Goal: Task Accomplishment & Management: Use online tool/utility

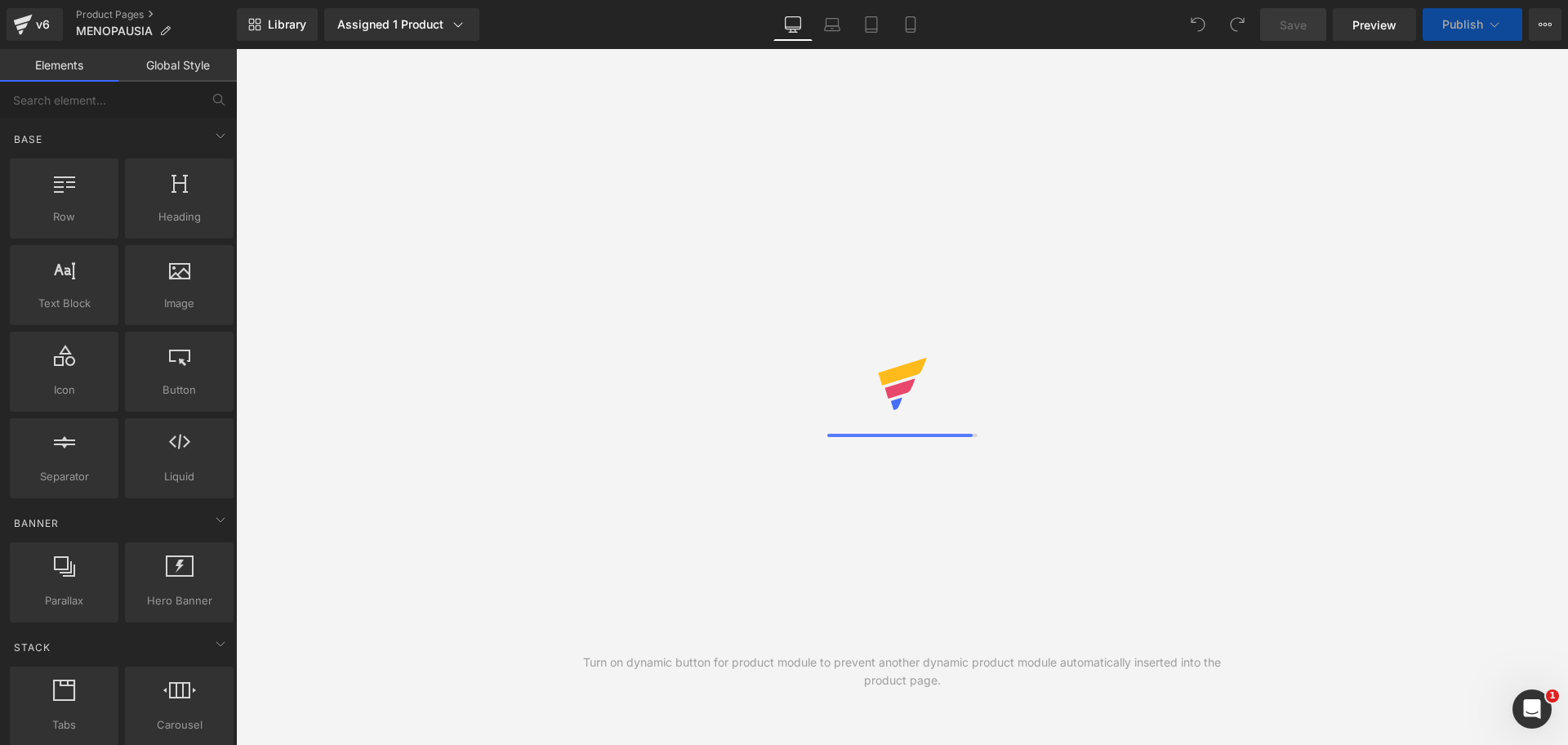
scroll to position [0, 2161]
click at [910, 38] on link "Mobile" at bounding box center [910, 24] width 39 height 33
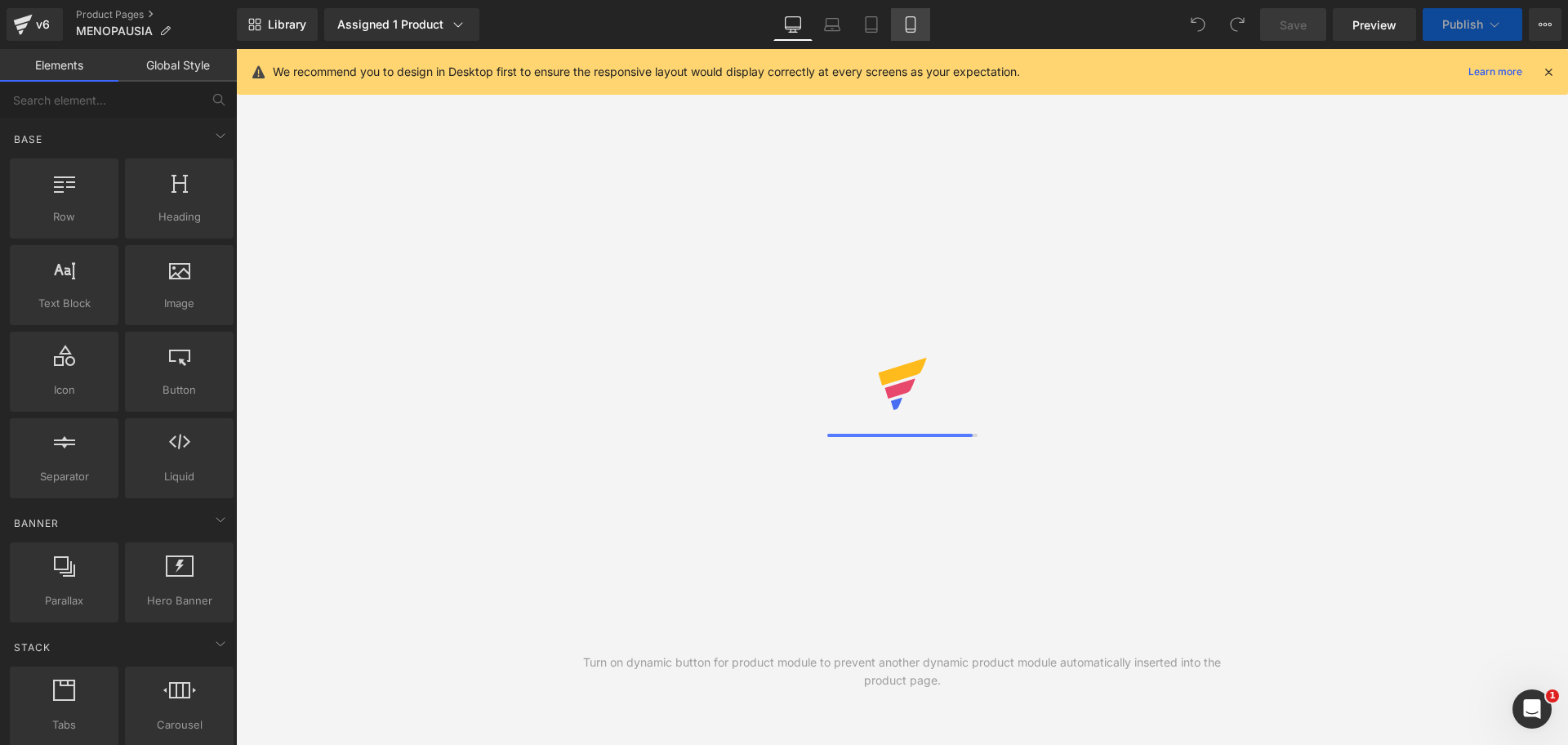
scroll to position [0, 0]
click at [1547, 79] on icon at bounding box center [1548, 71] width 14 height 14
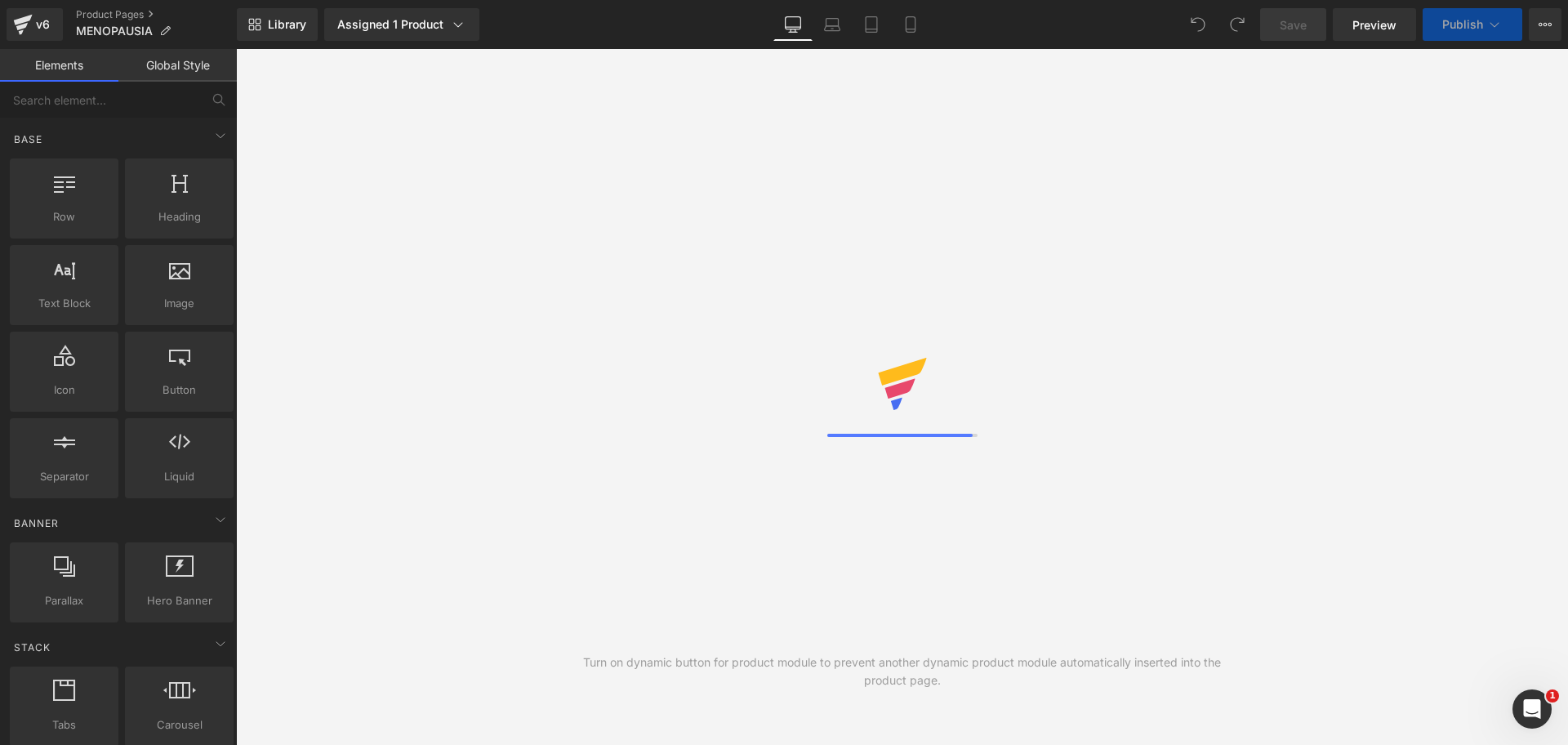
scroll to position [0, 1440]
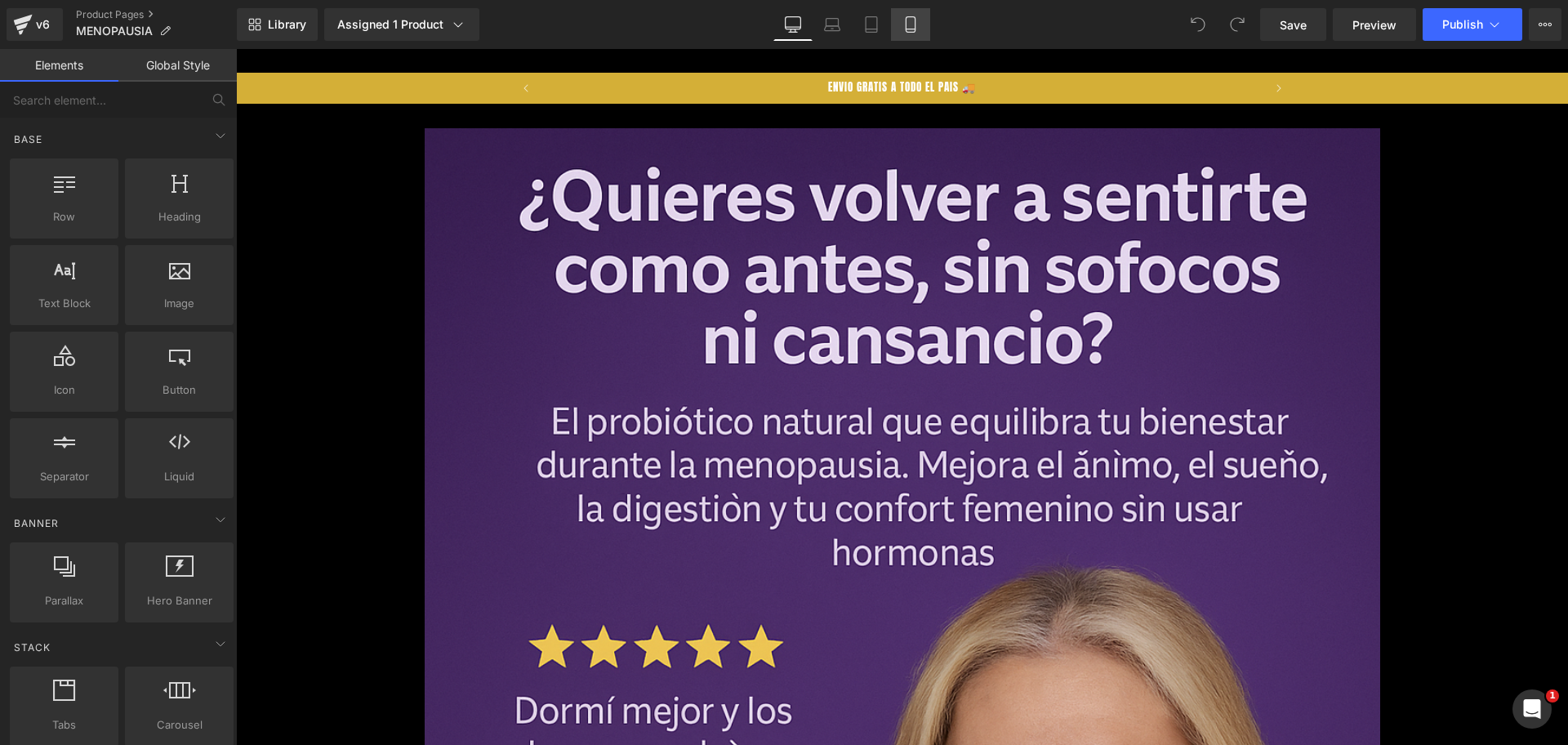
click at [910, 20] on icon at bounding box center [911, 24] width 16 height 16
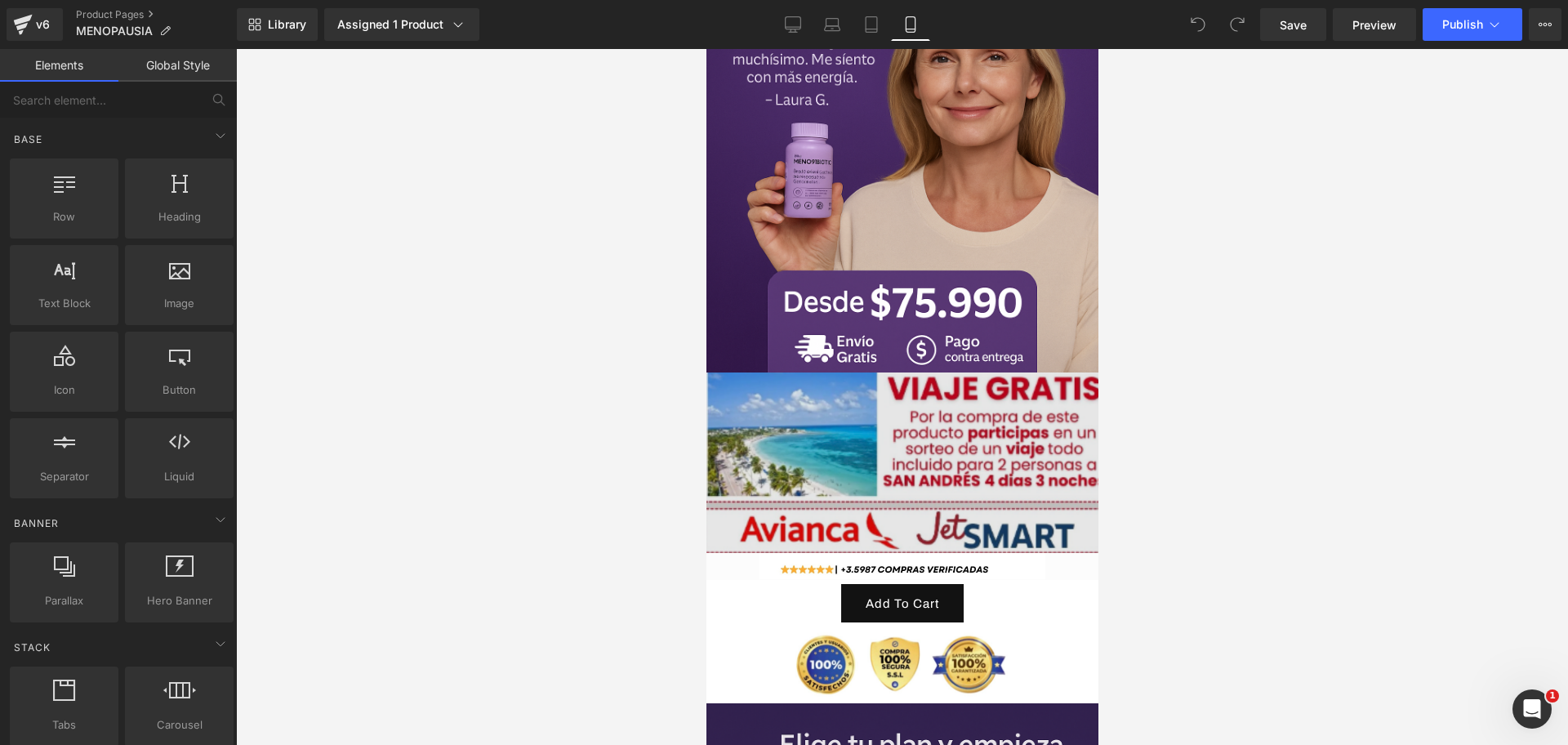
scroll to position [306, 0]
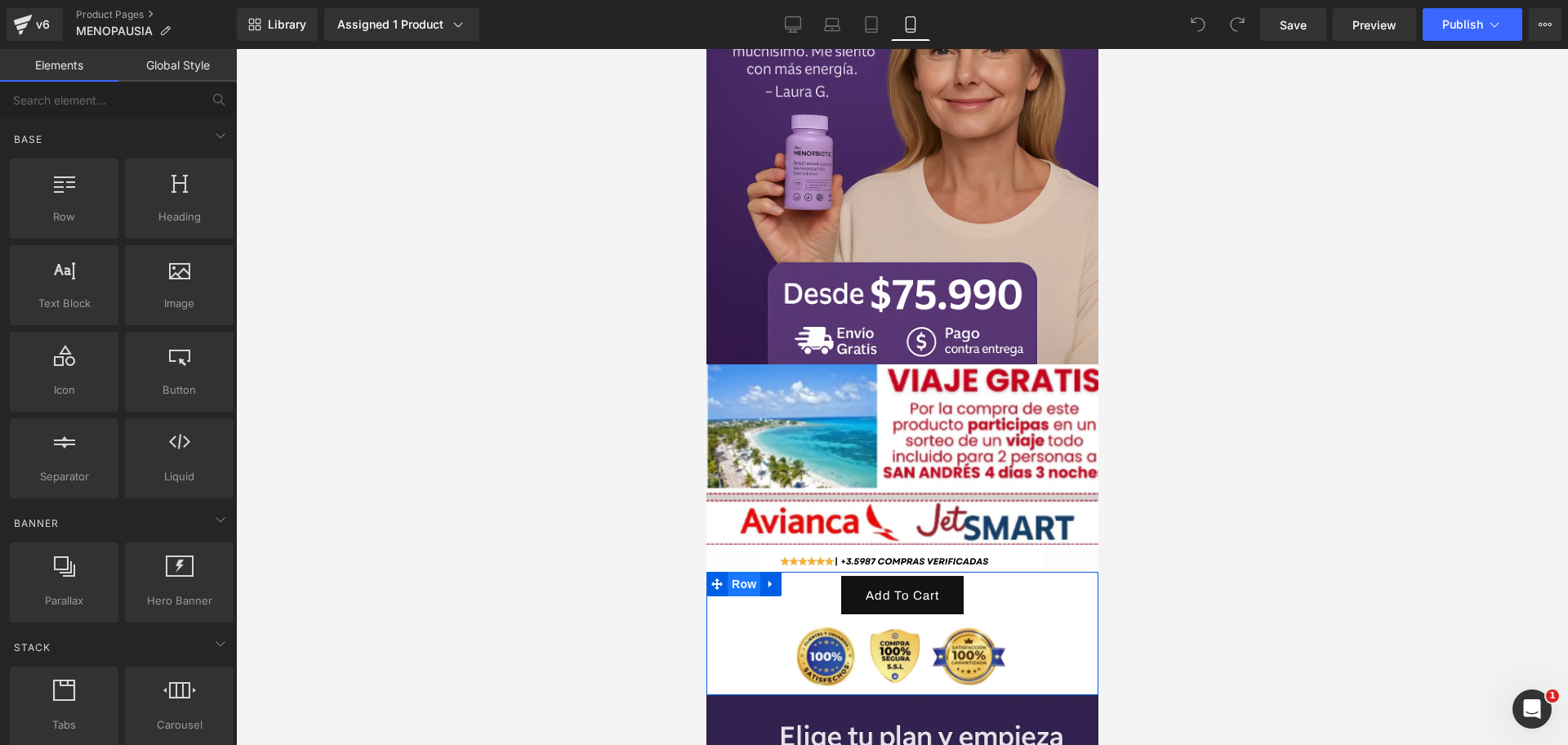
click at [734, 571] on span "Row" at bounding box center [743, 583] width 33 height 24
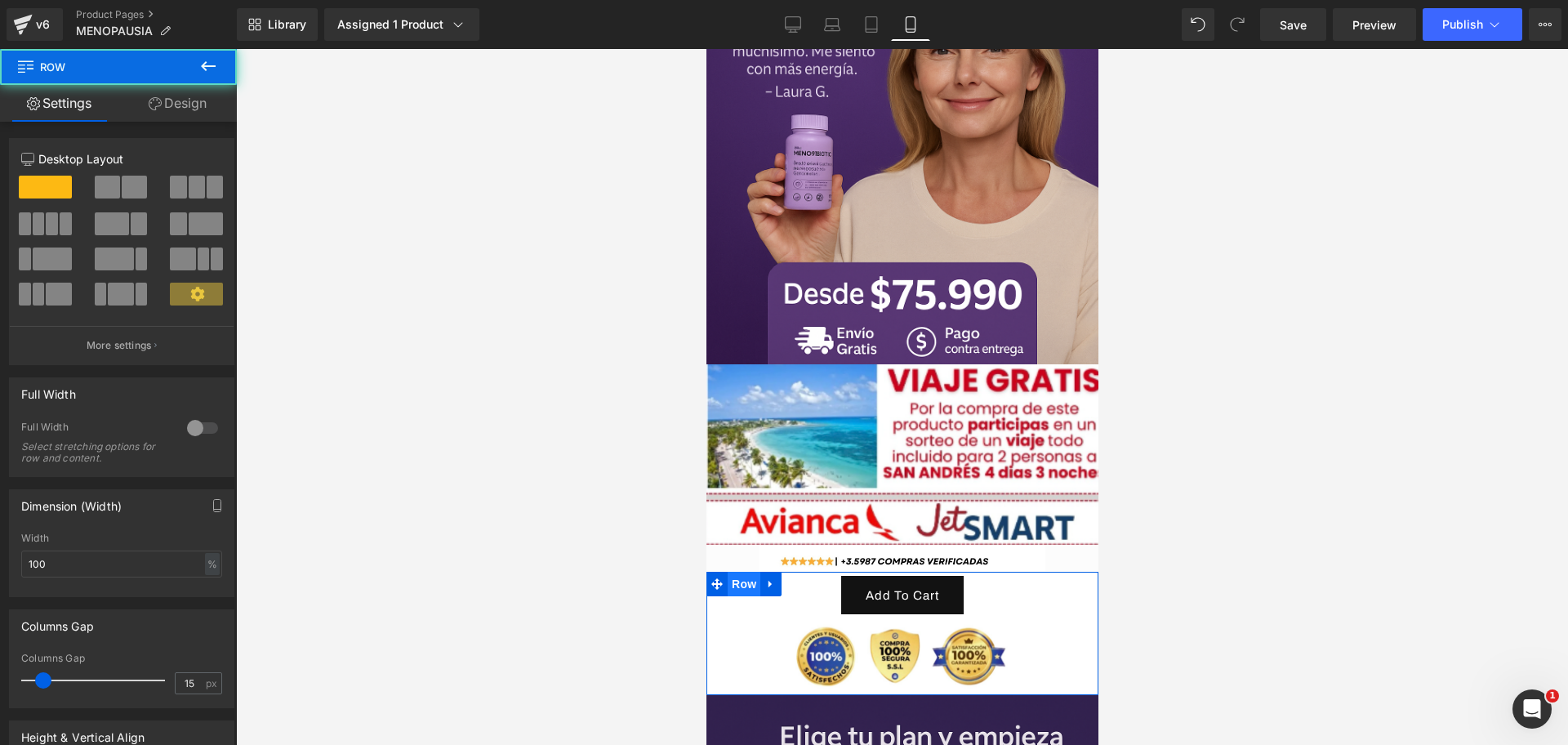
scroll to position [0, 0]
click at [201, 100] on link "Design" at bounding box center [177, 103] width 118 height 37
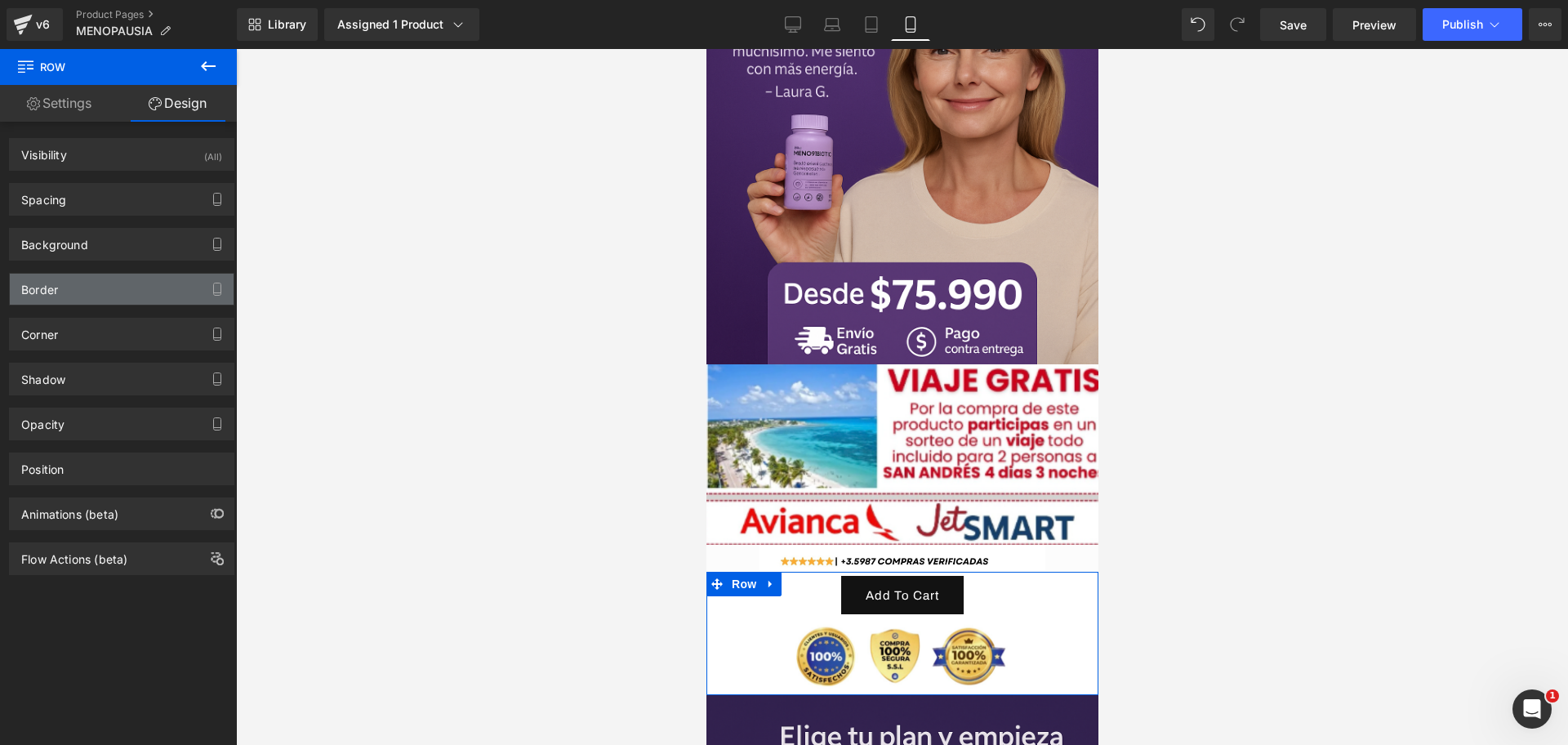
type input "#ffffff"
type input "100"
drag, startPoint x: 137, startPoint y: 249, endPoint x: 160, endPoint y: 256, distance: 24.0
click at [137, 249] on div "Background" at bounding box center [121, 244] width 223 height 31
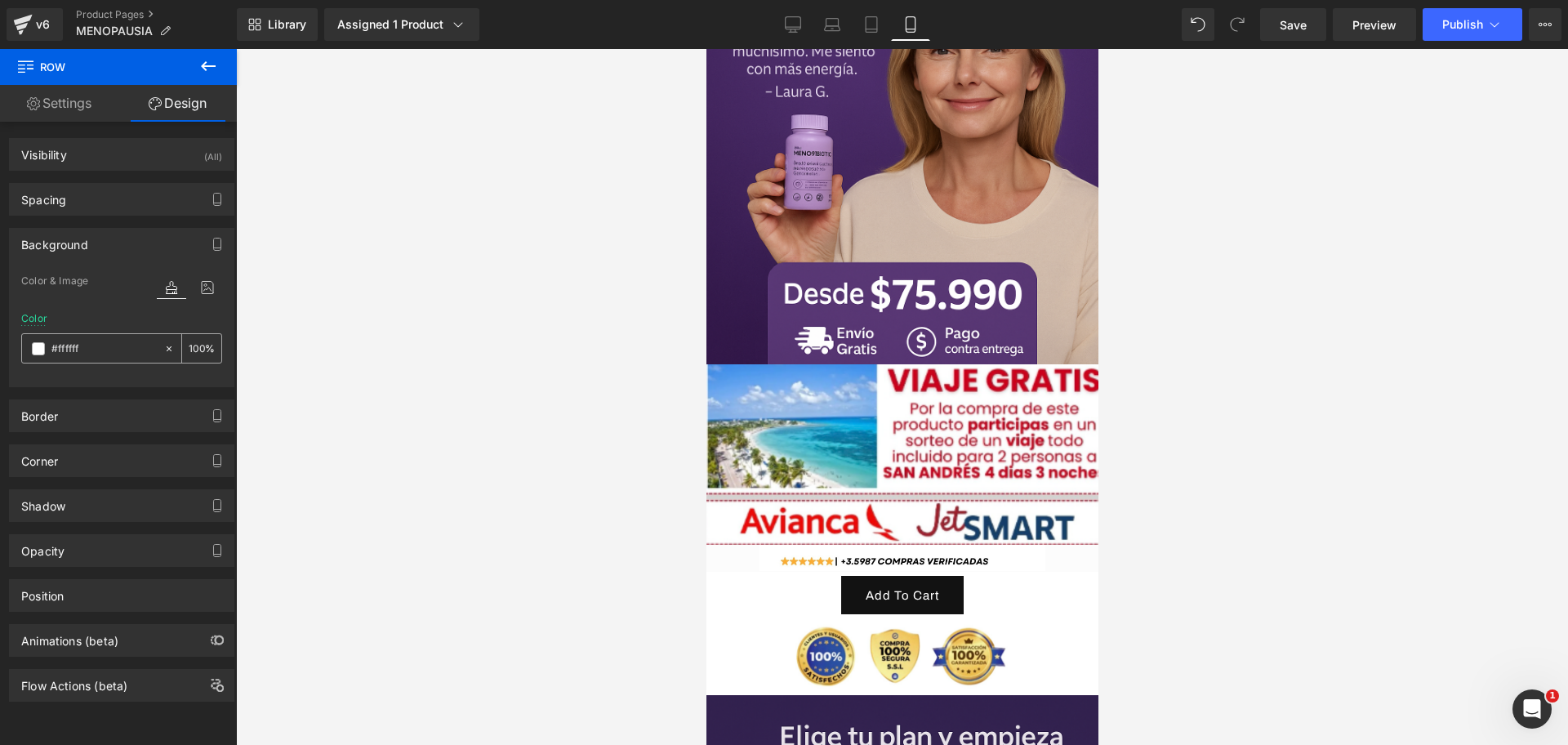
scroll to position [0, 282]
click at [71, 356] on input "#ffffff" at bounding box center [104, 349] width 105 height 18
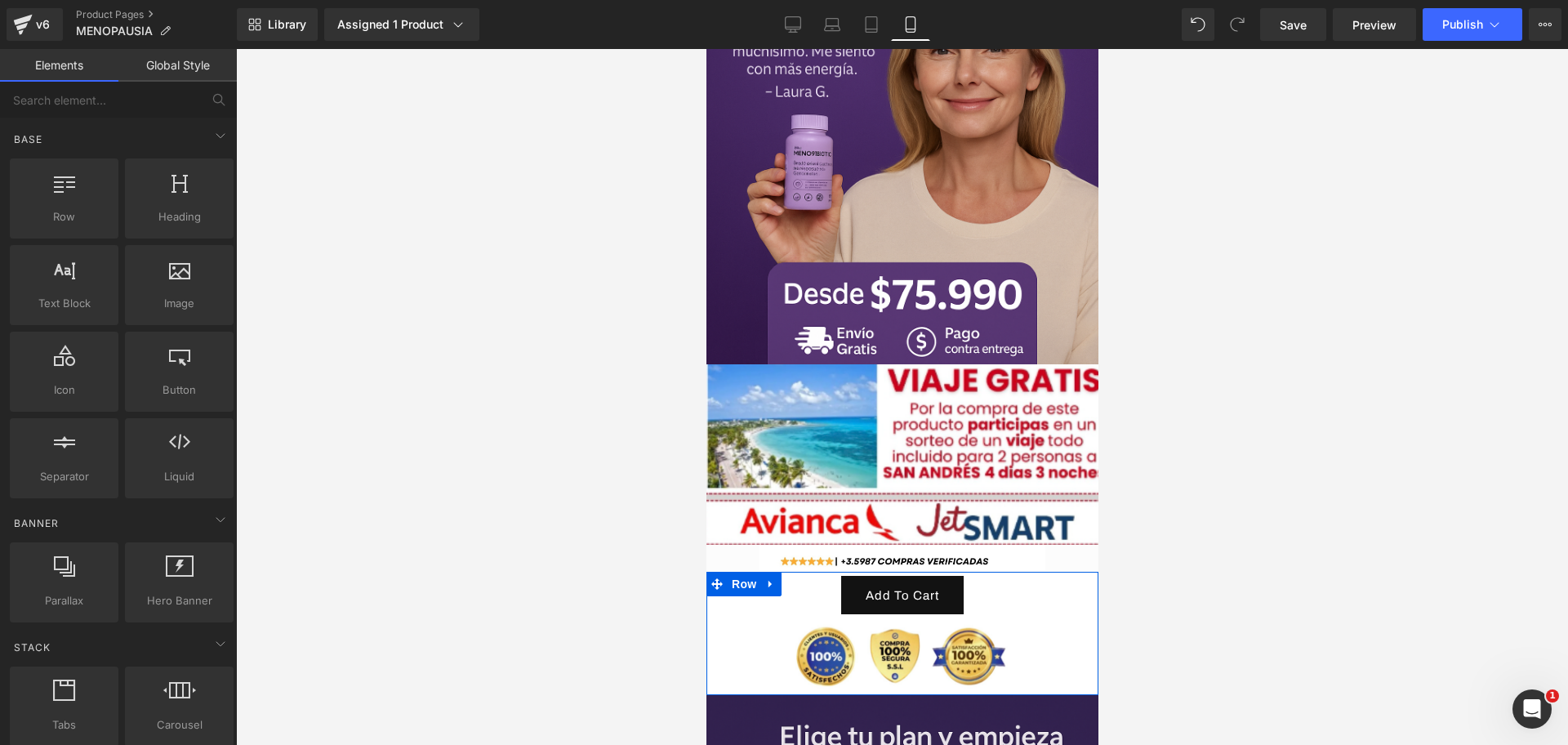
drag, startPoint x: 71, startPoint y: 358, endPoint x: 356, endPoint y: 156, distance: 349.3
click at [356, 156] on div at bounding box center [902, 397] width 1332 height 696
click at [742, 571] on span "Row" at bounding box center [743, 583] width 33 height 24
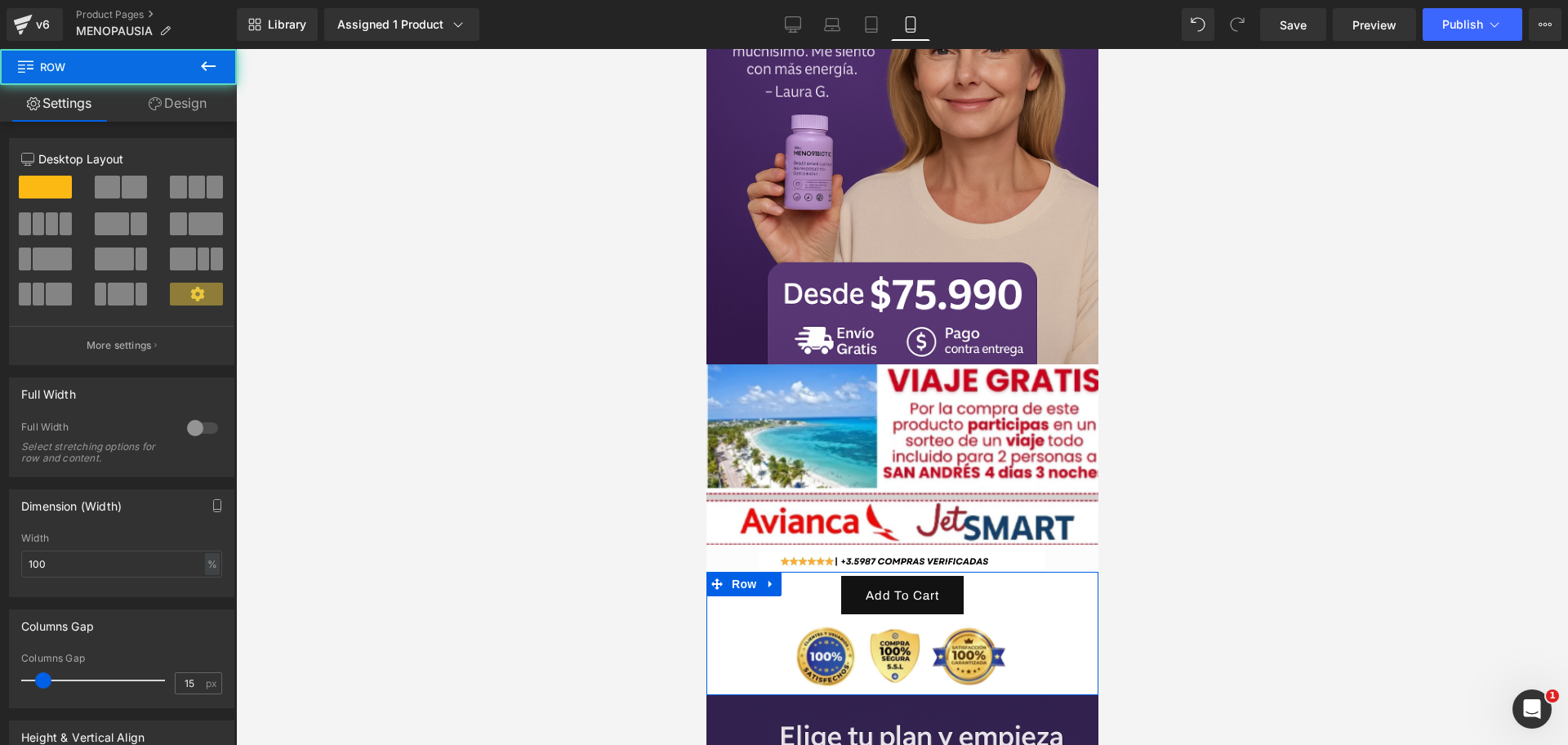
scroll to position [0, 845]
click at [170, 104] on link "Design" at bounding box center [177, 103] width 118 height 37
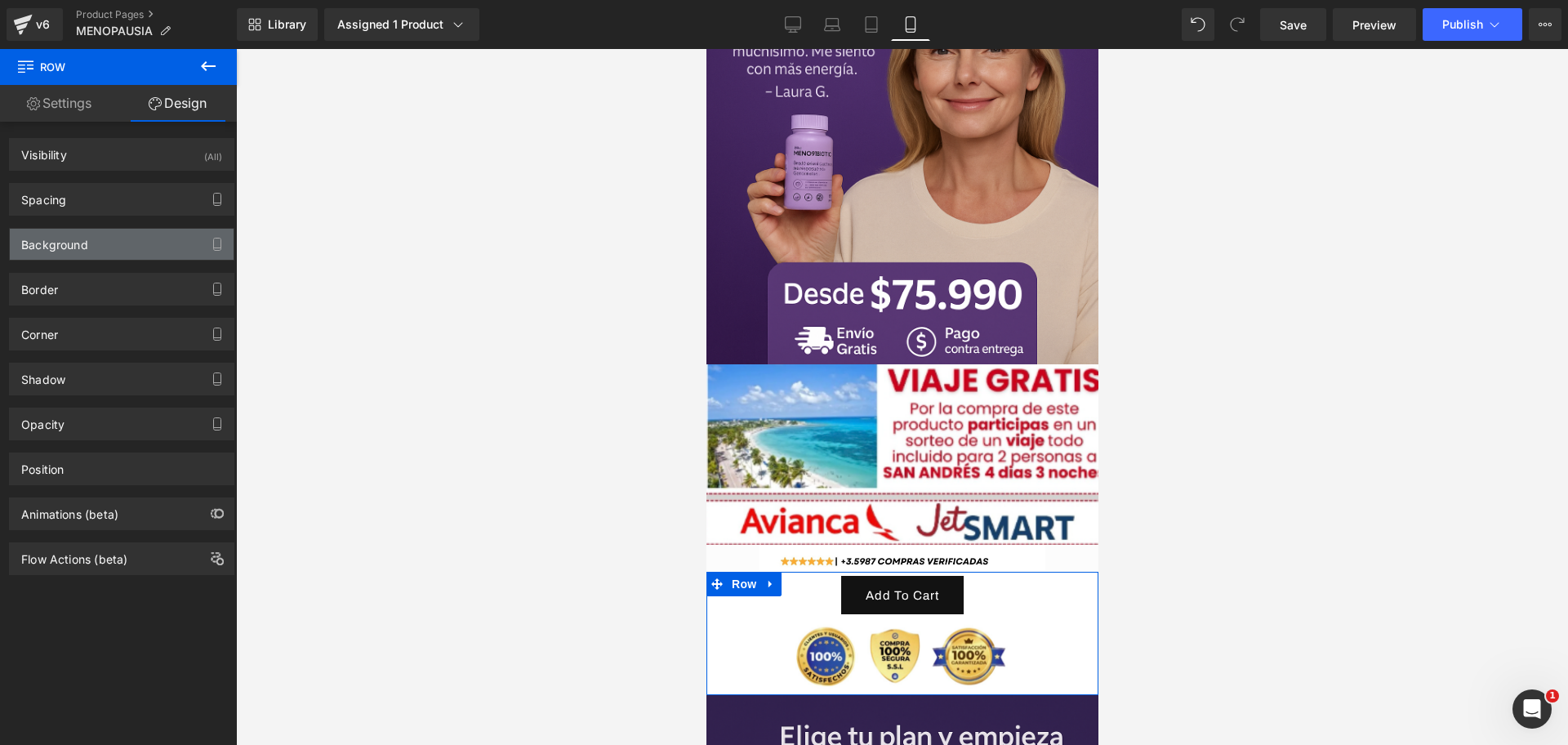
click at [114, 235] on div "Background" at bounding box center [121, 244] width 223 height 31
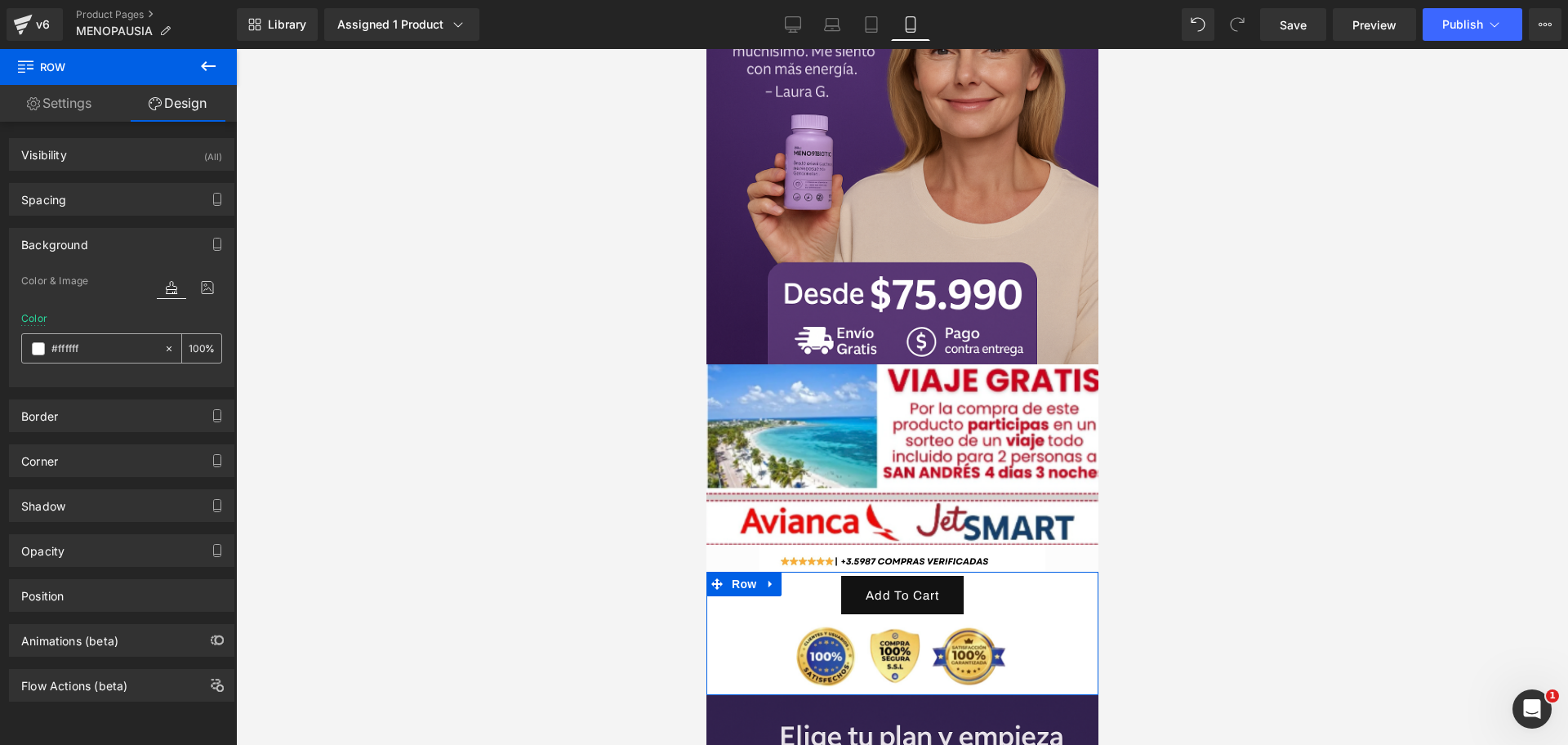
click at [83, 340] on input "#ffffff" at bounding box center [104, 349] width 105 height 18
paste input "4B247E"
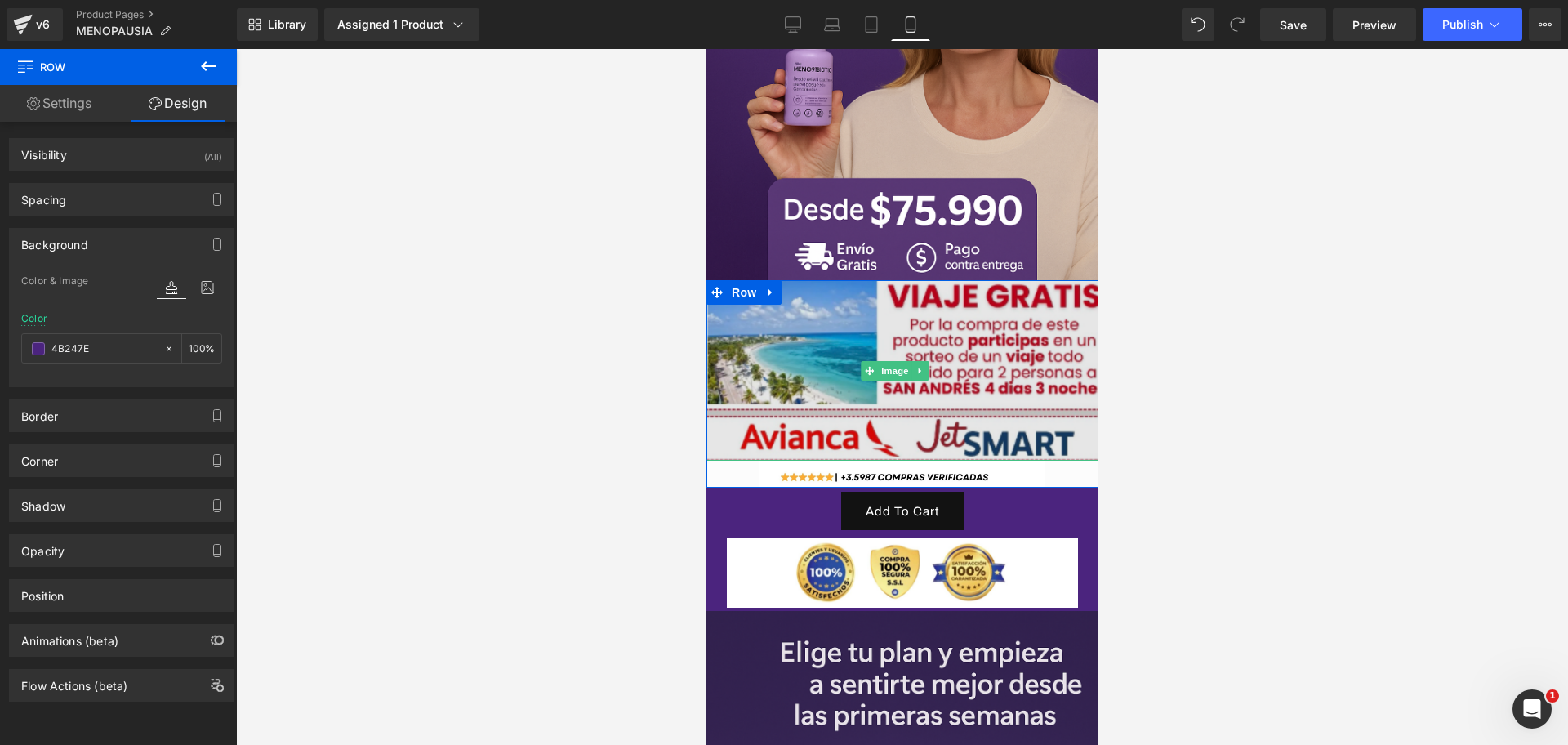
scroll to position [511, 0]
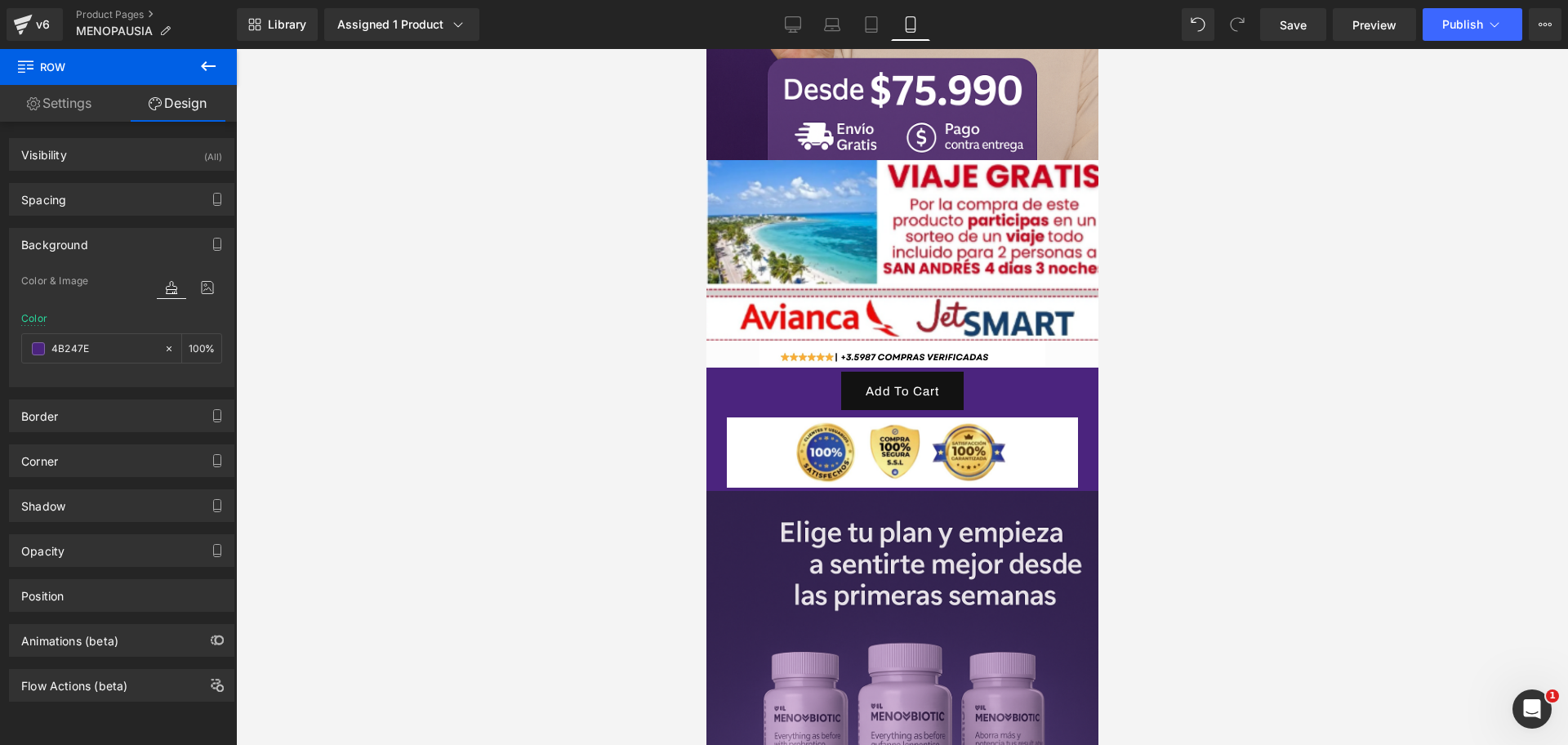
type input "#4b247e"
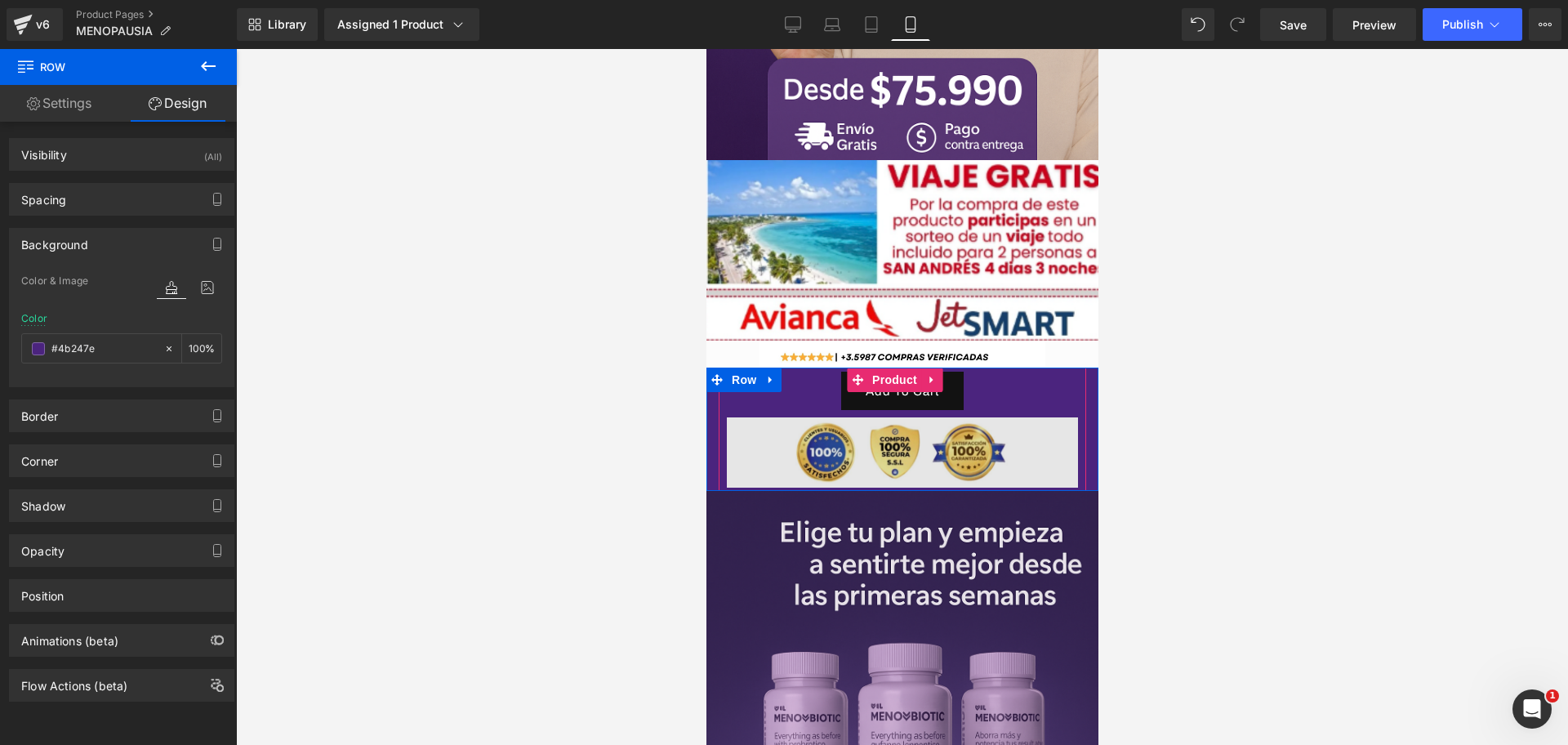
click at [705, 49] on div at bounding box center [705, 49] width 0 height 0
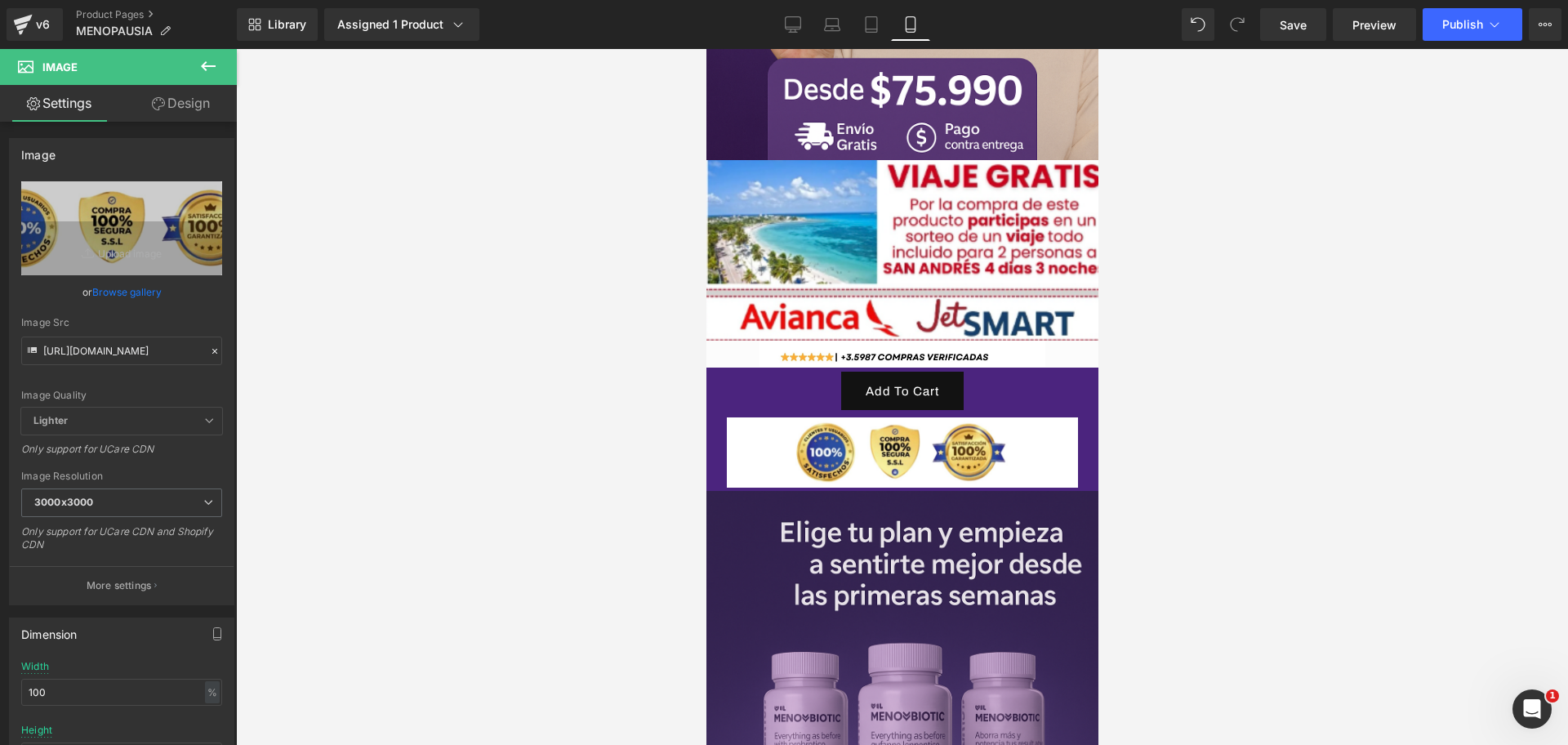
scroll to position [0, 282]
click at [732, 367] on span "Row" at bounding box center [743, 379] width 33 height 24
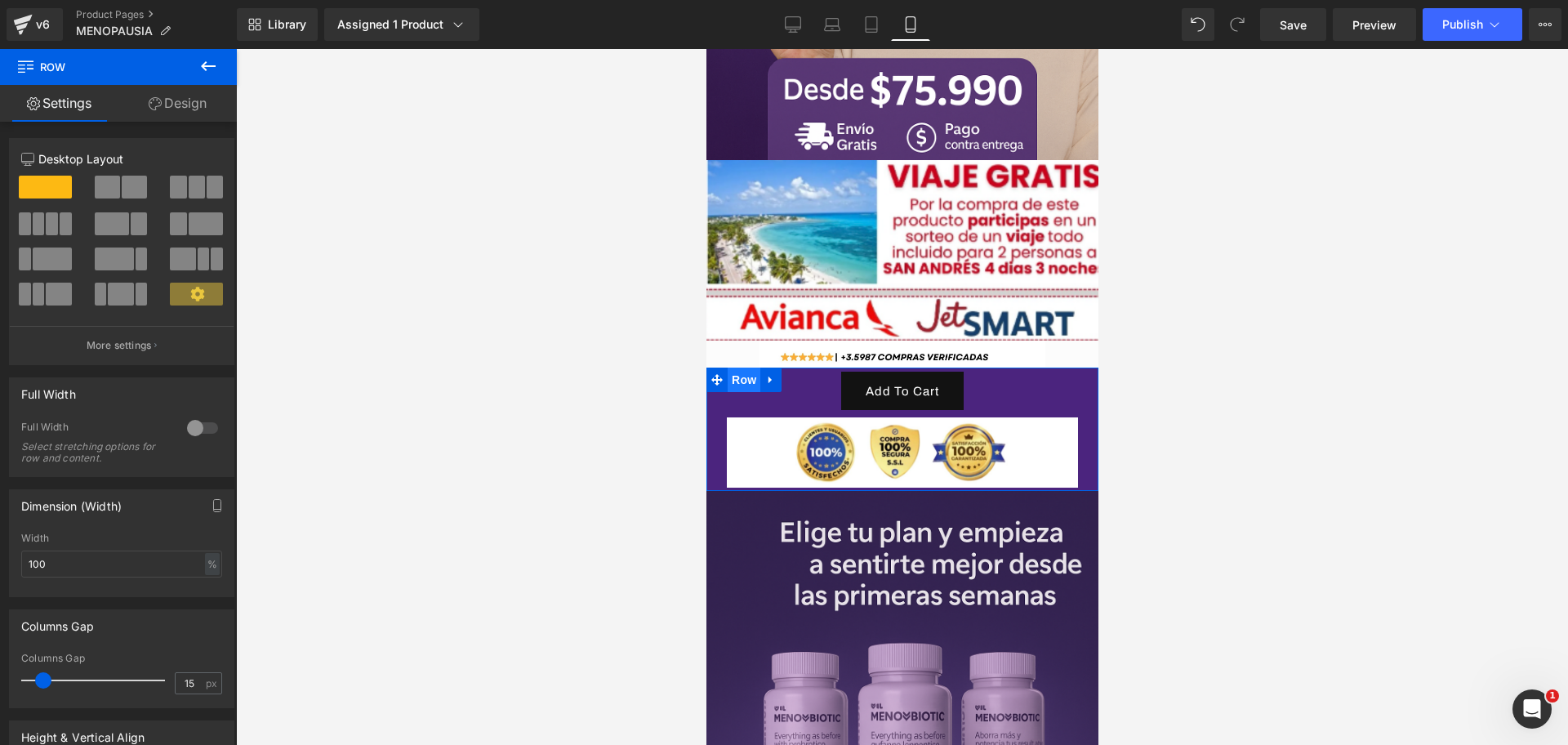
click at [740, 367] on span "Row" at bounding box center [743, 379] width 33 height 24
click at [175, 106] on link "Design" at bounding box center [177, 103] width 118 height 37
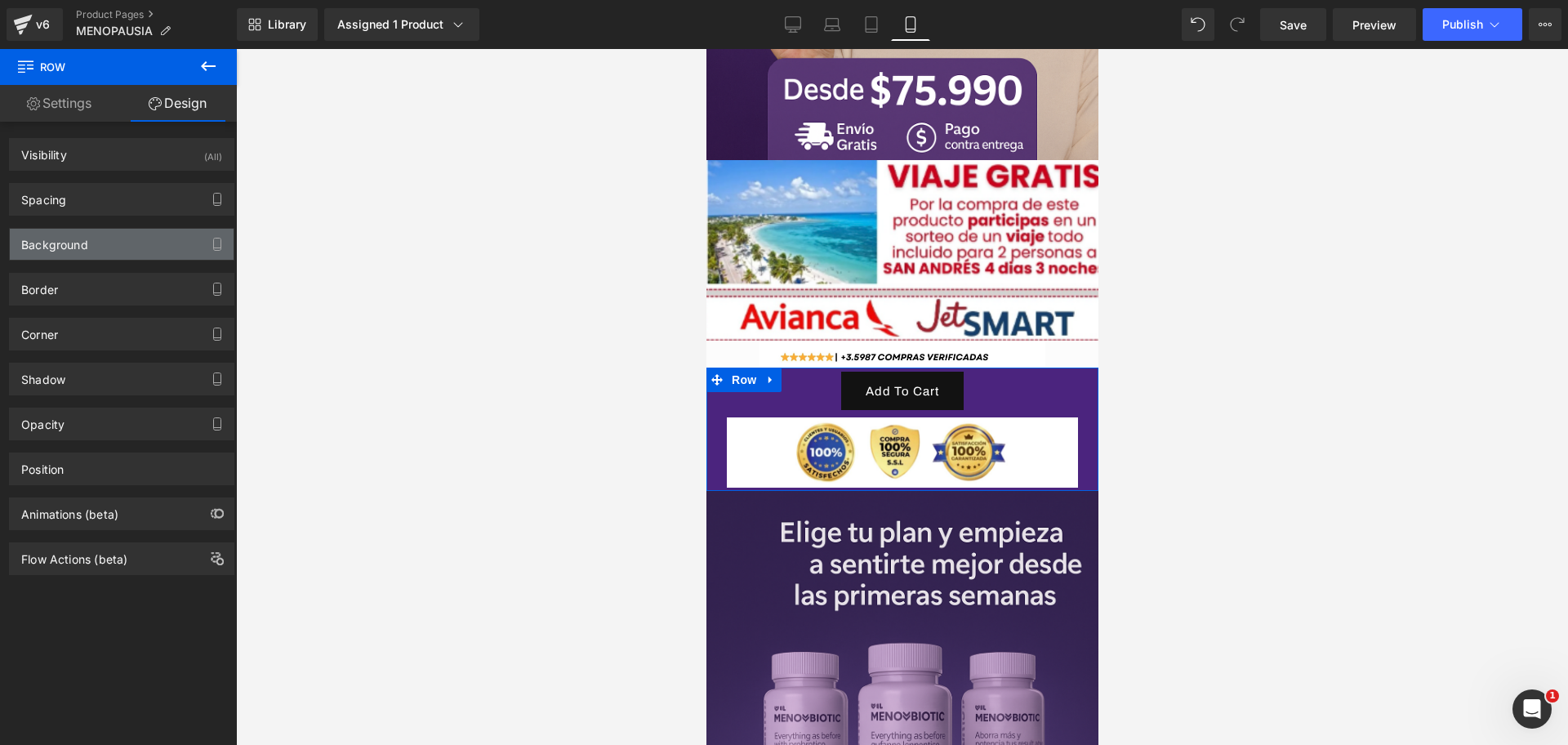
click at [124, 249] on div "Background" at bounding box center [121, 244] width 223 height 31
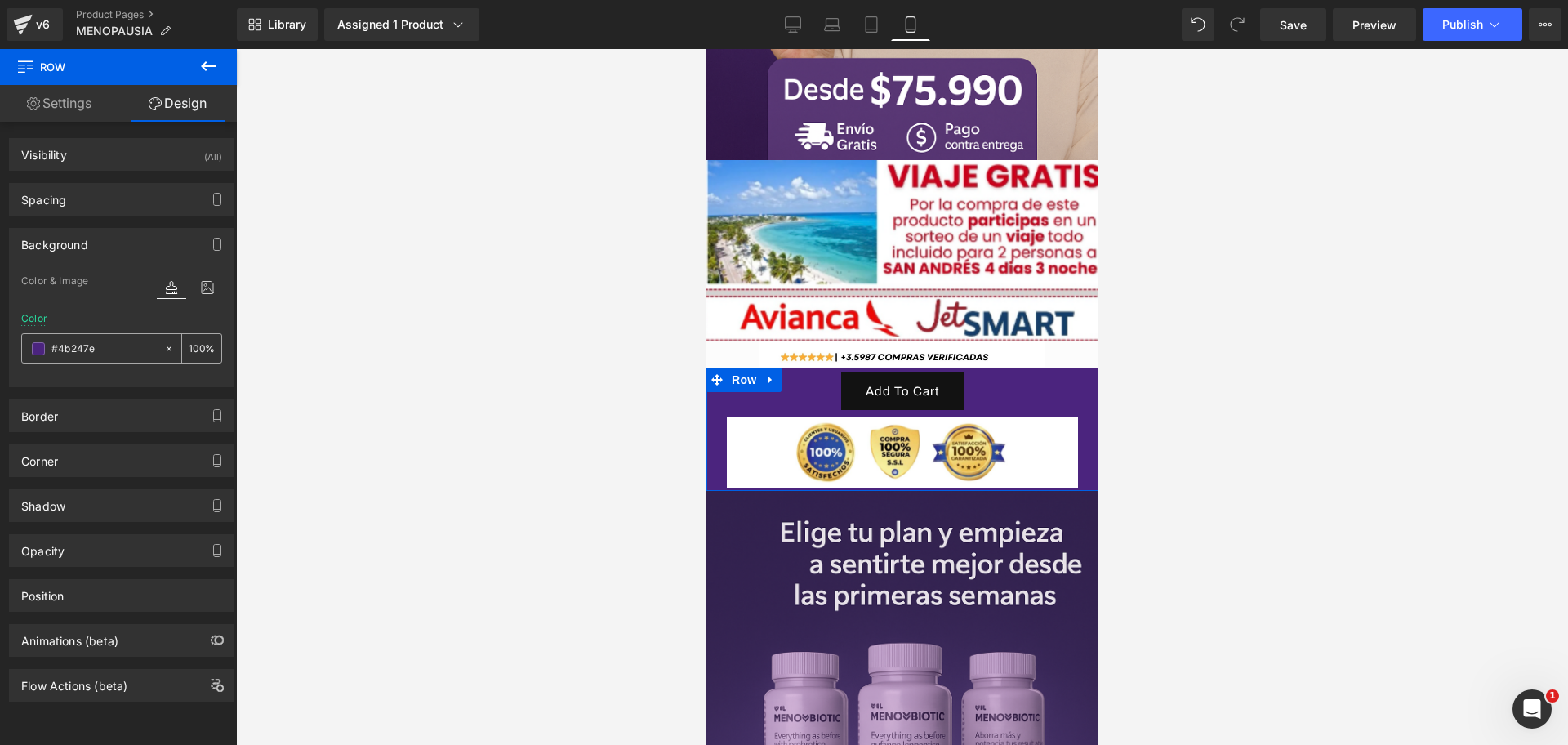
click at [68, 344] on input "#4b247e" at bounding box center [104, 349] width 105 height 18
click at [81, 351] on input "#4b247e" at bounding box center [104, 349] width 105 height 18
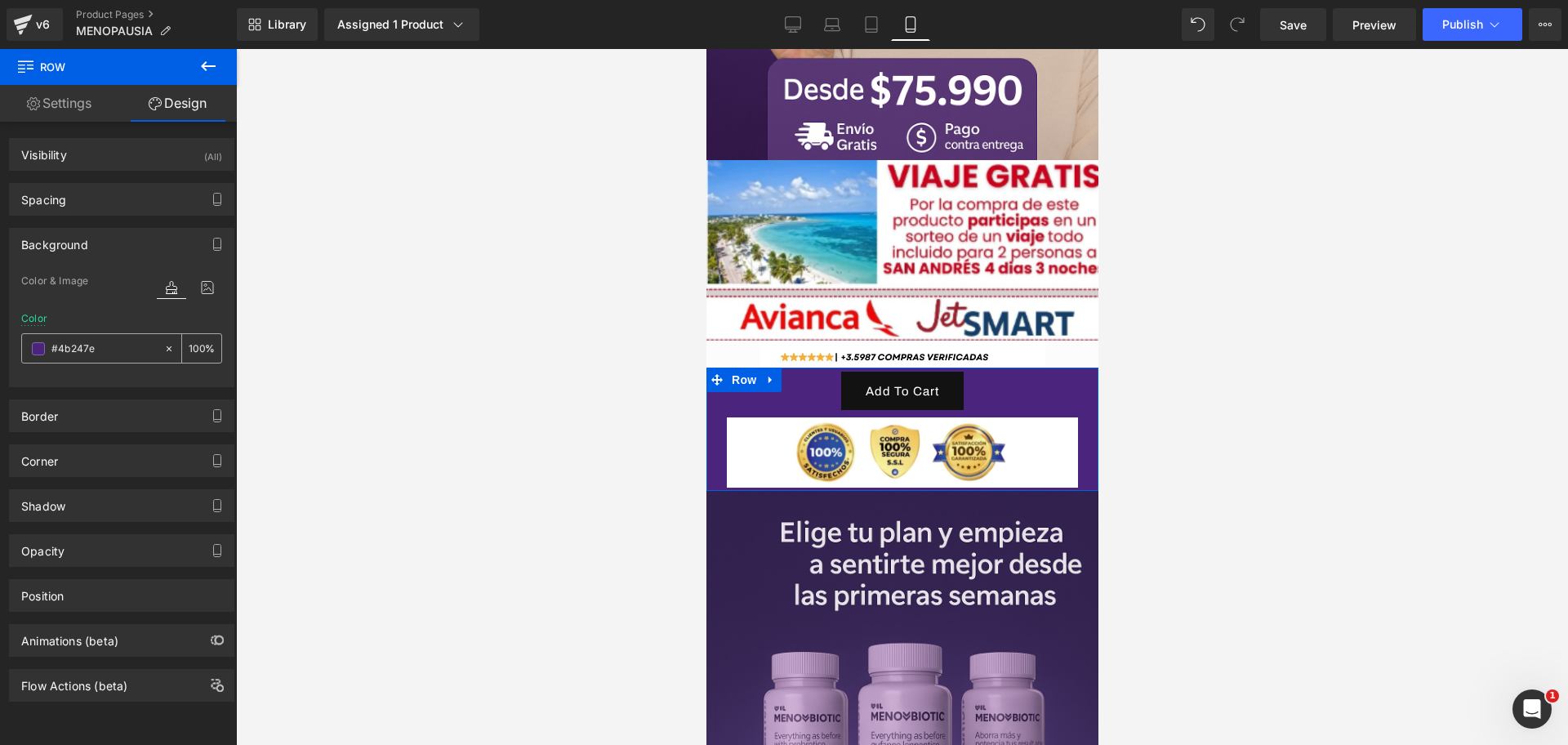
paste input "#"
type input "##4b247e"
type input "0"
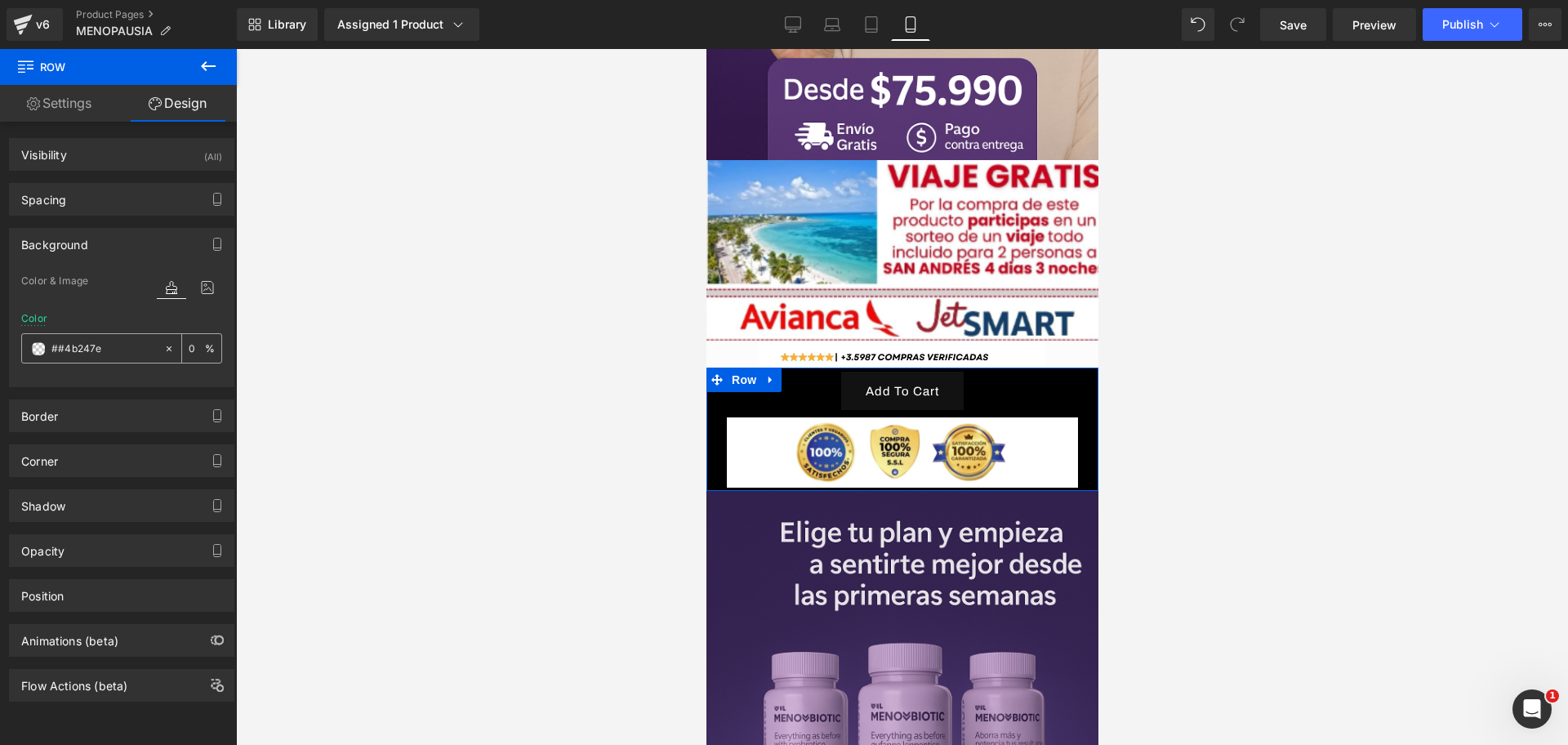
click at [92, 351] on input "##4b247e" at bounding box center [104, 349] width 105 height 18
paste input "text"
type input "#4b247e"
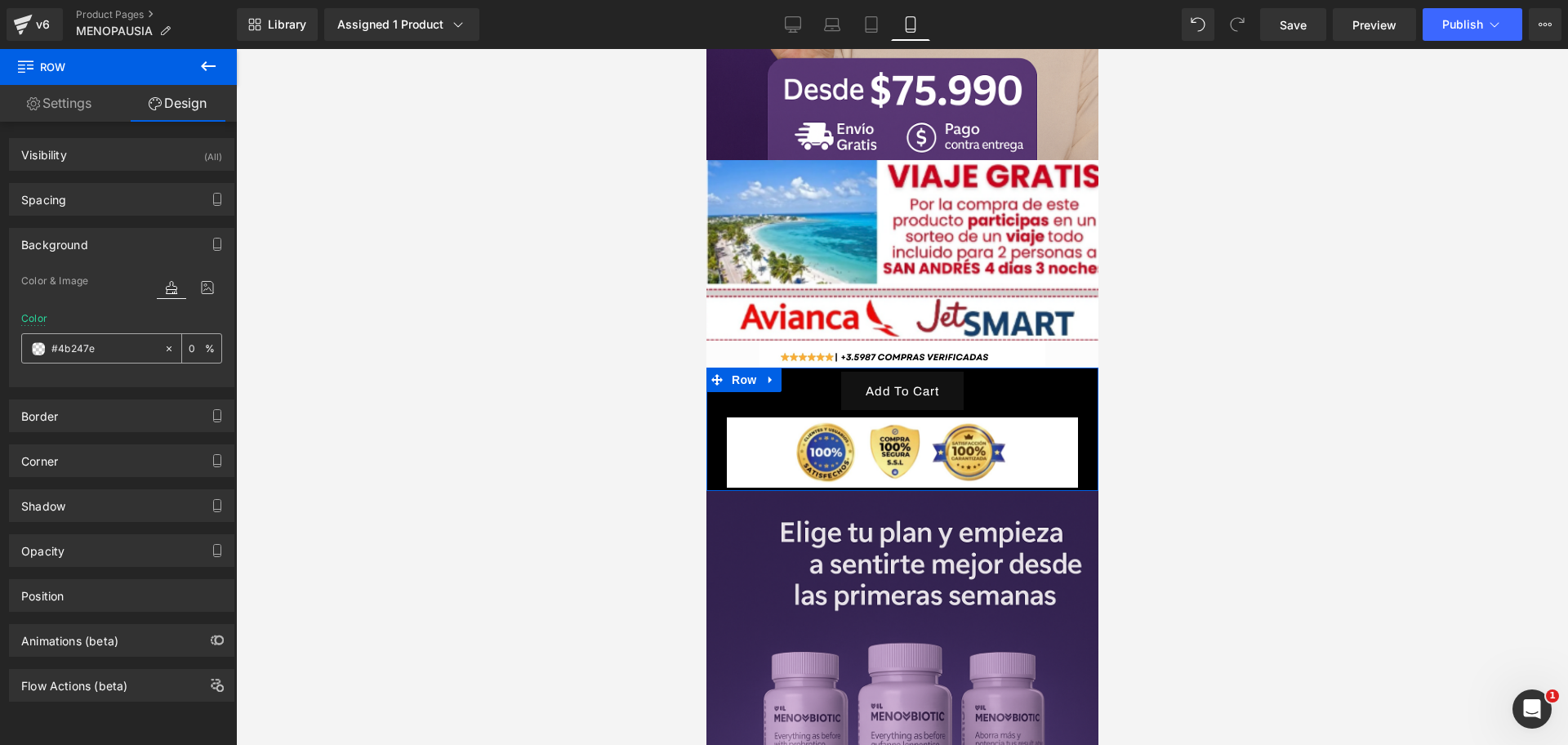
scroll to position [0, 0]
type input "100"
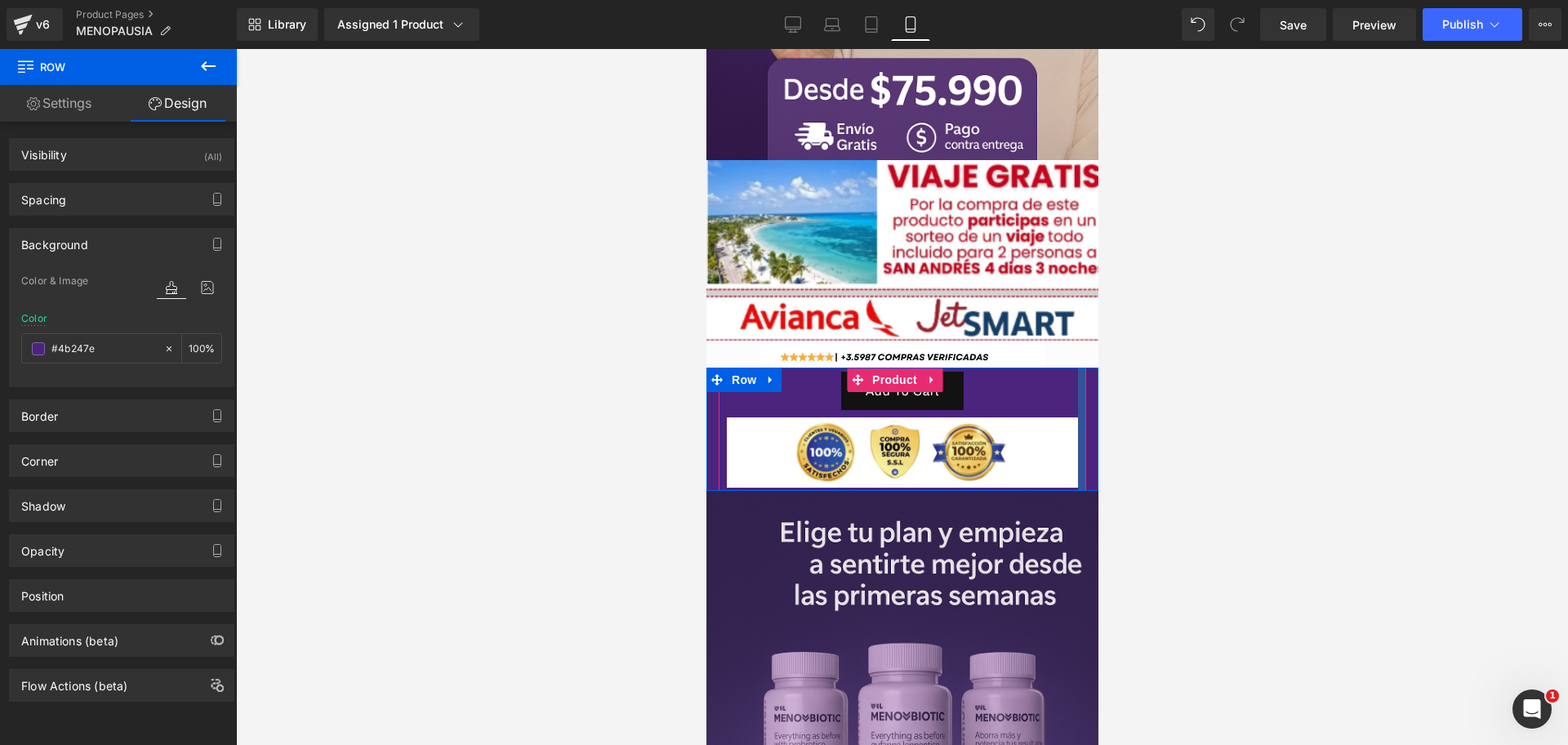
click at [1077, 380] on div at bounding box center [1081, 429] width 8 height 123
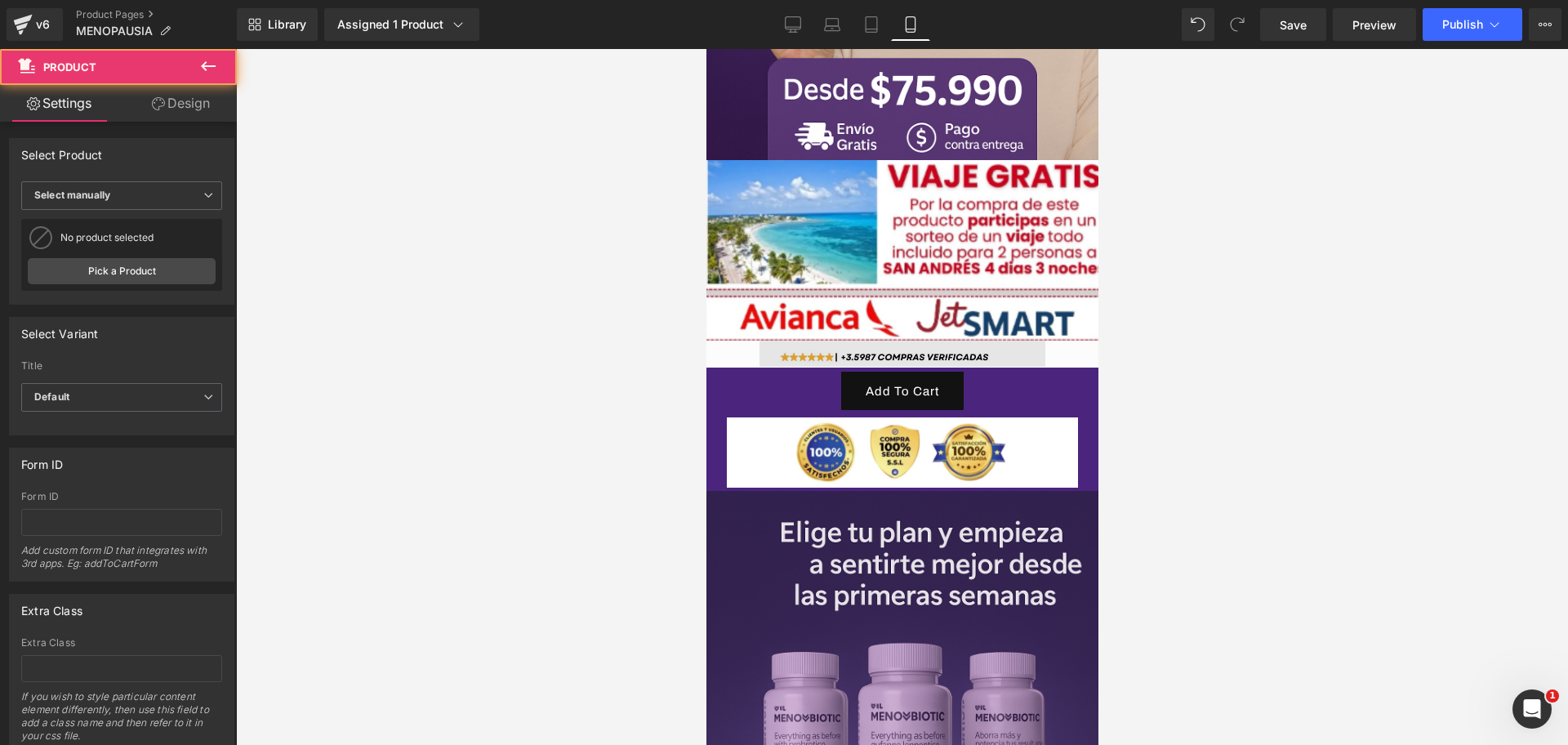
scroll to position [0, 282]
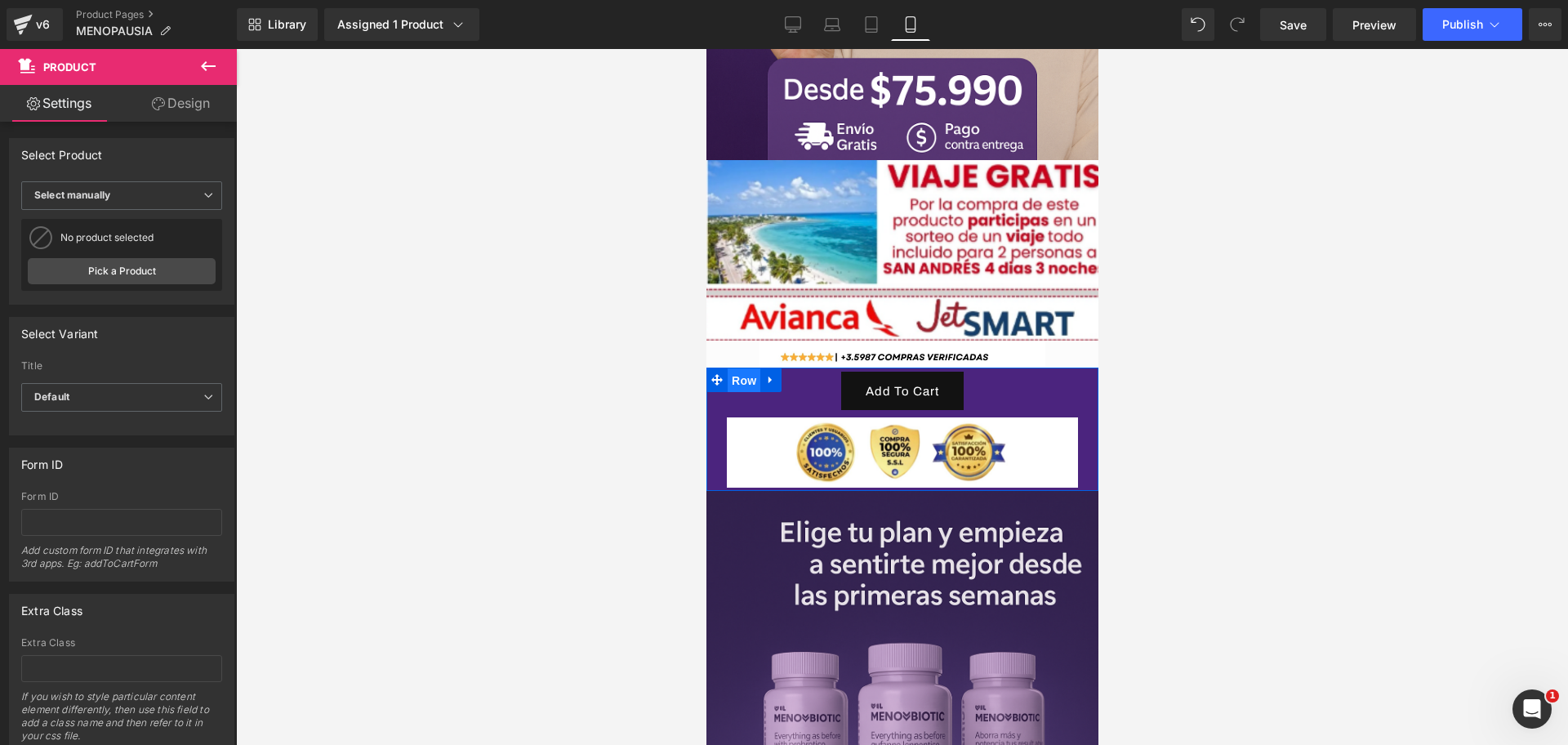
click at [736, 368] on span "Row" at bounding box center [743, 380] width 33 height 24
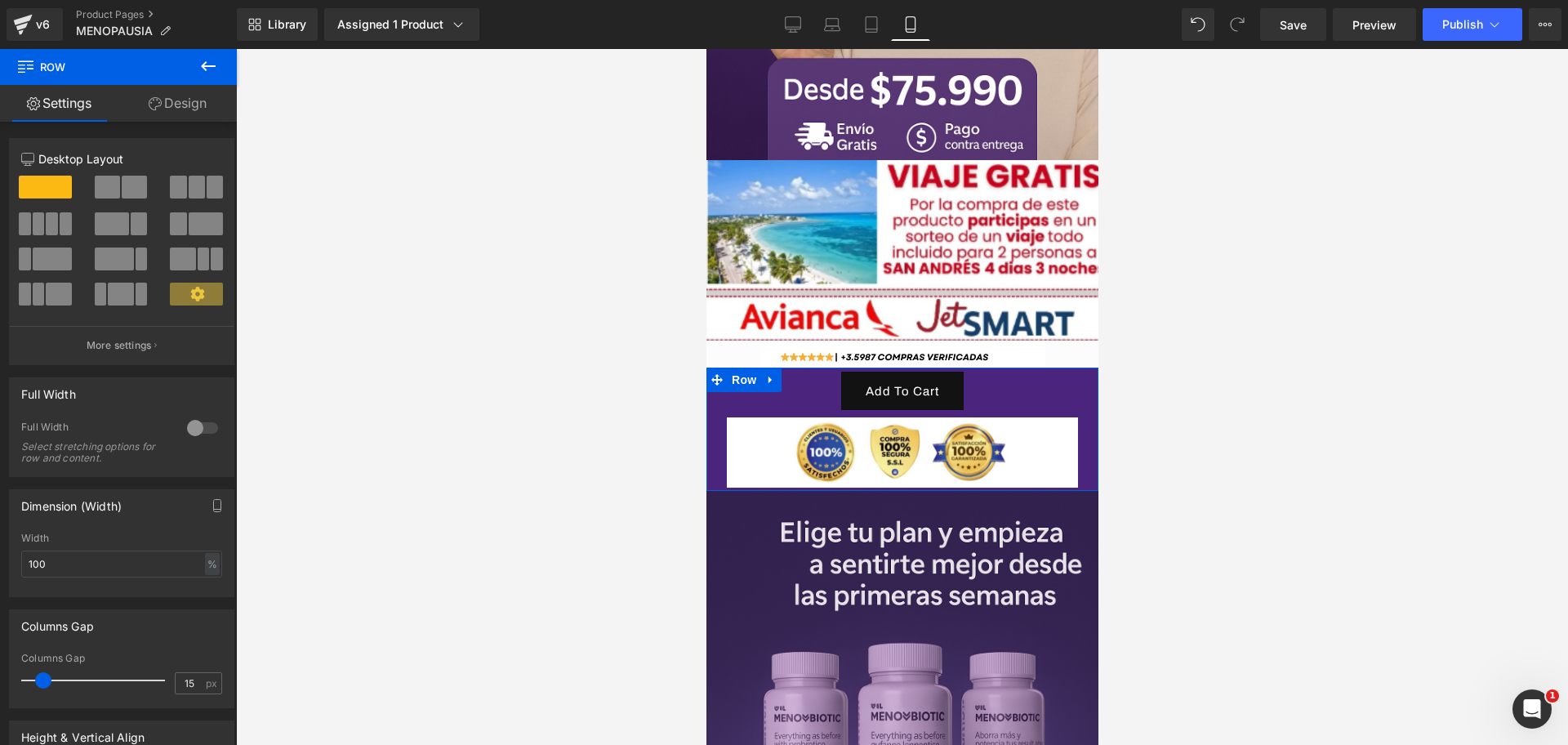
drag, startPoint x: 165, startPoint y: 99, endPoint x: 122, endPoint y: 234, distance: 141.7
click at [165, 97] on link "Design" at bounding box center [177, 103] width 118 height 37
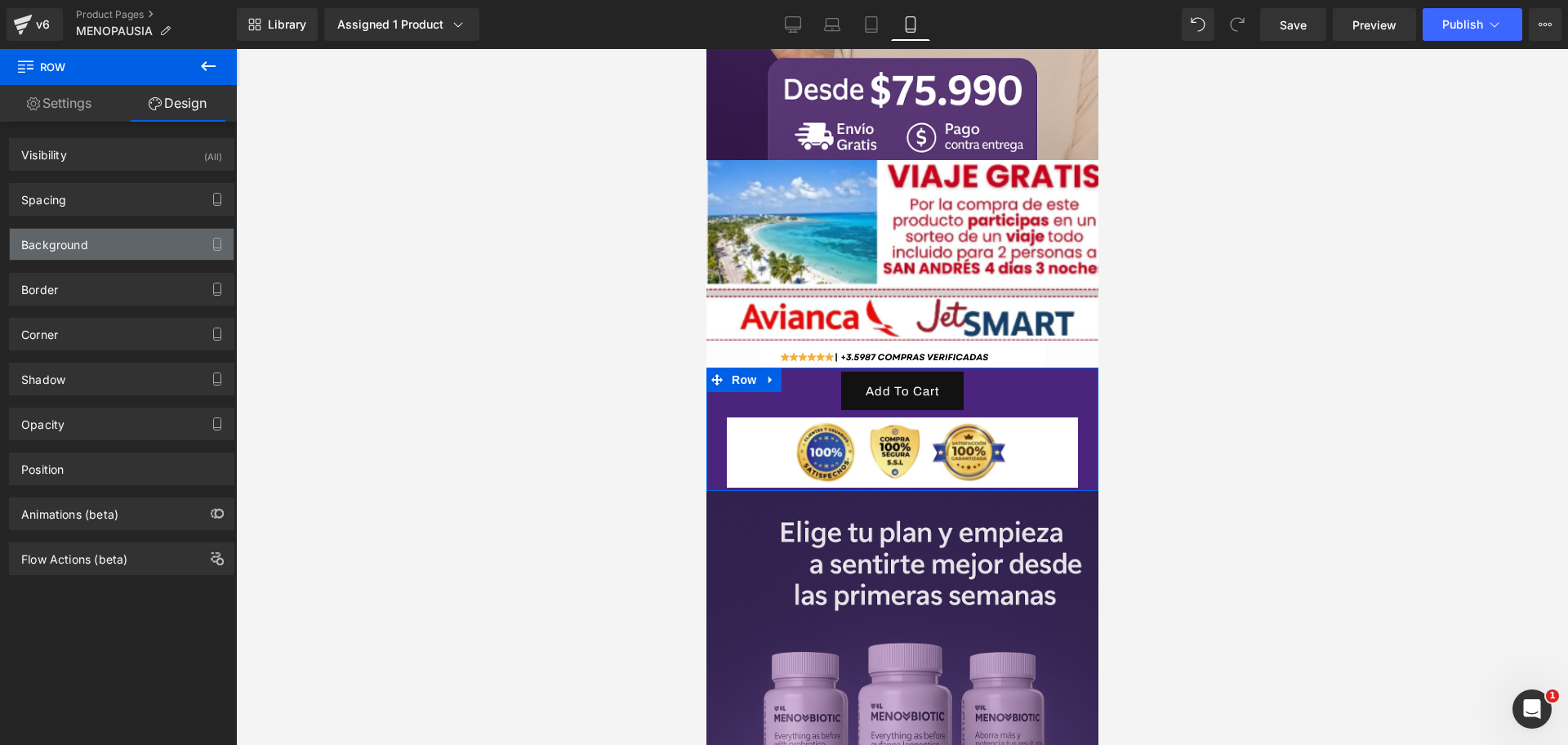
type input "#4b247e"
type input "100"
click at [106, 229] on div "Background" at bounding box center [121, 244] width 223 height 31
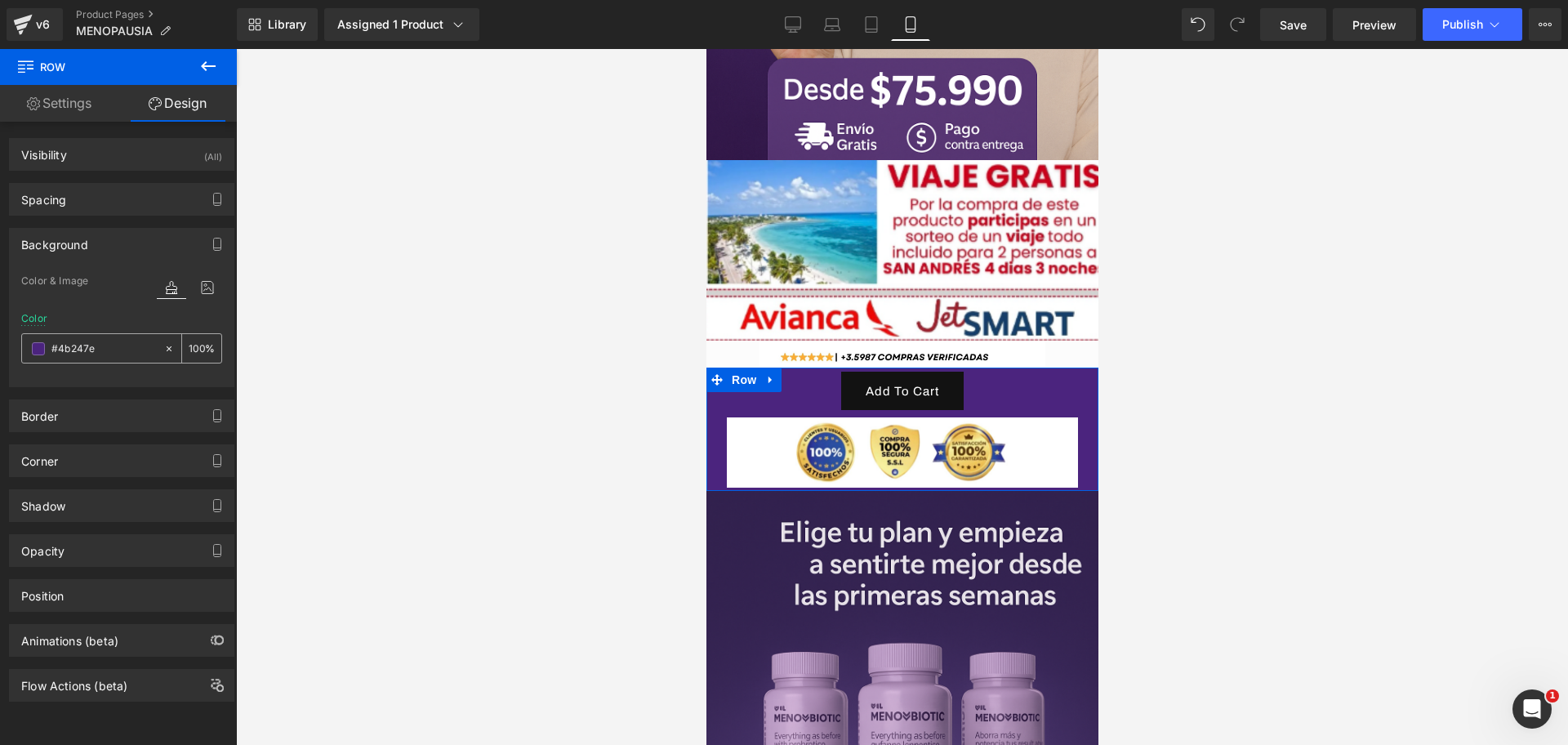
click at [70, 347] on input "#4b247e" at bounding box center [104, 349] width 105 height 18
click at [96, 351] on input "#4b247e" at bounding box center [104, 349] width 105 height 18
click at [194, 286] on icon at bounding box center [207, 287] width 30 height 21
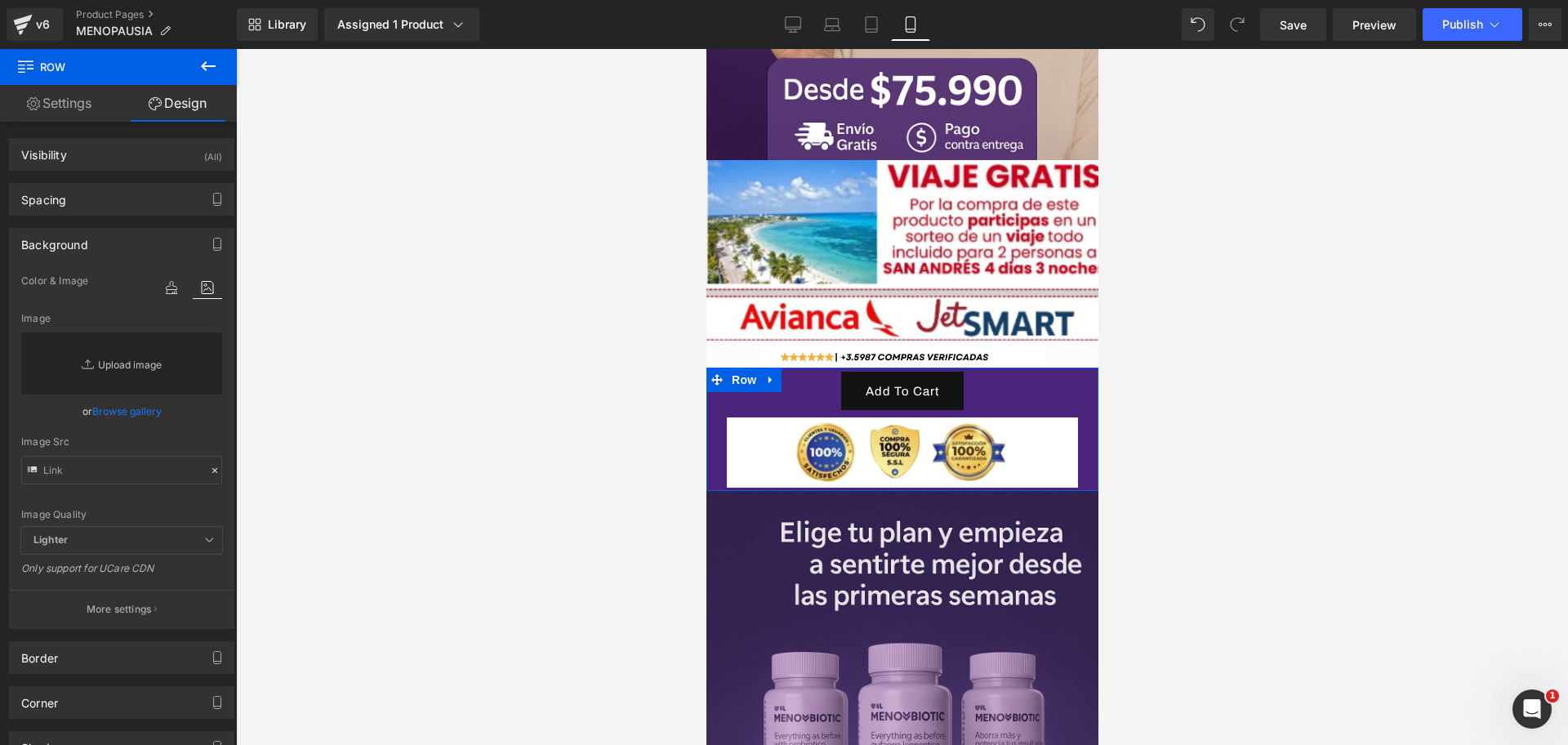
scroll to position [0, 0]
click at [171, 278] on icon at bounding box center [171, 287] width 30 height 21
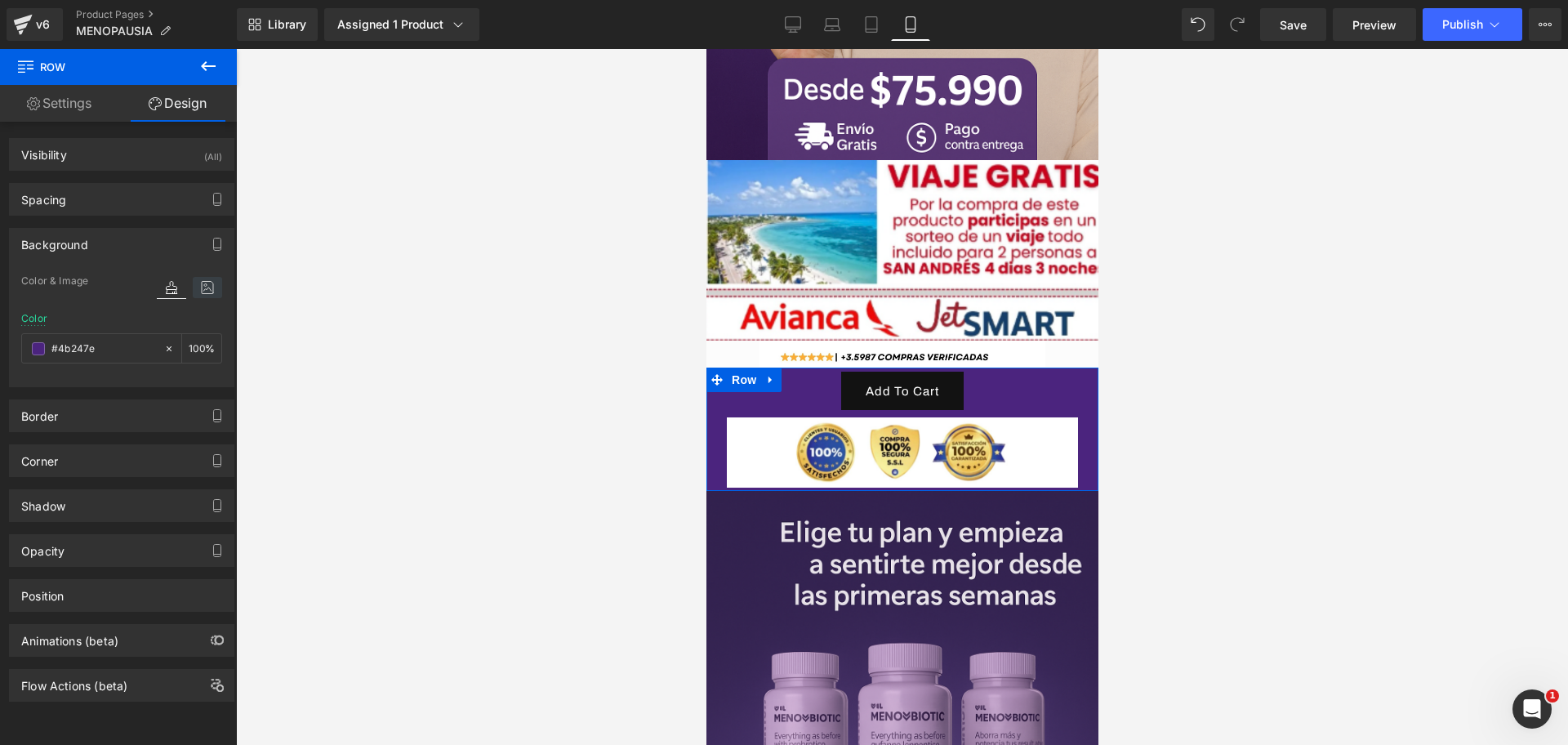
scroll to position [0, 282]
click at [200, 284] on icon at bounding box center [207, 287] width 30 height 21
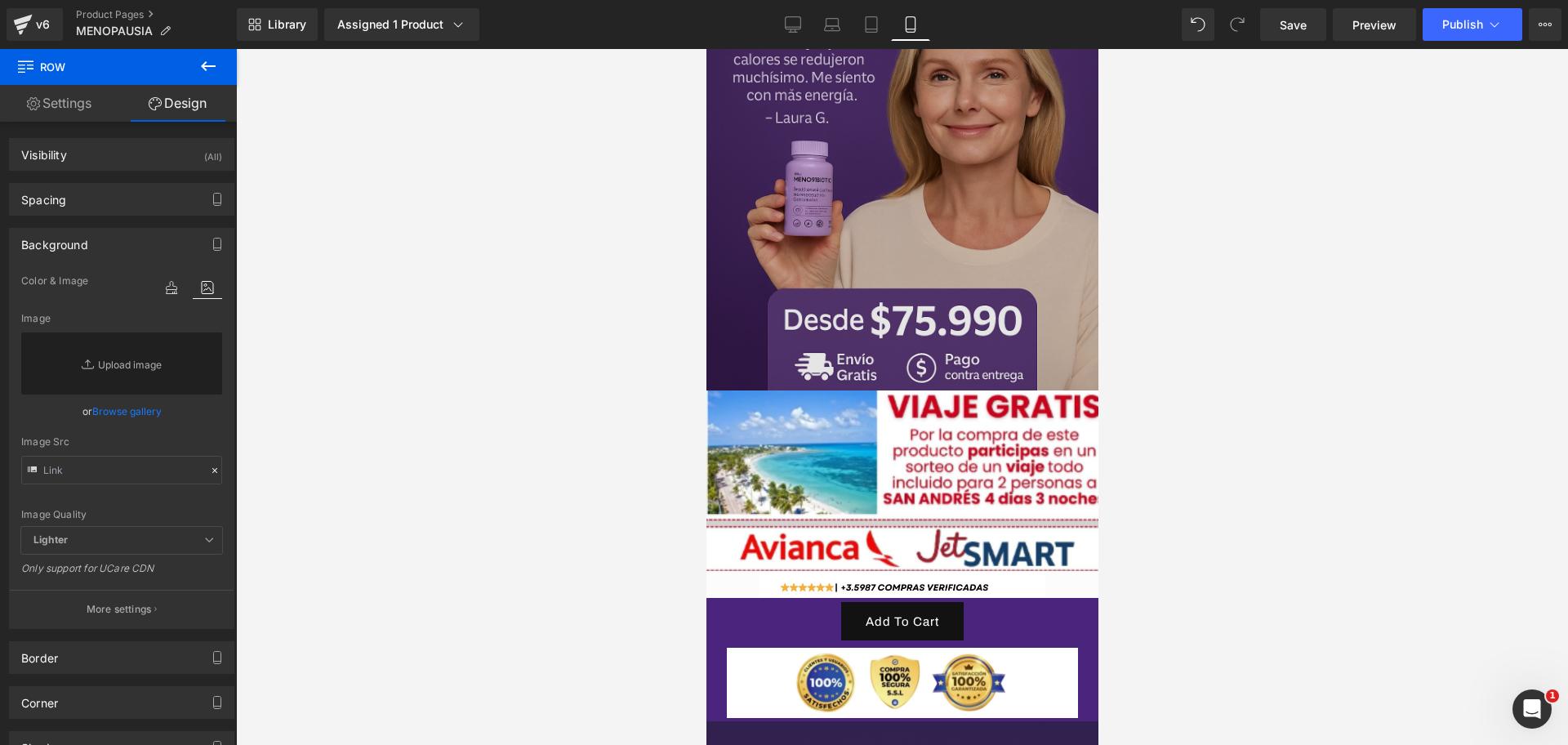
scroll to position [511, 0]
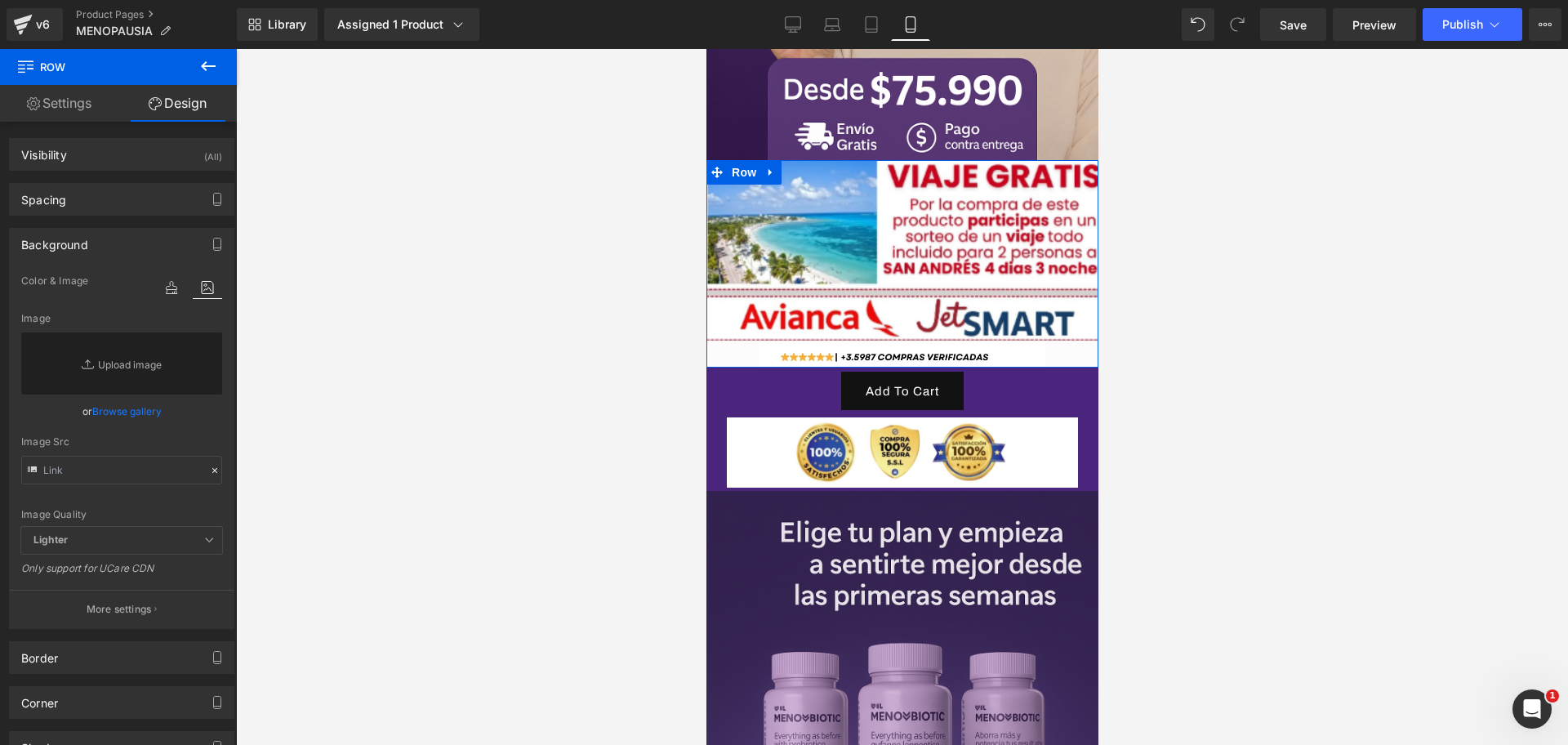
click at [743, 320] on div "Image Image" at bounding box center [902, 263] width 392 height 207
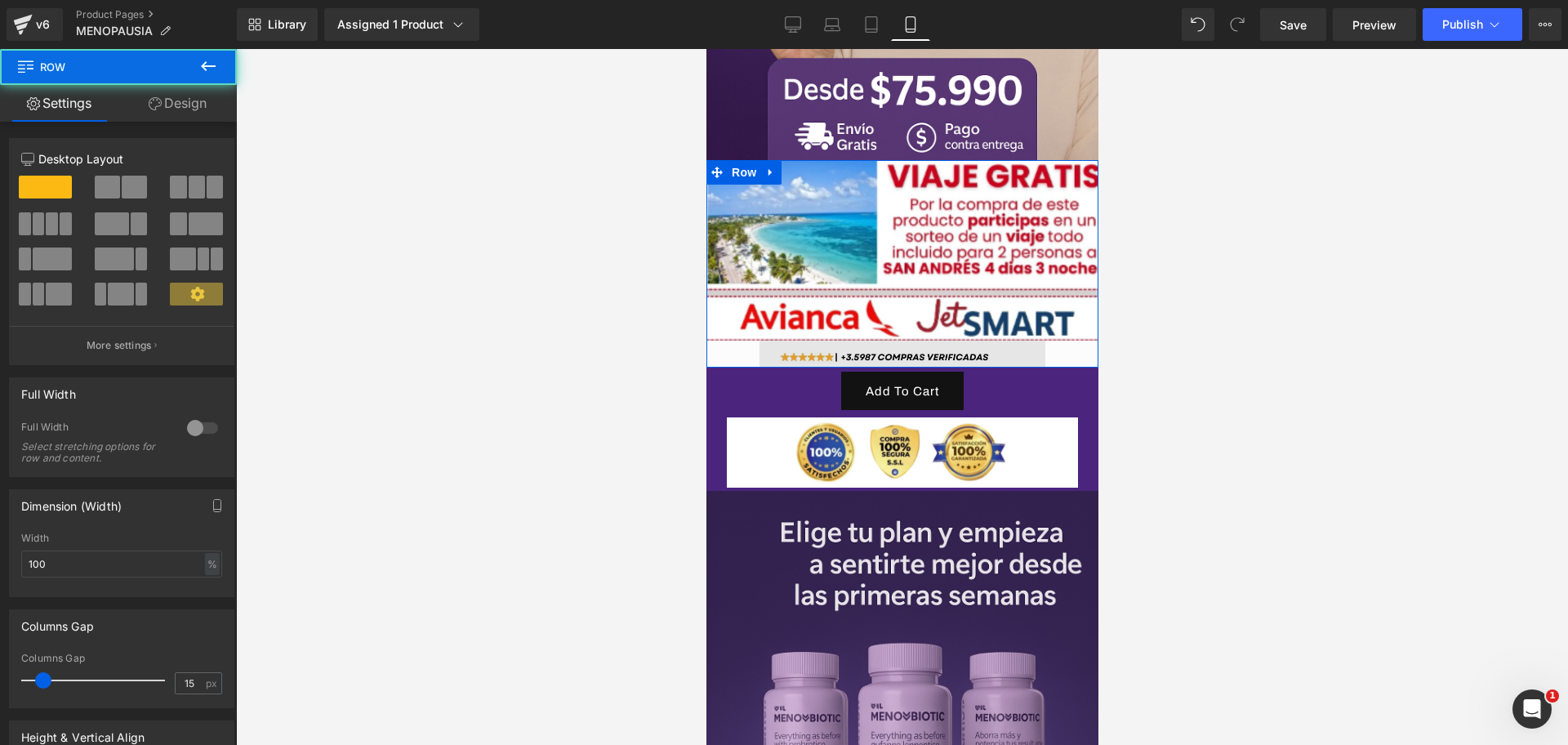
scroll to position [0, 563]
click at [764, 341] on img at bounding box center [902, 354] width 286 height 26
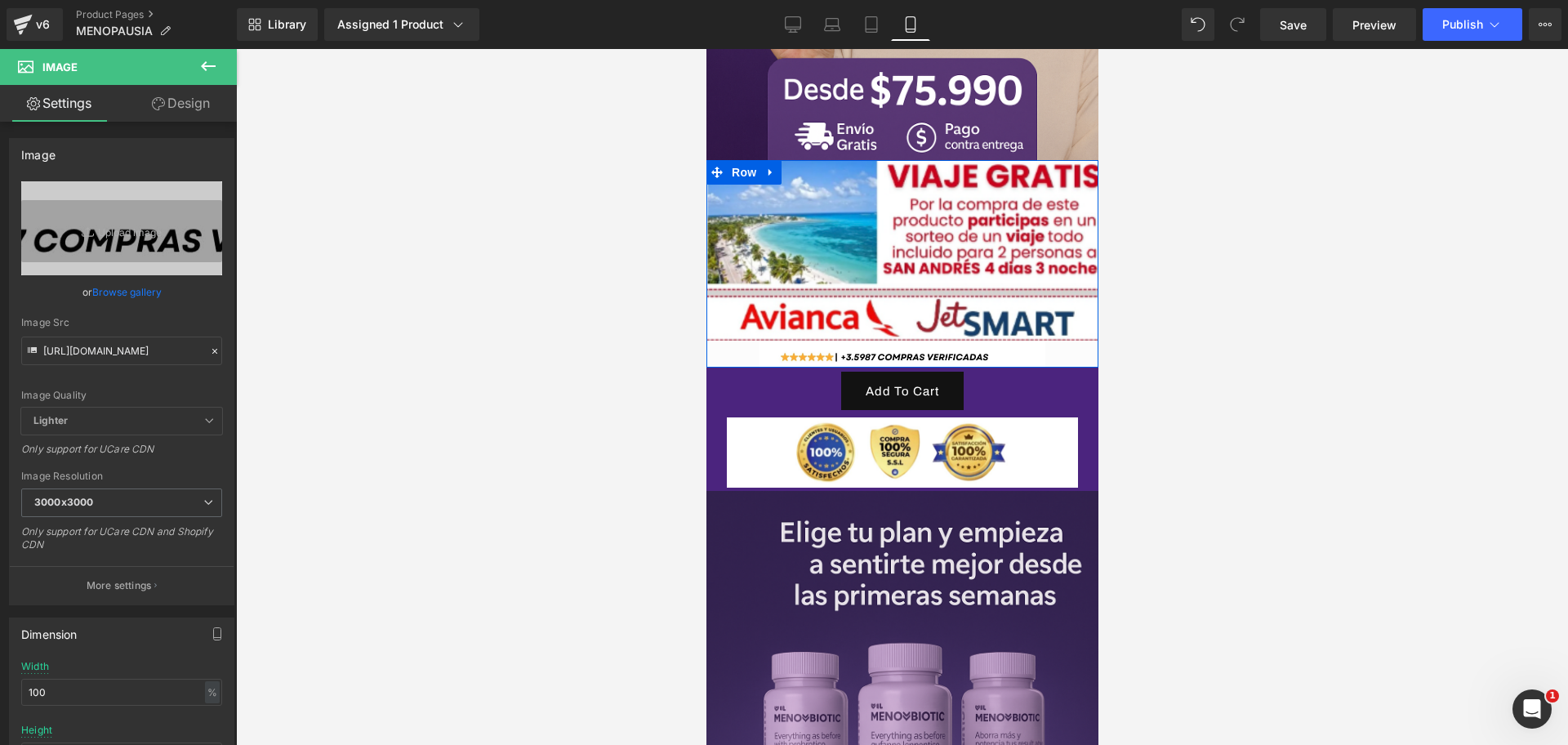
click at [750, 328] on div "Image Image" at bounding box center [902, 263] width 392 height 207
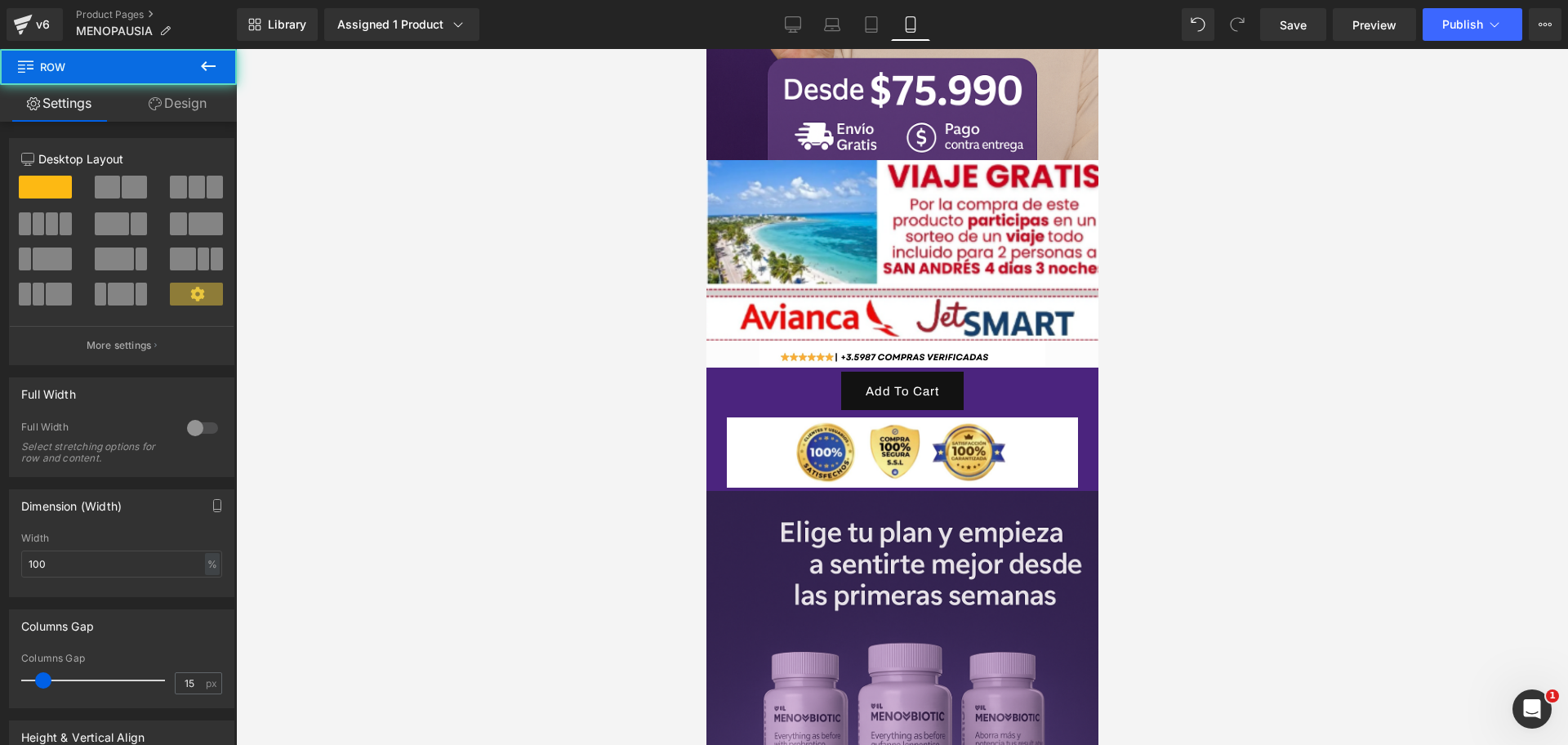
scroll to position [0, 845]
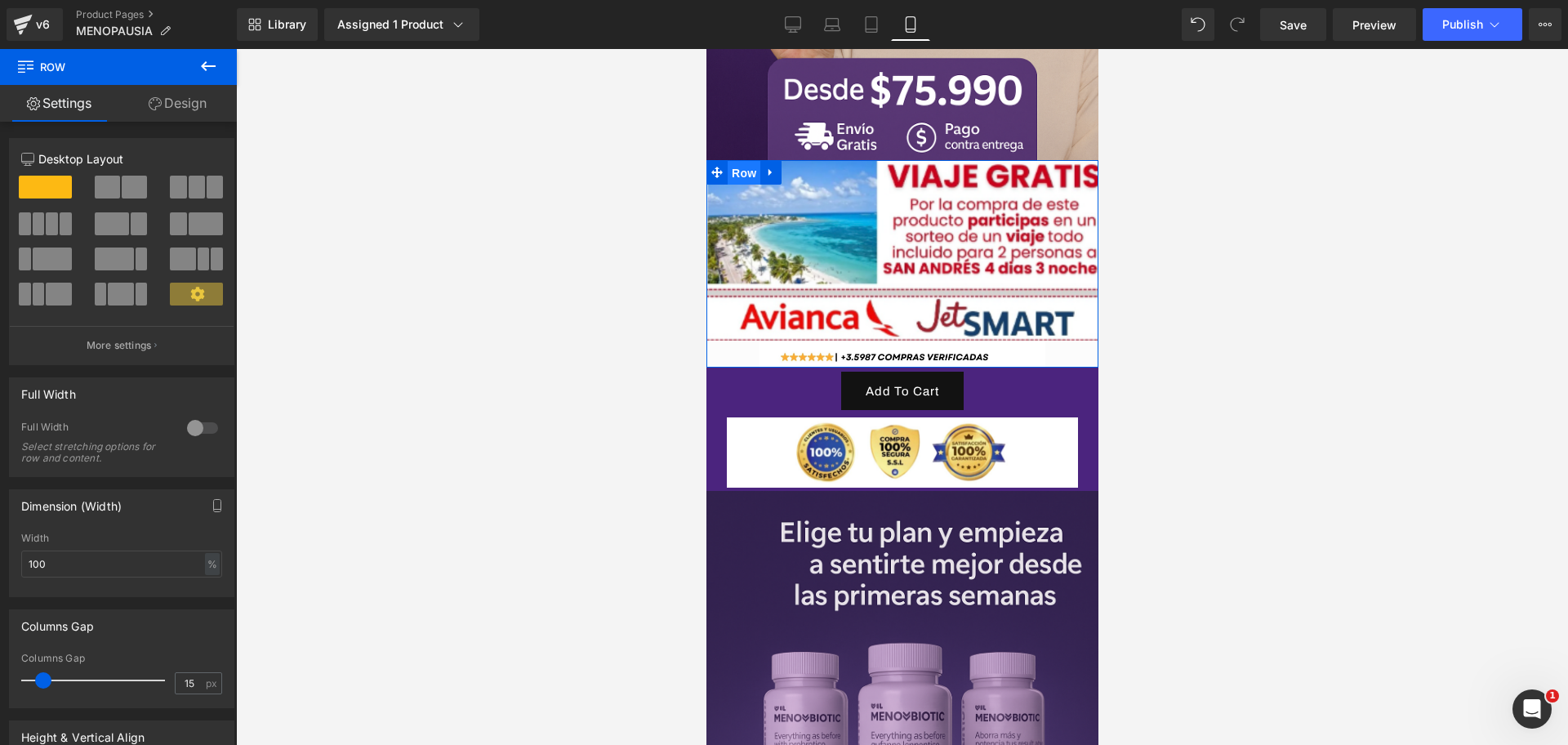
click at [742, 161] on span "Row" at bounding box center [743, 173] width 33 height 24
click at [173, 100] on link "Design" at bounding box center [177, 103] width 118 height 37
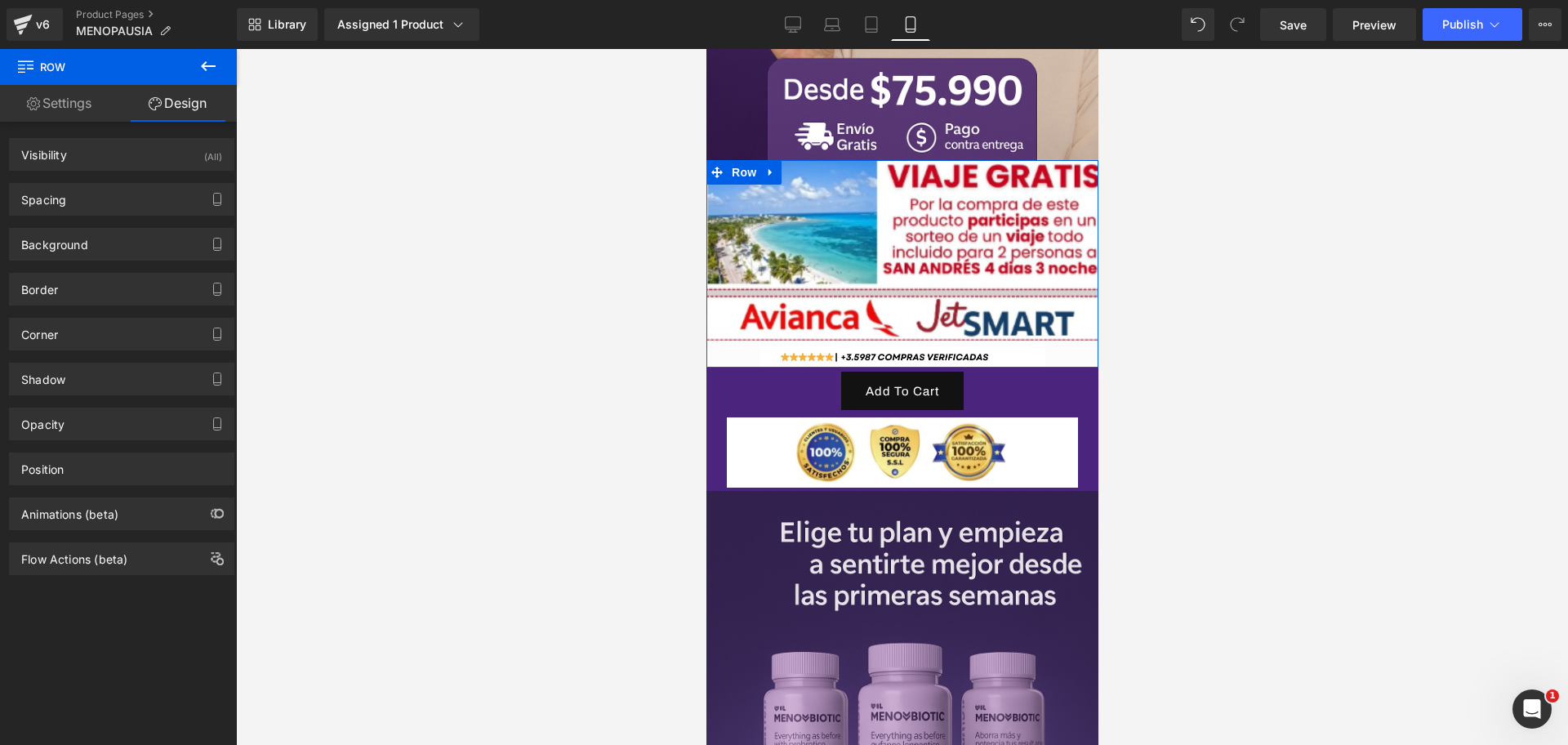
type input "#fcfcfc"
type input "100"
click at [154, 247] on div "Background" at bounding box center [121, 244] width 223 height 31
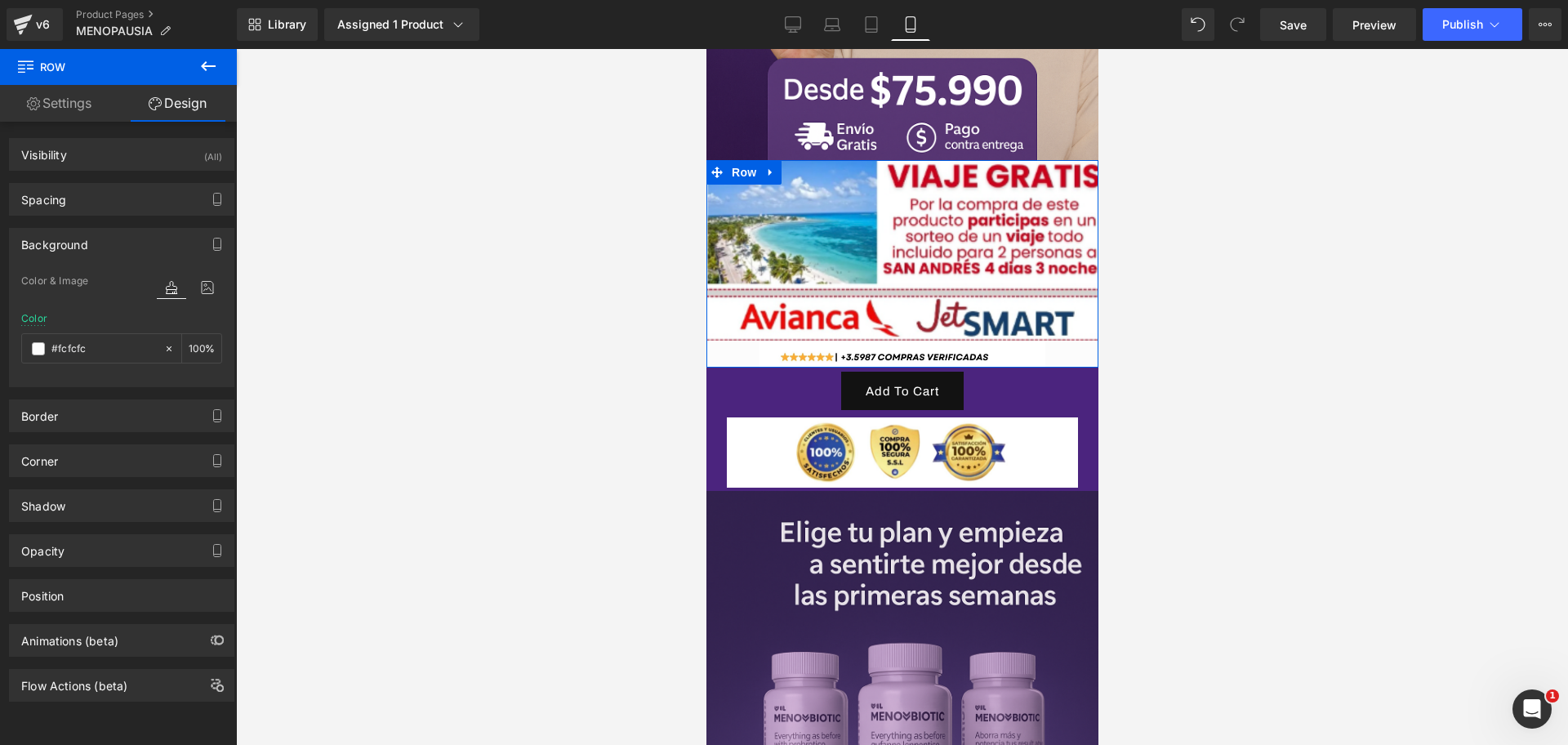
scroll to position [0, 0]
click at [80, 344] on input "#fcfcfc" at bounding box center [104, 349] width 105 height 18
paste input "4b247e"
type input "#4b247e"
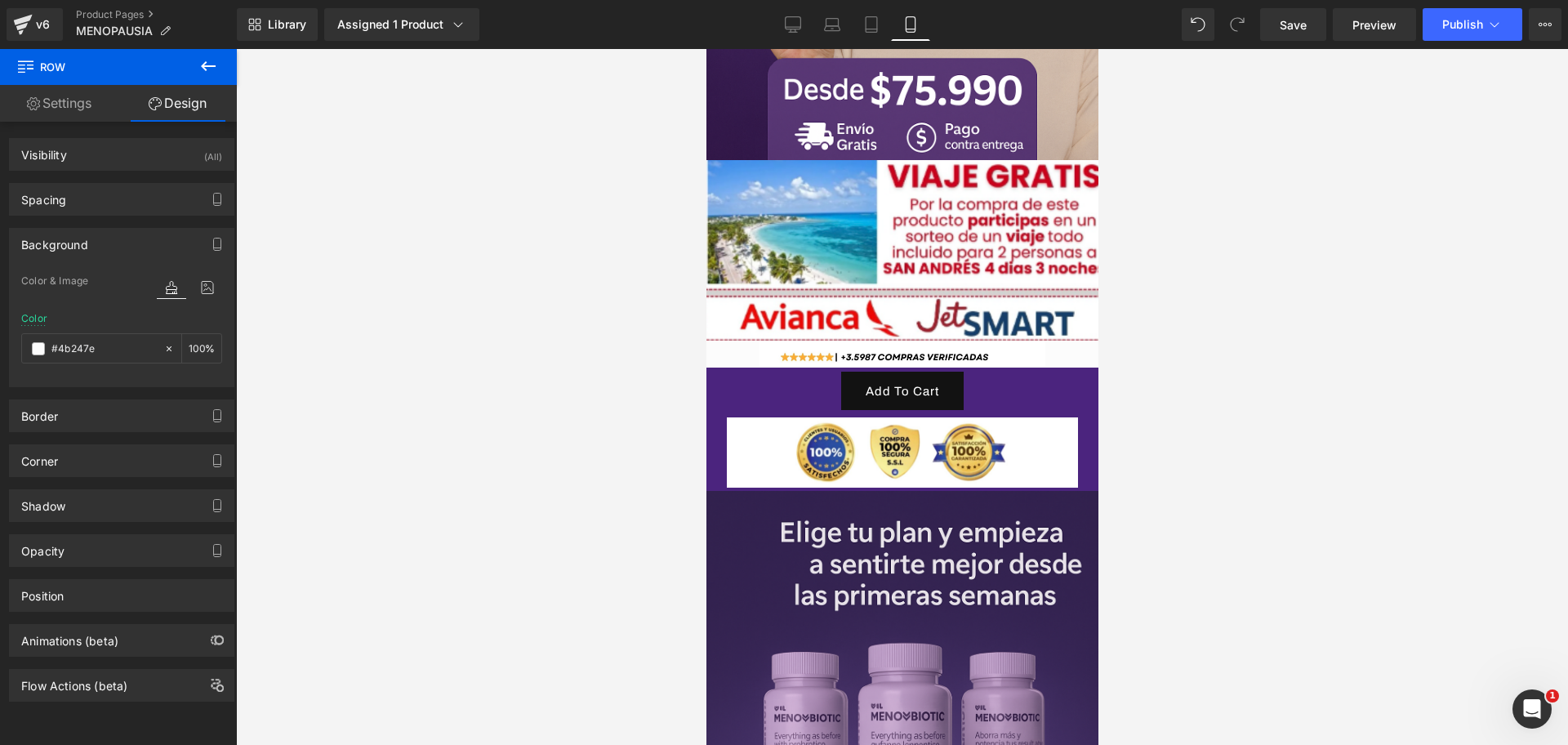
scroll to position [0, 282]
click at [1149, 338] on div at bounding box center [902, 397] width 1332 height 696
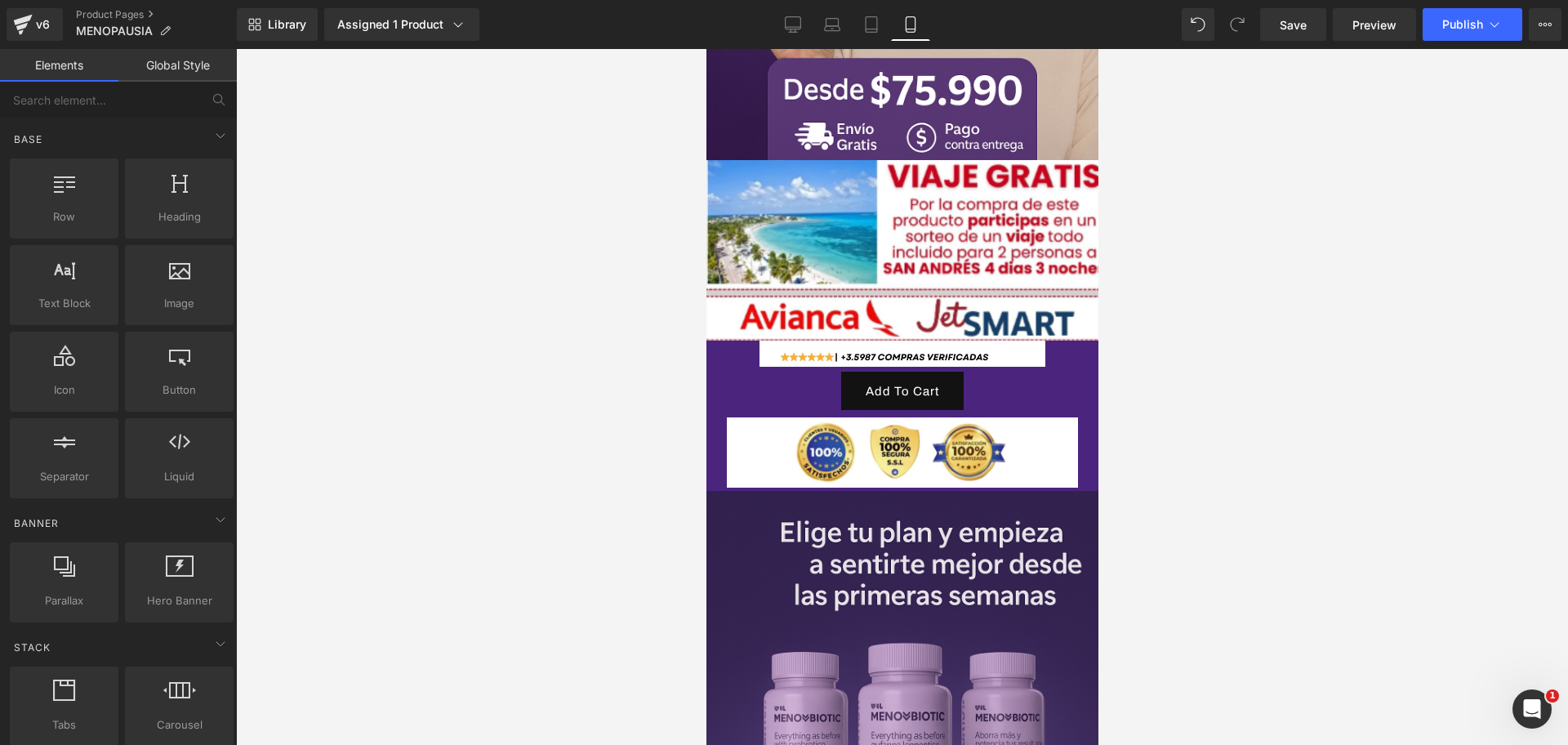
scroll to position [0, 845]
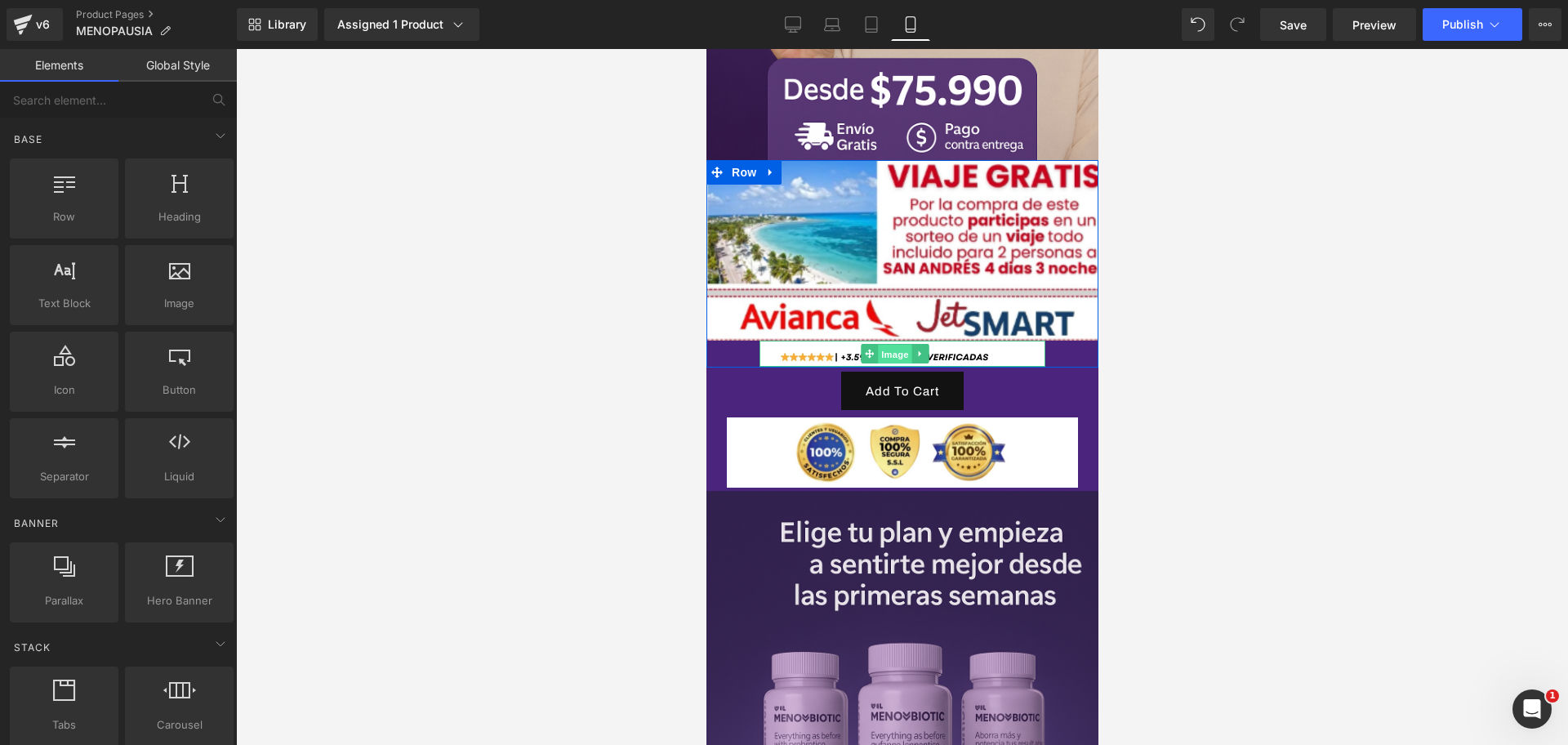
click at [894, 344] on span "Image" at bounding box center [894, 354] width 34 height 20
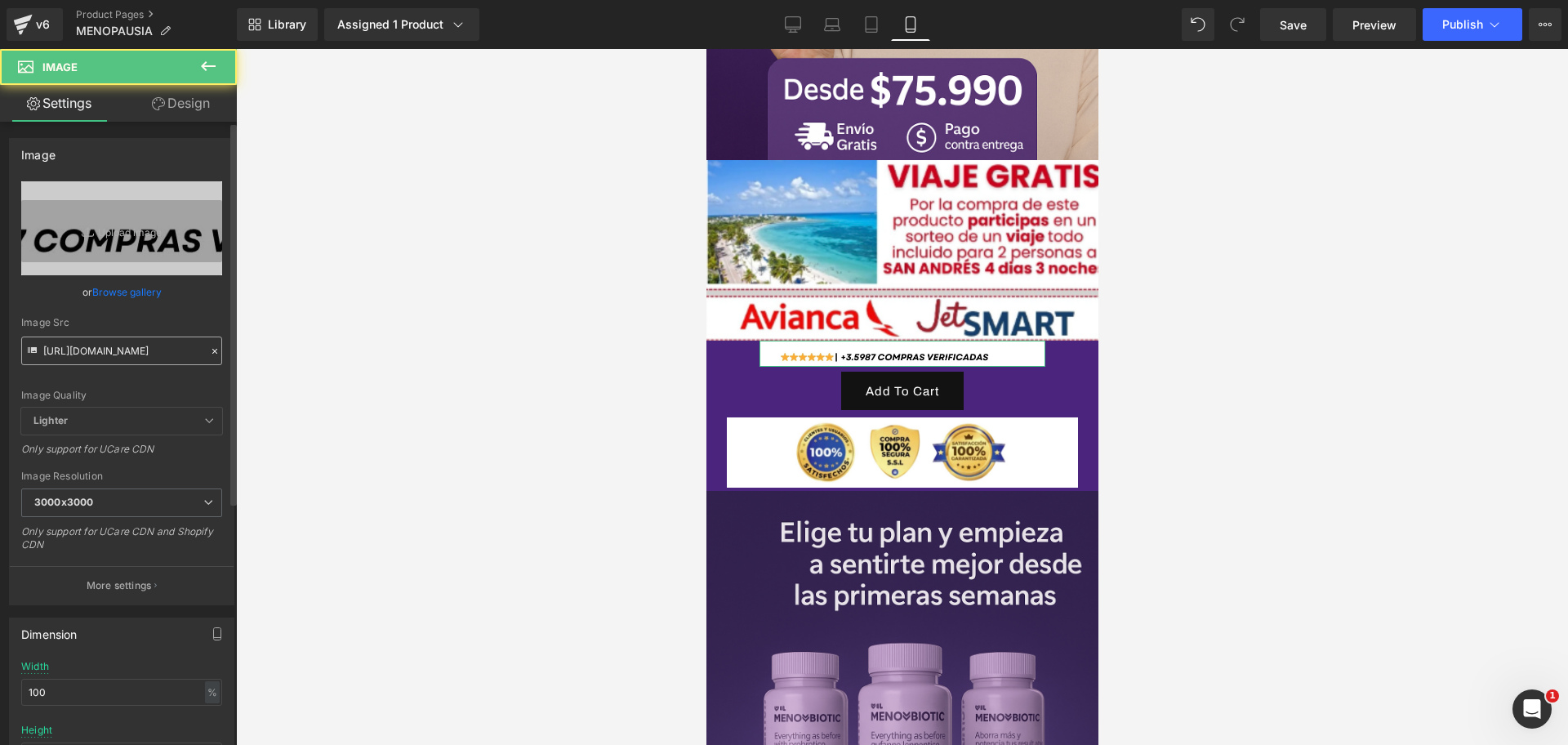
scroll to position [0, 0]
click at [169, 339] on input "[URL][DOMAIN_NAME]" at bounding box center [121, 351] width 201 height 29
paste input "5XzXzPhg/Captura-de-pantalla-2025-10-05-223459-removebg-preview.pn"
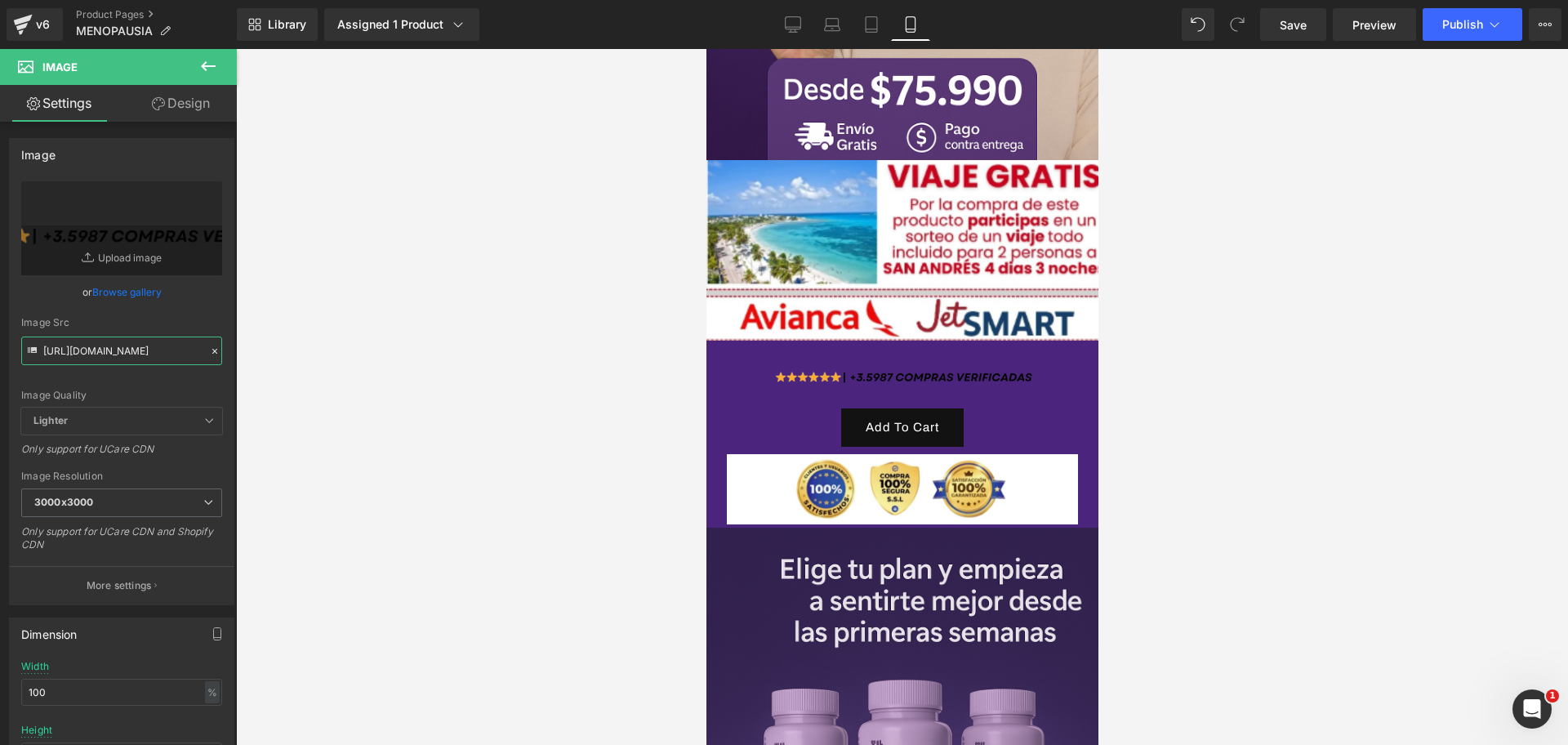
scroll to position [0, 845]
type input "https://i.ibb.co/5XzXzPhg/Captura-de-pantalla-2025-10-05-223459-removebg-previe…"
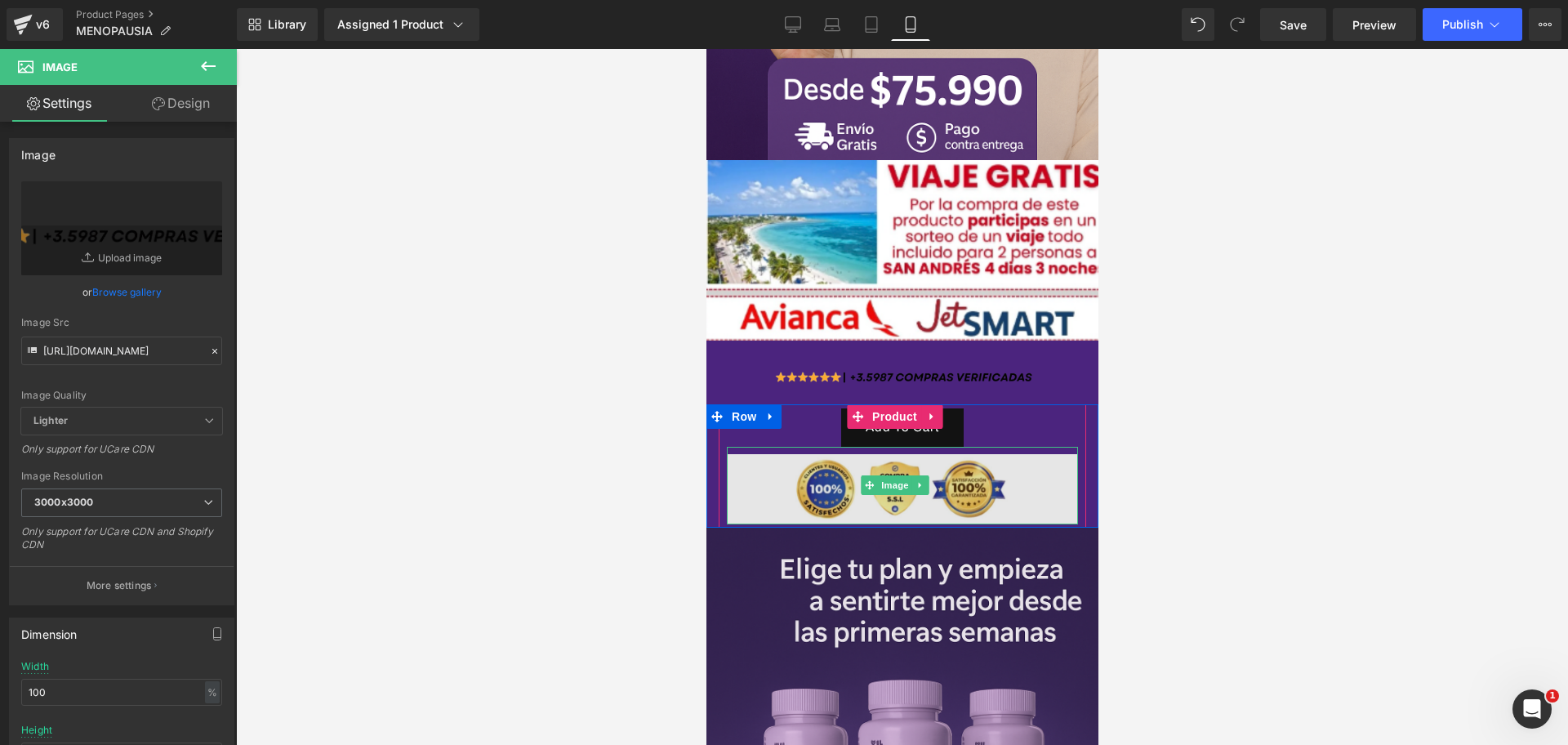
click at [829, 468] on img at bounding box center [902, 486] width 351 height 78
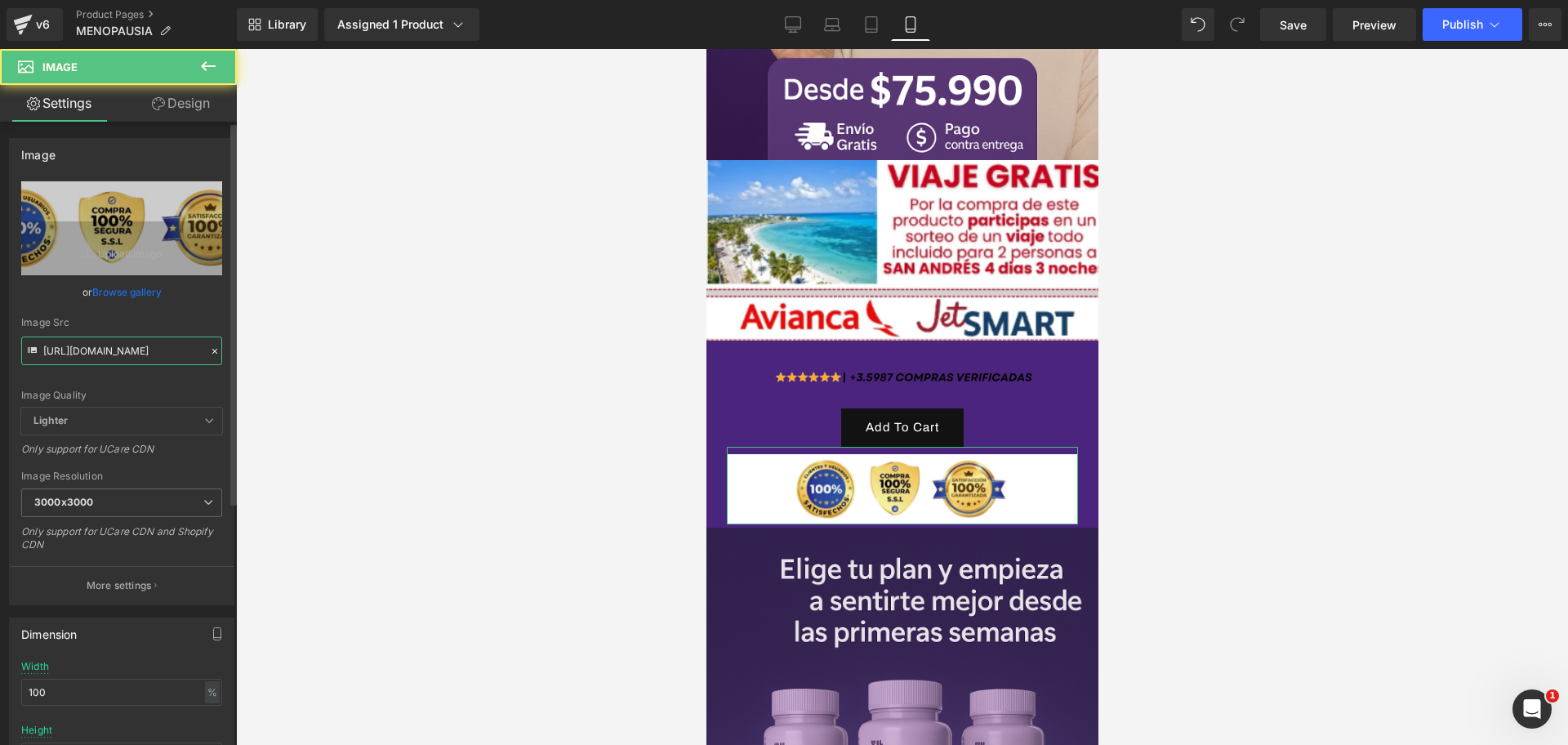
click at [142, 341] on input "[URL][DOMAIN_NAME]" at bounding box center [121, 351] width 201 height 29
type input "https://i.ibb.co/Q7kGXY3f/Captura-de-pantalla-2025-10-05-223545-removebg-previe…"
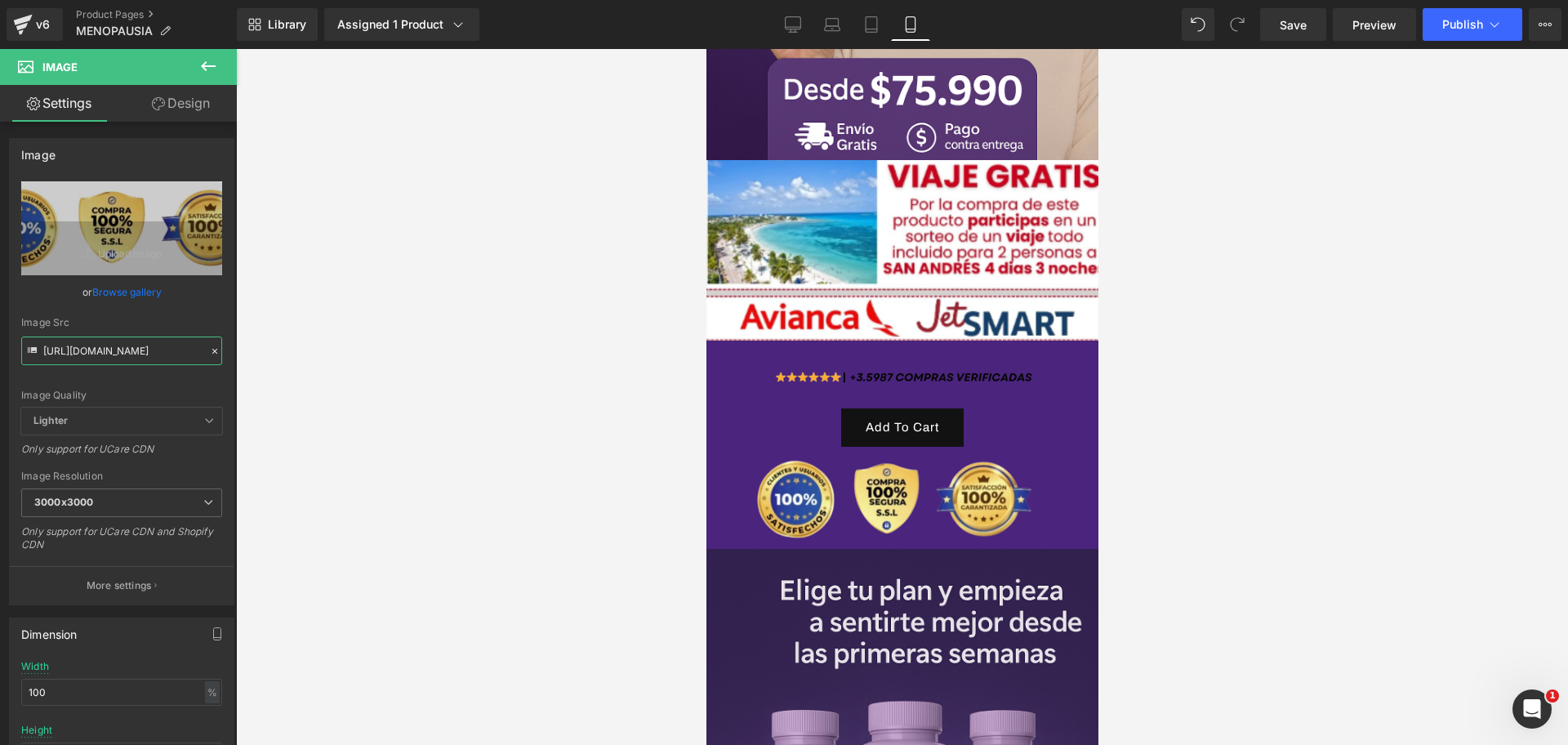
scroll to position [0, 282]
click at [342, 349] on div at bounding box center [902, 397] width 1332 height 696
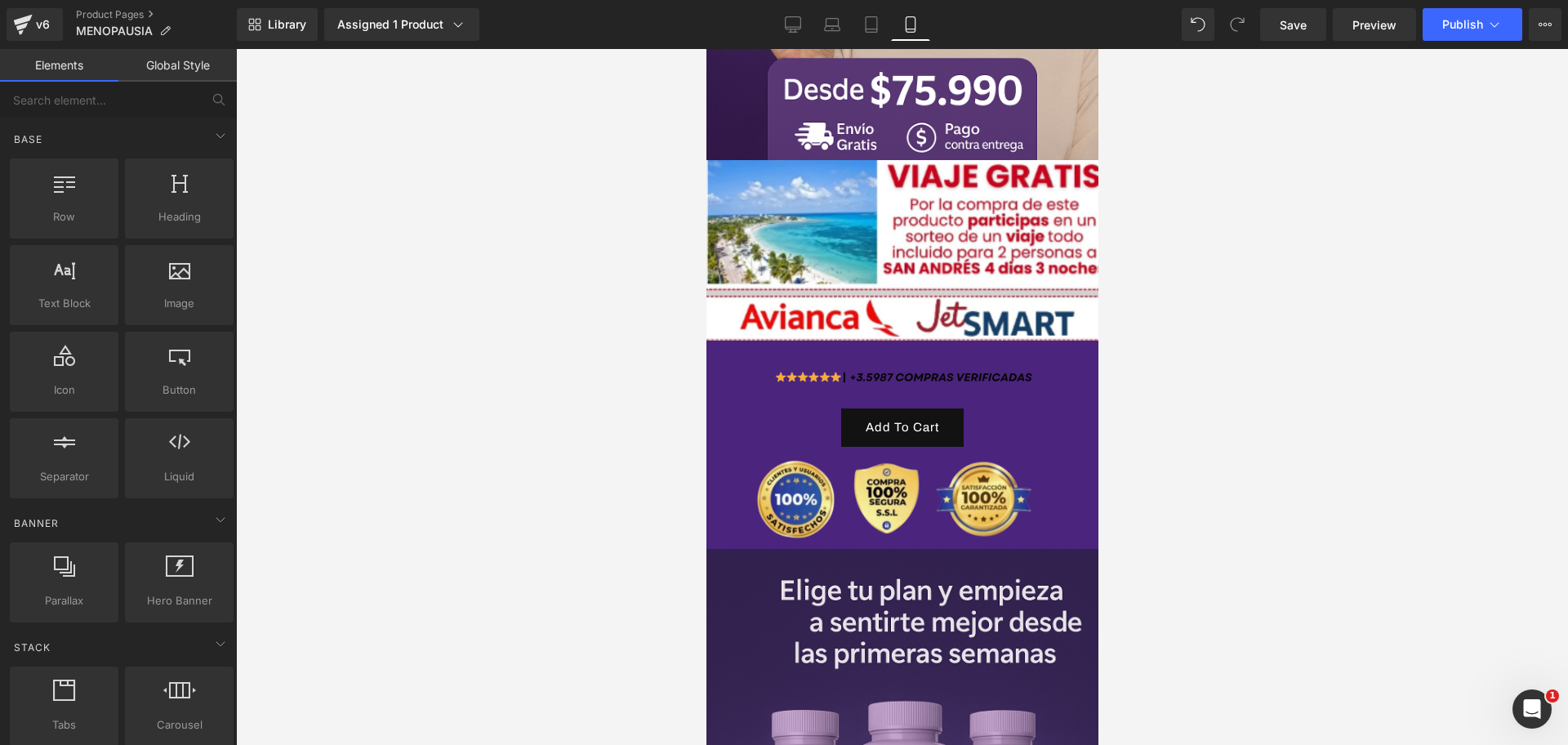
scroll to position [0, 0]
click at [1262, 426] on div at bounding box center [902, 397] width 1332 height 696
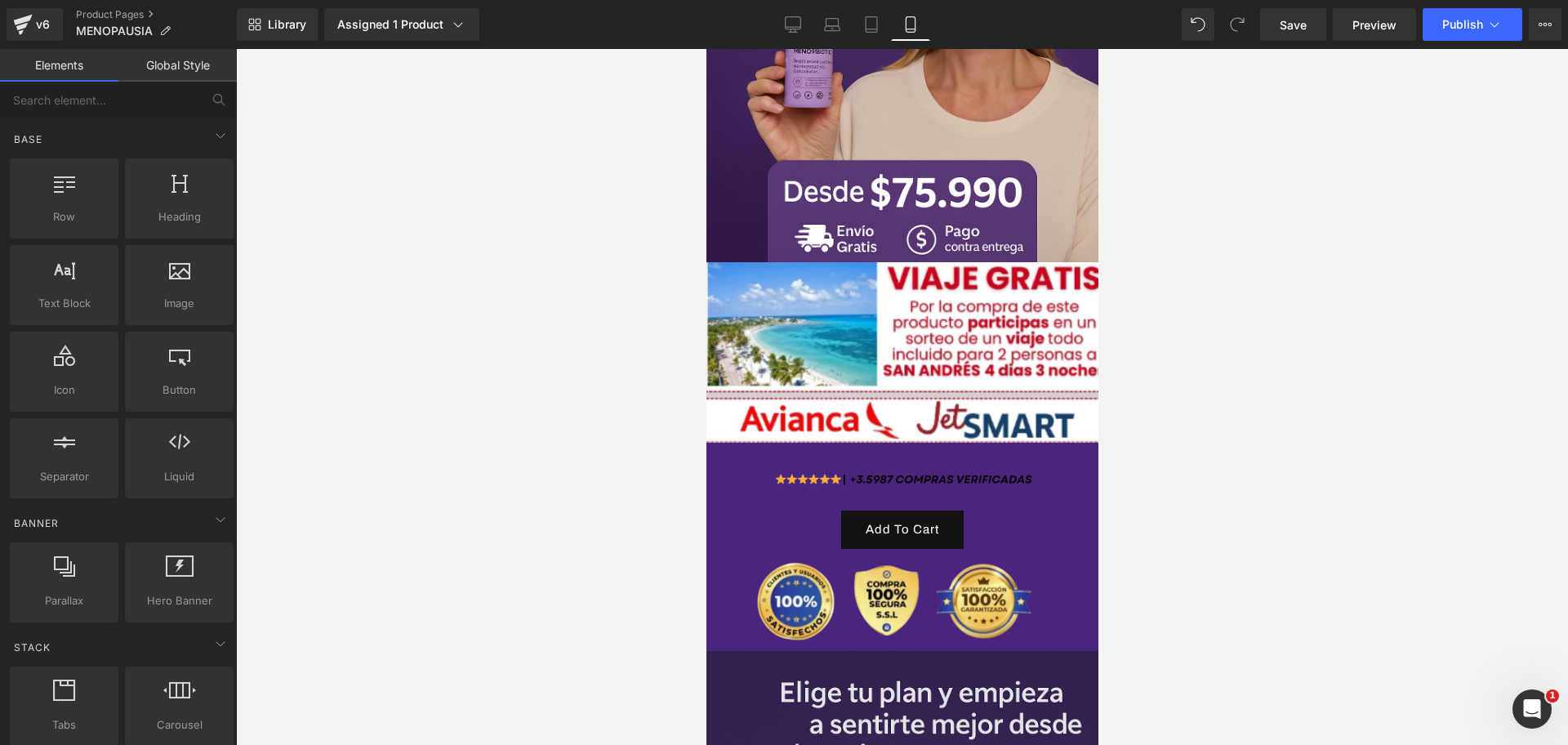
scroll to position [612, 0]
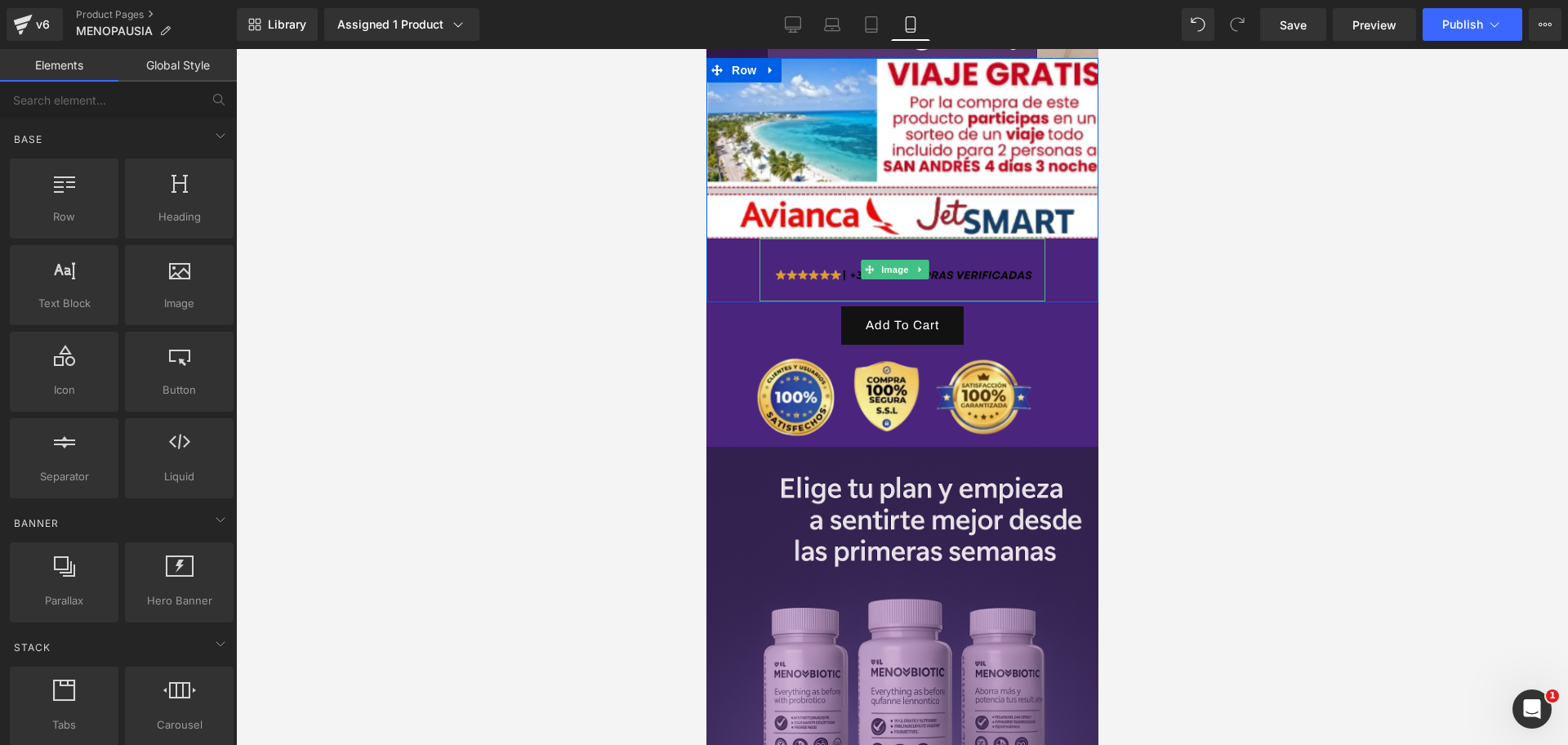
click at [975, 252] on img at bounding box center [902, 270] width 286 height 63
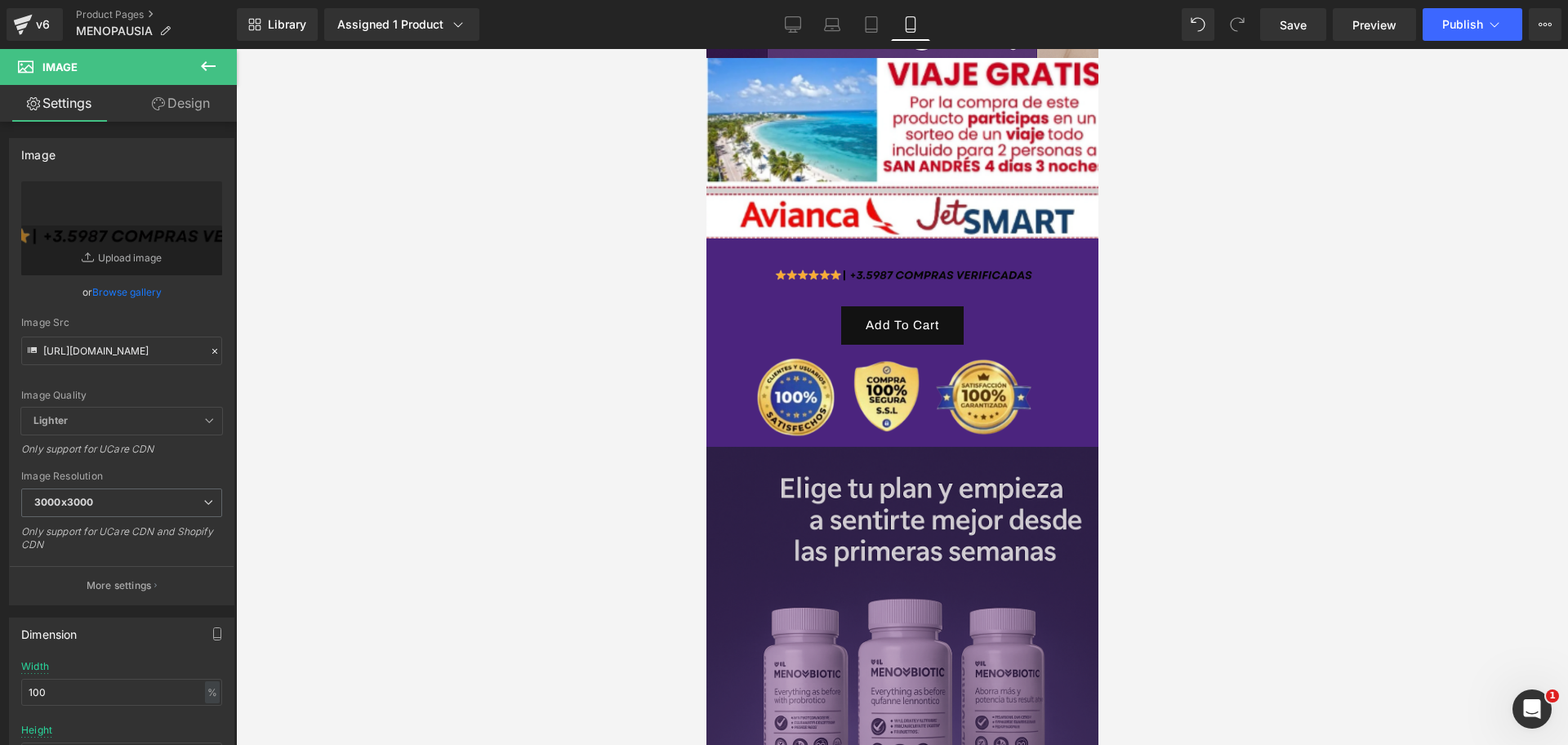
scroll to position [0, 282]
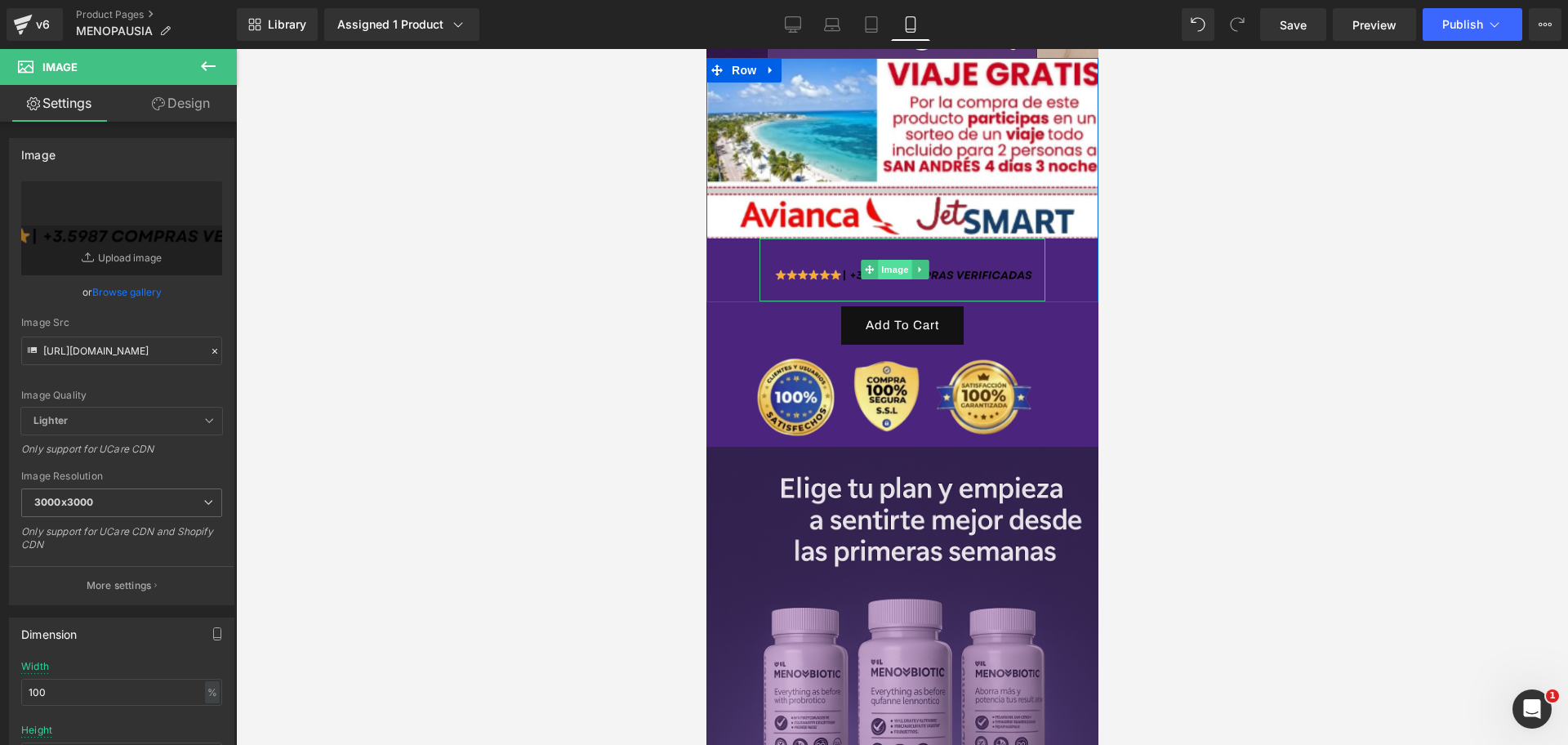
click at [891, 259] on span "Image" at bounding box center [894, 269] width 34 height 20
click at [114, 344] on input "https://i.ibb.co/5XzXzPhg/Captura-de-pantalla-2025-10-05-223459-removebg-previe…" at bounding box center [121, 351] width 201 height 29
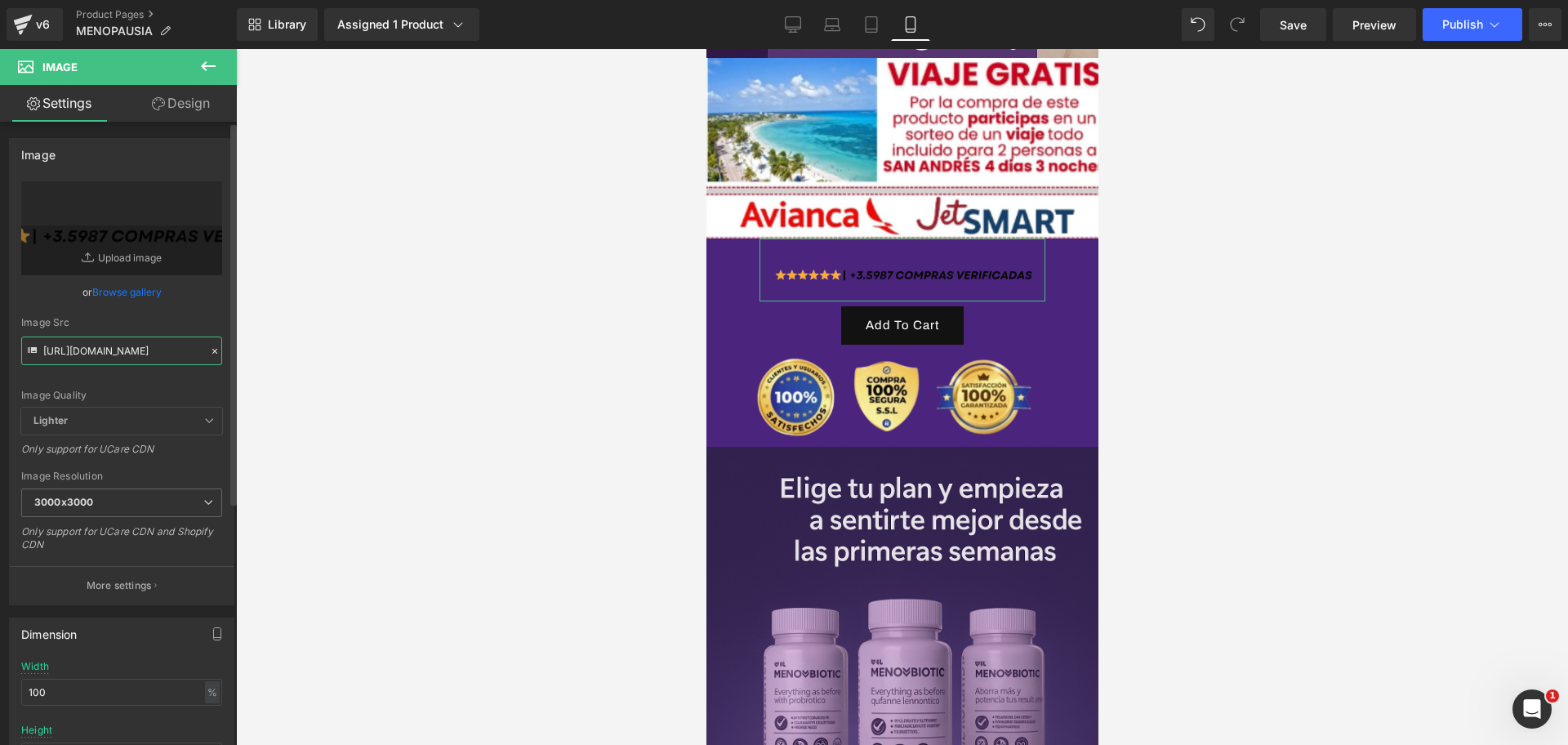
scroll to position [0, 563]
paste input "k665Y7XW/Captura-de-pantalla-2025-10-05-223800"
type input "https://i.ibb.co/k665Y7XW/Captura-de-pantalla-2025-10-05-223800-removebg-previe…"
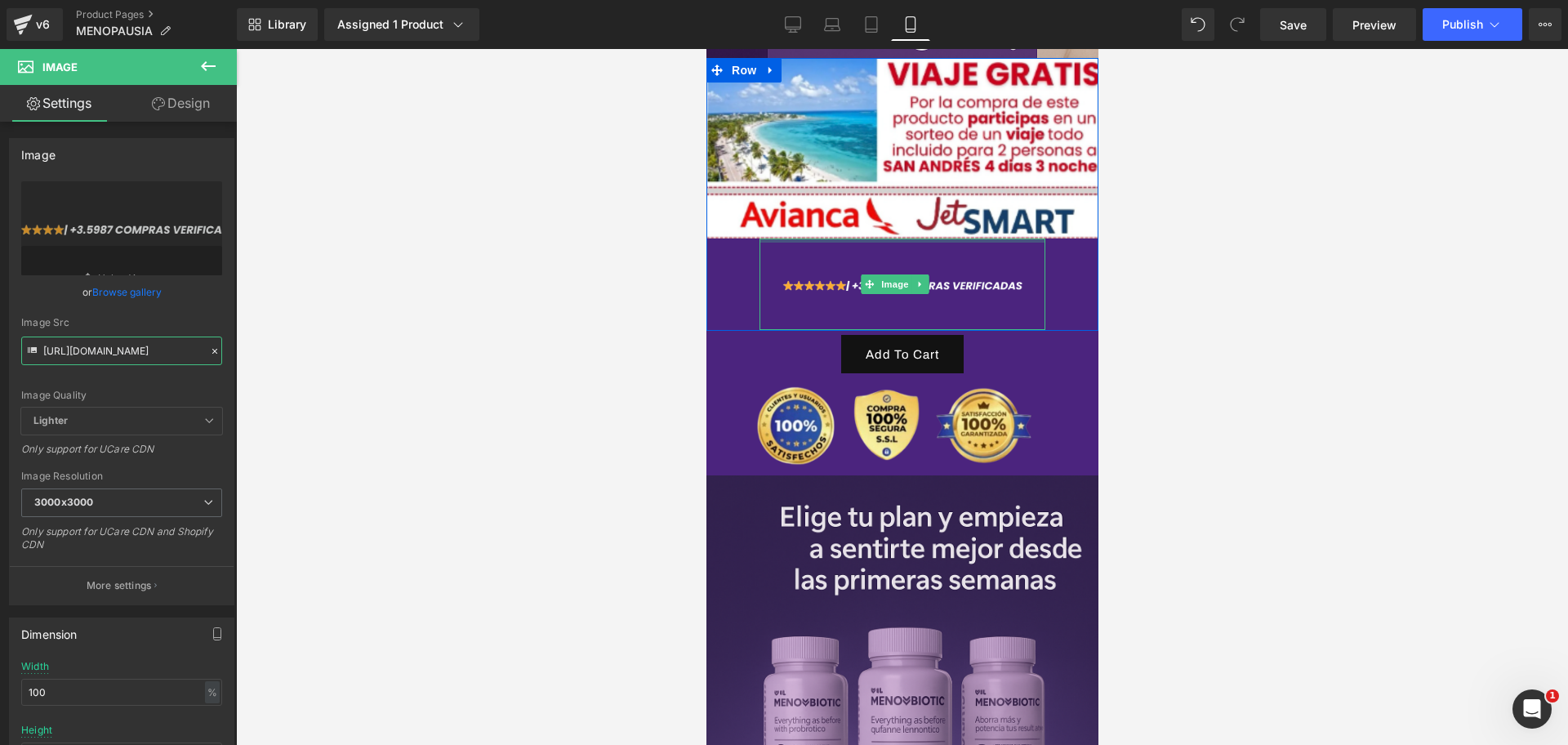
scroll to position [0, 0]
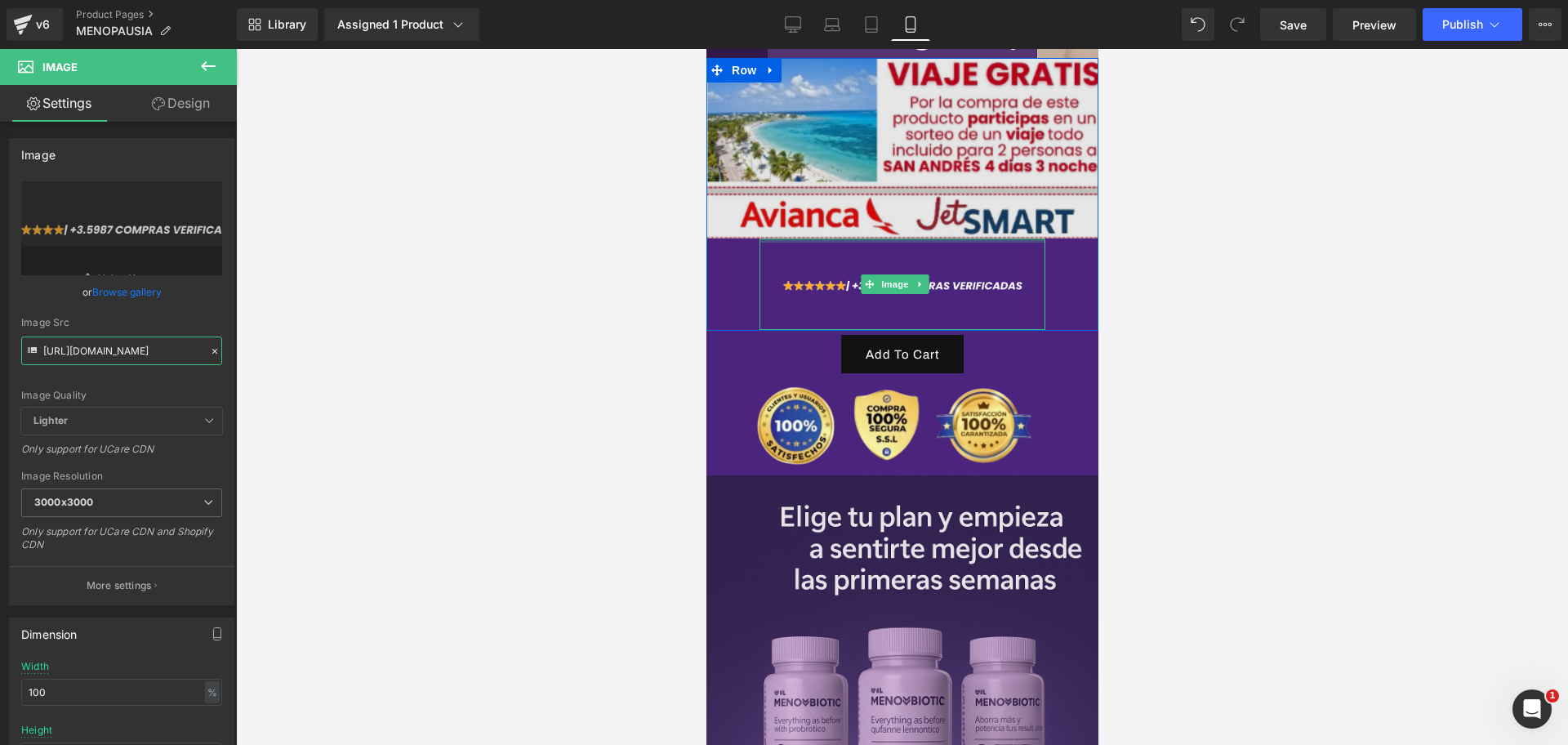
drag, startPoint x: 843, startPoint y: 210, endPoint x: 839, endPoint y: 203, distance: 8.1
click at [839, 203] on div "Image Image" at bounding box center [902, 193] width 392 height 272
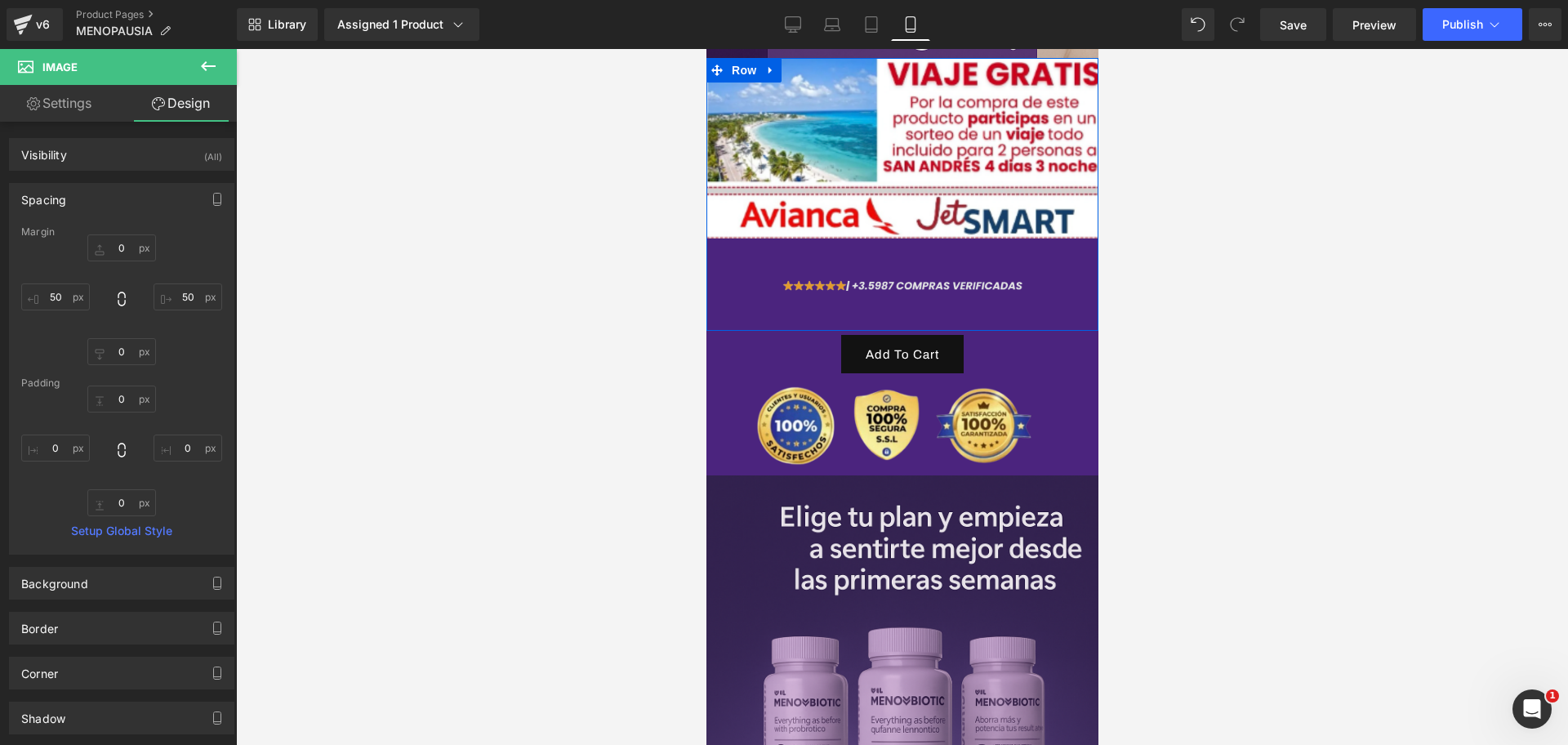
click at [962, 249] on img at bounding box center [902, 284] width 286 height 91
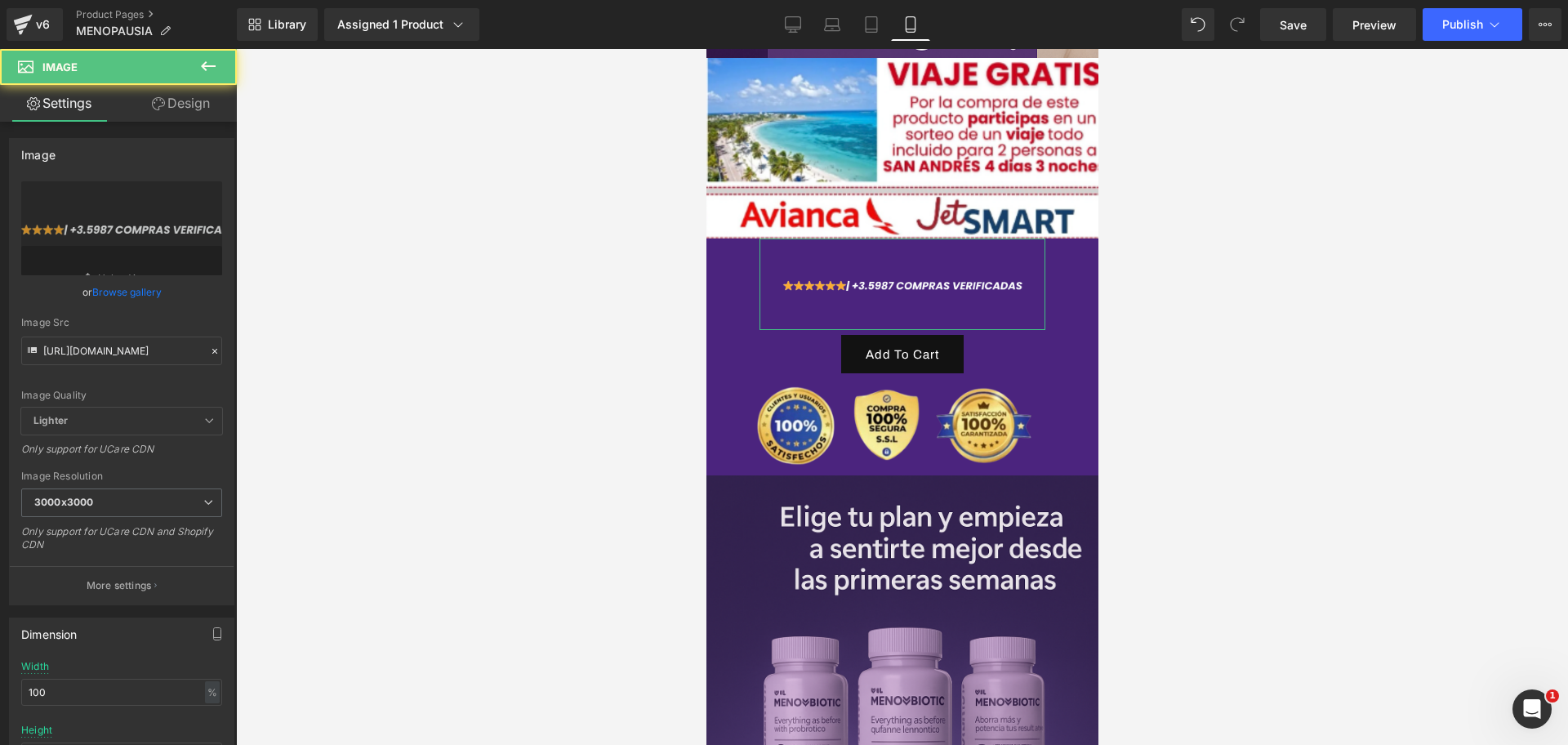
drag, startPoint x: 195, startPoint y: 113, endPoint x: 97, endPoint y: 214, distance: 140.7
click at [195, 113] on link "Design" at bounding box center [181, 103] width 118 height 37
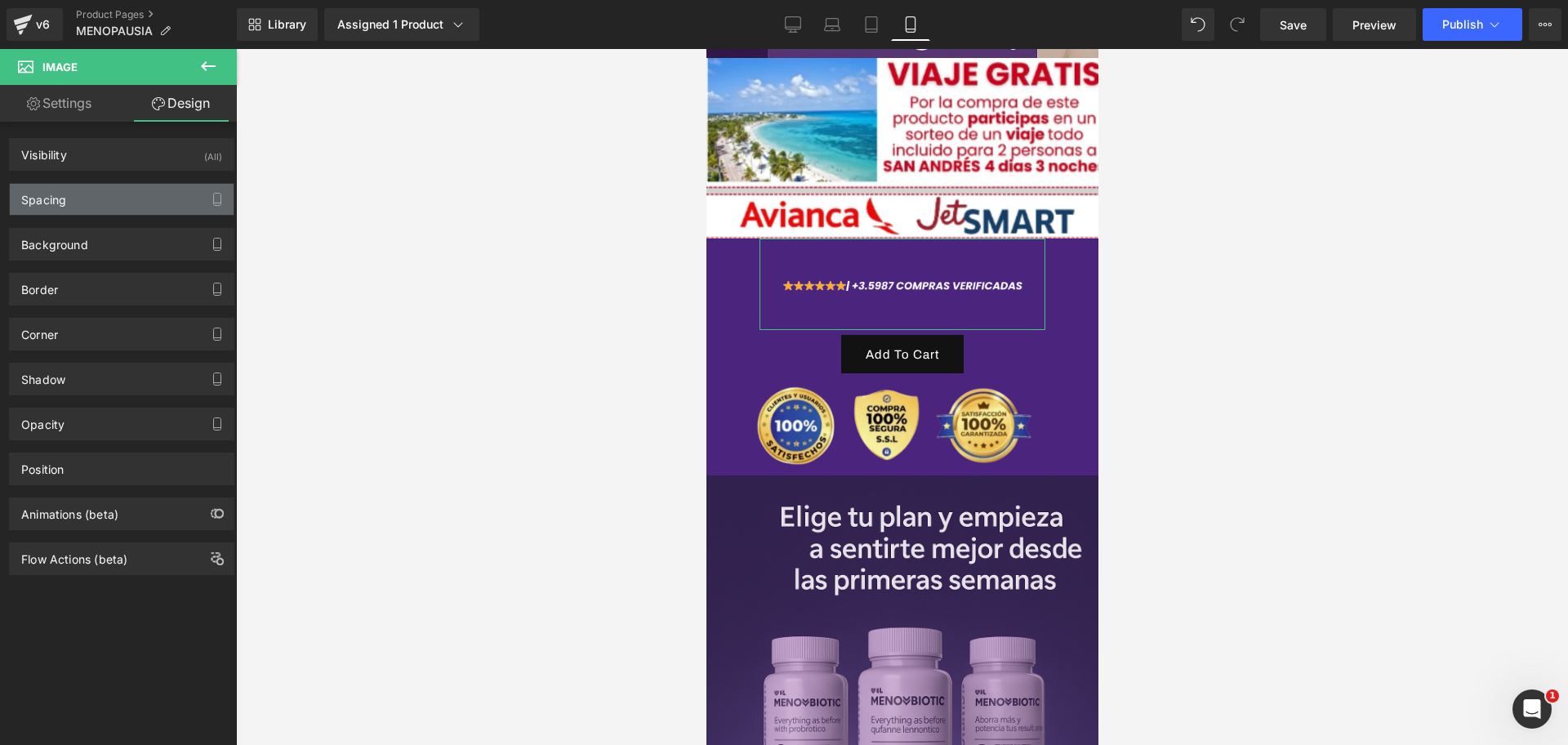
click at [97, 212] on div "Spacing" at bounding box center [121, 199] width 223 height 31
type input "0"
type input "50"
type input "0"
type input "50"
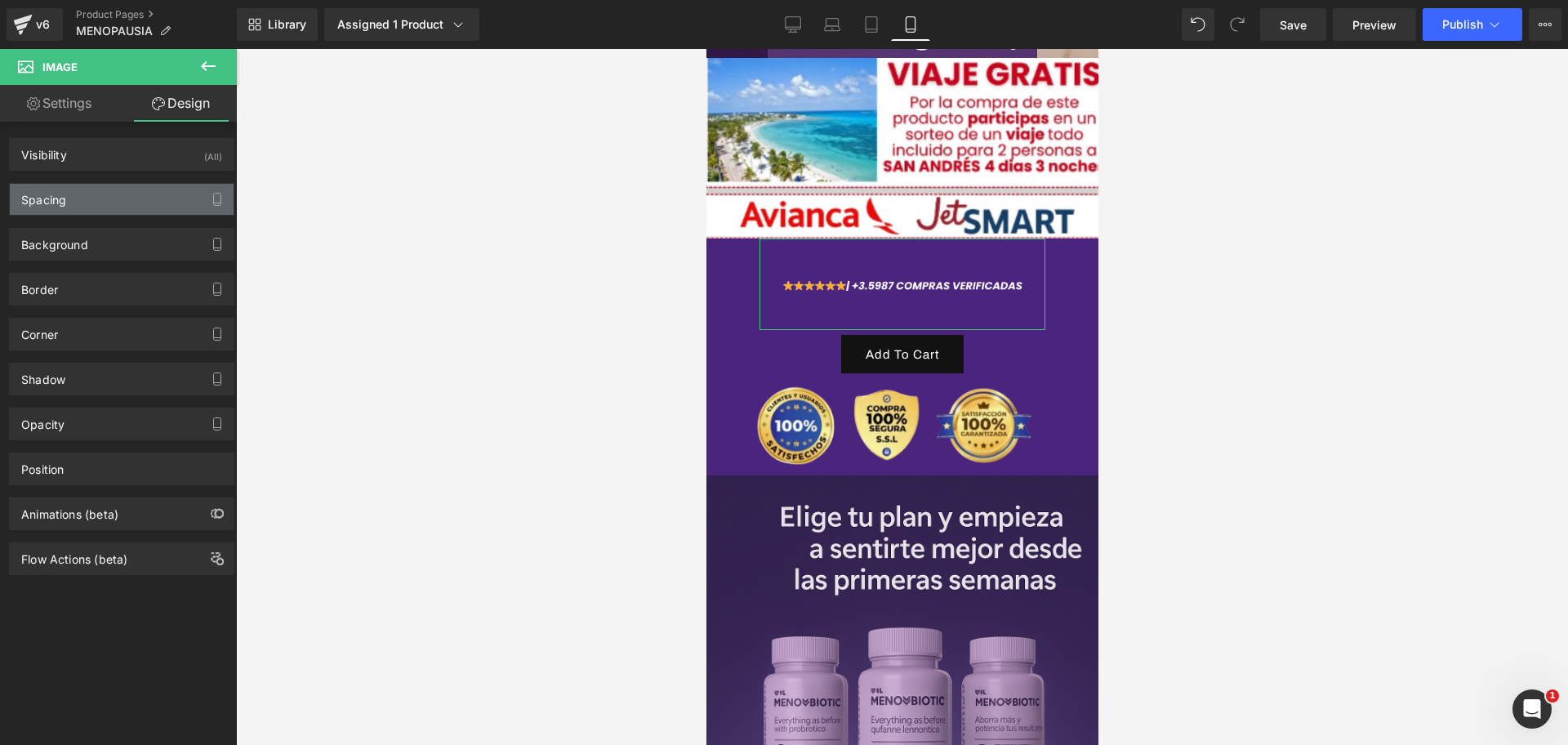
type input "0"
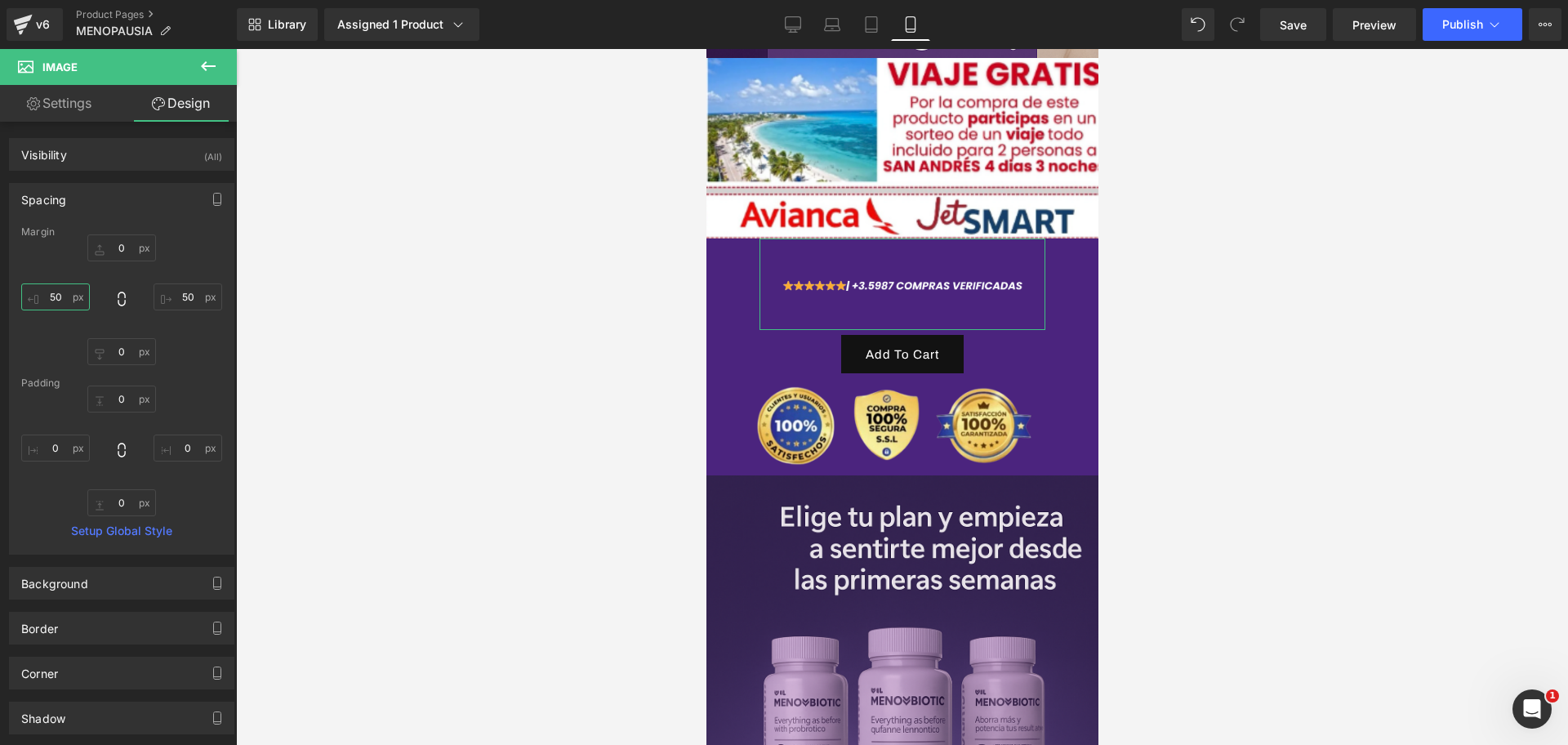
click at [68, 284] on input "50" at bounding box center [55, 297] width 69 height 27
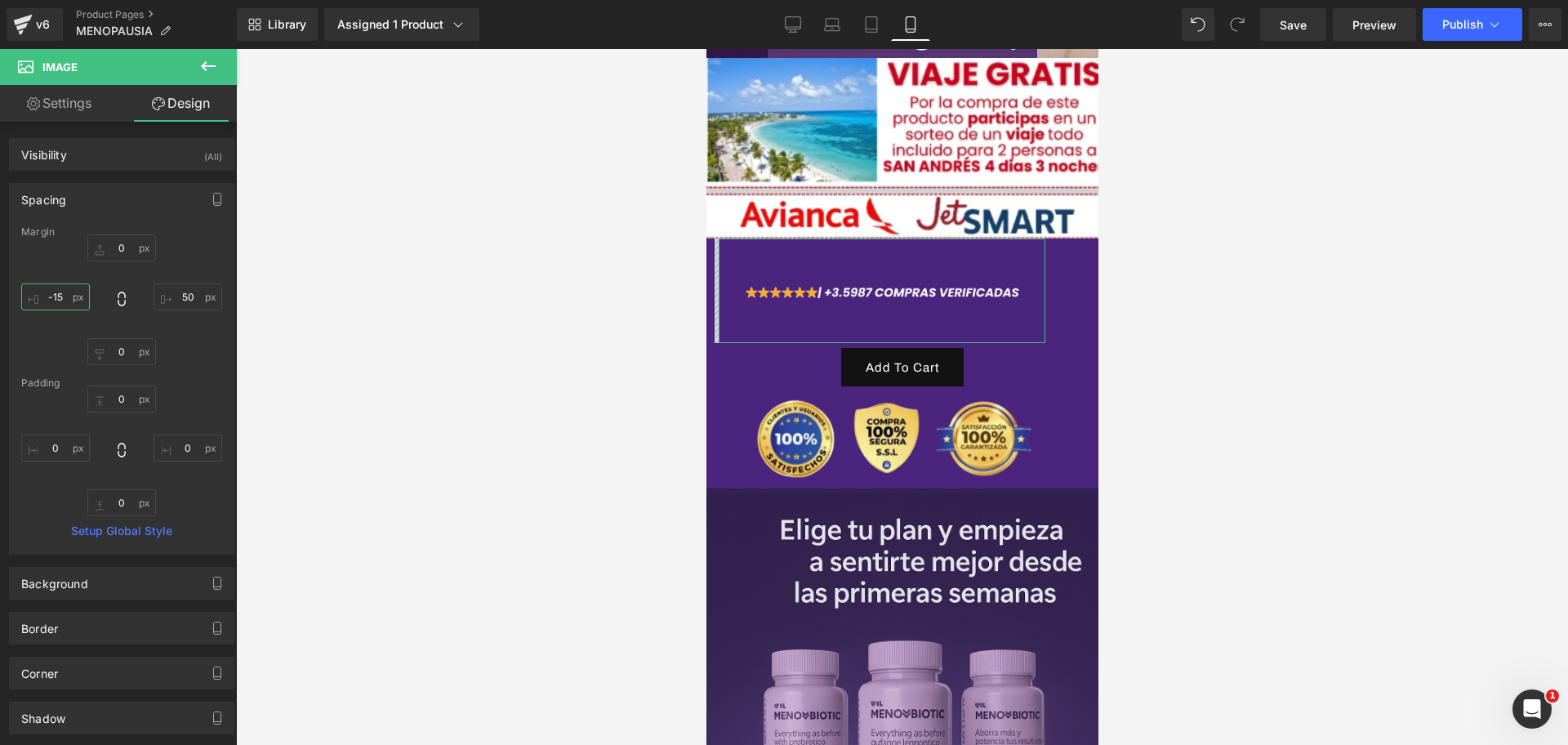
scroll to position [0, 563]
type input "-"
type input "50"
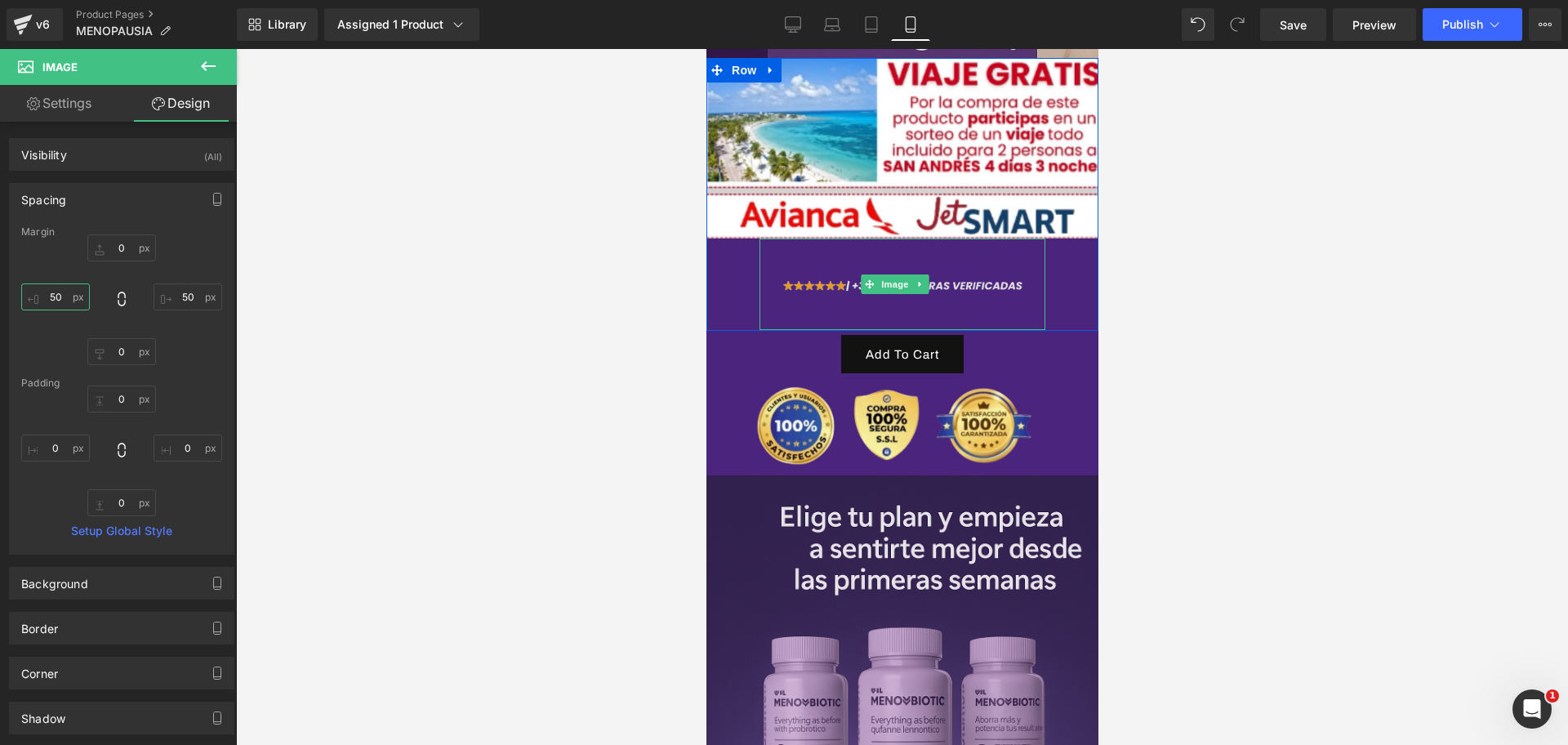
scroll to position [0, 0]
type input "0px"
drag, startPoint x: 919, startPoint y: 291, endPoint x: 901, endPoint y: 264, distance: 32.4
click at [901, 264] on div "Image" at bounding box center [902, 284] width 286 height 91
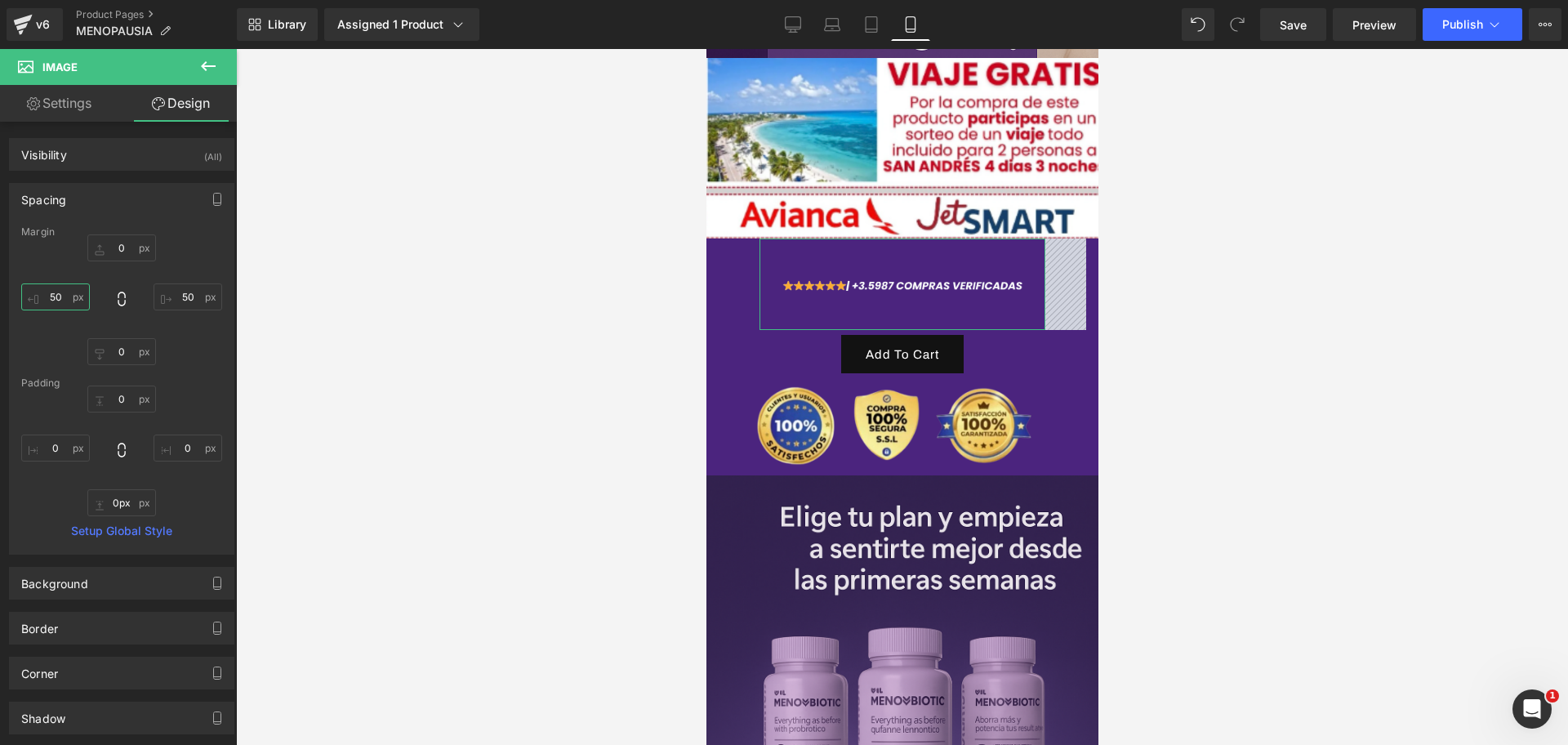
scroll to position [0, 282]
click at [48, 299] on input "50" at bounding box center [55, 297] width 69 height 27
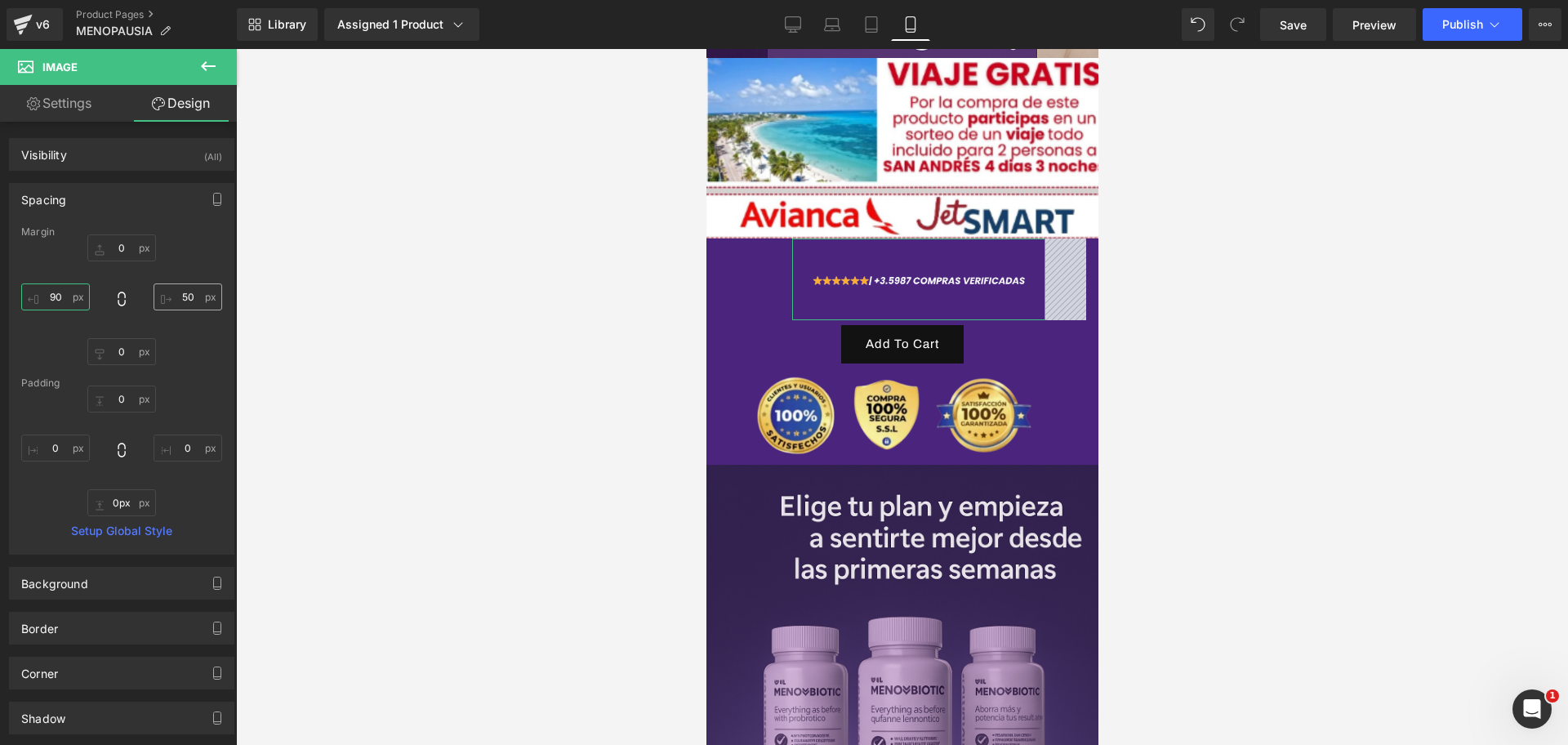
type input "90"
click at [196, 300] on input "50" at bounding box center [188, 297] width 69 height 27
click at [174, 303] on input "50" at bounding box center [188, 297] width 69 height 27
click at [175, 287] on input "50" at bounding box center [188, 297] width 69 height 27
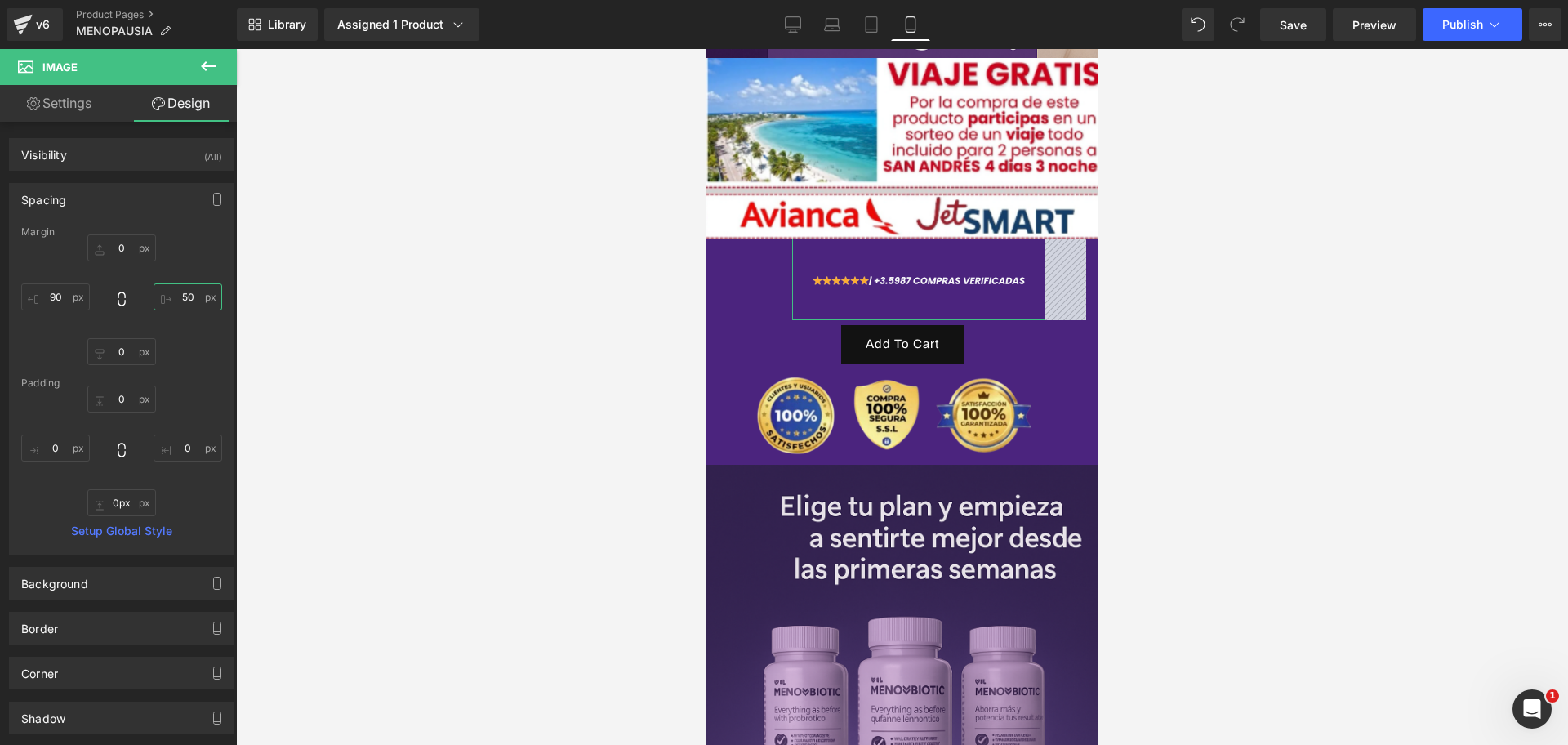
click at [183, 301] on input "50" at bounding box center [188, 297] width 69 height 27
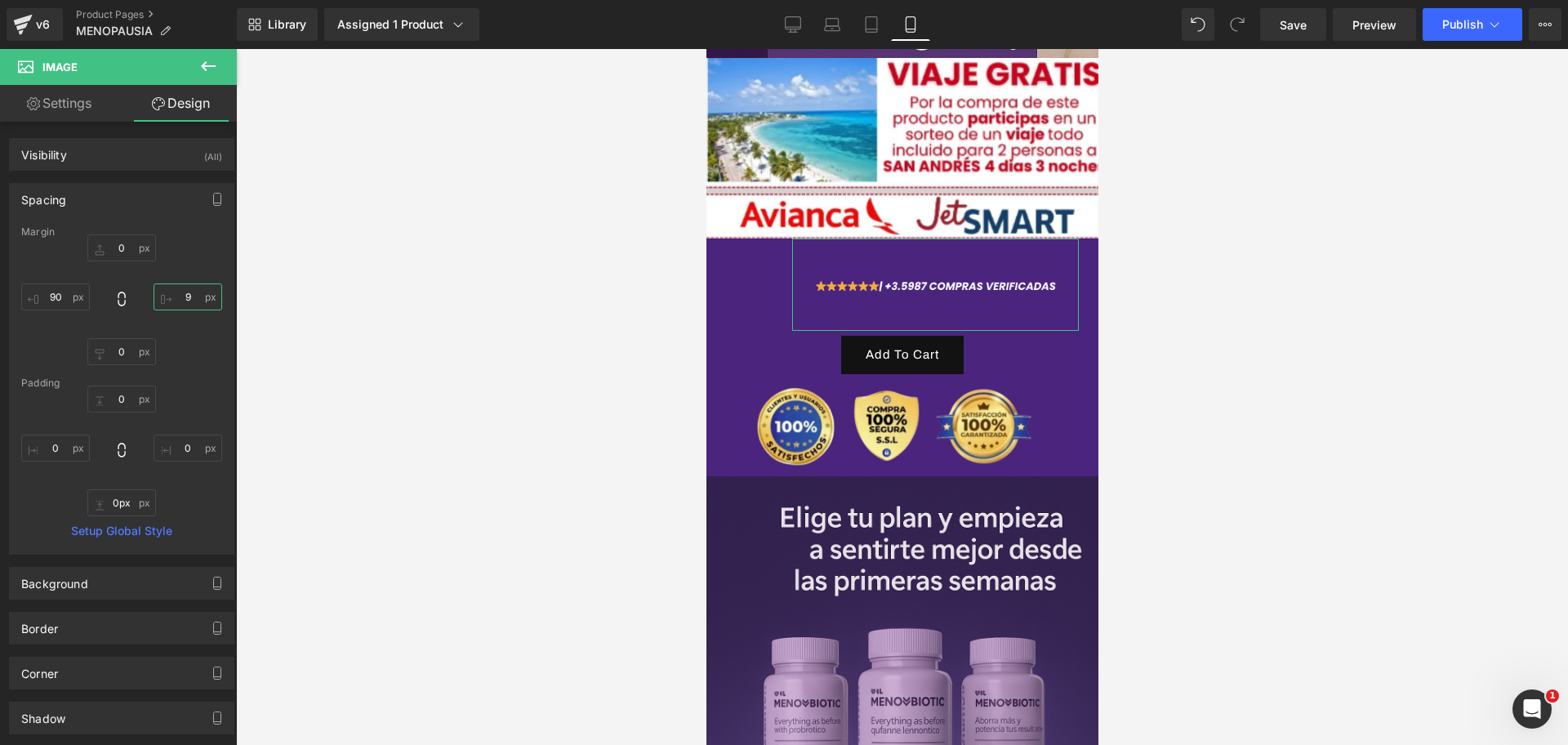
type input "90"
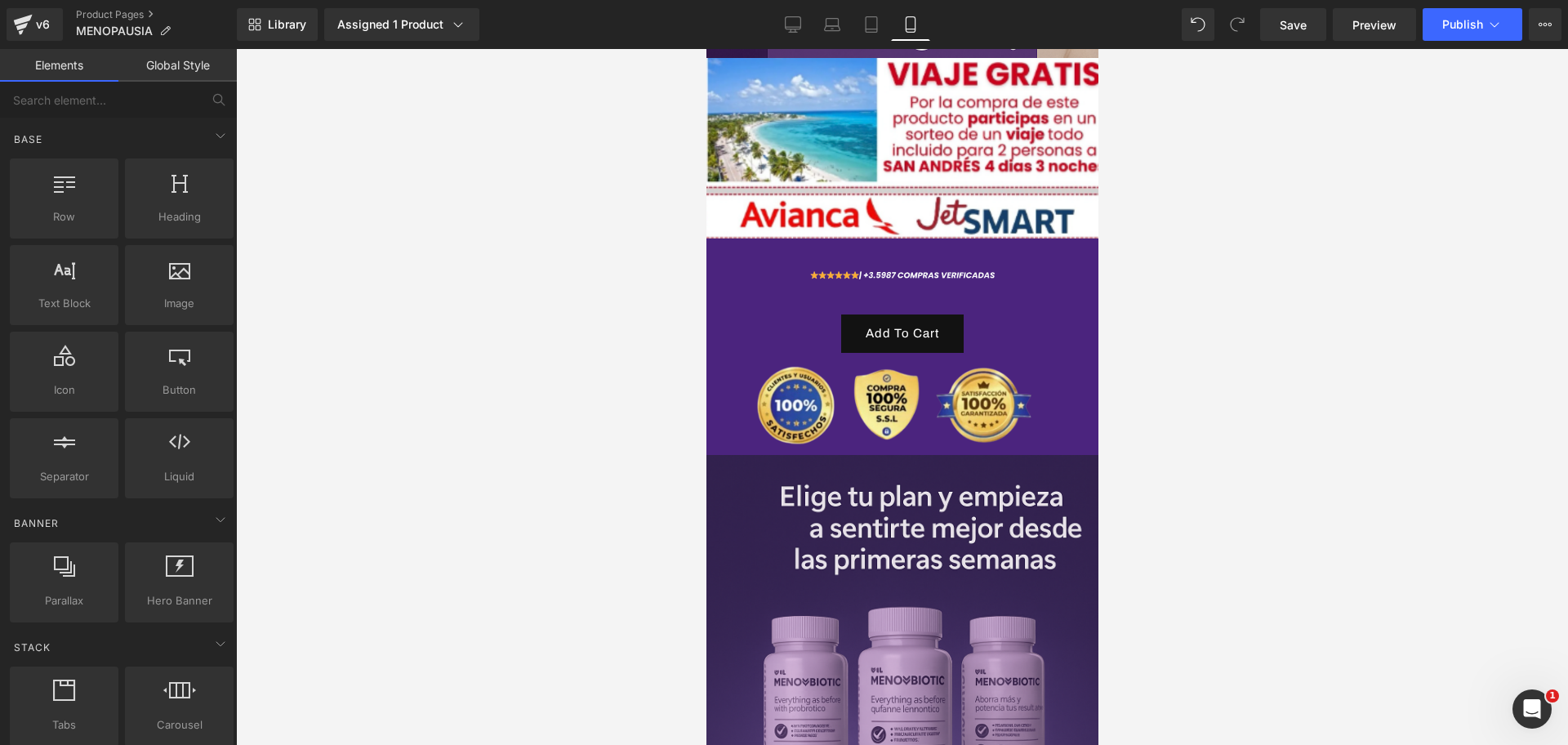
click at [1259, 306] on div at bounding box center [902, 397] width 1332 height 696
click at [990, 249] on img at bounding box center [902, 274] width 221 height 71
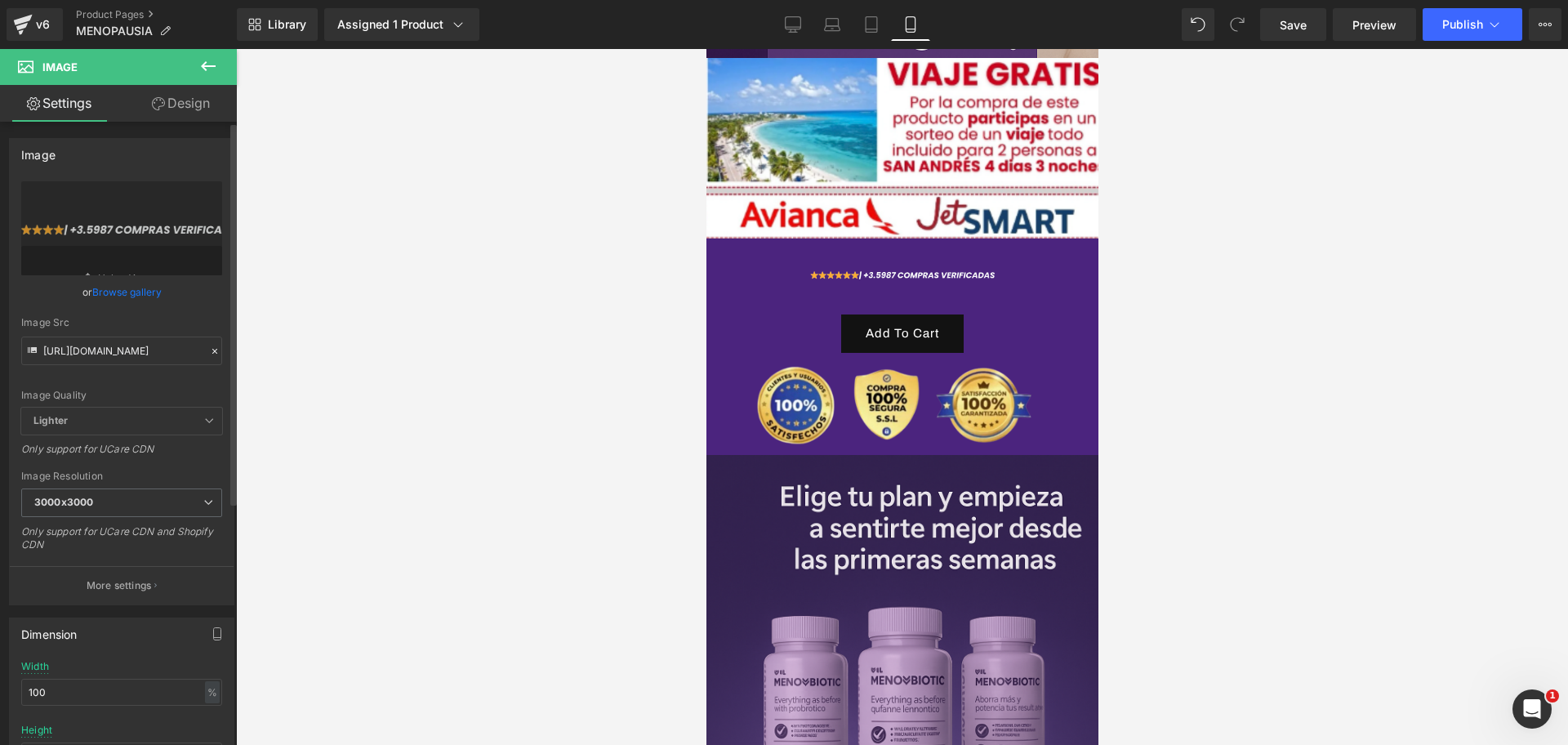
scroll to position [0, 563]
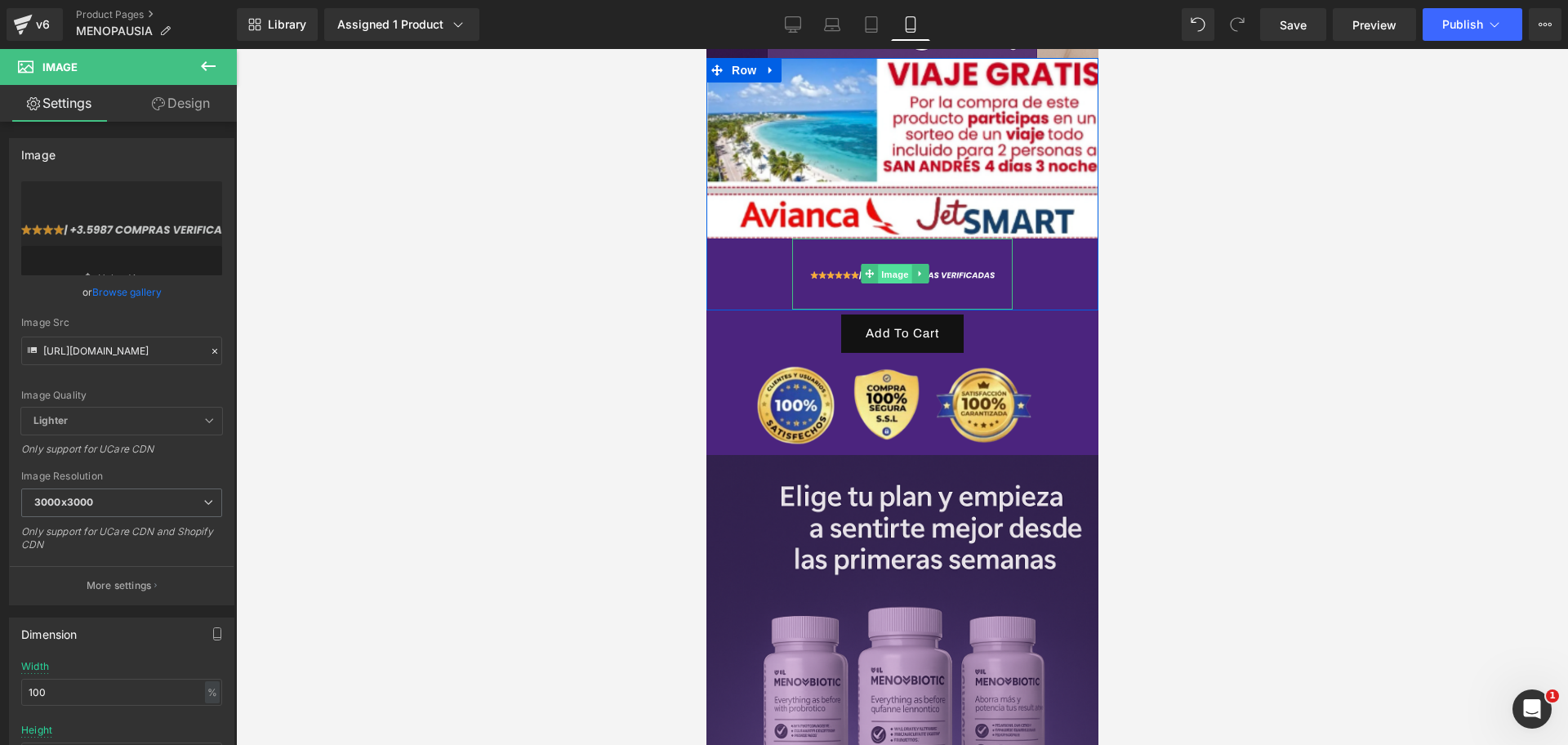
click at [890, 265] on span "Image" at bounding box center [894, 275] width 34 height 20
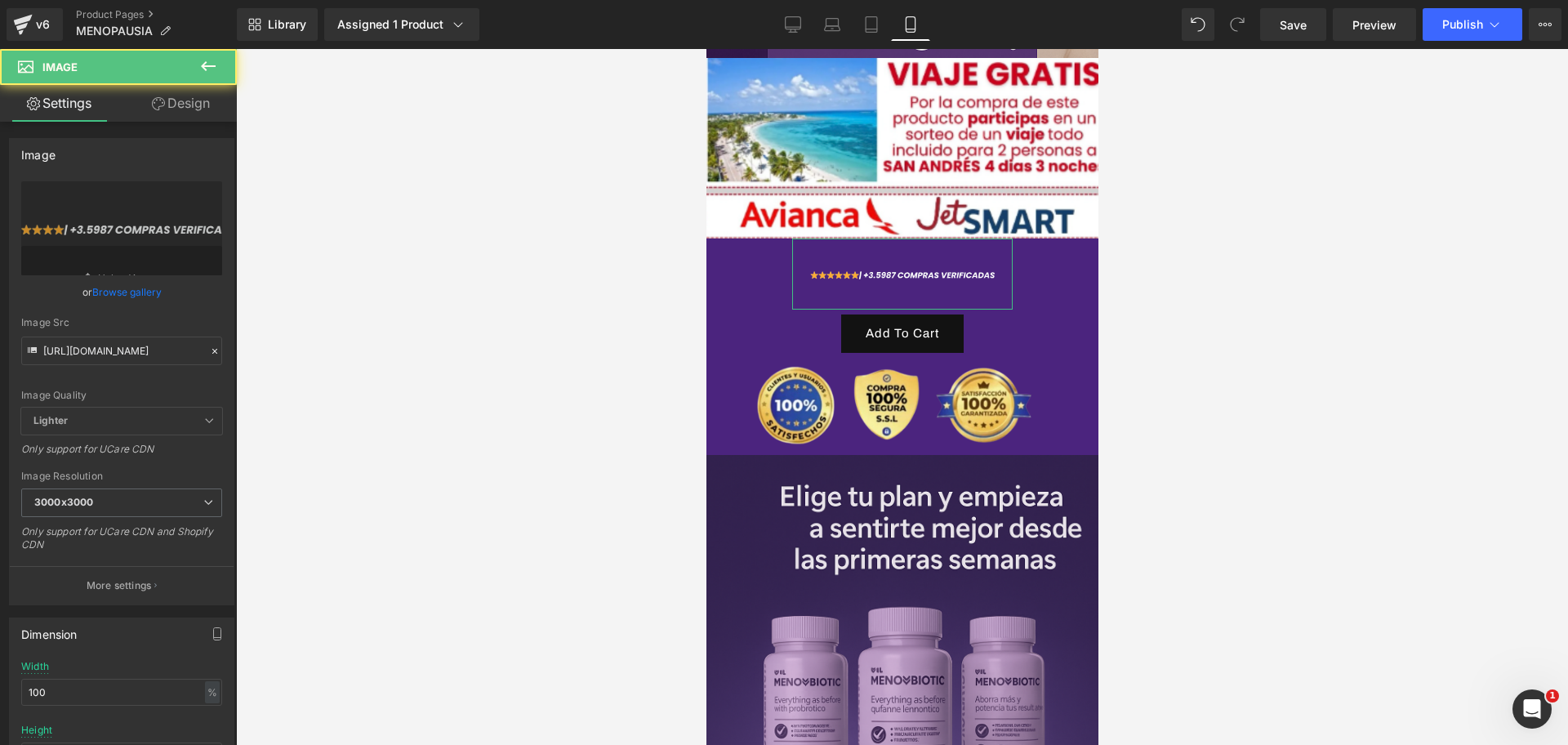
click at [152, 99] on icon at bounding box center [158, 103] width 13 height 13
click at [0, 0] on div "Spacing" at bounding box center [0, 0] width 0 height 0
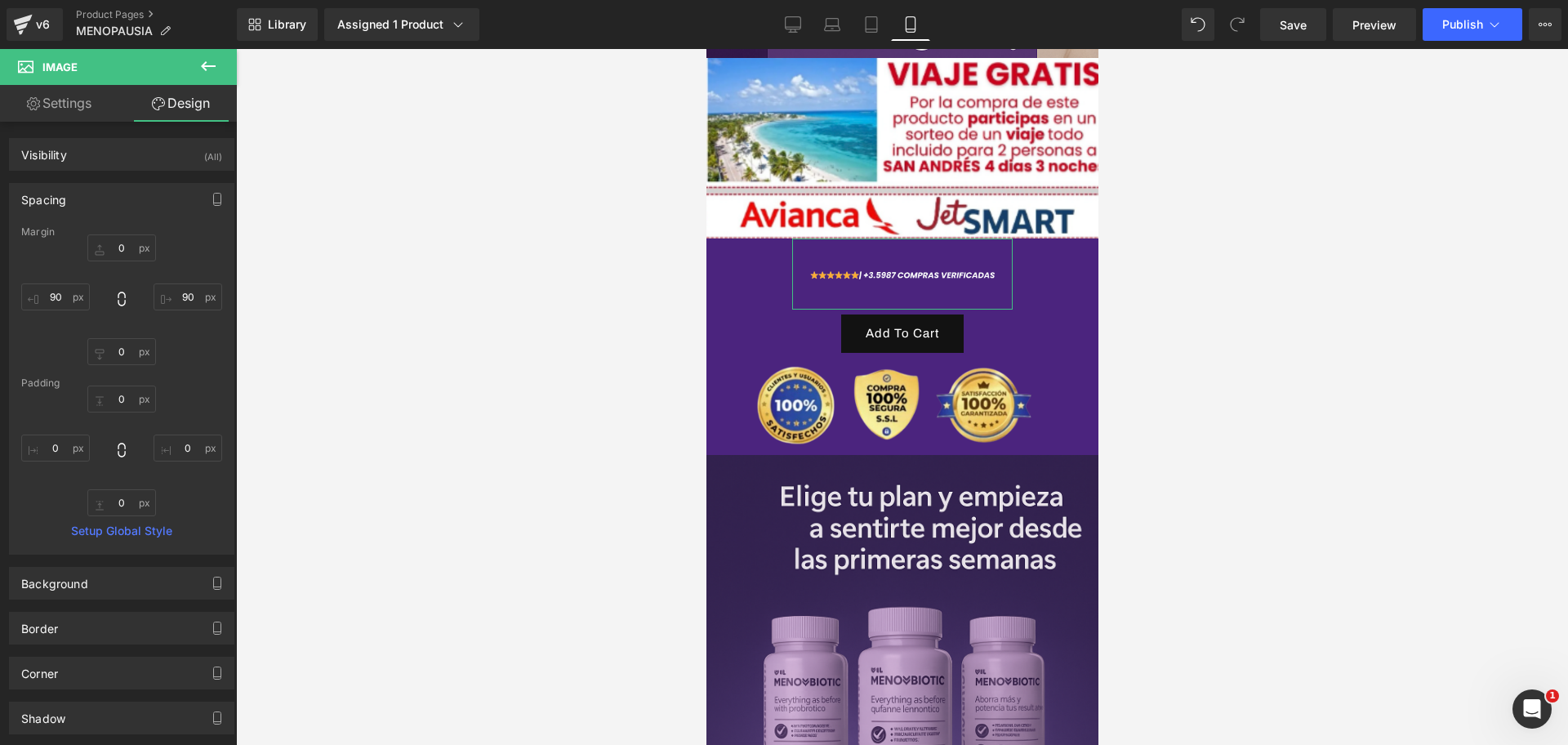
type input "0"
type input "90"
type input "0"
type input "90"
type input "0"
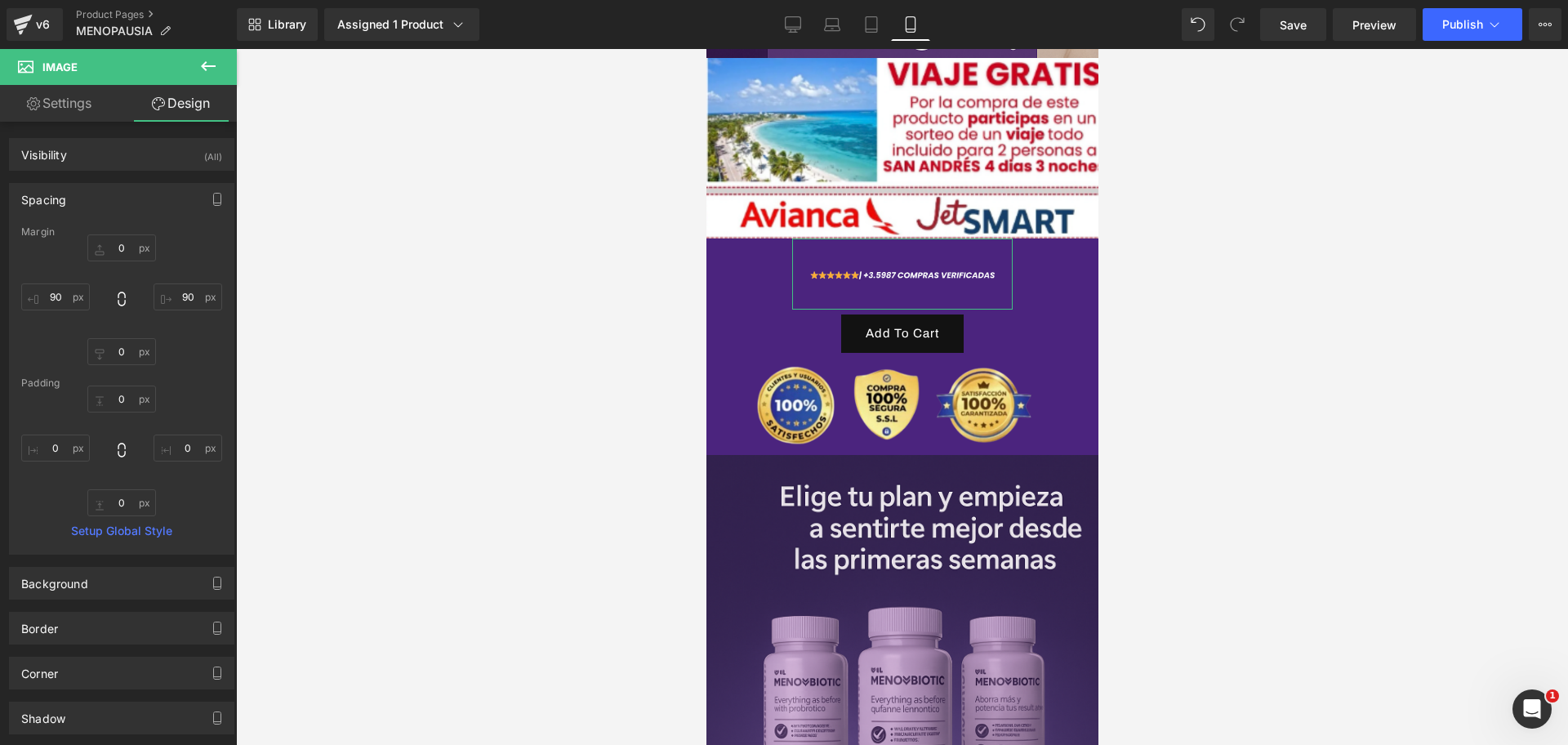
type input "0"
click at [49, 294] on input "90" at bounding box center [55, 297] width 69 height 27
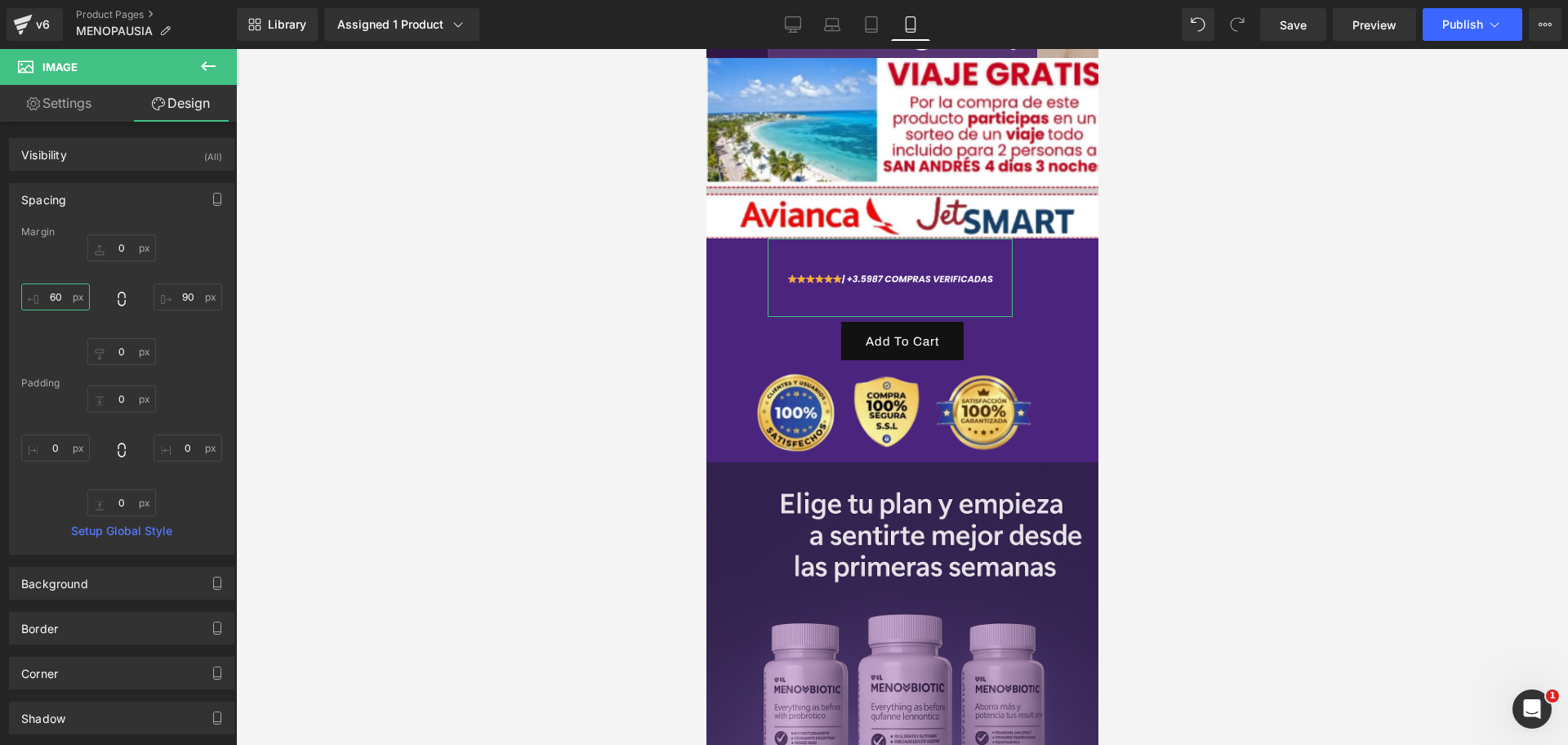
scroll to position [0, 0]
type input "60"
click at [196, 291] on input "90" at bounding box center [188, 297] width 69 height 27
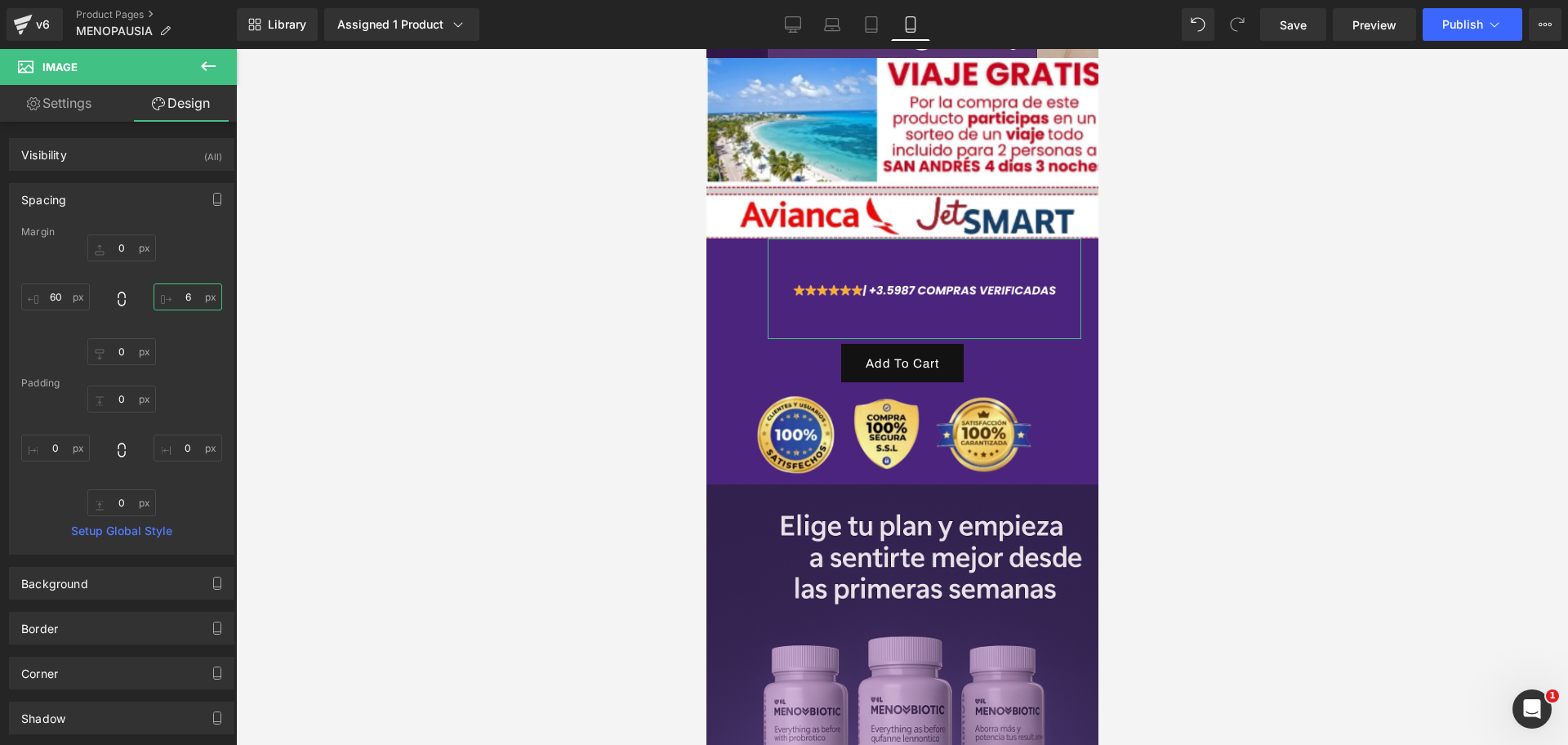
type input "60"
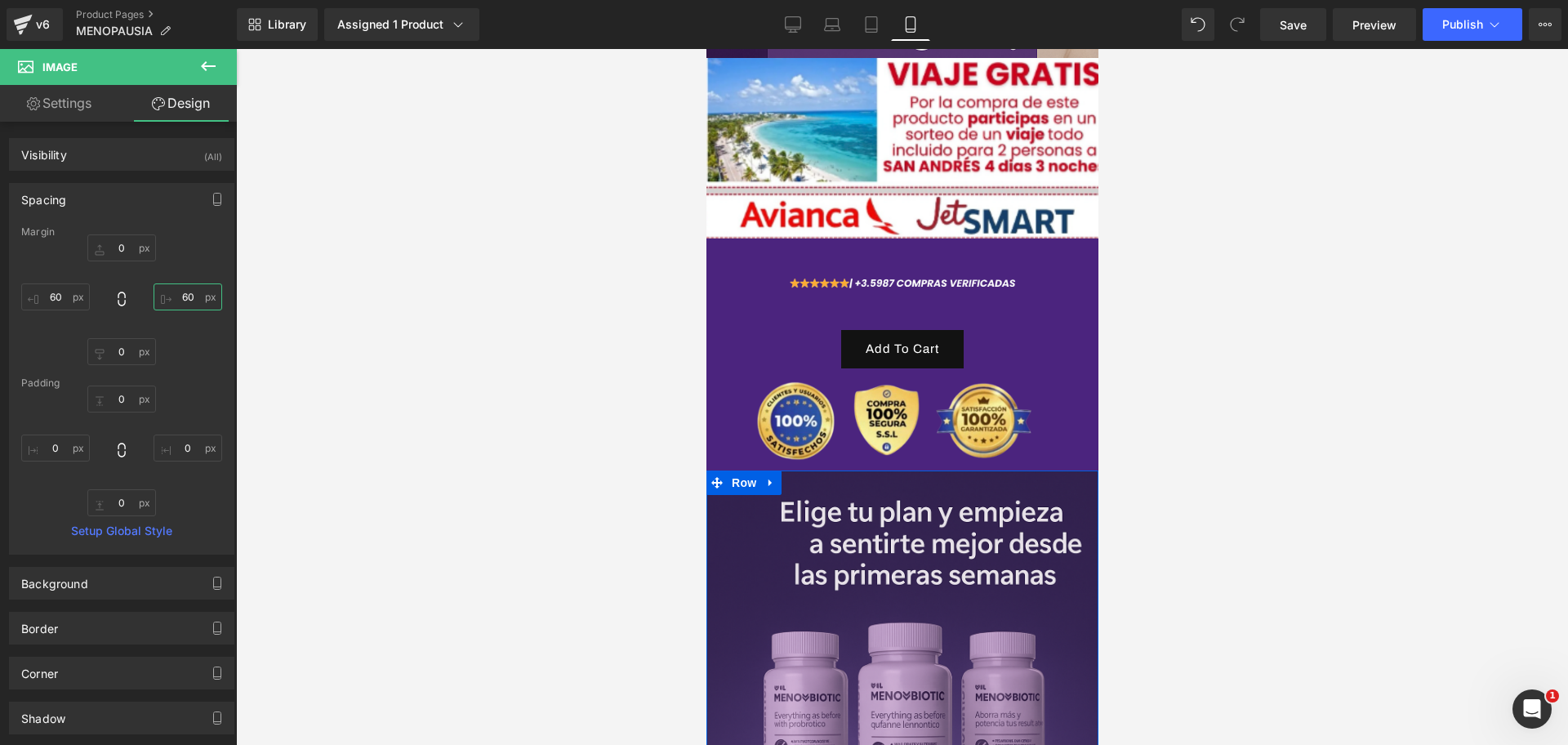
scroll to position [0, 282]
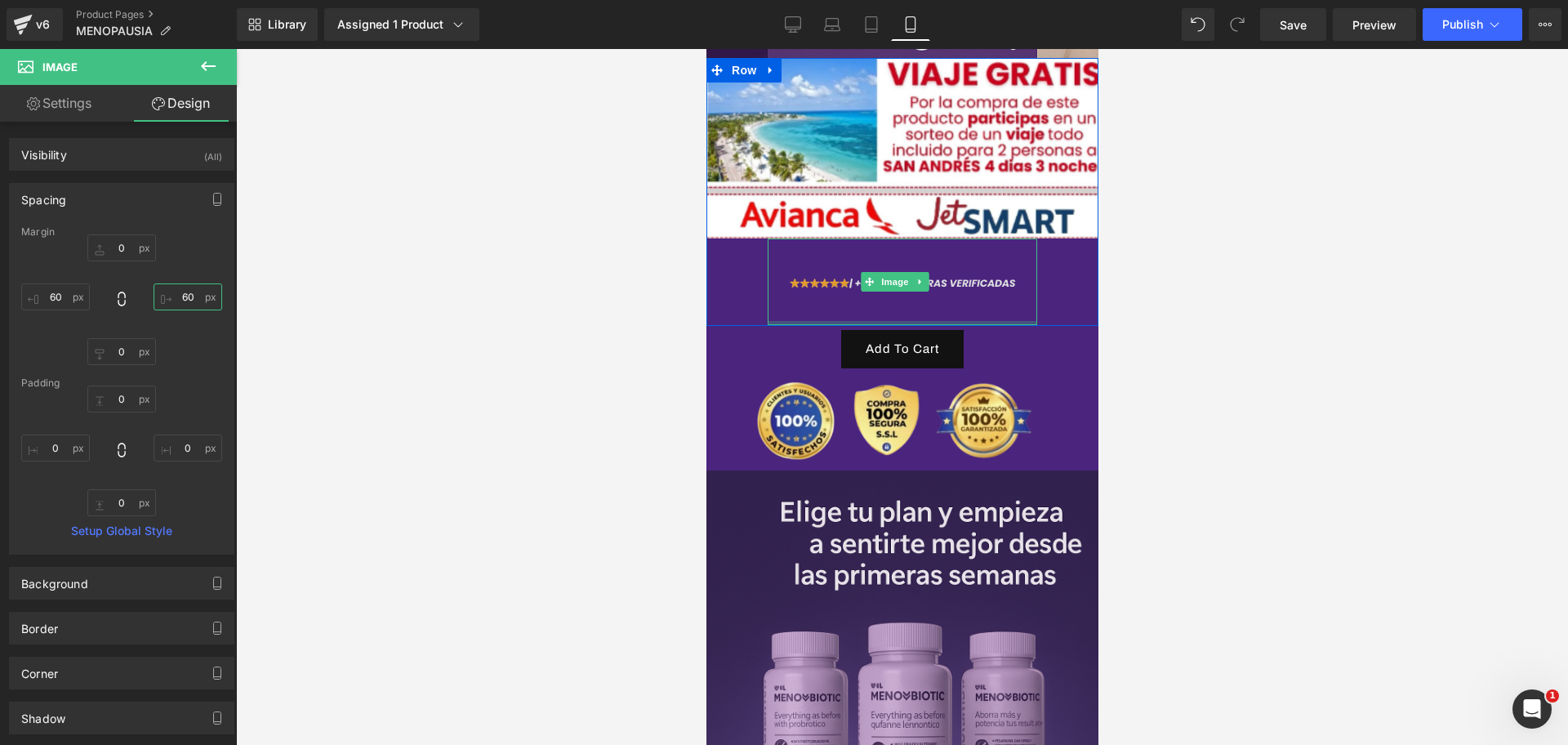
type input "0px"
drag, startPoint x: 918, startPoint y: 285, endPoint x: 906, endPoint y: 263, distance: 25.1
click at [904, 263] on div "Image" at bounding box center [902, 282] width 269 height 87
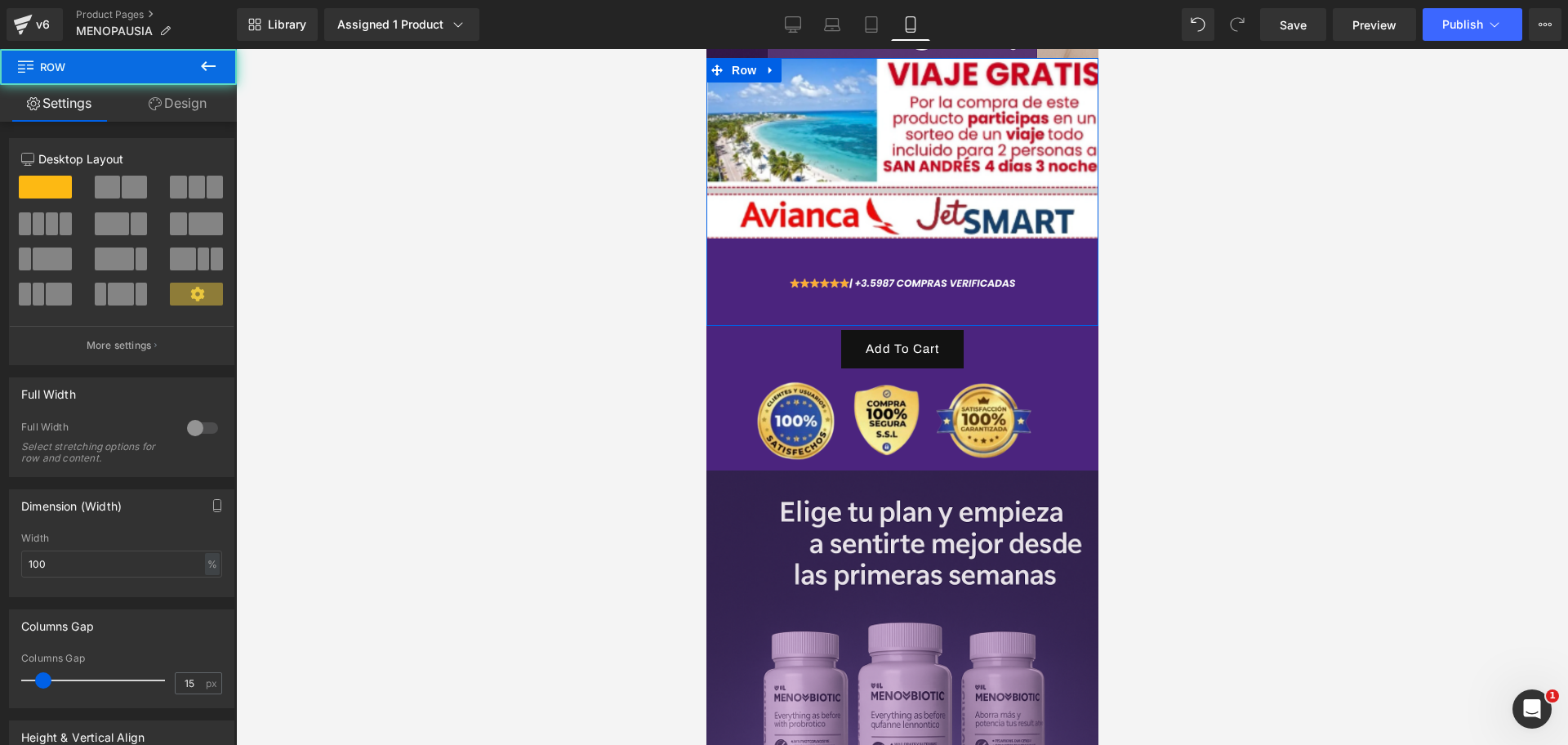
click at [1034, 283] on div "Image Image" at bounding box center [902, 191] width 392 height 267
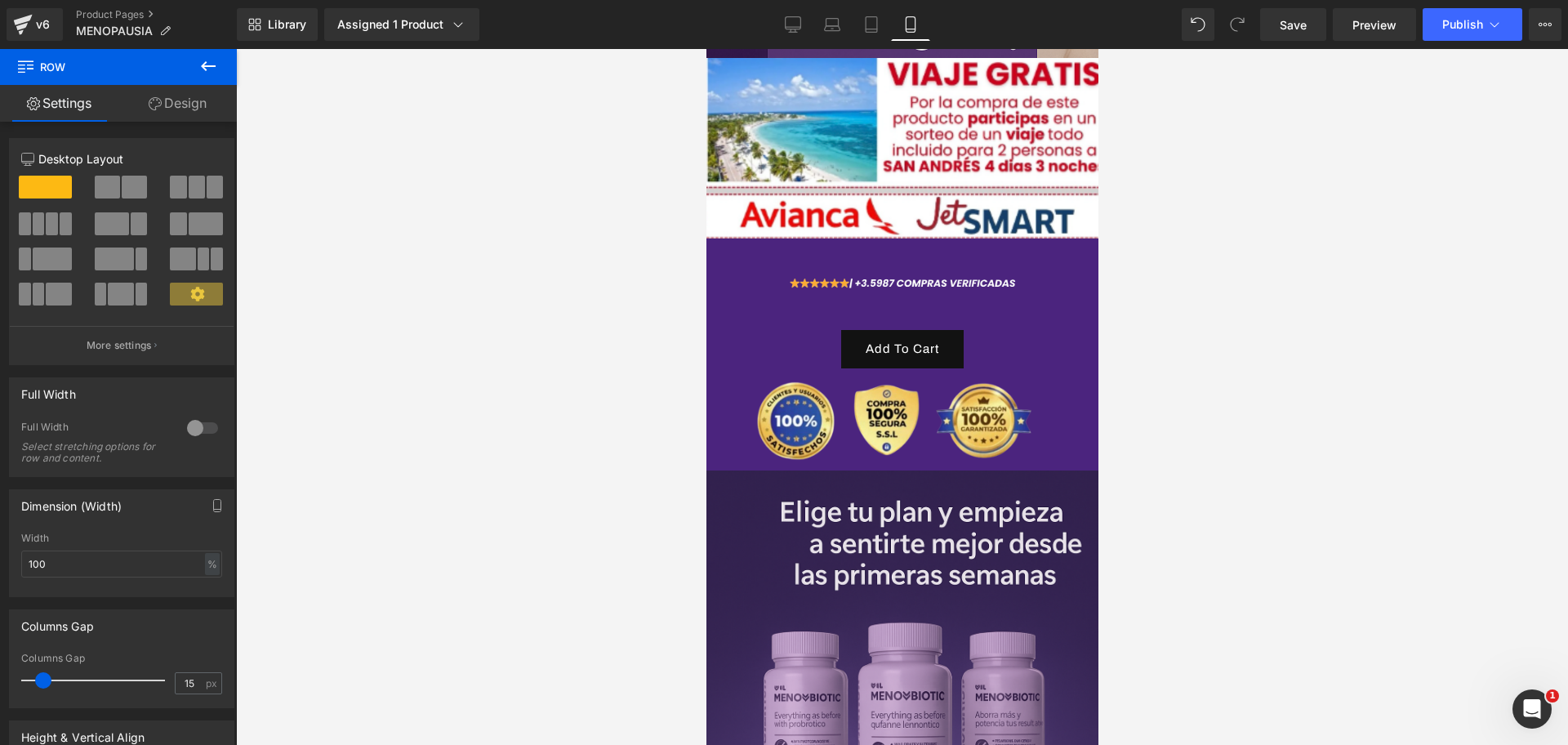
scroll to position [0, 845]
click at [888, 266] on img at bounding box center [902, 282] width 269 height 87
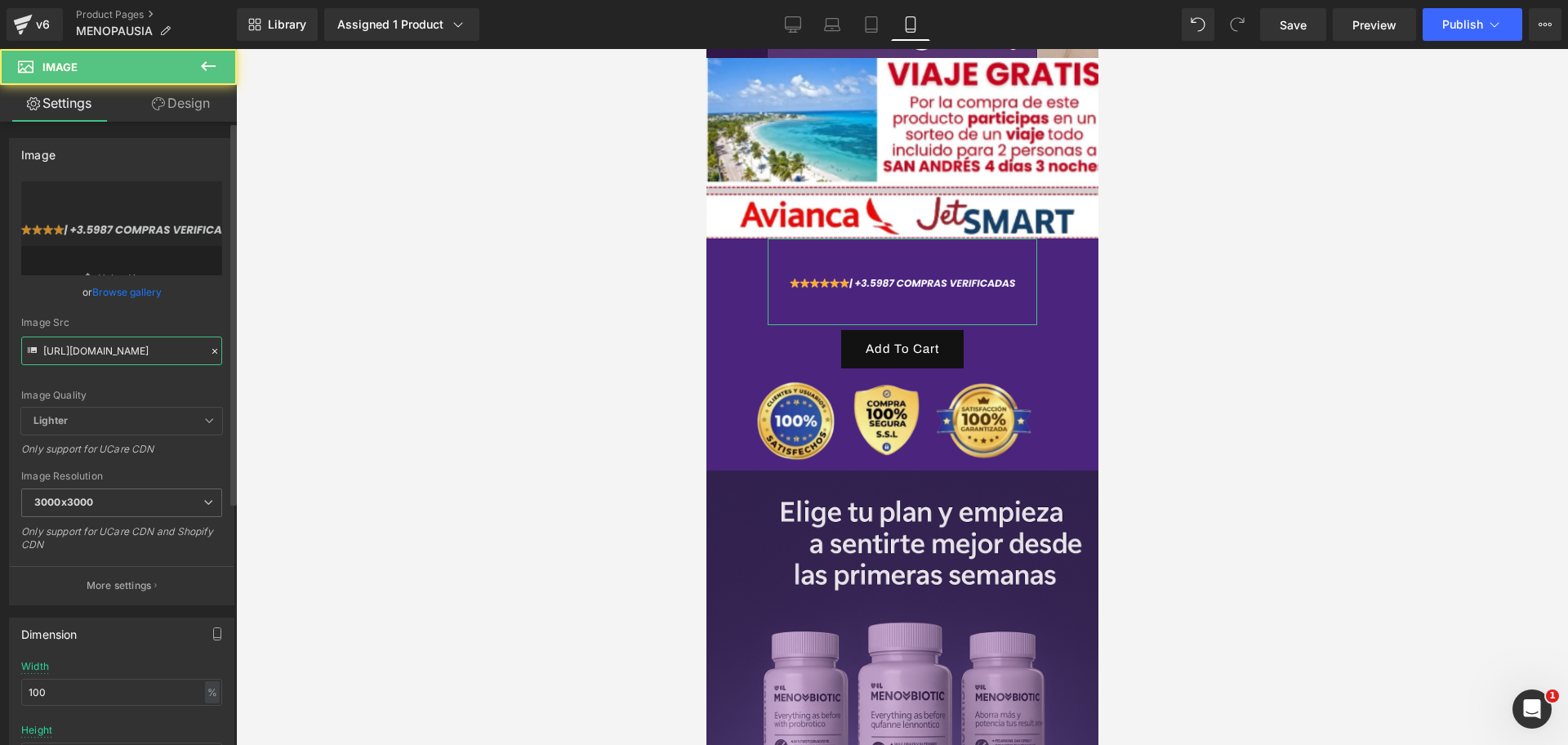
click at [116, 341] on input "https://i.ibb.co/k665Y7XW/Captura-de-pantalla-2025-10-05-223800-removebg-previe…" at bounding box center [121, 351] width 201 height 29
paste input "PzfzttmB/Captura-de-pantalla-2025-10-05-223955"
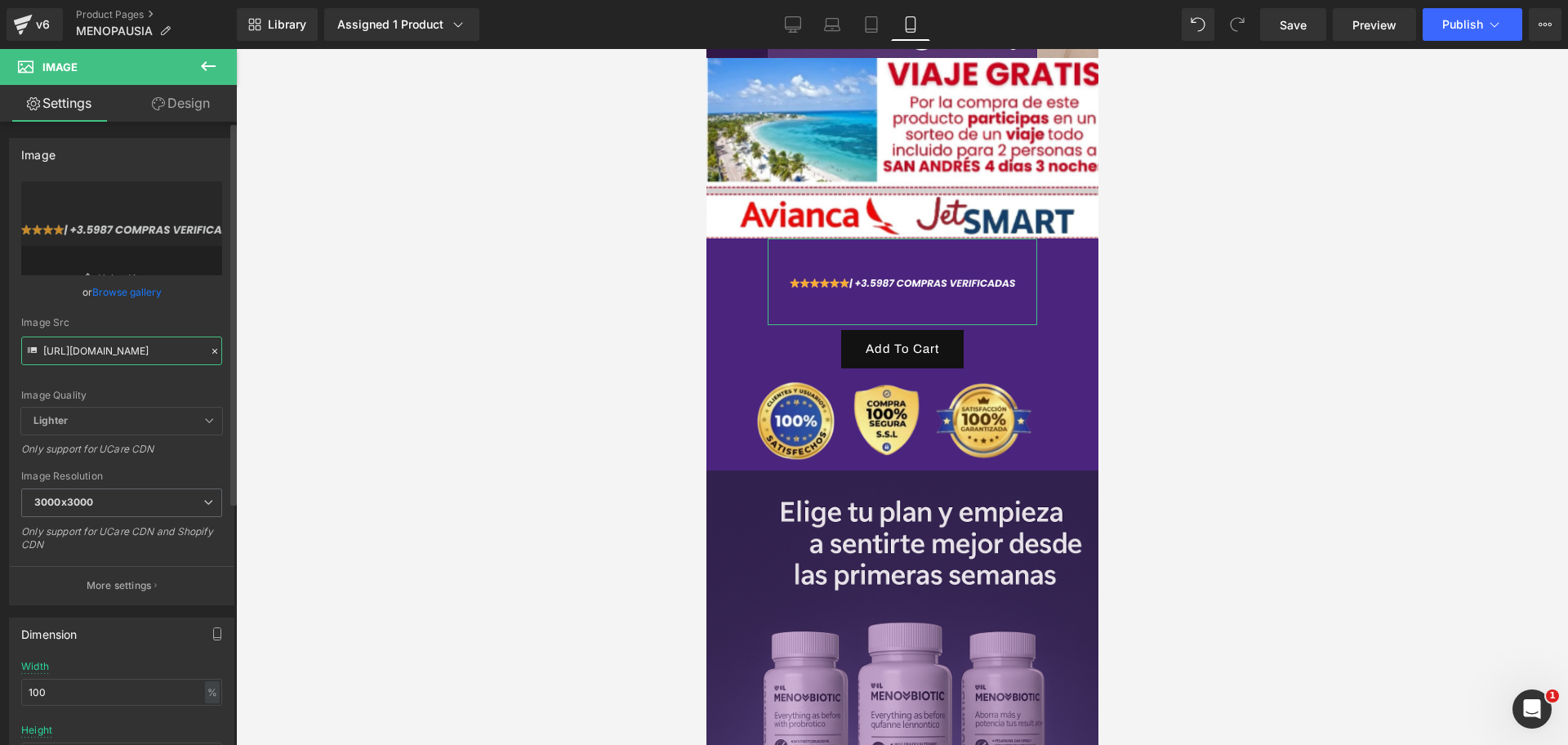
type input "https://i.ibb.co/PzfzttmB/Captura-de-pantalla-2025-10-05-223955-removebg-previe…"
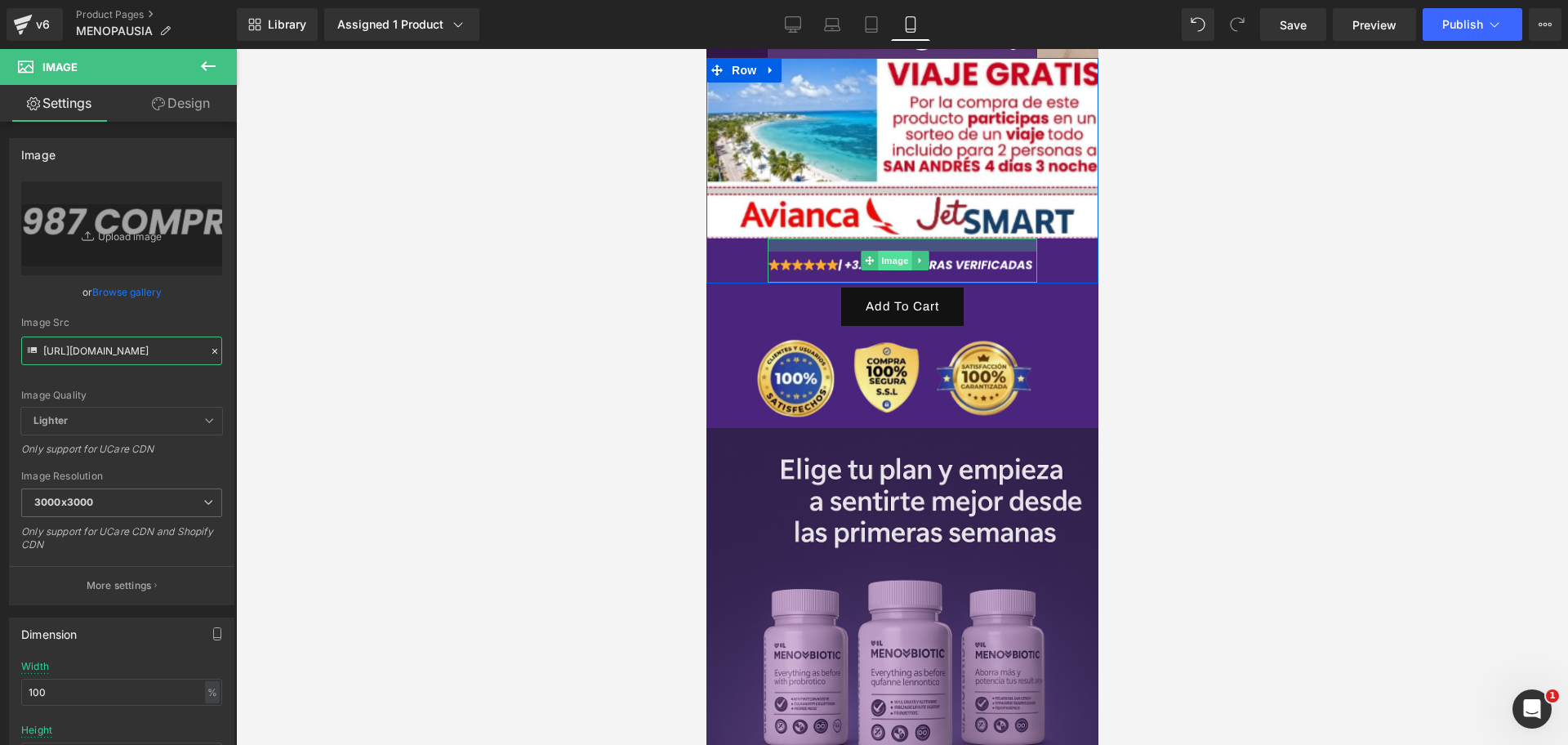
scroll to position [0, 563]
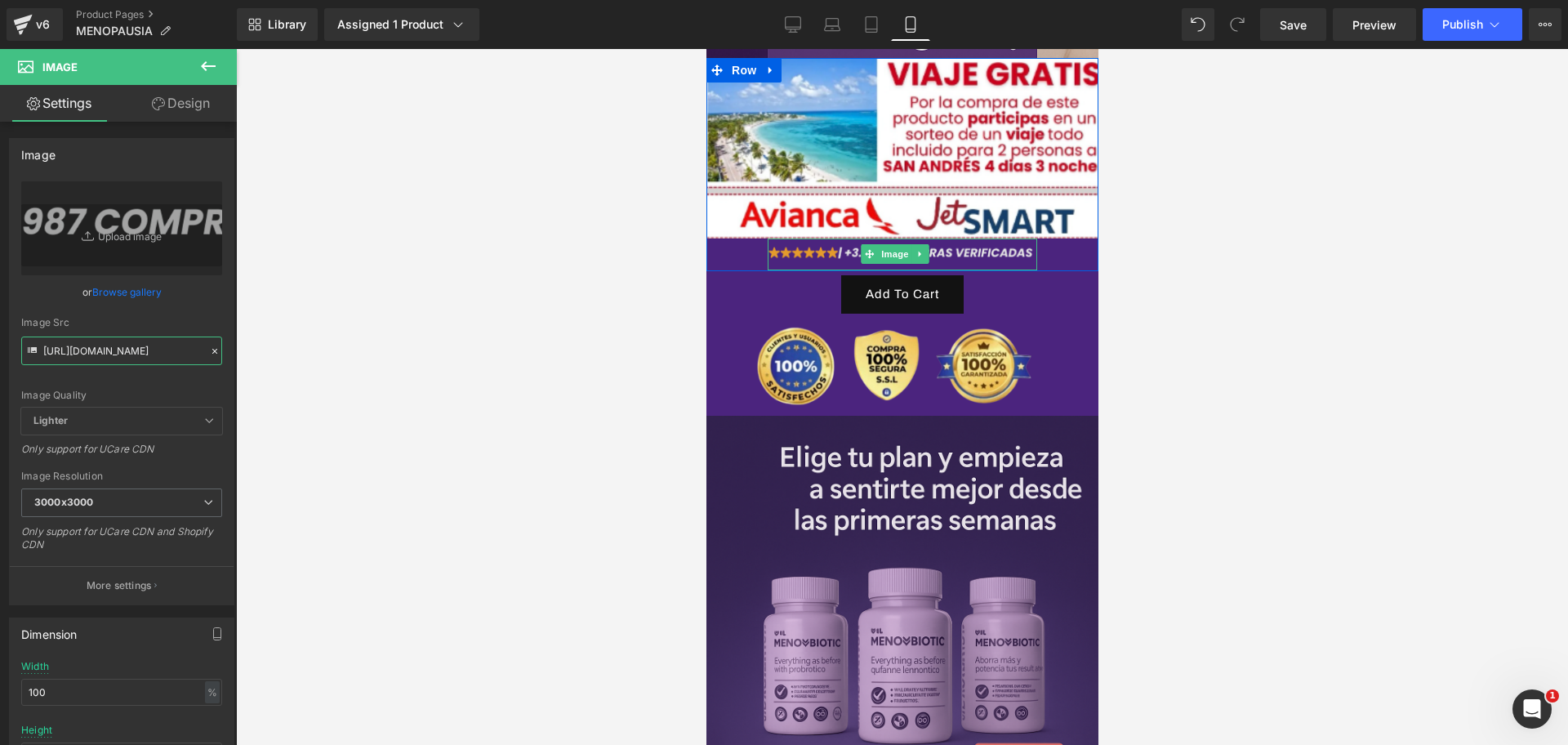
drag, startPoint x: 879, startPoint y: 209, endPoint x: 1887, endPoint y: 362, distance: 1019.5
click at [879, 239] on div "Image" at bounding box center [902, 254] width 269 height 32
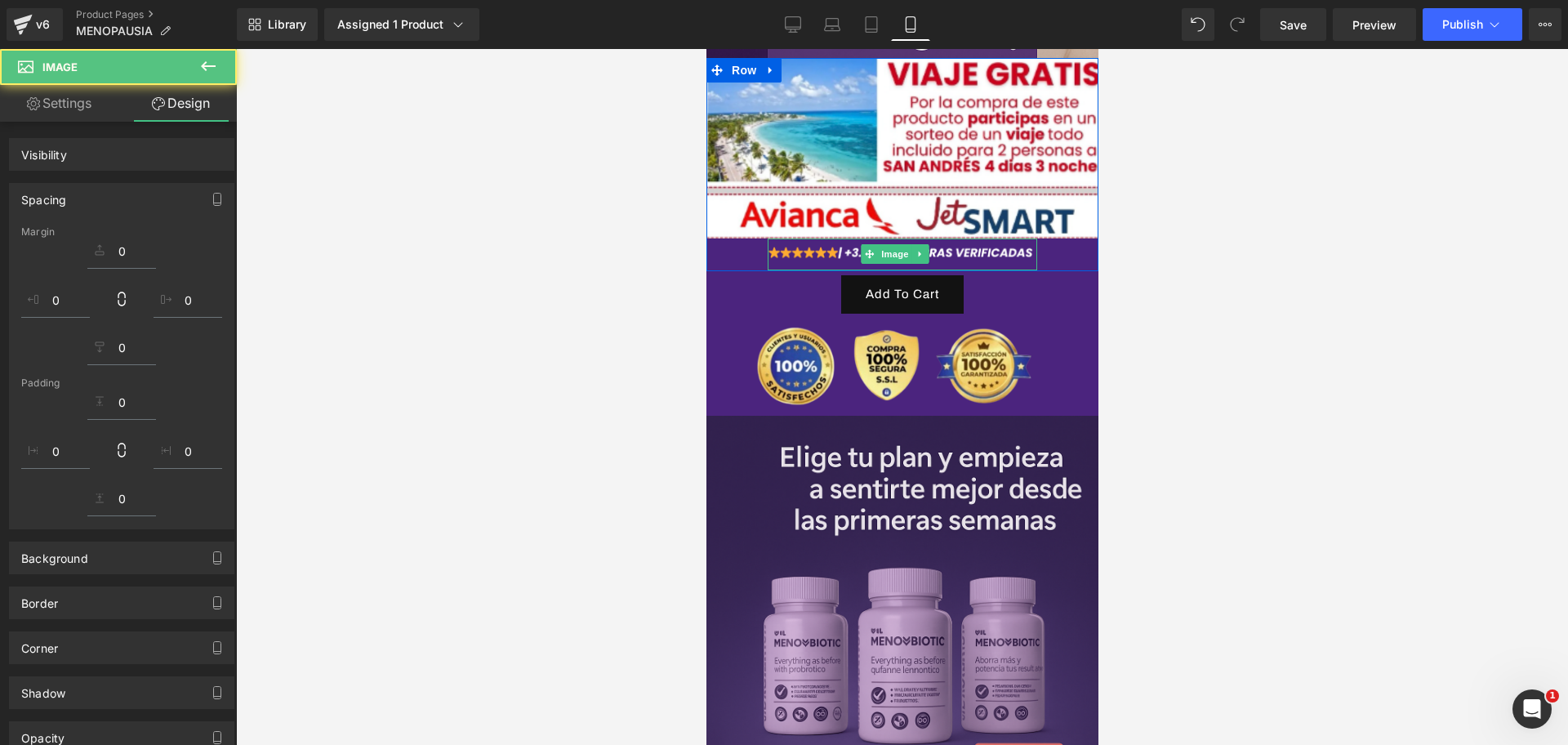
click at [1183, 315] on div at bounding box center [902, 397] width 1332 height 696
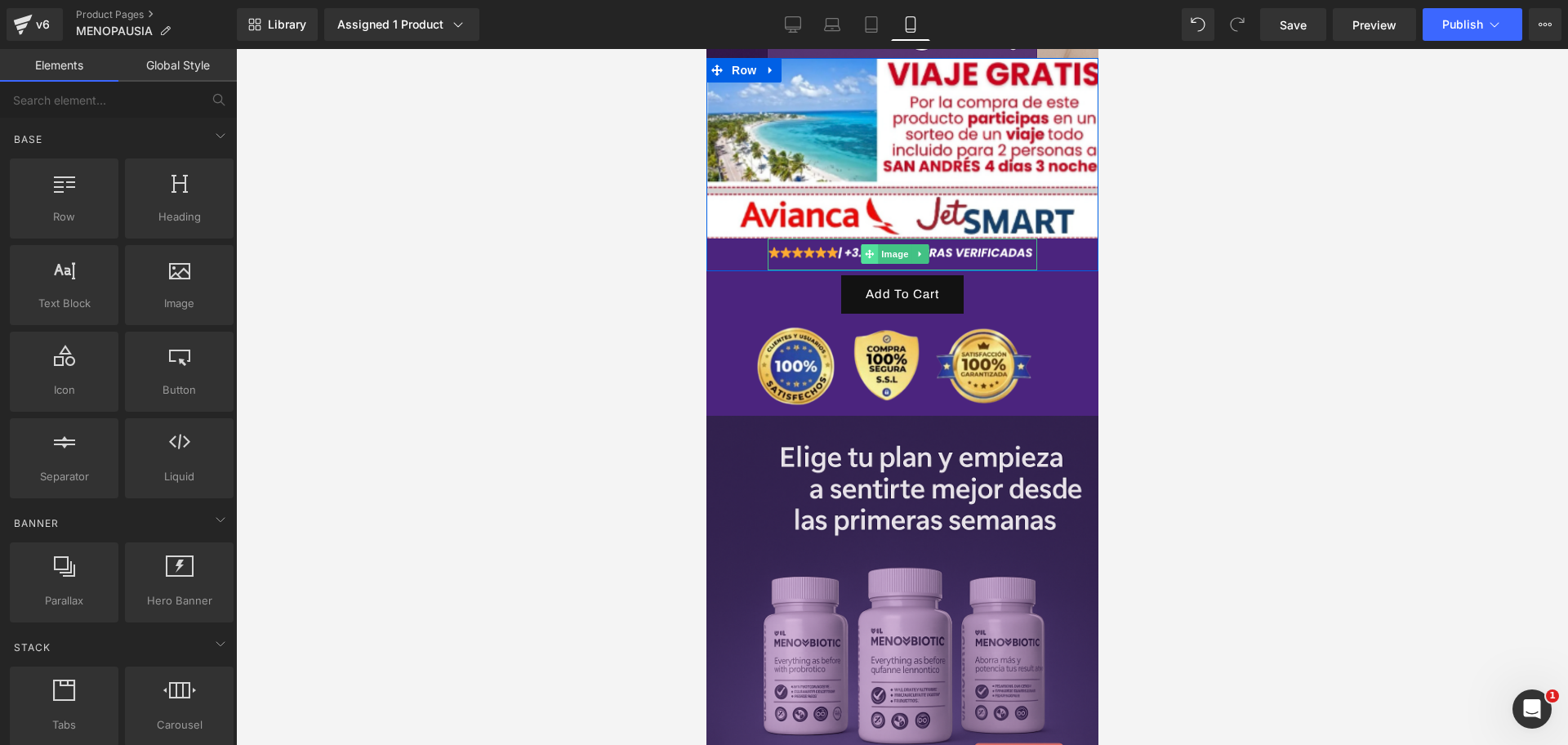
scroll to position [0, 845]
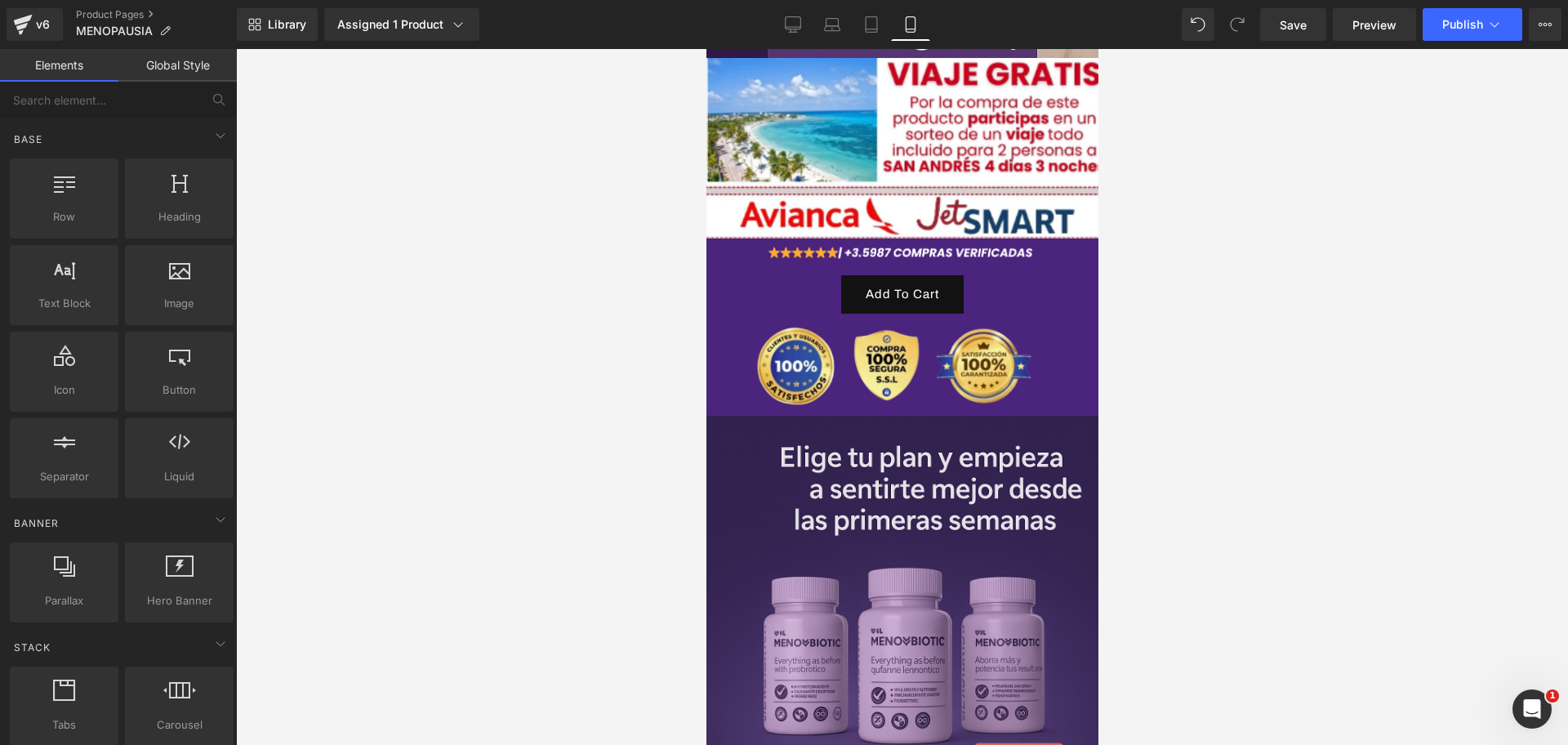
click at [1315, 332] on div at bounding box center [902, 397] width 1332 height 696
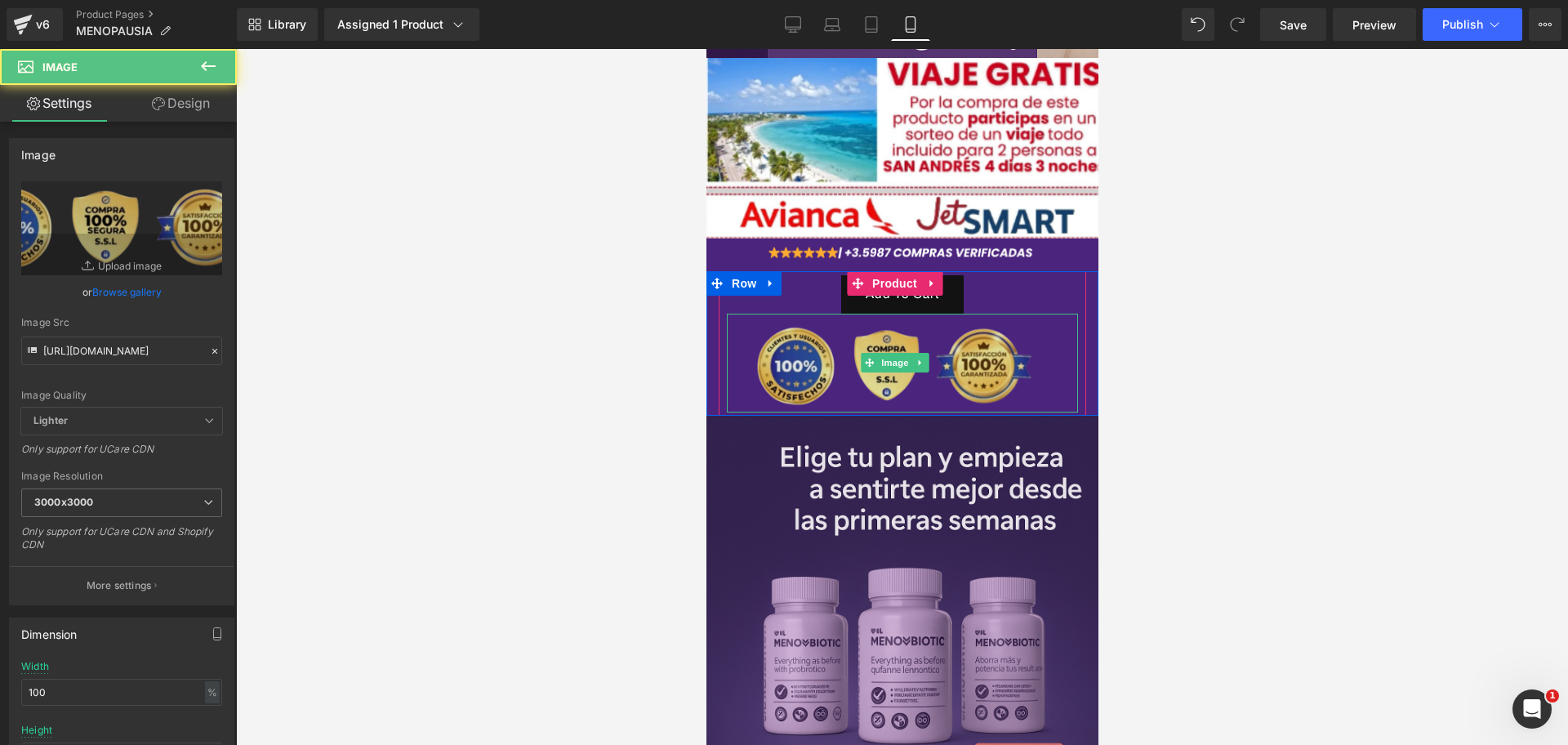
click at [1043, 335] on img at bounding box center [902, 363] width 351 height 99
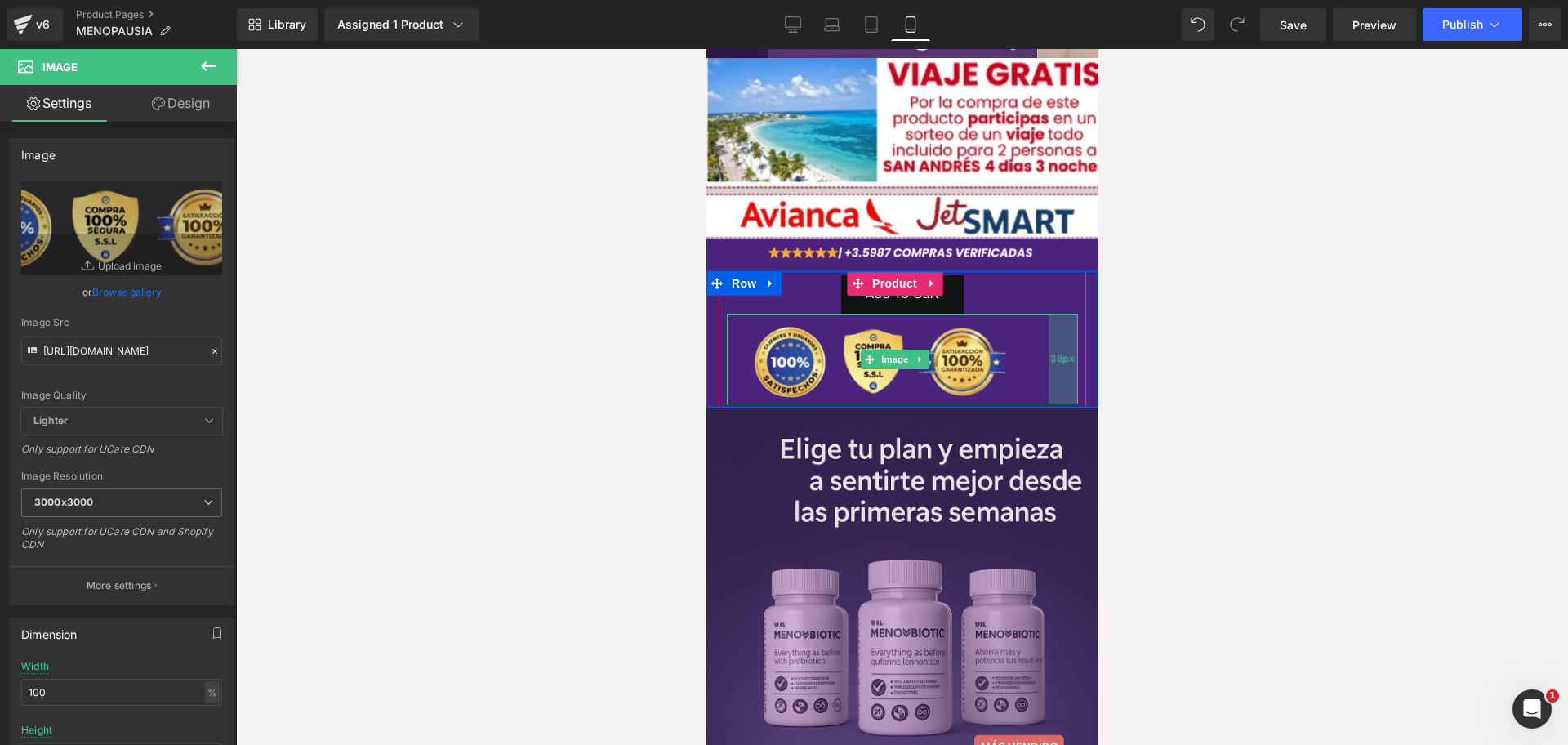
scroll to position [0, 282]
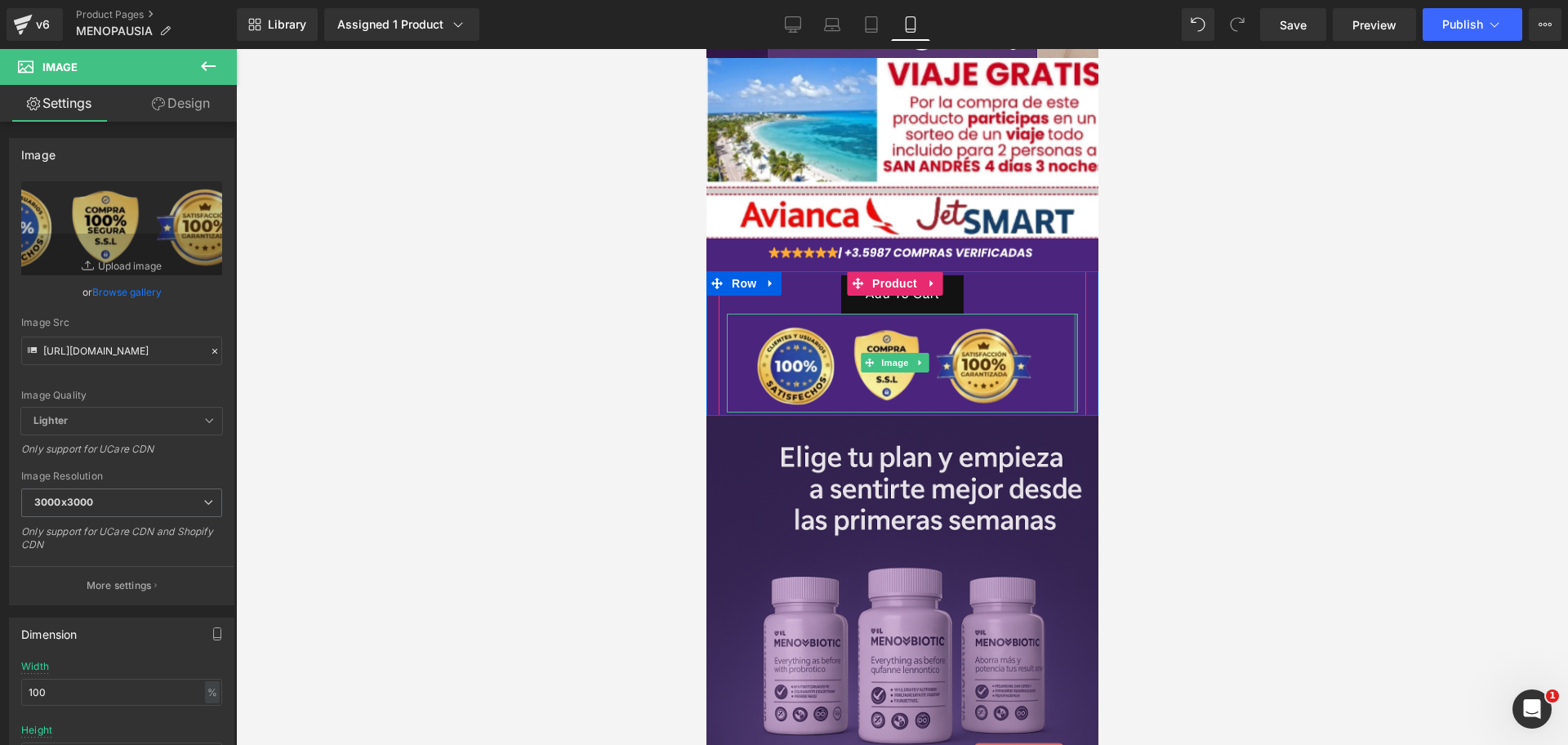
drag, startPoint x: 1060, startPoint y: 336, endPoint x: 1210, endPoint y: 351, distance: 150.7
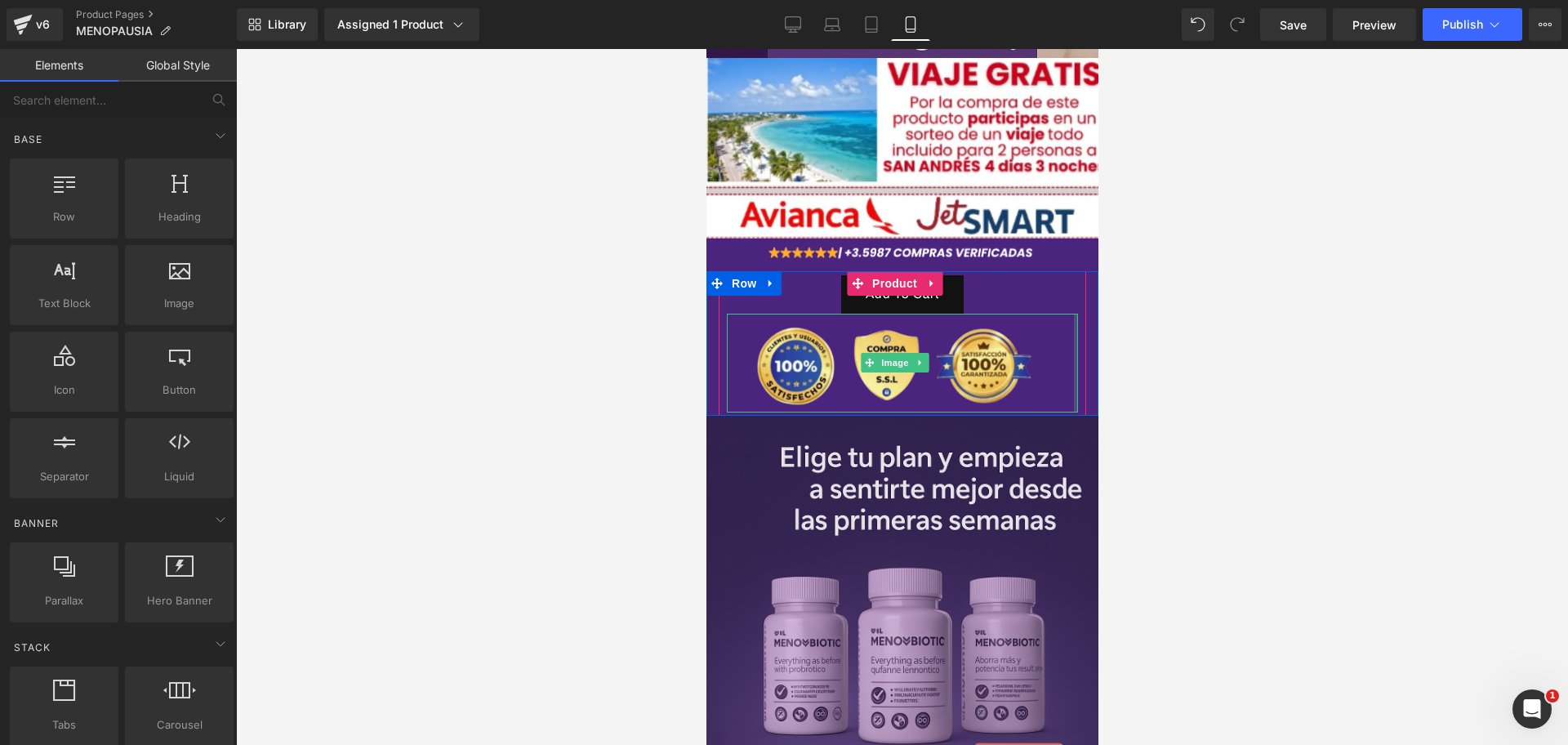
click at [1211, 351] on div at bounding box center [902, 397] width 1332 height 696
click at [1255, 429] on div at bounding box center [902, 397] width 1332 height 696
click at [1060, 314] on img at bounding box center [902, 363] width 351 height 99
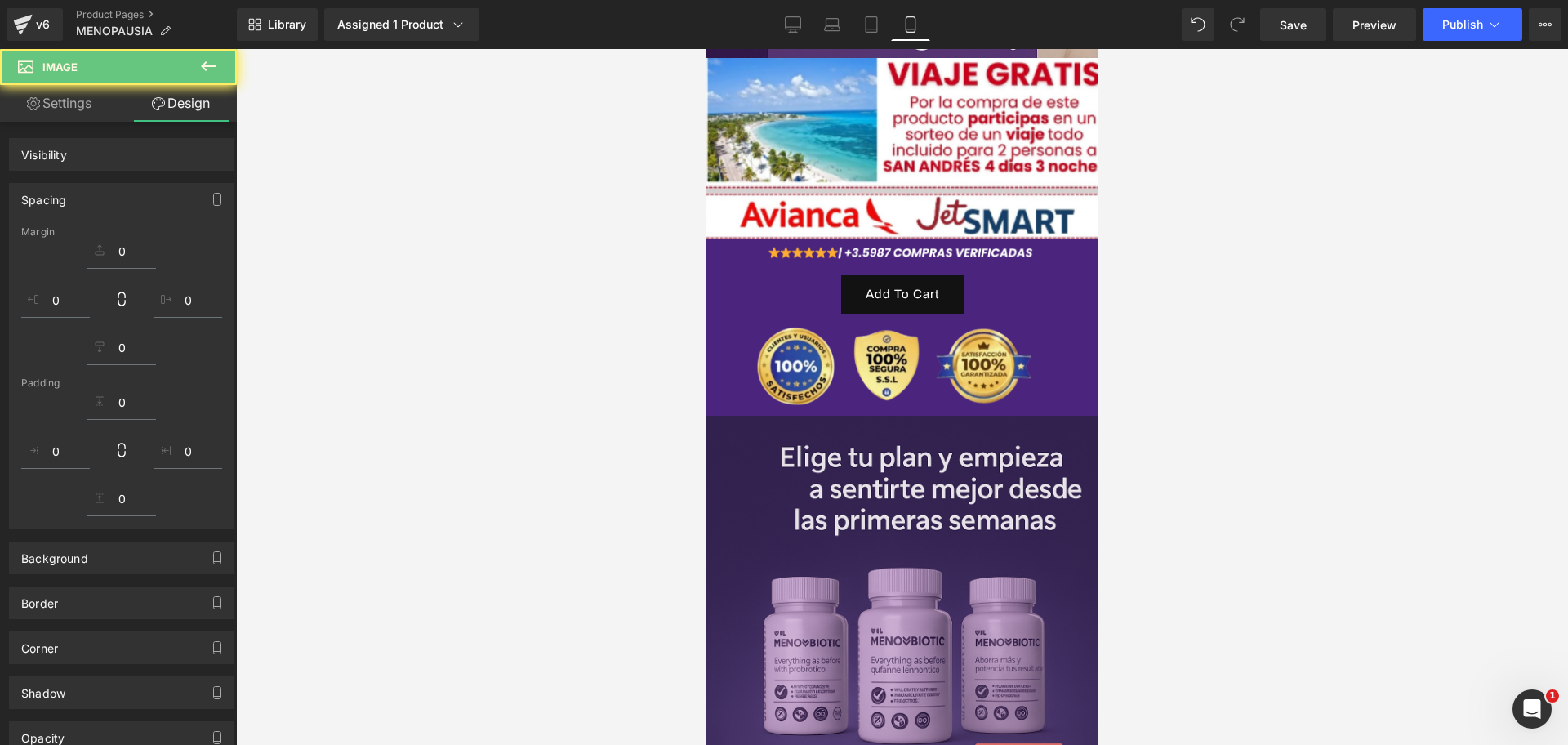
click at [1194, 294] on div at bounding box center [902, 397] width 1332 height 696
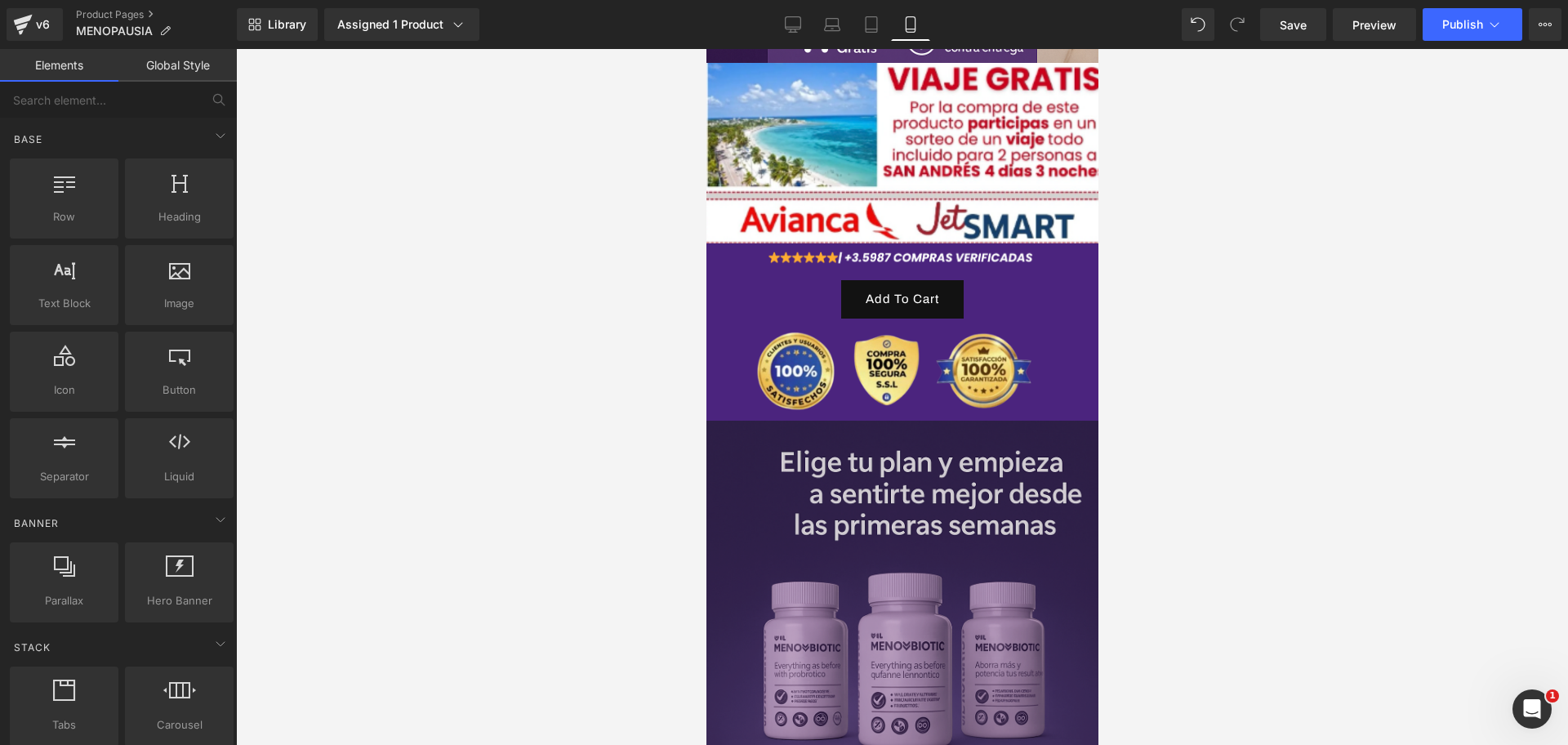
scroll to position [612, 0]
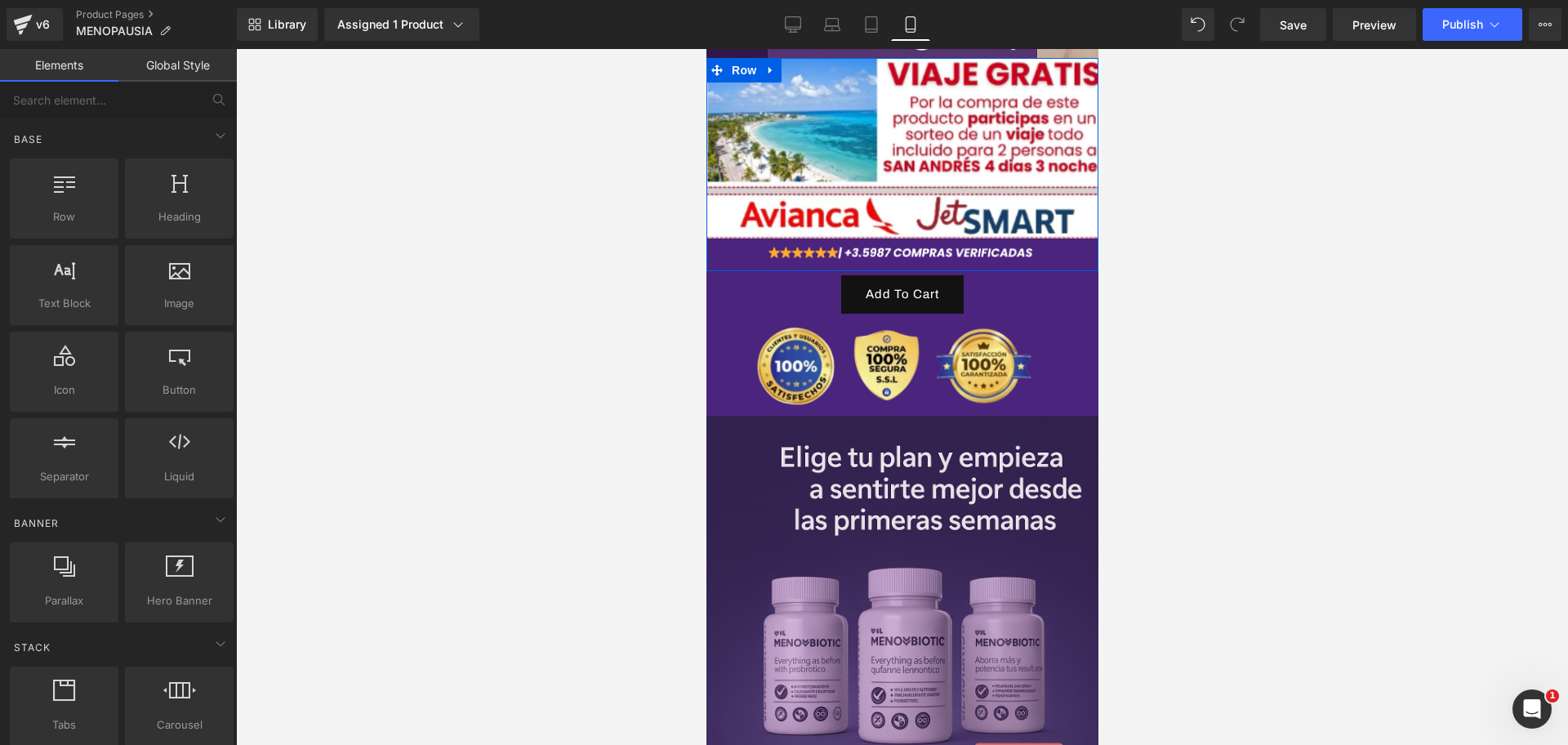
click at [1036, 219] on div "Image Image" at bounding box center [902, 164] width 392 height 212
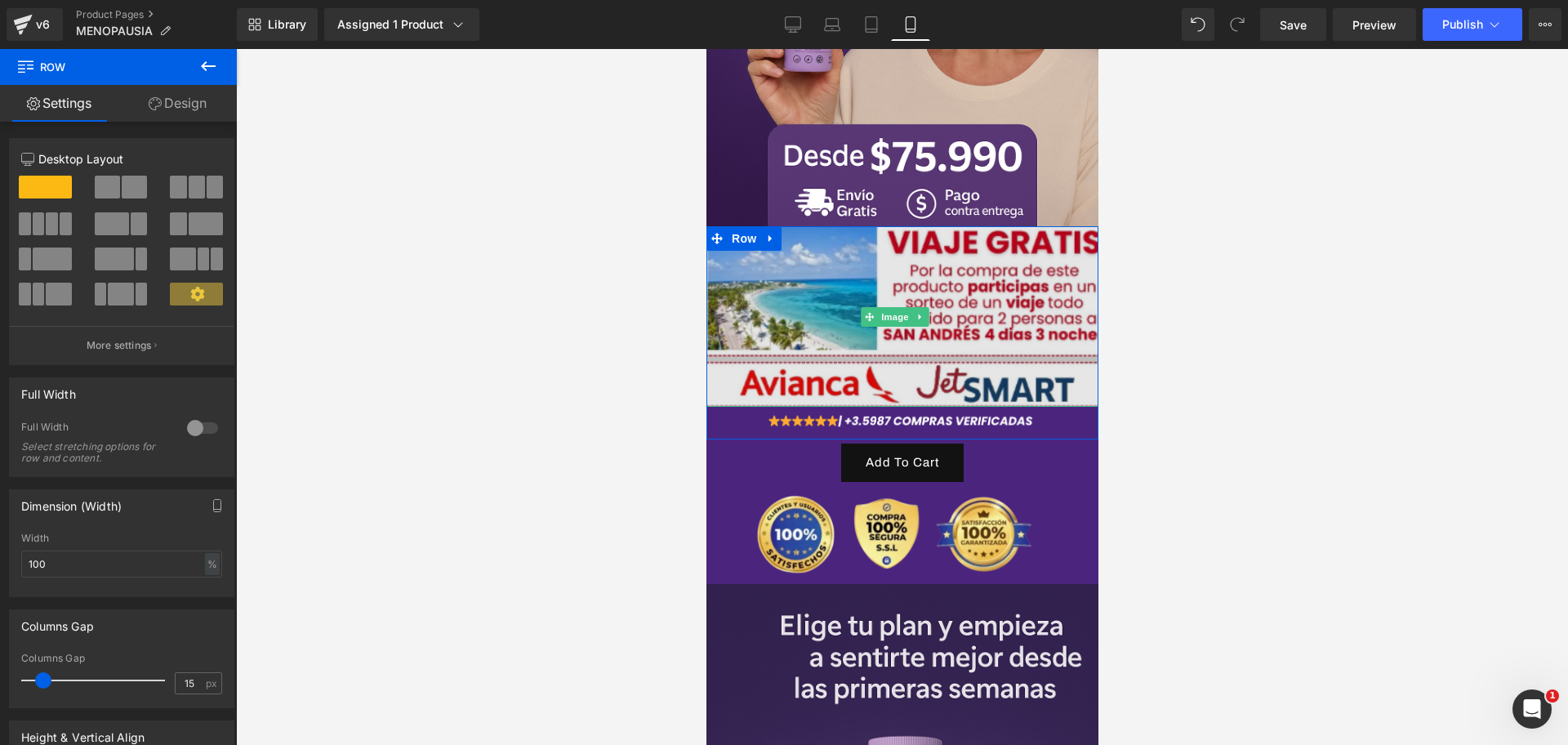
scroll to position [409, 0]
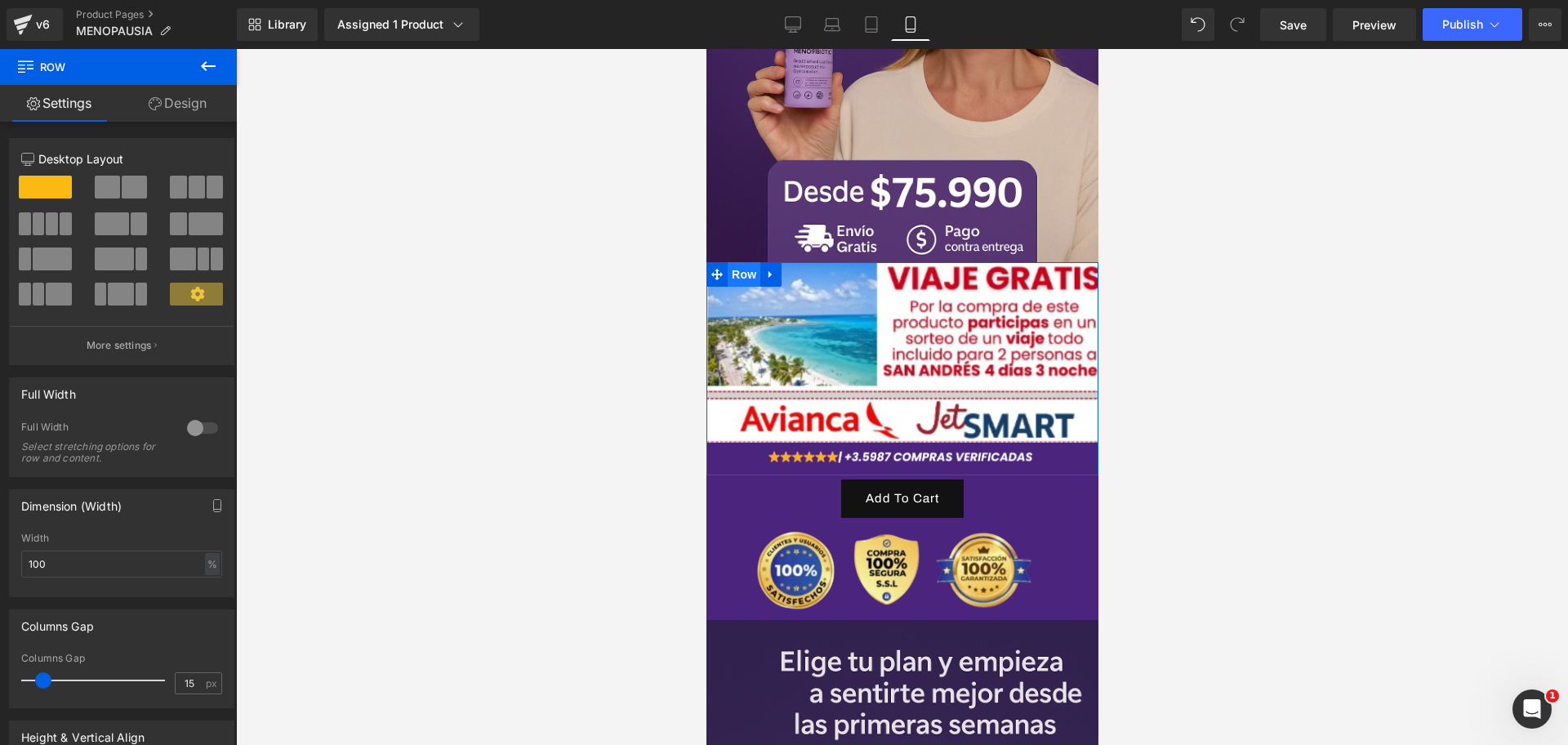
click at [747, 262] on span "Row" at bounding box center [743, 274] width 33 height 24
drag, startPoint x: 213, startPoint y: 106, endPoint x: 114, endPoint y: 205, distance: 140.0
click at [213, 106] on link "Design" at bounding box center [177, 103] width 118 height 37
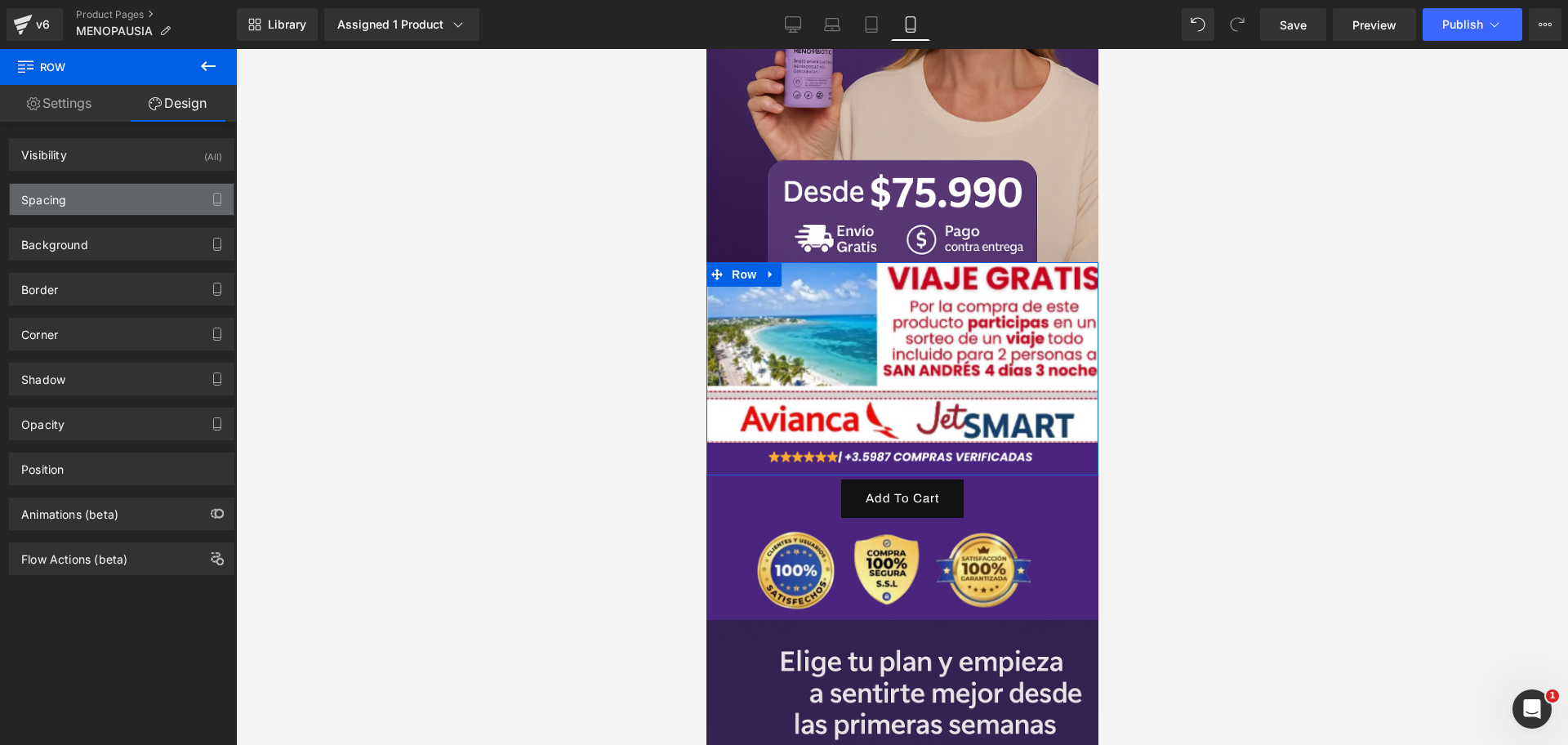
type input "#4b247e"
type input "100"
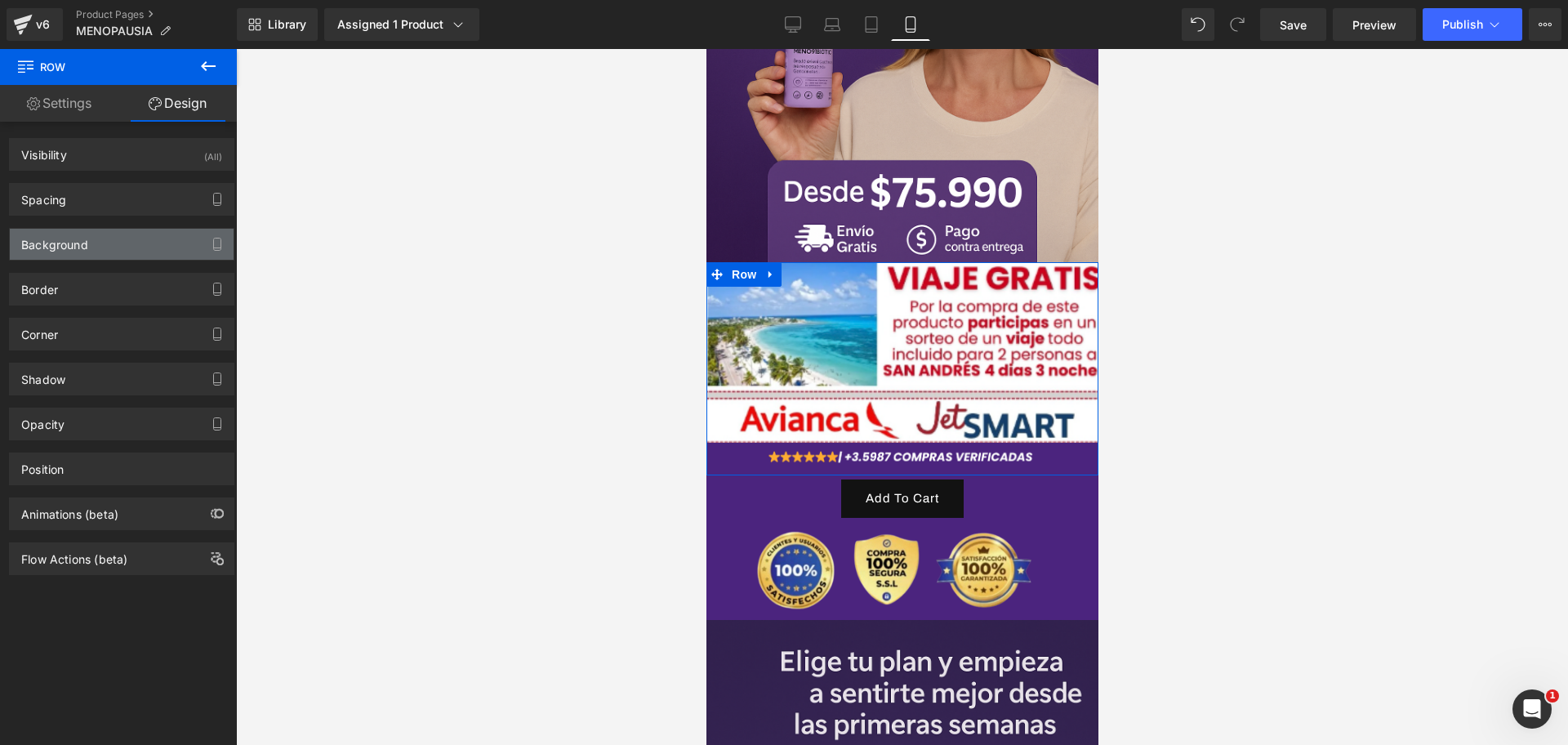
click at [131, 232] on div "Background" at bounding box center [121, 244] width 223 height 31
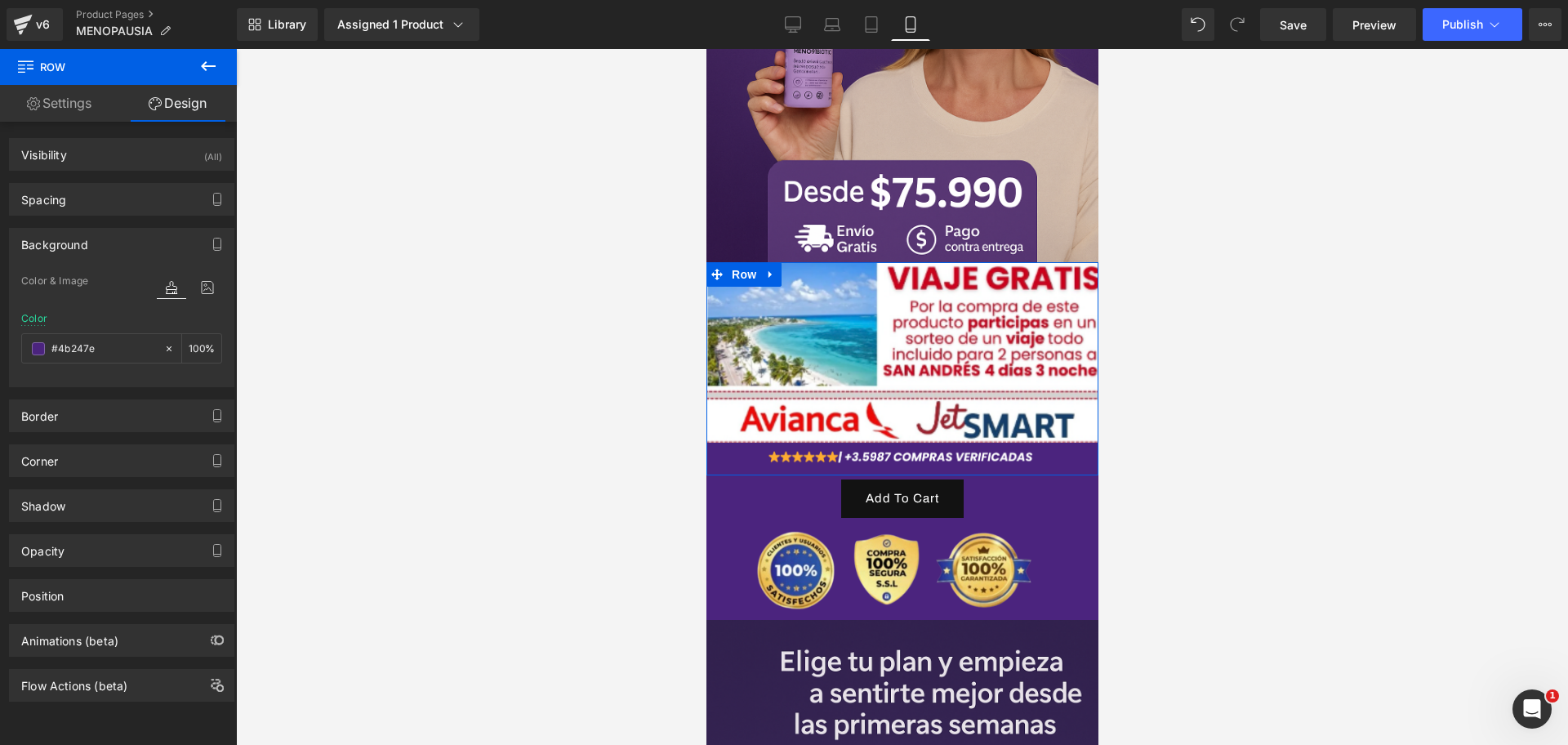
scroll to position [0, 845]
click at [21, 355] on div "Color & Image color rgba(75, 36, 126, 1) Color #4b247e 100 % Image Replace Imag…" at bounding box center [121, 328] width 223 height 115
click at [33, 351] on span at bounding box center [38, 348] width 13 height 13
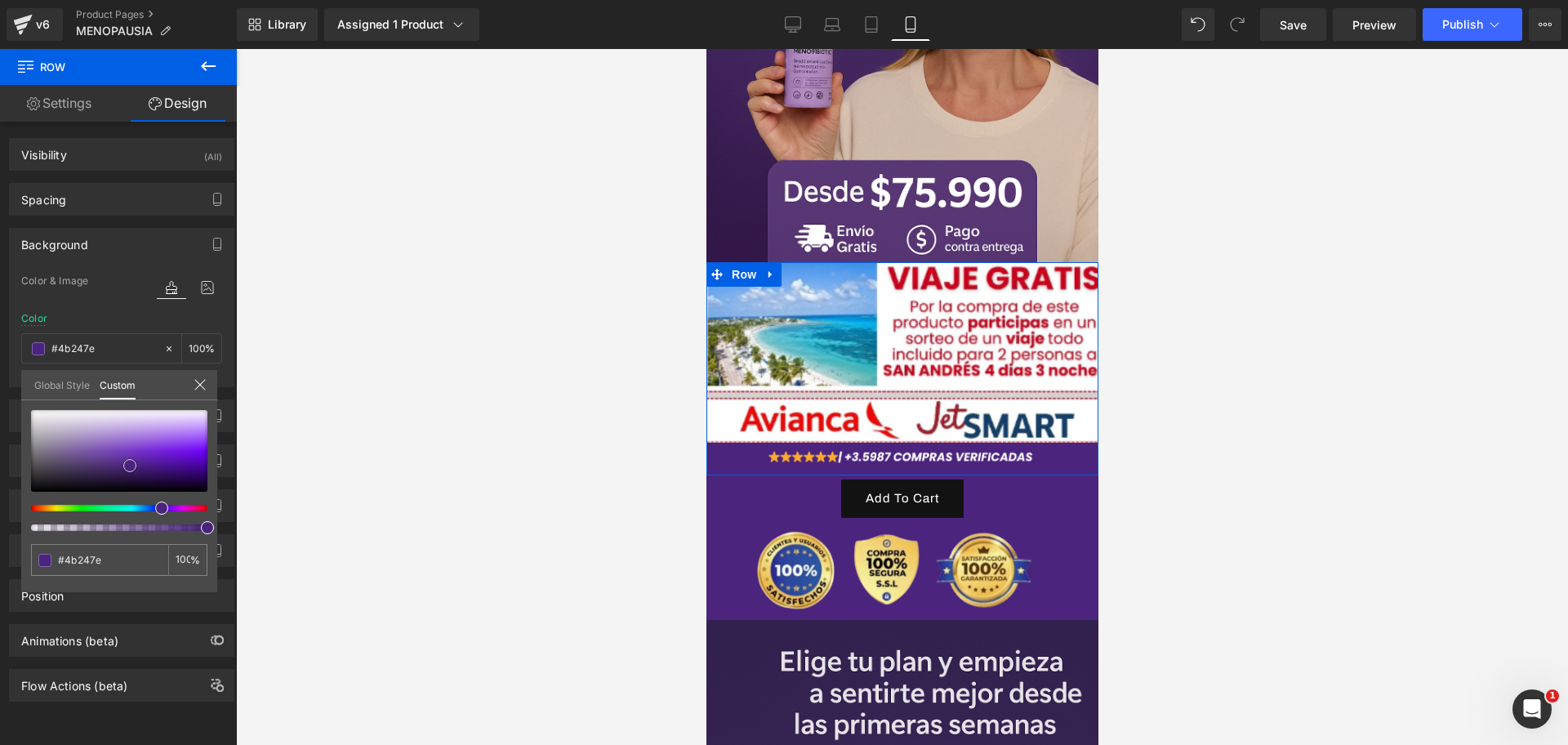
type input "#4b237f"
type input "#4b277c"
type input "#4b2e74"
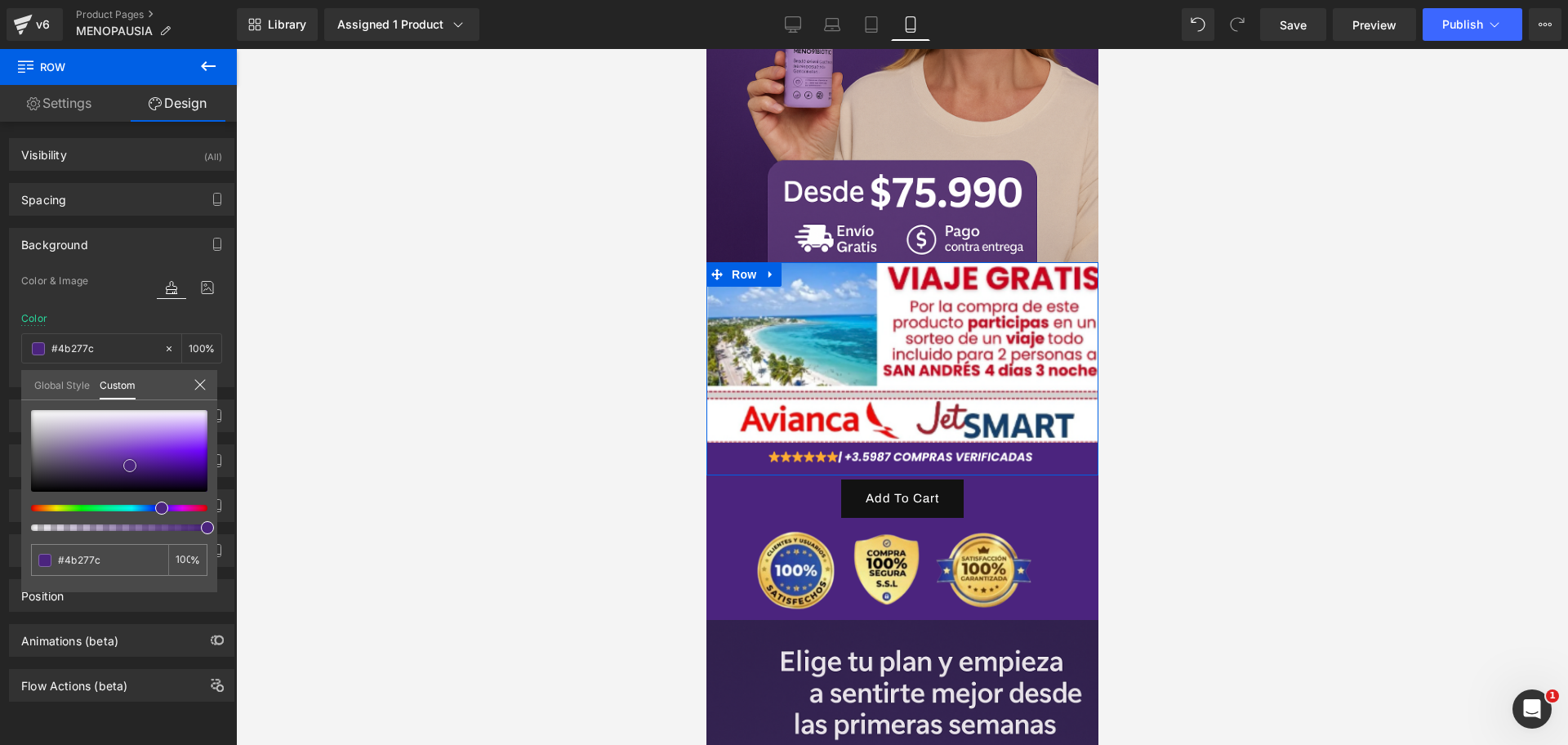
type input "#4b2e74"
type input "#3e295b"
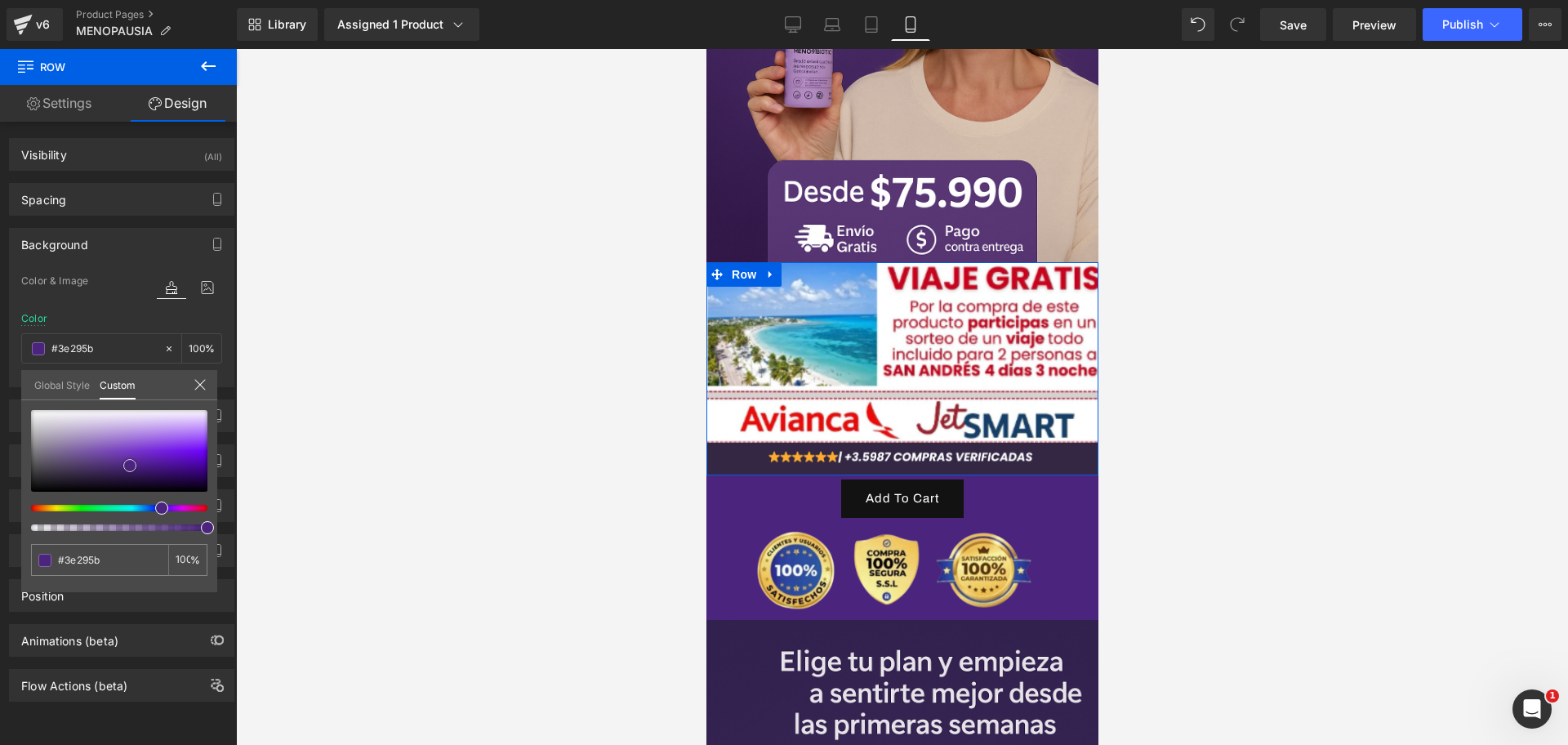
type input "#332743"
type input "#272031"
type input "#201c26"
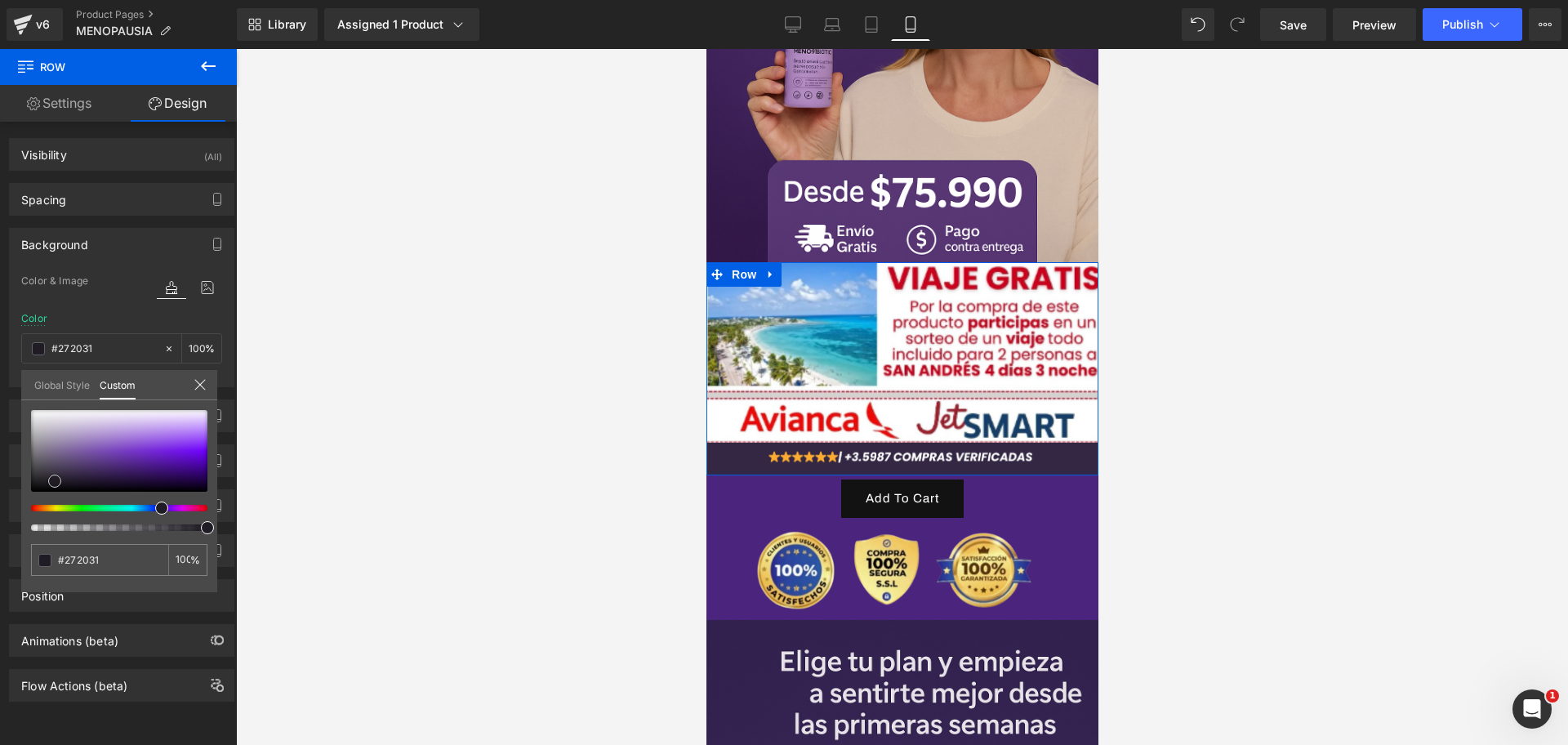
type input "#201c26"
type input "#161419"
type input "#131315"
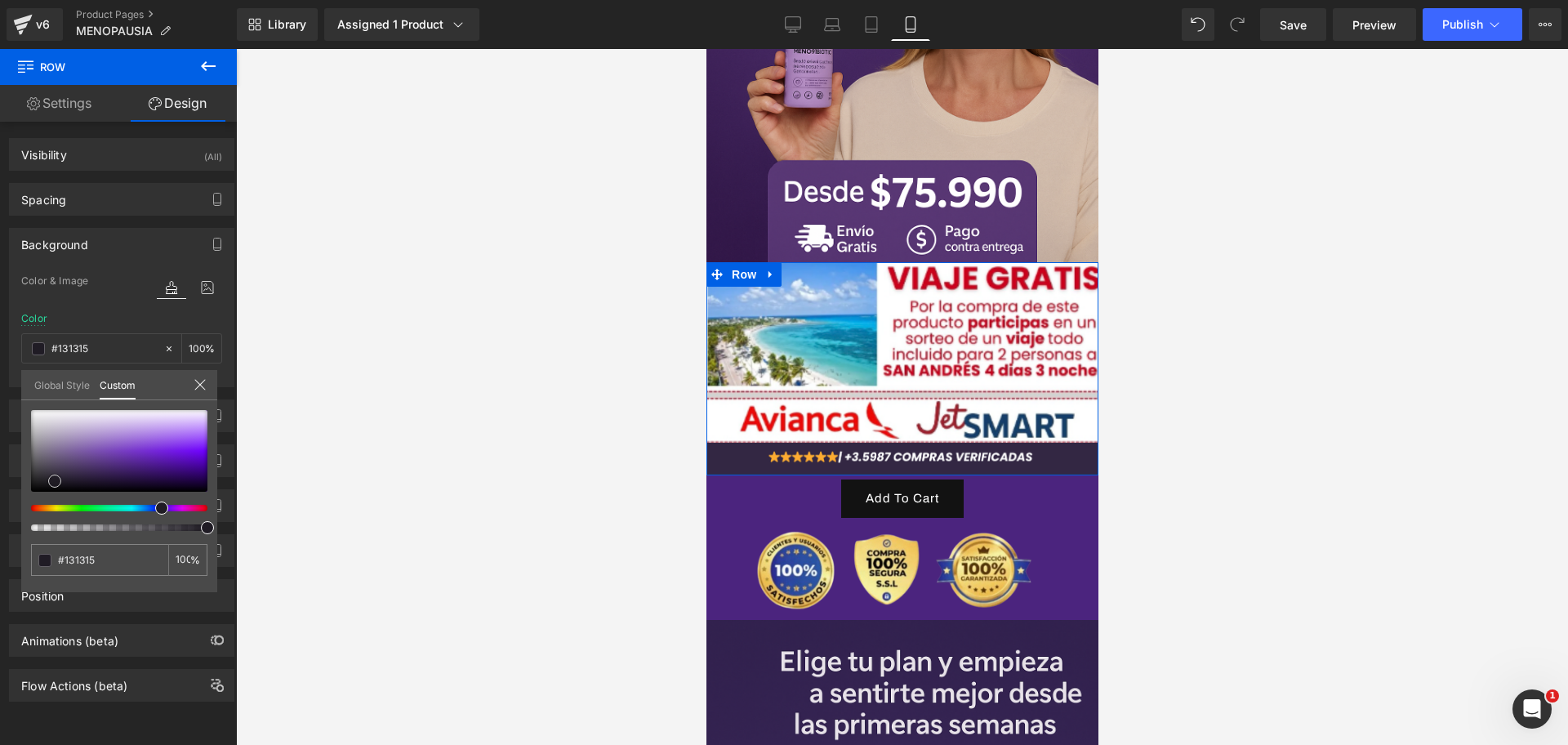
type input "#0a0a0a"
type input "#070707"
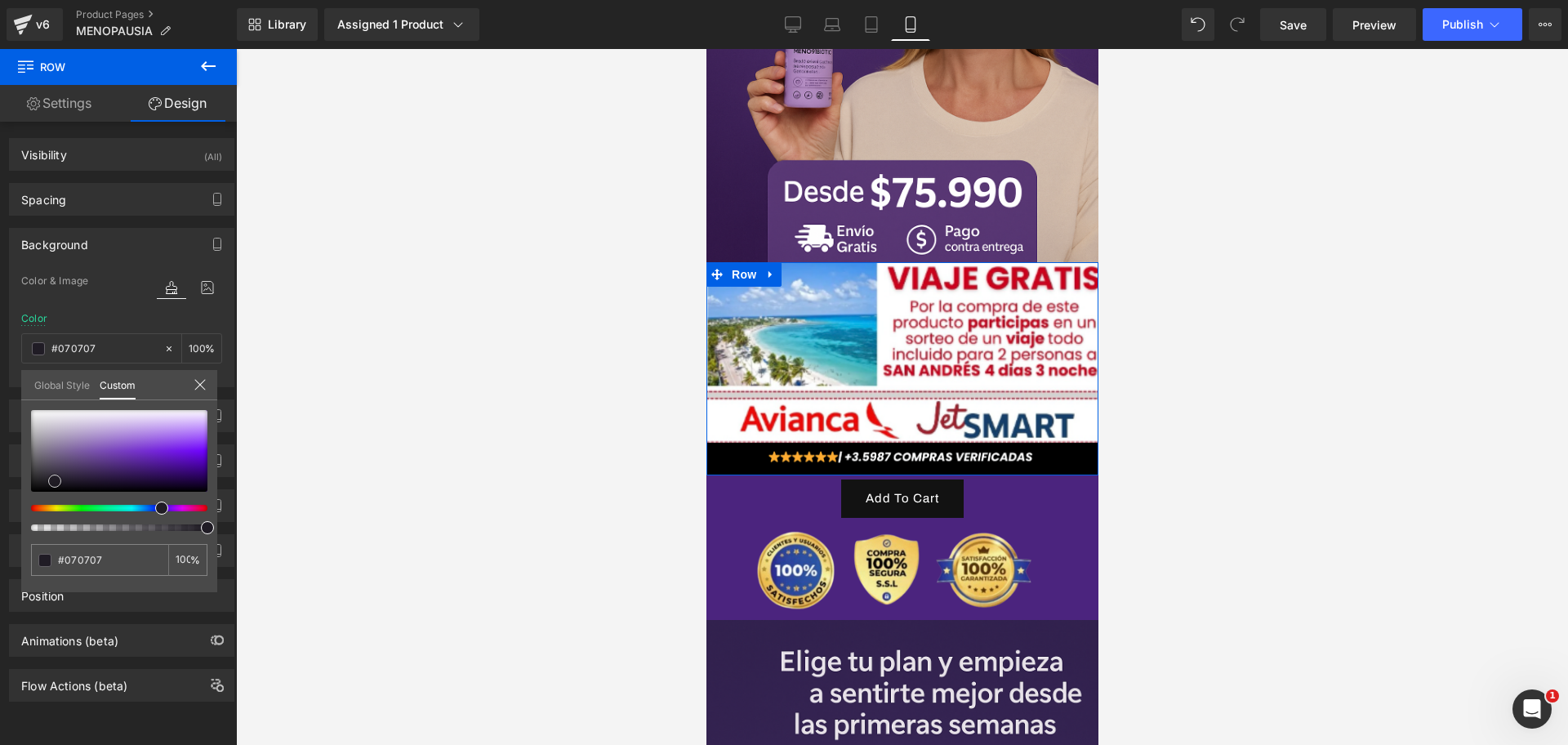
type input "#000000"
drag, startPoint x: 127, startPoint y: 462, endPoint x: 8, endPoint y: 493, distance: 123.0
click at [8, 387] on div "Background Color & Image color rgba(0, 0, 0, 1) Color #000000 100 % Image Repla…" at bounding box center [122, 301] width 244 height 172
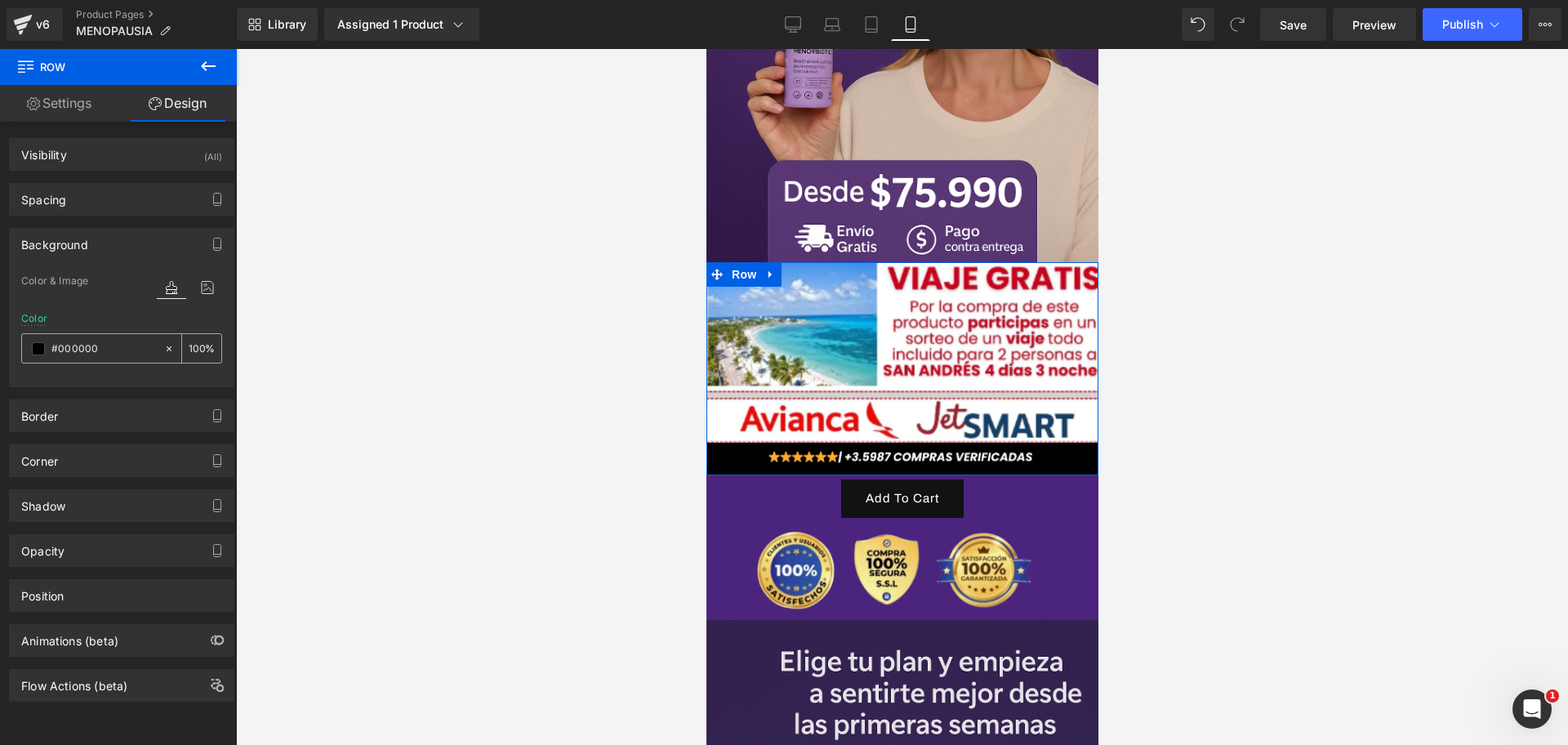
scroll to position [0, 282]
click at [40, 351] on span at bounding box center [38, 348] width 13 height 13
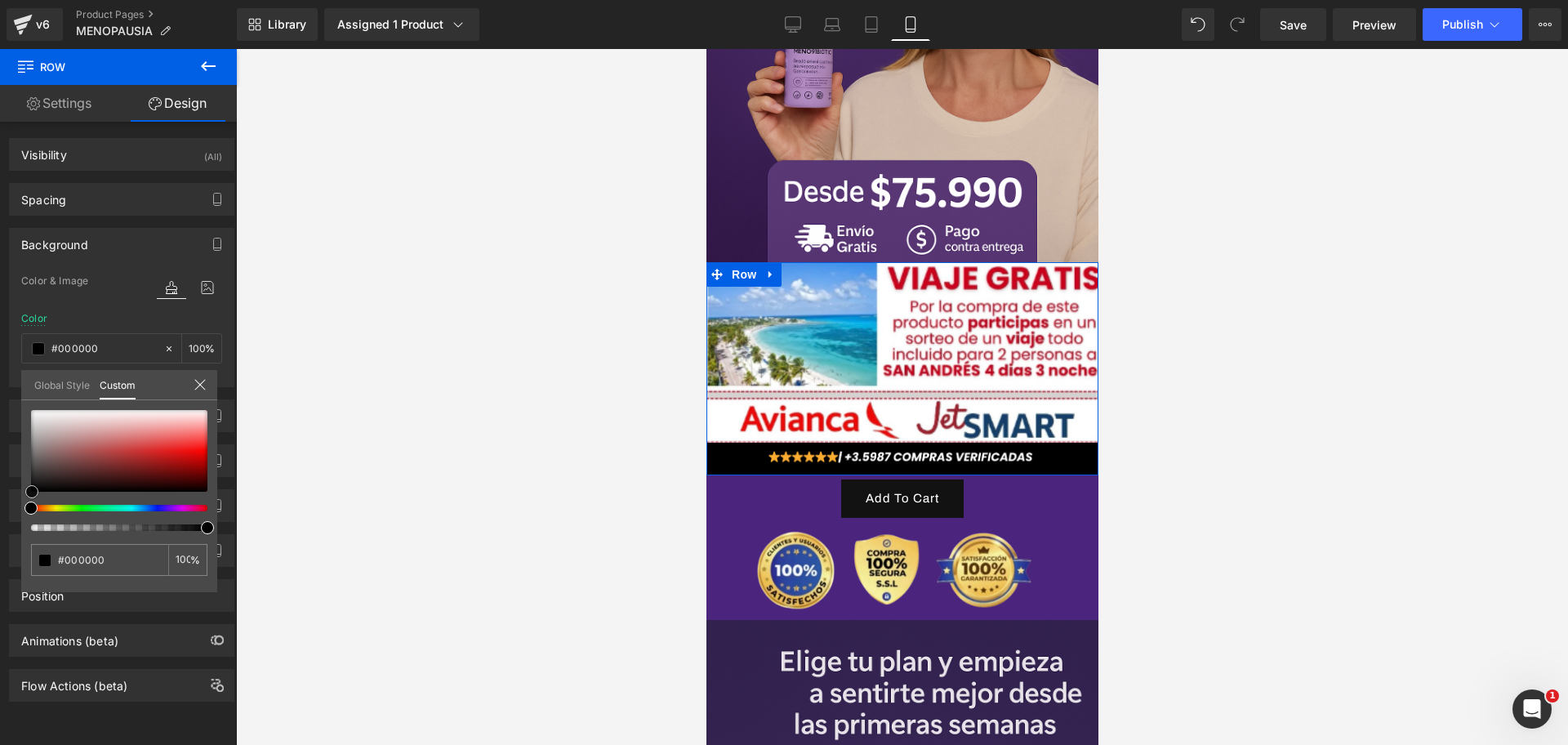
drag, startPoint x: 32, startPoint y: 486, endPoint x: 651, endPoint y: 566, distance: 624.1
click at [32, 499] on div at bounding box center [118, 470] width 176 height 121
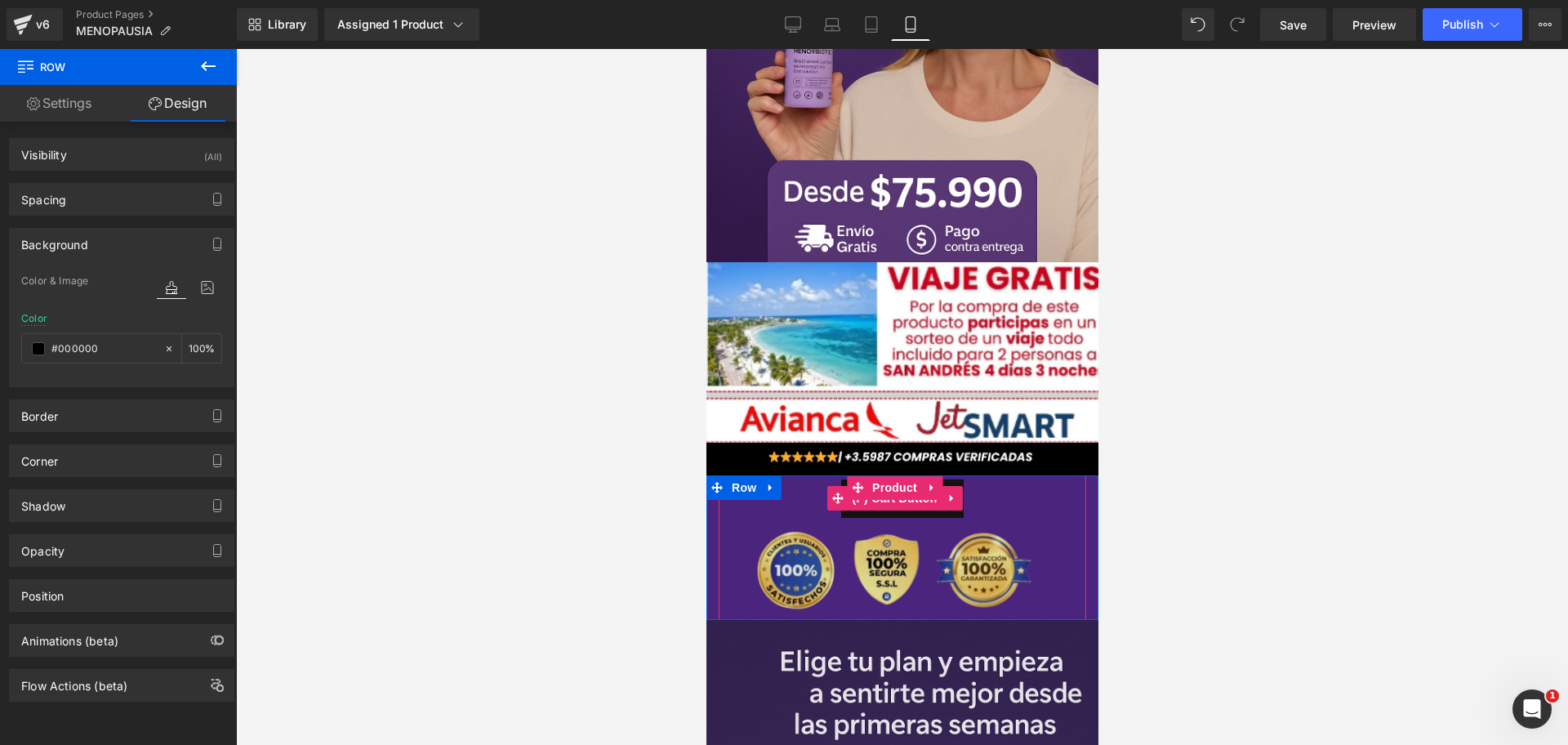
scroll to position [0, 563]
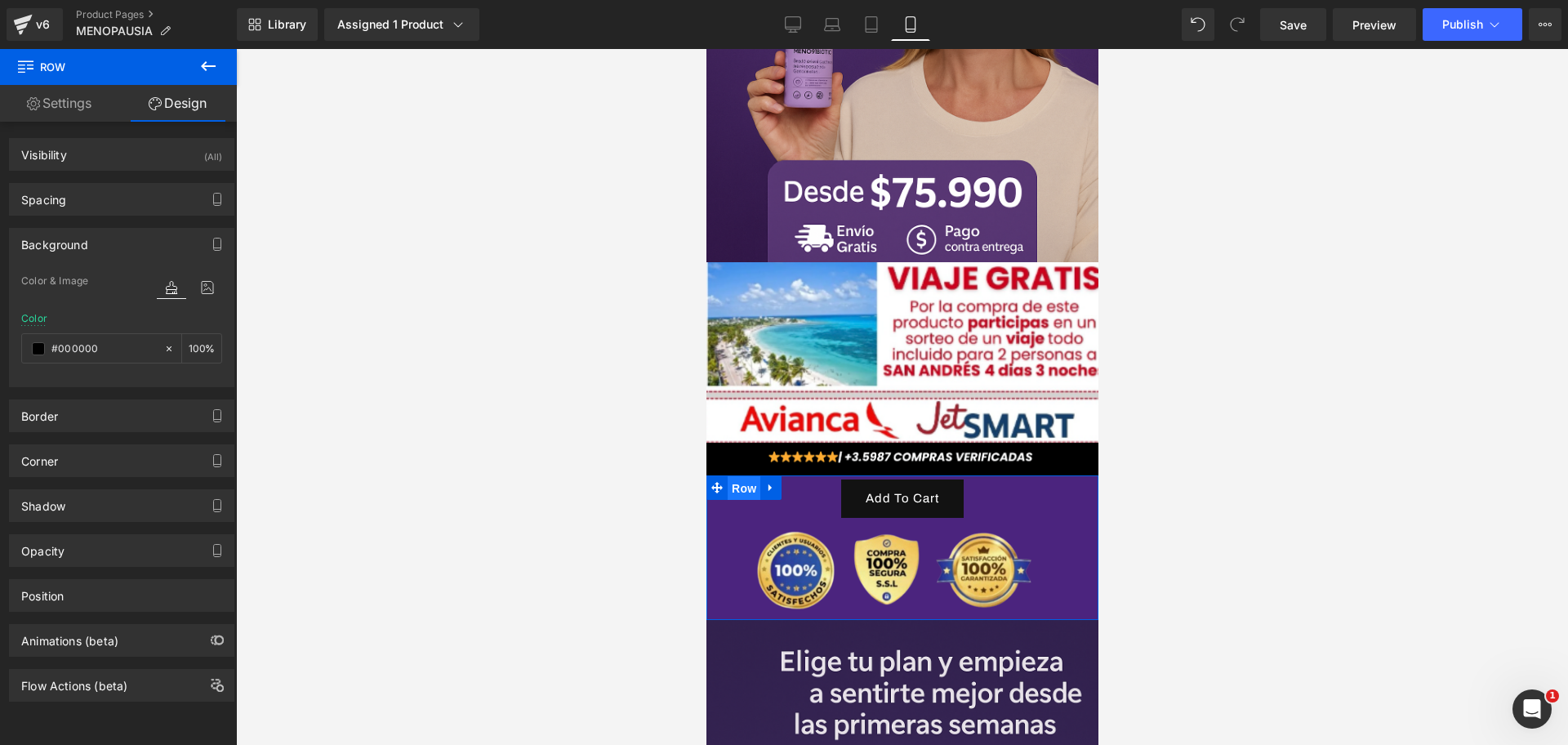
drag, startPoint x: 736, startPoint y: 452, endPoint x: 959, endPoint y: 502, distance: 228.5
click at [736, 476] on span "Row" at bounding box center [743, 488] width 33 height 24
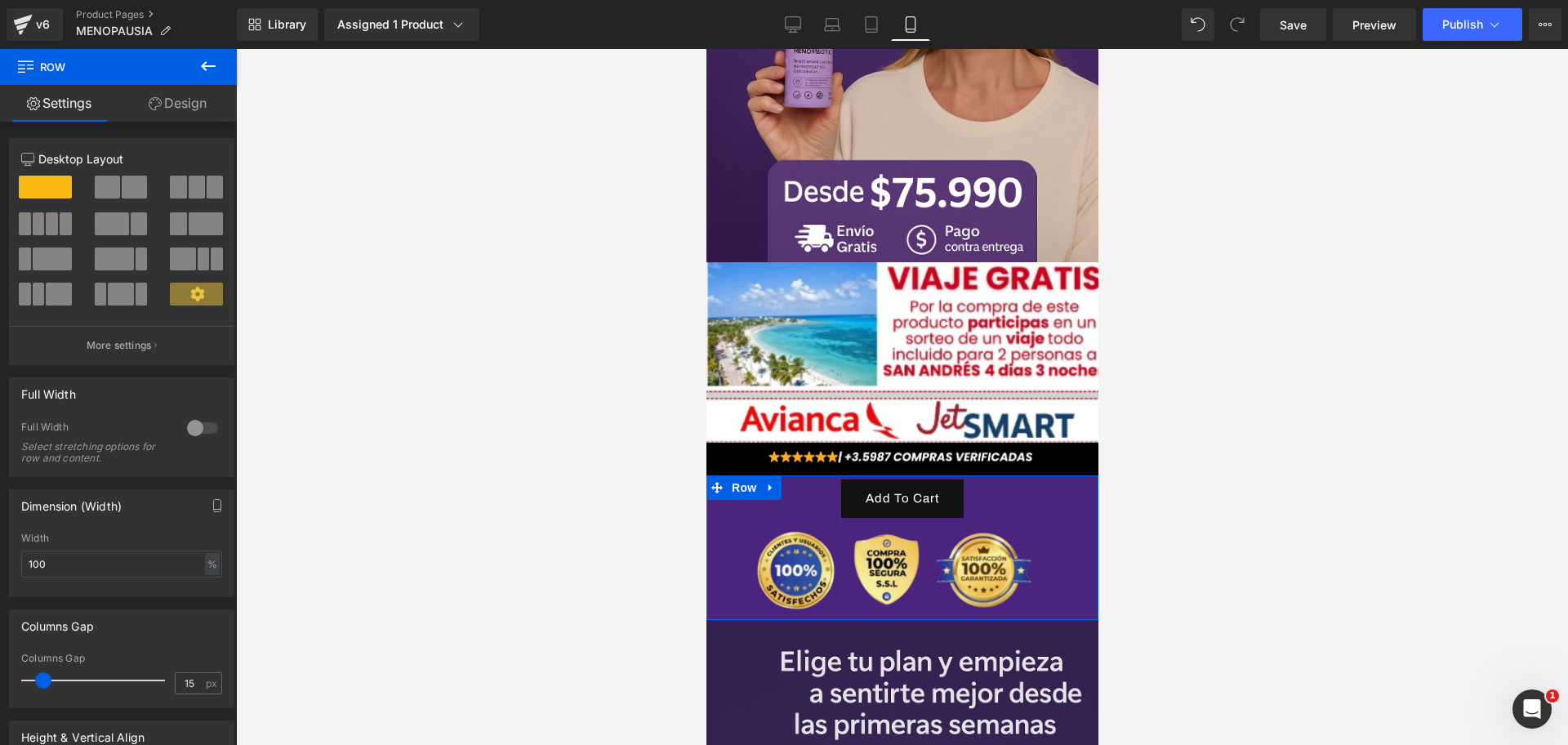
click at [212, 96] on link "Design" at bounding box center [177, 103] width 118 height 37
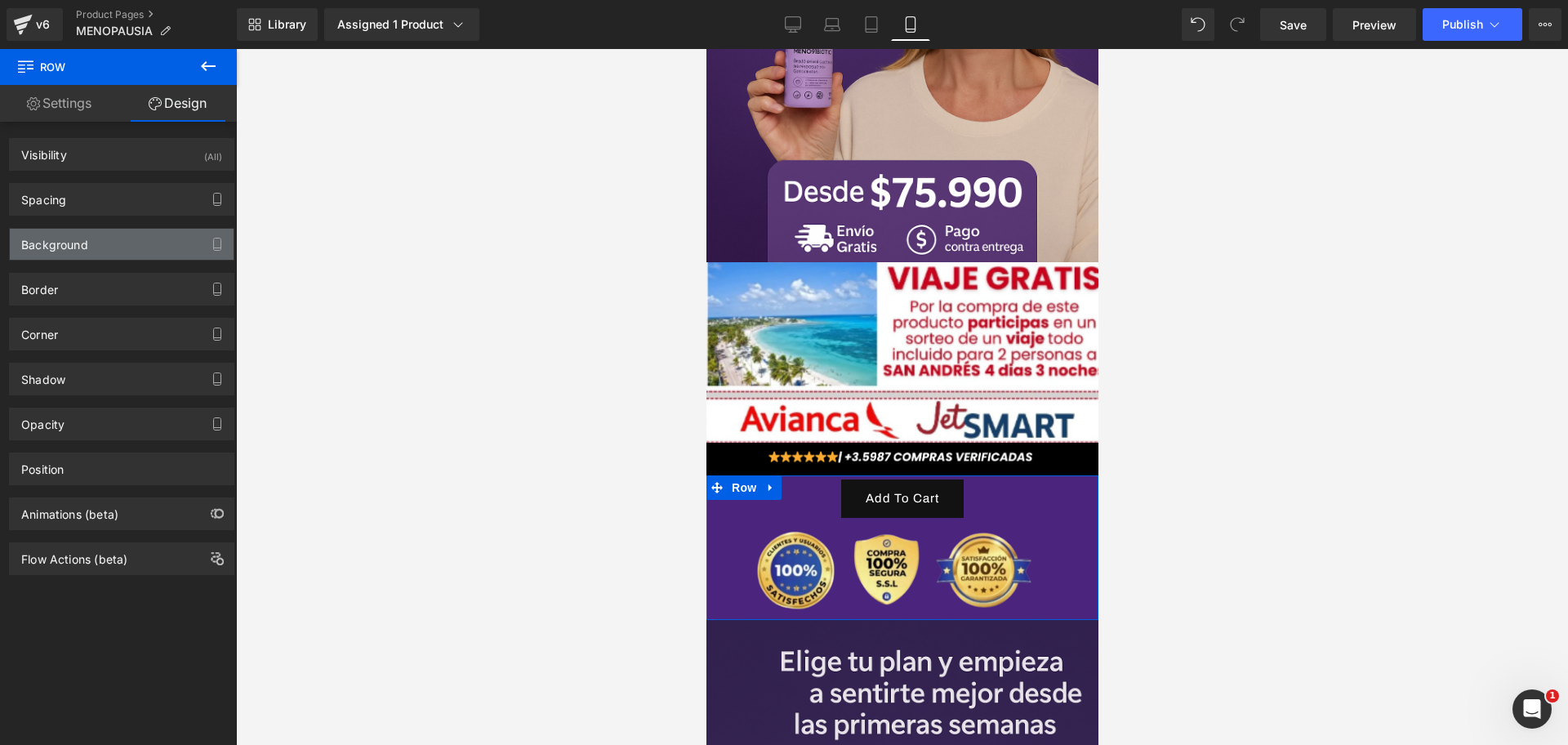
type input "#4b247e"
type input "100"
click at [123, 234] on div "Background" at bounding box center [121, 244] width 223 height 31
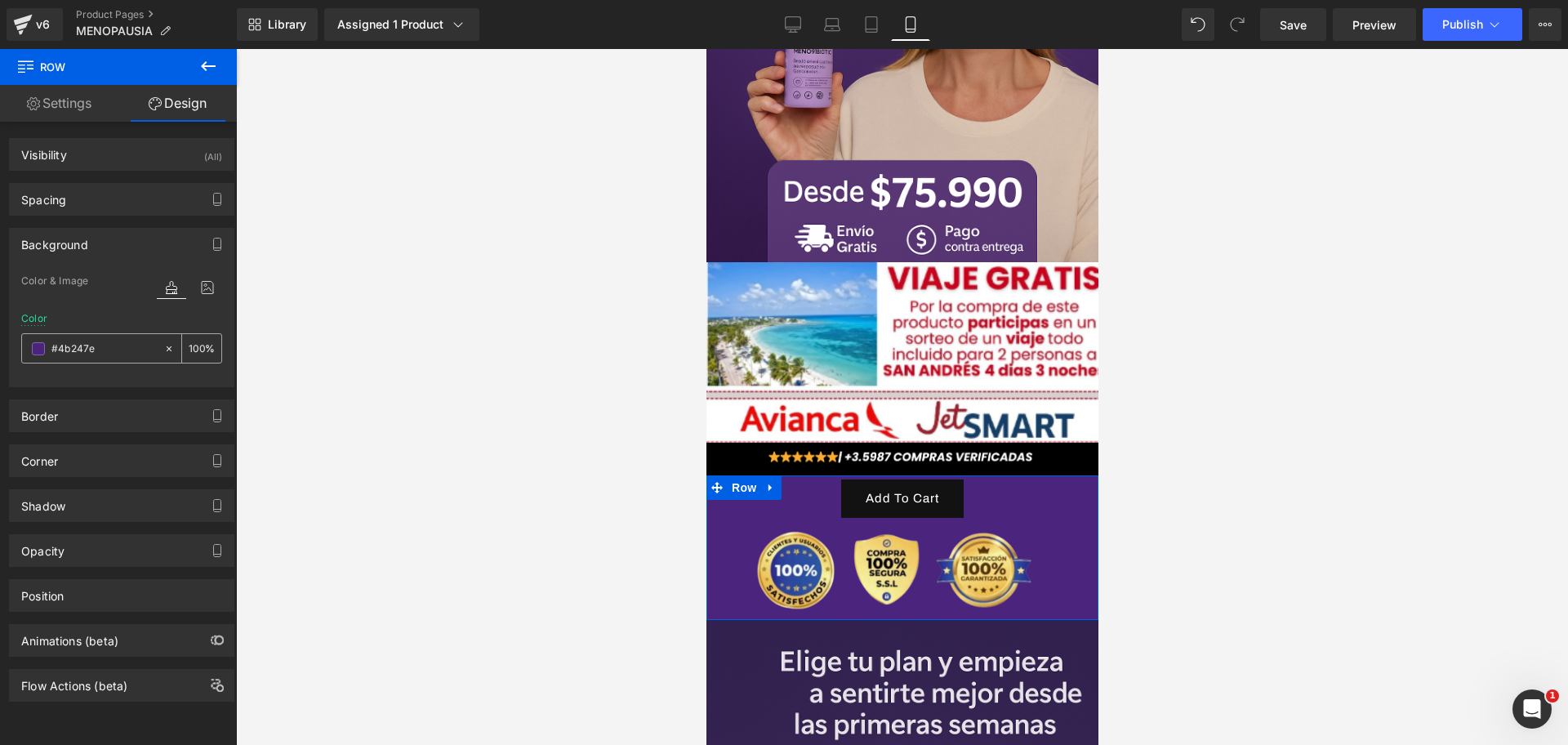
click at [39, 350] on span at bounding box center [38, 348] width 13 height 13
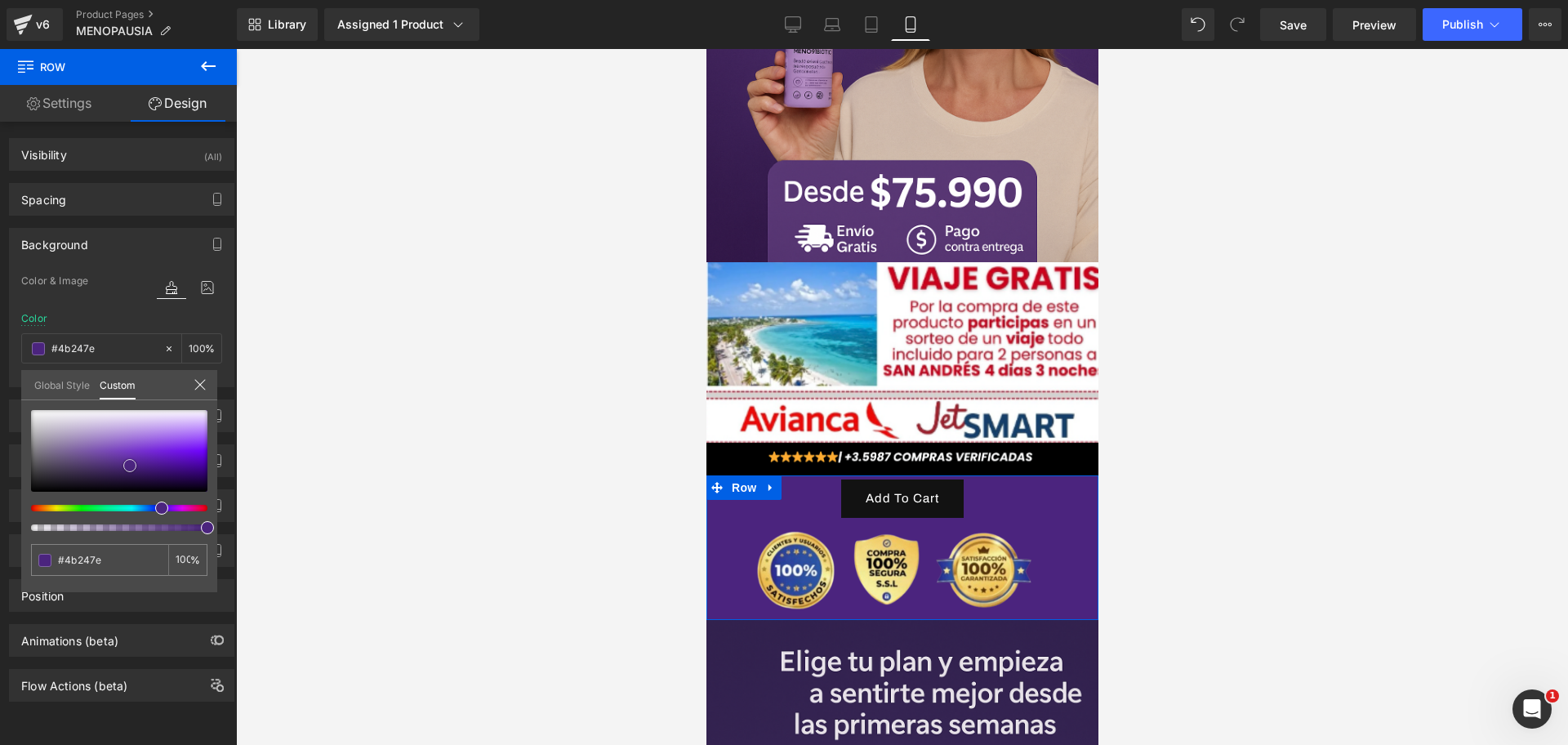
type input "#4b237f"
type input "#4b277c"
type input "#4a277c"
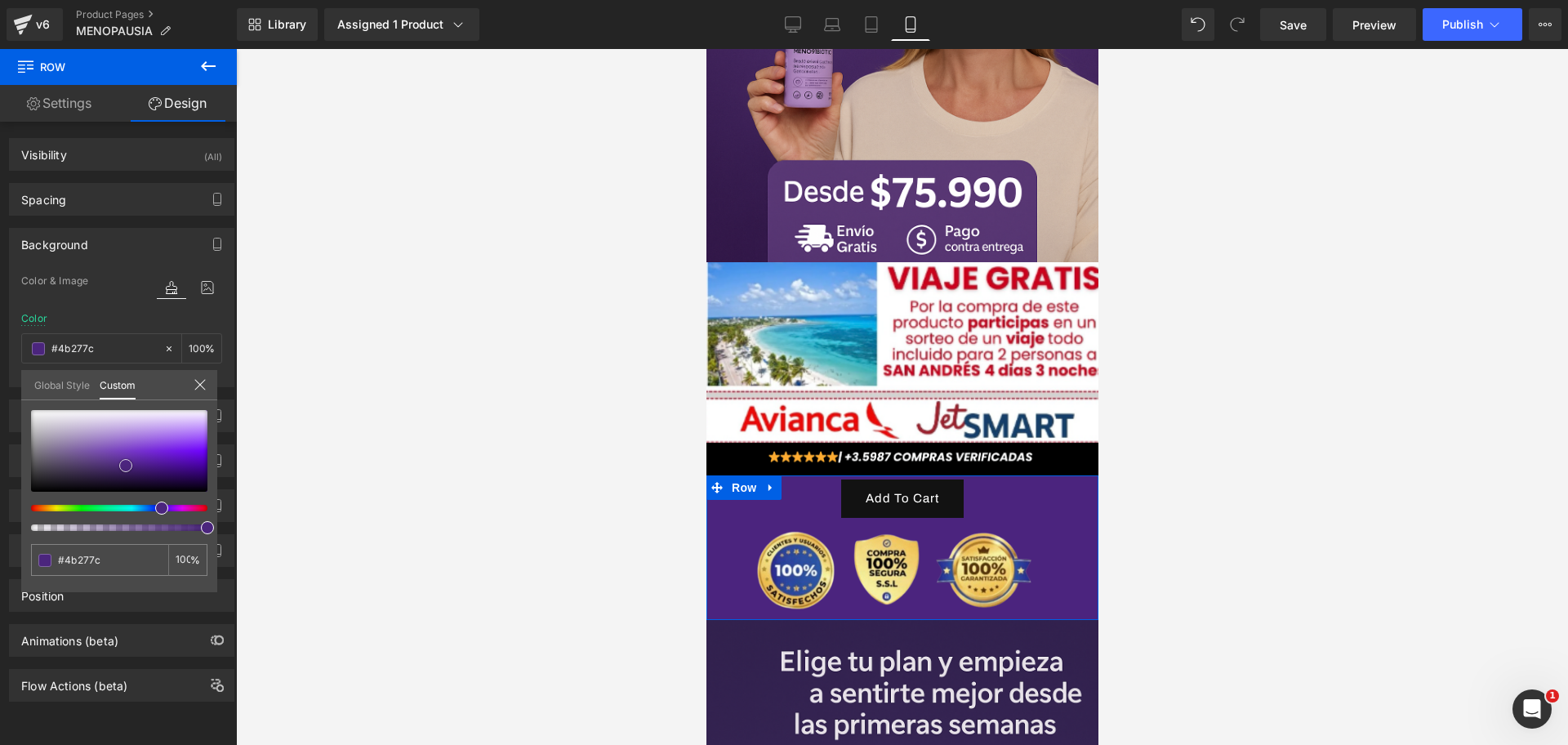
type input "#4a277c"
type input "#4a277b"
type input "#412569"
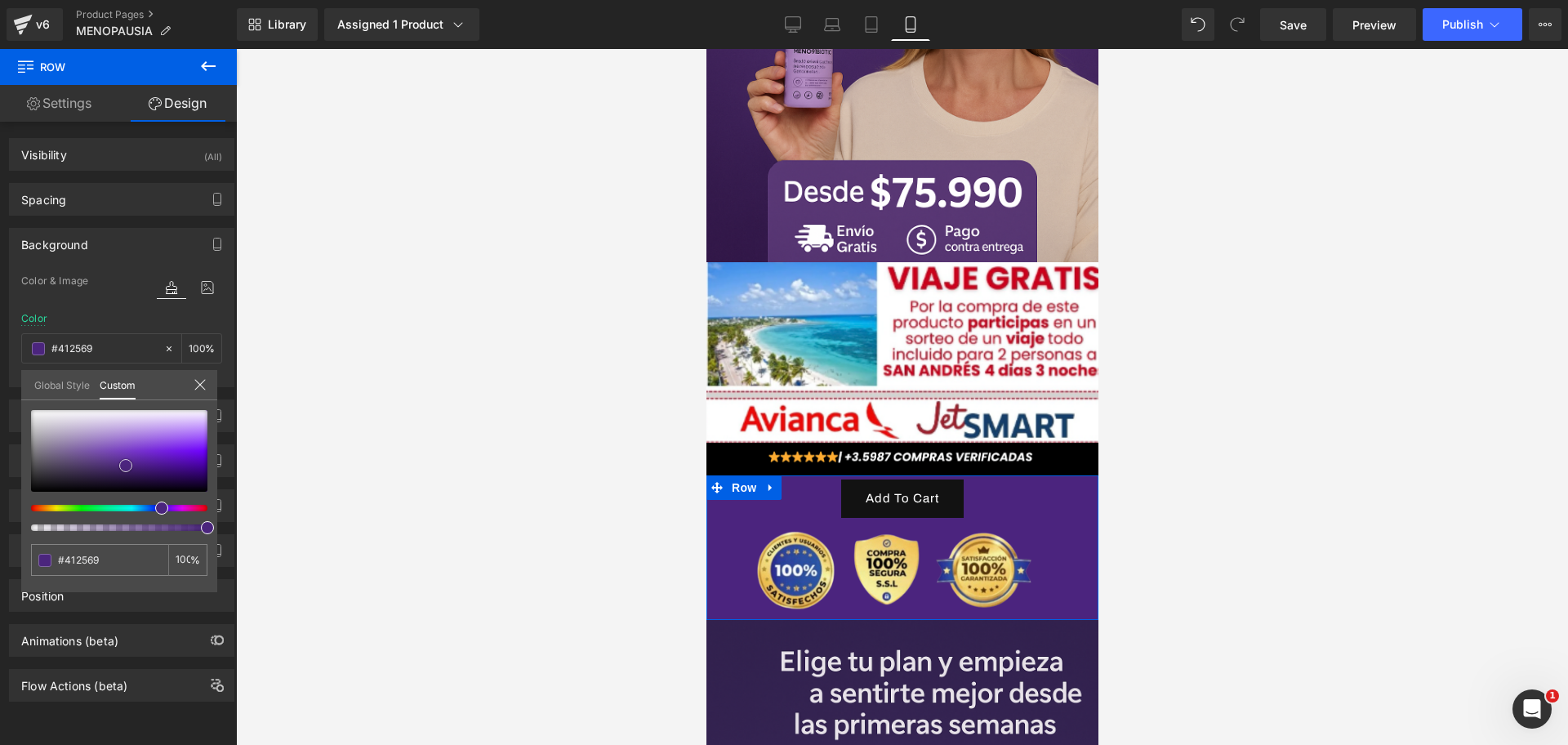
scroll to position [0, 0]
type input "#2d1f41"
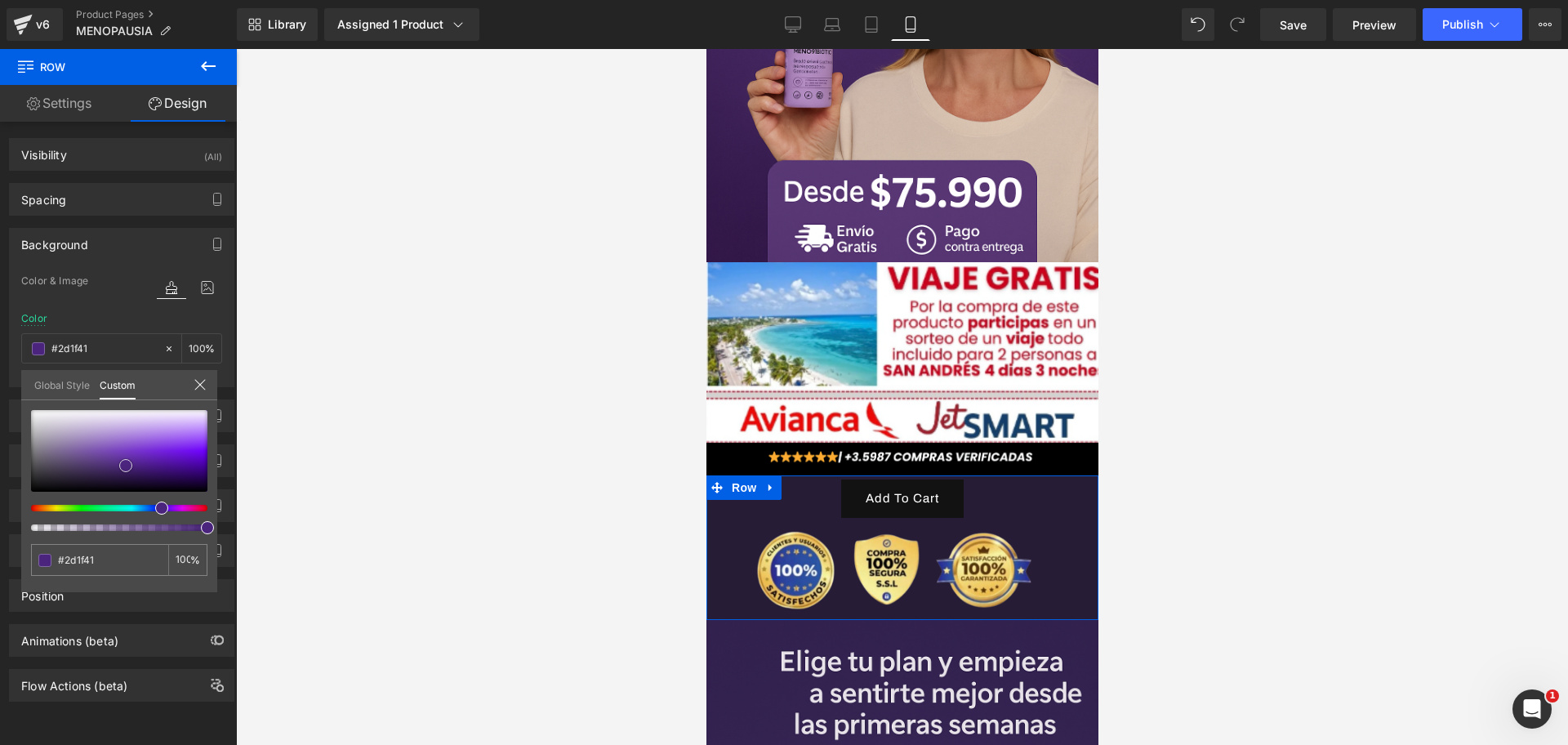
type input "#261c35"
type input "#1d1824"
type input "#16131a"
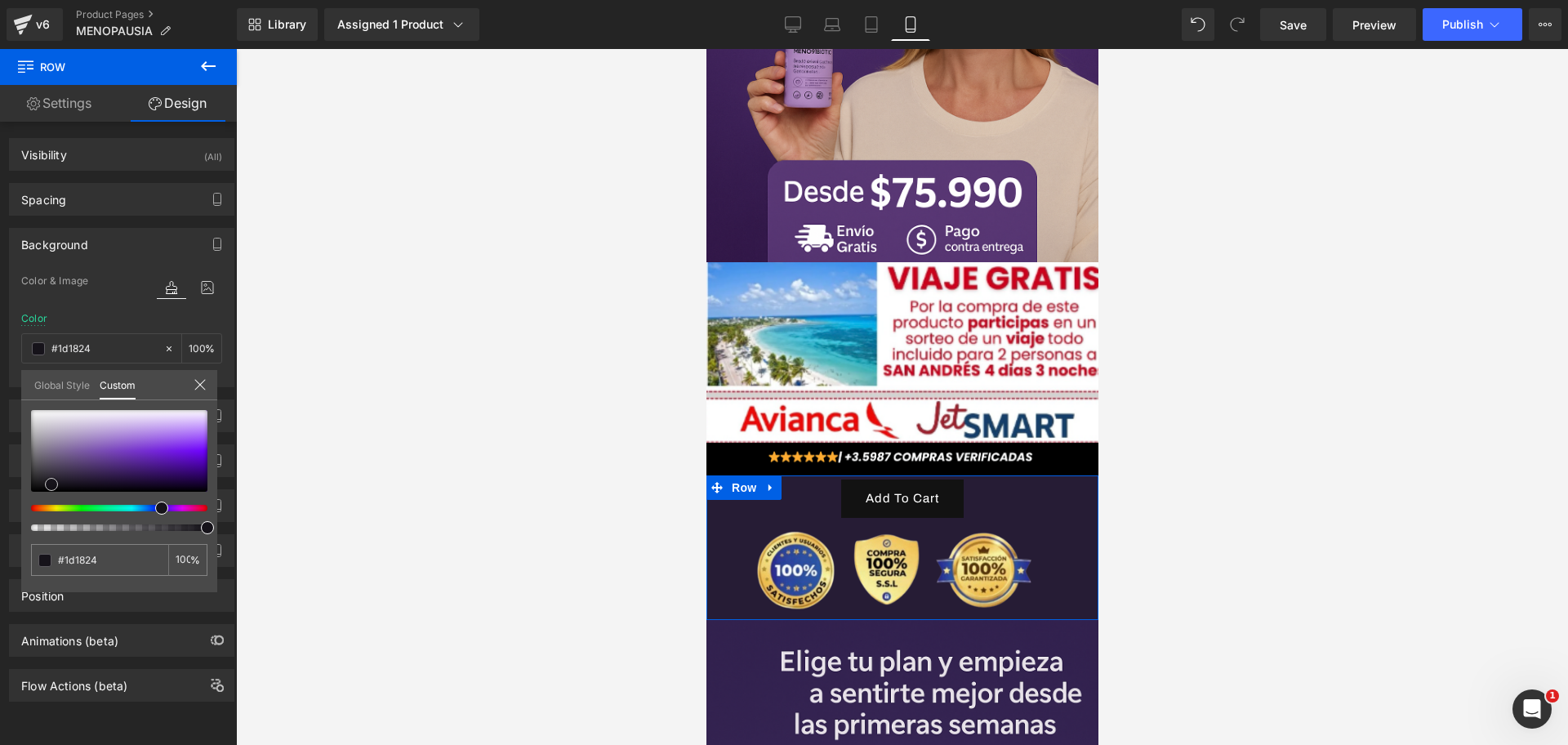
type input "#16131a"
type input "#111012"
type input "#111111"
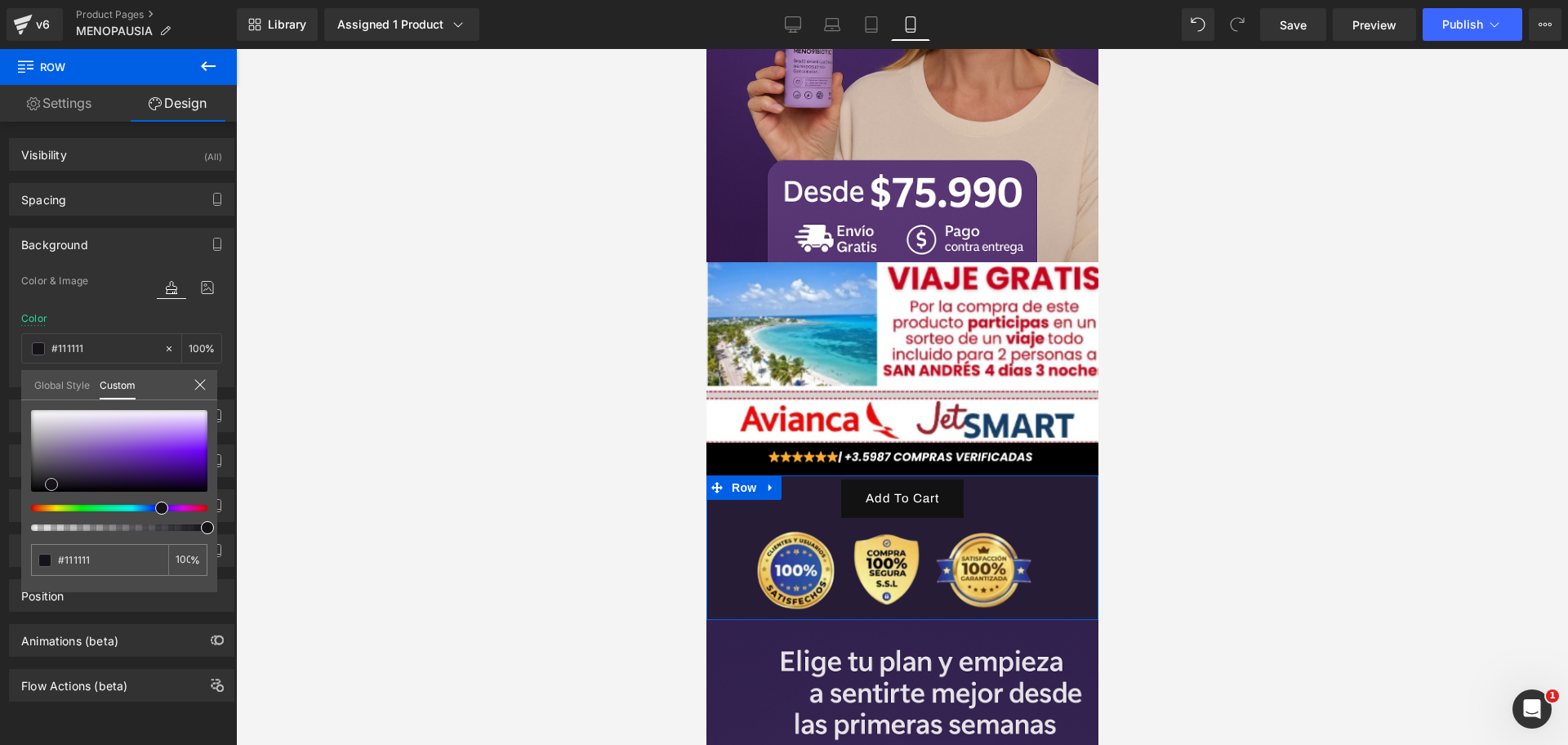
type input "#0a0a0a"
type input "#070707"
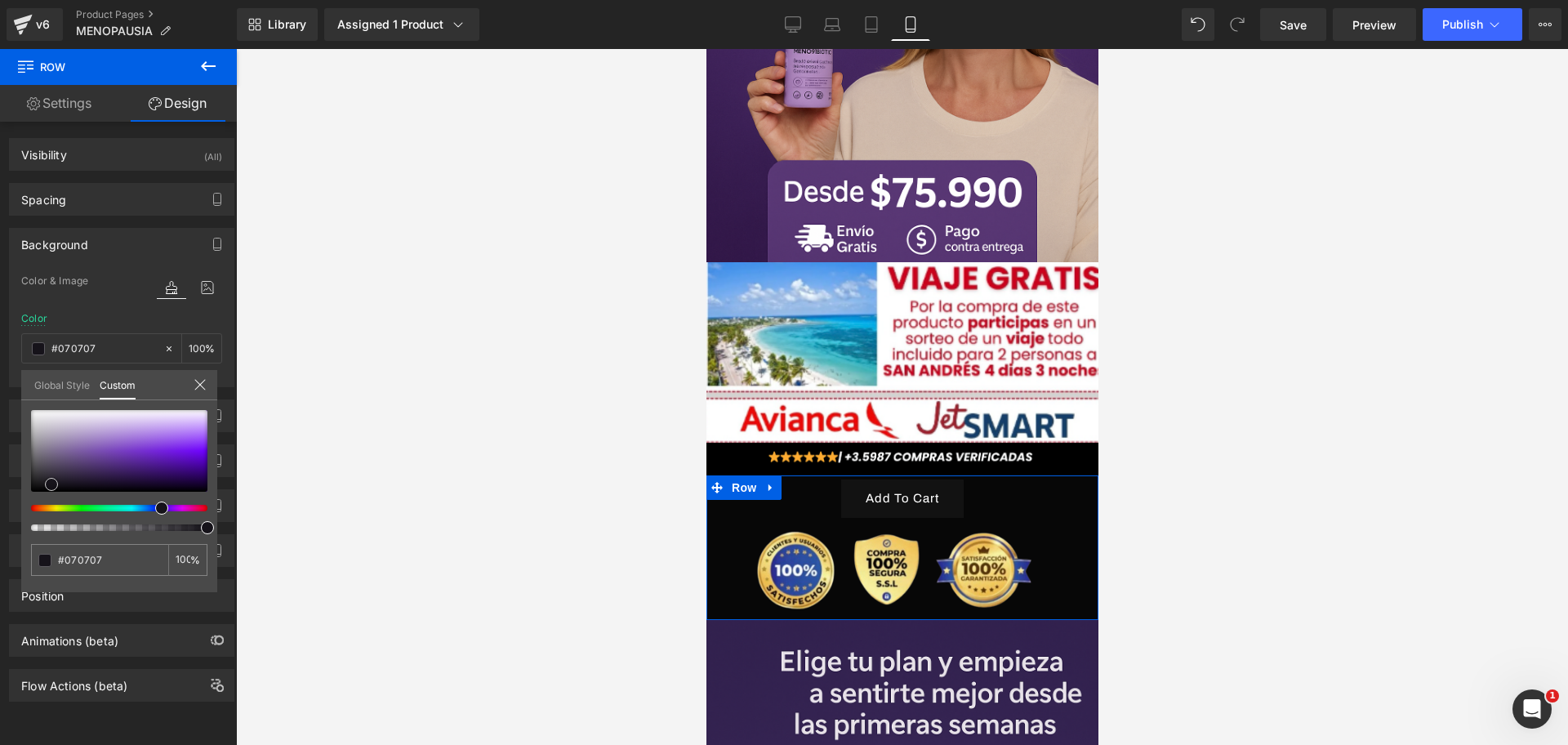
type input "#000000"
drag, startPoint x: 131, startPoint y: 464, endPoint x: 17, endPoint y: 491, distance: 117.2
click at [17, 387] on div "Background Color & Image color rgba(0, 0, 0, 1) Color #000000 100 % Image Repla…" at bounding box center [122, 301] width 244 height 172
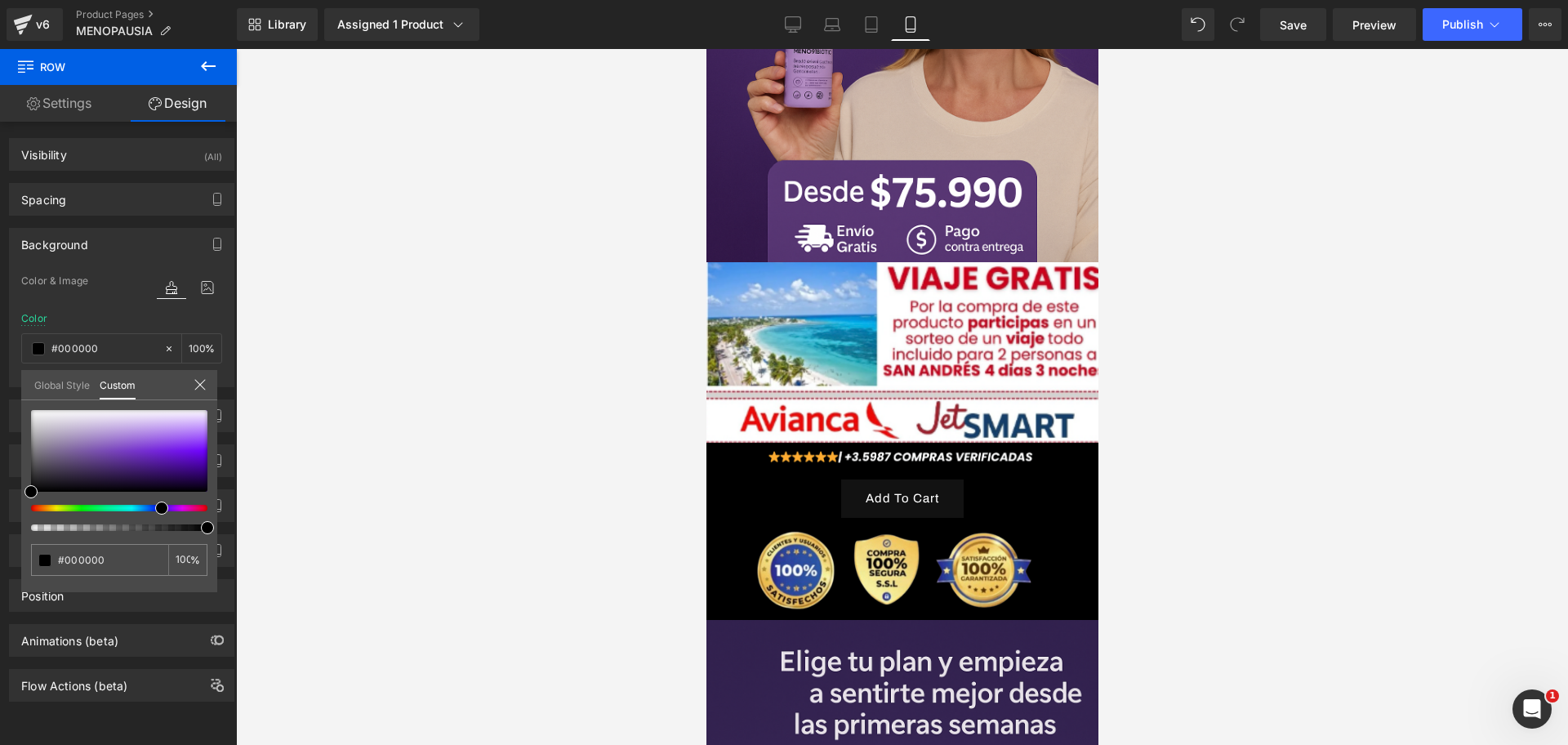
click at [331, 553] on div at bounding box center [902, 397] width 1332 height 696
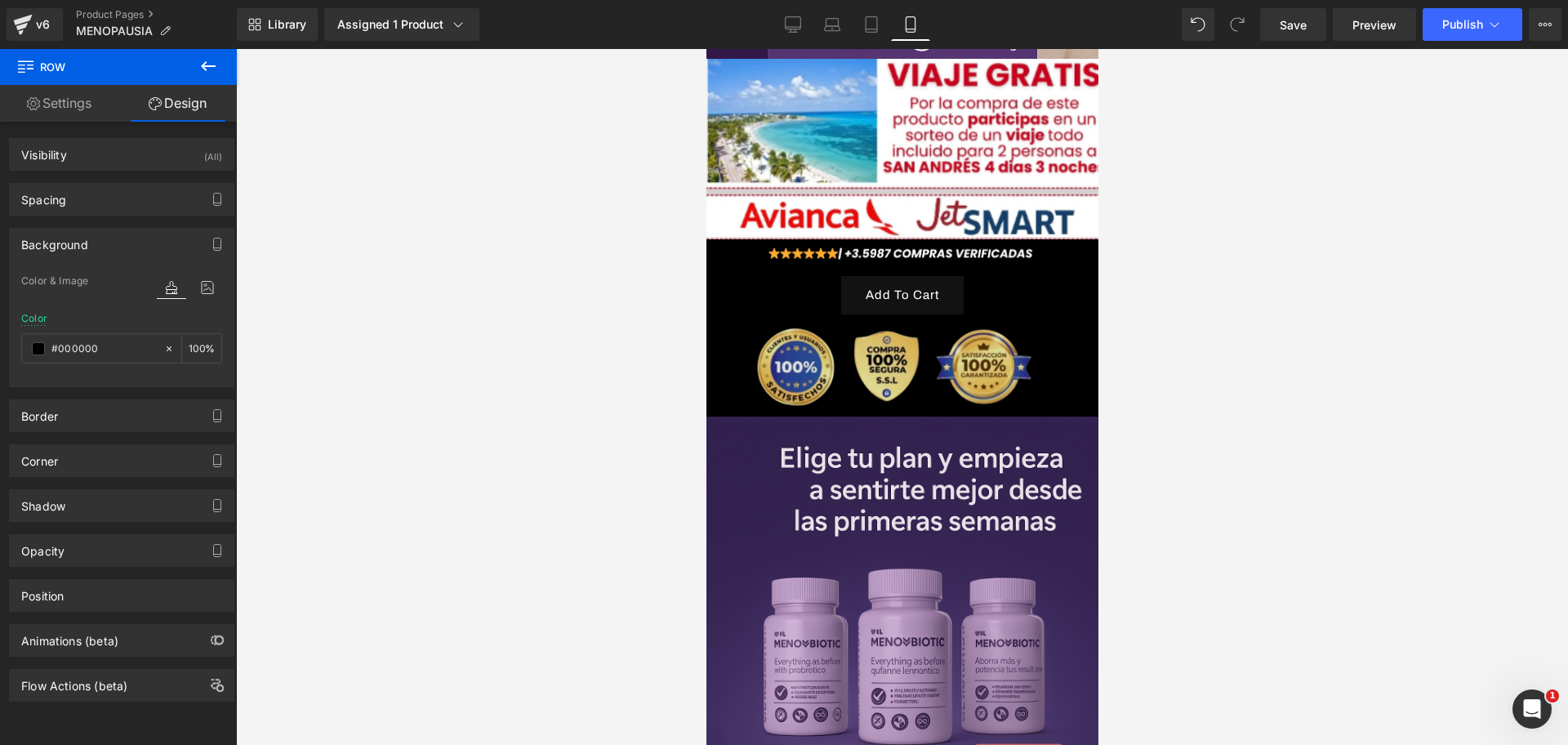
scroll to position [612, 0]
click at [1303, 9] on link "Save" at bounding box center [1293, 24] width 66 height 33
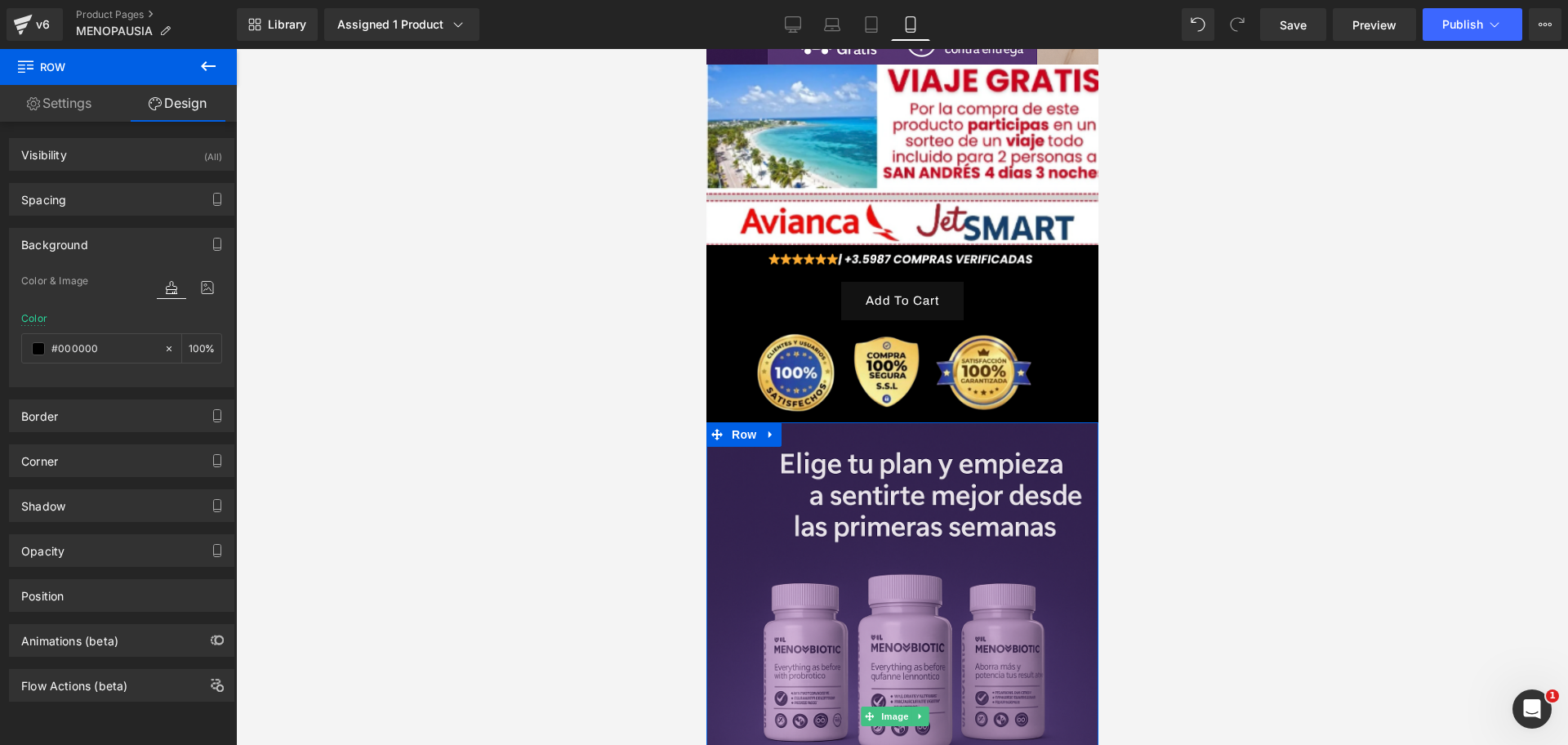
scroll to position [306, 0]
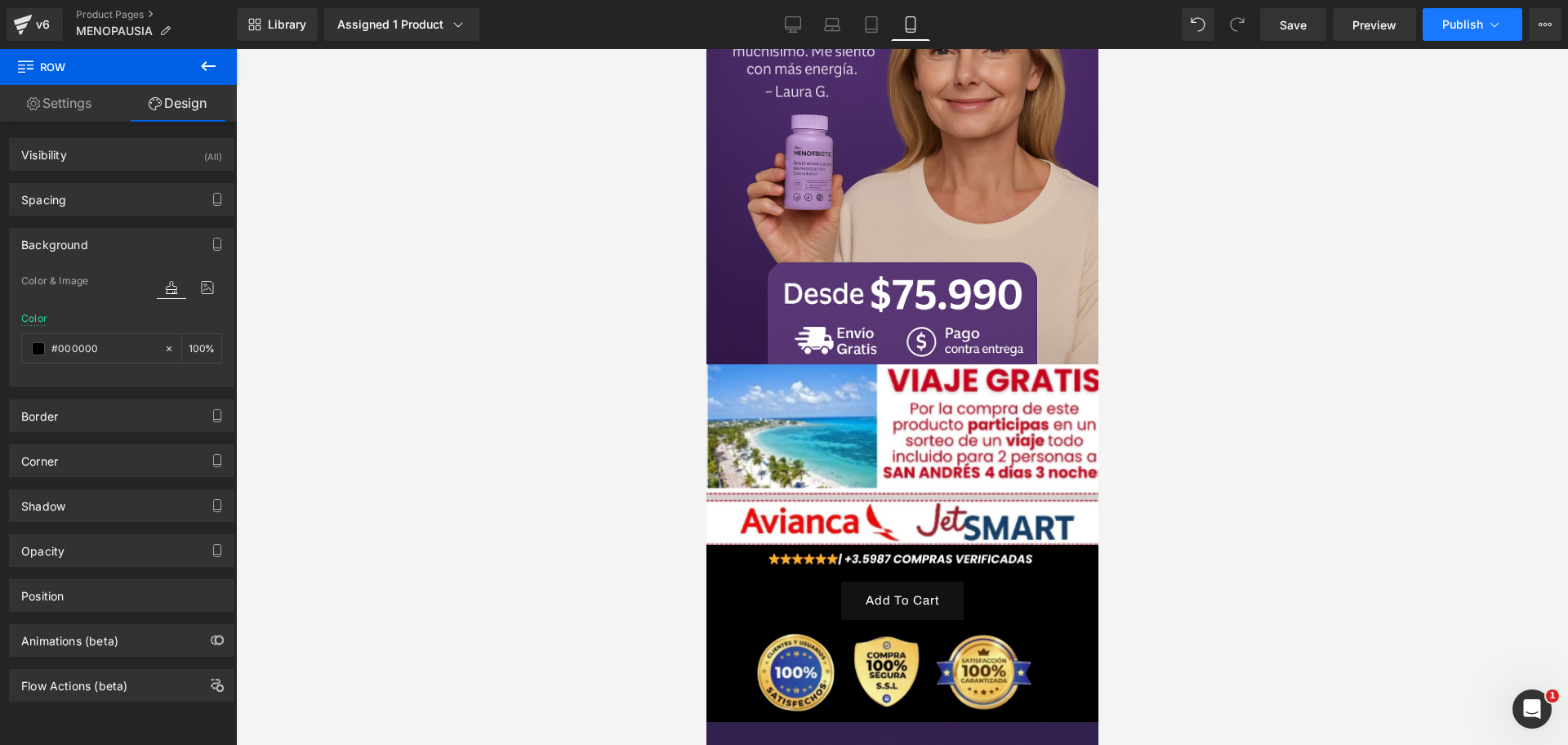
click at [1457, 30] on span "Publish" at bounding box center [1462, 24] width 41 height 13
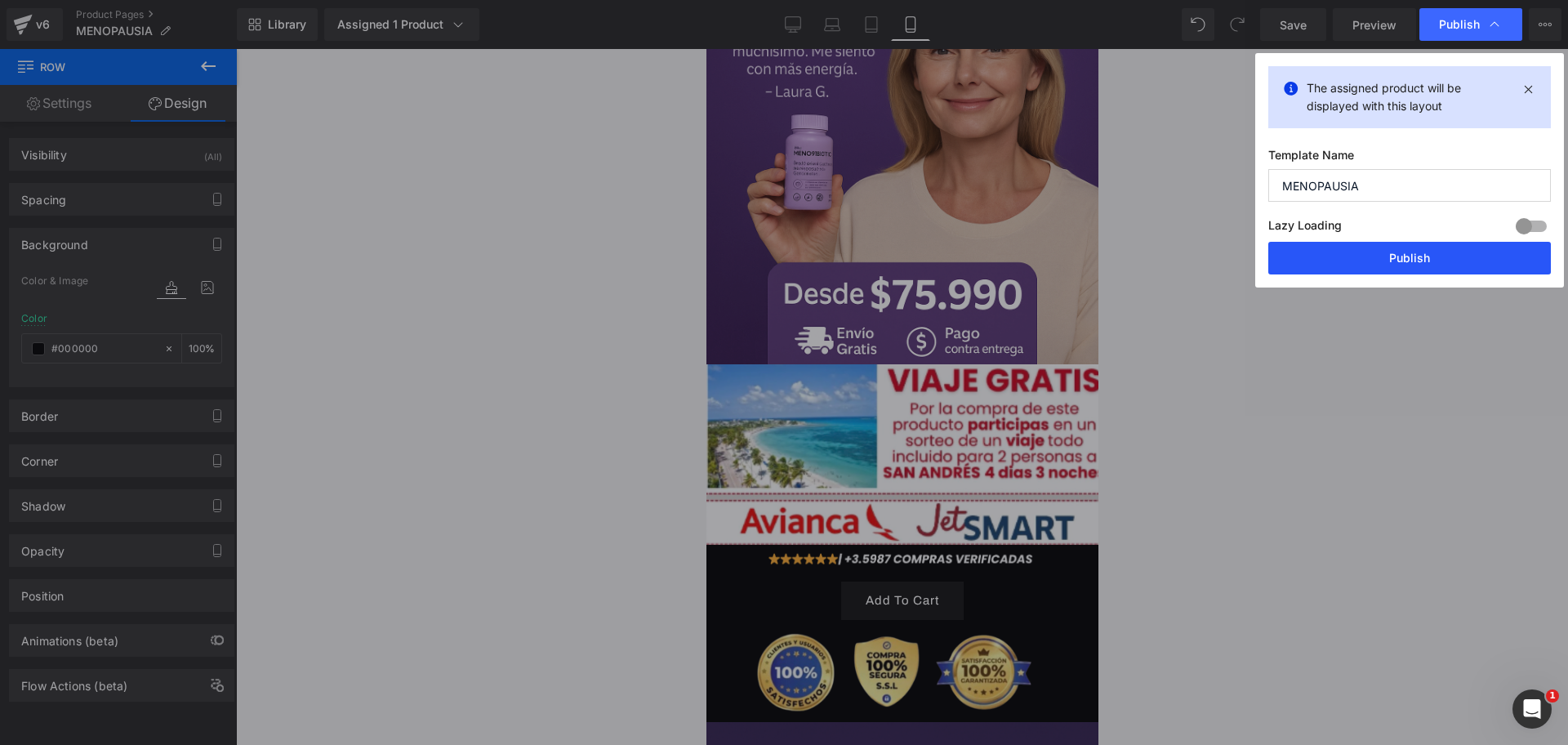
click at [1387, 249] on button "Publish" at bounding box center [1410, 258] width 283 height 33
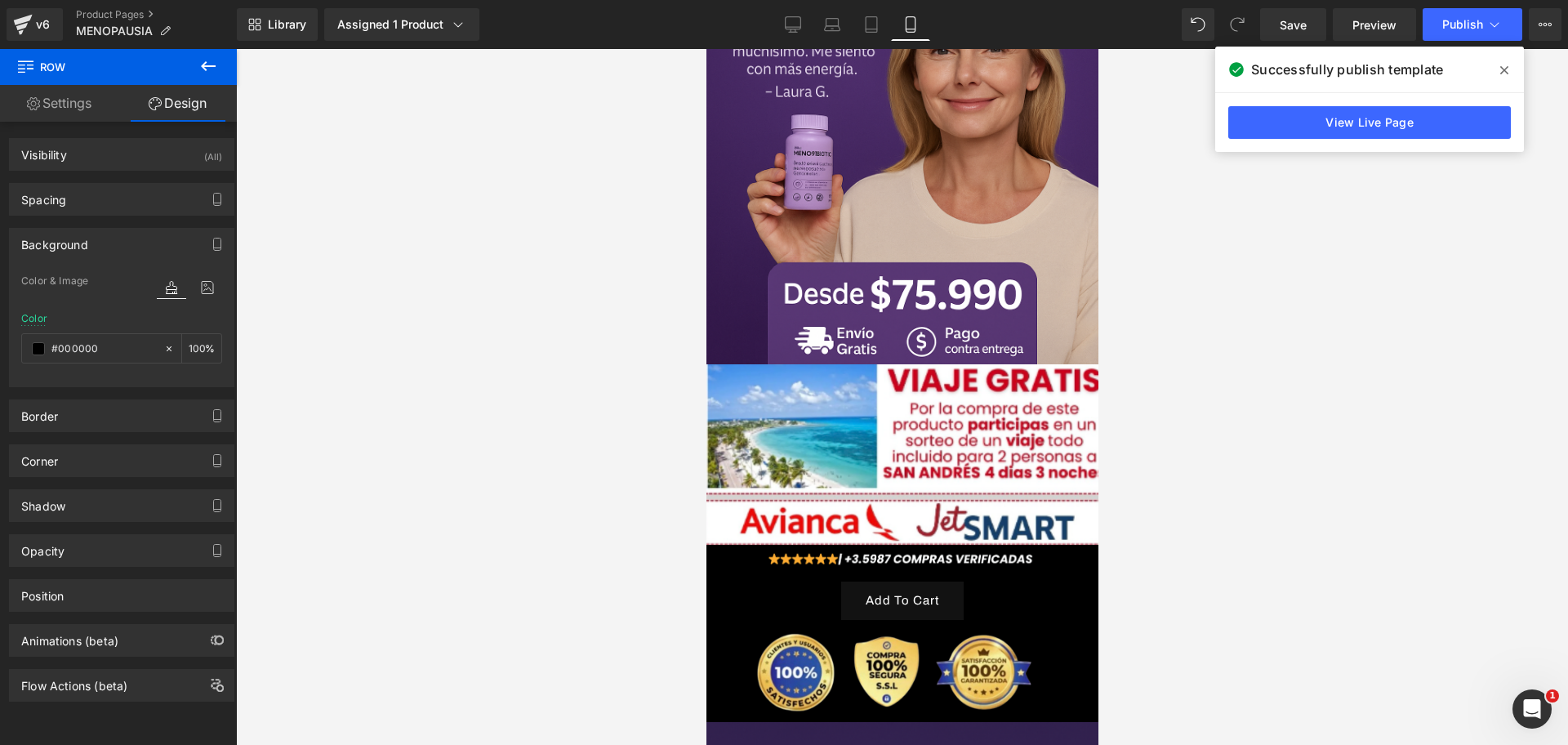
scroll to position [0, 0]
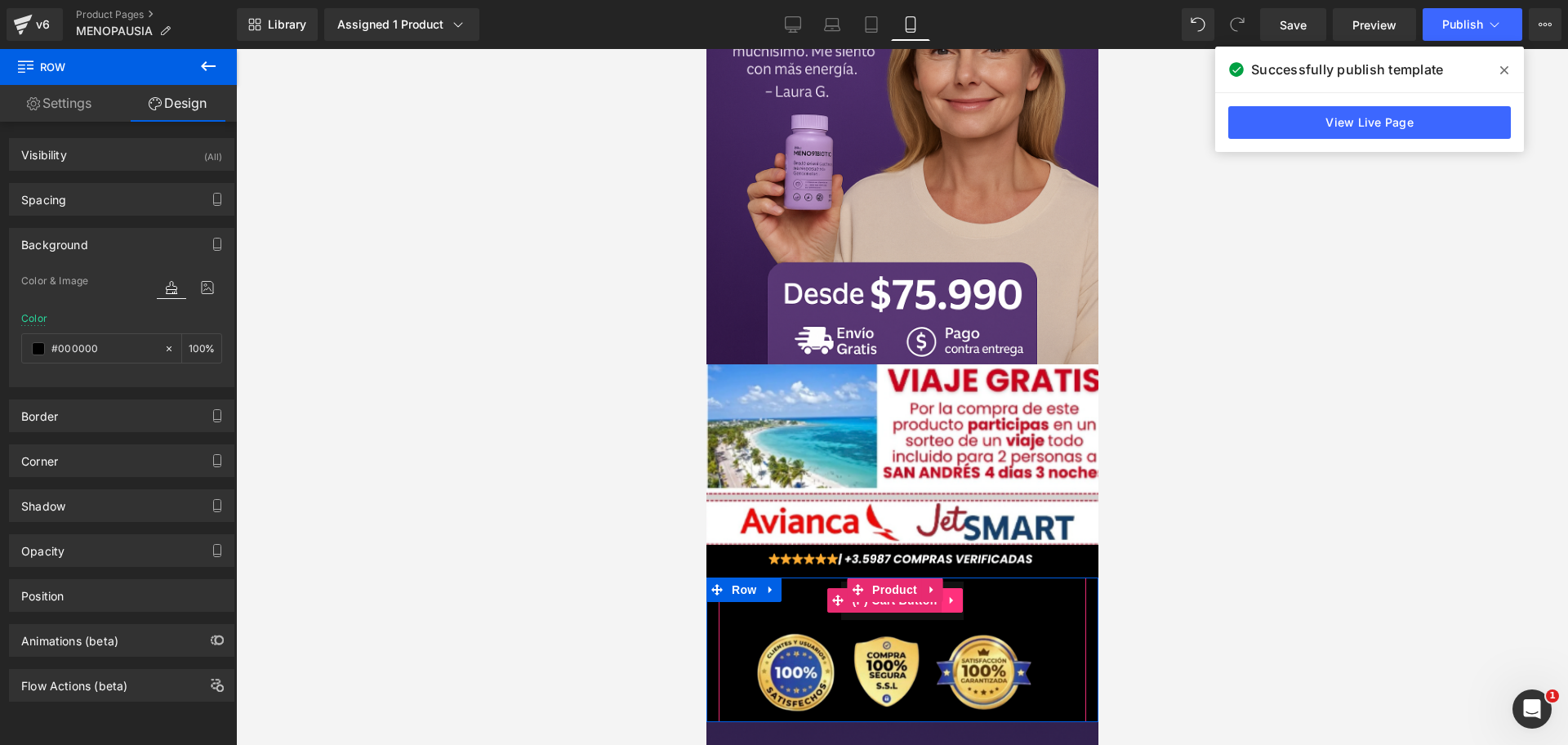
click at [959, 588] on link at bounding box center [951, 599] width 21 height 24
click at [958, 588] on link at bounding box center [961, 599] width 21 height 24
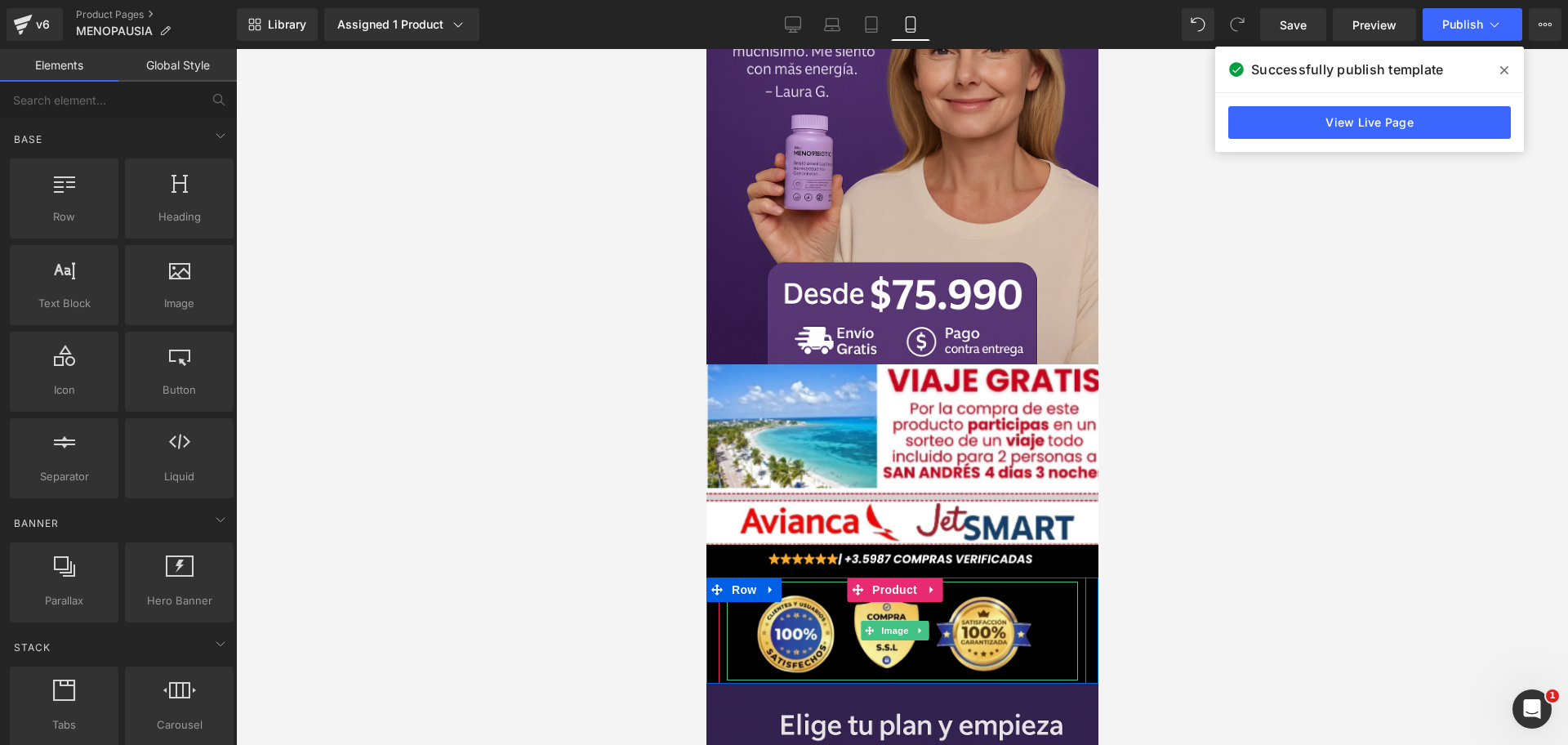
scroll to position [0, 282]
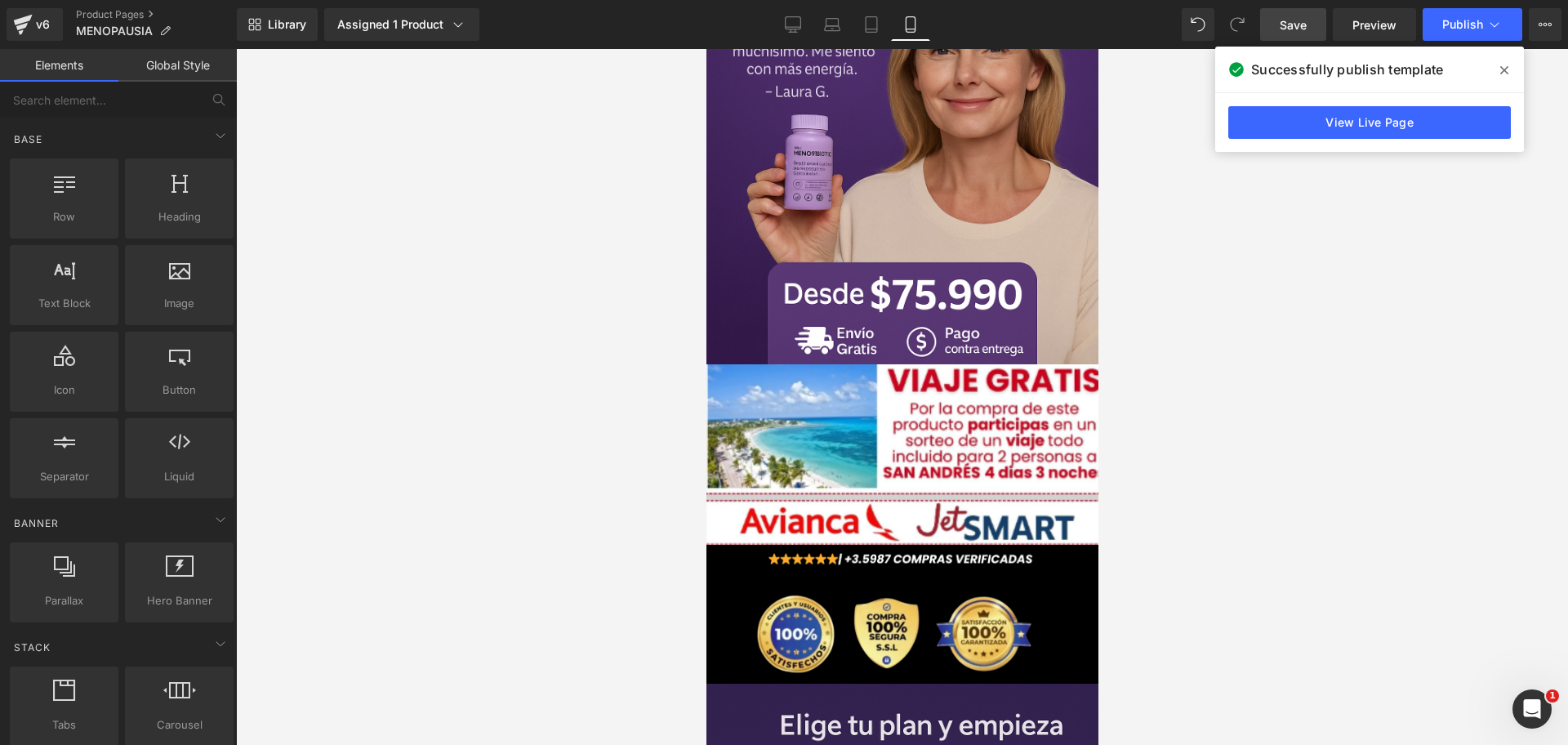
click at [1296, 16] on span "Save" at bounding box center [1293, 24] width 27 height 17
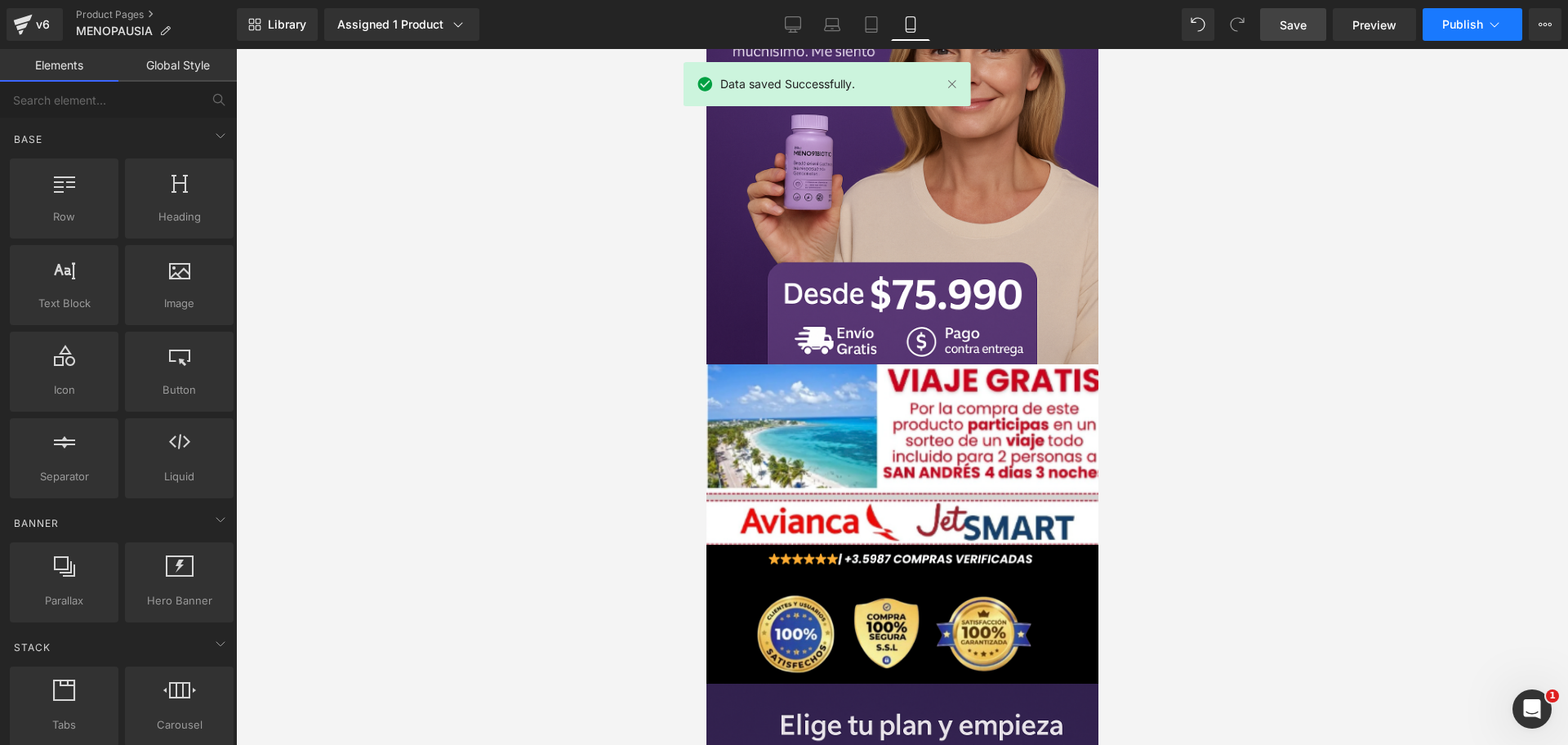
scroll to position [0, 563]
click at [1445, 23] on span "Publish" at bounding box center [1462, 24] width 41 height 13
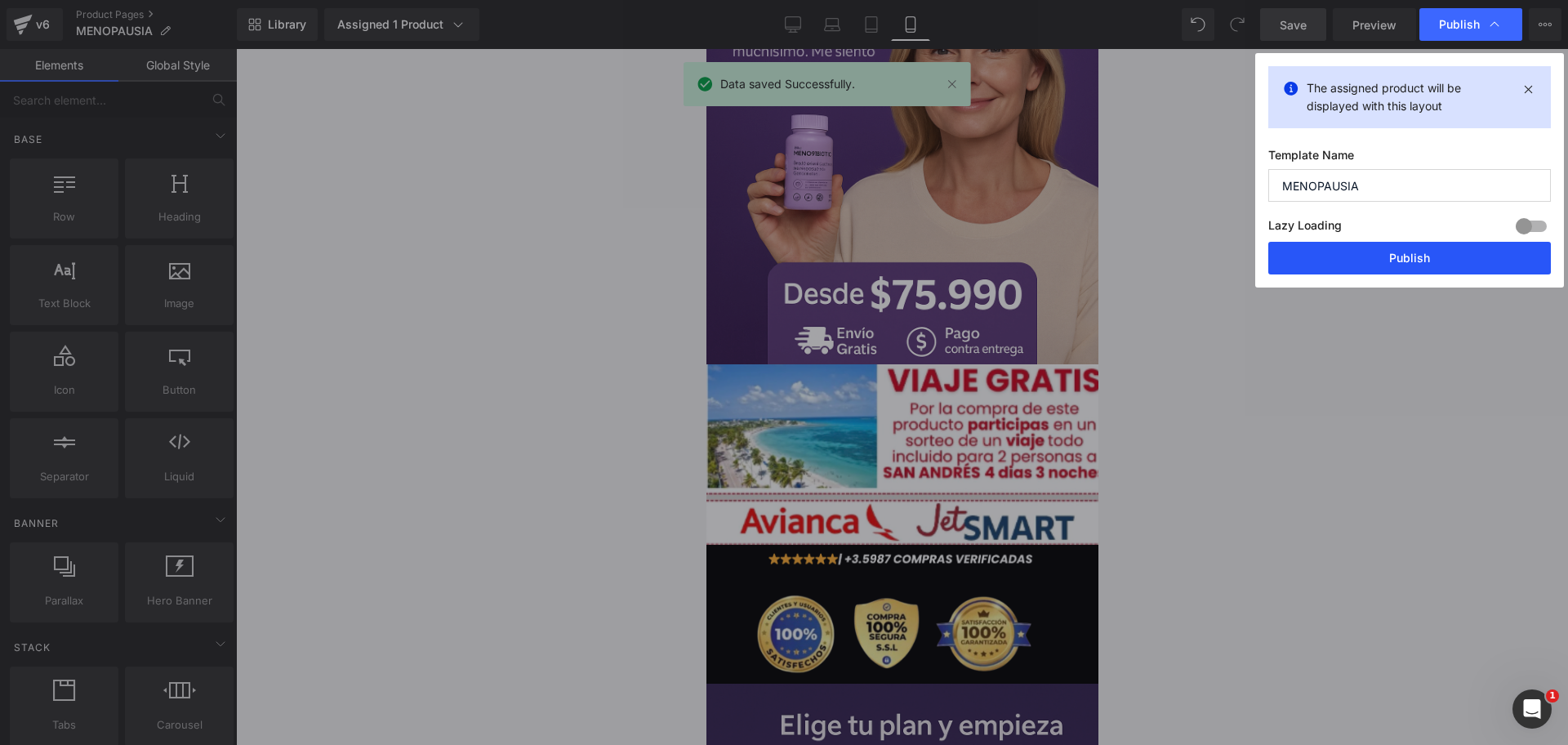
click at [1414, 248] on button "Publish" at bounding box center [1410, 258] width 283 height 33
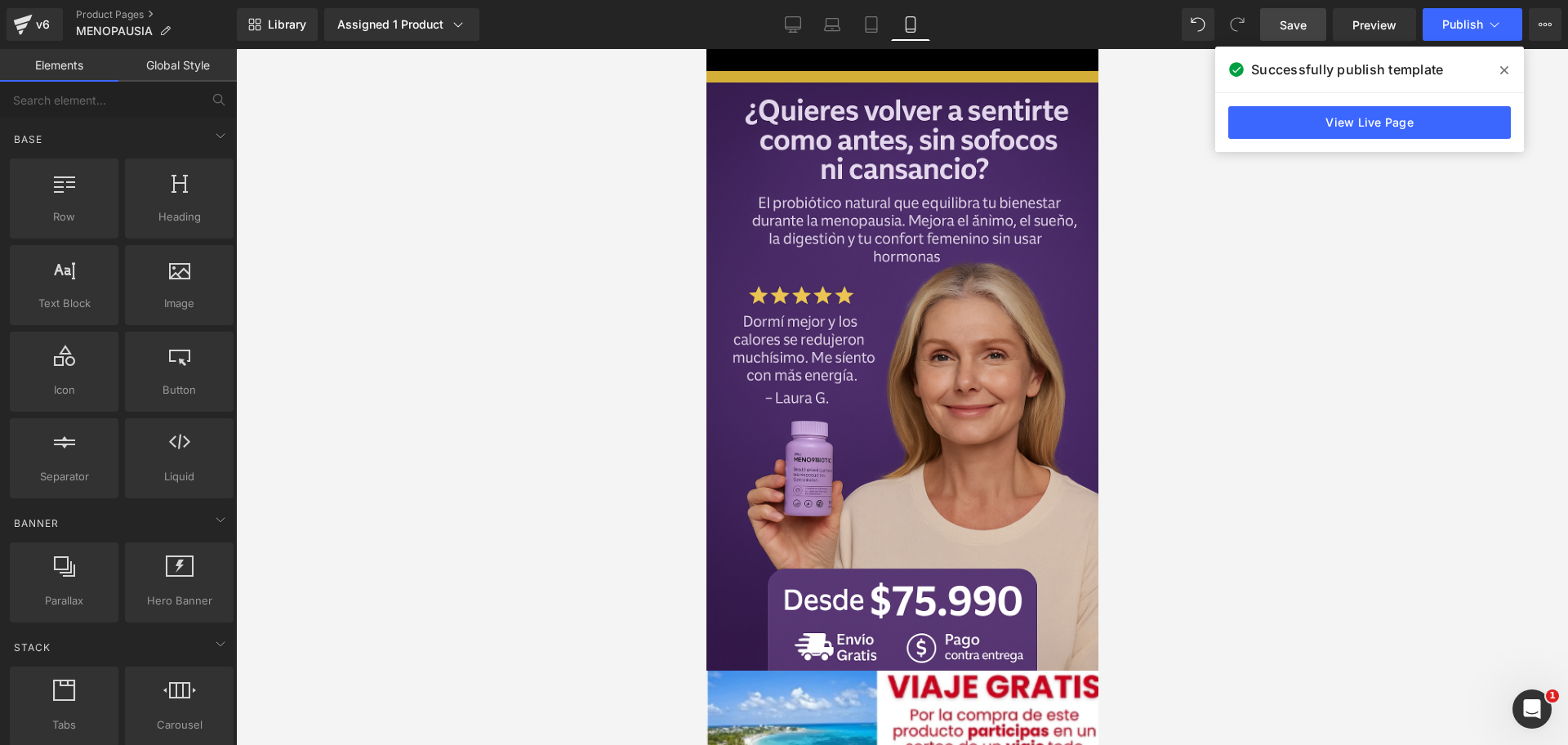
scroll to position [0, 845]
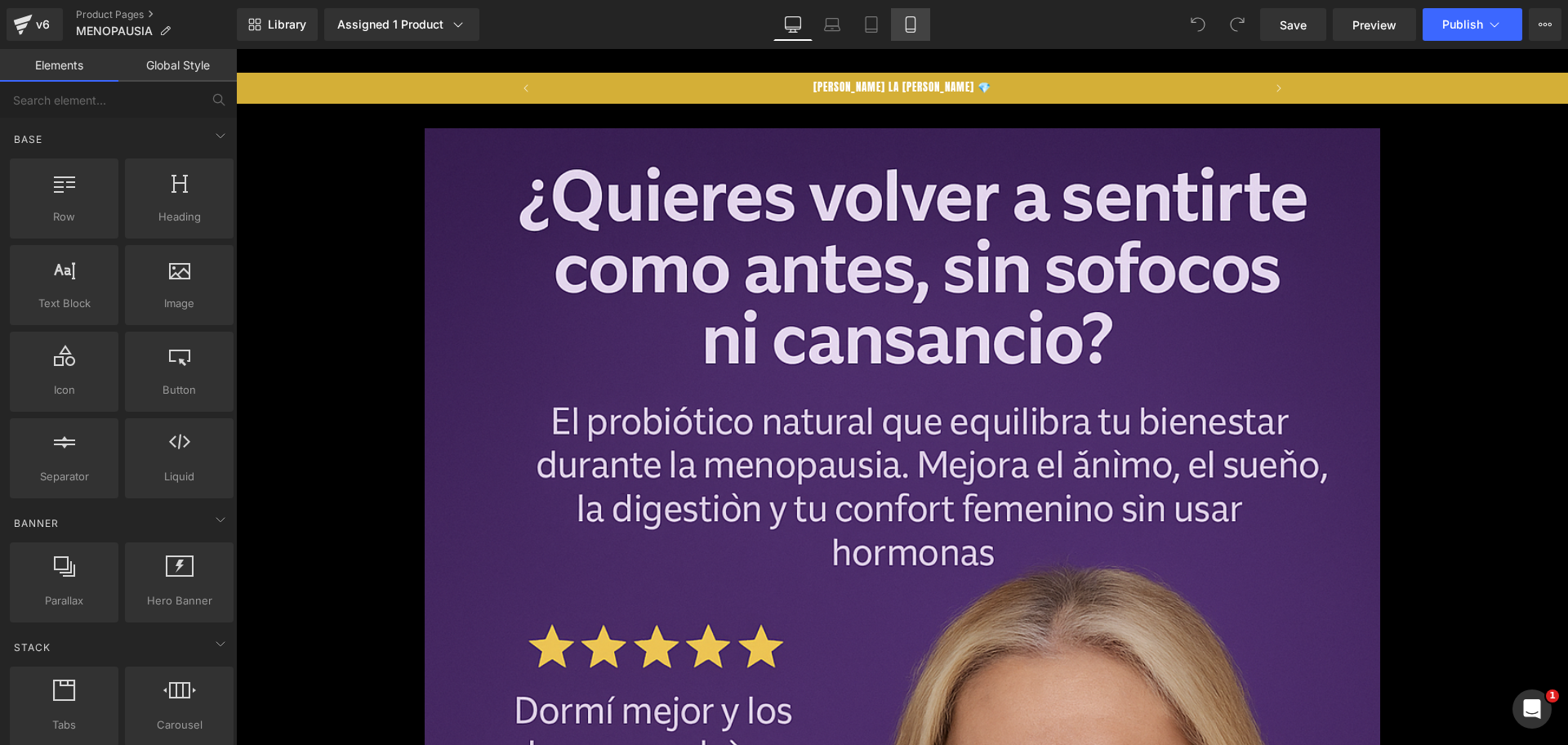
click at [902, 30] on link "Mobile" at bounding box center [910, 24] width 39 height 33
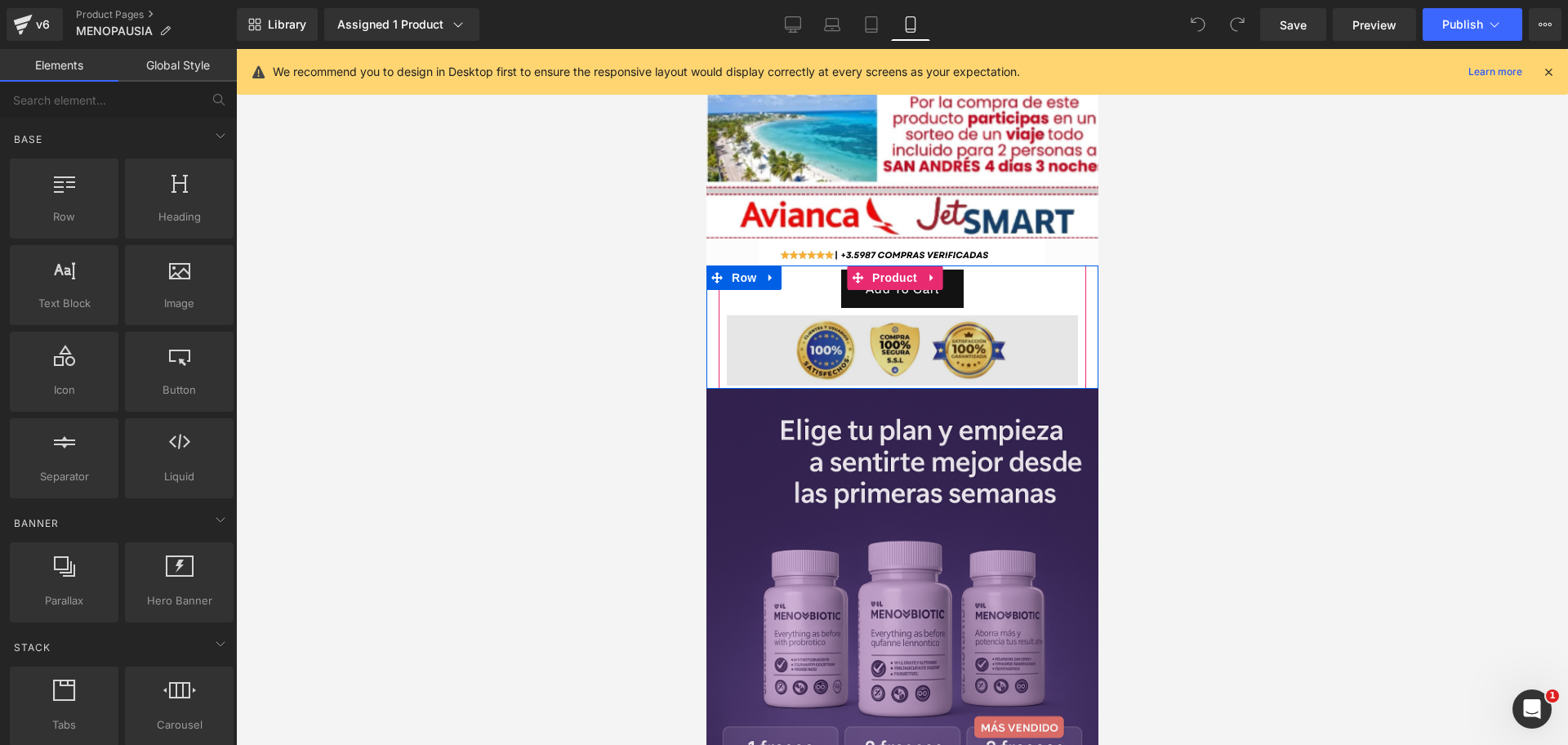
scroll to position [0, 845]
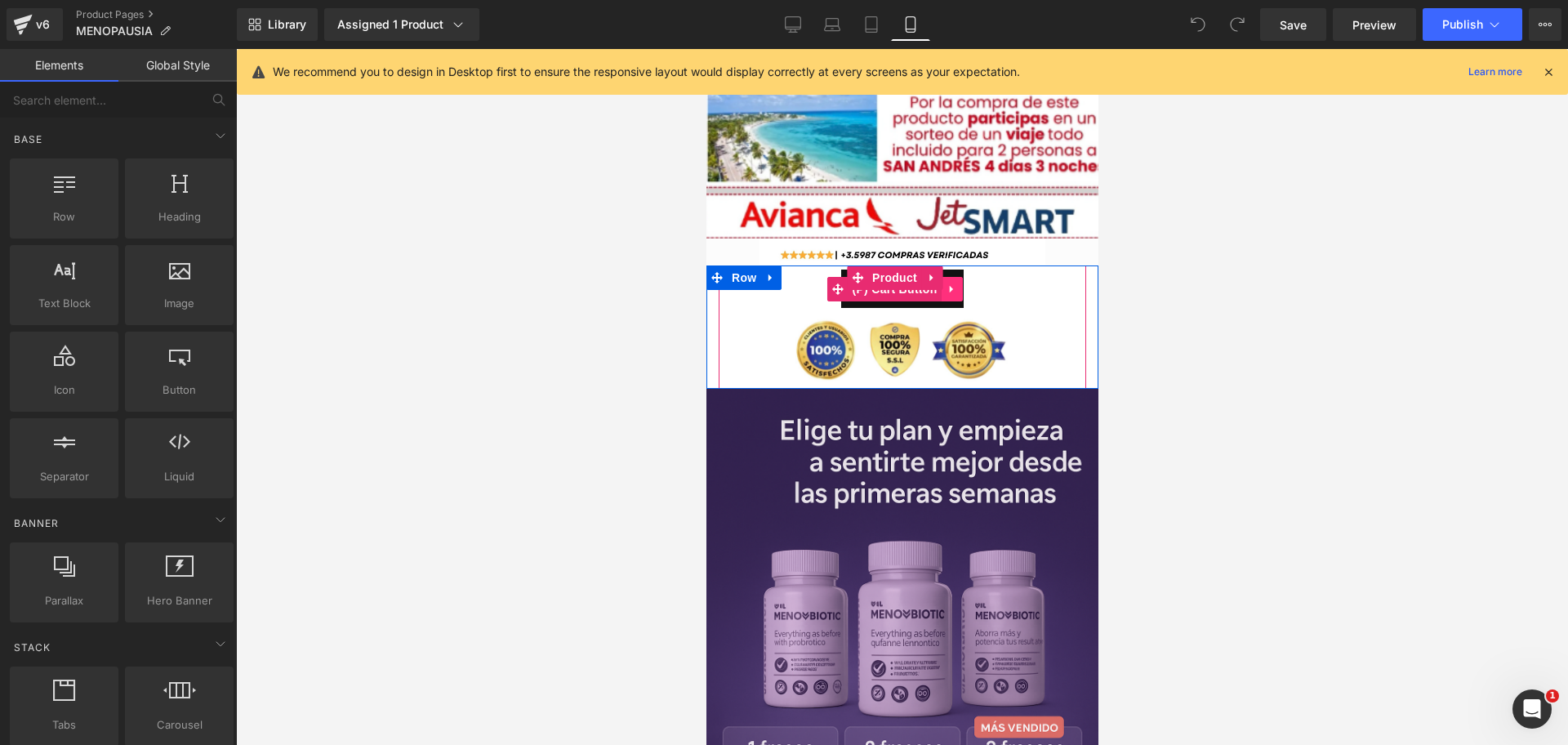
click at [957, 283] on icon at bounding box center [951, 289] width 12 height 13
click at [960, 283] on icon at bounding box center [962, 288] width 12 height 12
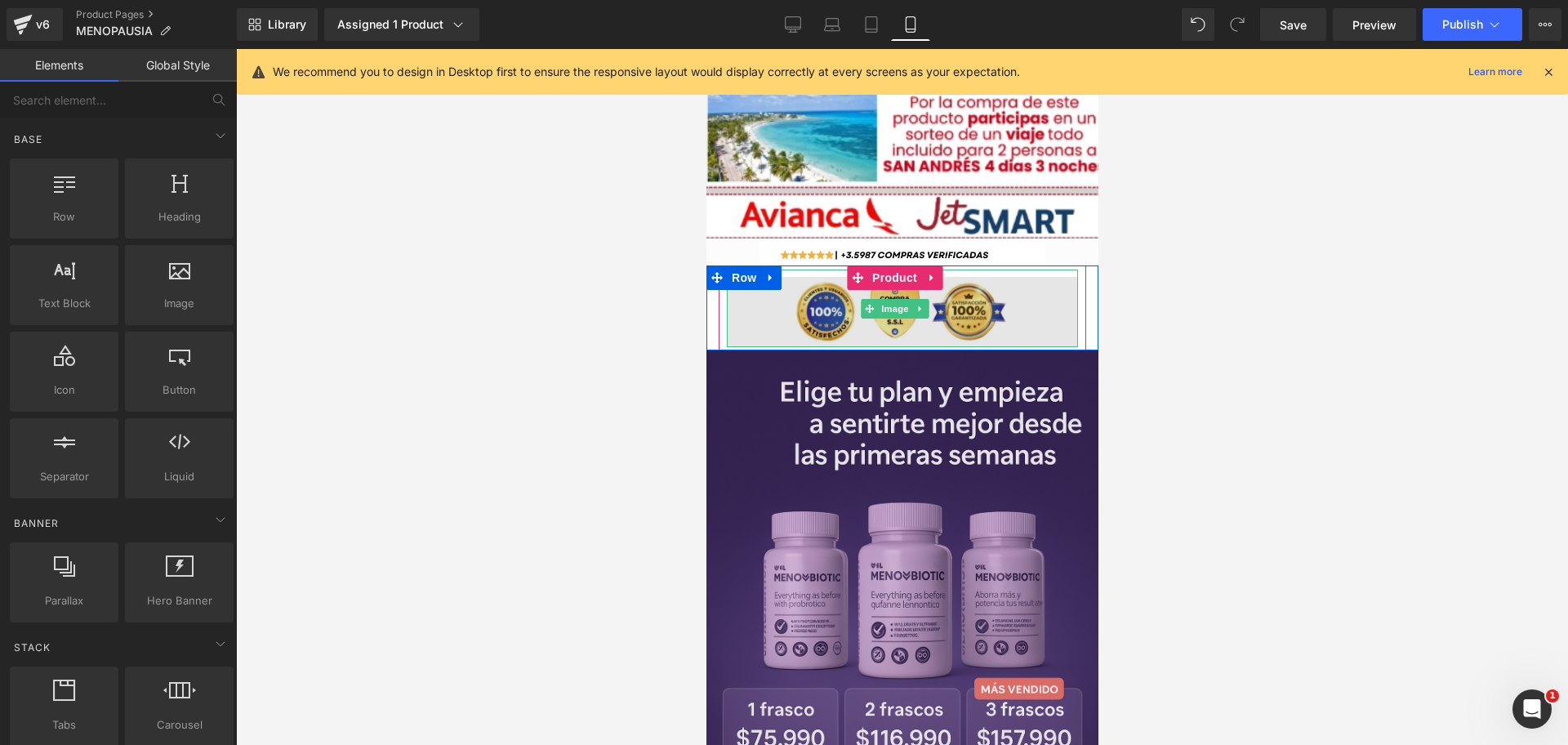
scroll to position [0, 563]
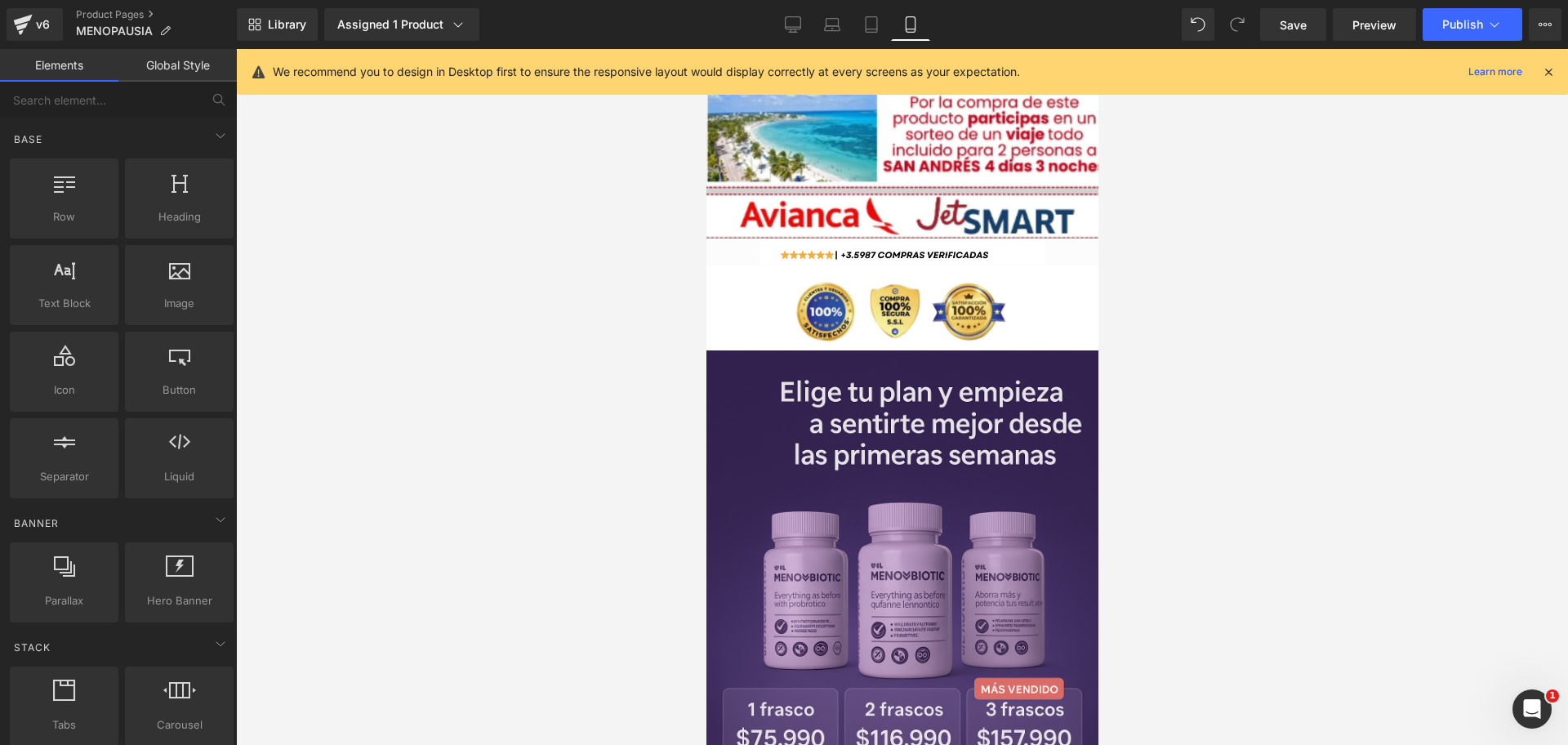
click at [1306, 5] on div "Library Assigned 1 Product Product Preview MenoBiotic+ Probióticos clínicos par…" at bounding box center [902, 24] width 1331 height 49
click at [1313, 21] on link "Save" at bounding box center [1293, 24] width 66 height 33
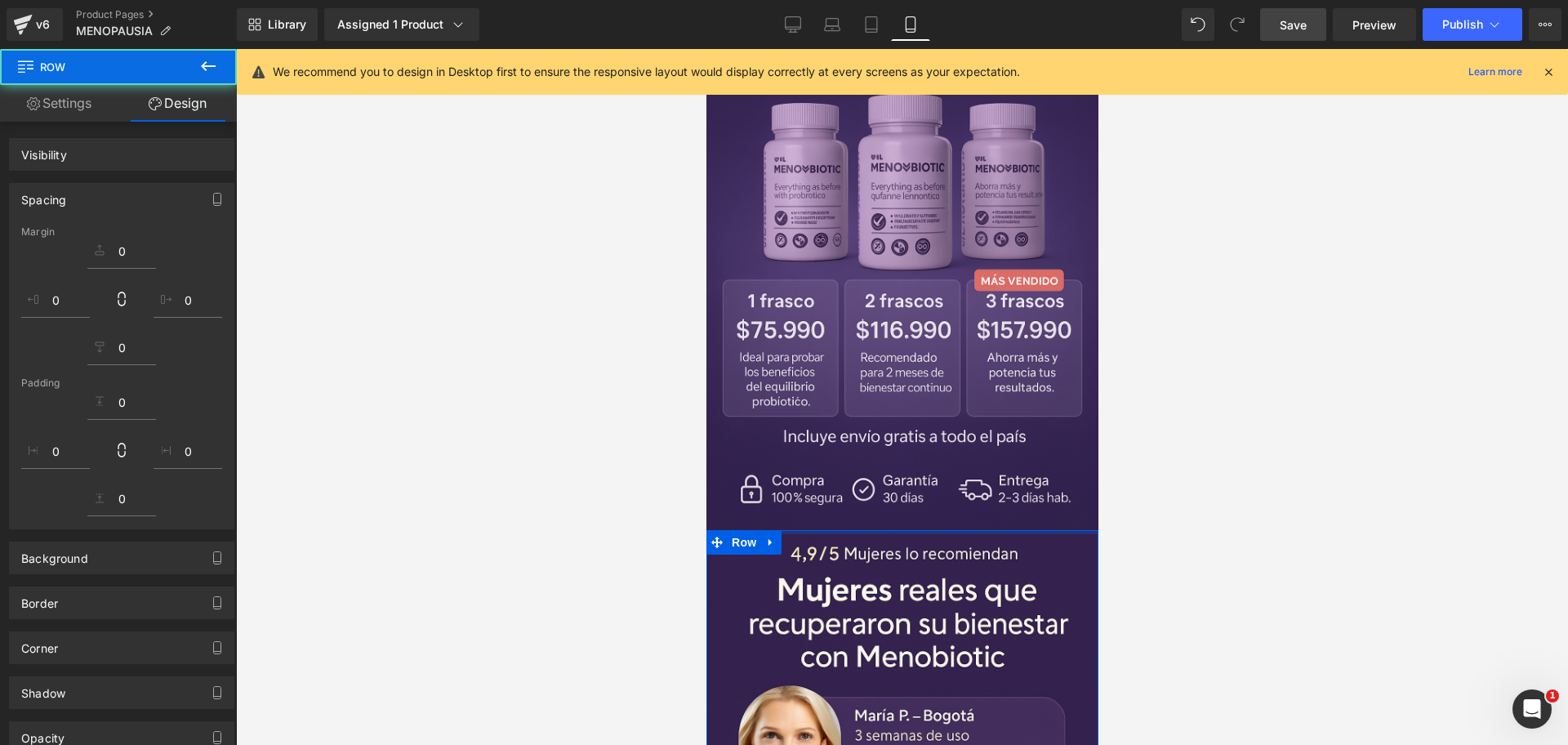
click at [1296, 21] on span "Save" at bounding box center [1293, 24] width 27 height 17
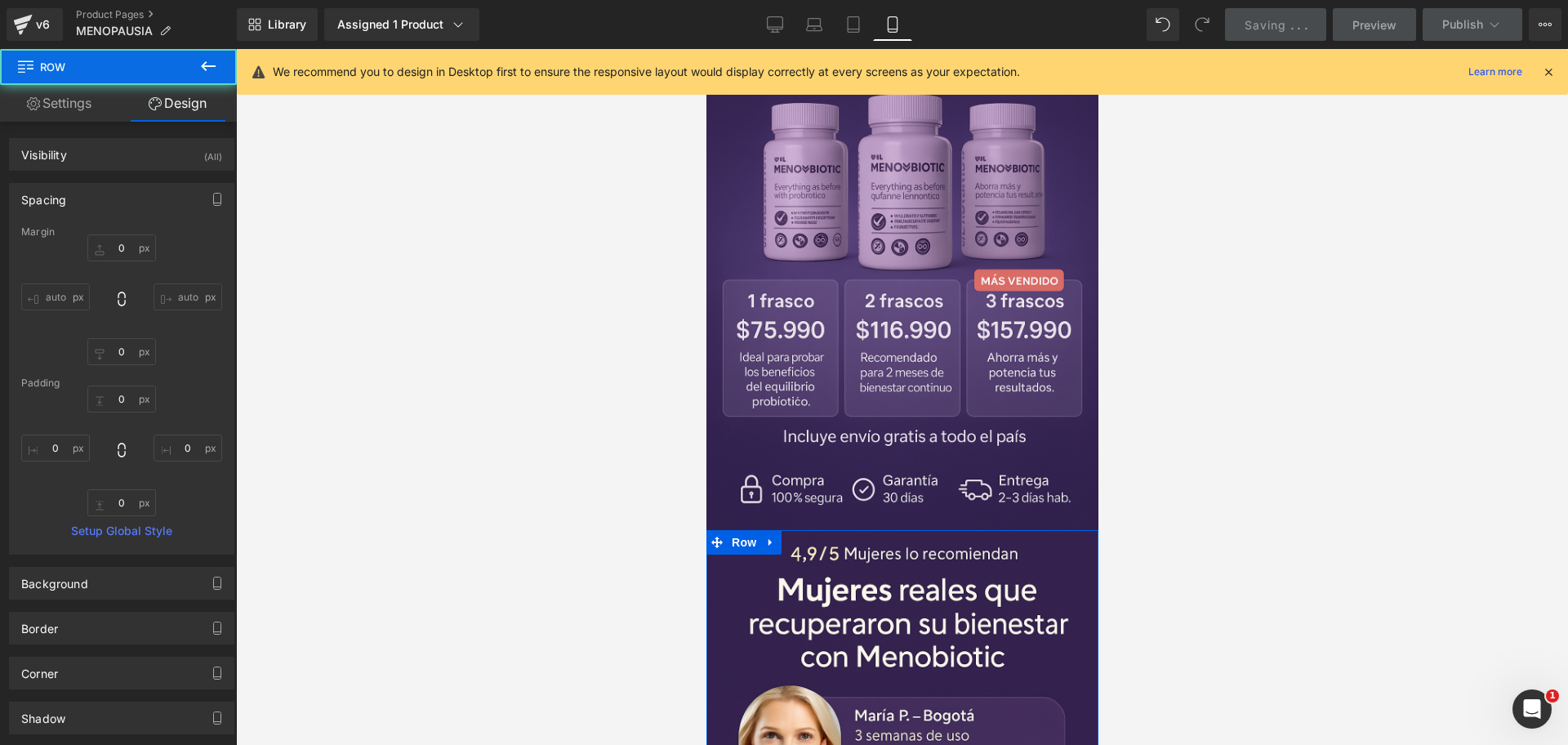
type input "0"
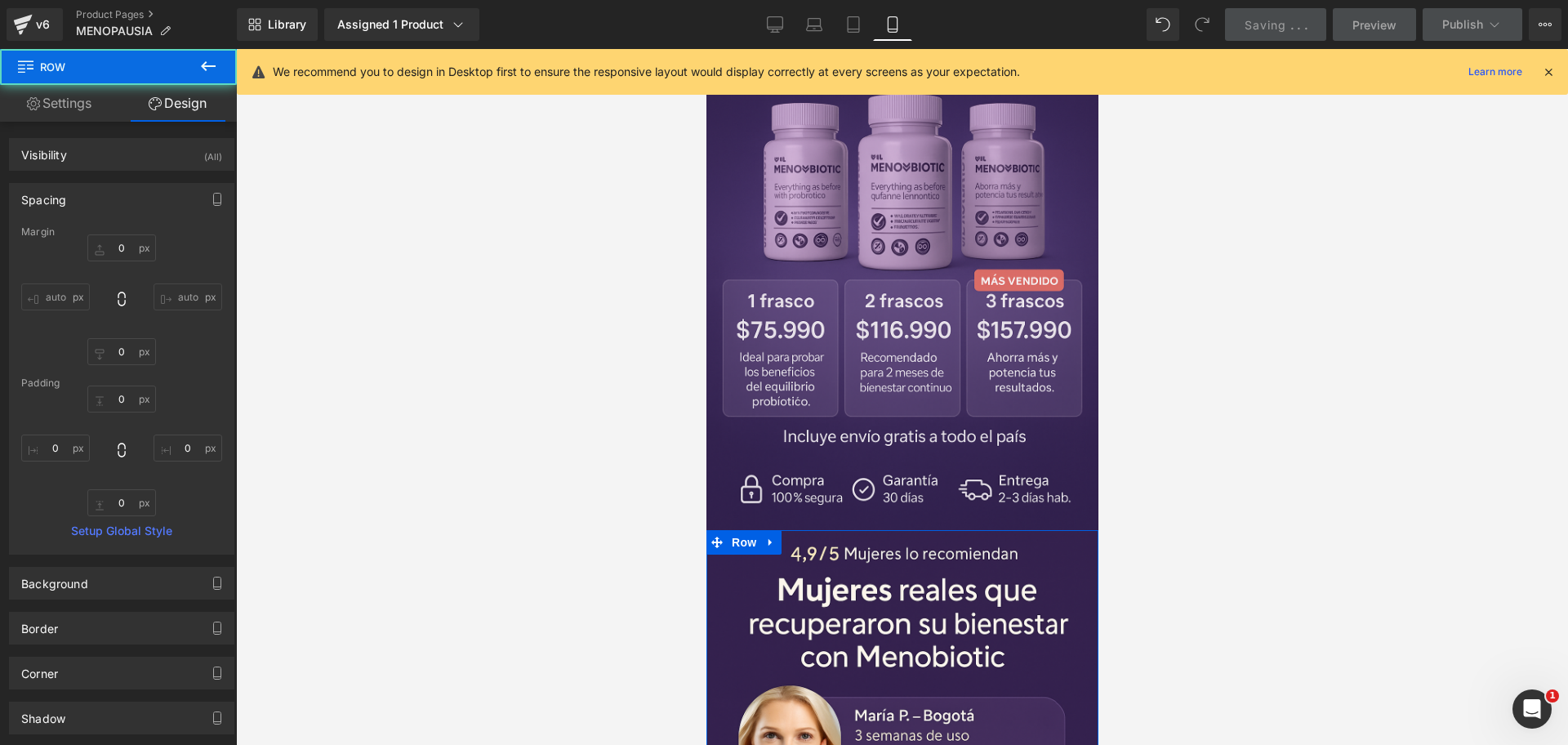
type input "0"
click at [1296, 21] on div "Saving . . ." at bounding box center [1277, 24] width 63 height 17
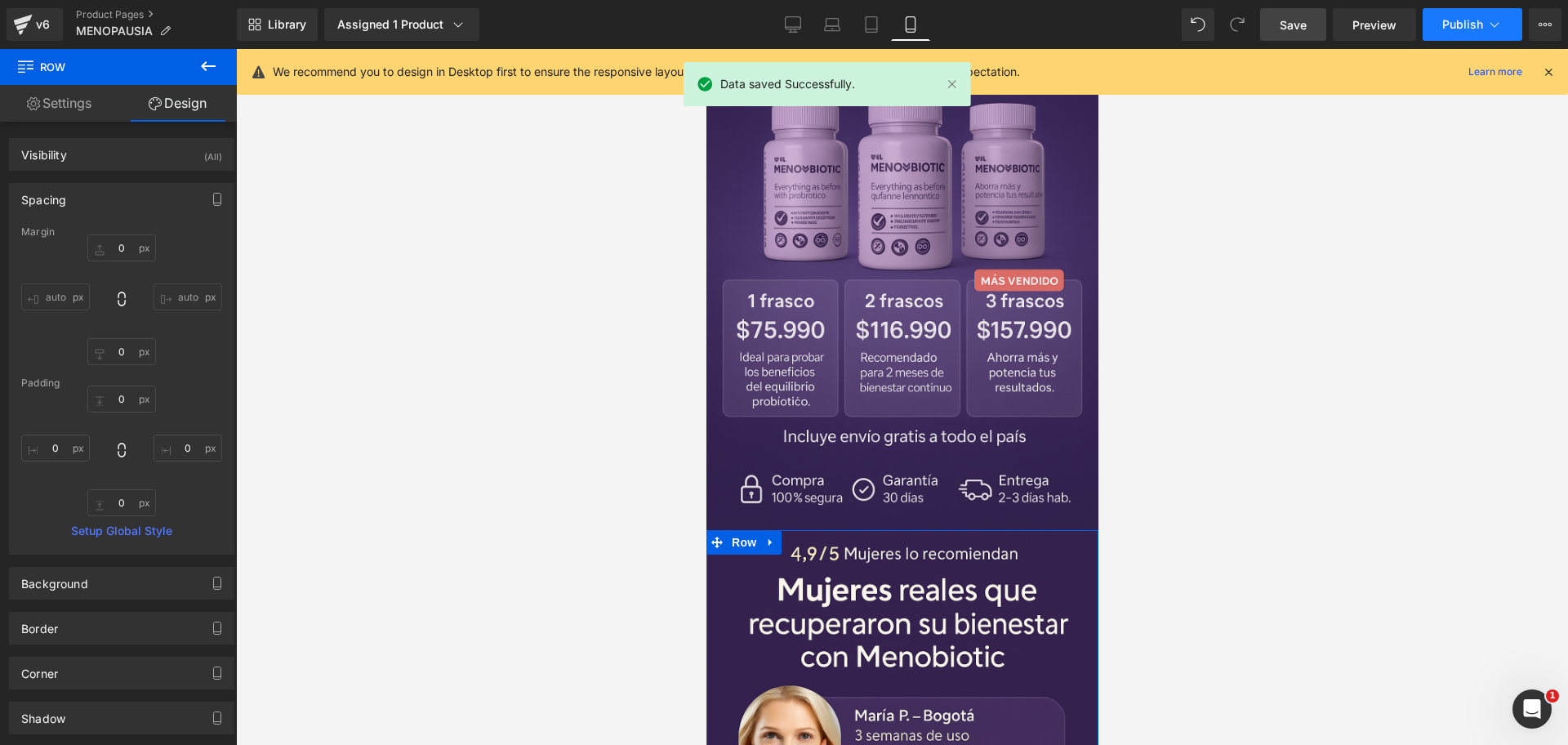
click at [1448, 30] on span "Publish" at bounding box center [1462, 24] width 41 height 13
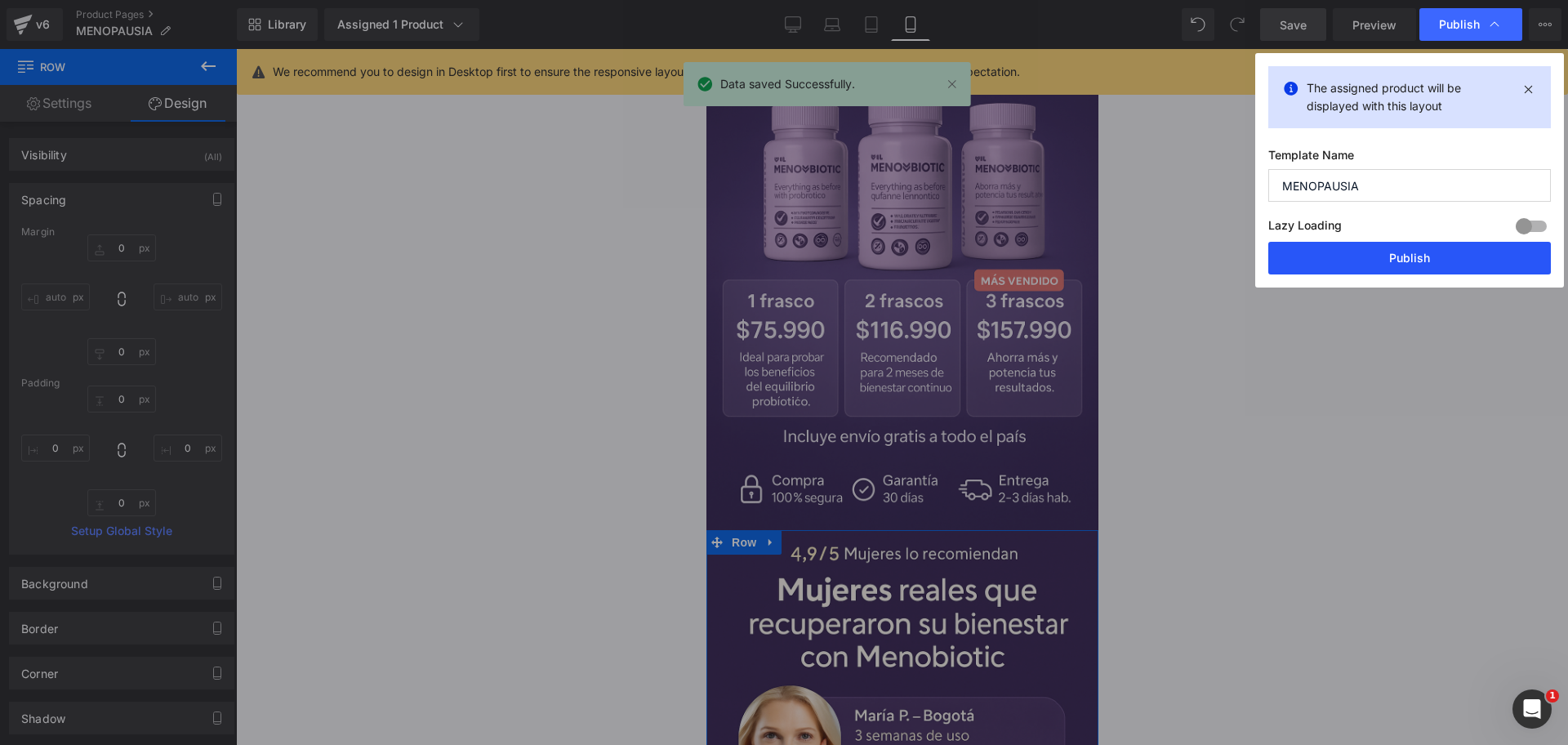
click at [1364, 260] on button "Publish" at bounding box center [1410, 258] width 283 height 33
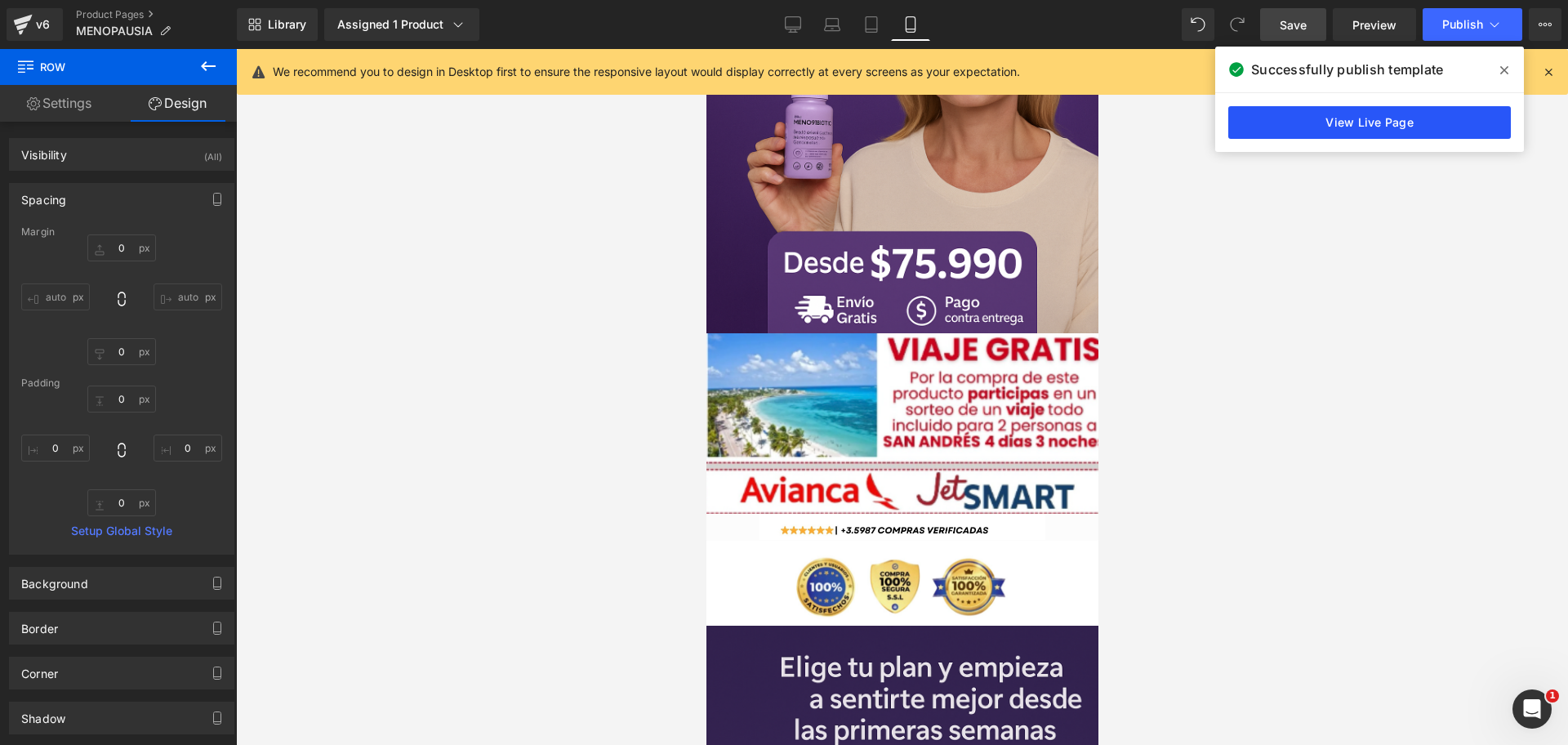
scroll to position [204, 0]
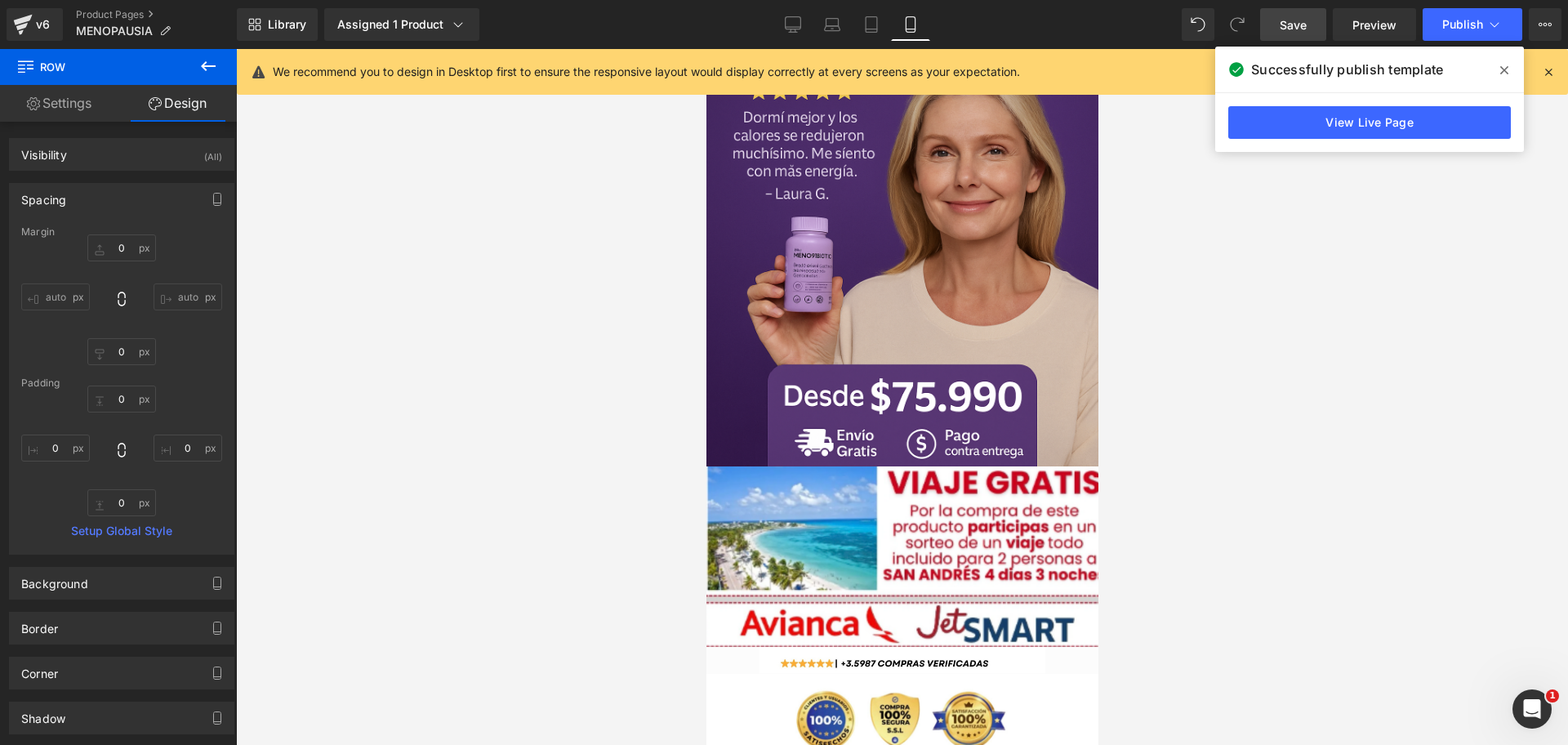
click at [1499, 76] on span at bounding box center [1504, 70] width 26 height 26
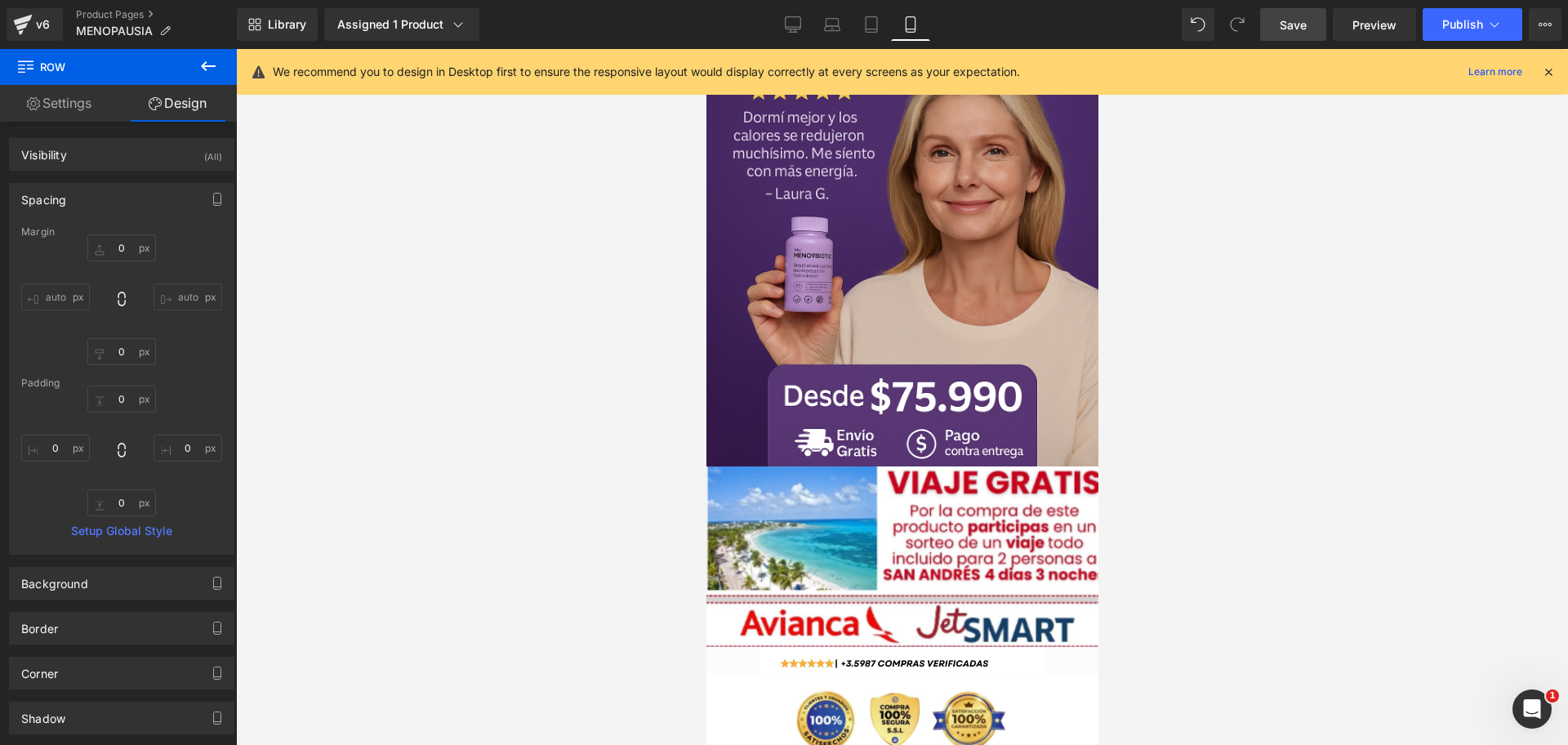
click at [1547, 78] on icon at bounding box center [1548, 71] width 14 height 14
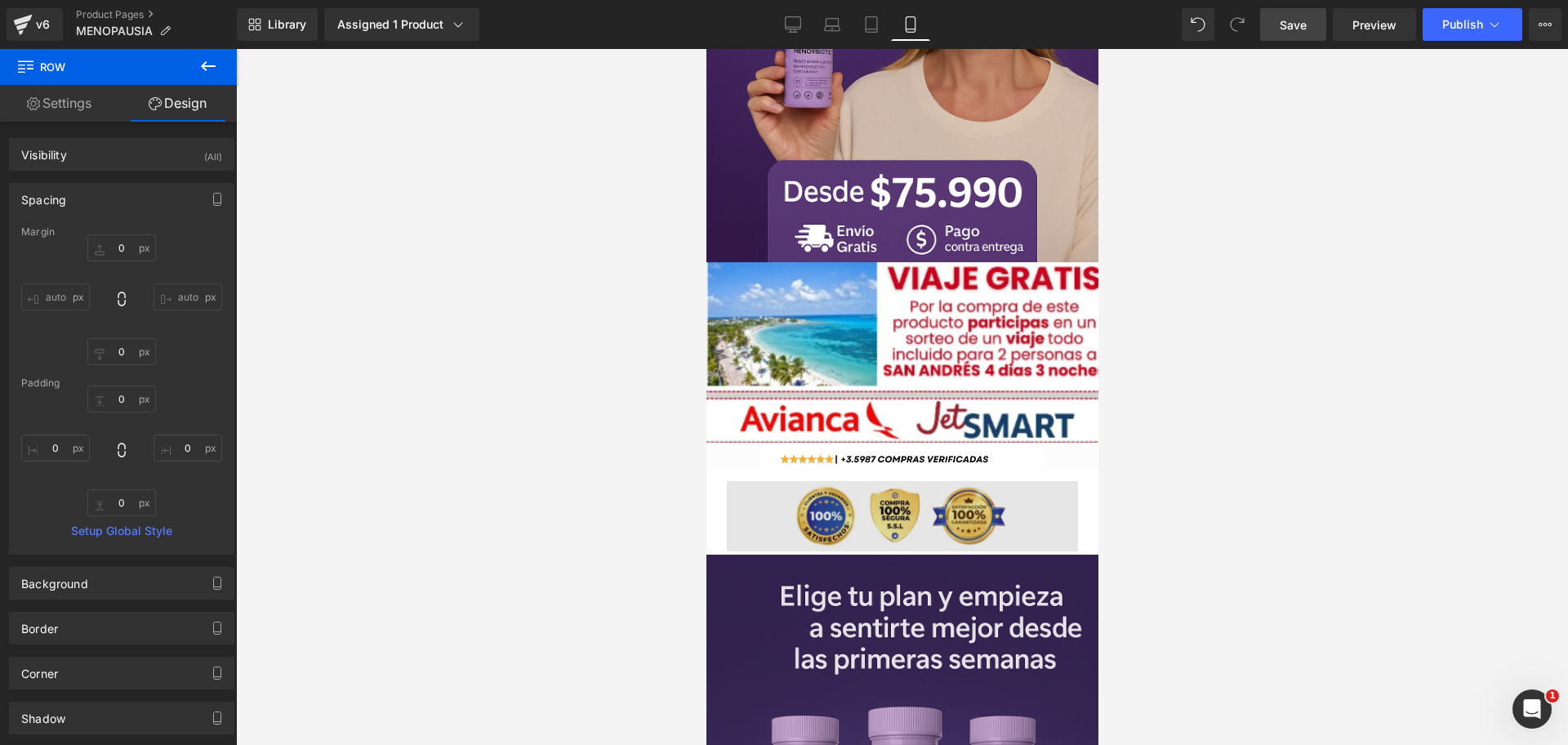
scroll to position [0, 0]
click at [987, 474] on img at bounding box center [902, 513] width 351 height 78
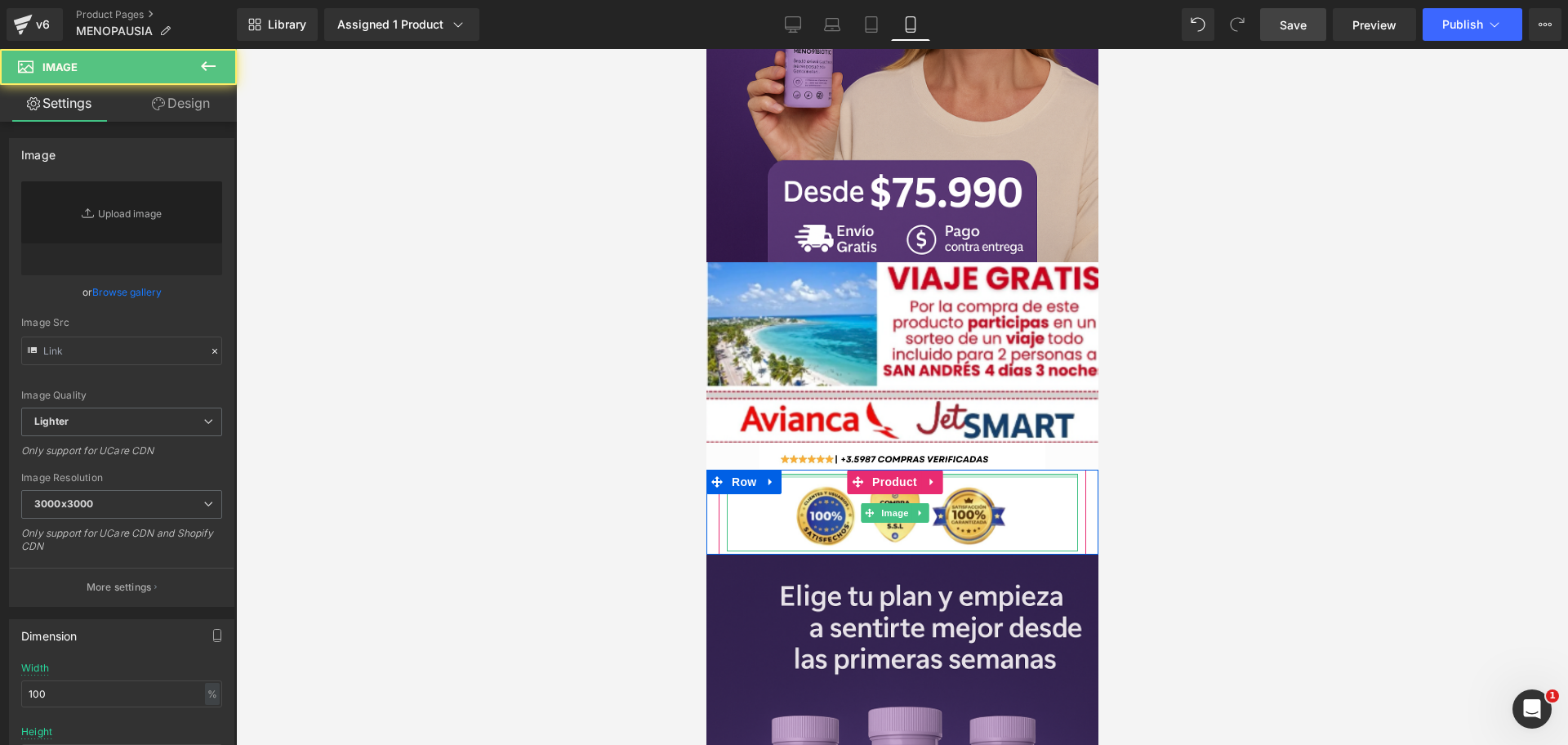
type input "[URL][DOMAIN_NAME]"
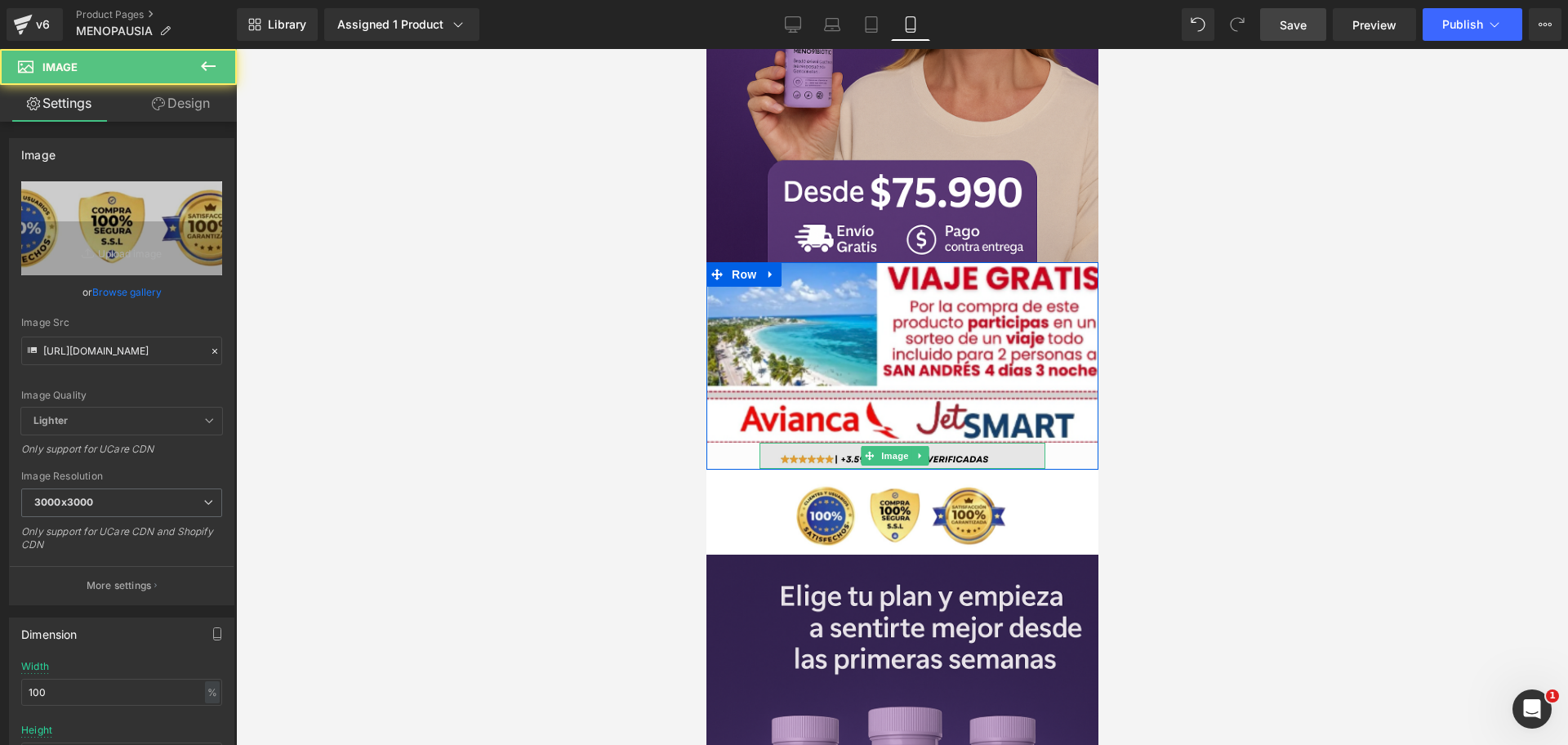
click at [1001, 465] on div at bounding box center [902, 467] width 286 height 5
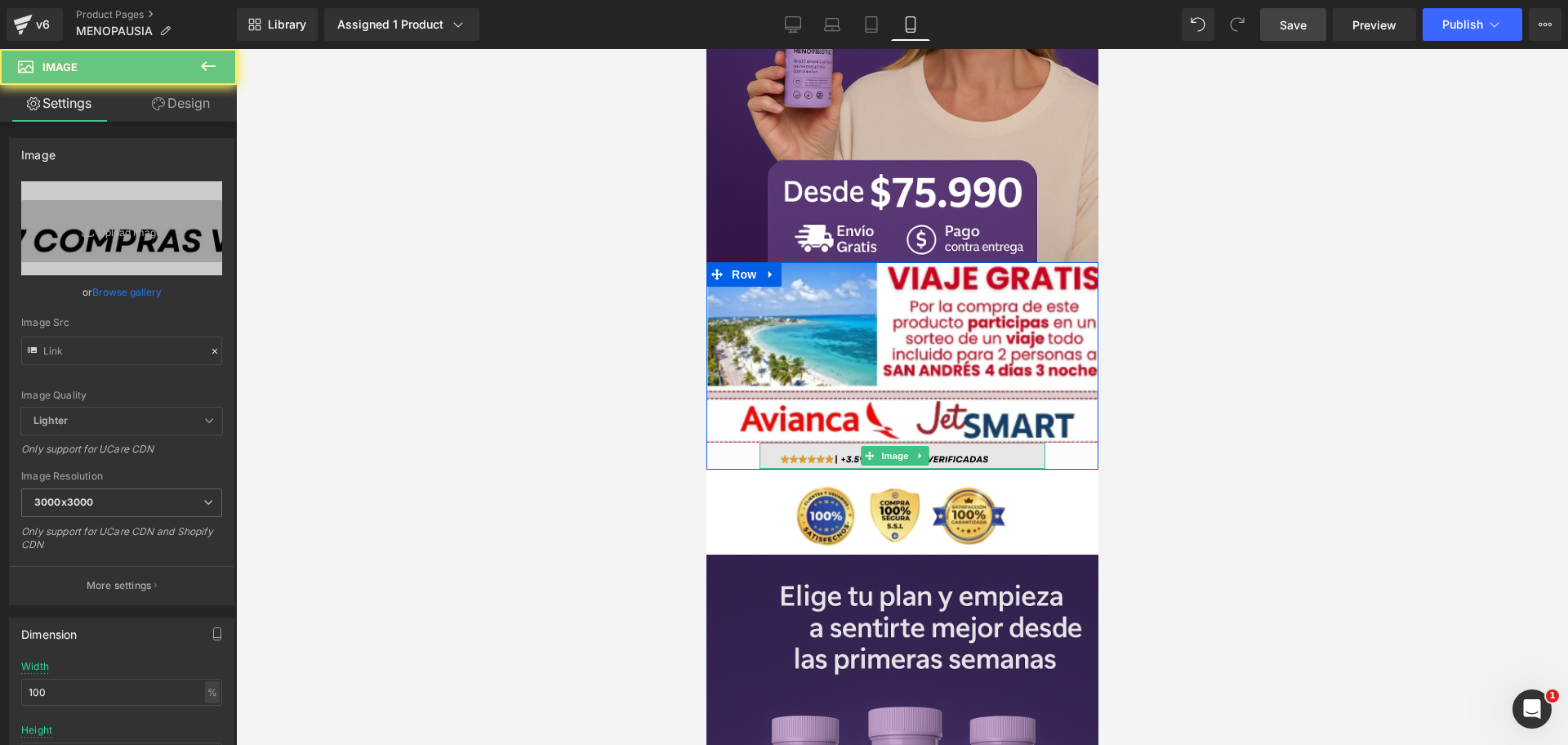
type input "[URL][DOMAIN_NAME]"
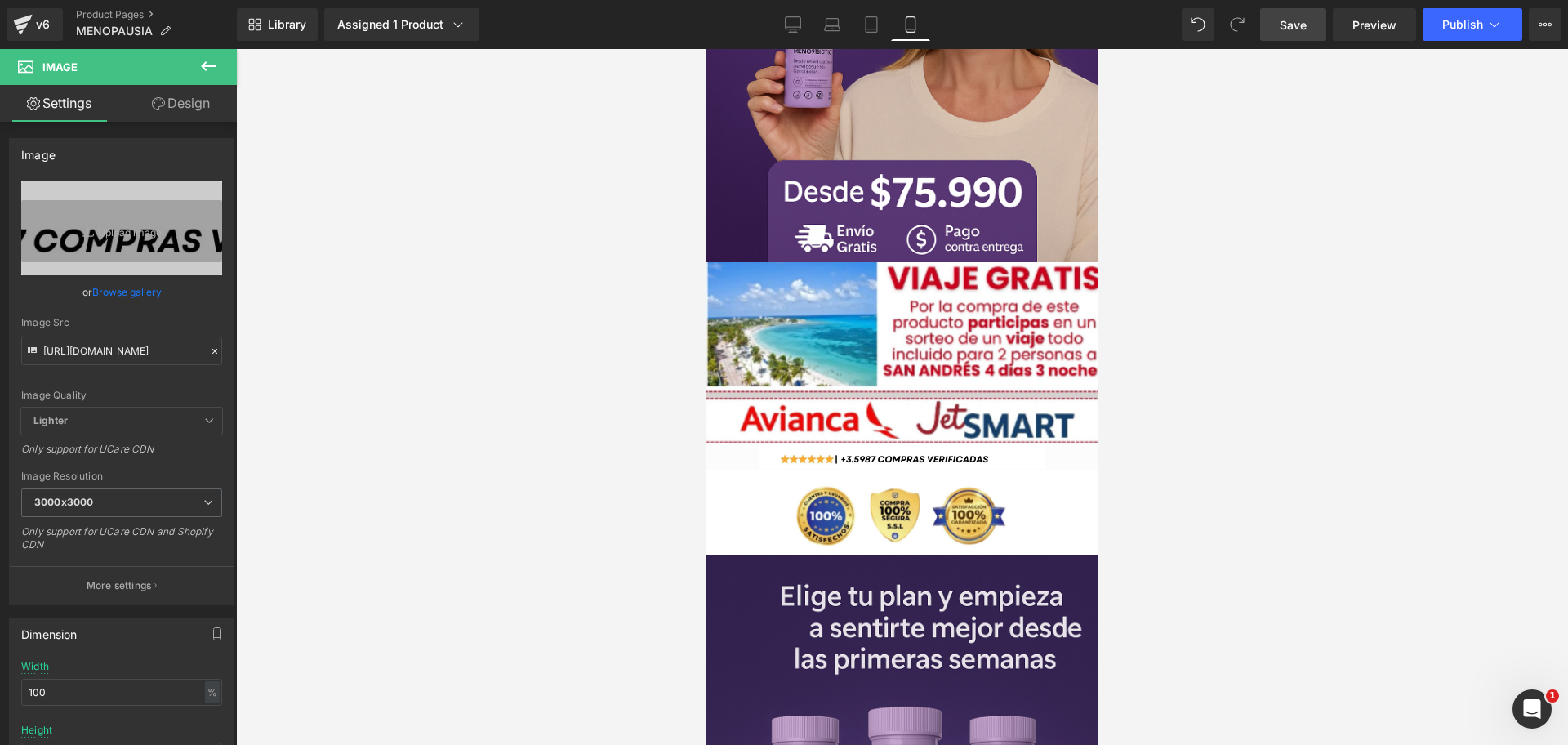
click at [1226, 452] on div at bounding box center [902, 397] width 1332 height 696
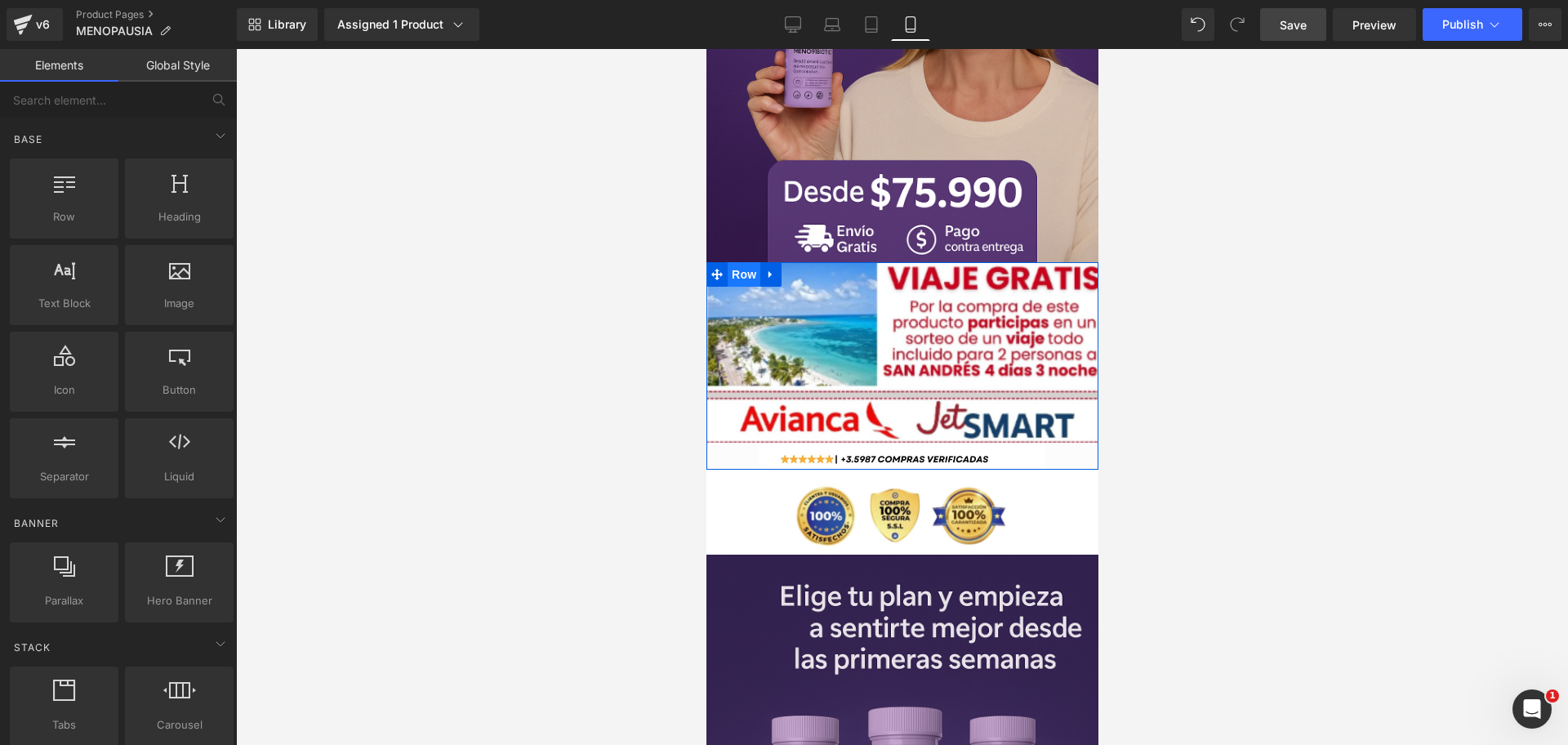
scroll to position [0, 845]
click at [916, 451] on icon at bounding box center [920, 456] width 9 height 10
click at [927, 451] on icon at bounding box center [928, 456] width 9 height 9
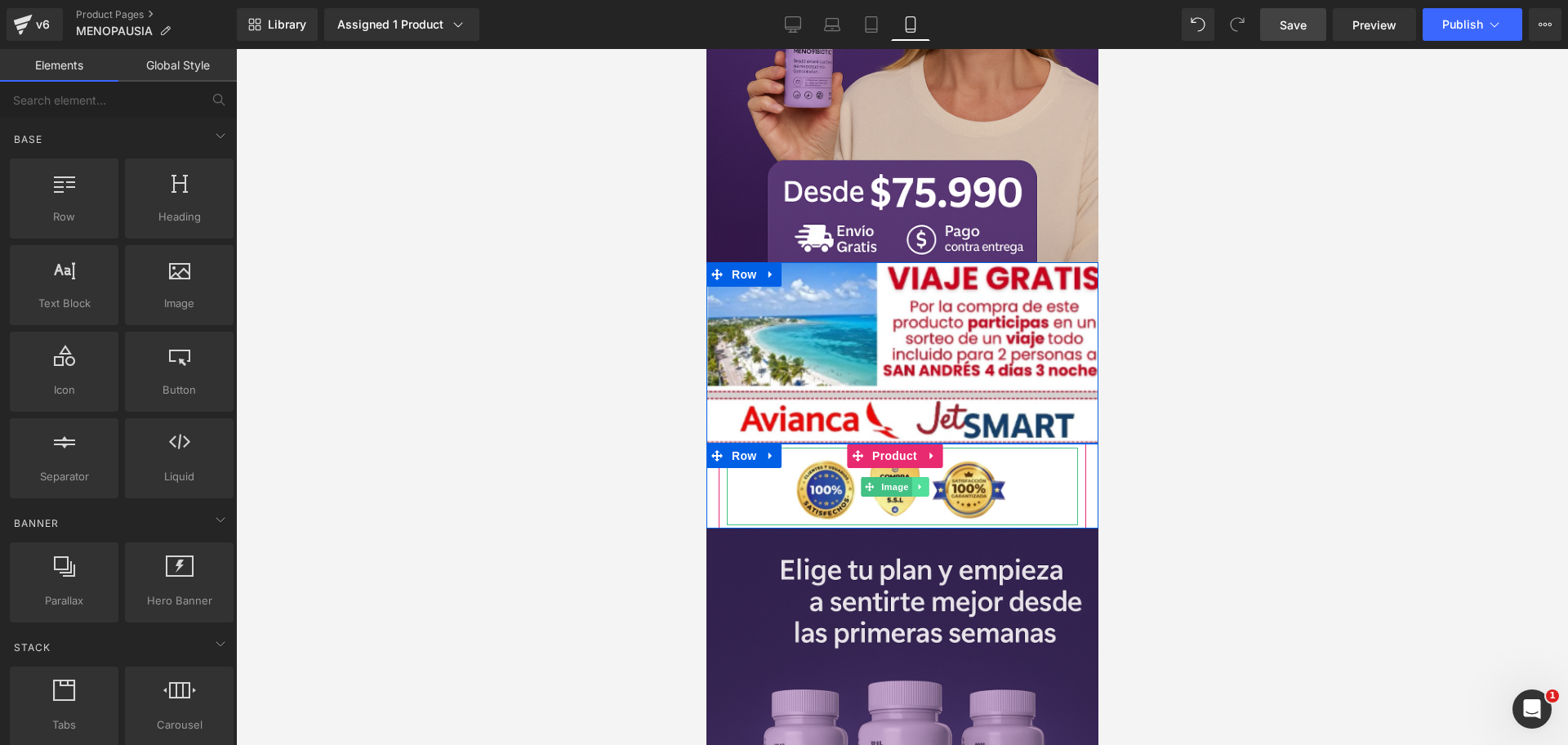
scroll to position [0, 563]
click at [916, 482] on icon at bounding box center [920, 486] width 9 height 10
click at [922, 477] on link at bounding box center [928, 487] width 17 height 20
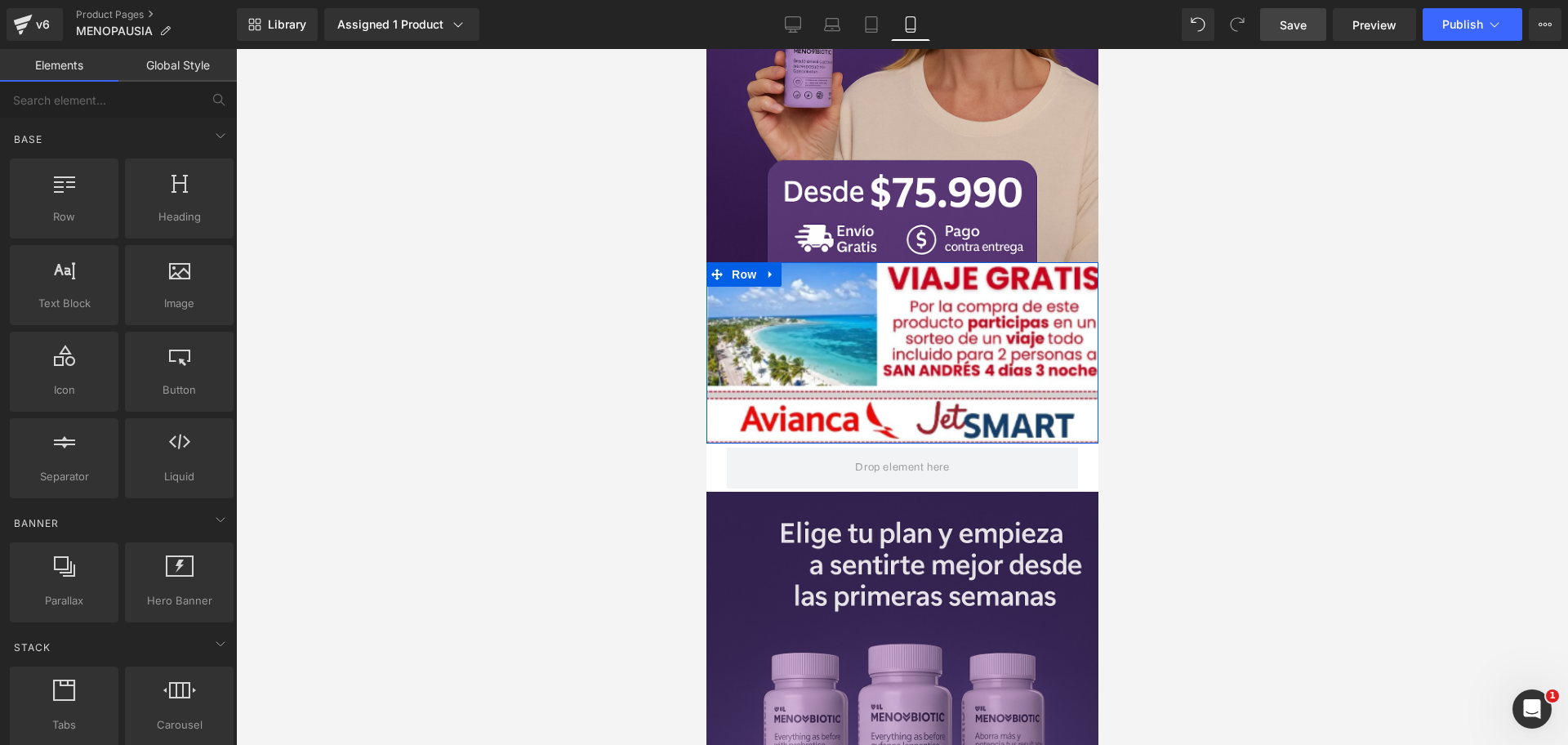
scroll to position [0, 845]
click at [1285, 29] on span "Save" at bounding box center [1293, 24] width 27 height 17
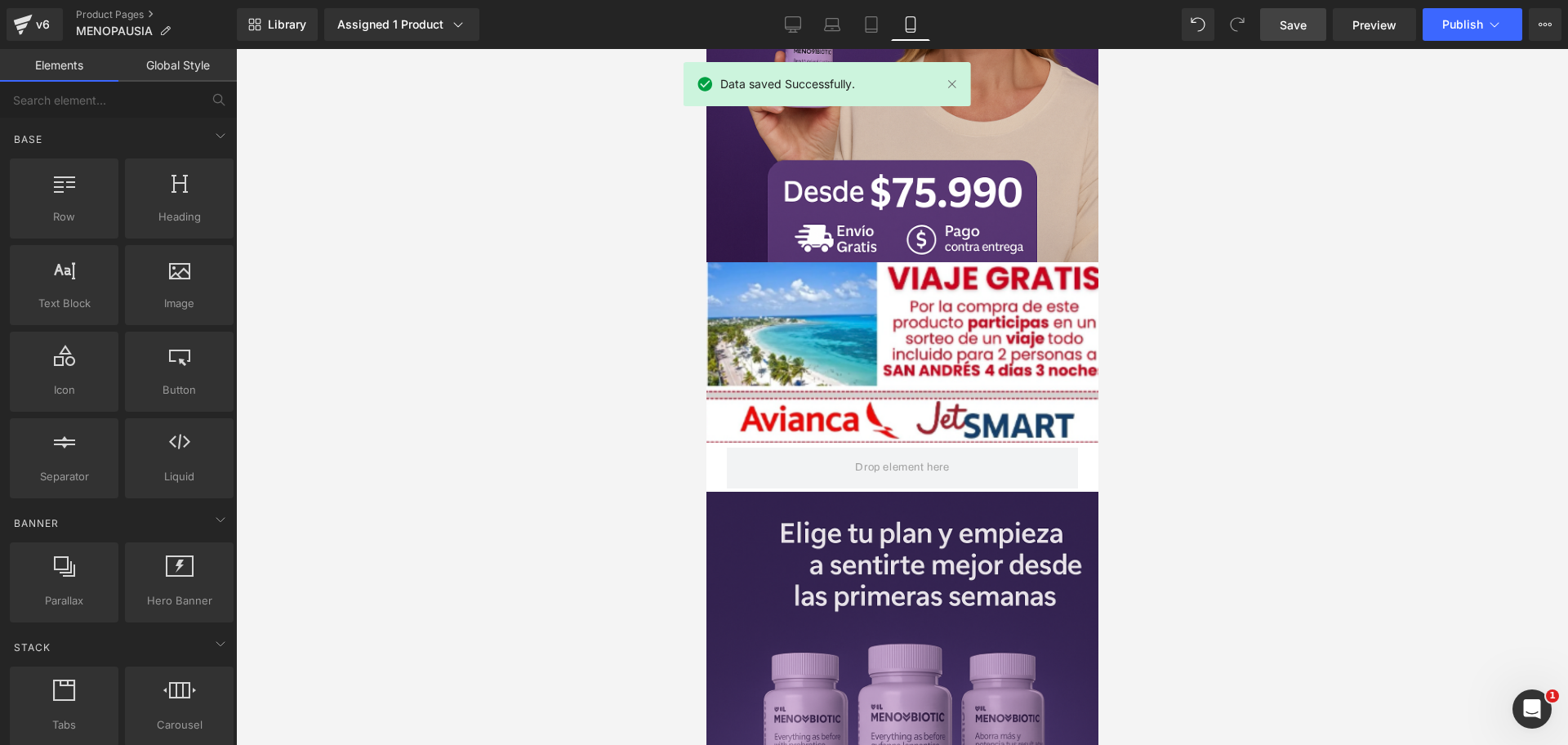
scroll to position [0, 0]
click at [731, 443] on span "Row" at bounding box center [743, 455] width 33 height 24
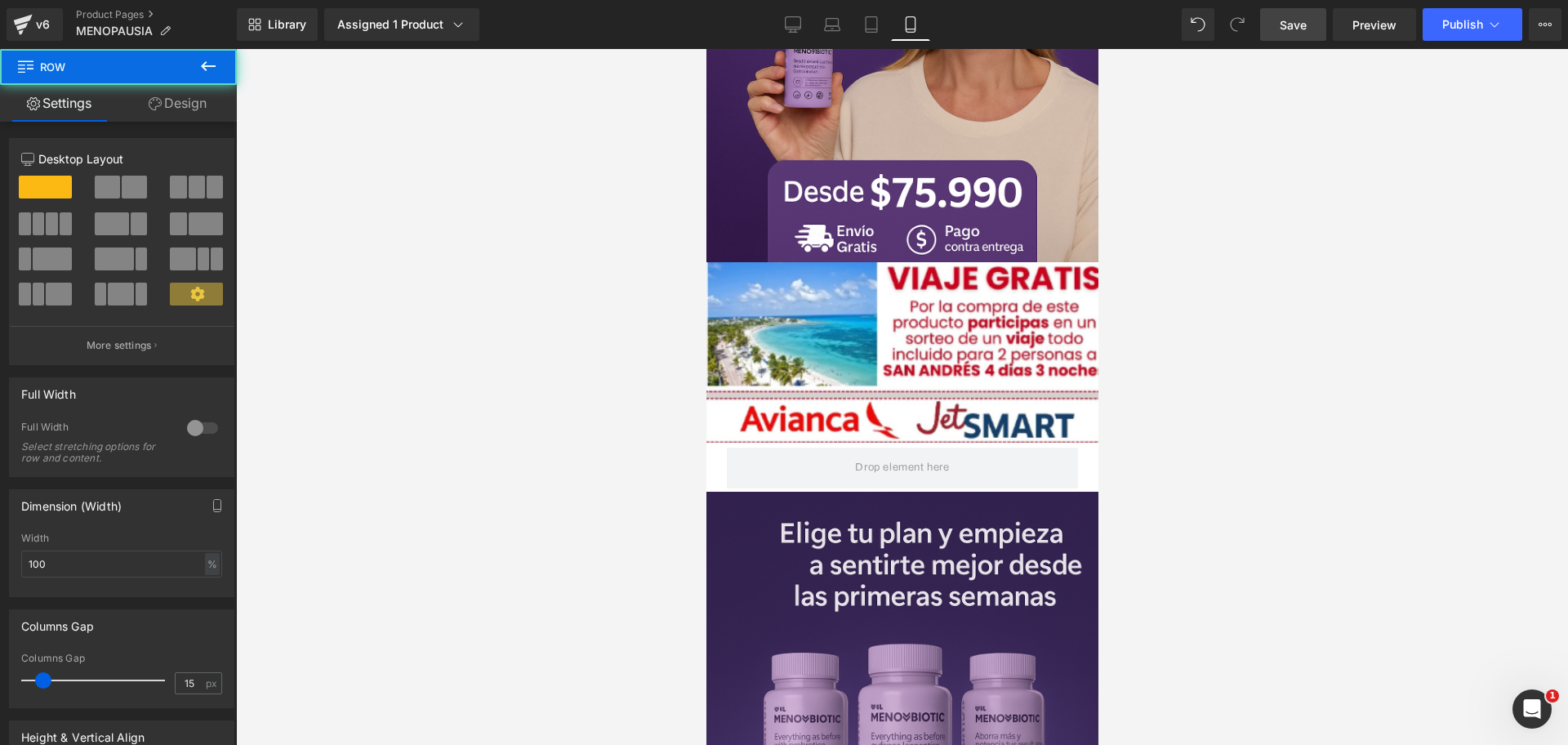
click at [164, 81] on span "Row" at bounding box center [98, 67] width 164 height 36
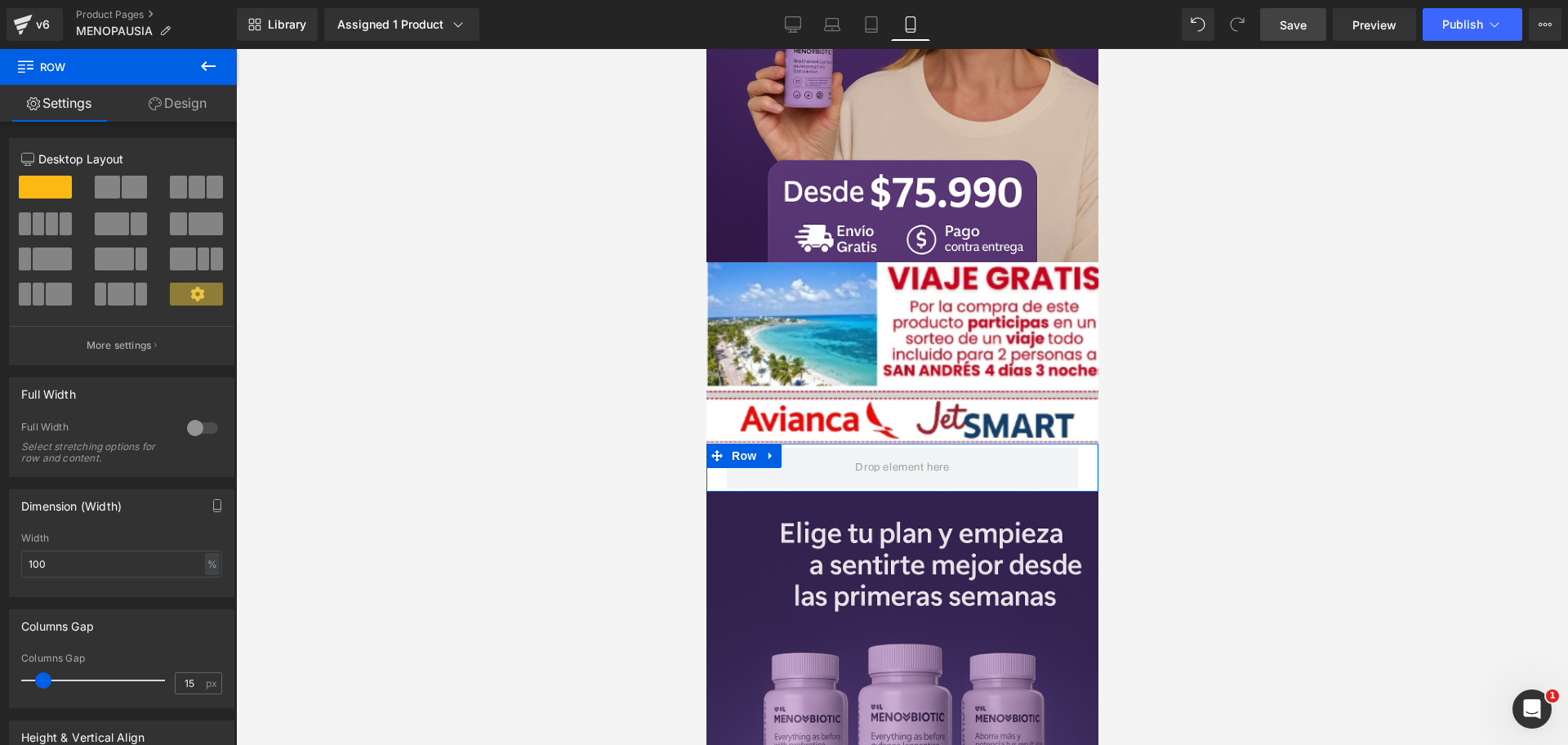
click at [174, 121] on link "Design" at bounding box center [177, 103] width 118 height 37
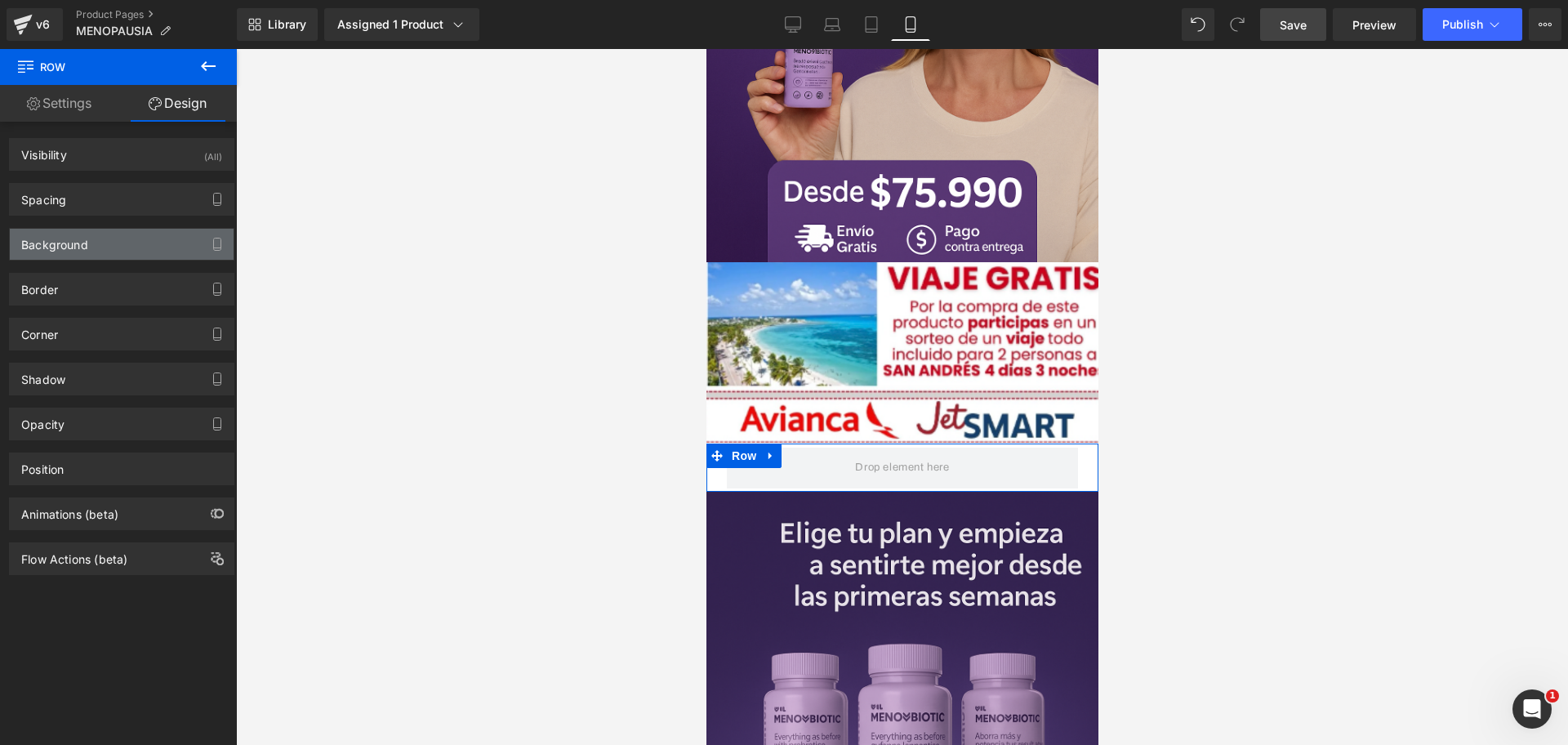
type input "#ffffff"
type input "100"
click at [96, 247] on div "Background" at bounding box center [121, 244] width 223 height 31
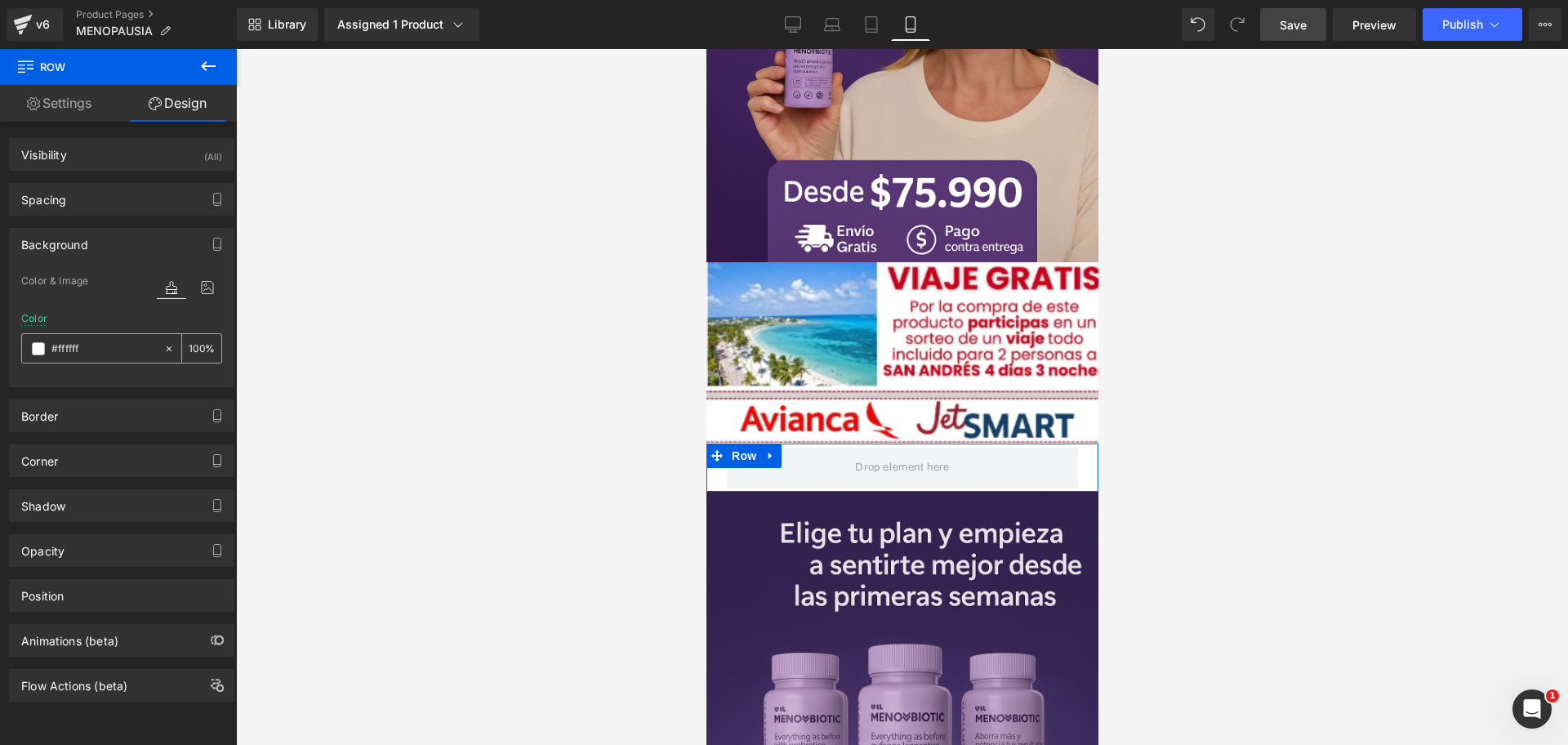
click at [30, 352] on div "#ffffff" at bounding box center [92, 348] width 141 height 29
click at [34, 350] on span at bounding box center [38, 348] width 13 height 13
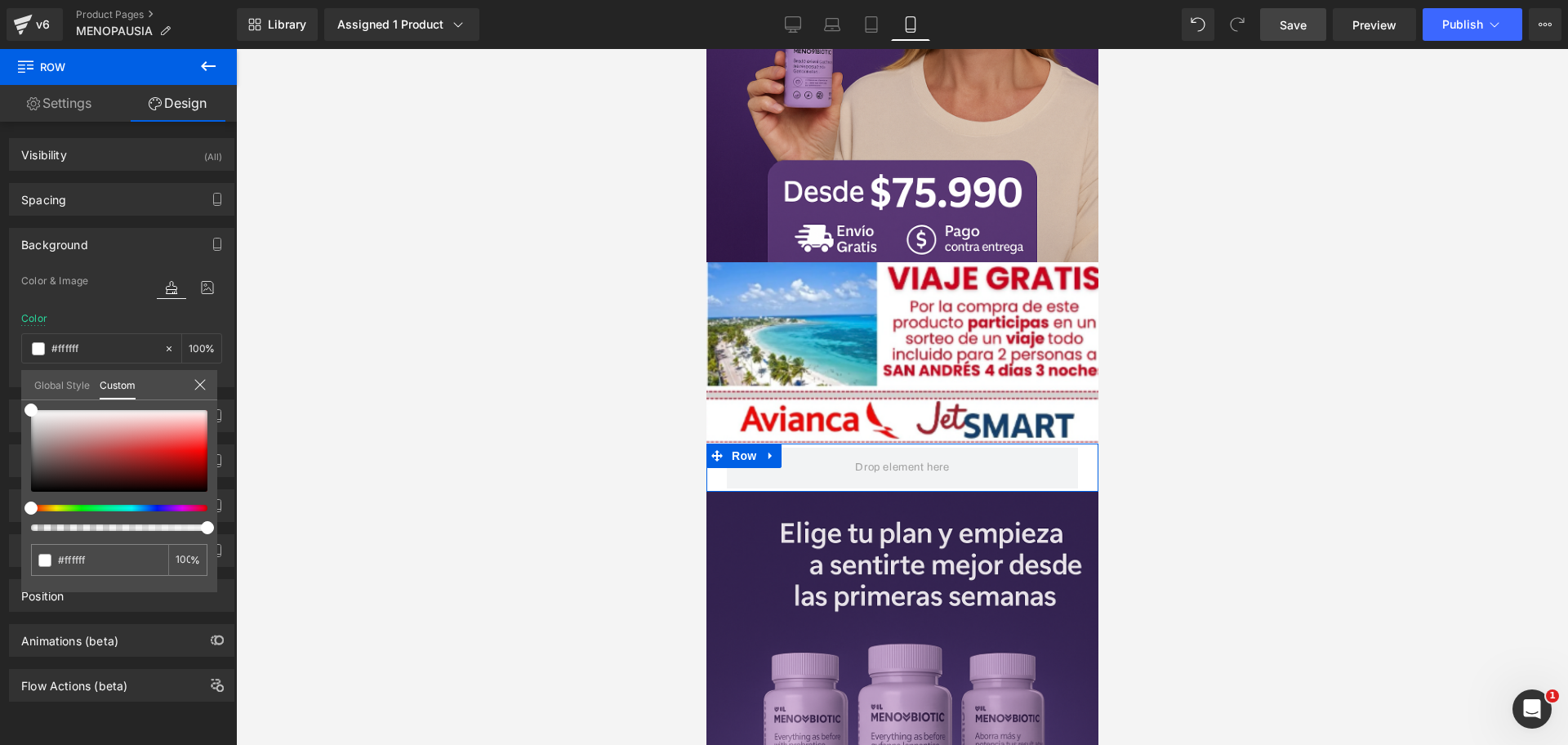
scroll to position [0, 563]
type input "#e3e2e2"
type input "#615f5f"
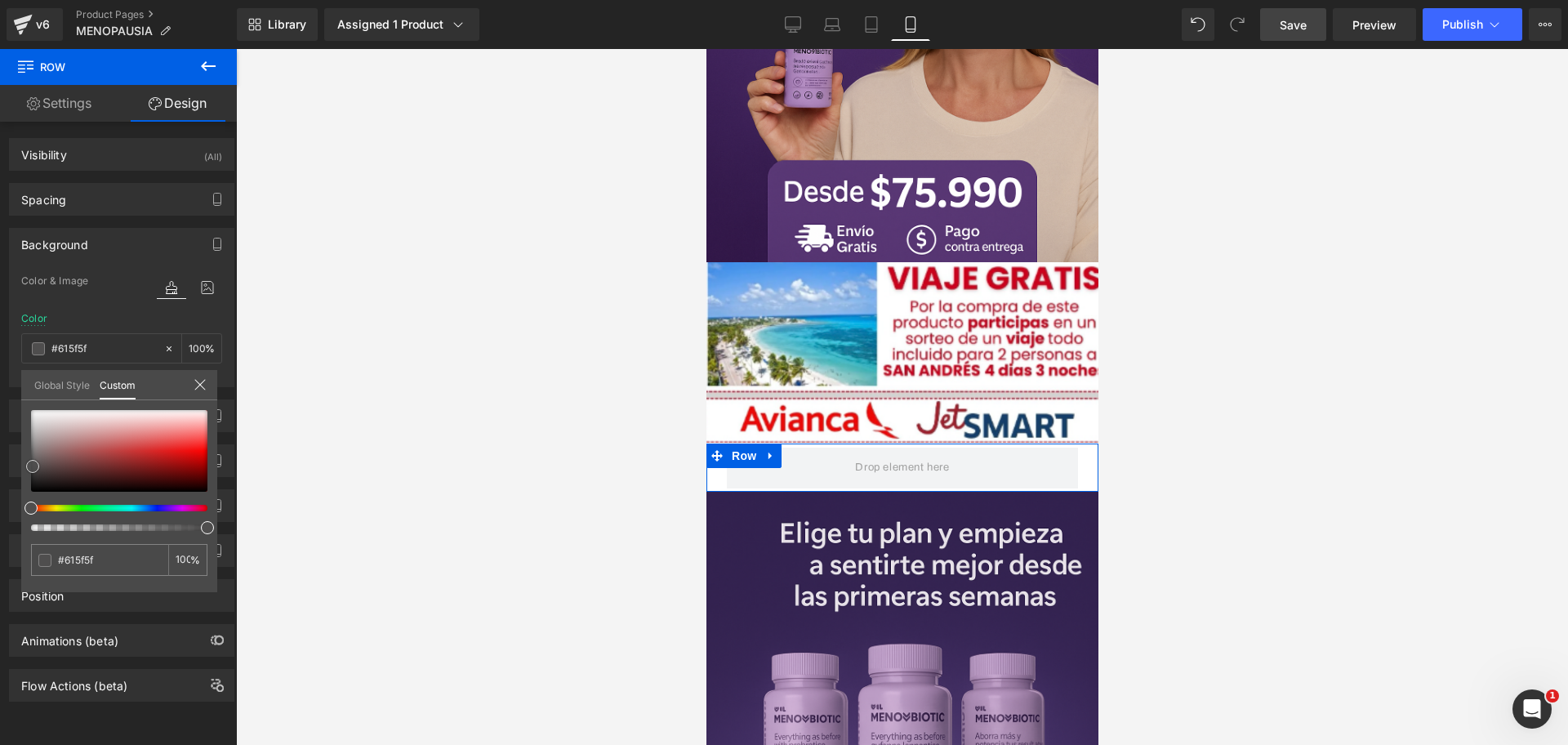
type input "#282828"
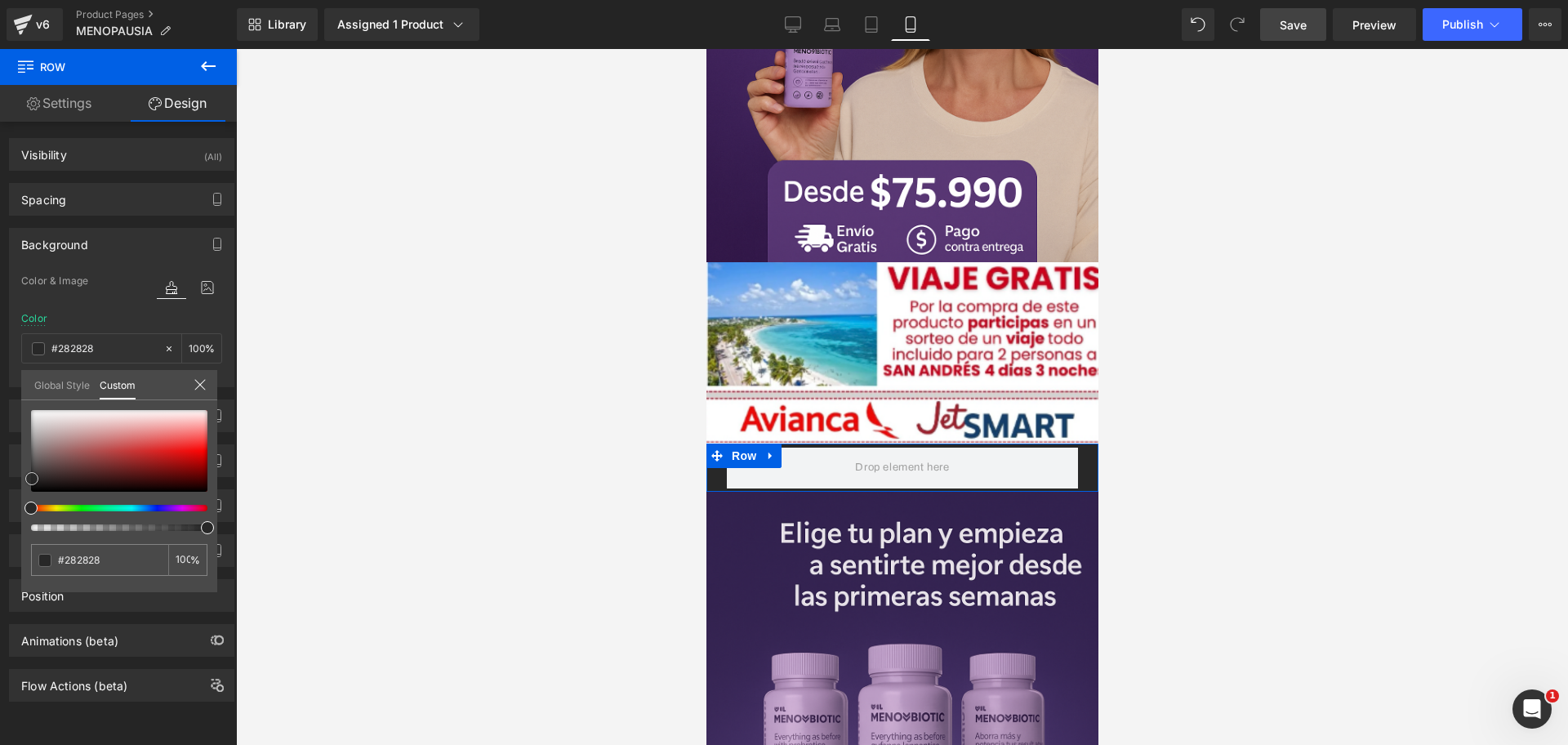
type input "#191919"
type input "#000000"
drag, startPoint x: 30, startPoint y: 410, endPoint x: 5, endPoint y: 495, distance: 88.6
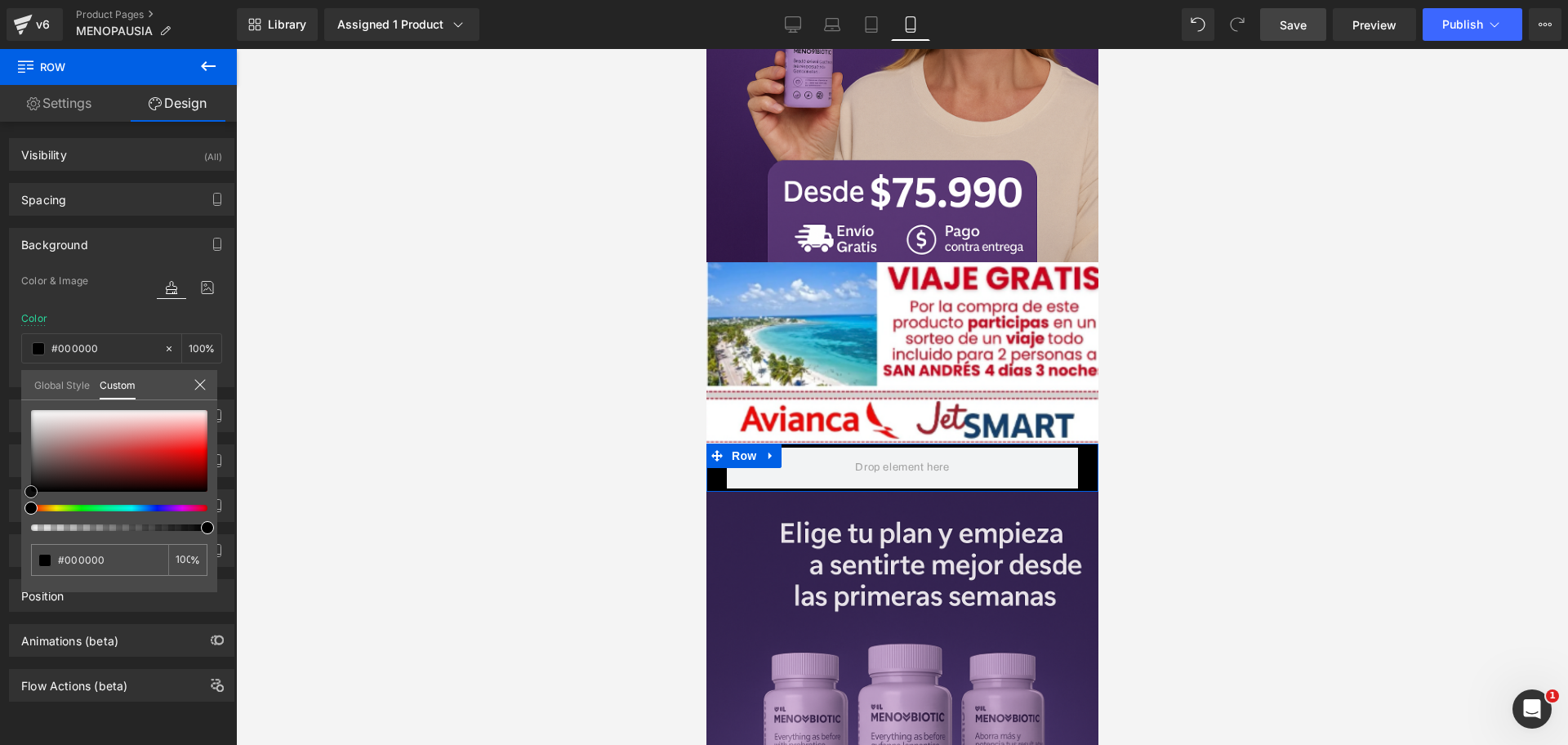
click at [5, 387] on div "Background Color & Image color rgba(0, 0, 0, 1) Color #000000 100 % Image Repla…" at bounding box center [122, 301] width 244 height 172
click at [1444, 14] on button "Publish" at bounding box center [1472, 24] width 99 height 33
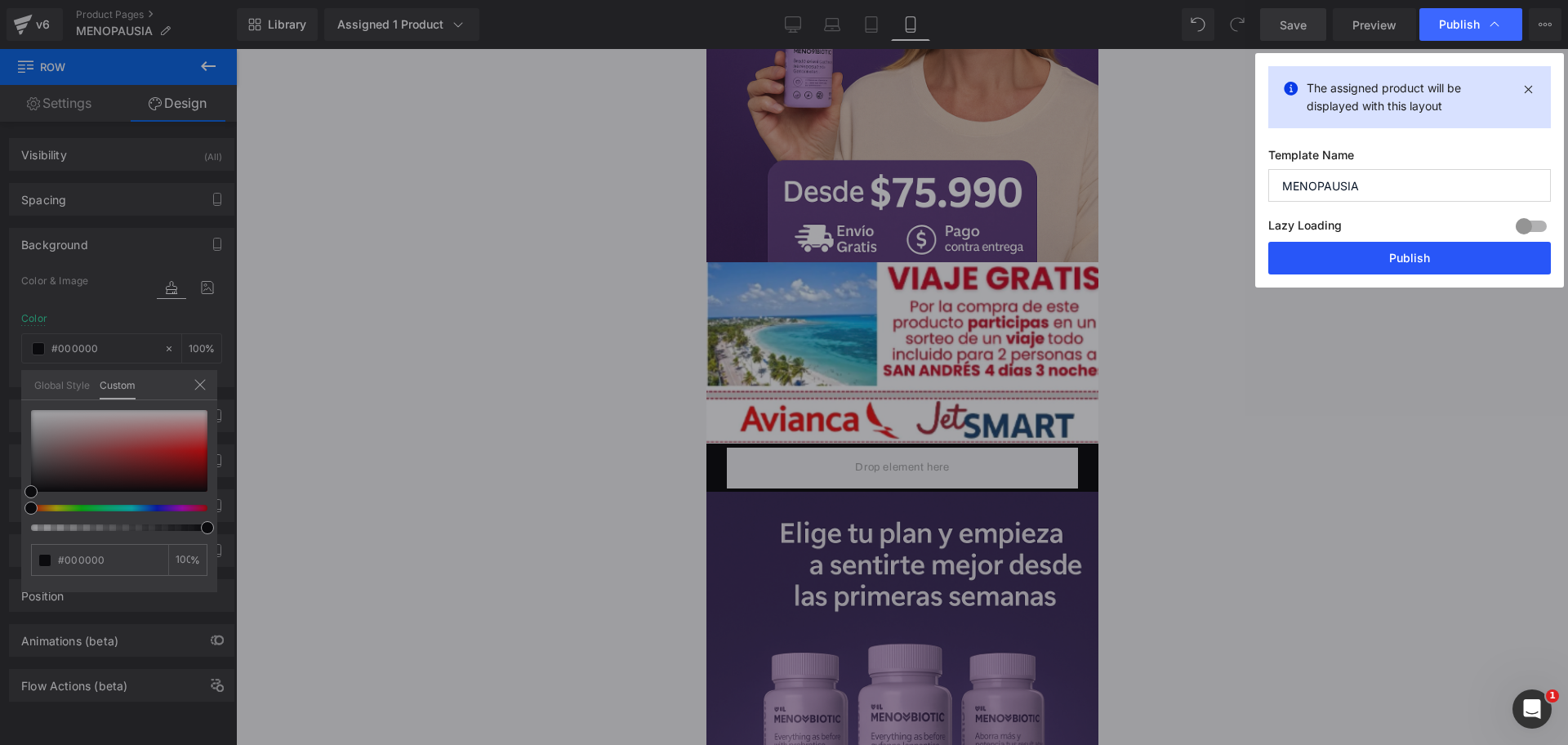
click at [1338, 259] on button "Publish" at bounding box center [1410, 258] width 283 height 33
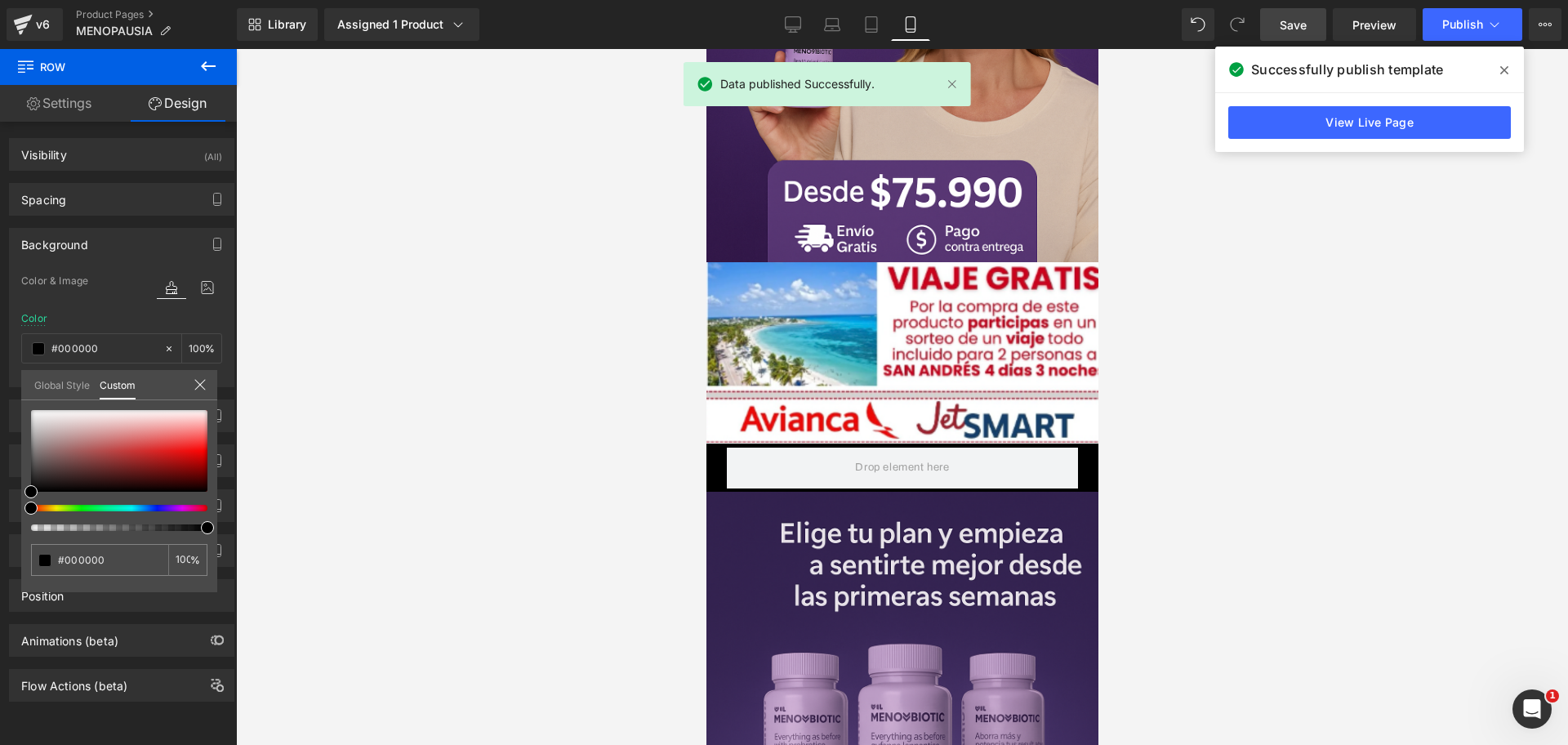
scroll to position [0, 563]
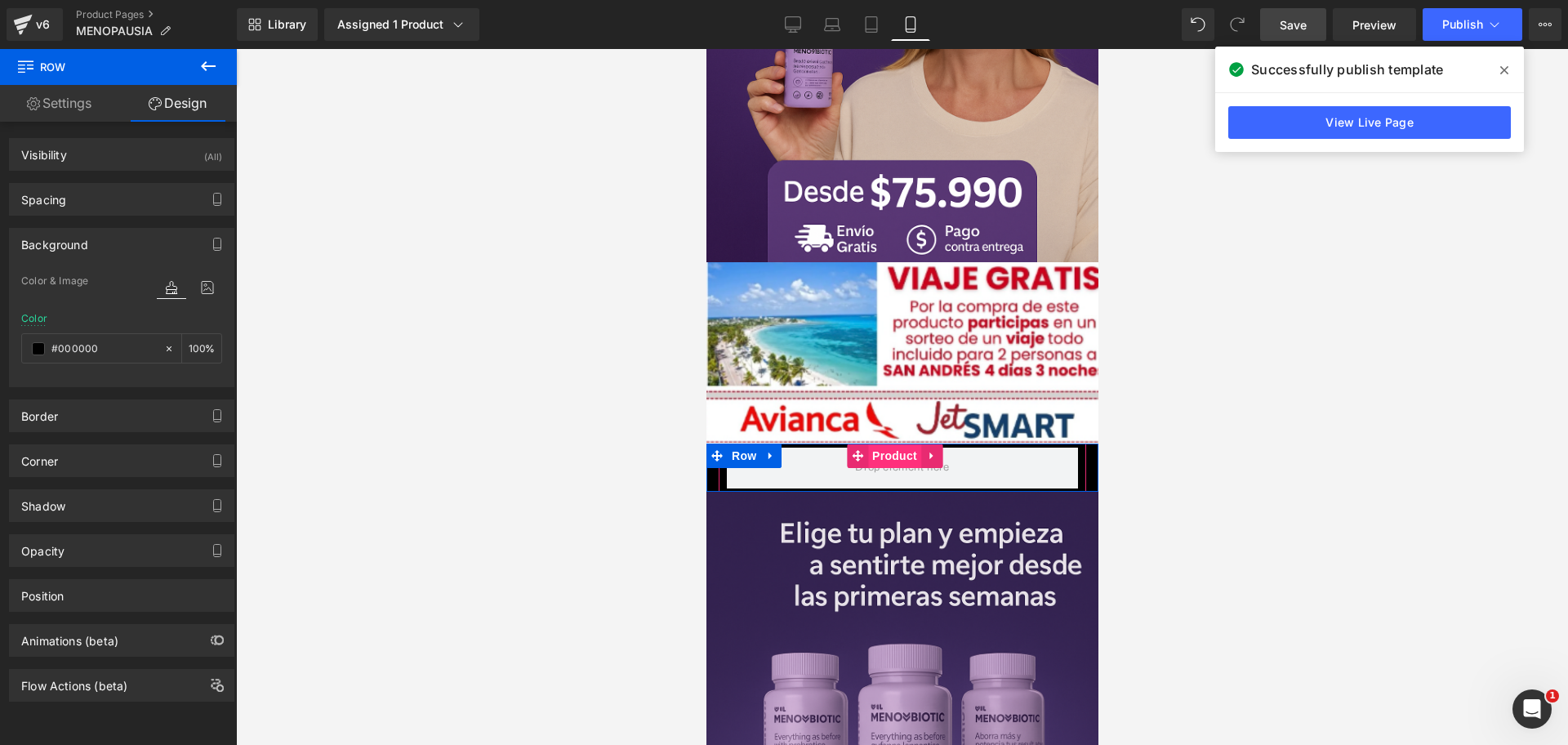
click at [900, 443] on span "Product" at bounding box center [893, 455] width 53 height 24
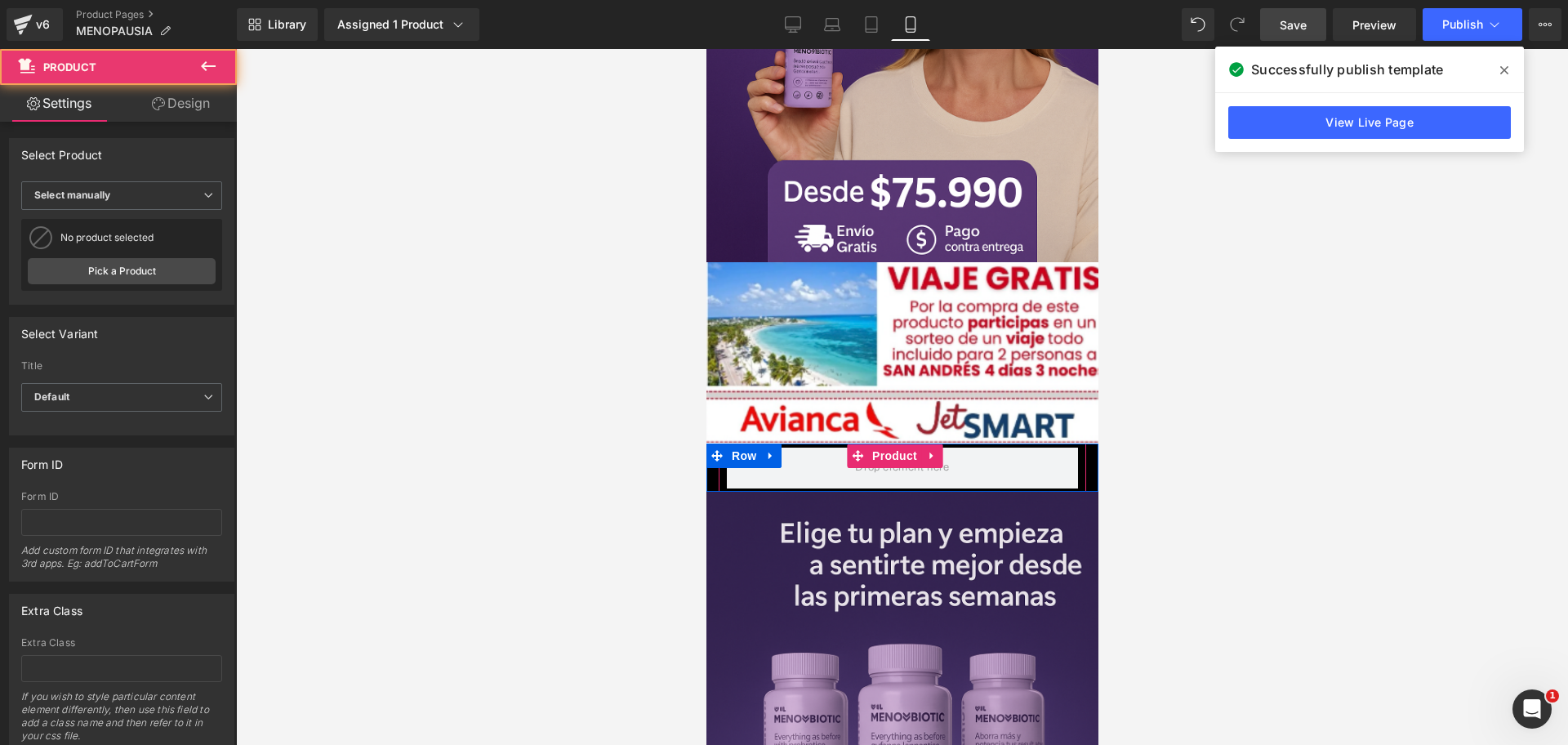
scroll to position [0, 845]
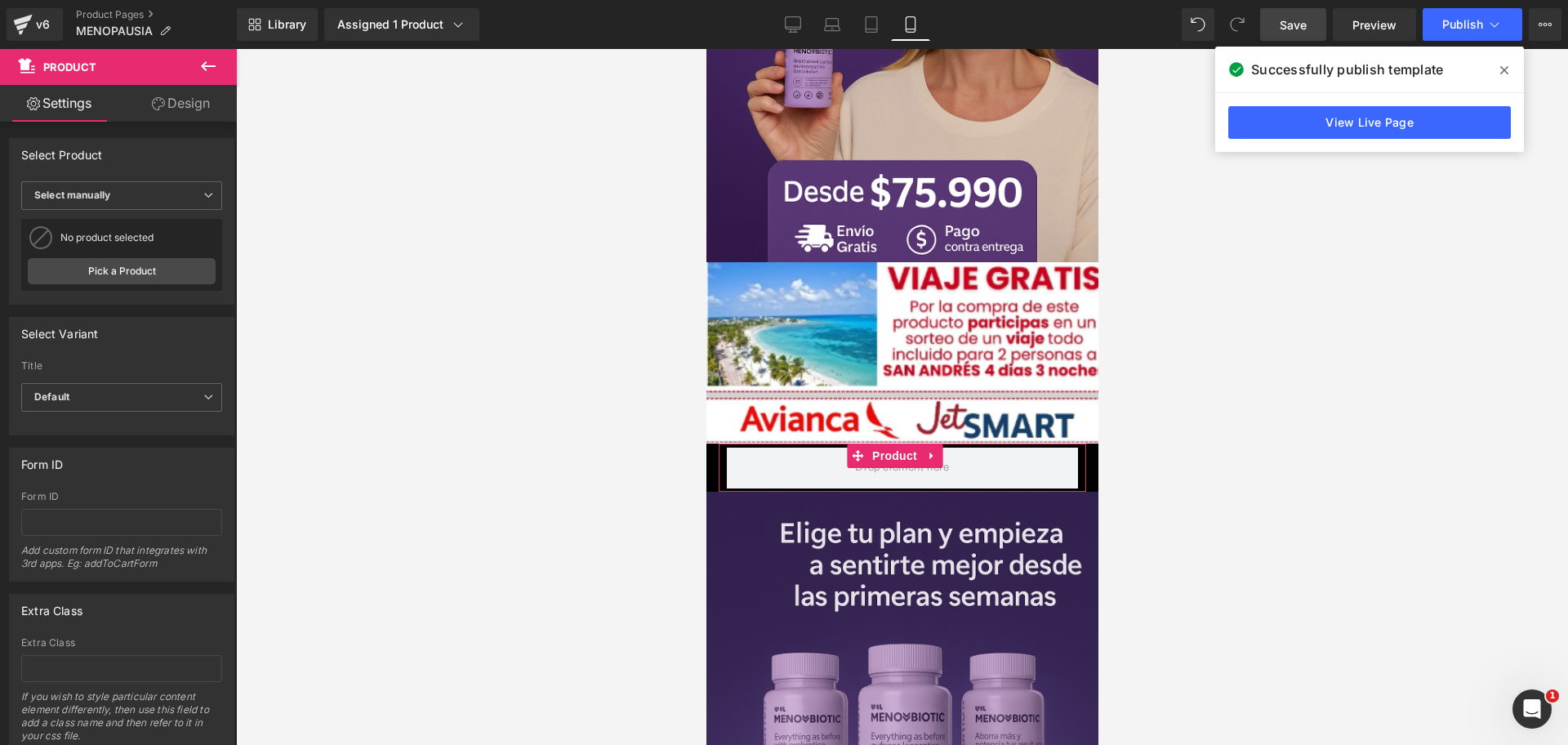
click at [153, 113] on link "Design" at bounding box center [181, 103] width 118 height 37
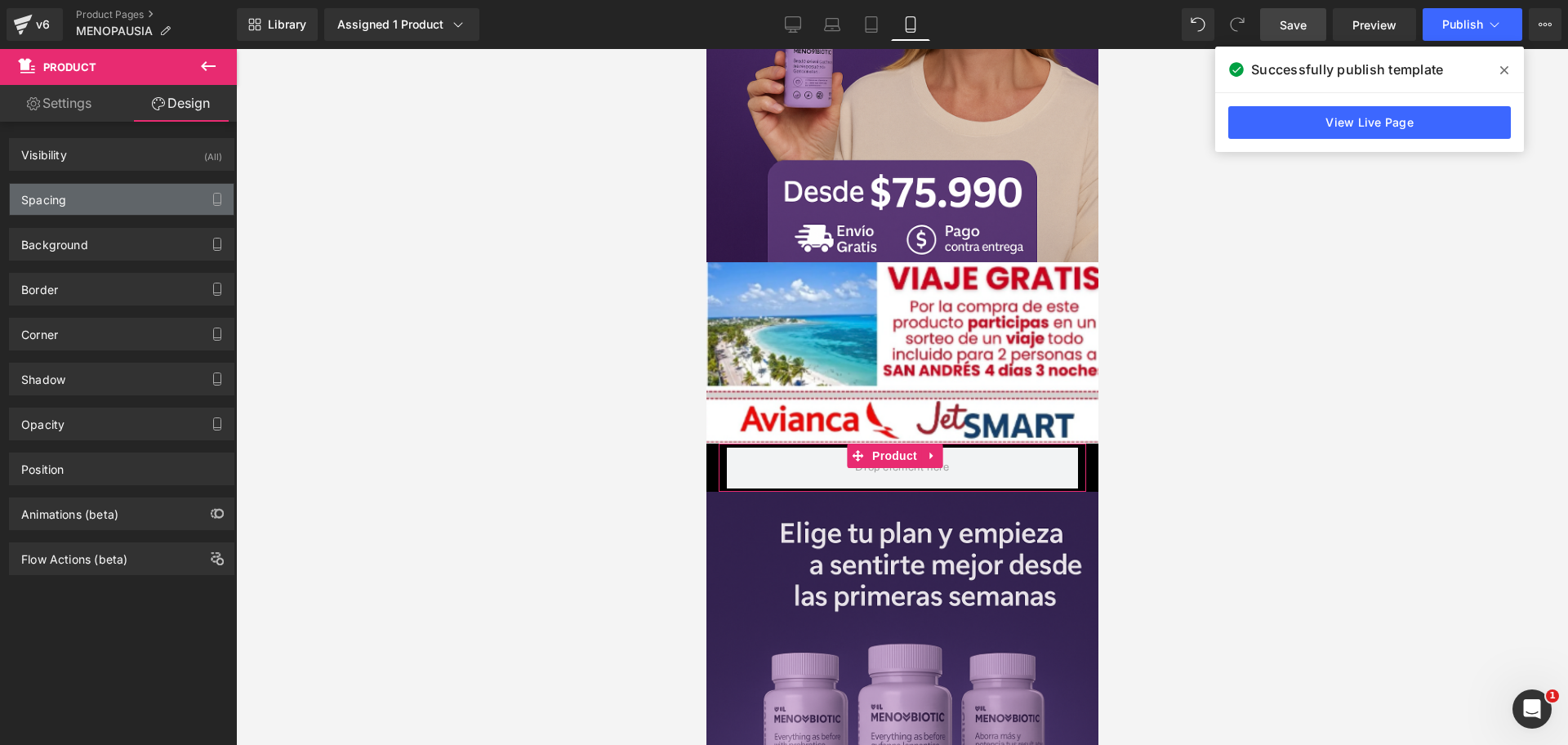
click at [63, 201] on div "Spacing" at bounding box center [43, 194] width 45 height 23
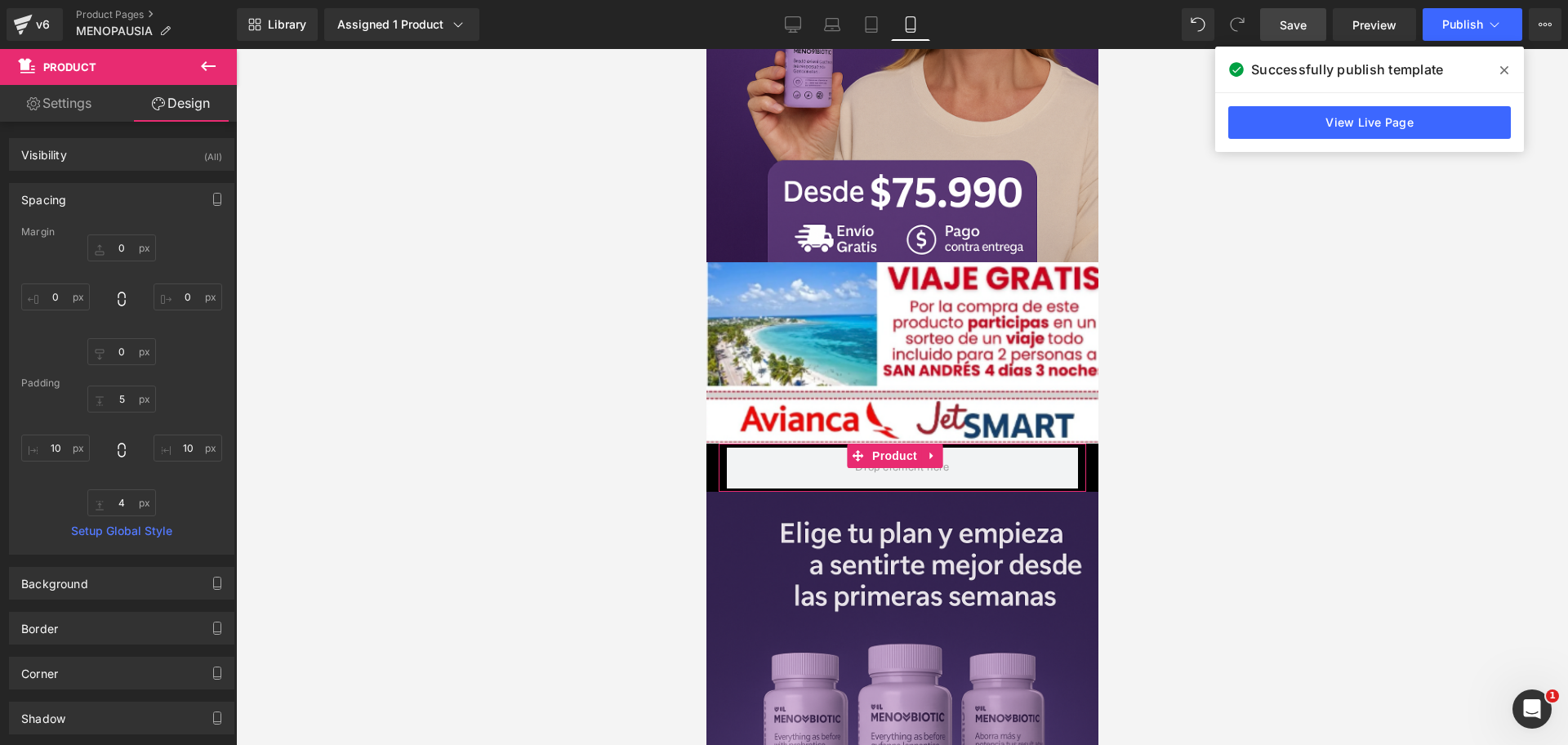
type input "0"
type input "5"
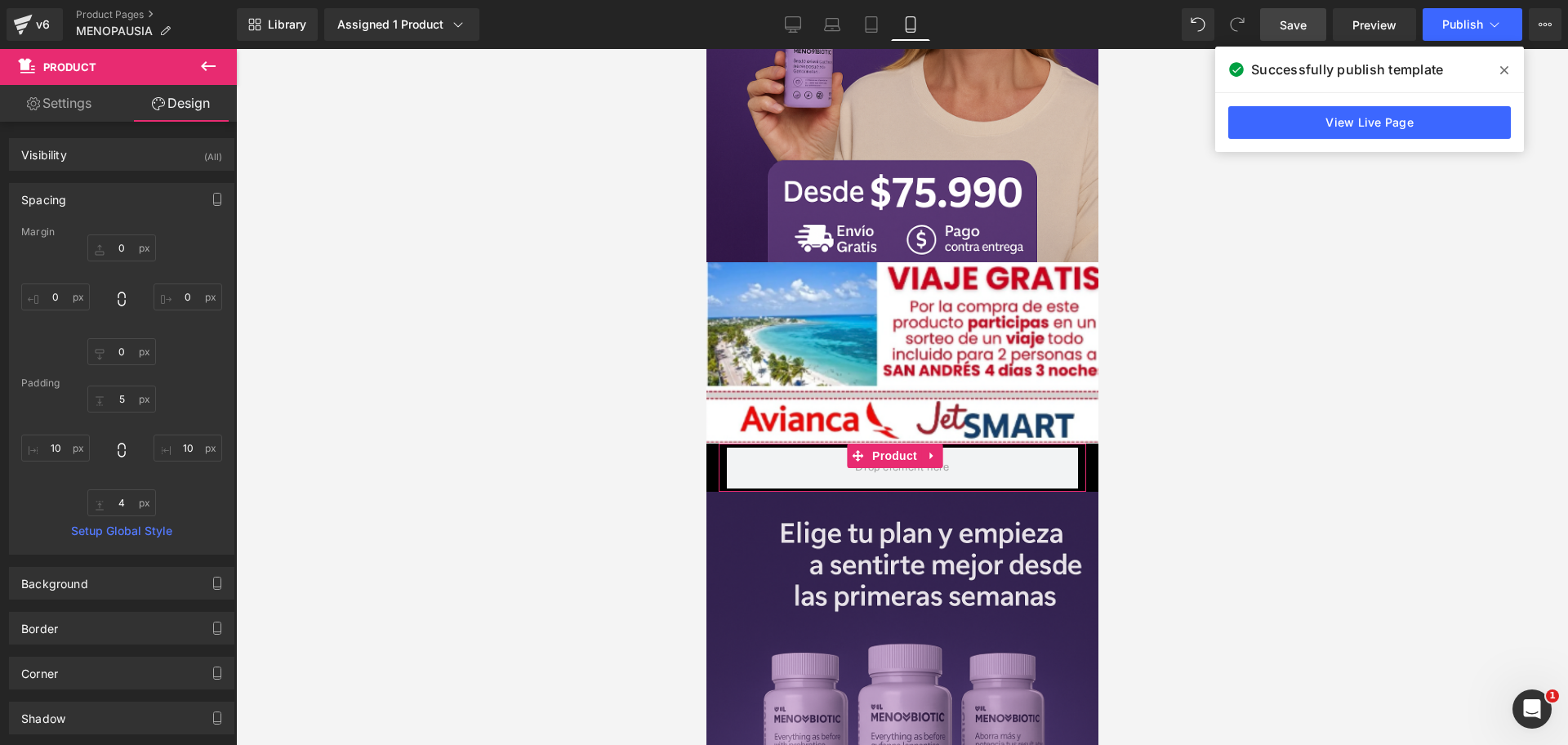
type input "10"
type input "4"
type input "10"
click at [60, 298] on input "0" at bounding box center [55, 297] width 69 height 27
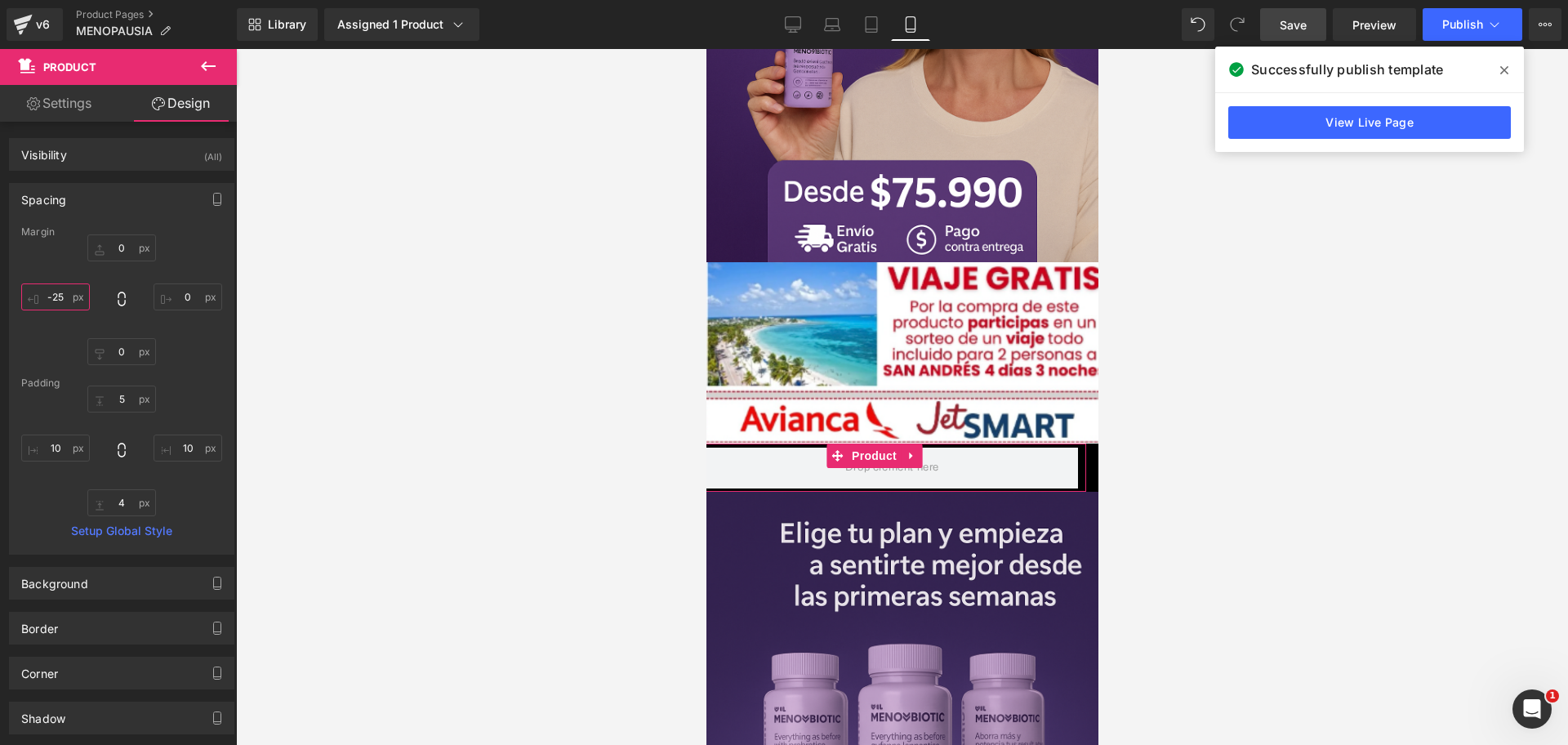
scroll to position [0, 563]
type input "-25"
click at [182, 289] on input "0" at bounding box center [188, 297] width 69 height 27
type input "-25"
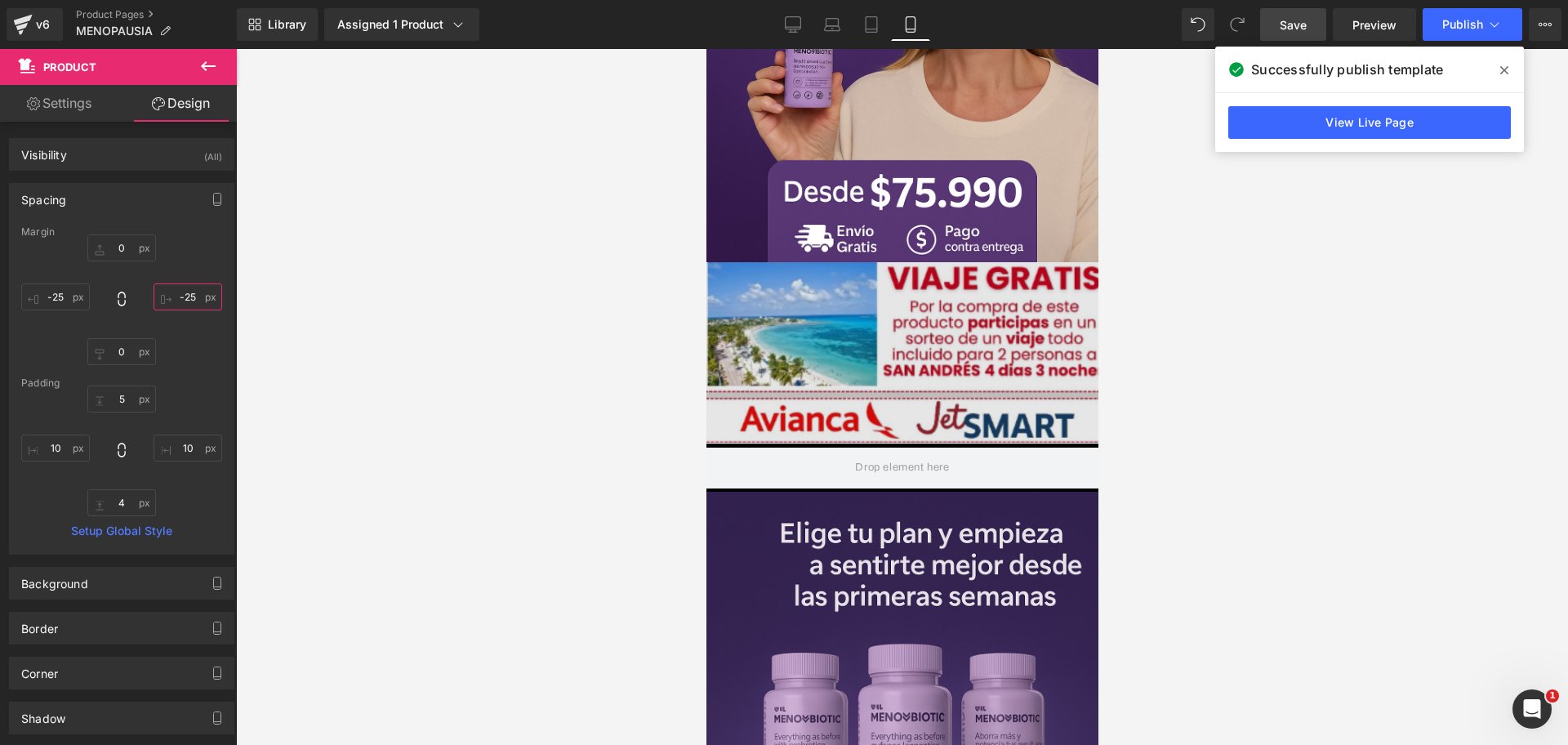
scroll to position [0, 845]
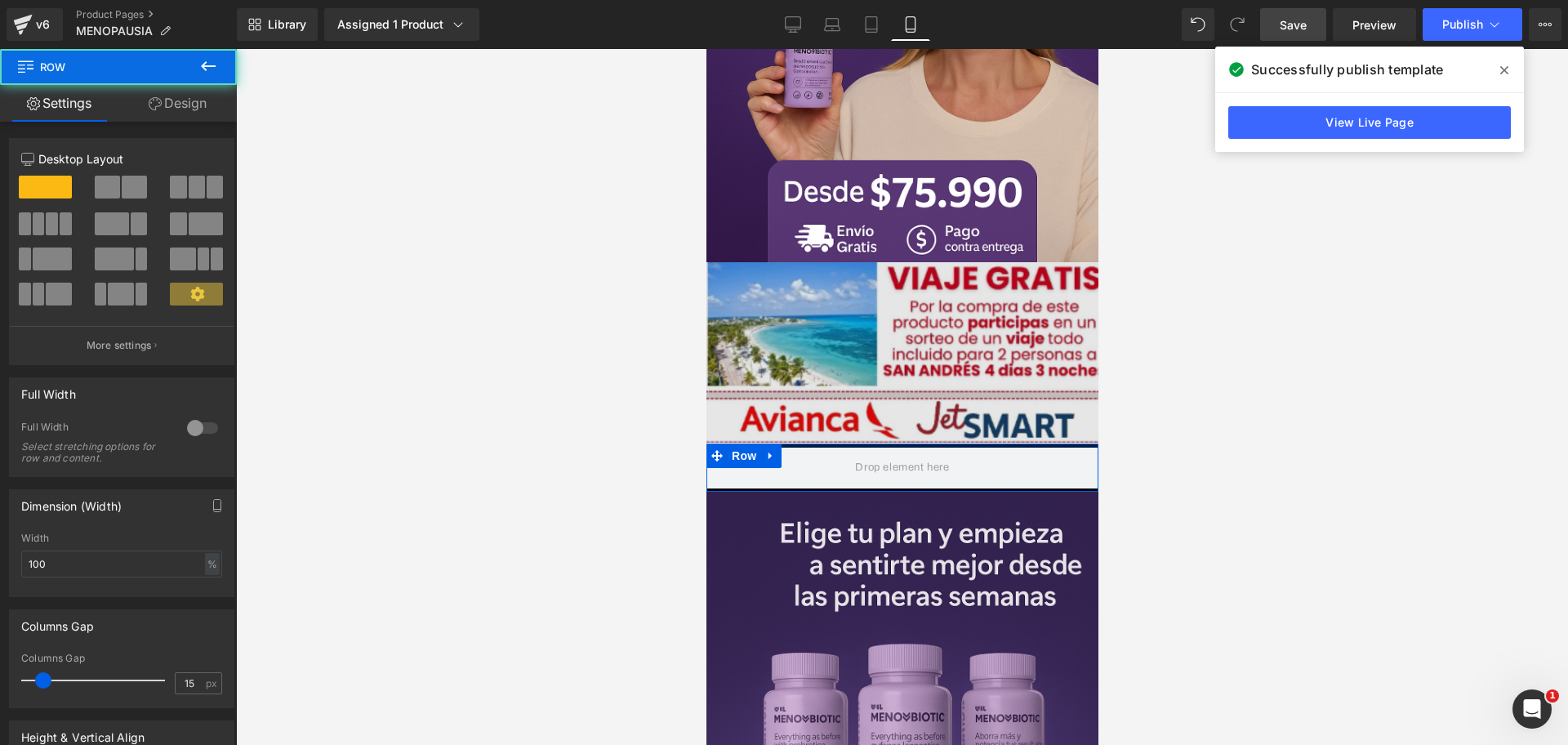
drag, startPoint x: 912, startPoint y: 413, endPoint x: 905, endPoint y: 408, distance: 8.6
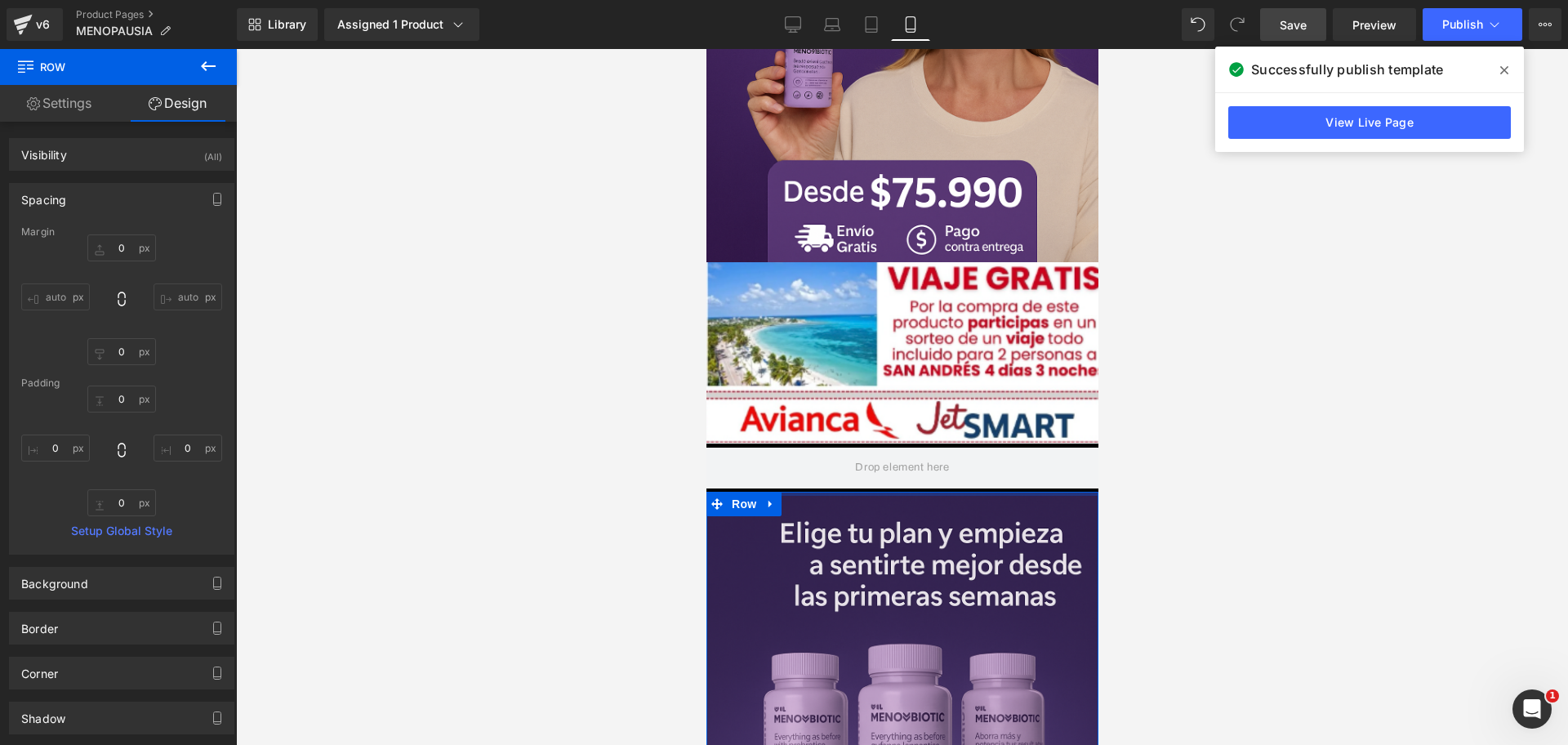
scroll to position [0, 0]
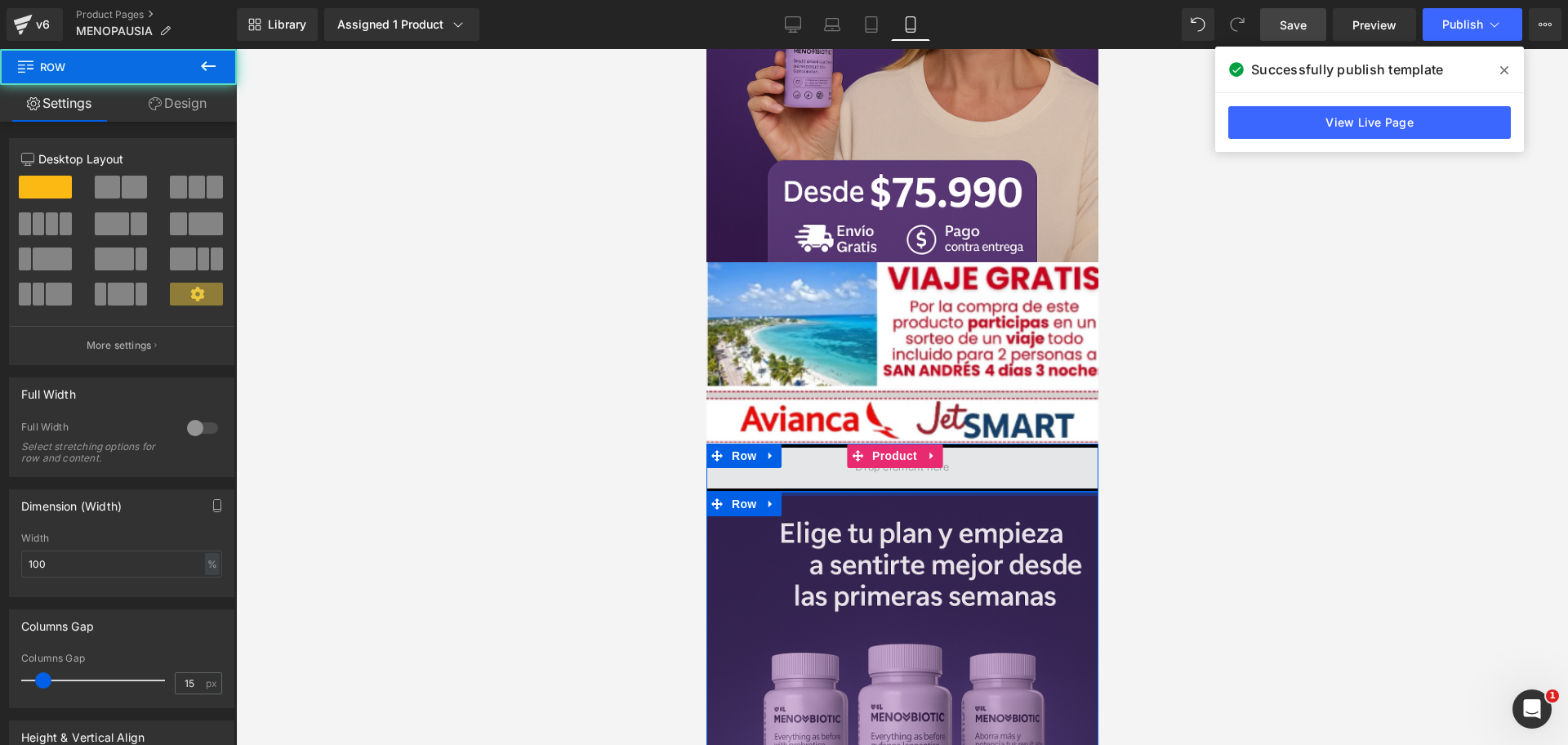
drag, startPoint x: 896, startPoint y: 460, endPoint x: 889, endPoint y: 456, distance: 8.1
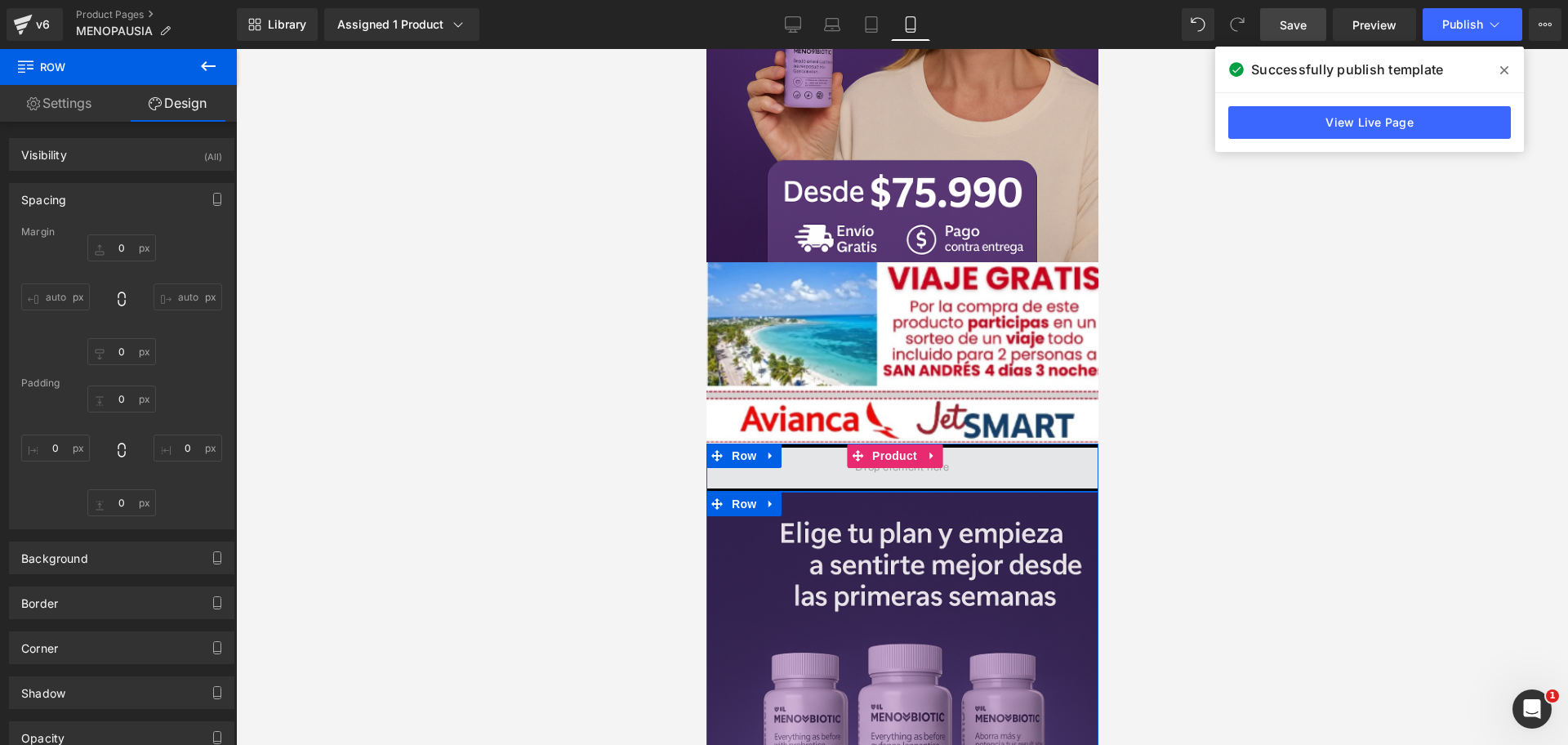
type input "0"
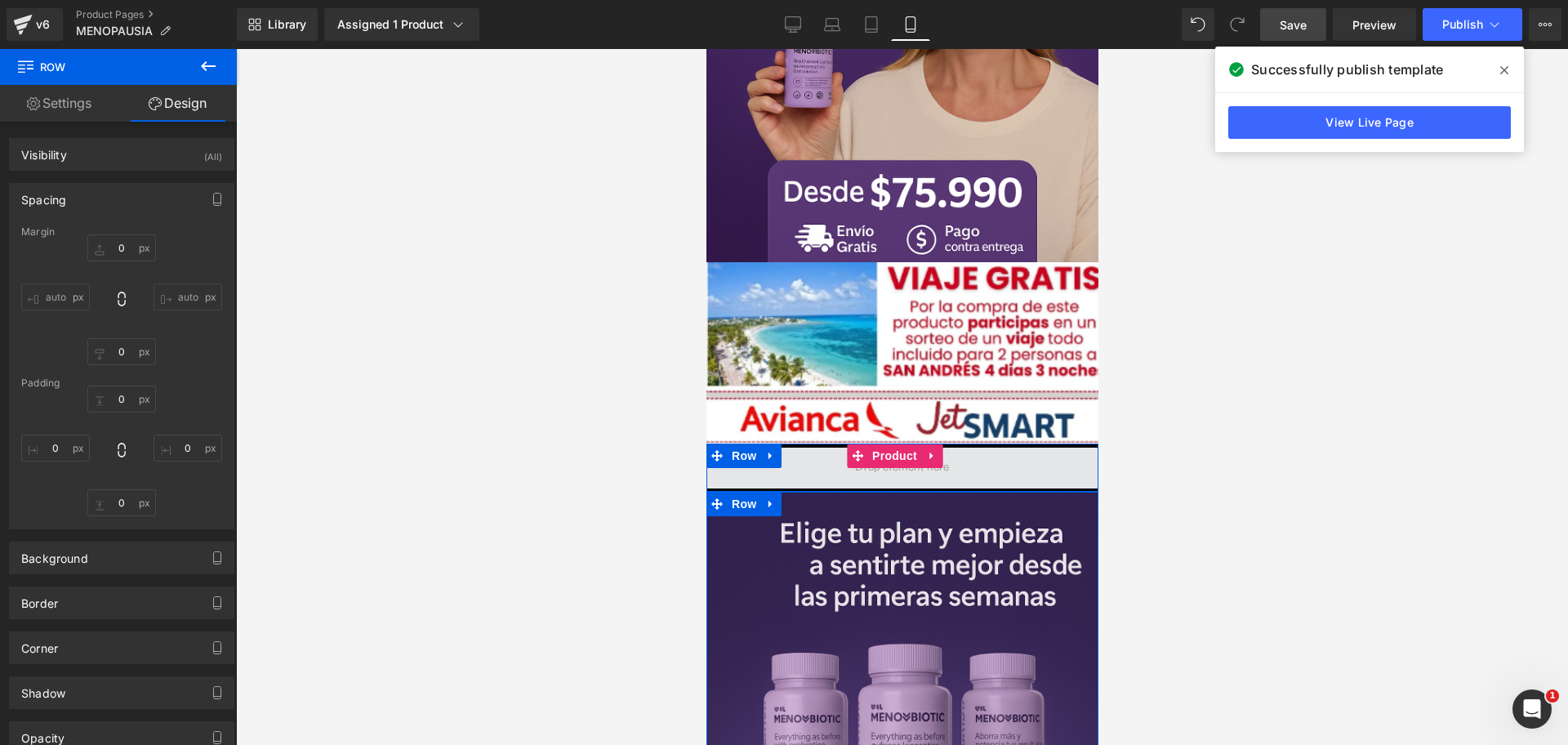
type input "0"
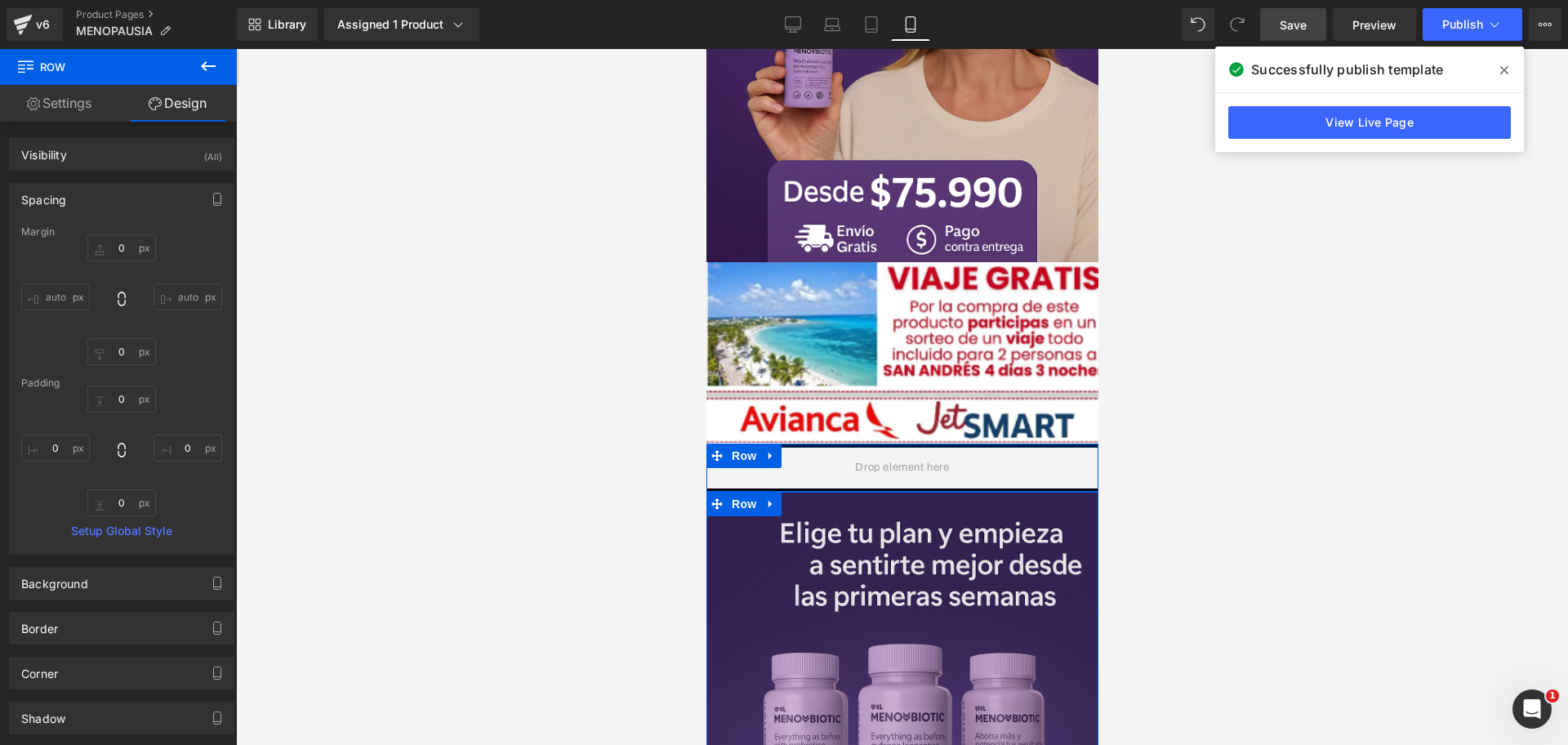
scroll to position [0, 282]
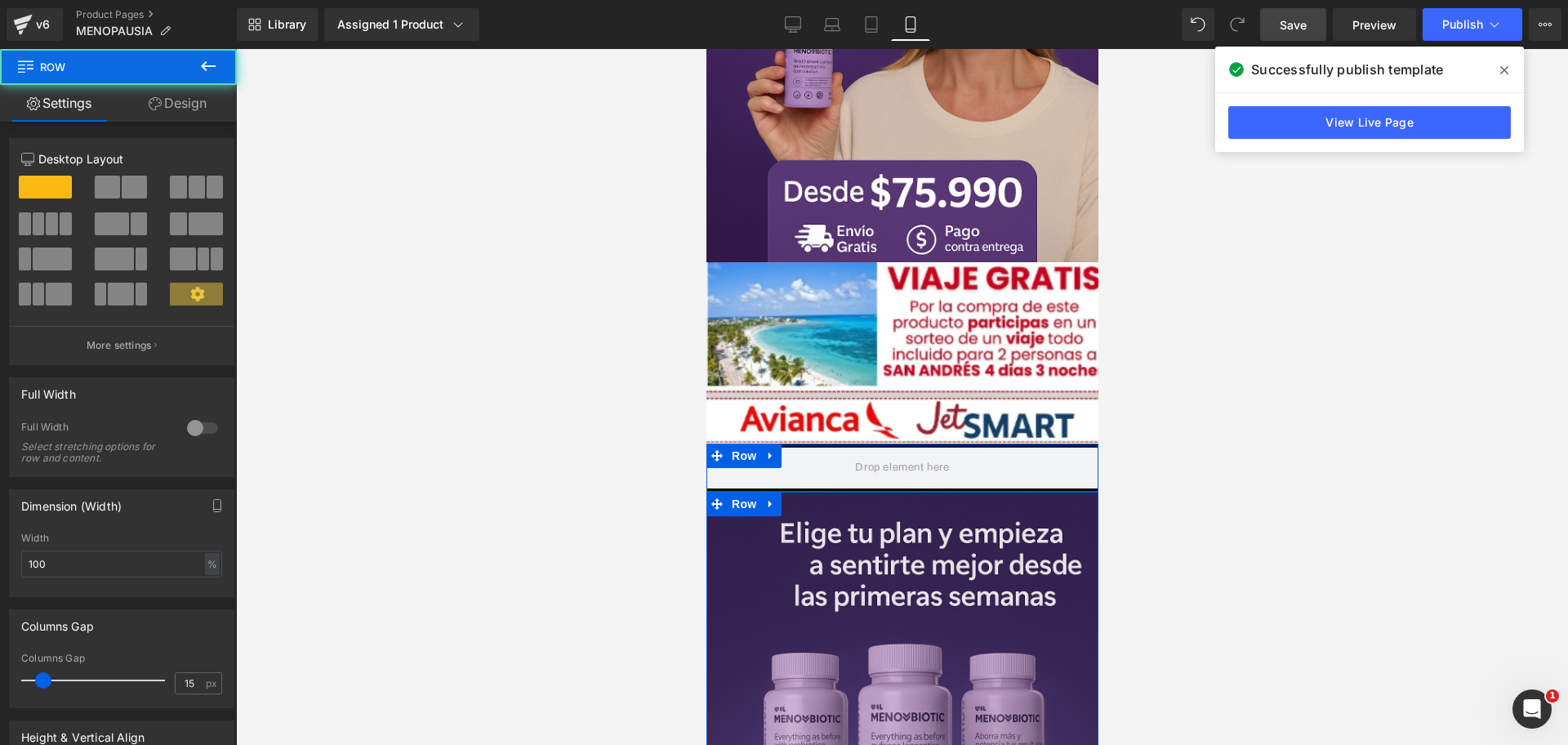
click at [947, 443] on div at bounding box center [902, 445] width 392 height 5
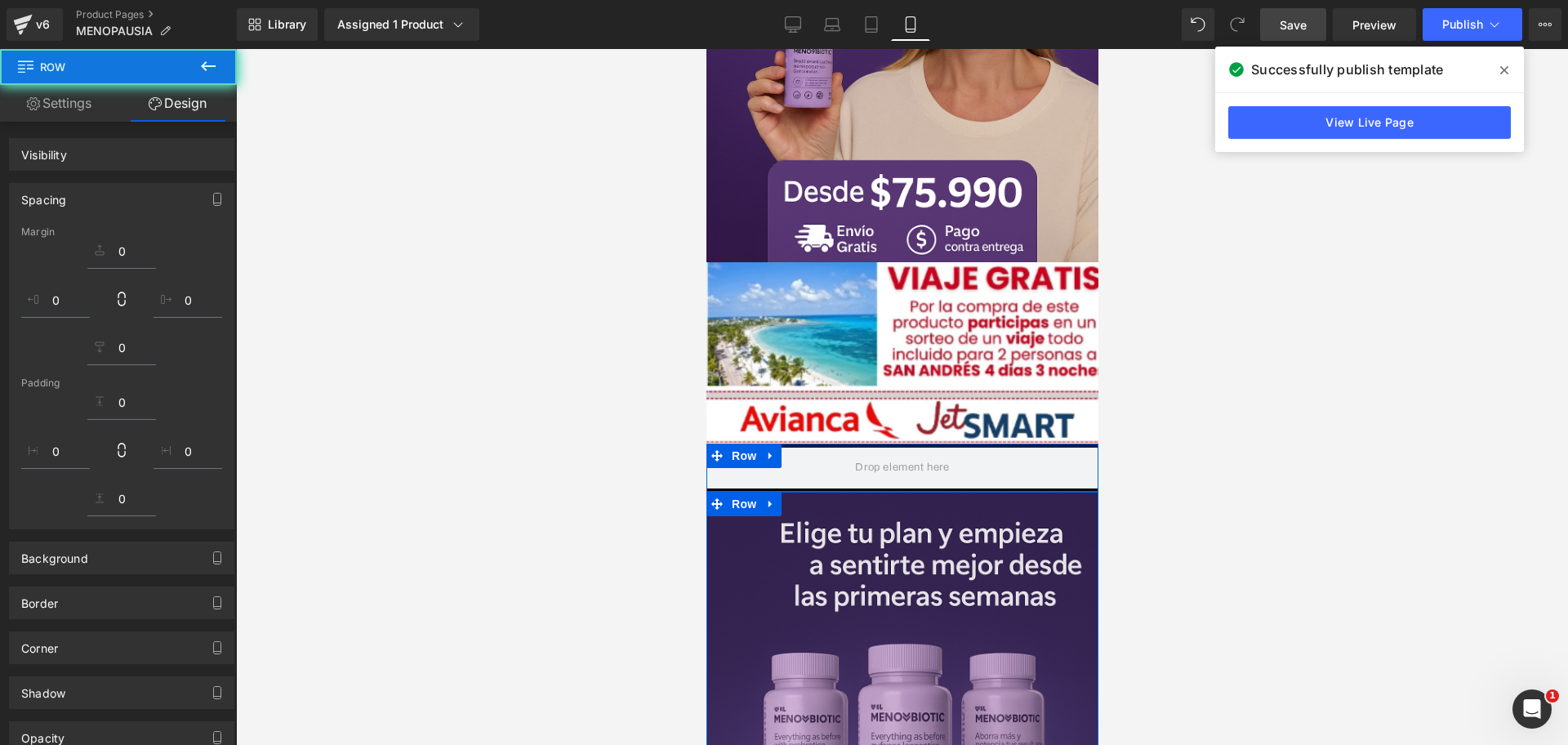
click at [1288, 13] on link "Save" at bounding box center [1293, 24] width 66 height 33
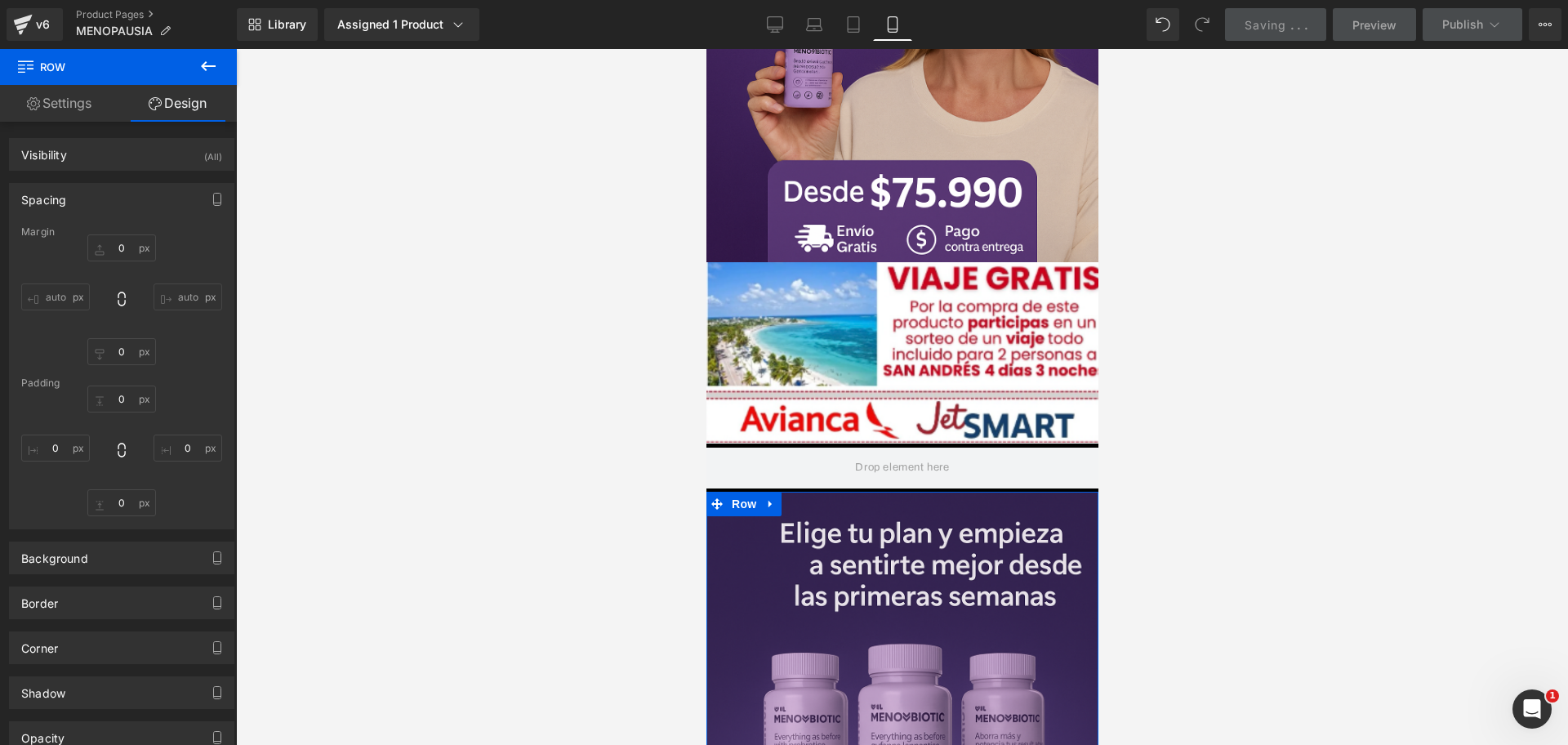
click at [1305, 24] on span "." at bounding box center [1307, 24] width 4 height 14
type input "0"
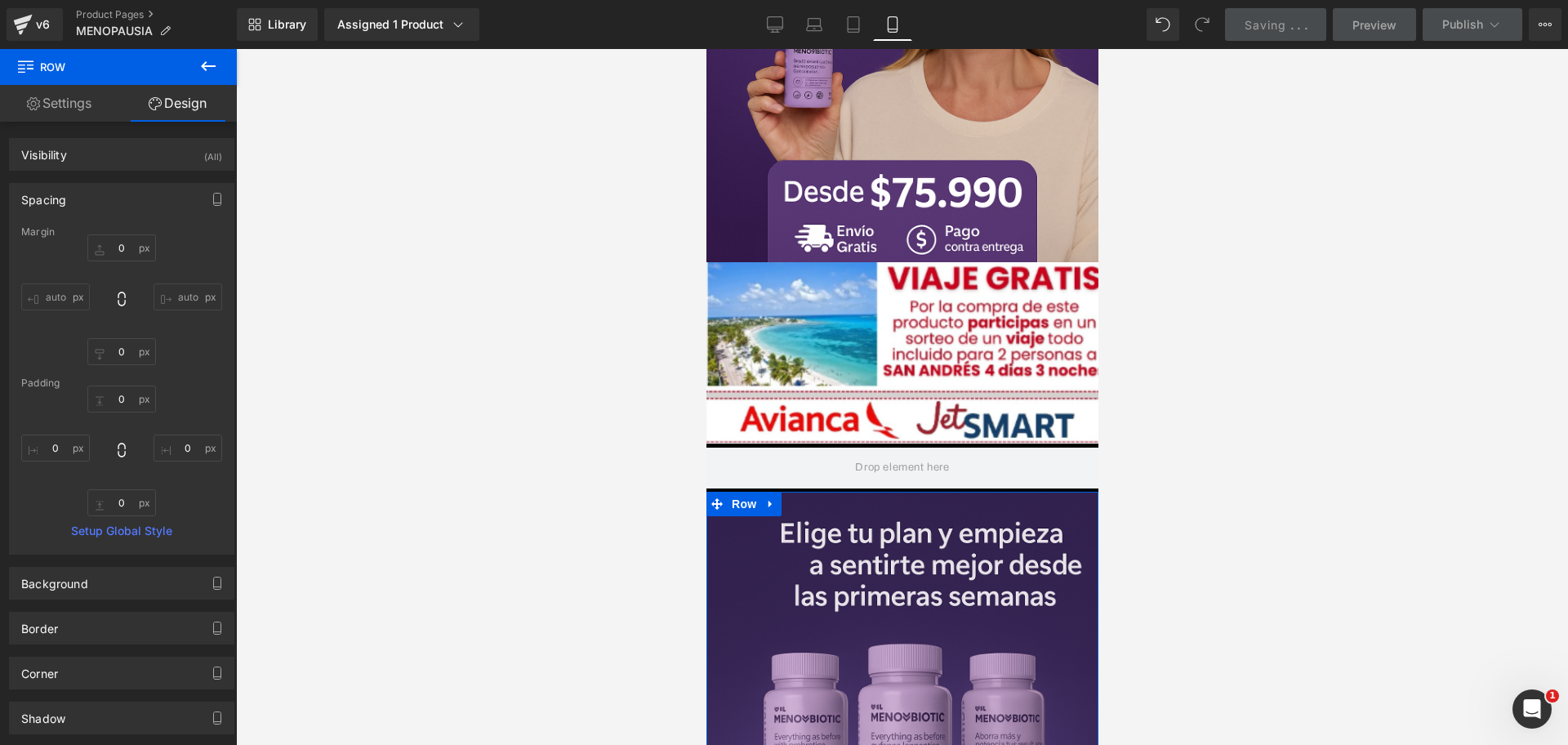
type input "0"
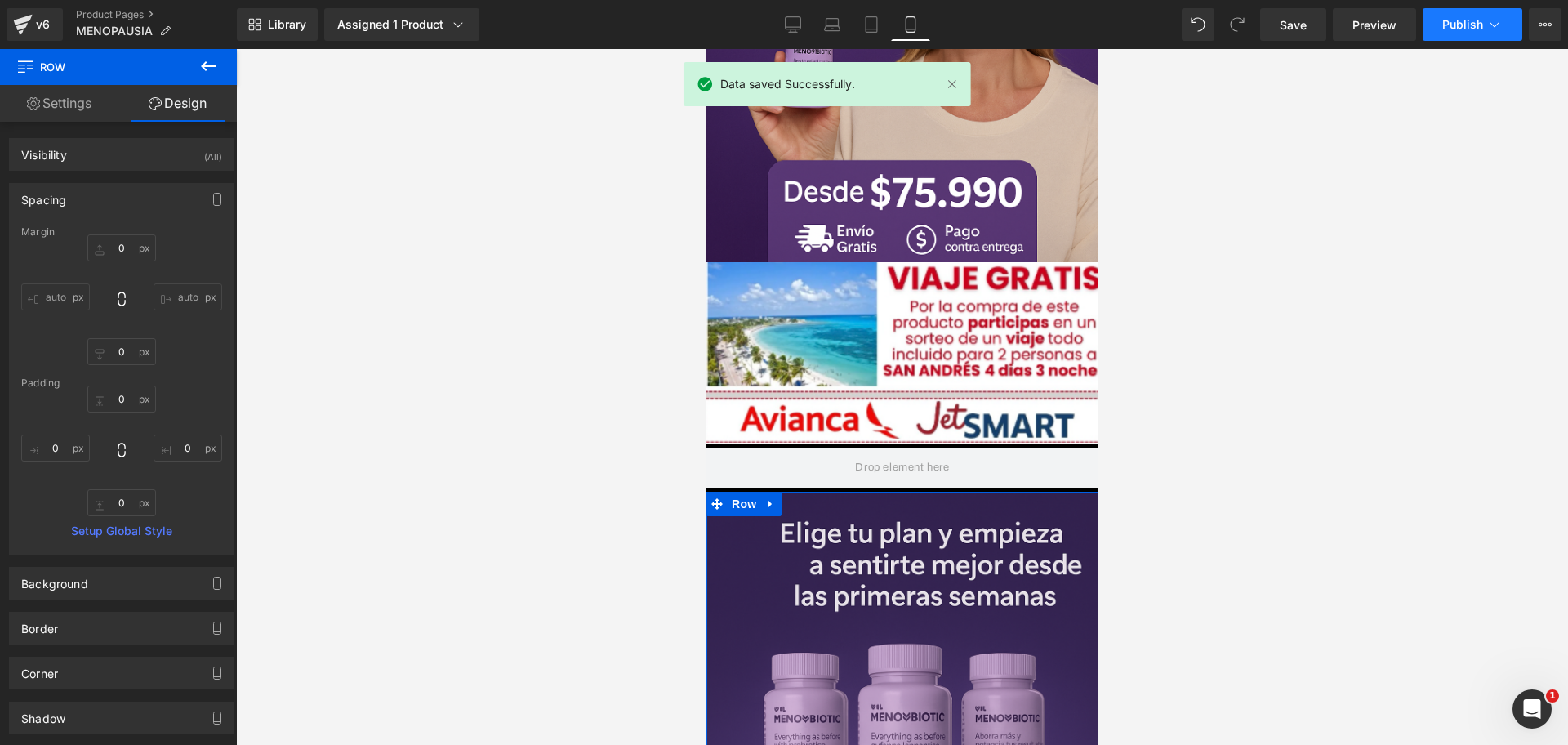
click at [1442, 21] on span "Publish" at bounding box center [1462, 24] width 41 height 13
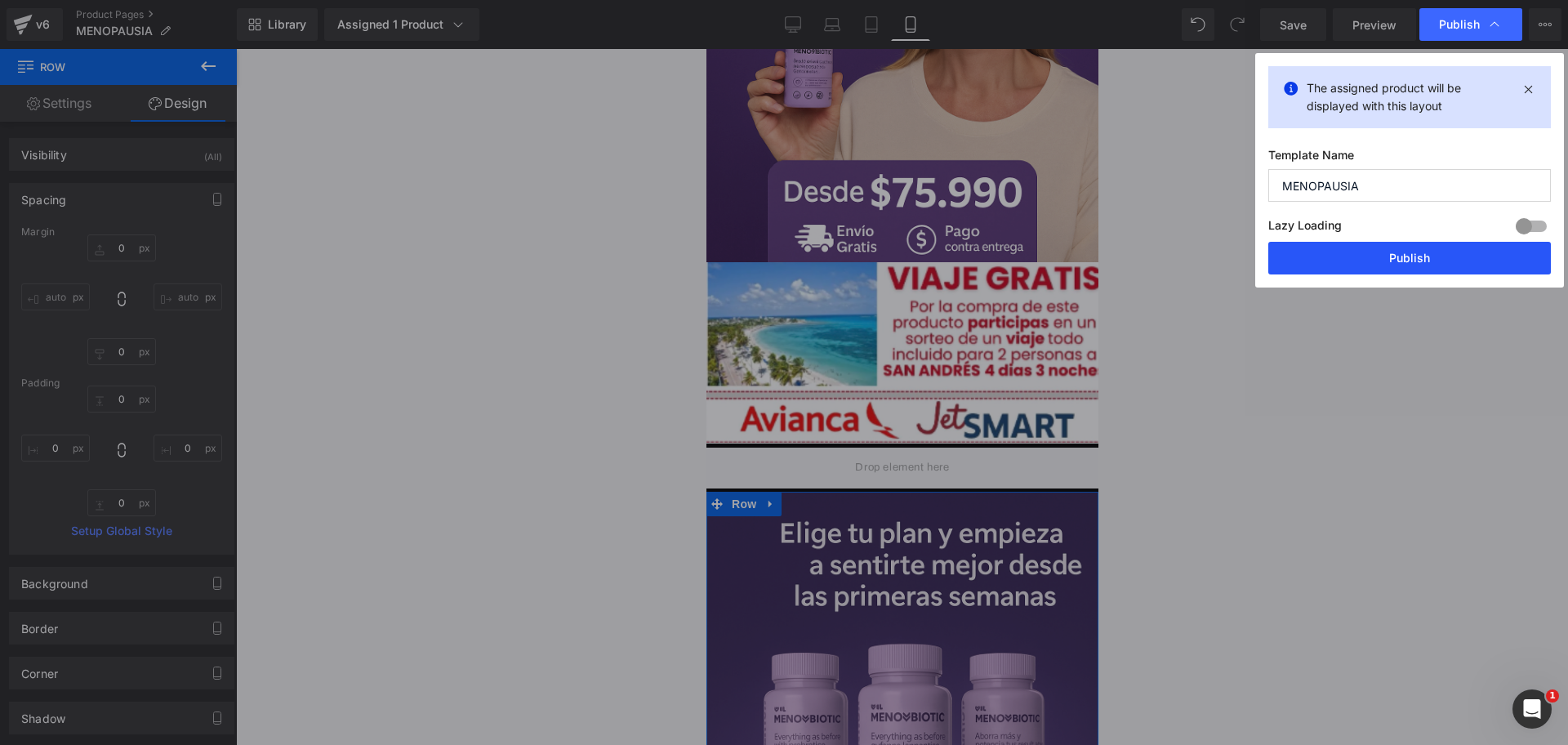
click at [1297, 273] on button "Publish" at bounding box center [1410, 258] width 283 height 33
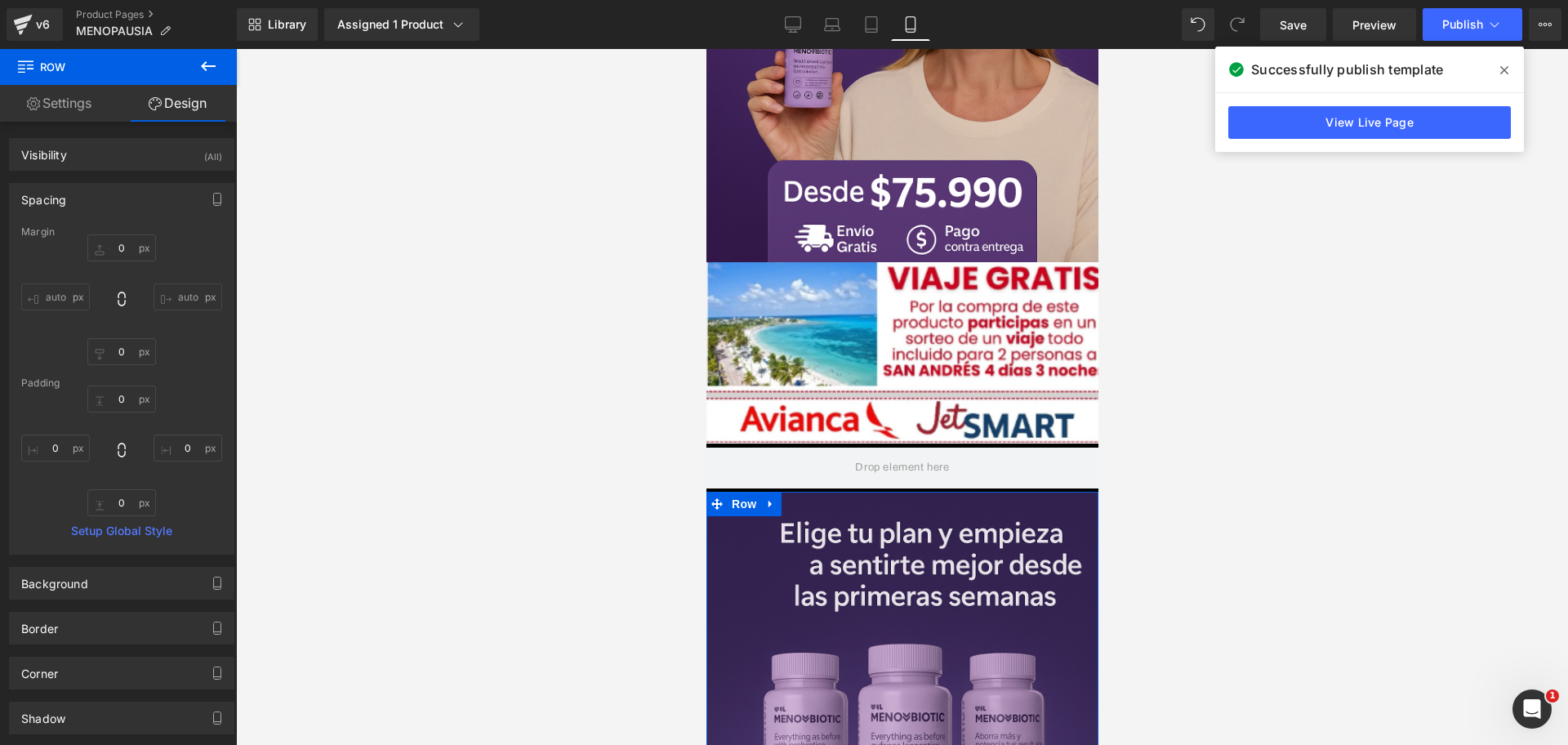
scroll to position [0, 563]
click at [736, 444] on span "Row" at bounding box center [743, 456] width 33 height 24
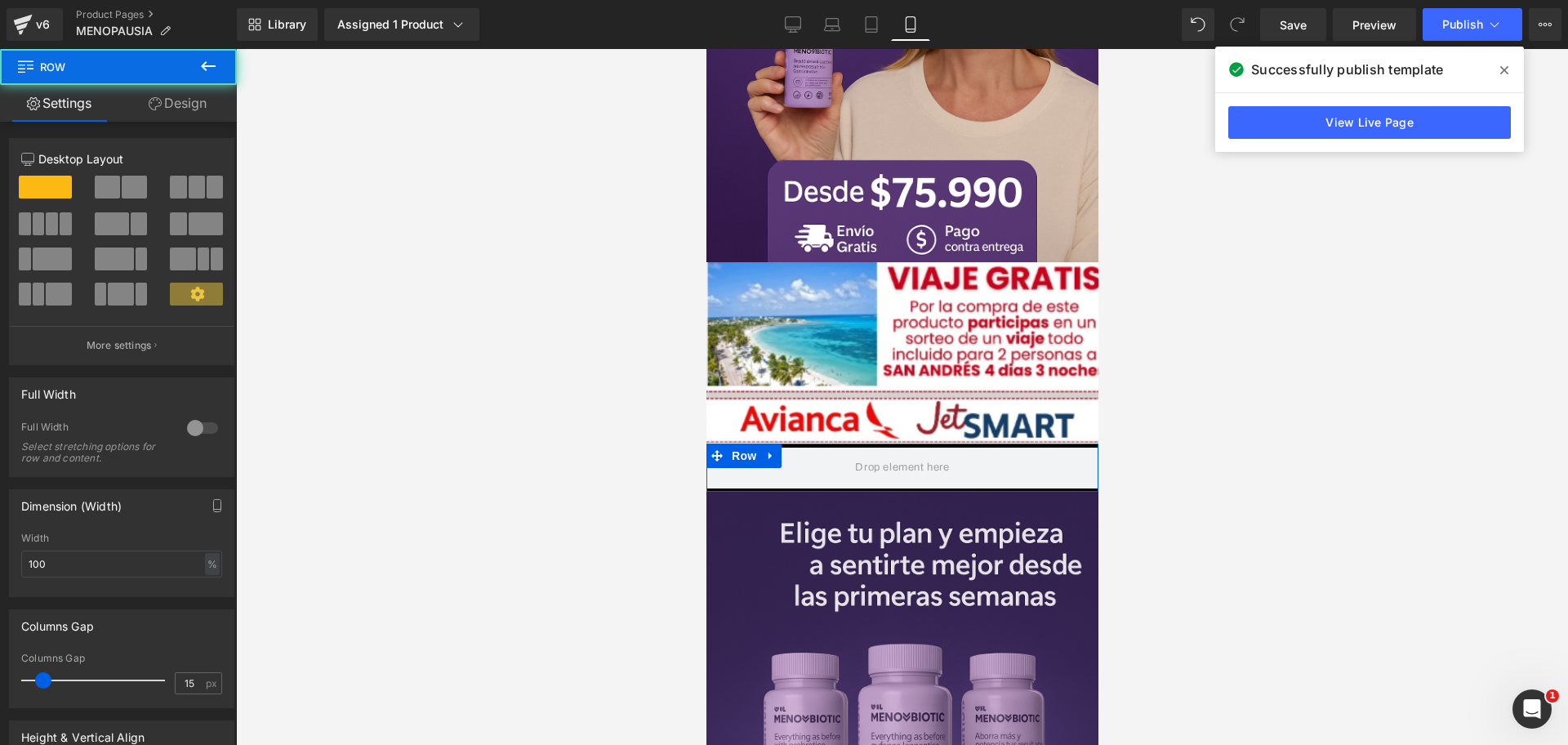
scroll to position [0, 845]
click at [156, 129] on div "Column Size Customizer 12 Desktop Layout Laptop Layout Tablet Layout Mobile Lay…" at bounding box center [122, 245] width 244 height 240
drag, startPoint x: 158, startPoint y: 102, endPoint x: 65, endPoint y: 236, distance: 163.1
click at [158, 102] on icon at bounding box center [155, 103] width 13 height 13
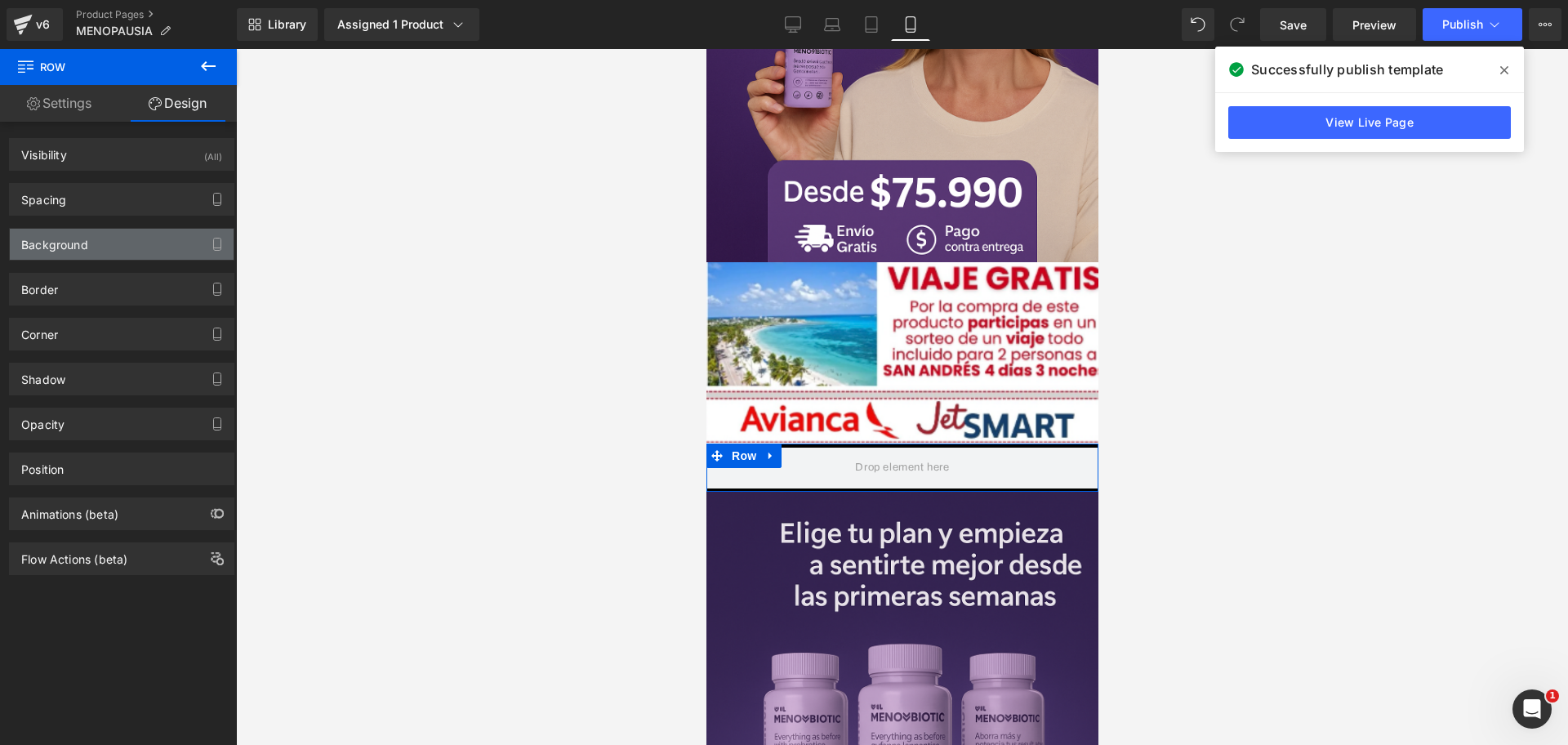
click at [75, 236] on div "Background" at bounding box center [54, 240] width 67 height 23
type input "#000000"
type input "100"
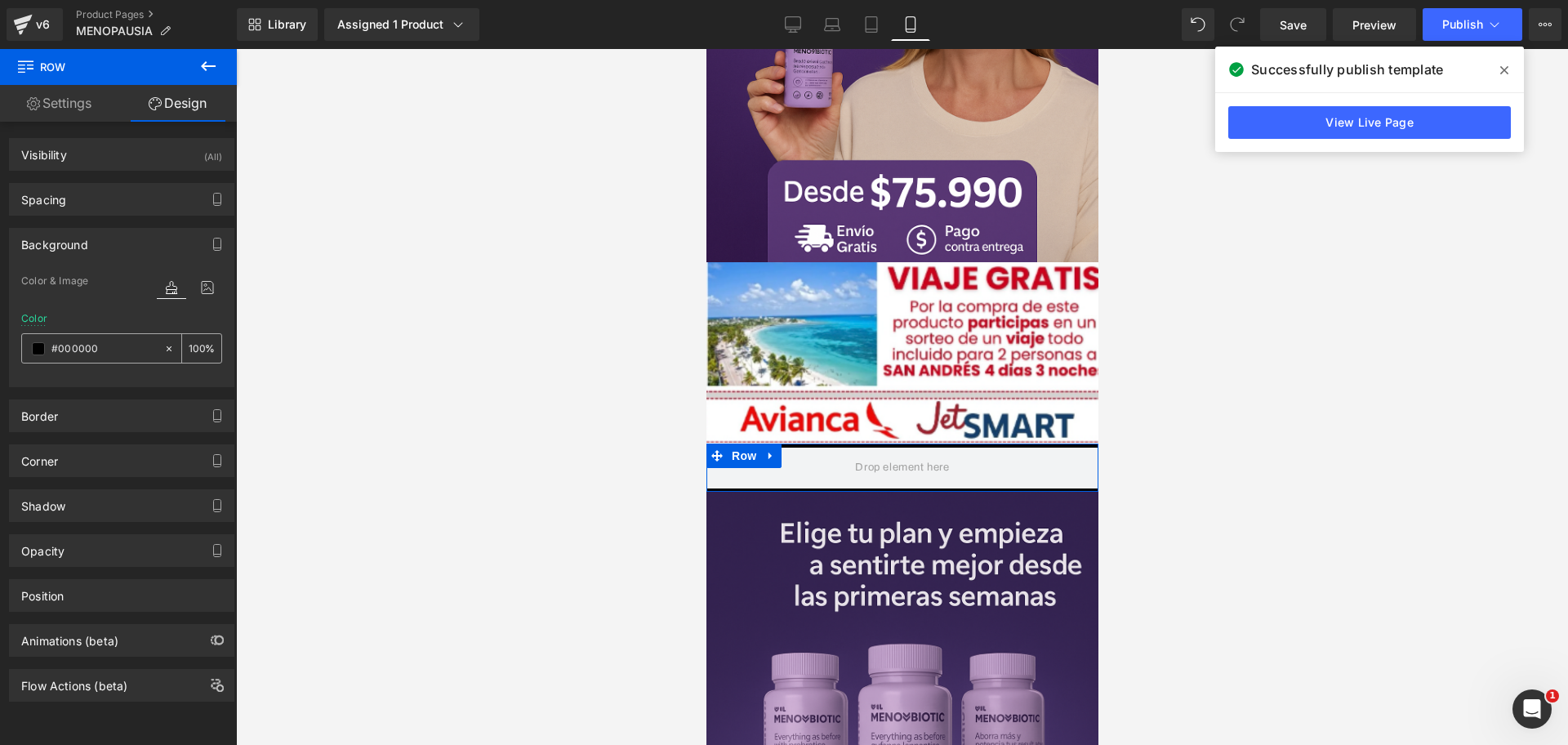
click at [41, 353] on span at bounding box center [38, 348] width 13 height 13
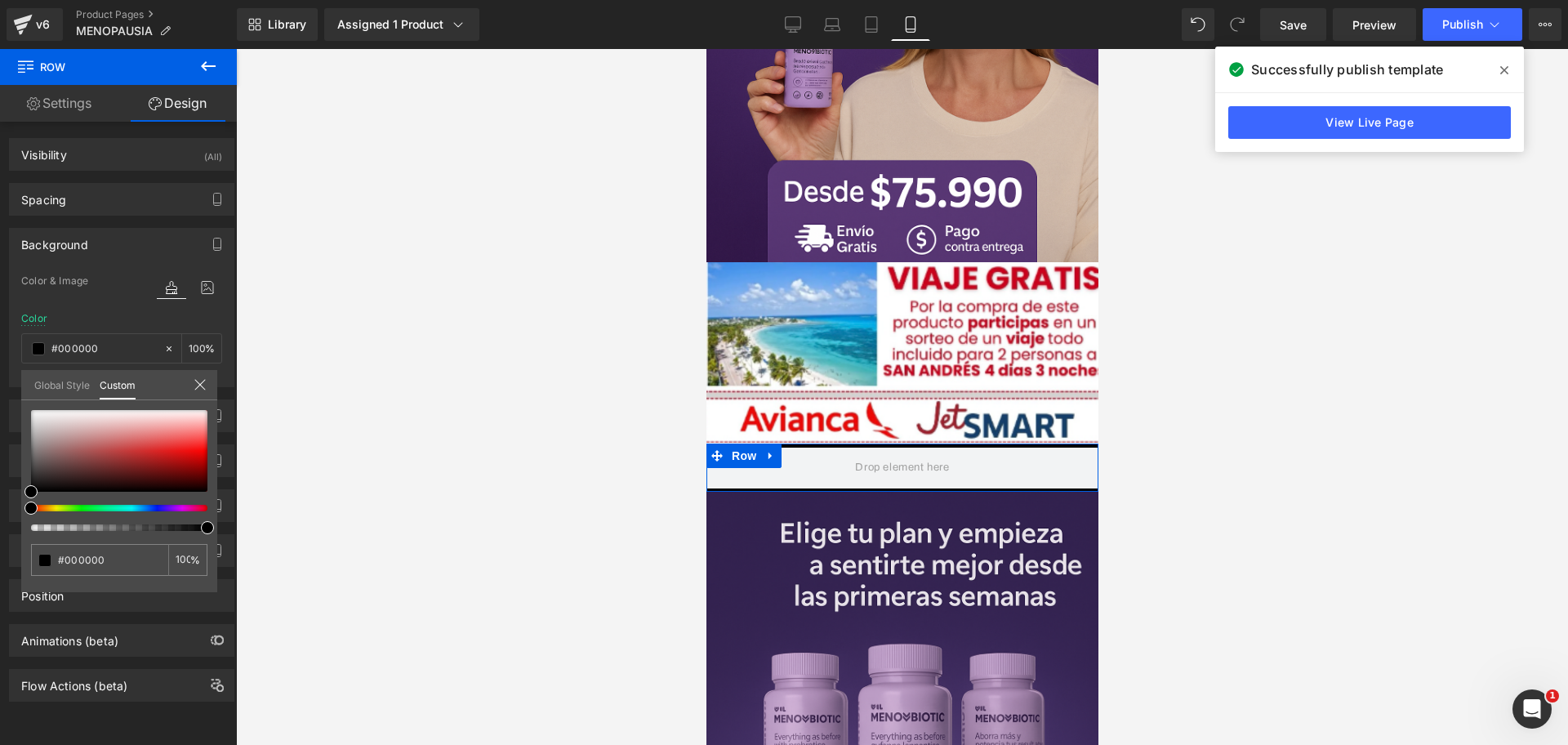
scroll to position [0, 0]
click at [155, 506] on div at bounding box center [112, 507] width 176 height 6
type input "#070708"
type input "#0f0f14"
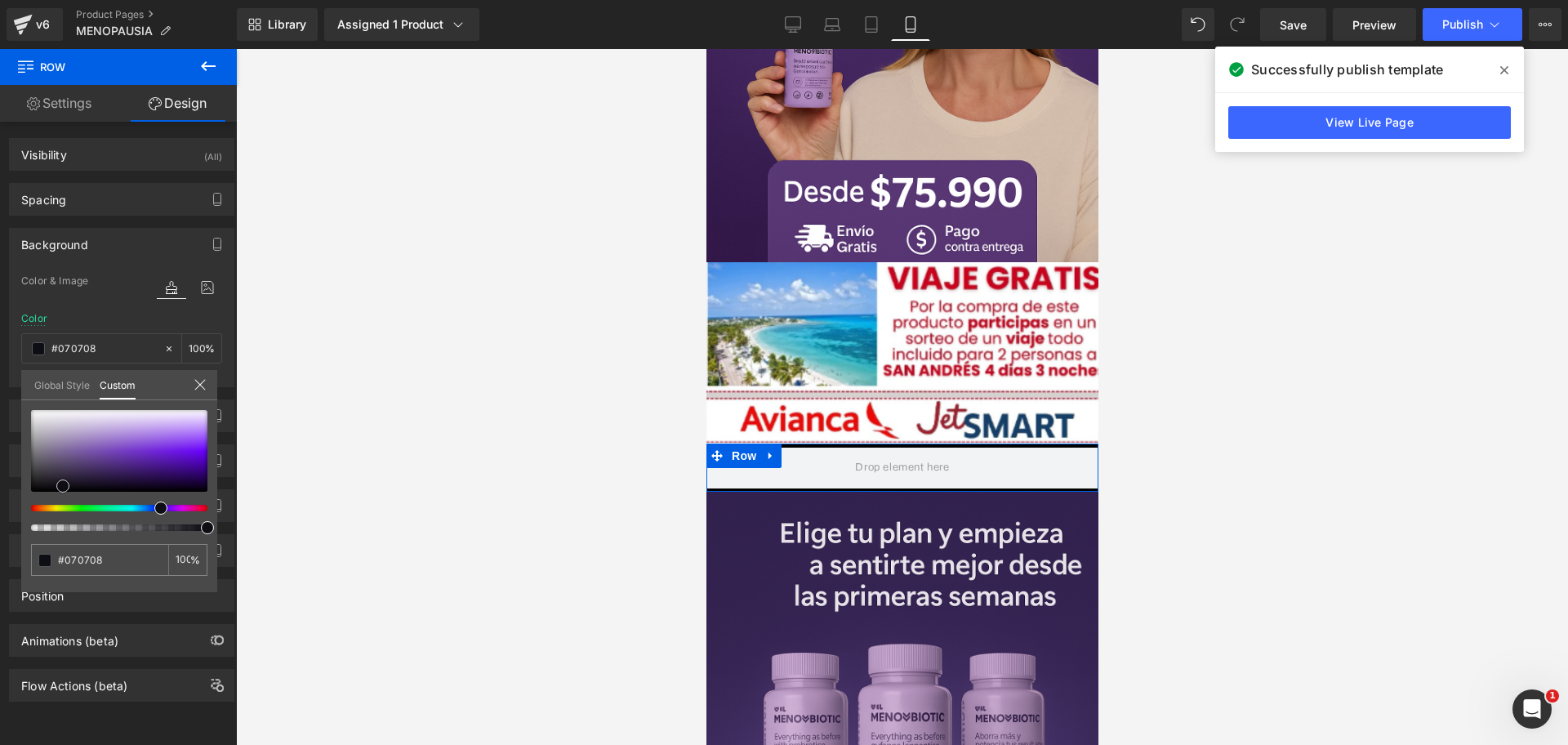
type input "#0f0f14"
type input "#161626"
type input "#1c1c3e"
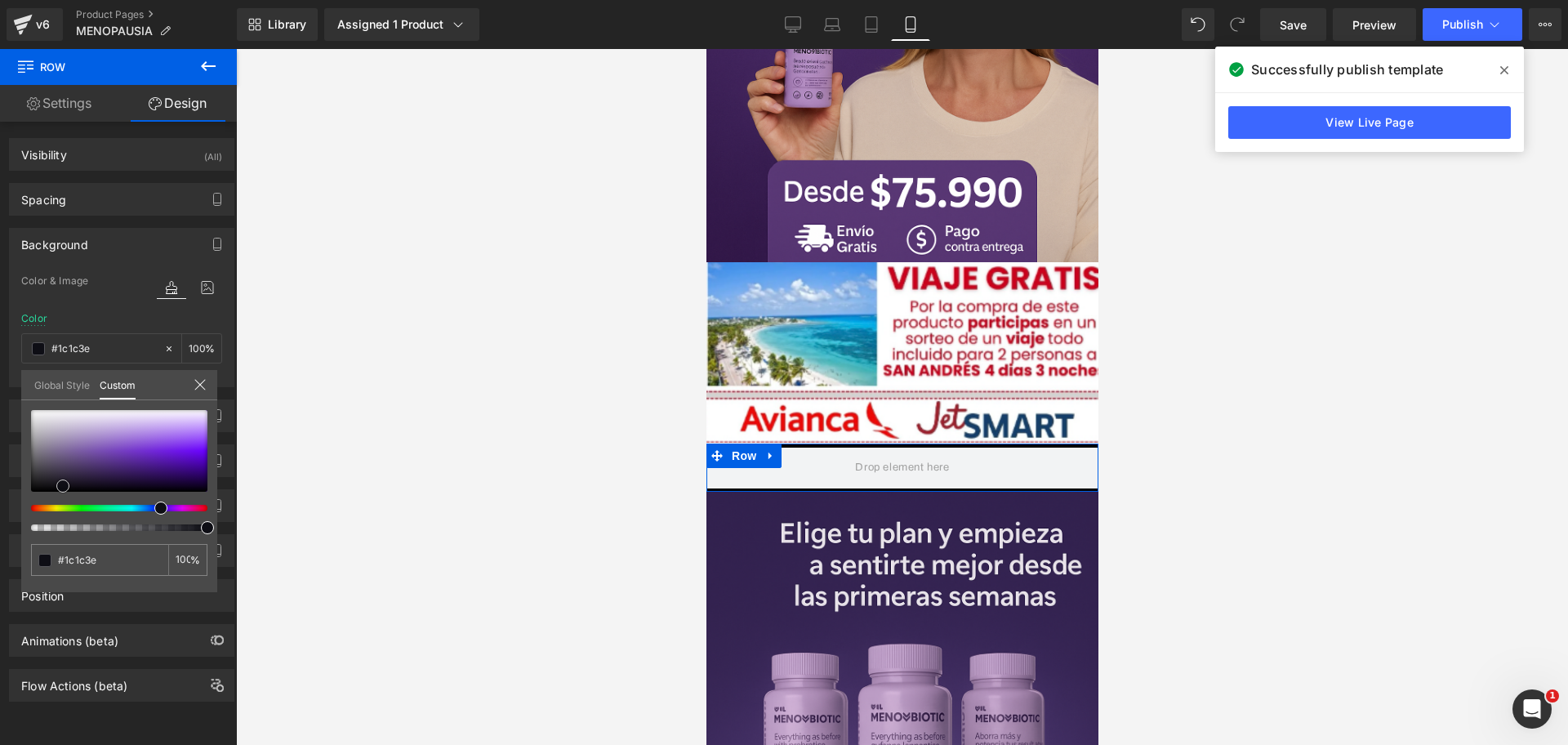
type input "#2a2a7d"
type input "#1f1f89"
type input "#1717a5"
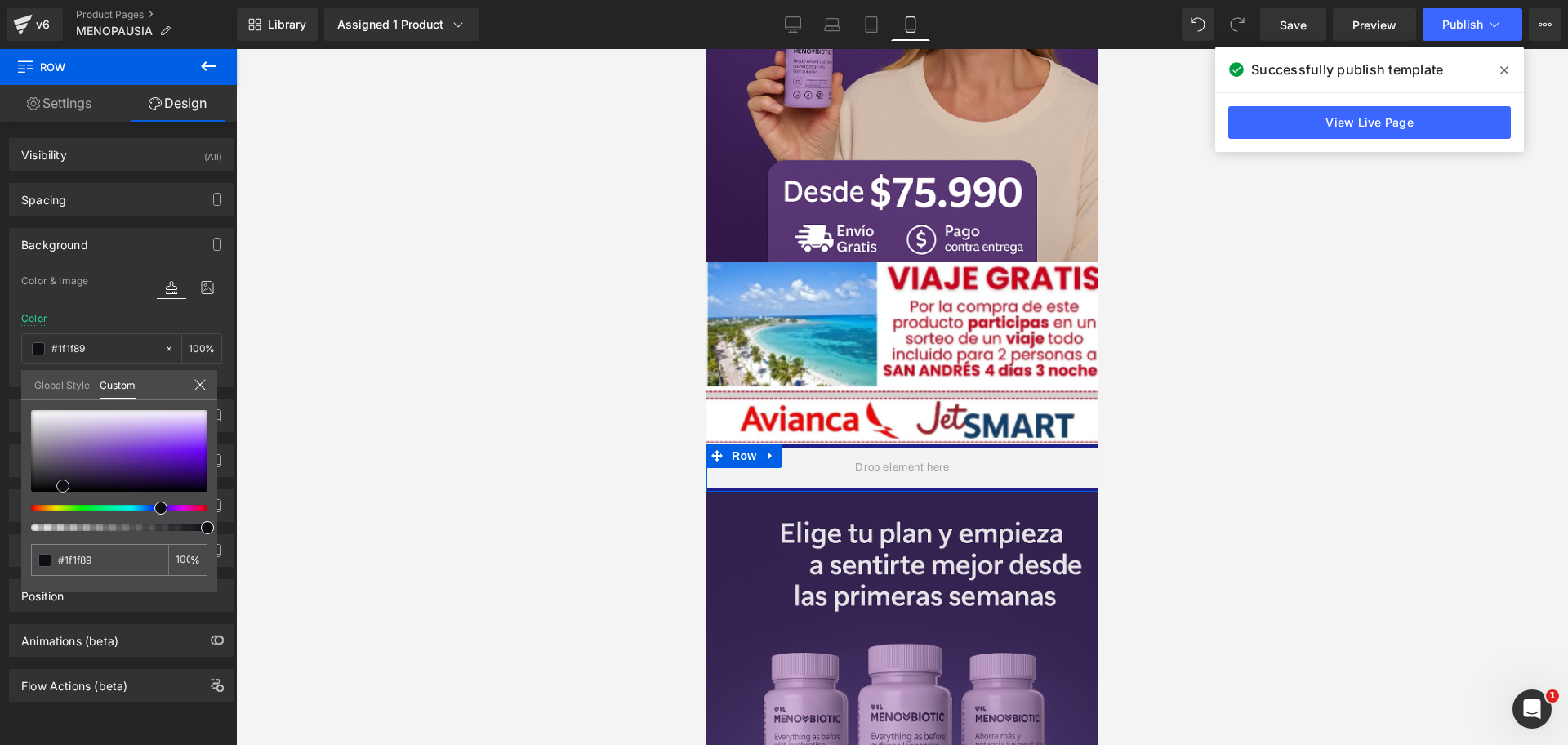
type input "#1717a5"
type input "#1414b7"
type input "#1313b8"
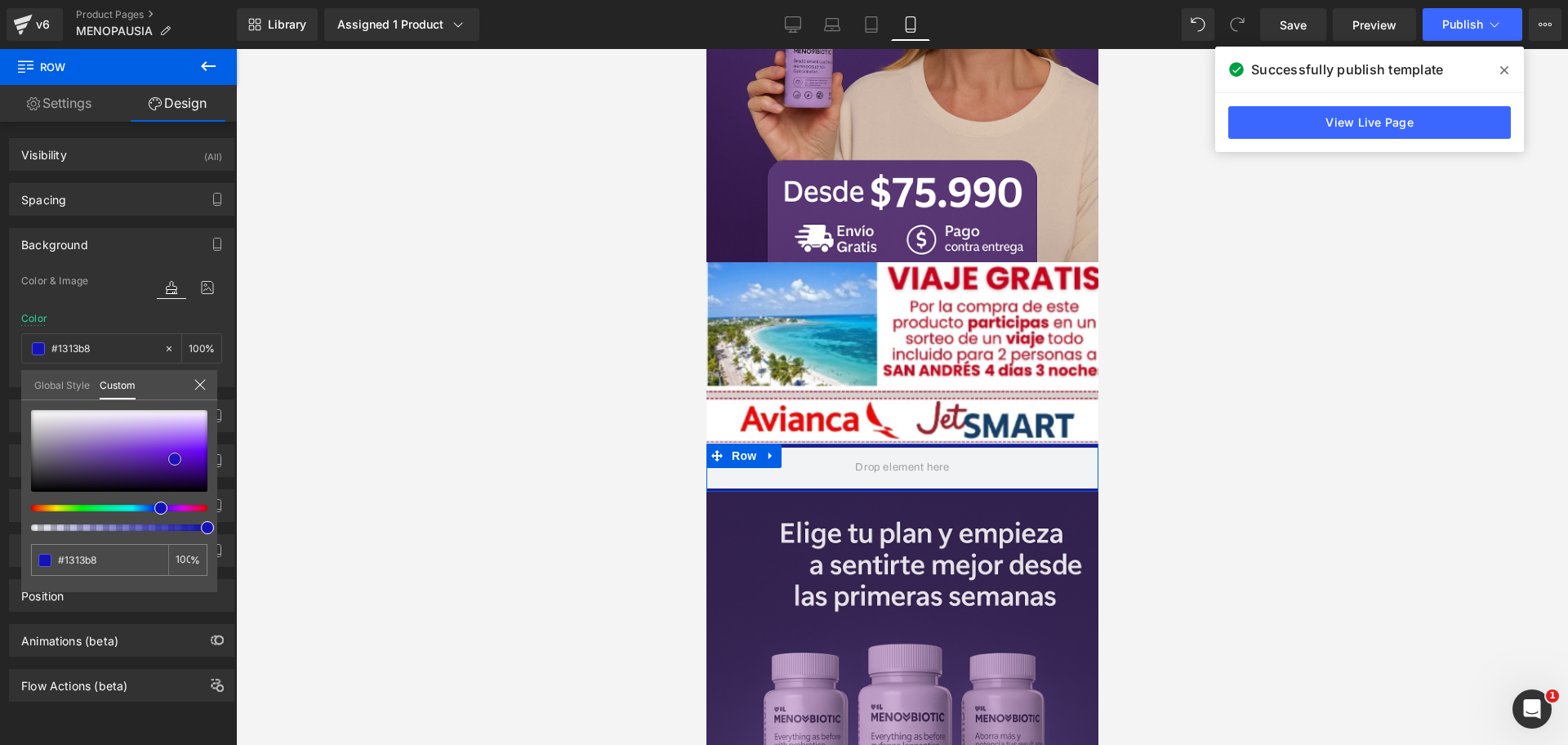
type input "#1111ba"
type input "#1010c0"
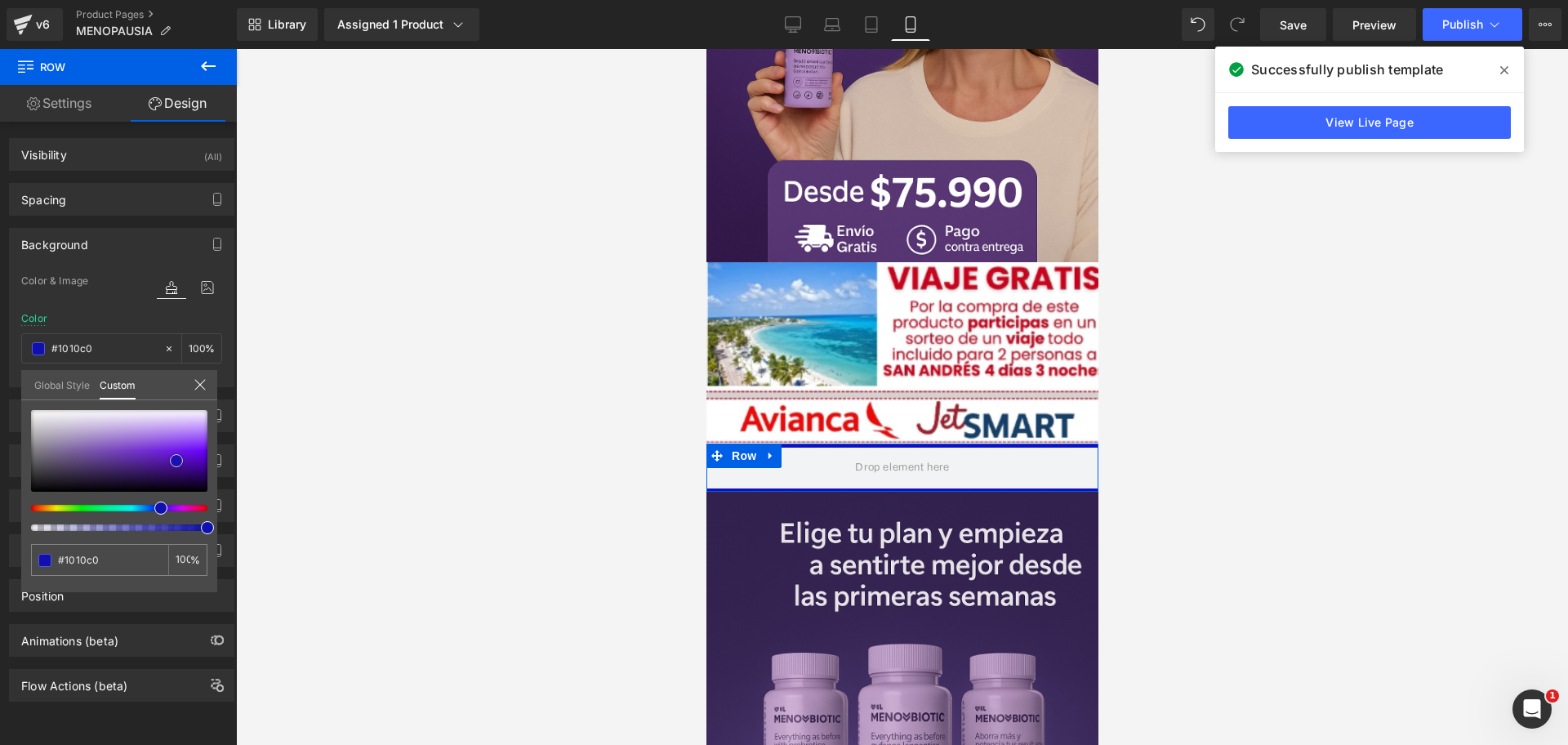
type input "#1111bf"
type input "#0f0f99"
type input "#0e0e94"
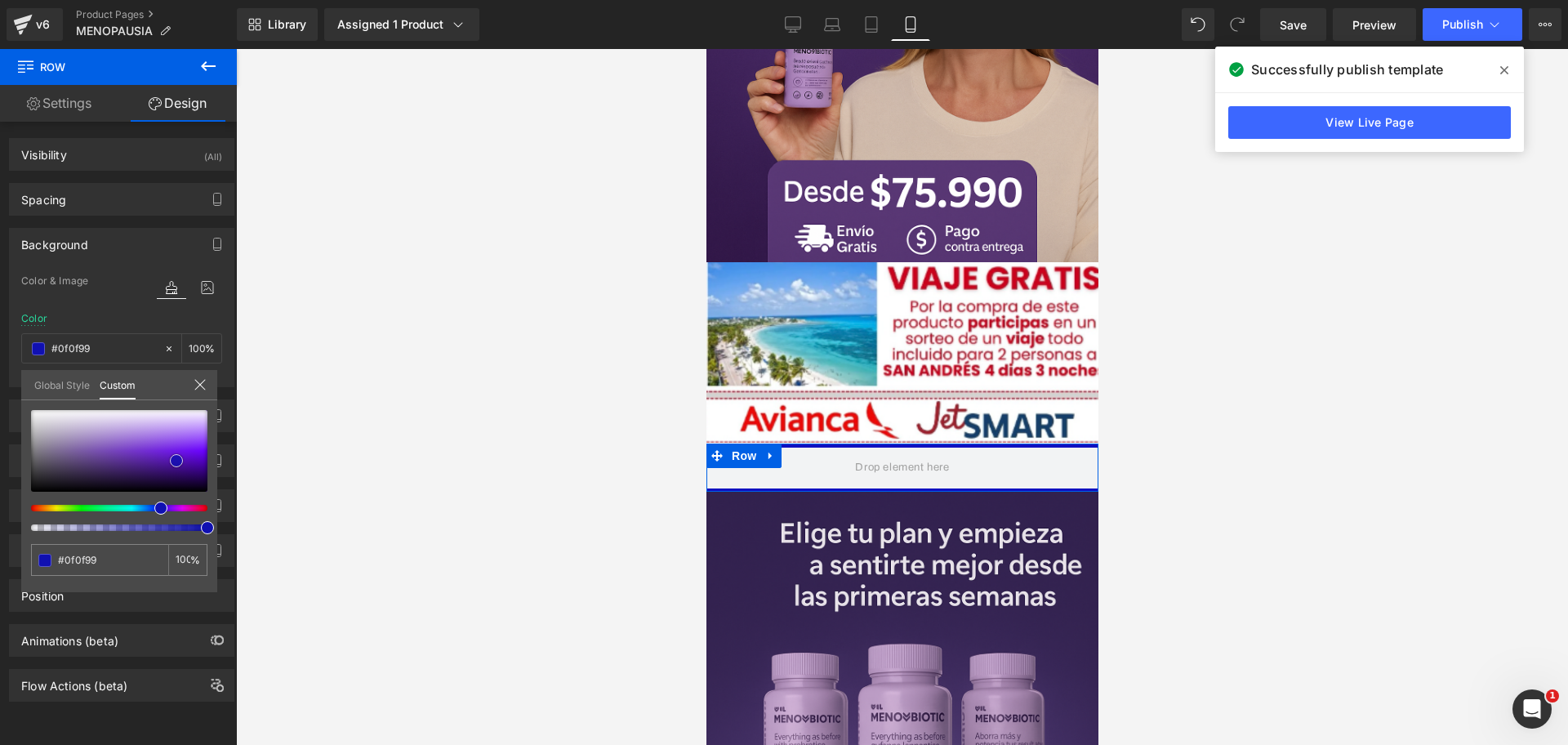
type input "#0e0e94"
type input "#0e0e85"
type input "#0d0d7b"
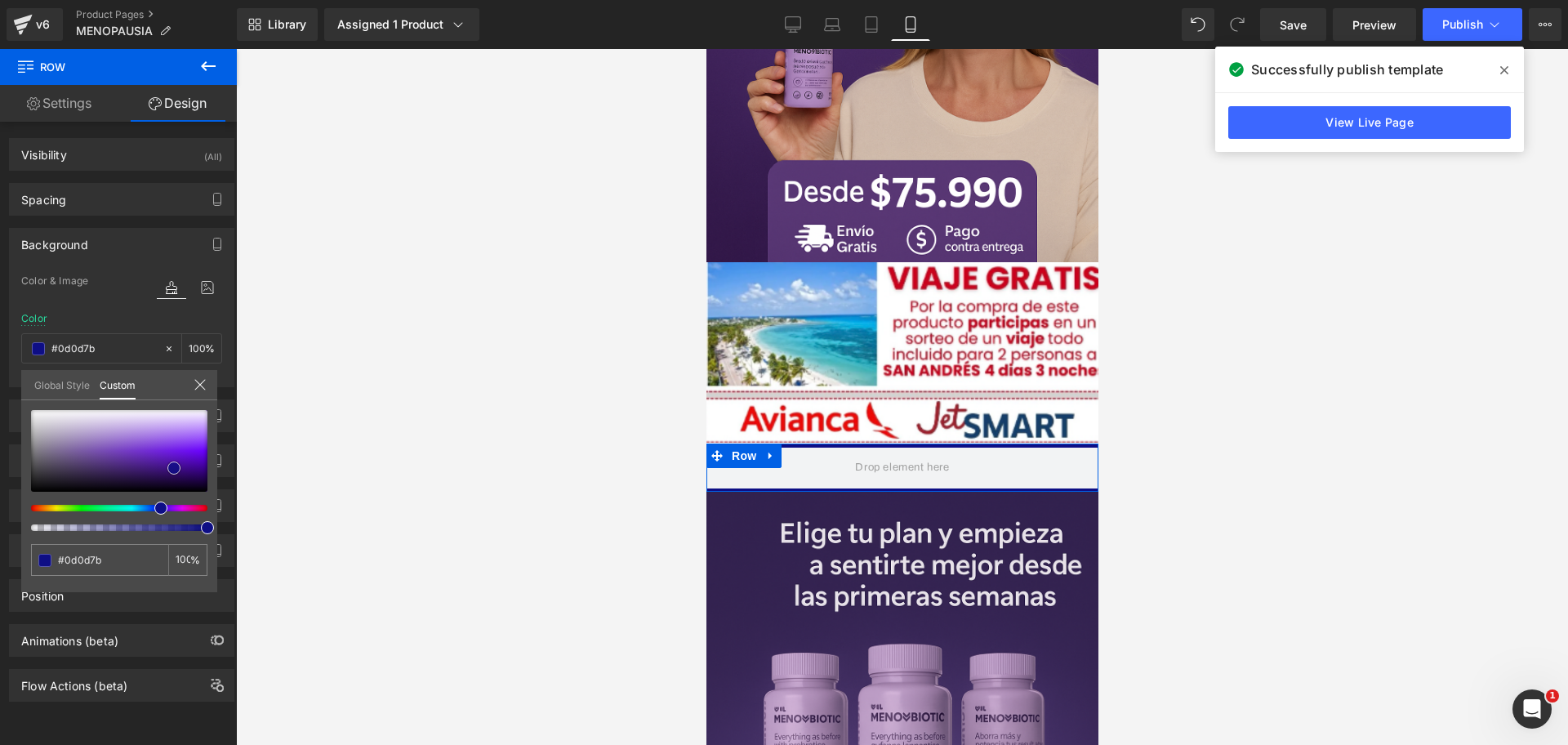
type input "#0c0c63"
type input "#0c0c54"
type input "#0b0b50"
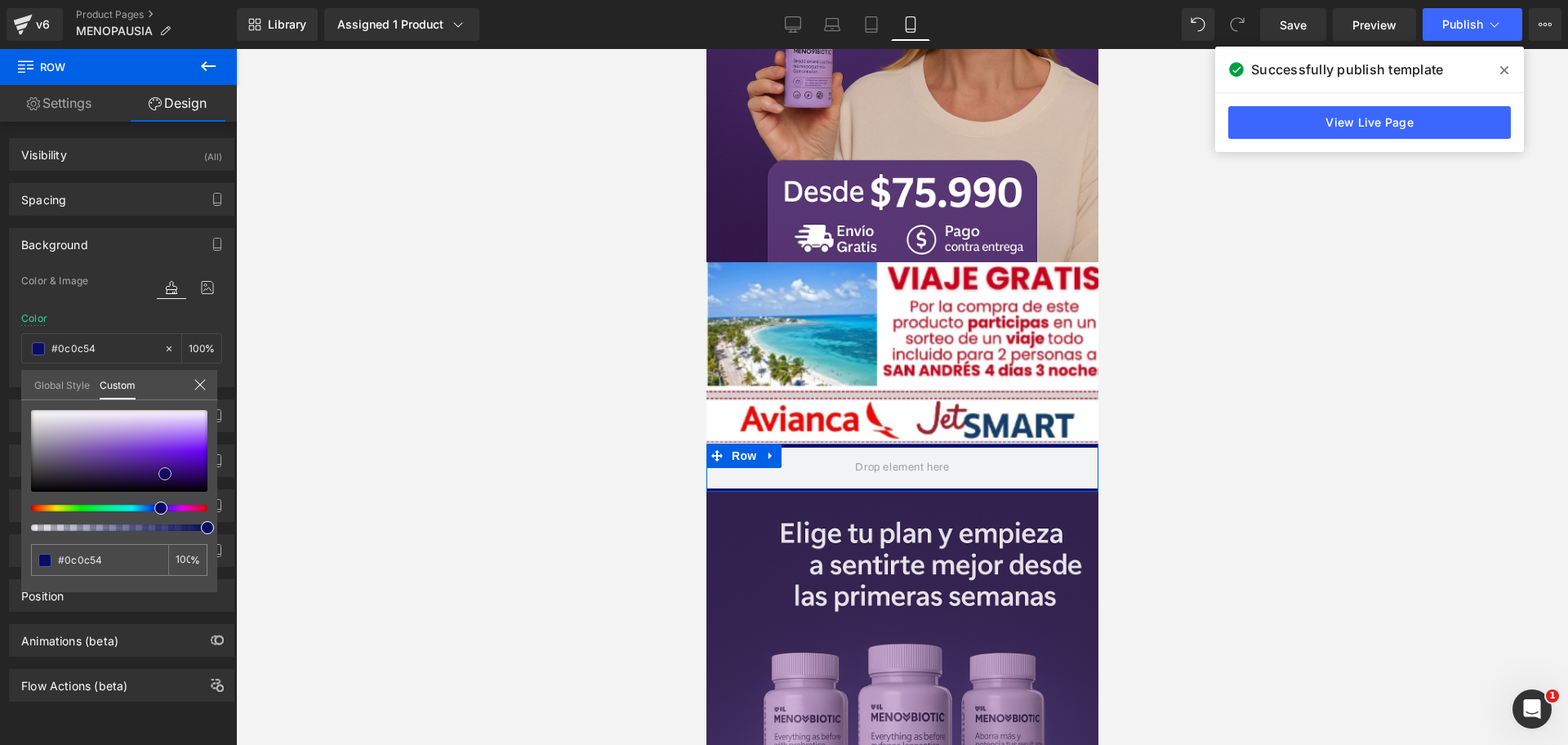
type input "#0b0b50"
type input "#050527"
type input "#030316"
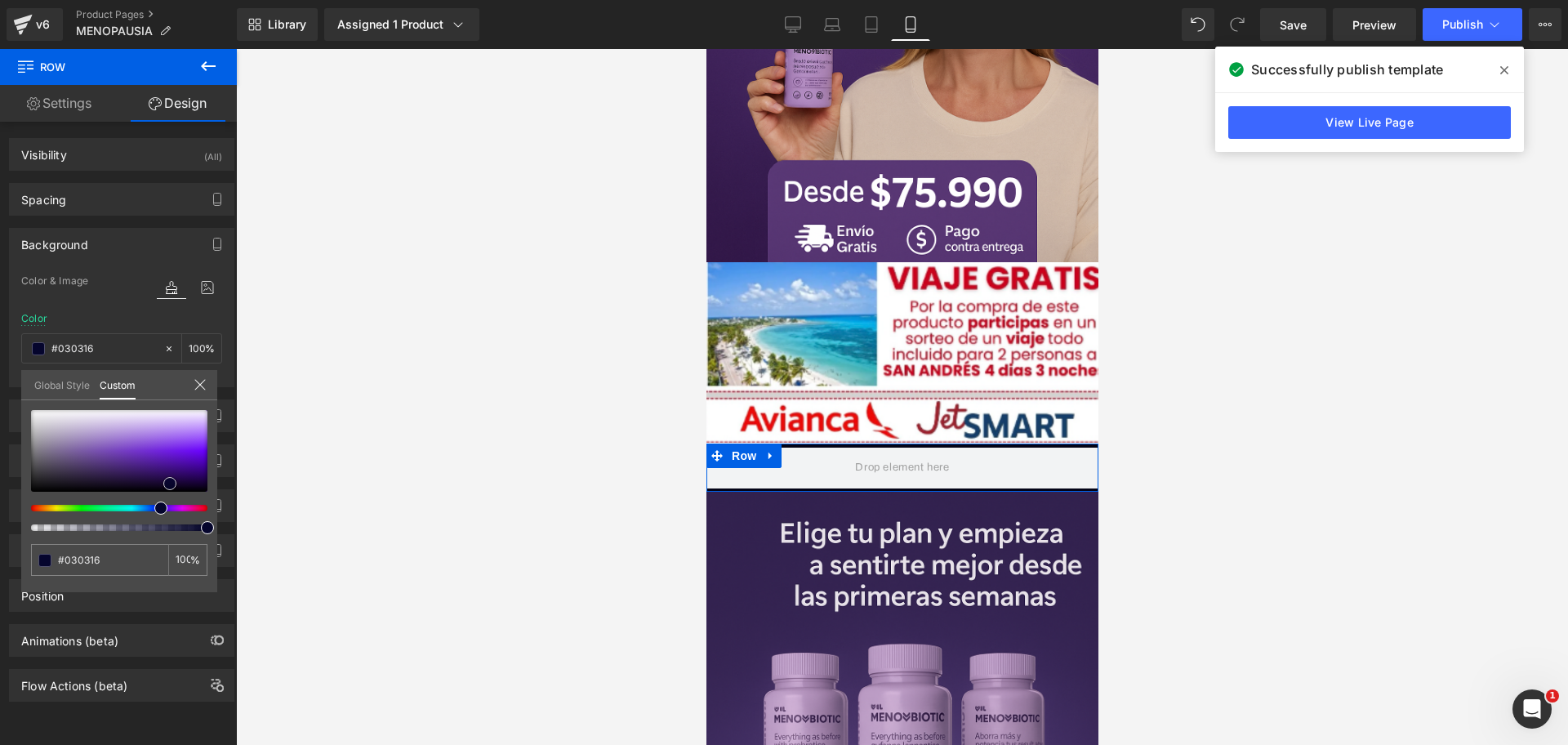
type input "#05052d"
type input "#05053c"
type input "#050546"
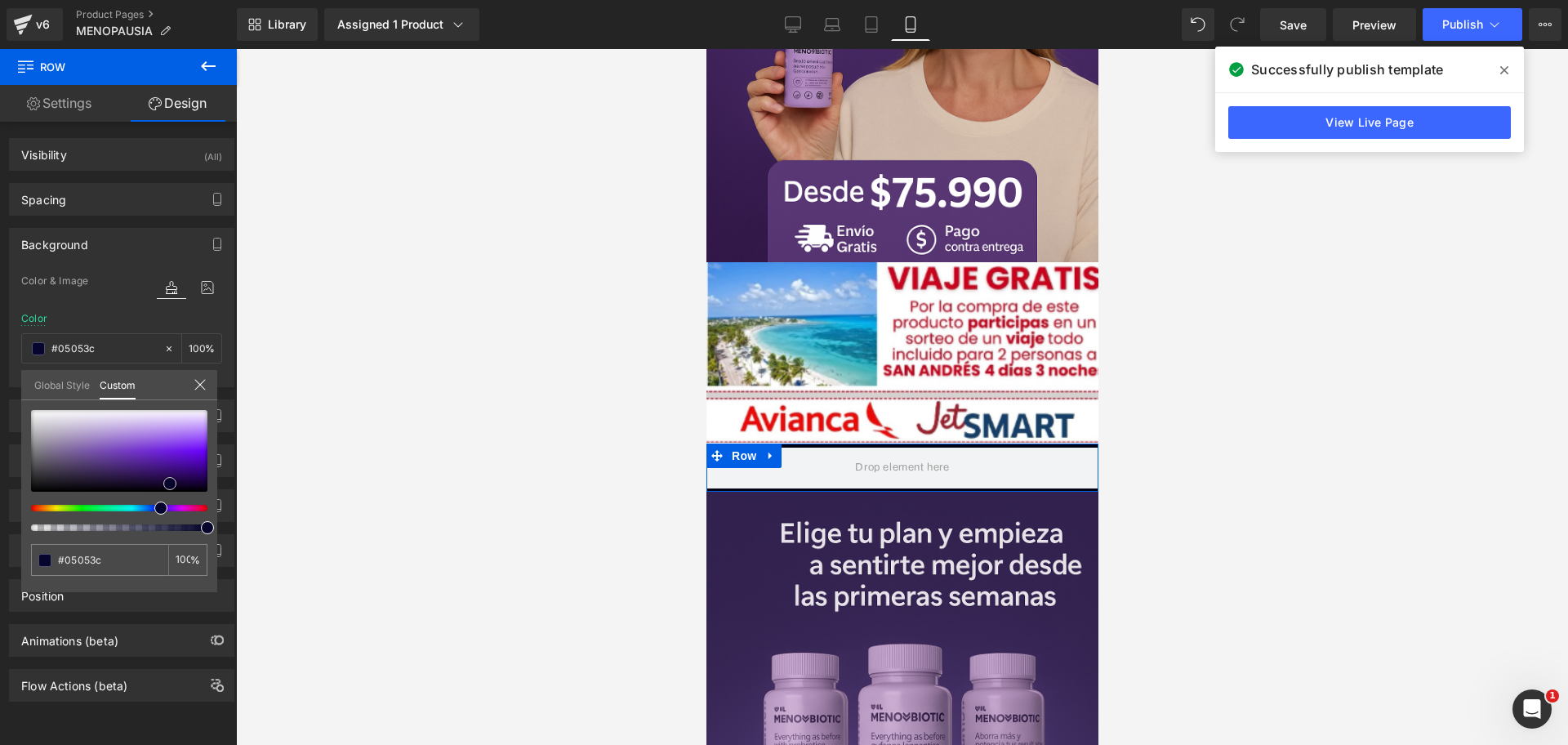
type input "#050546"
type input "#080877"
type input "#0a0a9d"
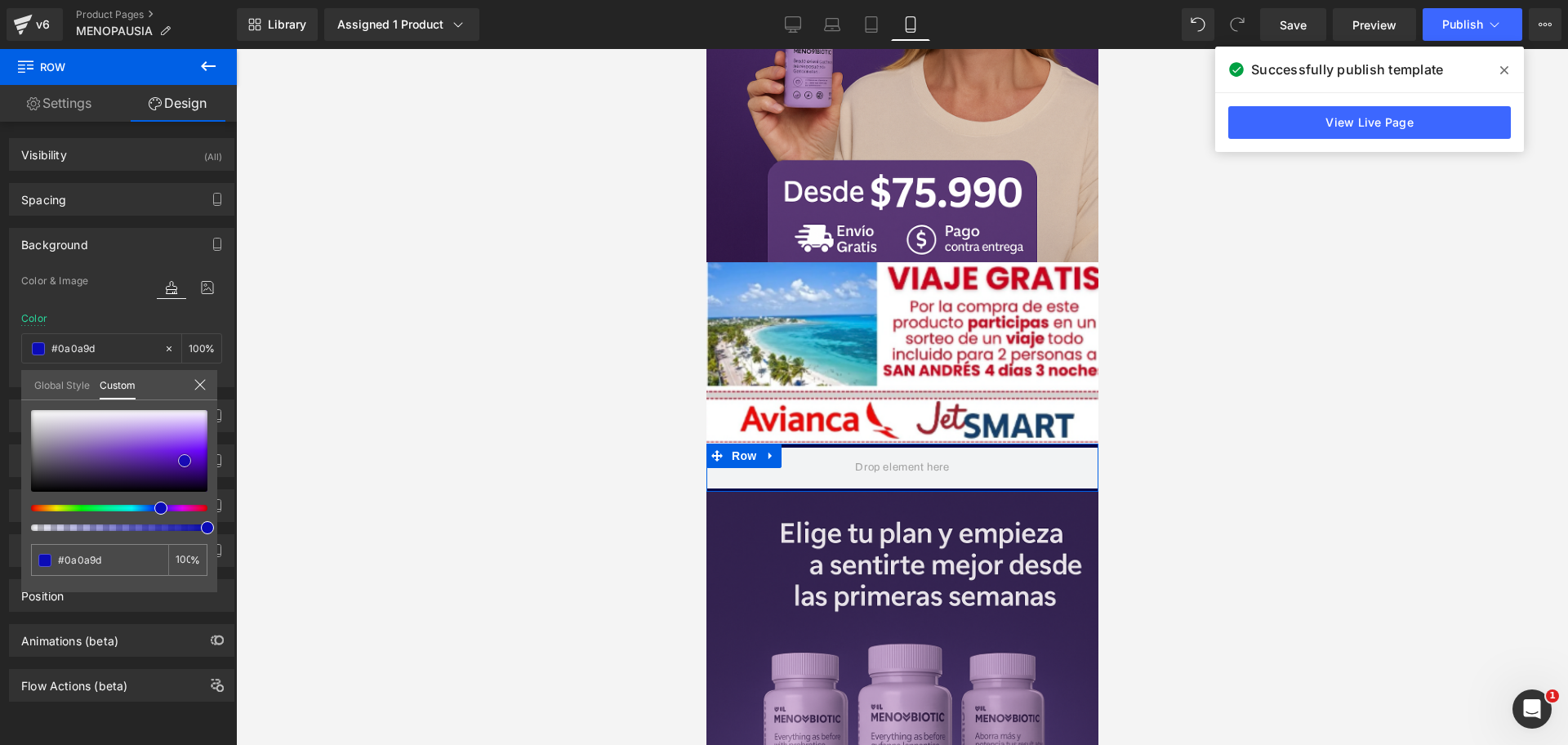
type input "#0b0bb6"
type input "#0c0cc4"
type input "#0d0dc3"
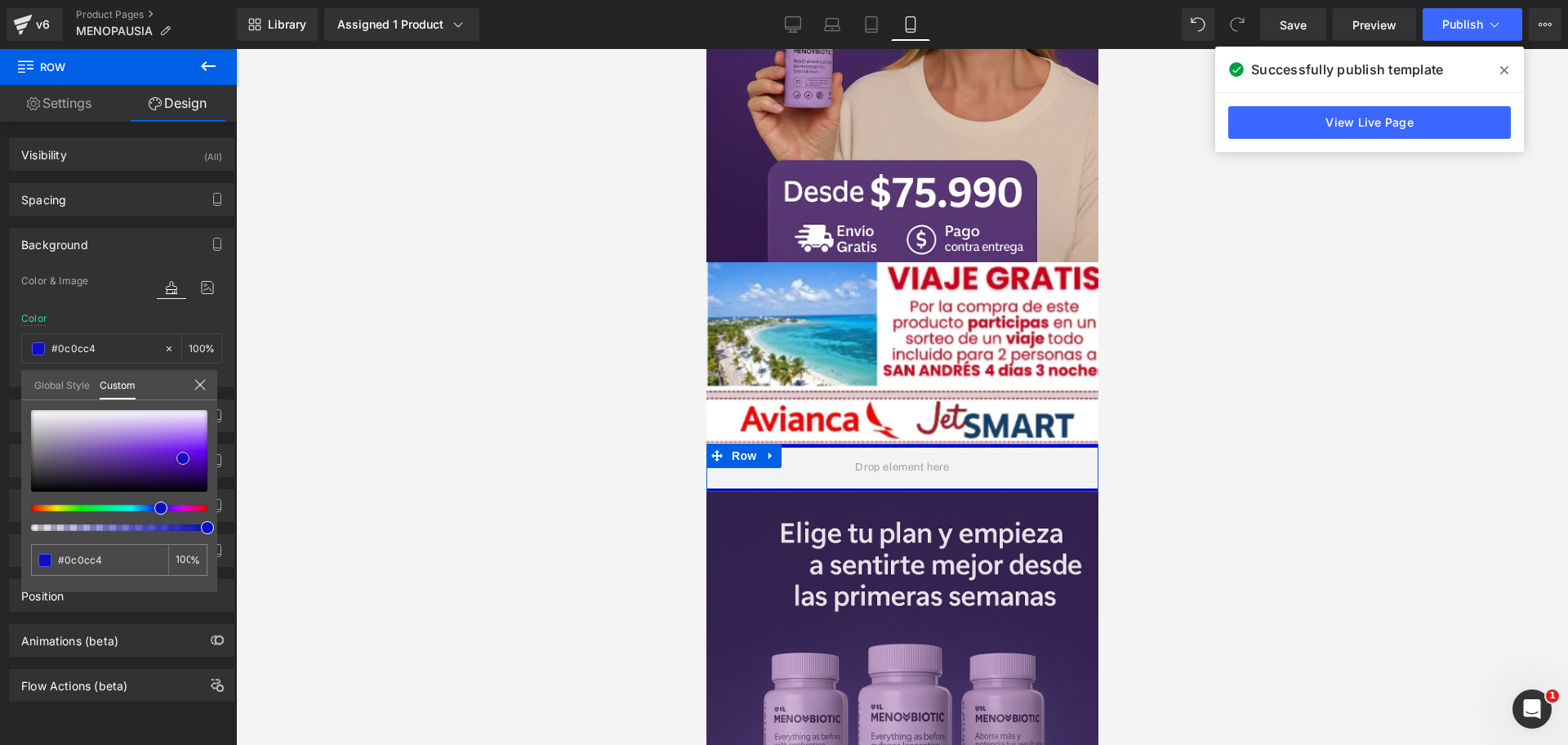
type input "#0d0dc3"
type input "#0e0ed6"
type input "#1111d4"
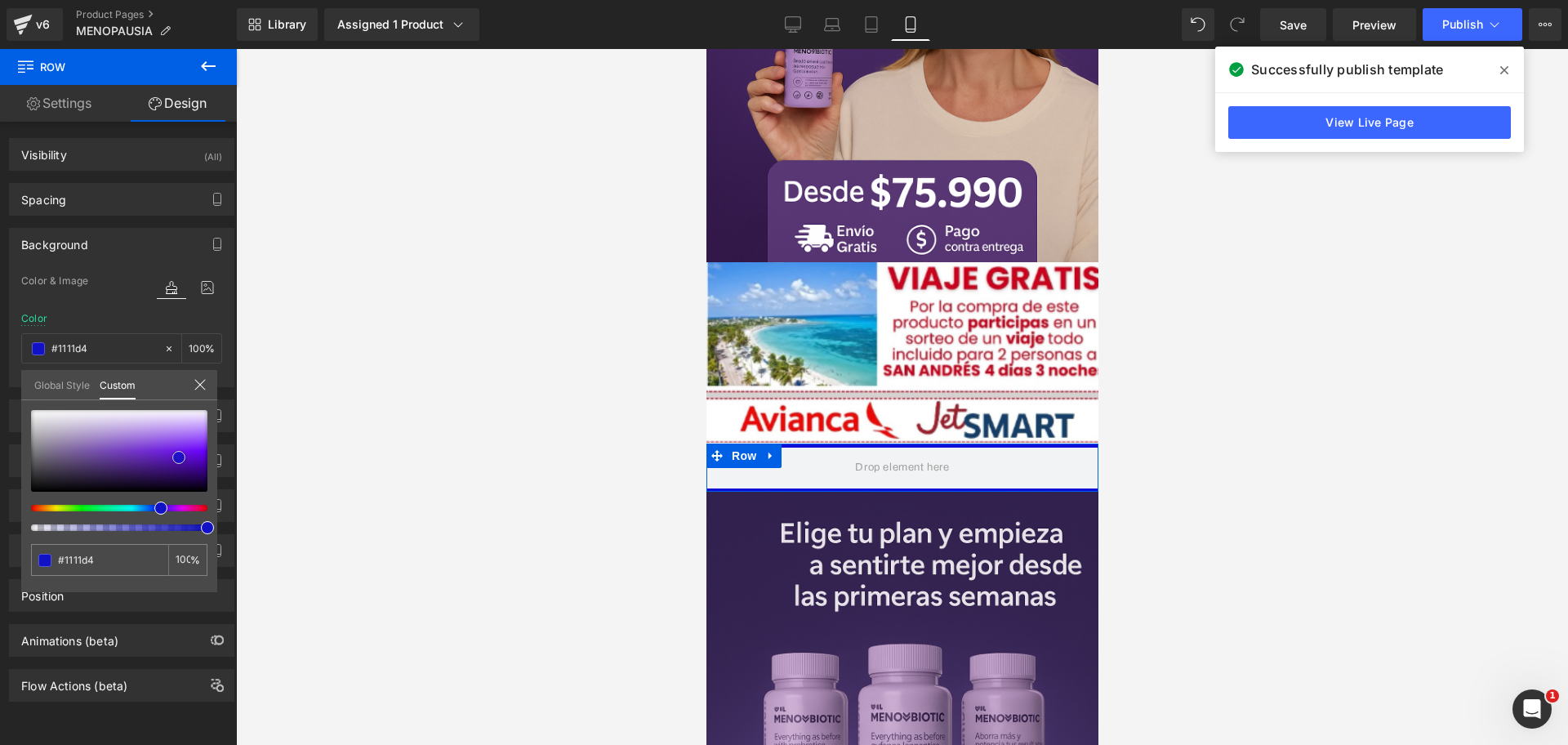
type input "#1212c3"
type input "#1212be"
type input "#1010b1"
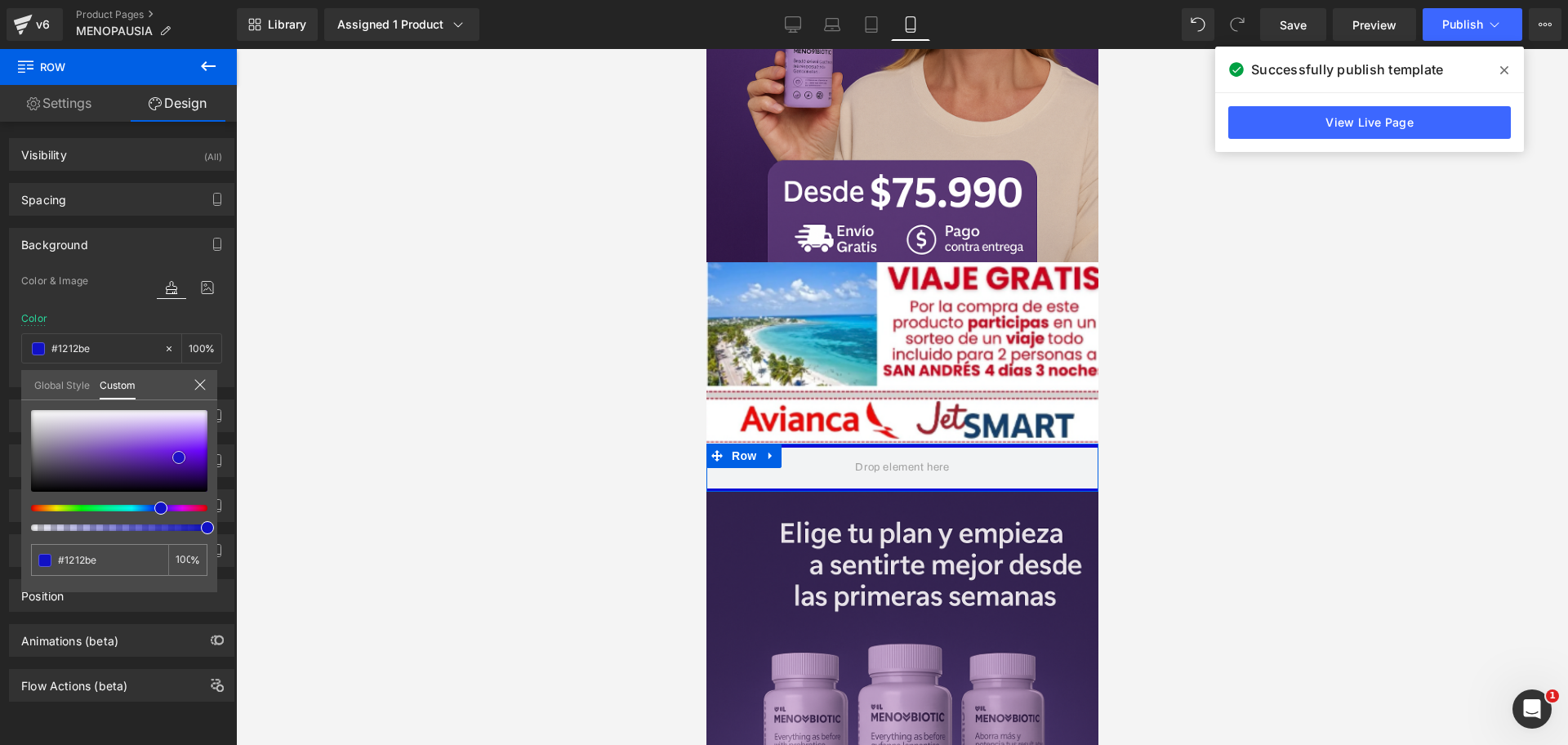
type input "#1010b1"
type input "#0f0f98"
type input "#0e0e85"
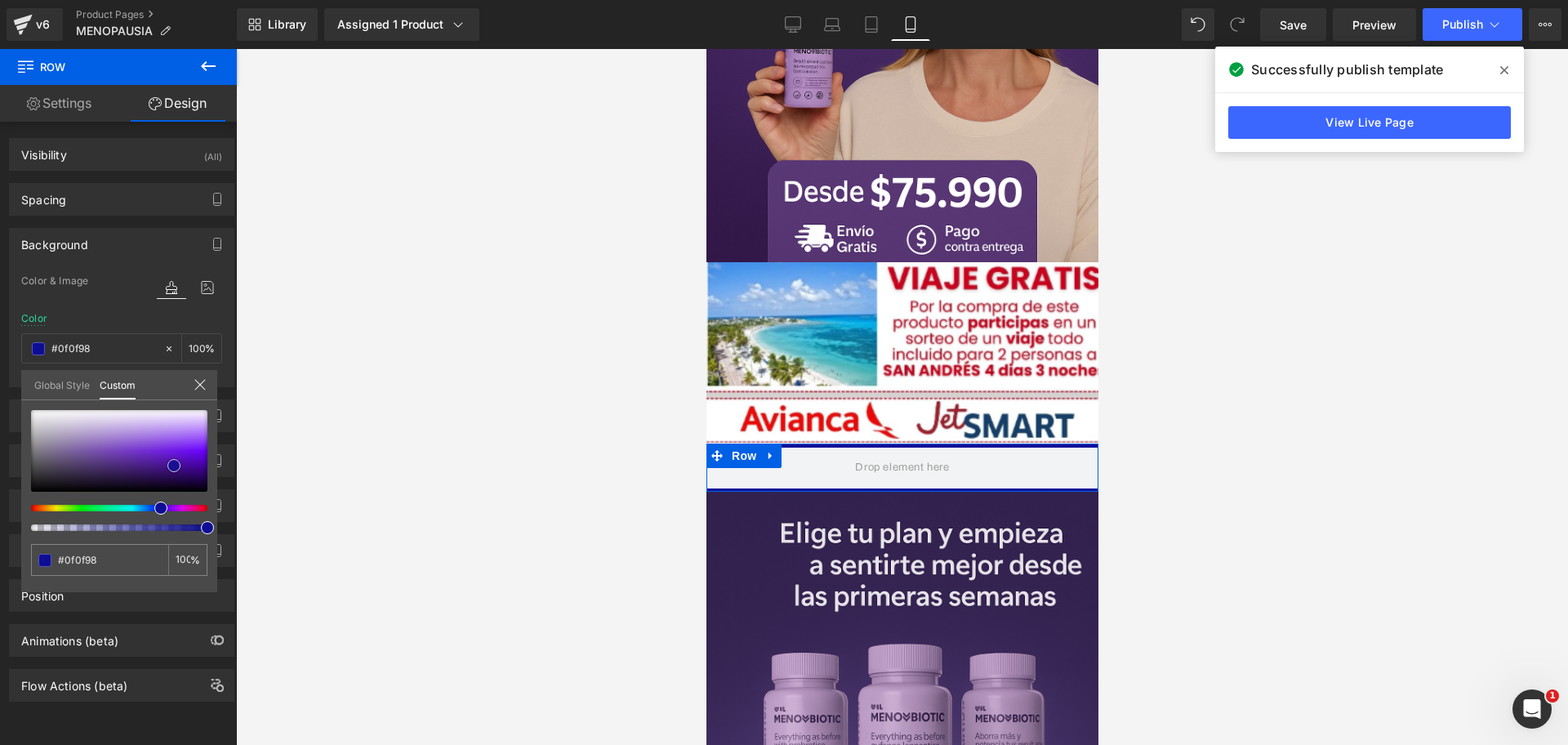
type input "#0e0e85"
type input "#101083"
type input "#0f0f79"
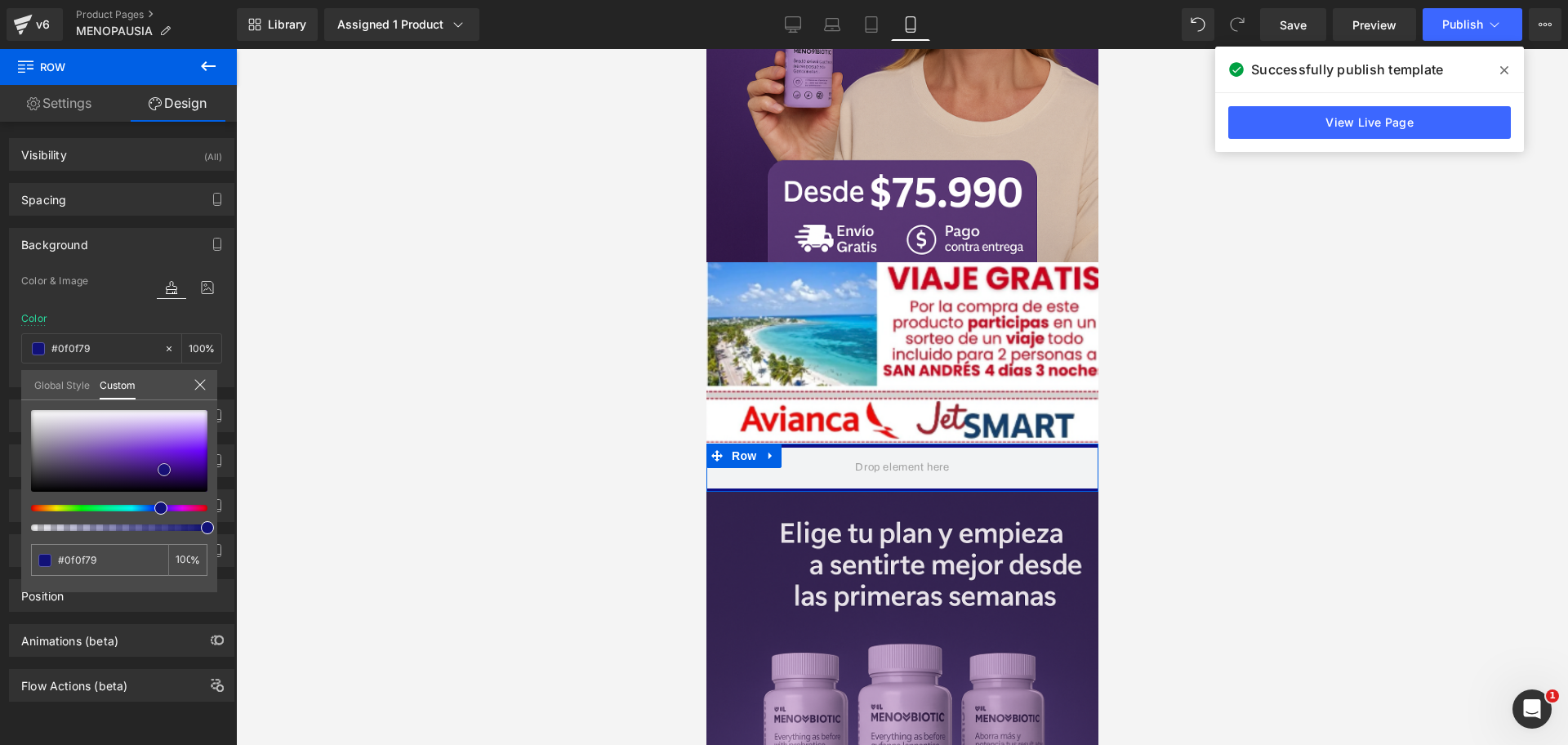
type input "#111178"
type input "#0f0f6b"
type input "#0e0e62"
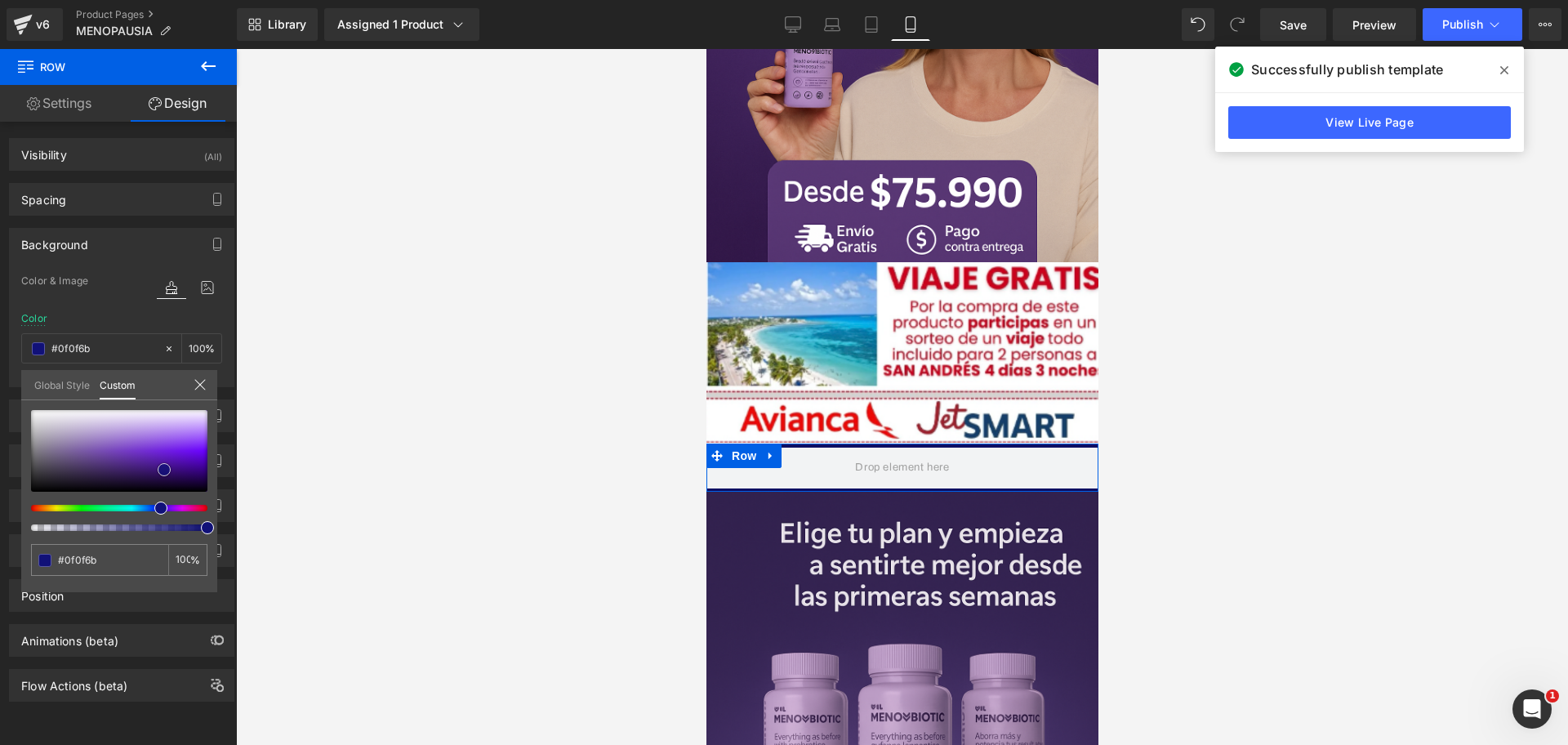
type input "#0e0e62"
type input "#0f0f61"
drag, startPoint x: 29, startPoint y: 495, endPoint x: 156, endPoint y: 477, distance: 128.3
click at [156, 477] on span at bounding box center [160, 474] width 13 height 13
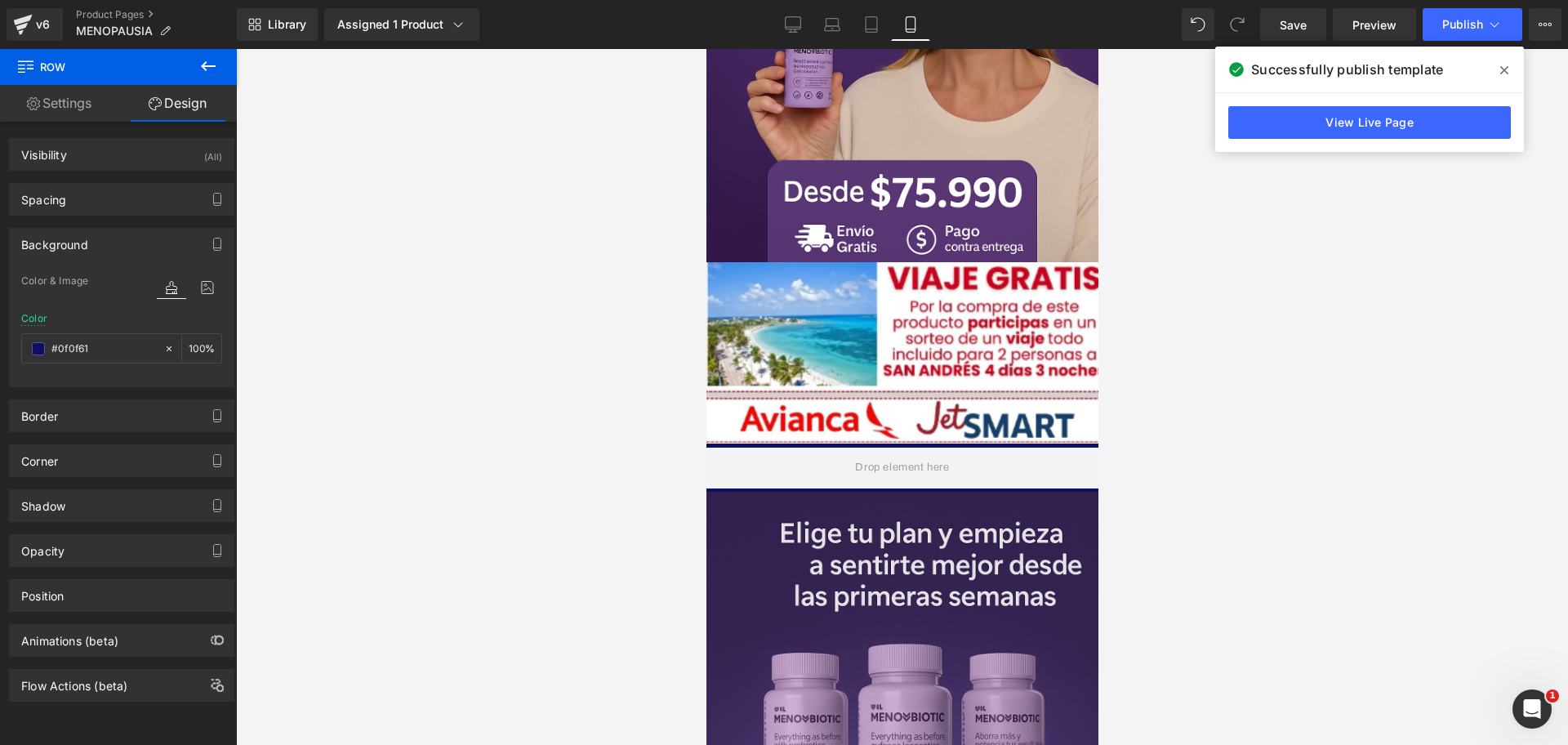
click at [322, 477] on div at bounding box center [902, 397] width 1332 height 696
click at [1289, 38] on link "Save" at bounding box center [1293, 24] width 66 height 33
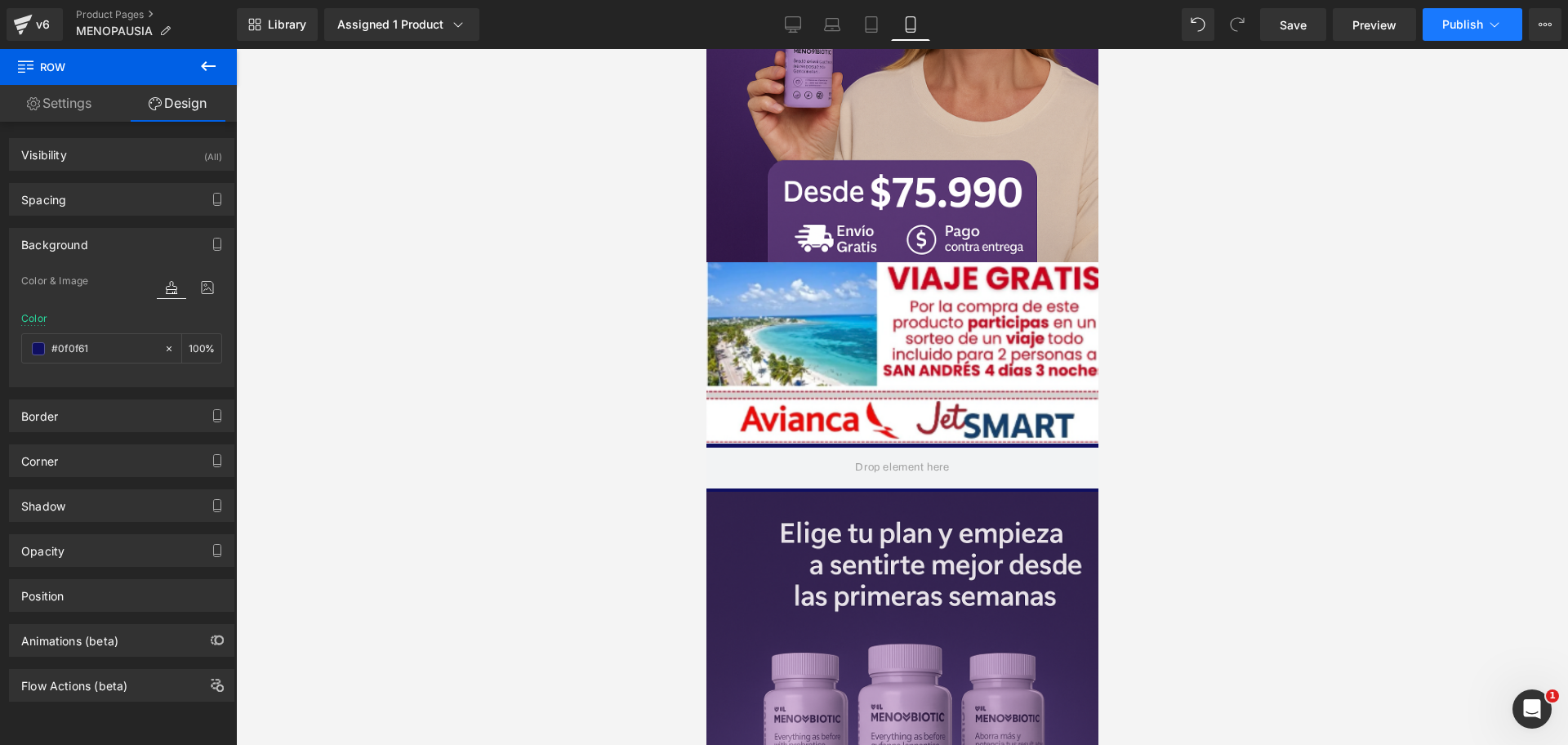
click at [1481, 35] on button "Publish" at bounding box center [1472, 24] width 99 height 33
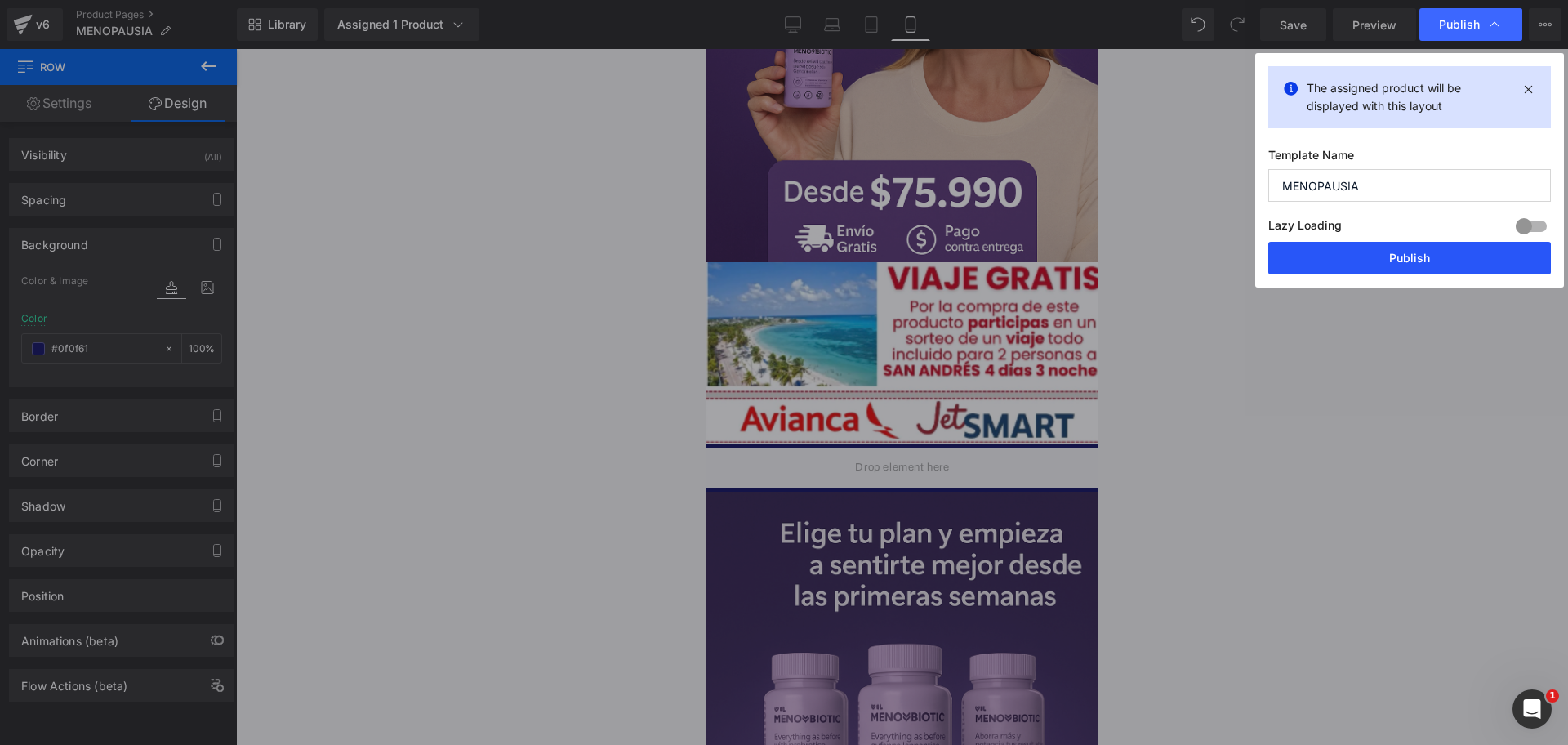
click at [1337, 273] on button "Publish" at bounding box center [1410, 258] width 283 height 33
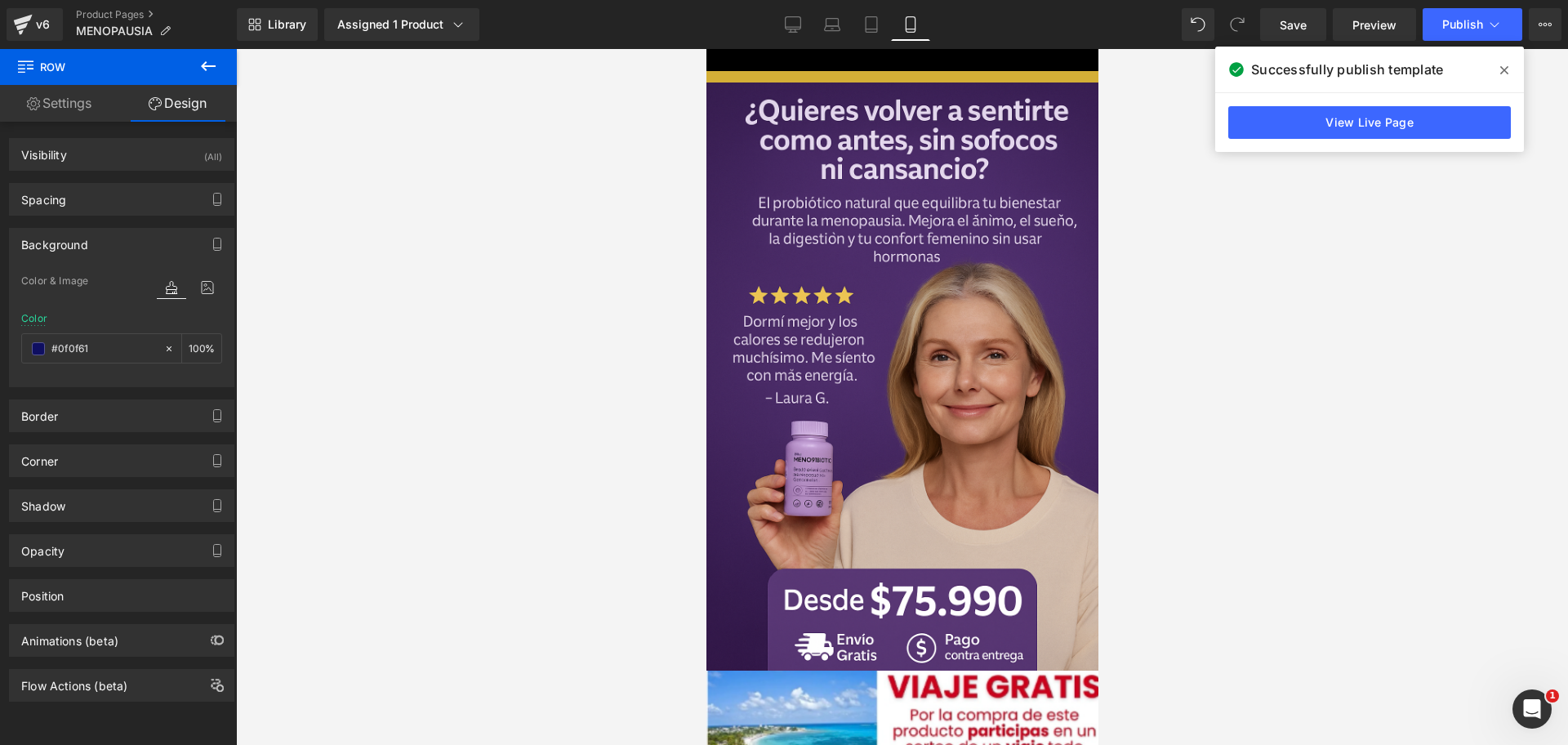
scroll to position [0, 0]
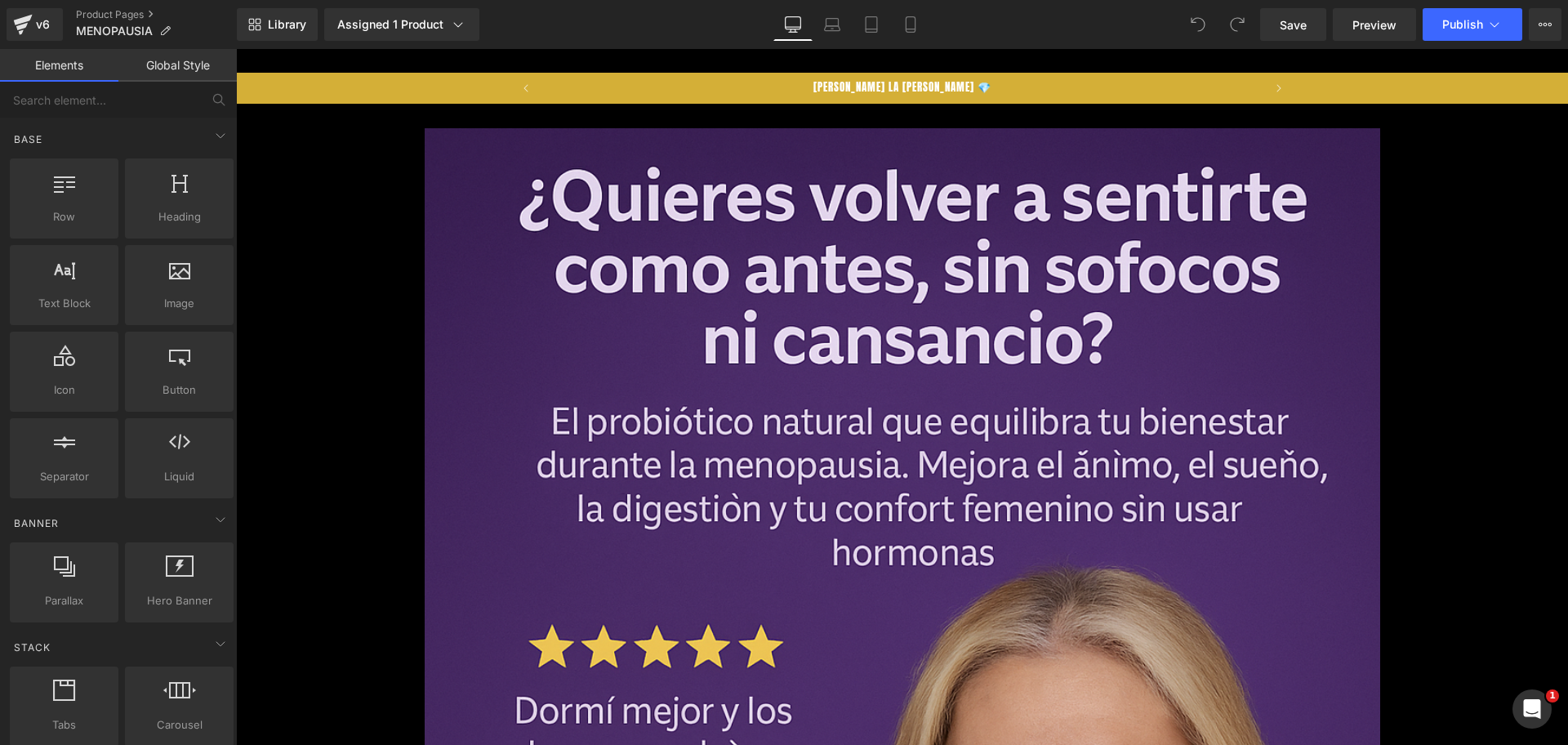
click at [908, 5] on div "Library Assigned 1 Product Product Preview MenoBiotic+ Probióticos clínicos par…" at bounding box center [902, 24] width 1331 height 49
click at [912, 11] on link "Mobile" at bounding box center [910, 24] width 39 height 33
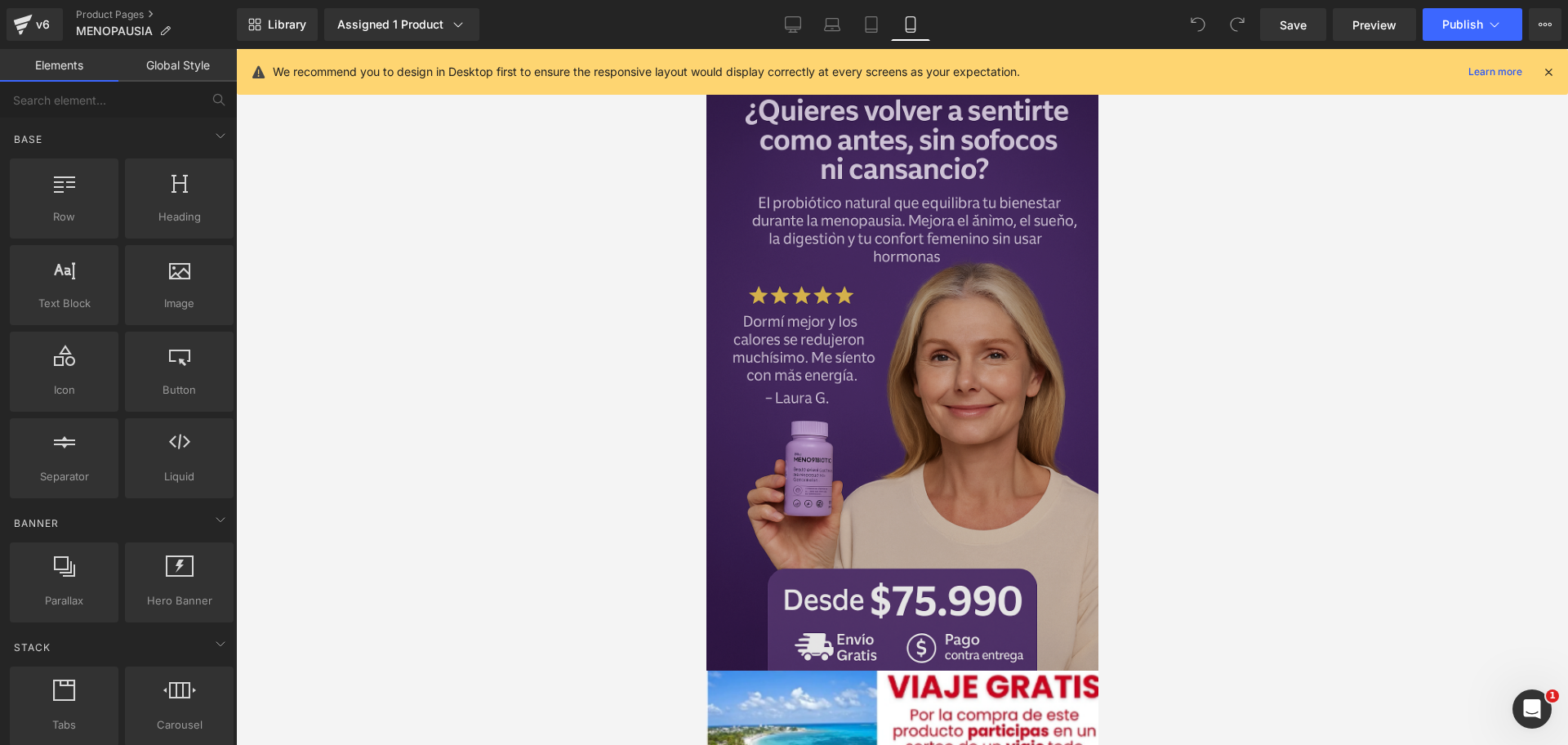
scroll to position [0, 282]
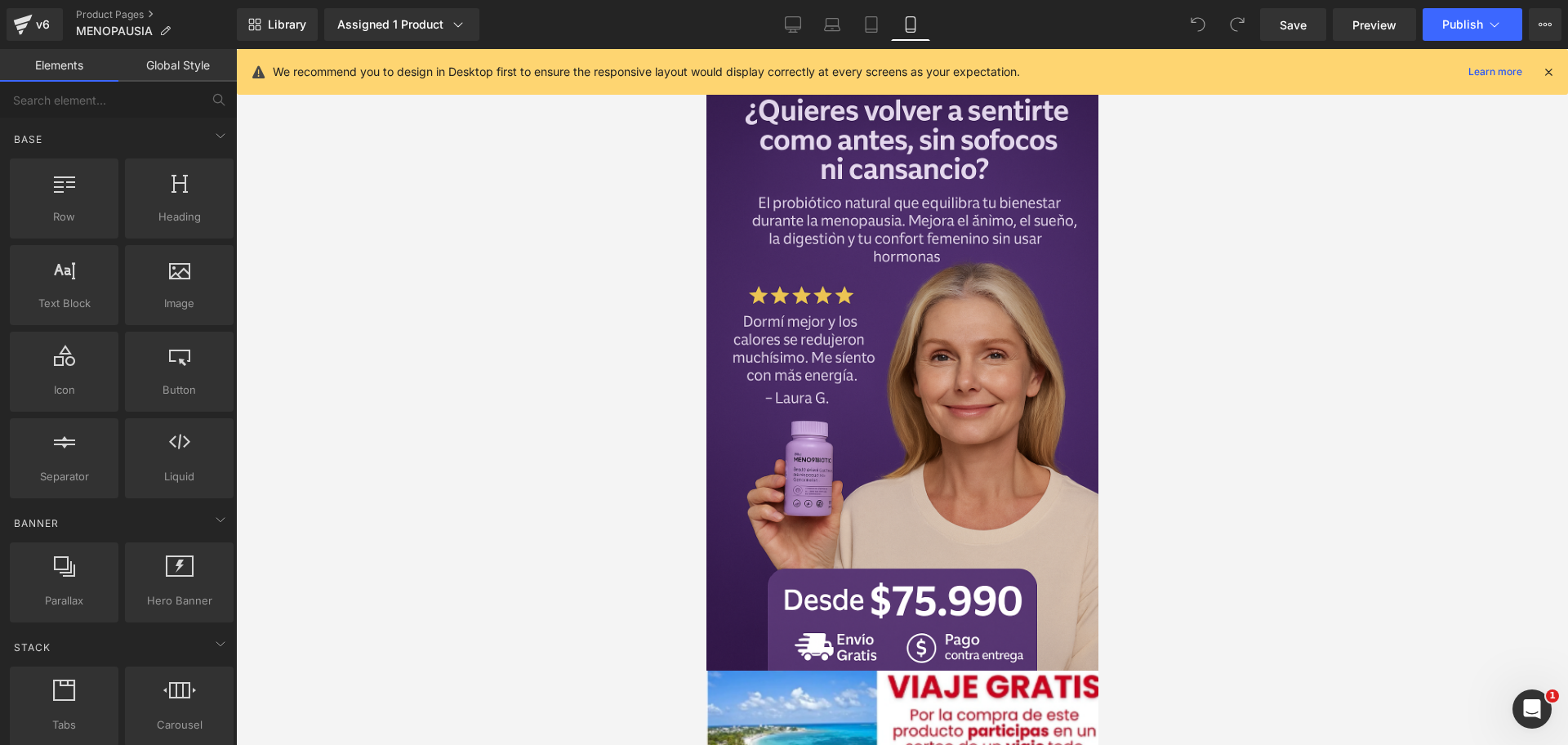
click at [1550, 63] on div "We recommend you to design in Desktop first to ensure the responsive layout wou…" at bounding box center [902, 71] width 1331 height 46
click at [1548, 80] on div at bounding box center [1548, 72] width 13 height 18
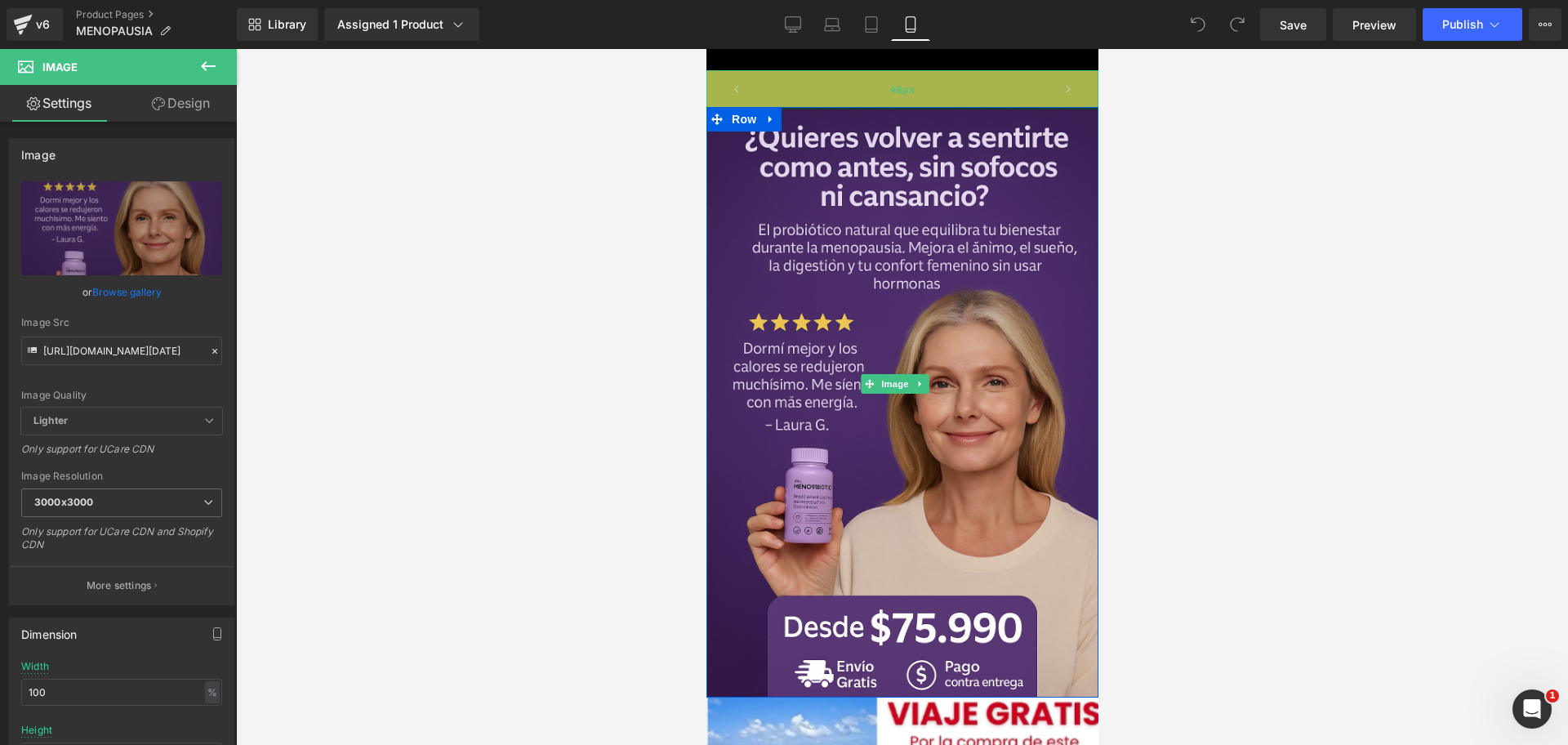
scroll to position [0, 845]
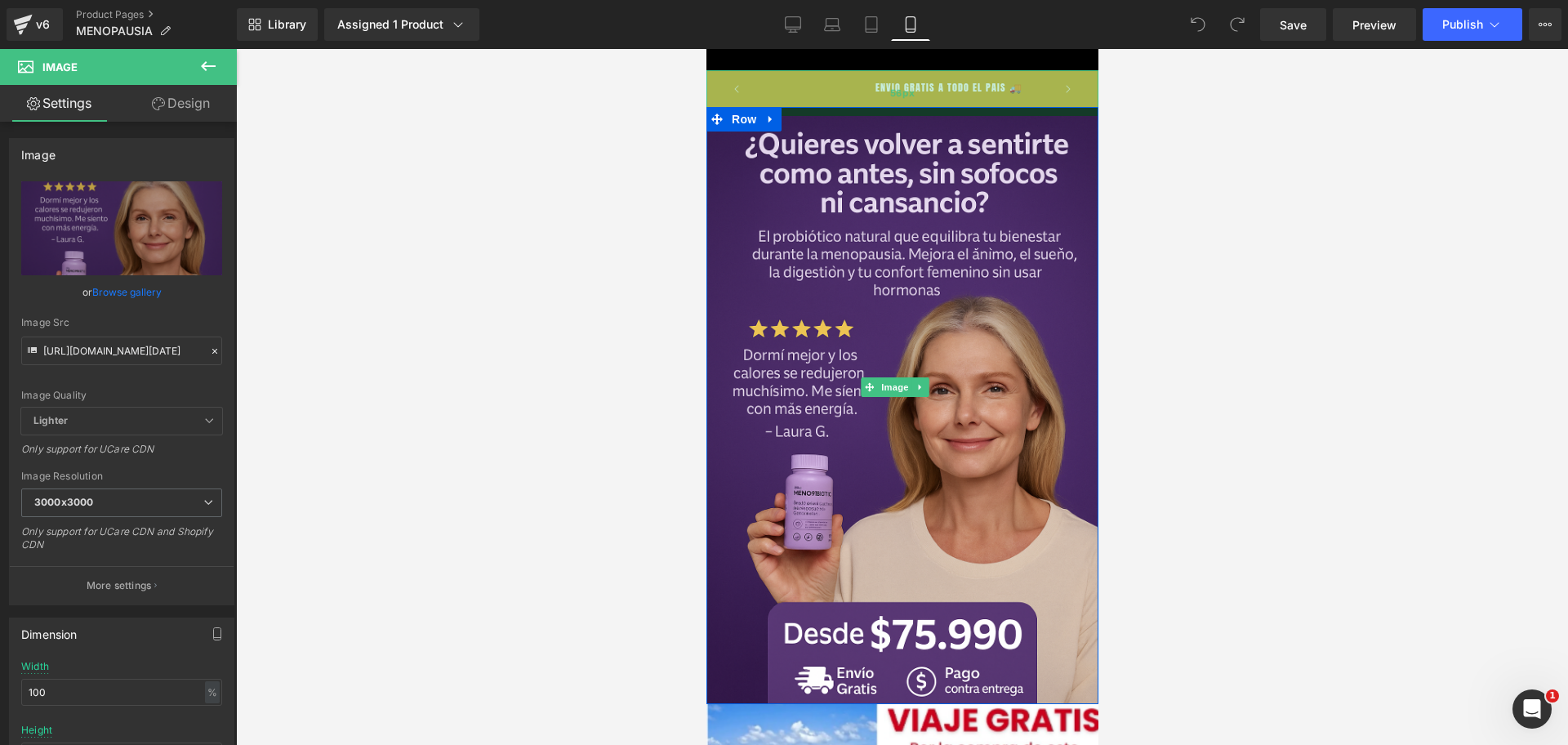
drag, startPoint x: 931, startPoint y: 71, endPoint x: 913, endPoint y: 105, distance: 38.5
click at [913, 105] on div "56px" at bounding box center [902, 93] width 392 height 46
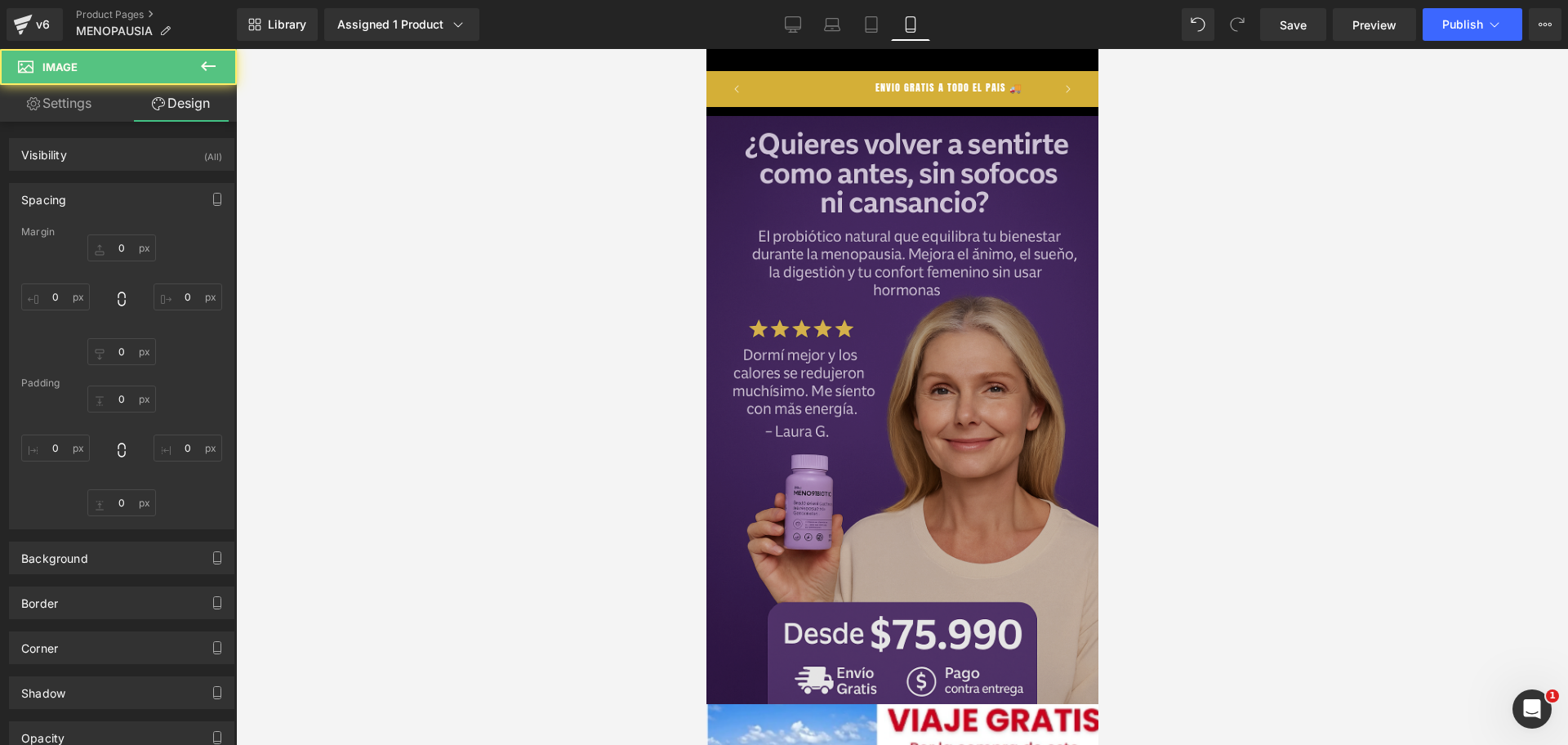
type input "-45"
type input "-15"
type input "0"
type input "-15"
type input "56"
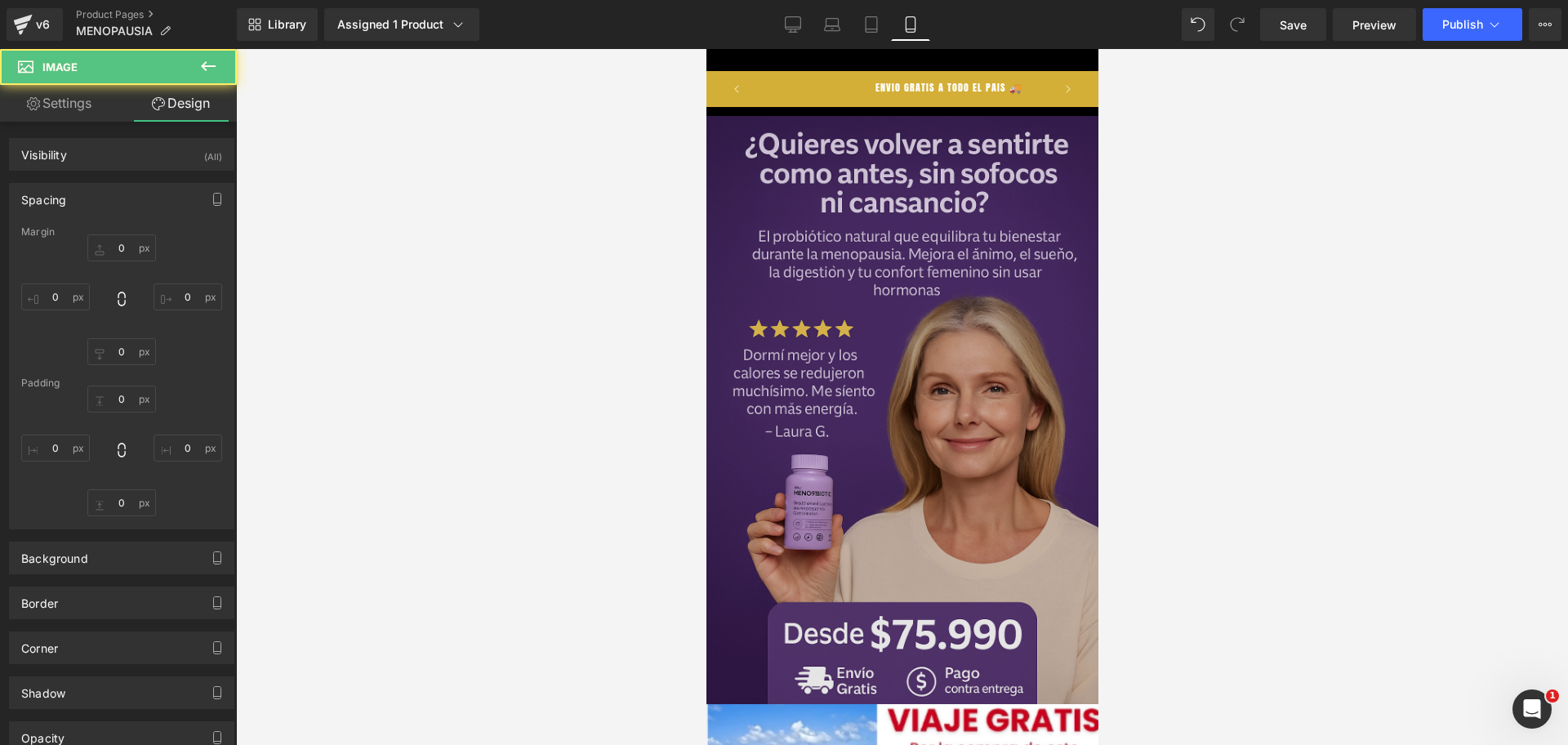
type input "0"
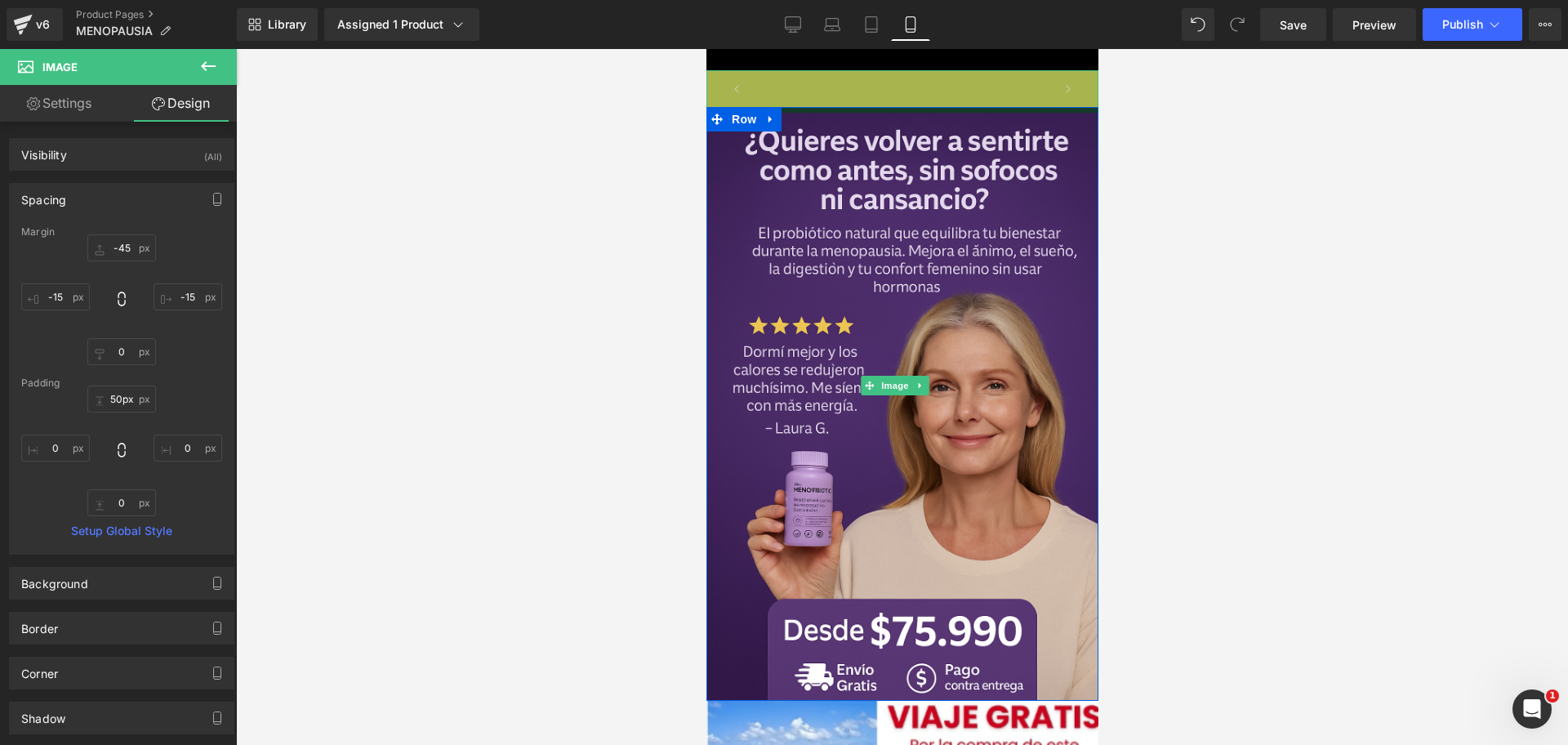
scroll to position [0, 0]
type input "47px"
drag, startPoint x: 999, startPoint y: 115, endPoint x: 989, endPoint y: 108, distance: 12.2
click at [989, 108] on div "Image 50px Row" at bounding box center [902, 402] width 392 height 592
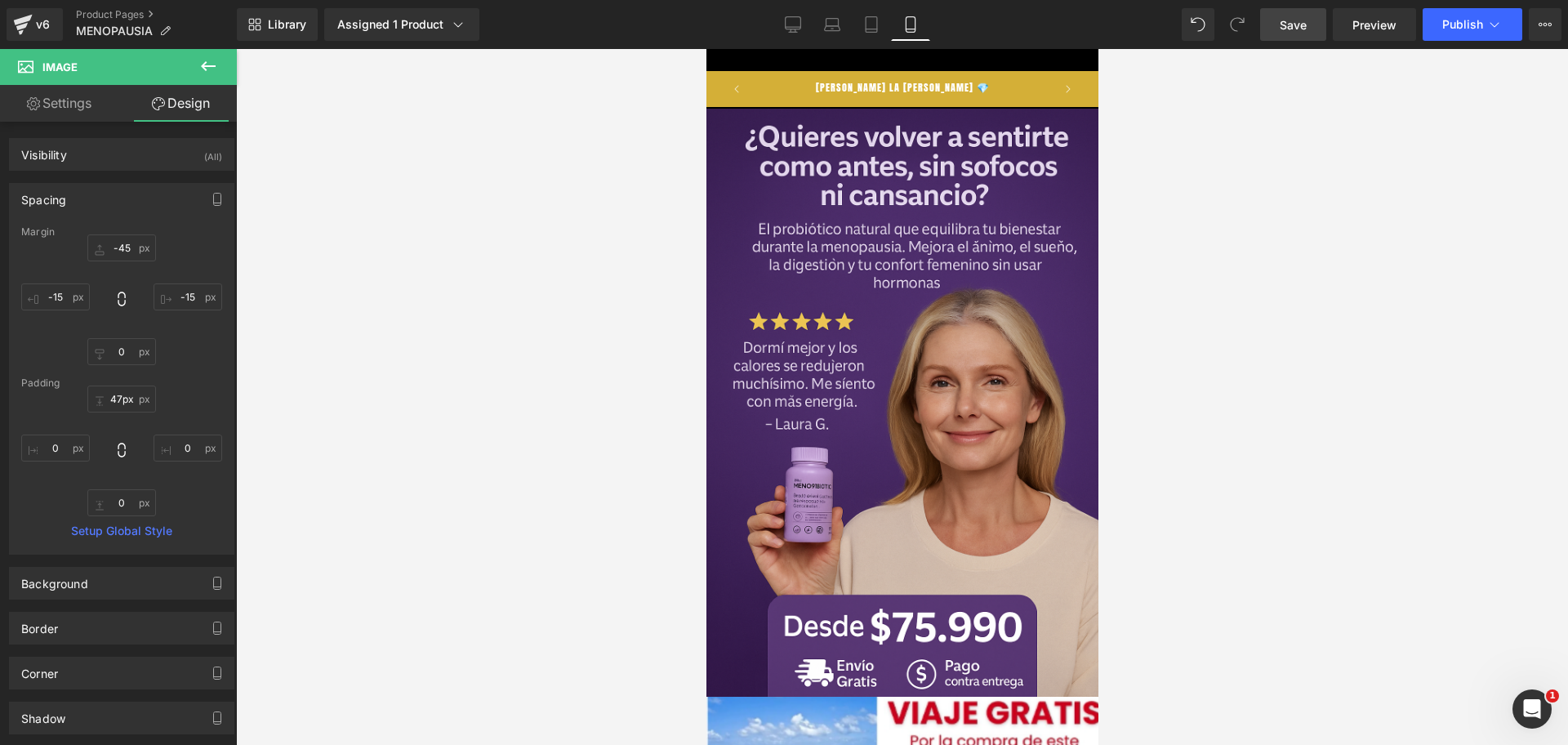
click at [1275, 39] on div "Library Assigned 1 Product Product Preview MenoBiotic+ Probióticos clínicos par…" at bounding box center [902, 24] width 1331 height 49
click at [1291, 33] on link "Save" at bounding box center [1293, 24] width 66 height 33
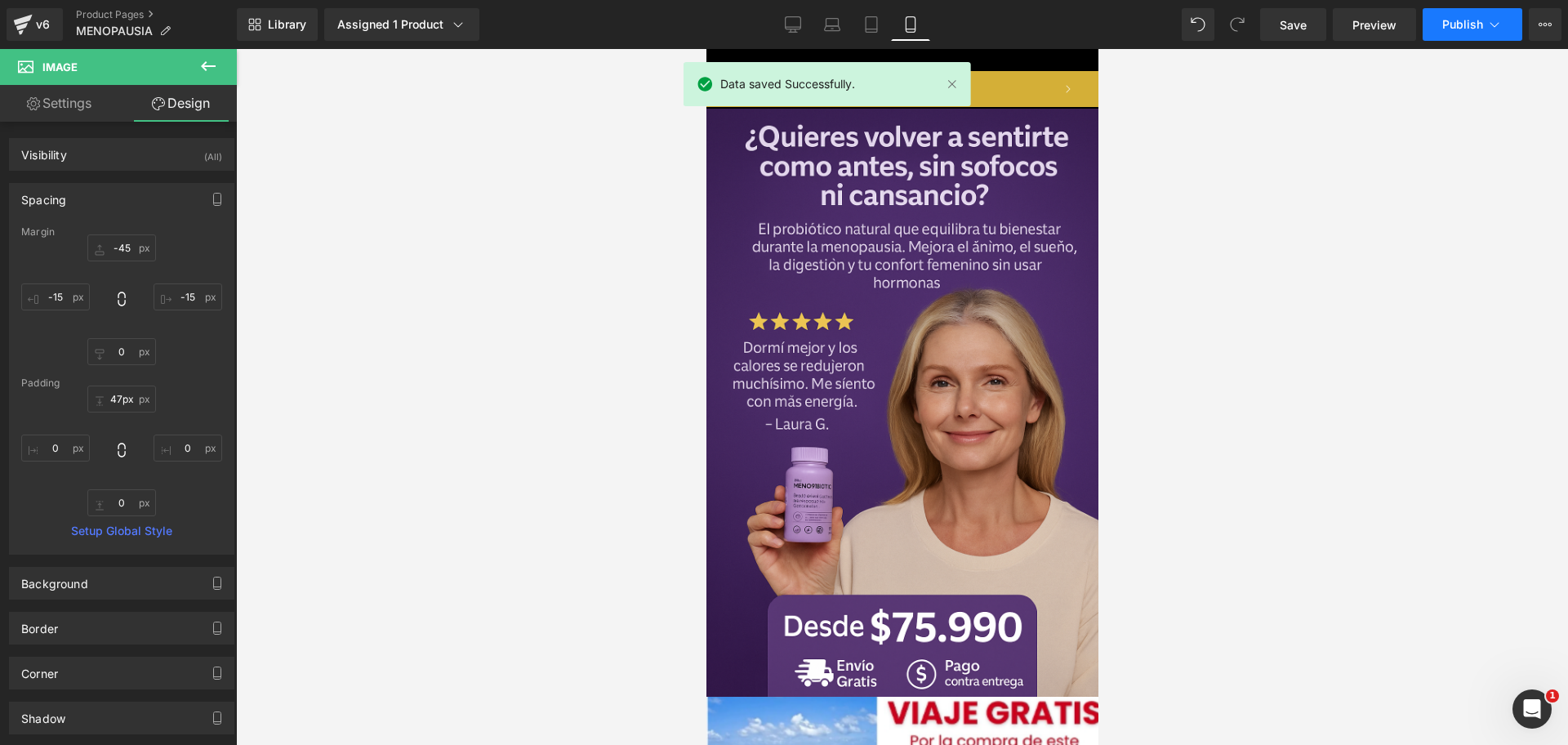
scroll to position [0, 282]
click at [1446, 33] on button "Publish" at bounding box center [1472, 24] width 99 height 33
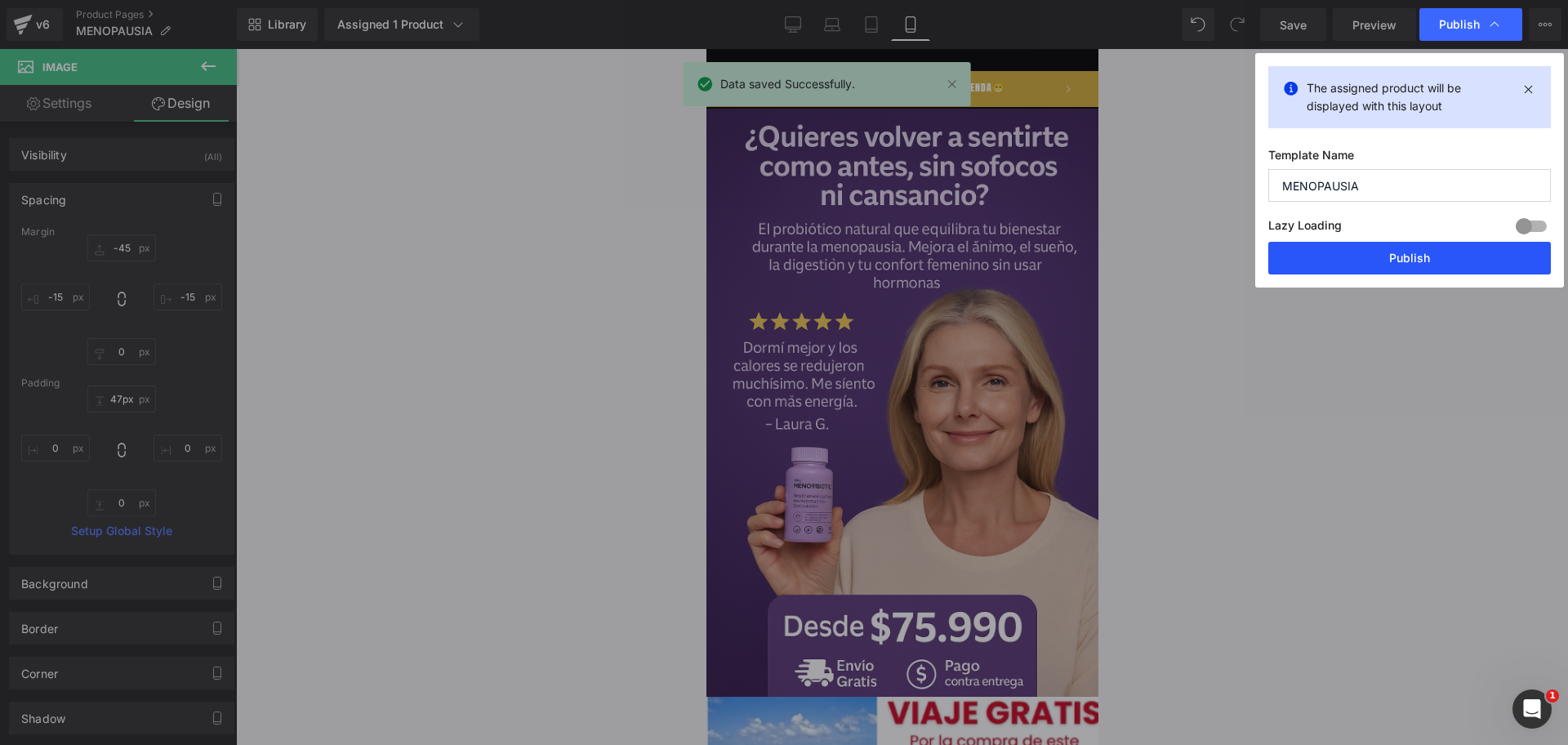
click at [1318, 257] on button "Publish" at bounding box center [1410, 258] width 283 height 33
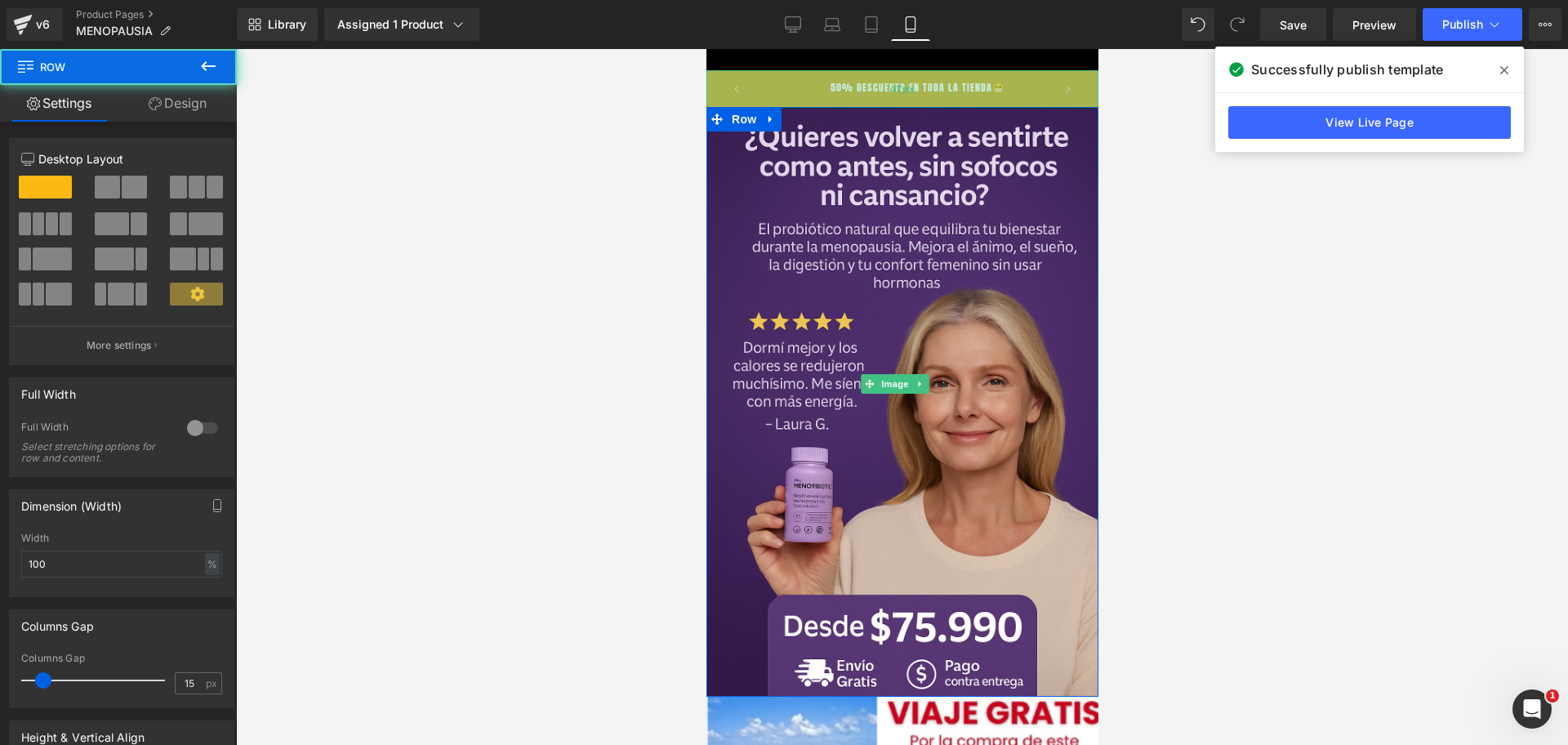
click at [987, 107] on div "Image 47px Row" at bounding box center [902, 401] width 392 height 589
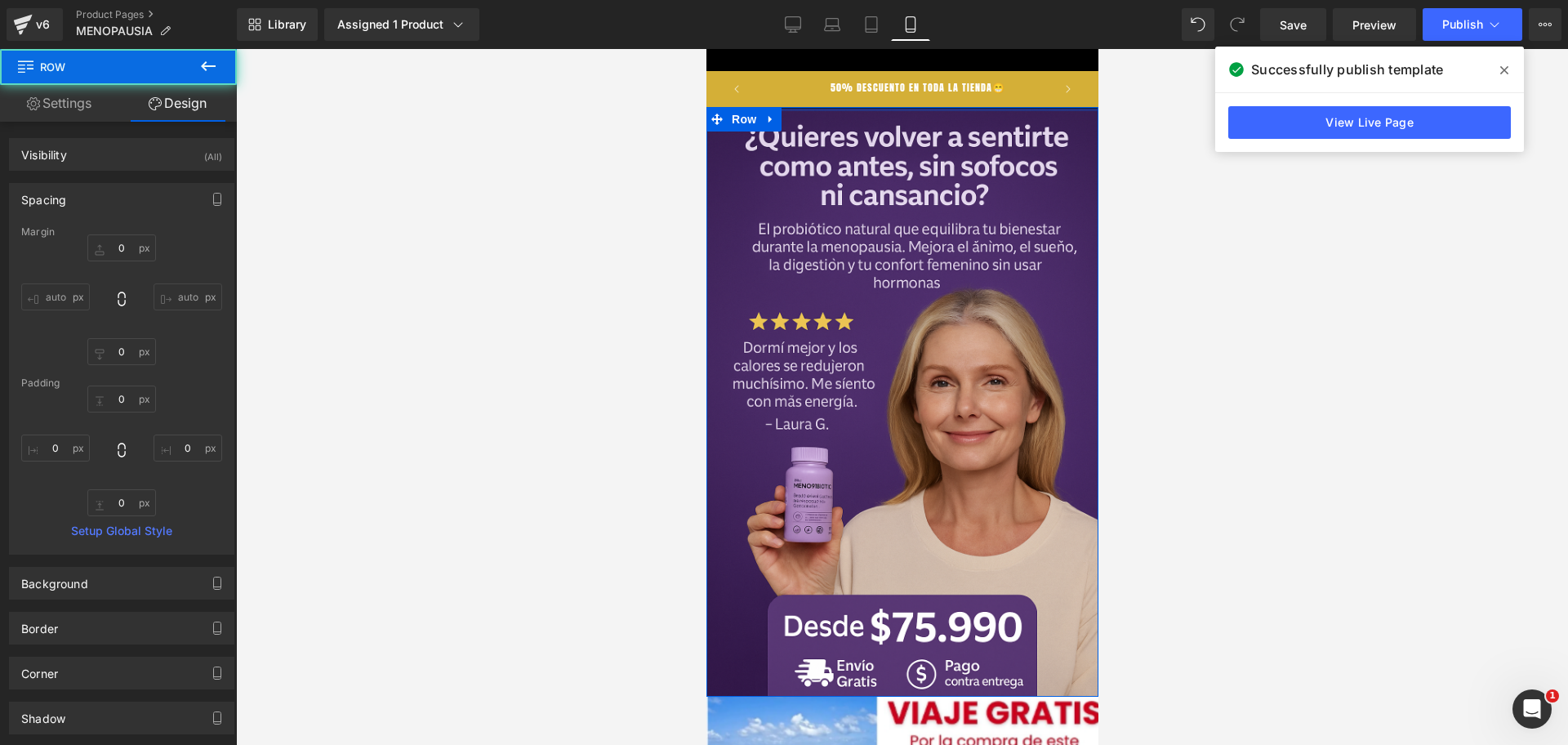
type input "0px"
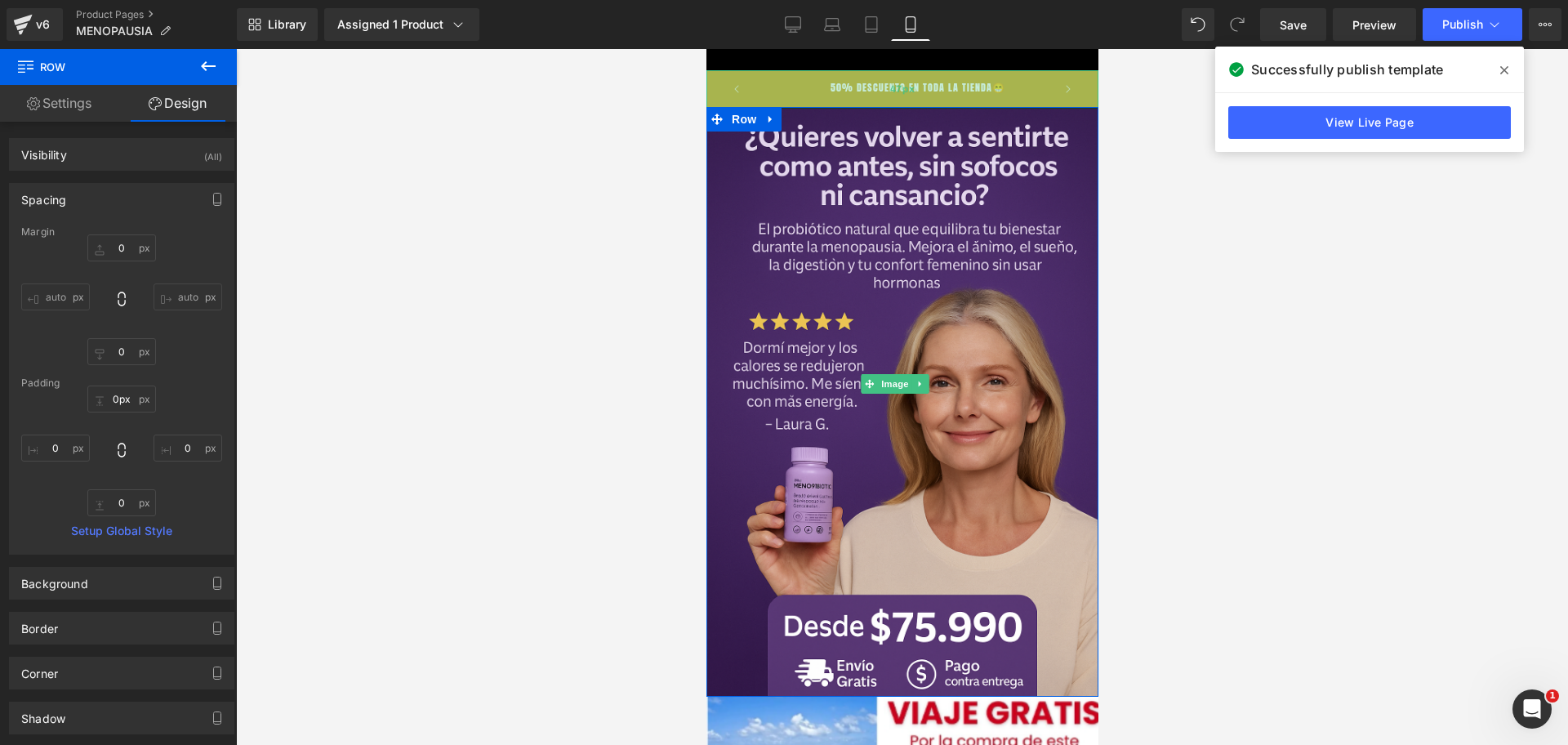
click at [980, 107] on div "Image 47px Row" at bounding box center [902, 401] width 392 height 589
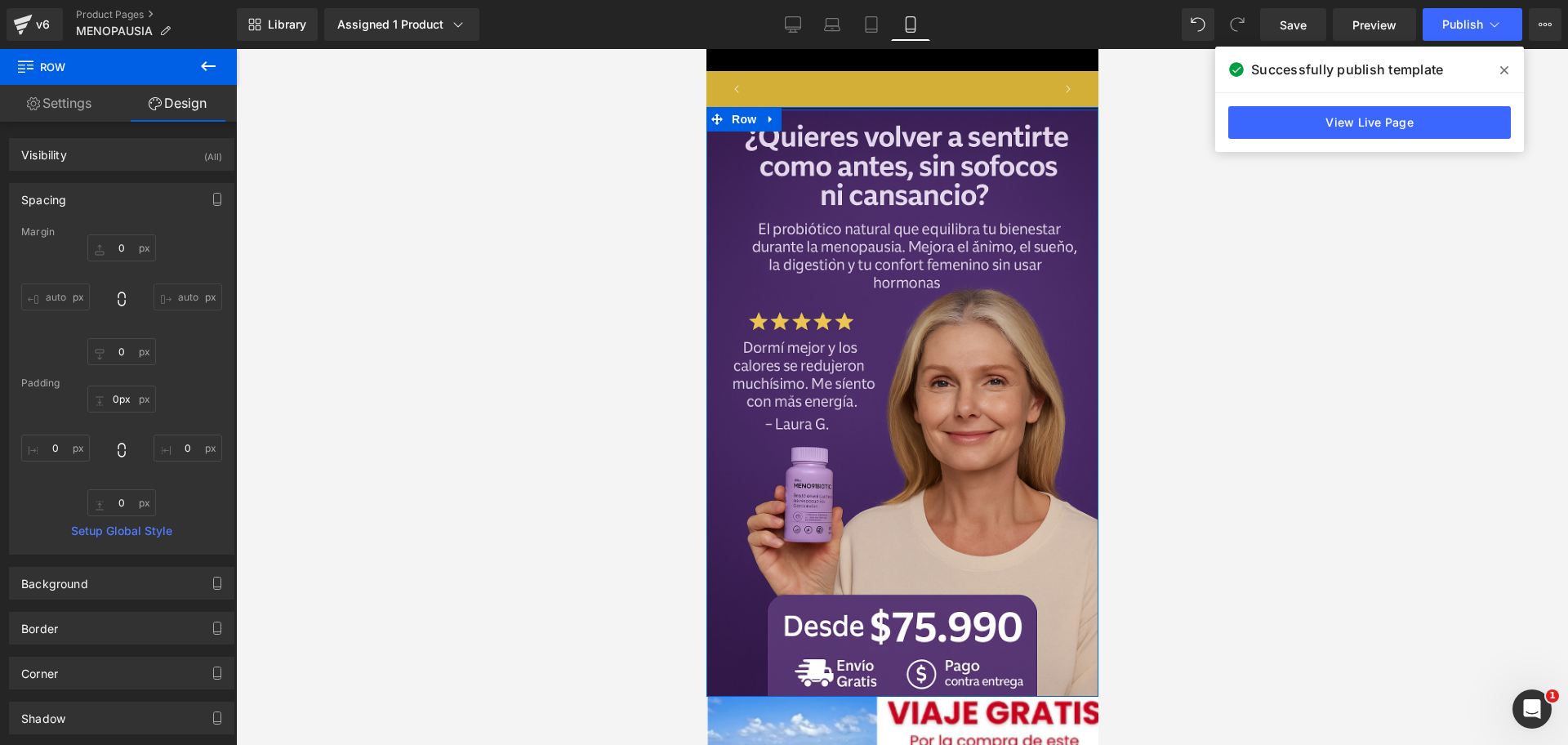
click at [976, 107] on div at bounding box center [902, 108] width 392 height 5
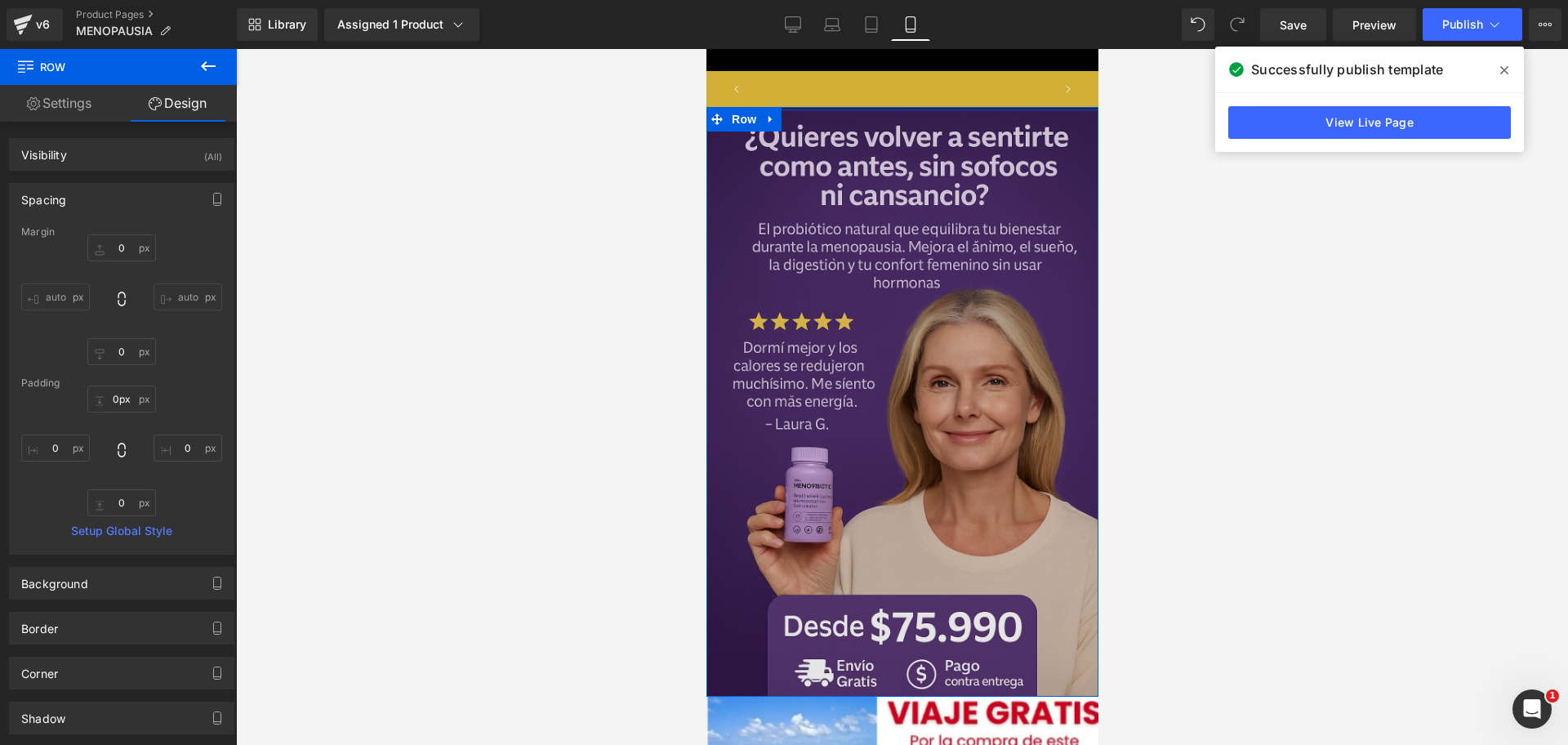
scroll to position [0, 563]
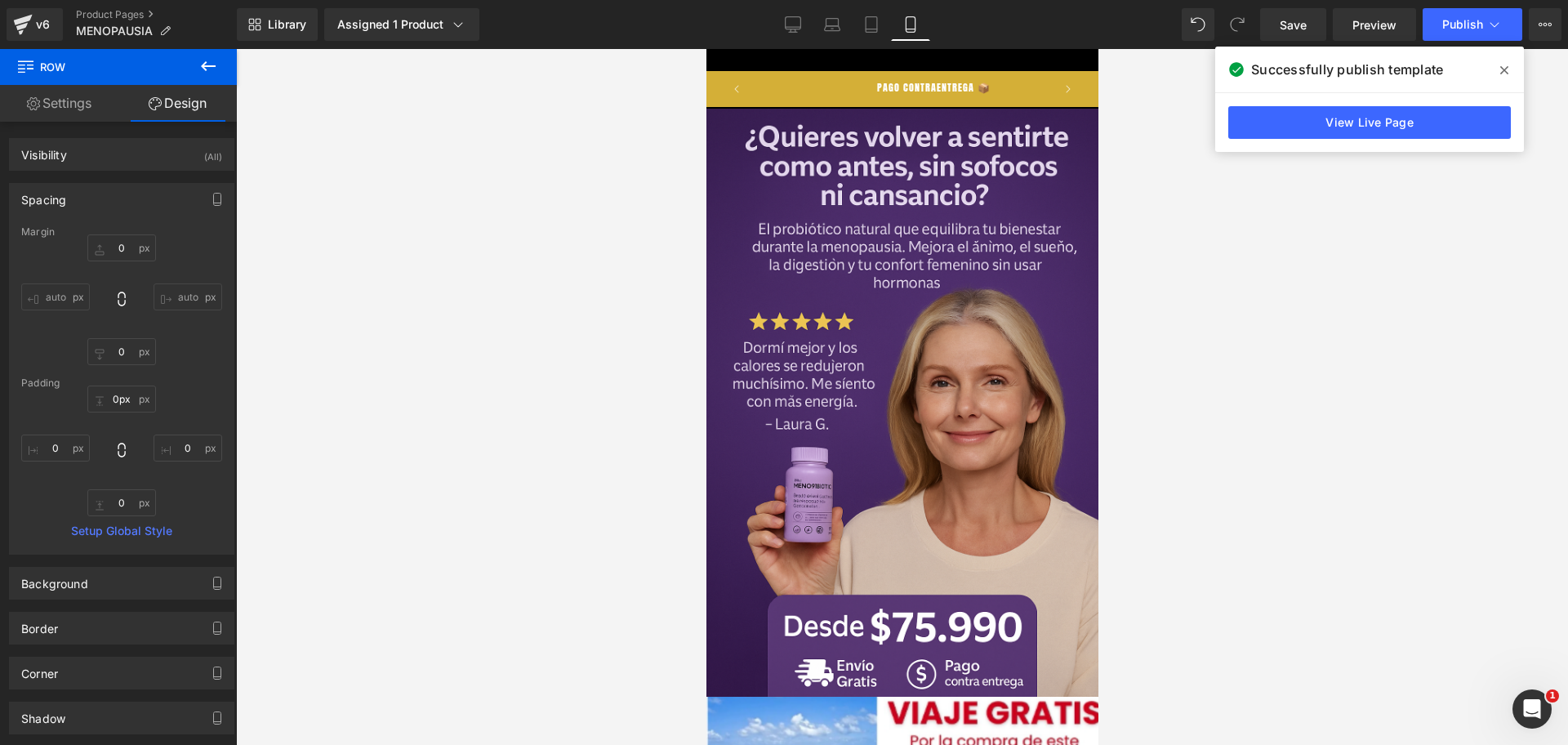
click at [1168, 169] on div at bounding box center [902, 397] width 1332 height 696
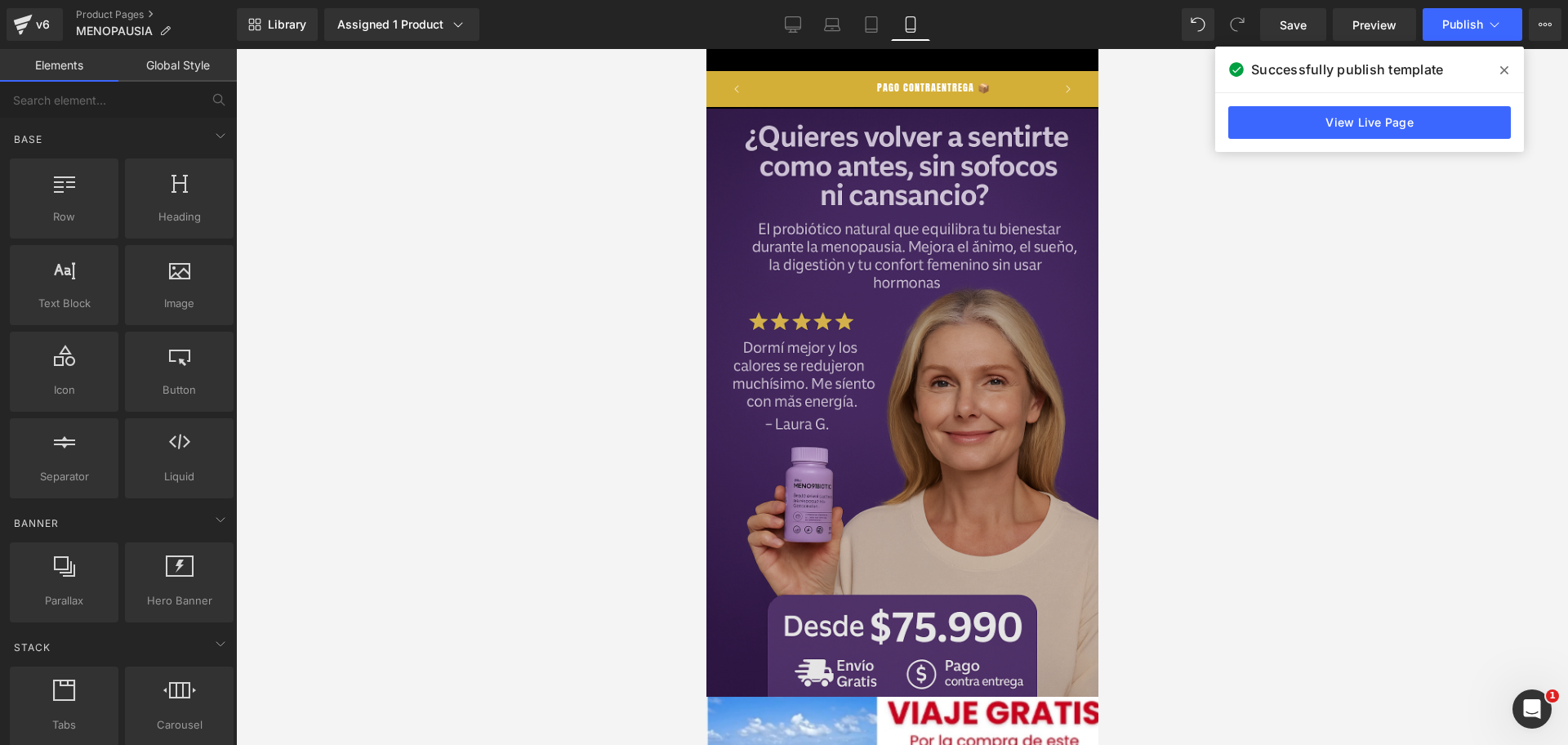
click at [982, 174] on img at bounding box center [902, 383] width 392 height 627
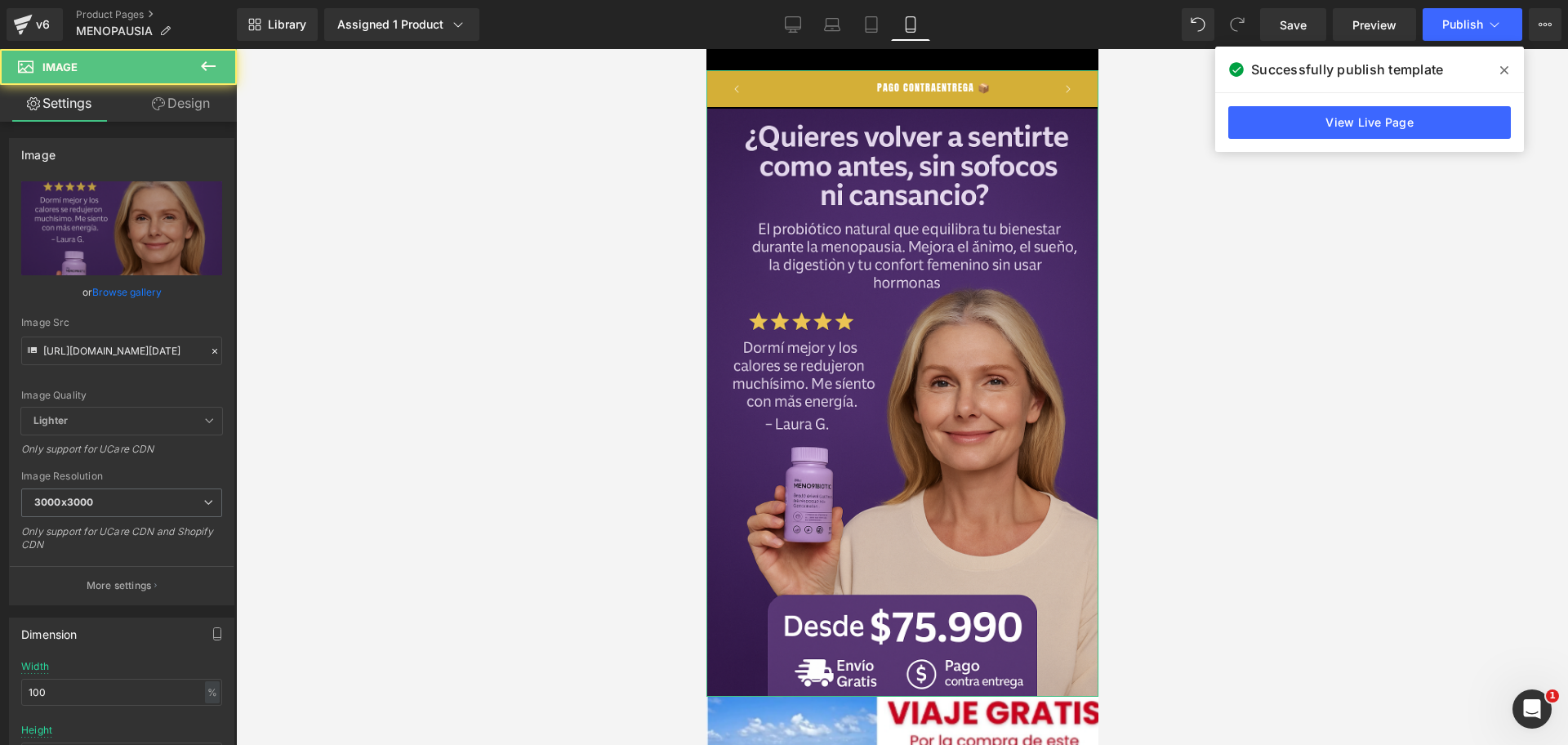
click at [156, 121] on link "Design" at bounding box center [181, 103] width 118 height 37
click at [161, 100] on icon at bounding box center [158, 103] width 13 height 13
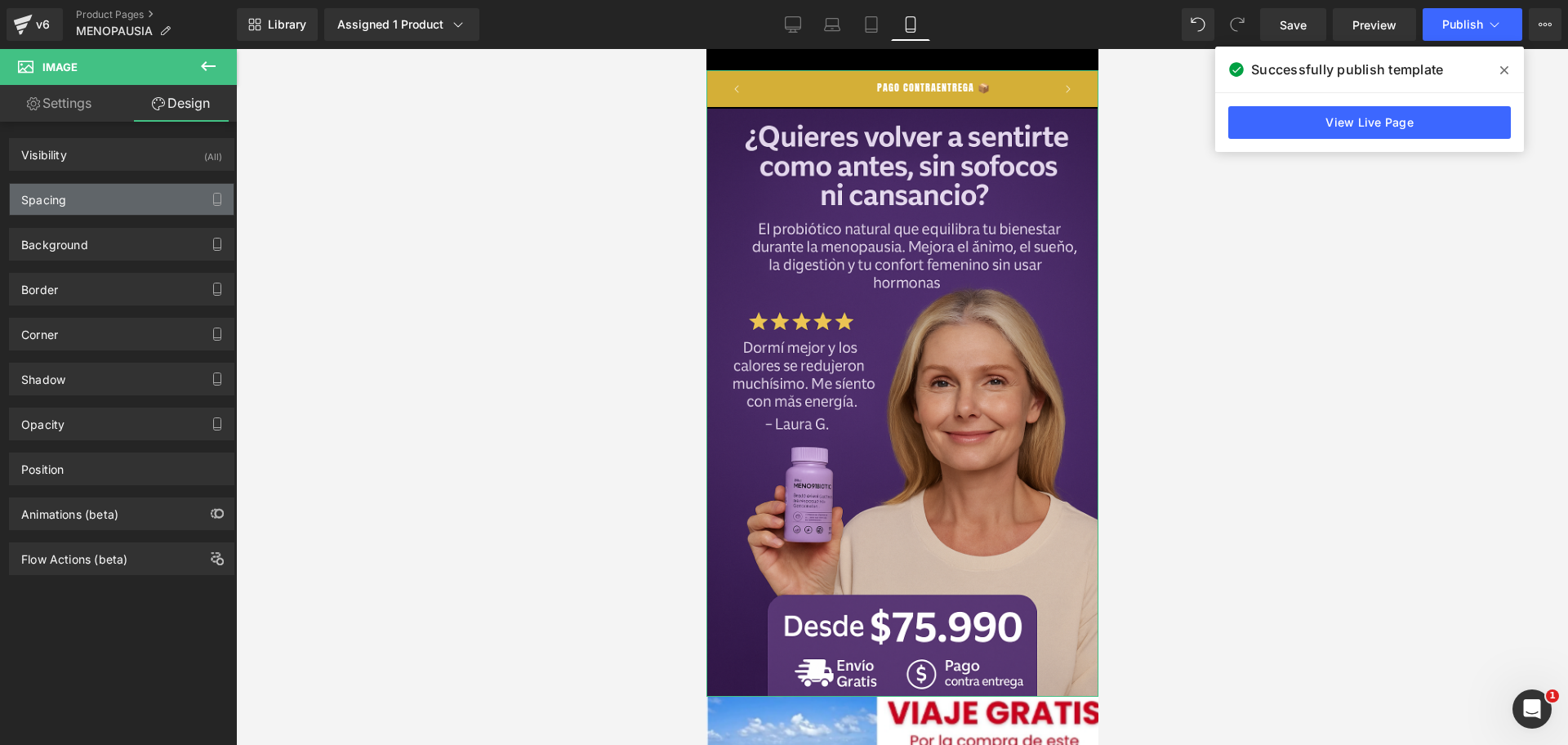
click at [134, 193] on div "Spacing" at bounding box center [121, 199] width 223 height 31
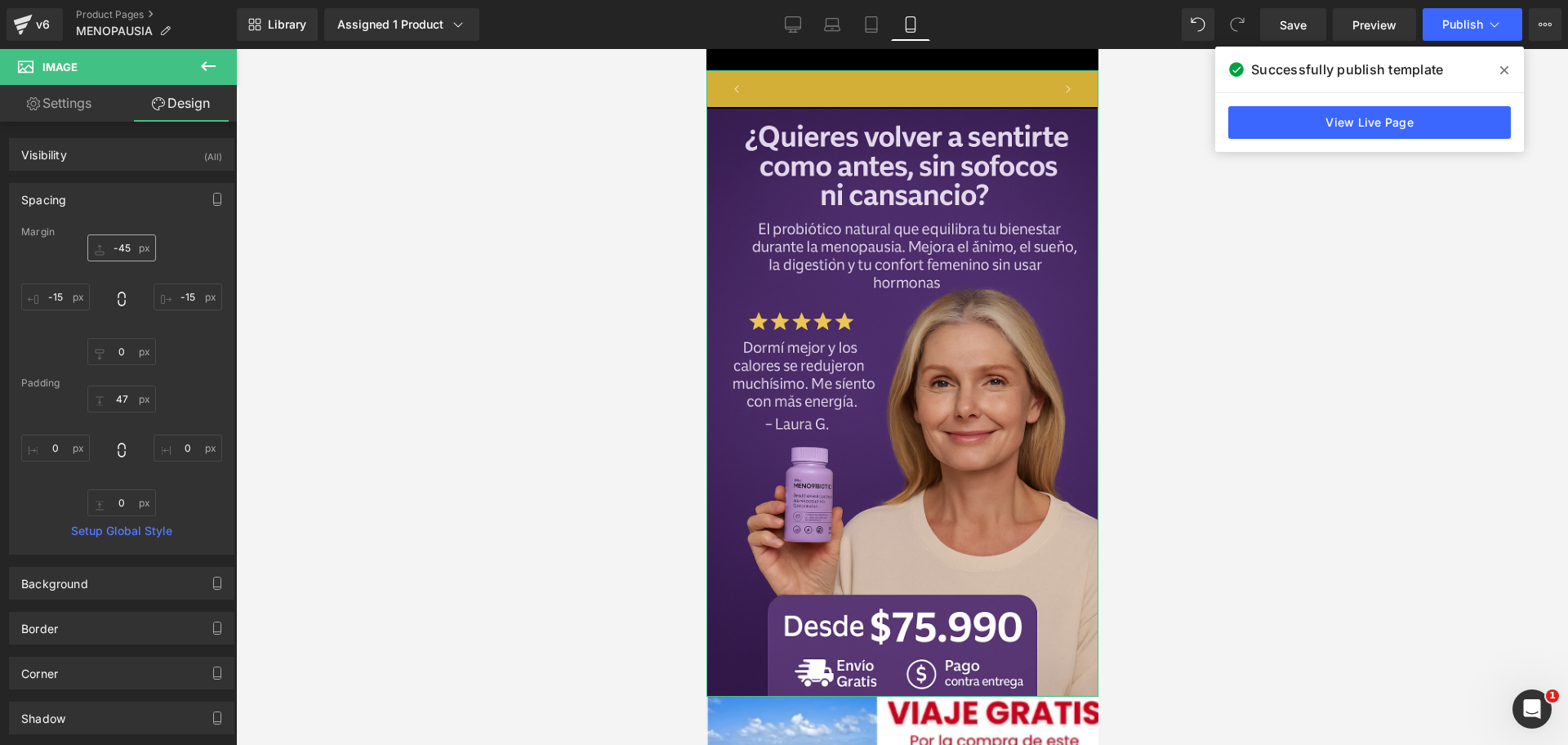
scroll to position [0, 845]
click at [134, 246] on input "-45" at bounding box center [122, 248] width 69 height 27
type input "-45+"
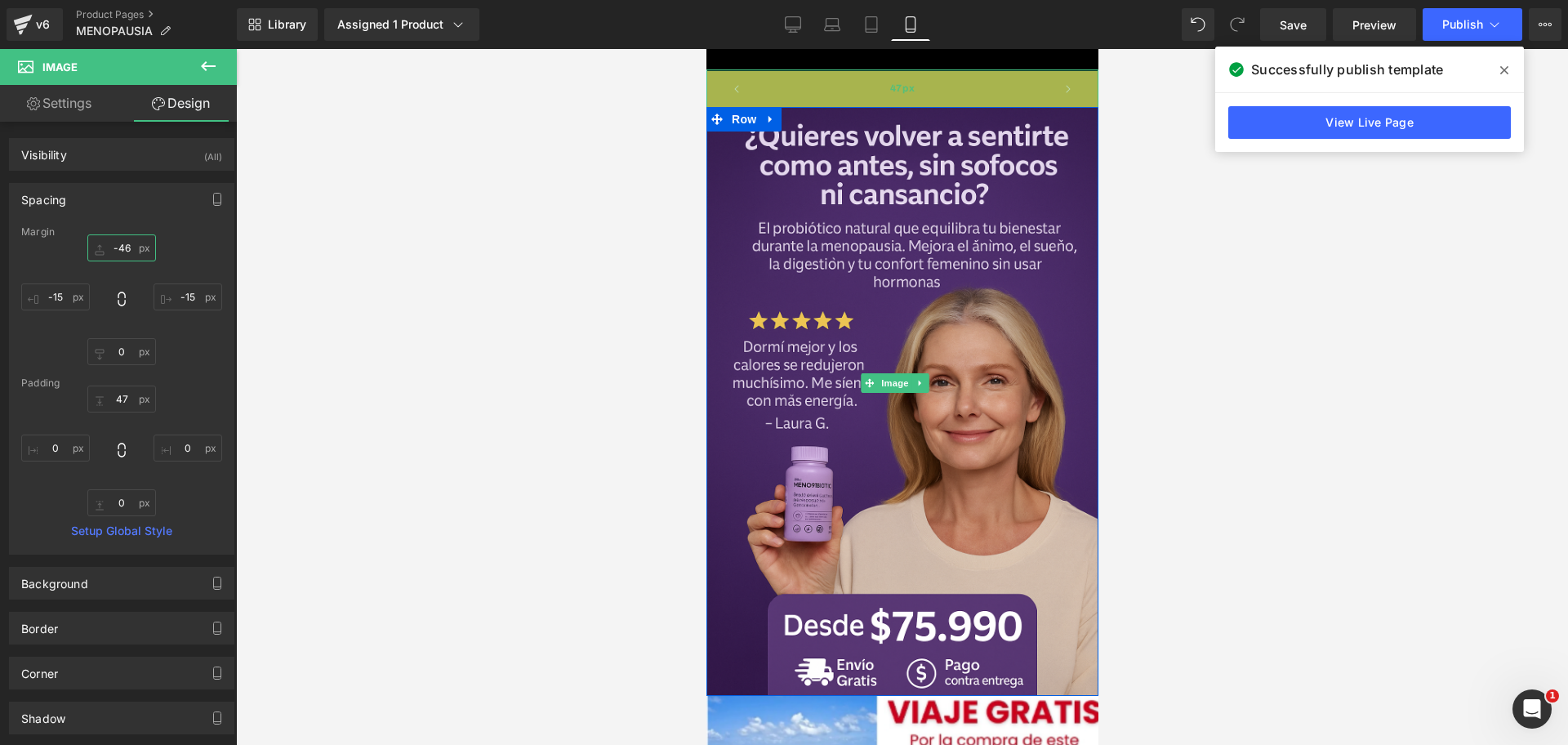
scroll to position [0, 563]
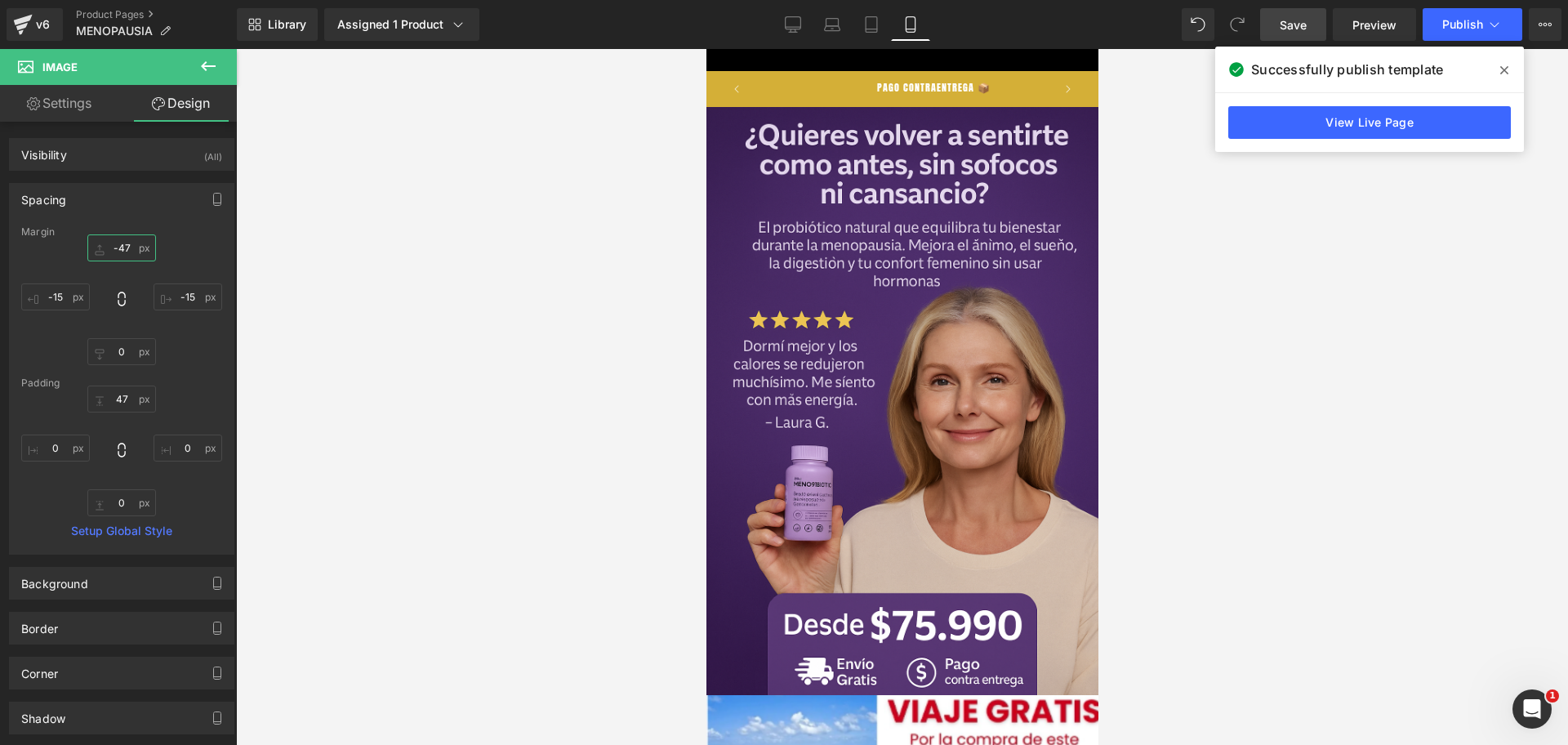
type input "-47"
click at [1275, 17] on link "Save" at bounding box center [1293, 24] width 66 height 33
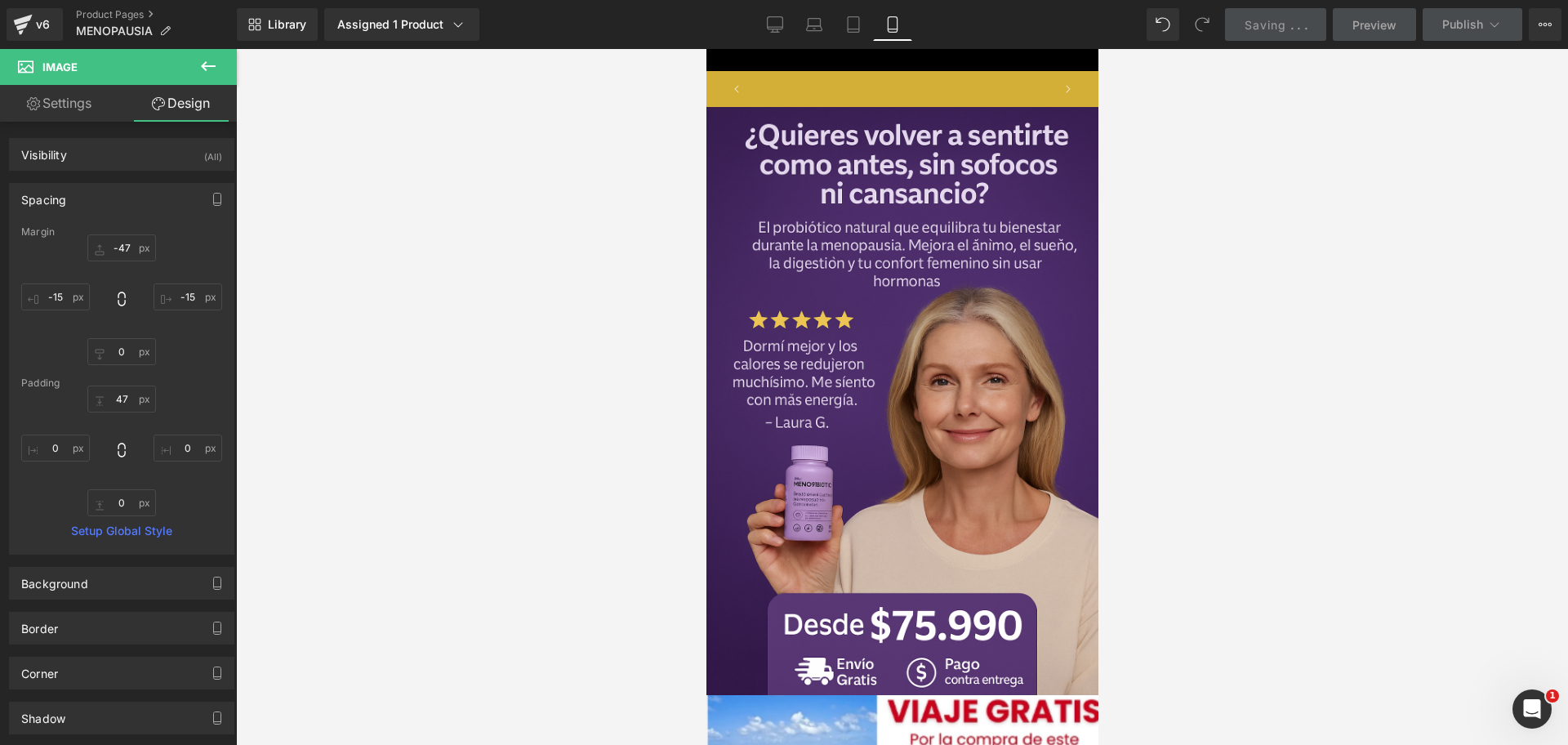
scroll to position [0, 845]
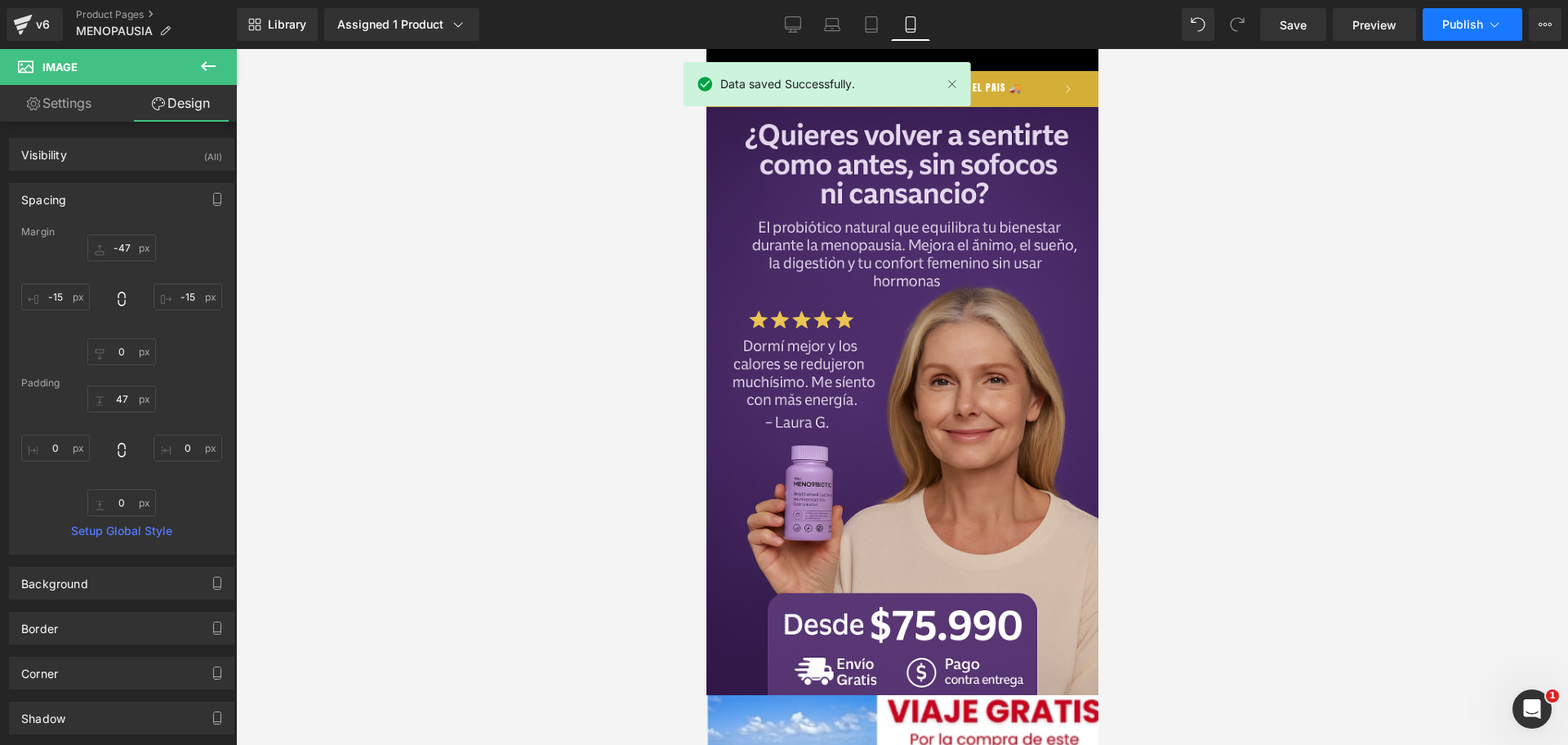
click at [1457, 32] on button "Publish" at bounding box center [1472, 24] width 99 height 33
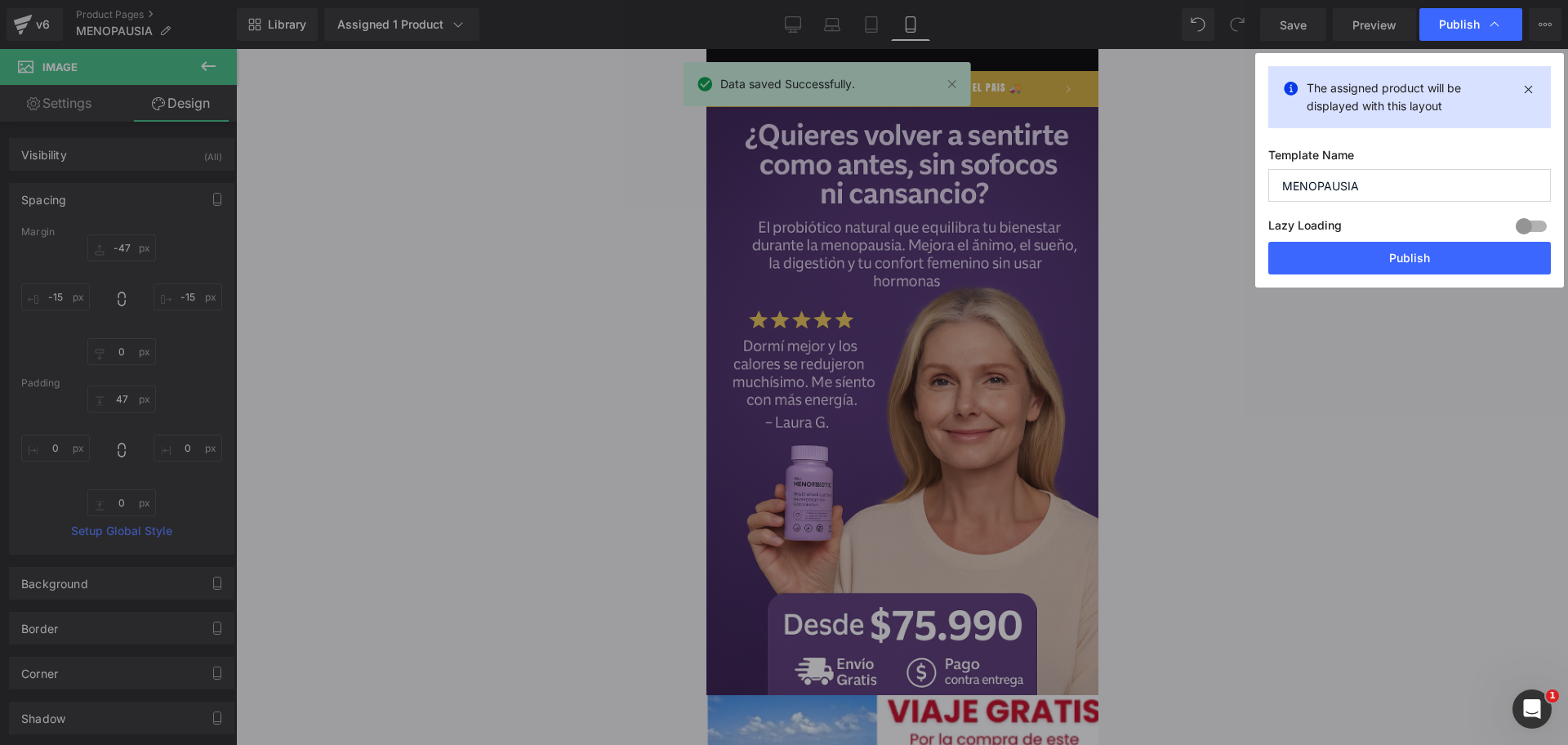
click at [1292, 275] on div "The assigned product will be displayed with this layout Template Name MENOPAUSI…" at bounding box center [1409, 170] width 308 height 234
click at [1284, 270] on button "Publish" at bounding box center [1410, 258] width 283 height 33
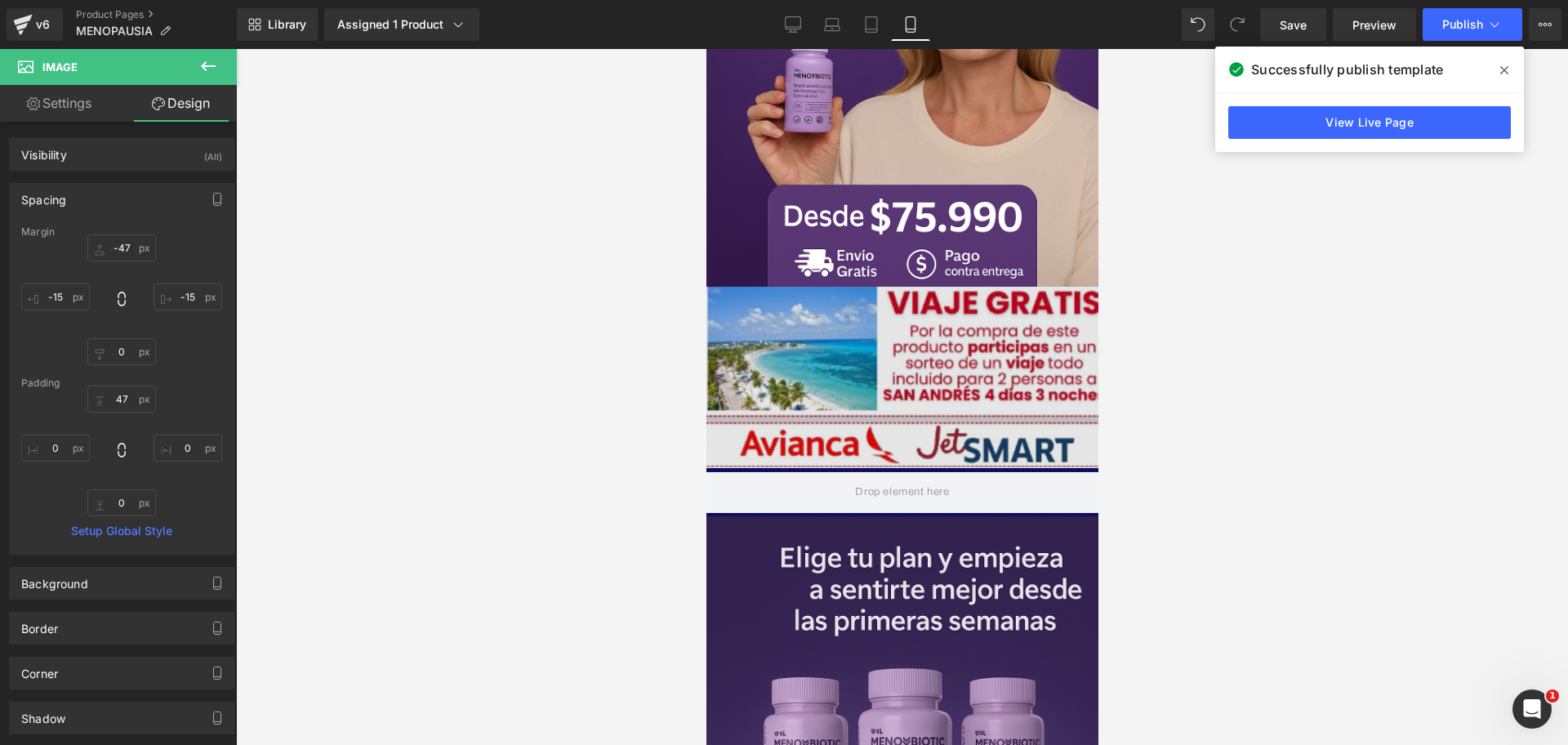
scroll to position [0, 0]
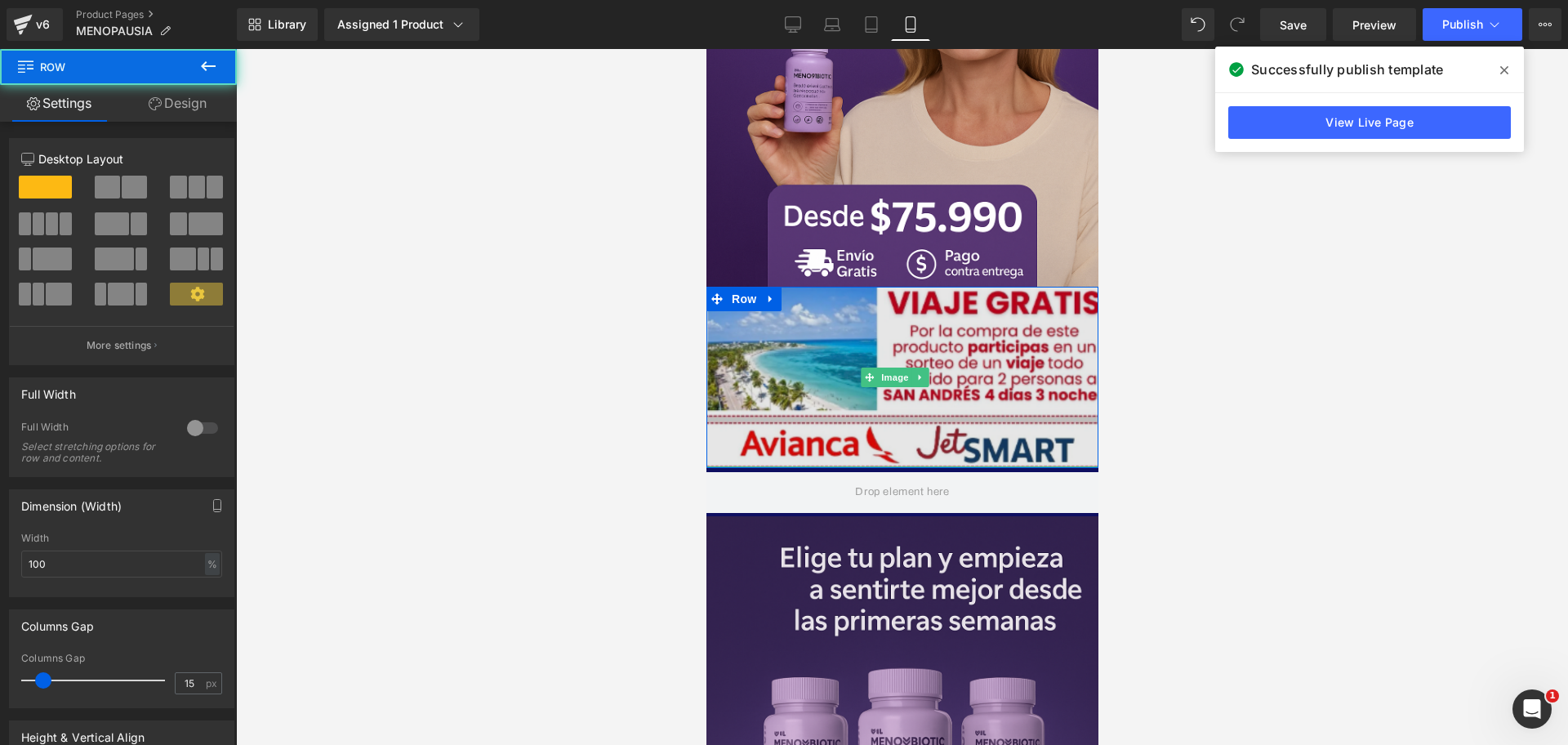
drag, startPoint x: 905, startPoint y: 440, endPoint x: 900, endPoint y: 431, distance: 10.3
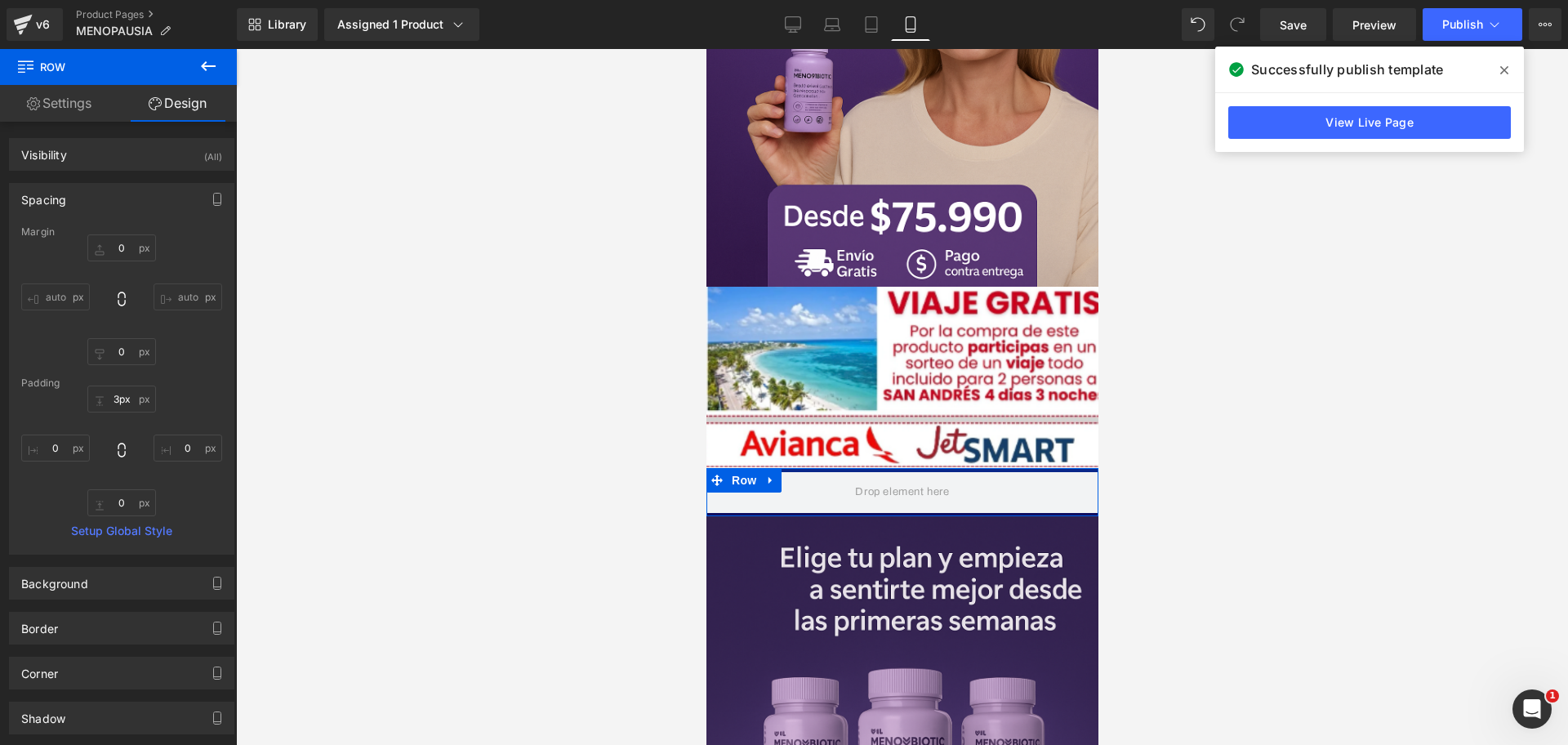
scroll to position [0, 282]
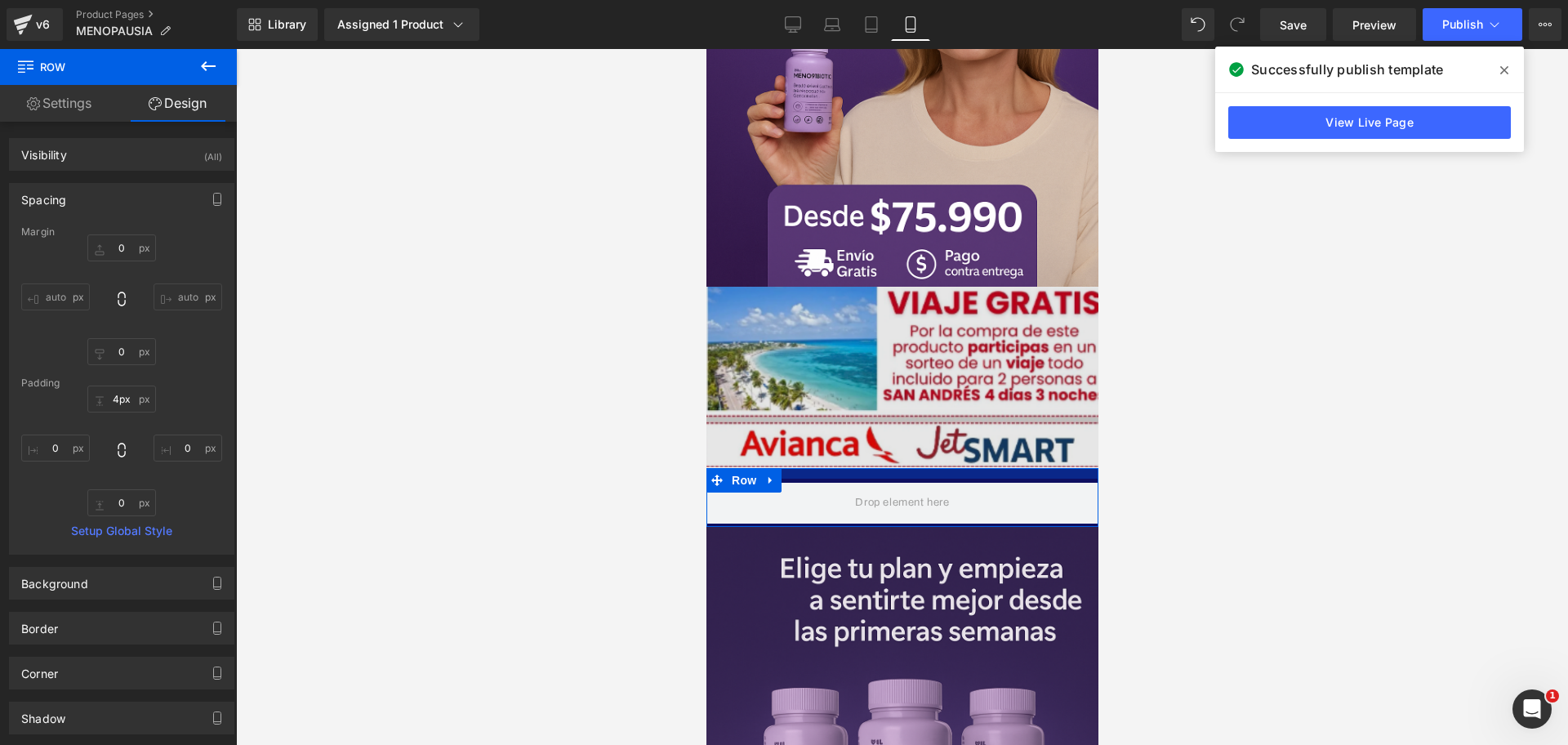
type input "0px"
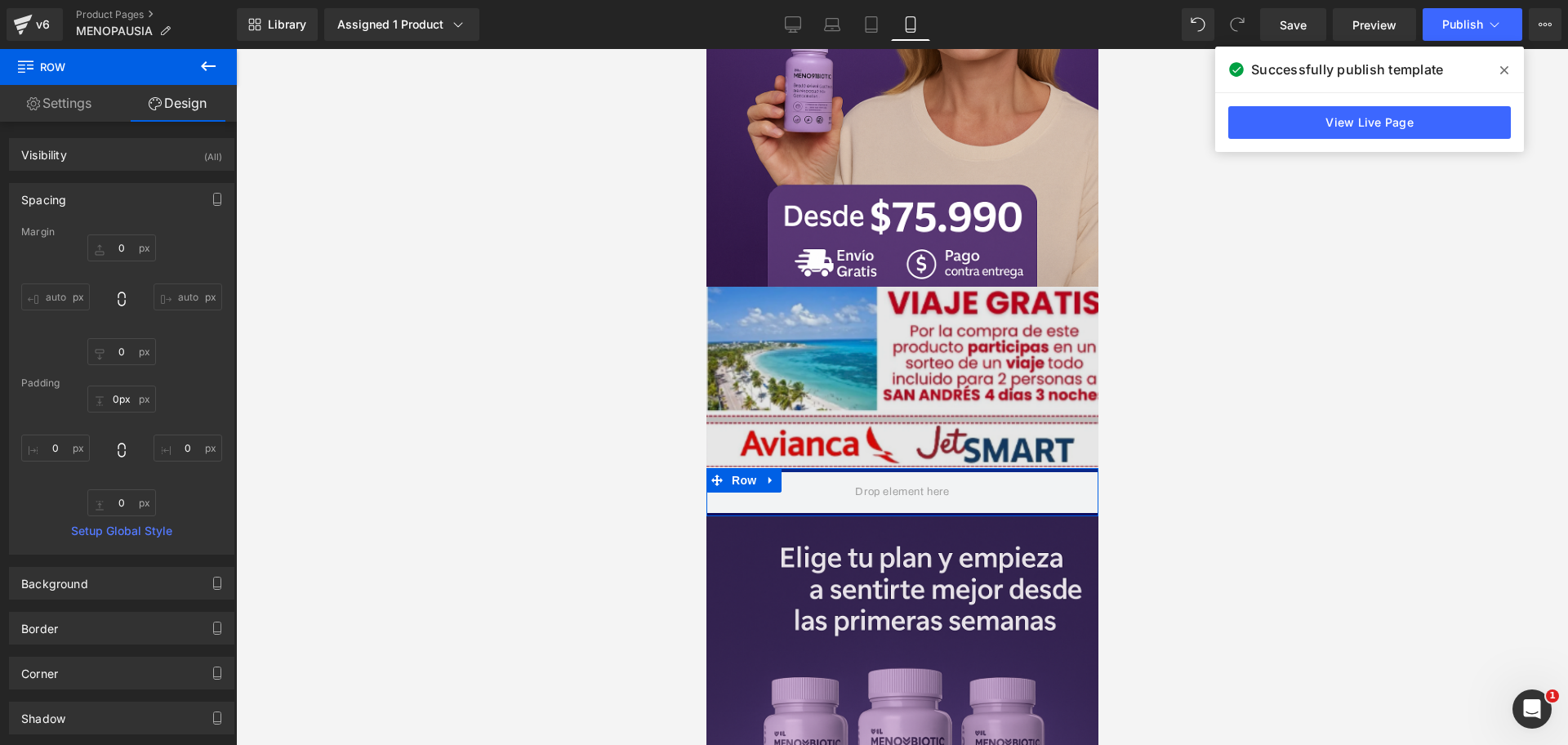
drag, startPoint x: 902, startPoint y: 437, endPoint x: 917, endPoint y: 367, distance: 71.6
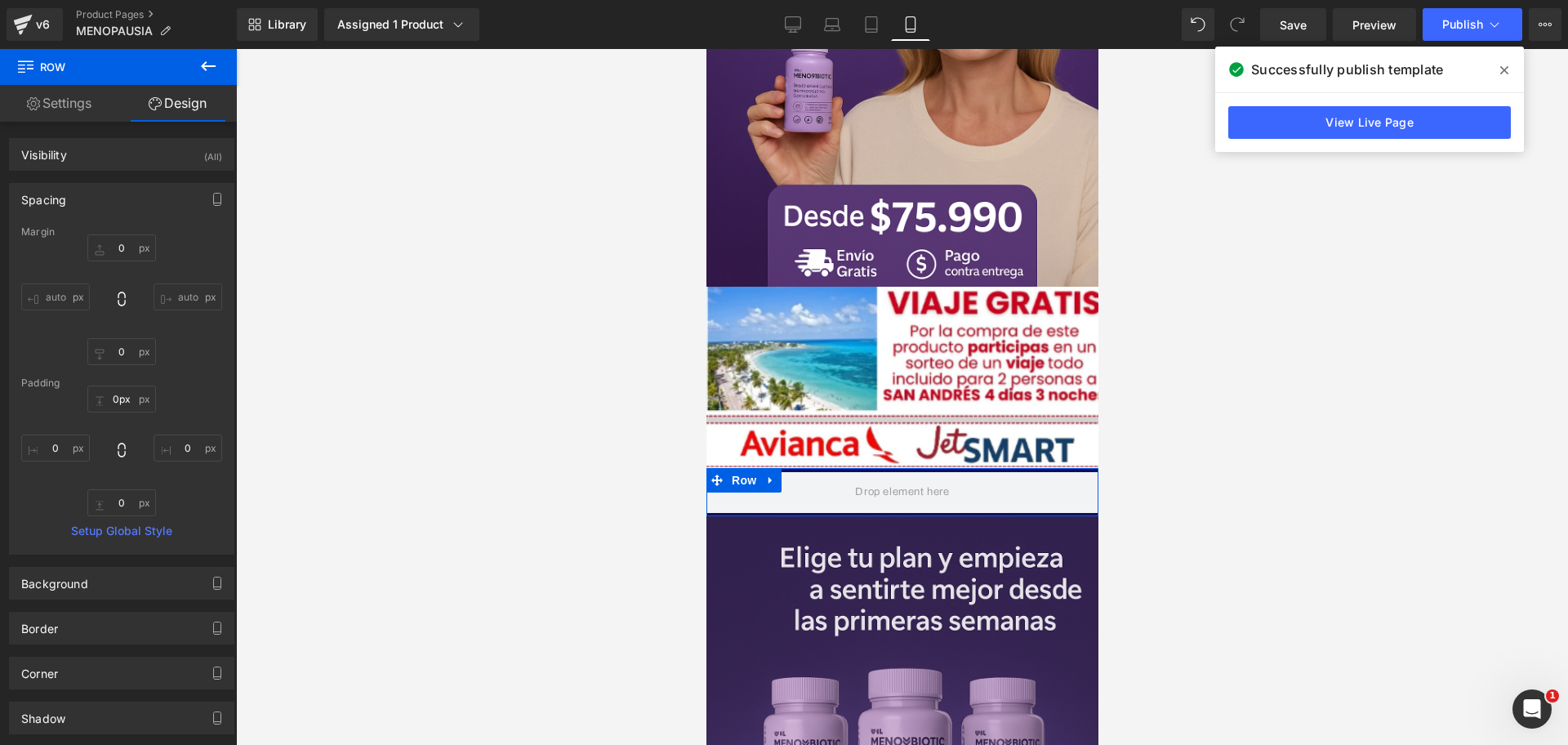
click at [190, 95] on link "Design" at bounding box center [177, 103] width 118 height 37
click at [884, 468] on span "Product" at bounding box center [893, 480] width 53 height 24
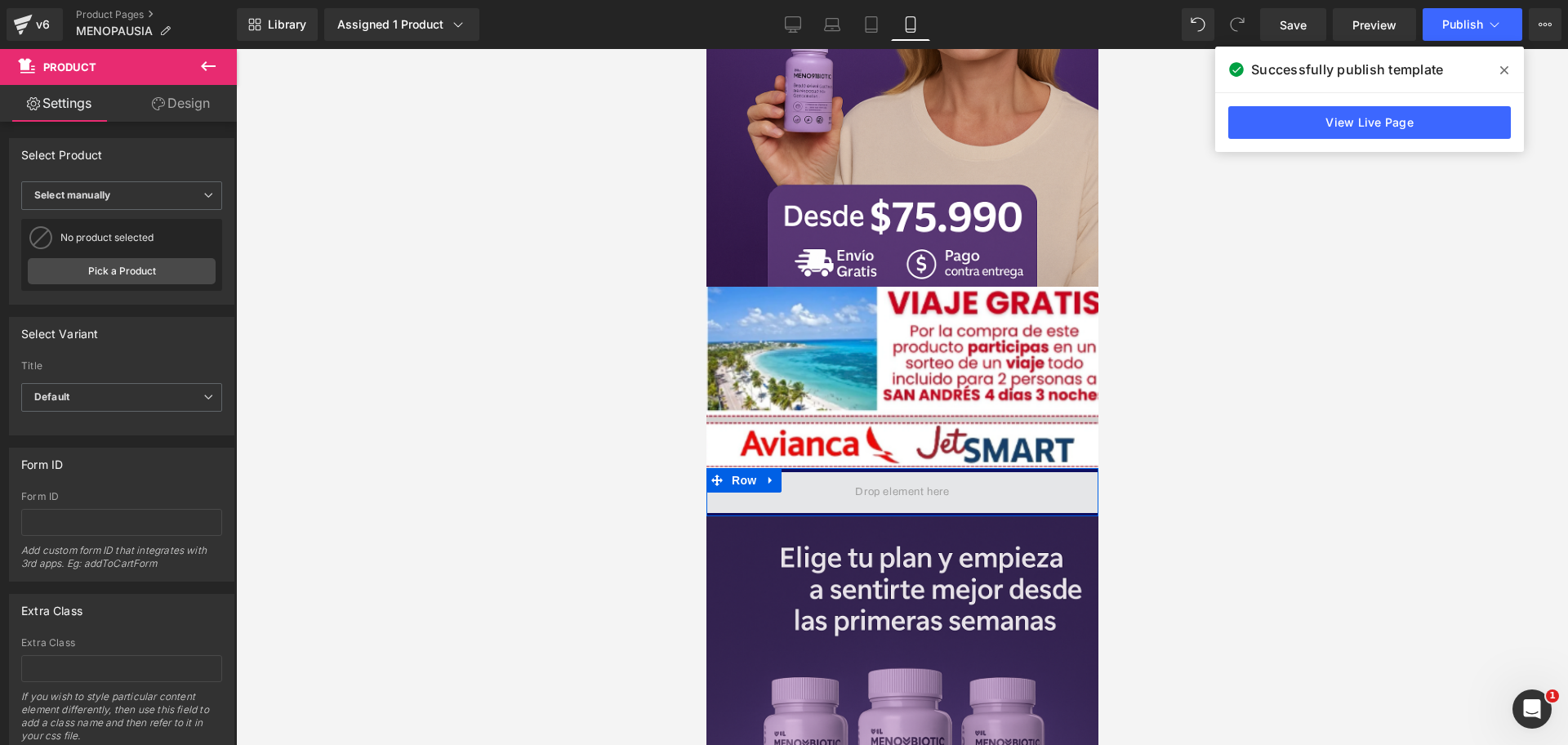
click at [741, 468] on span "Row" at bounding box center [743, 480] width 33 height 24
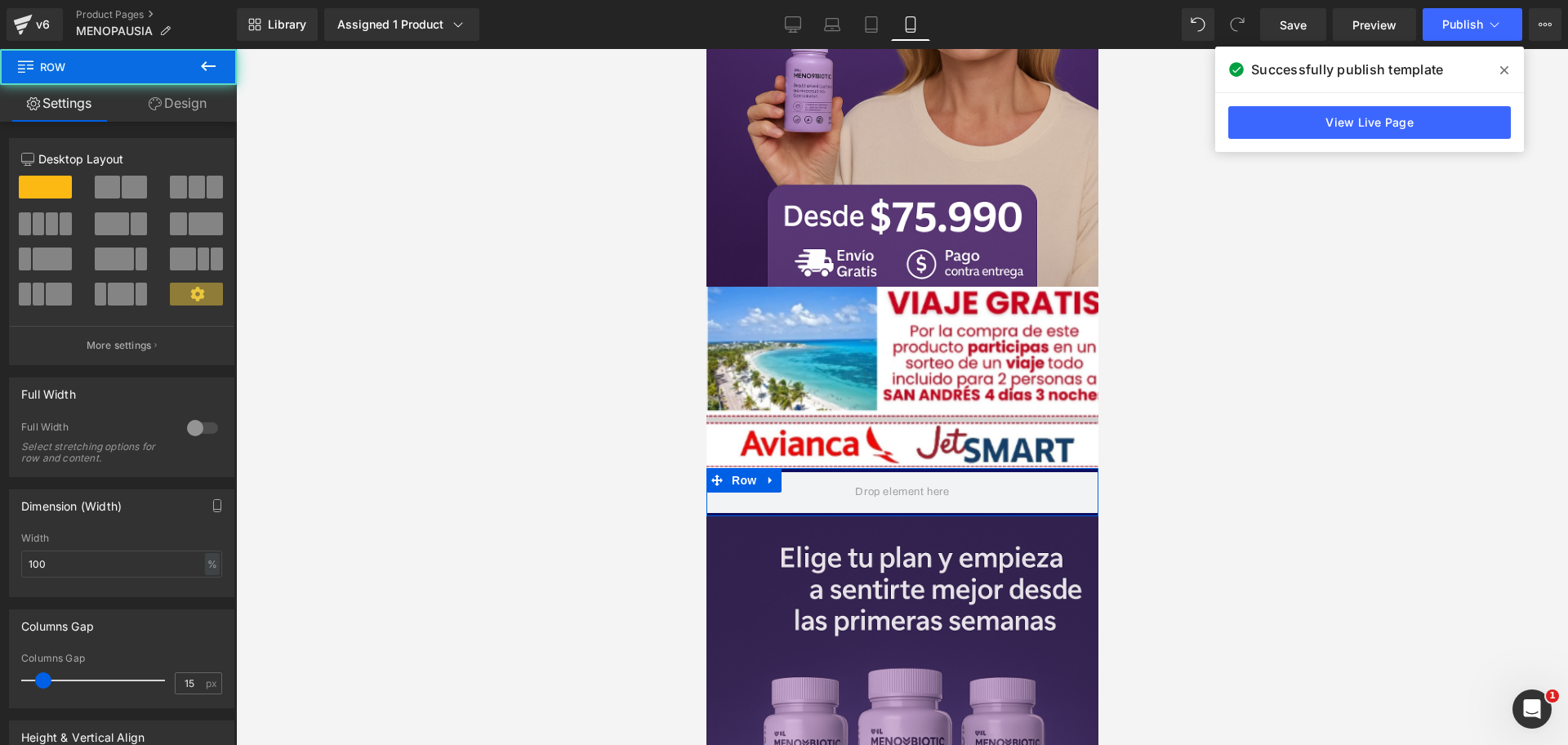
click at [165, 98] on link "Design" at bounding box center [177, 103] width 118 height 37
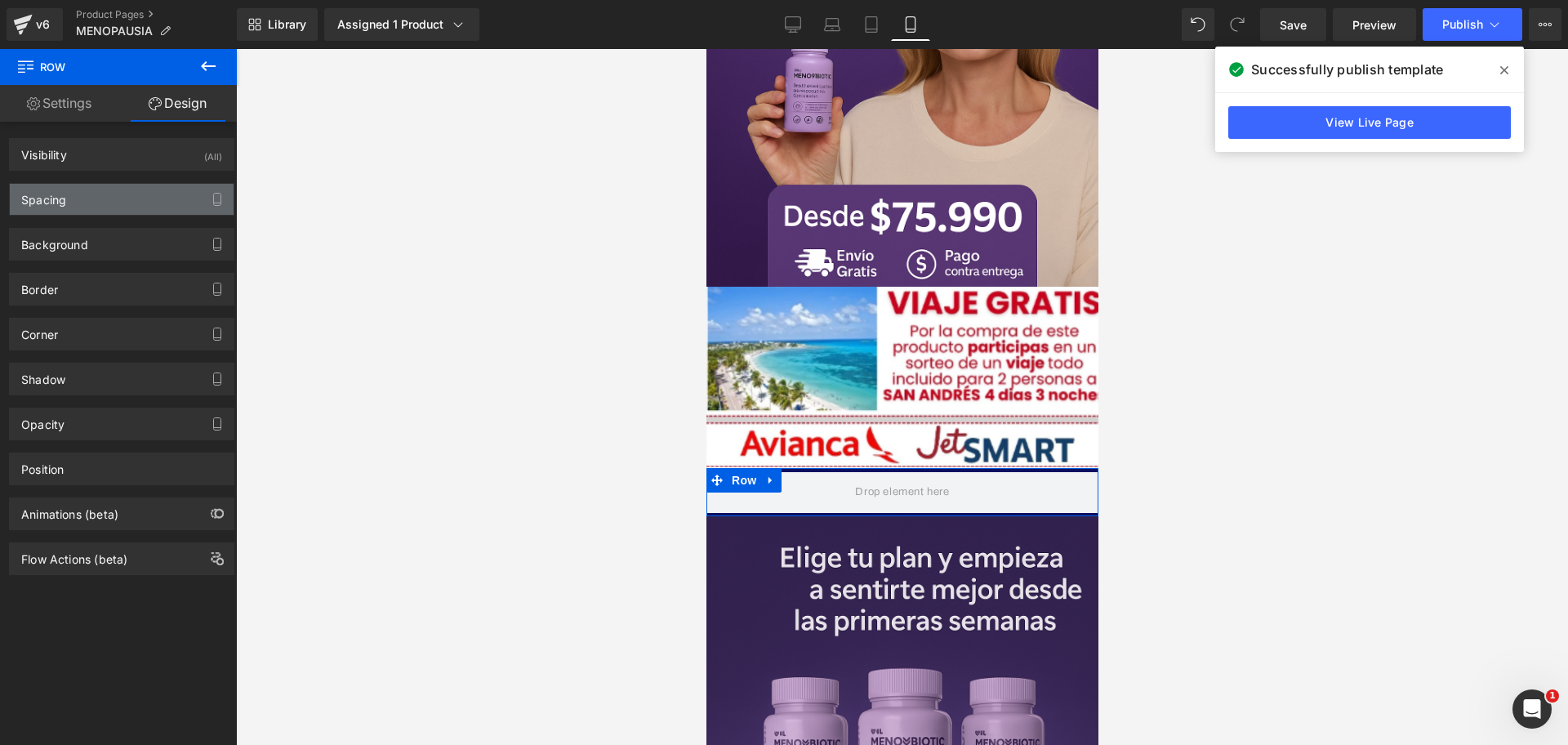
click at [80, 200] on div "Spacing" at bounding box center [121, 199] width 223 height 31
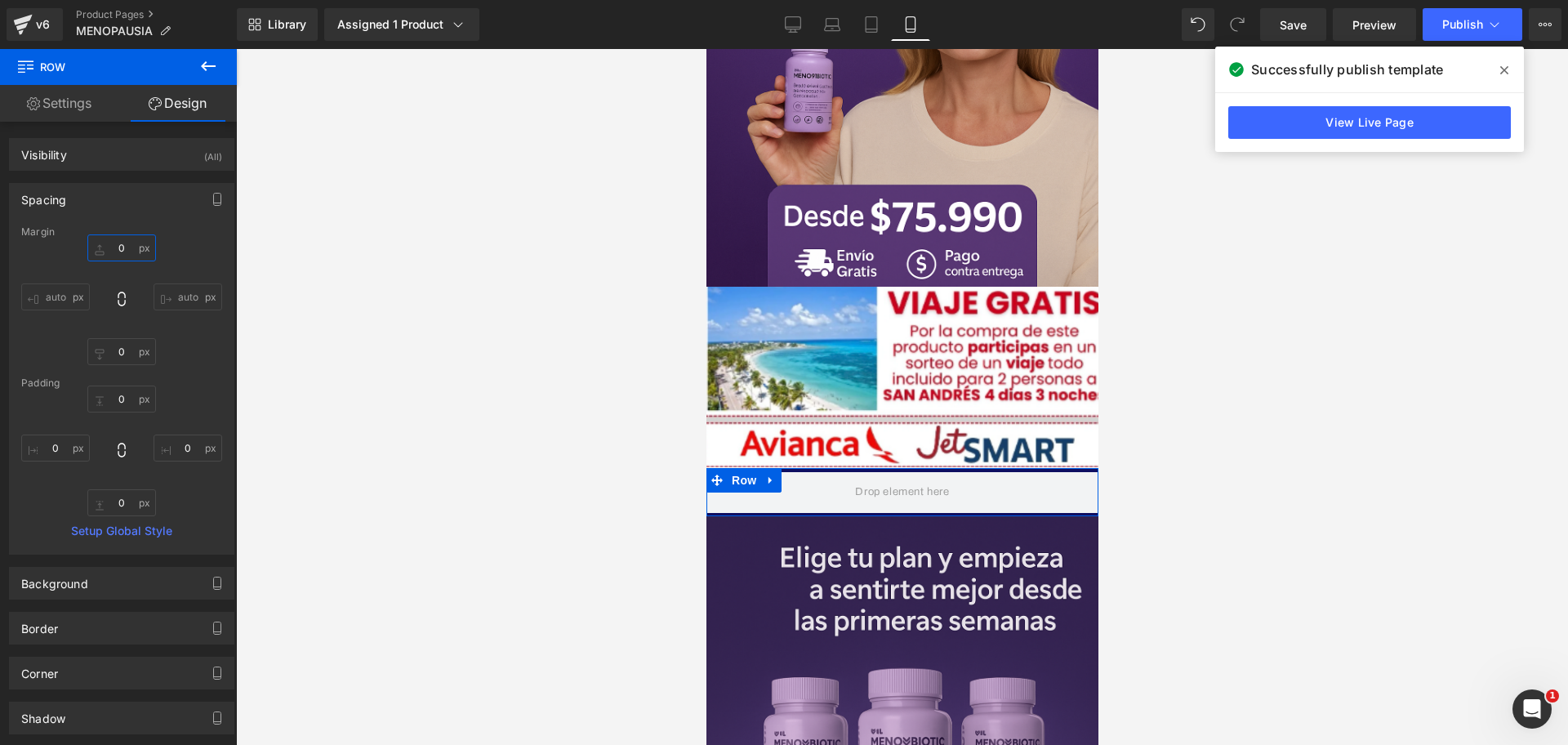
click at [127, 252] on input "0" at bounding box center [122, 248] width 69 height 27
type input "-"
click at [485, 386] on div at bounding box center [902, 397] width 1332 height 696
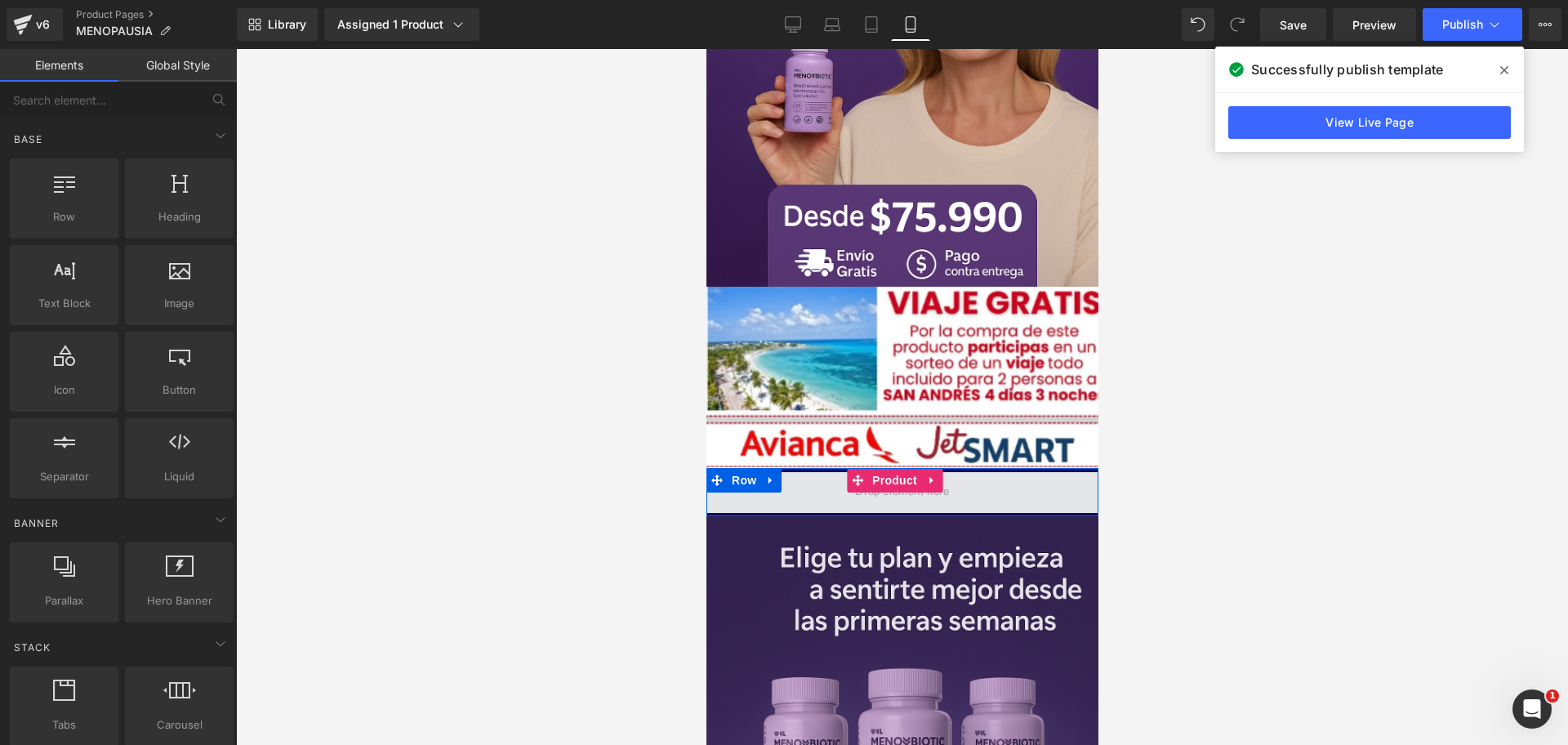
scroll to position [0, 845]
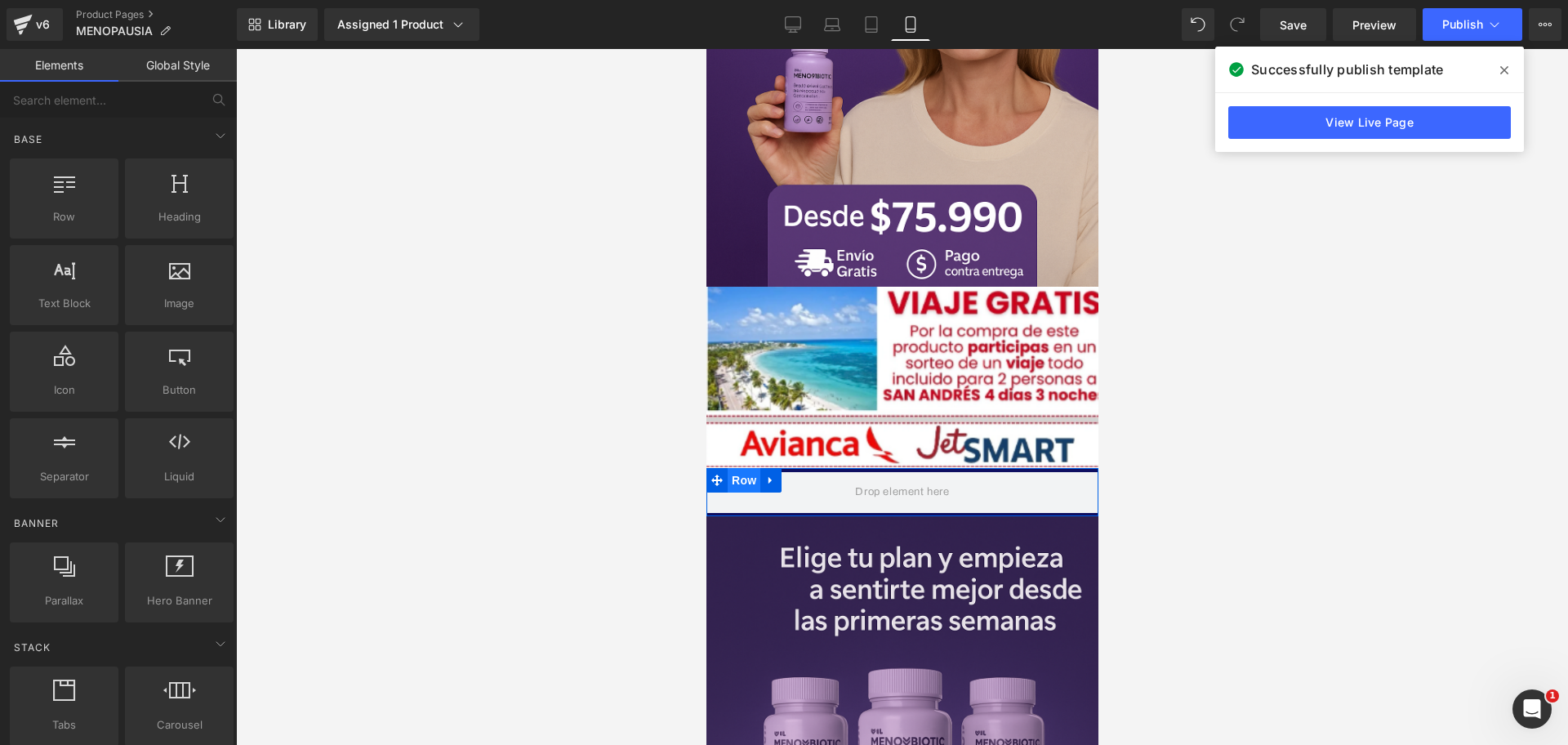
click at [738, 468] on span "Row" at bounding box center [743, 480] width 33 height 24
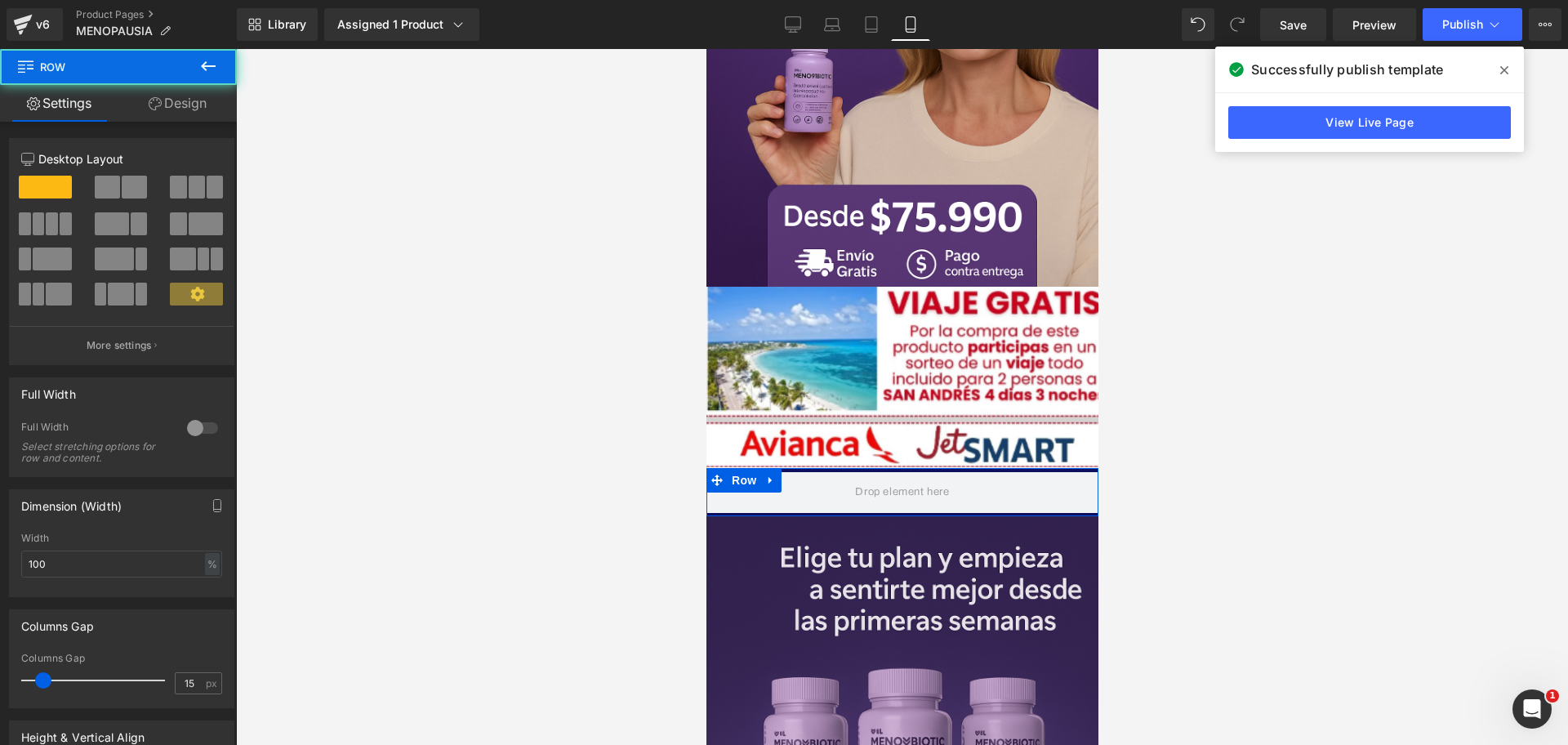
scroll to position [0, 0]
click at [159, 94] on link "Design" at bounding box center [177, 103] width 118 height 37
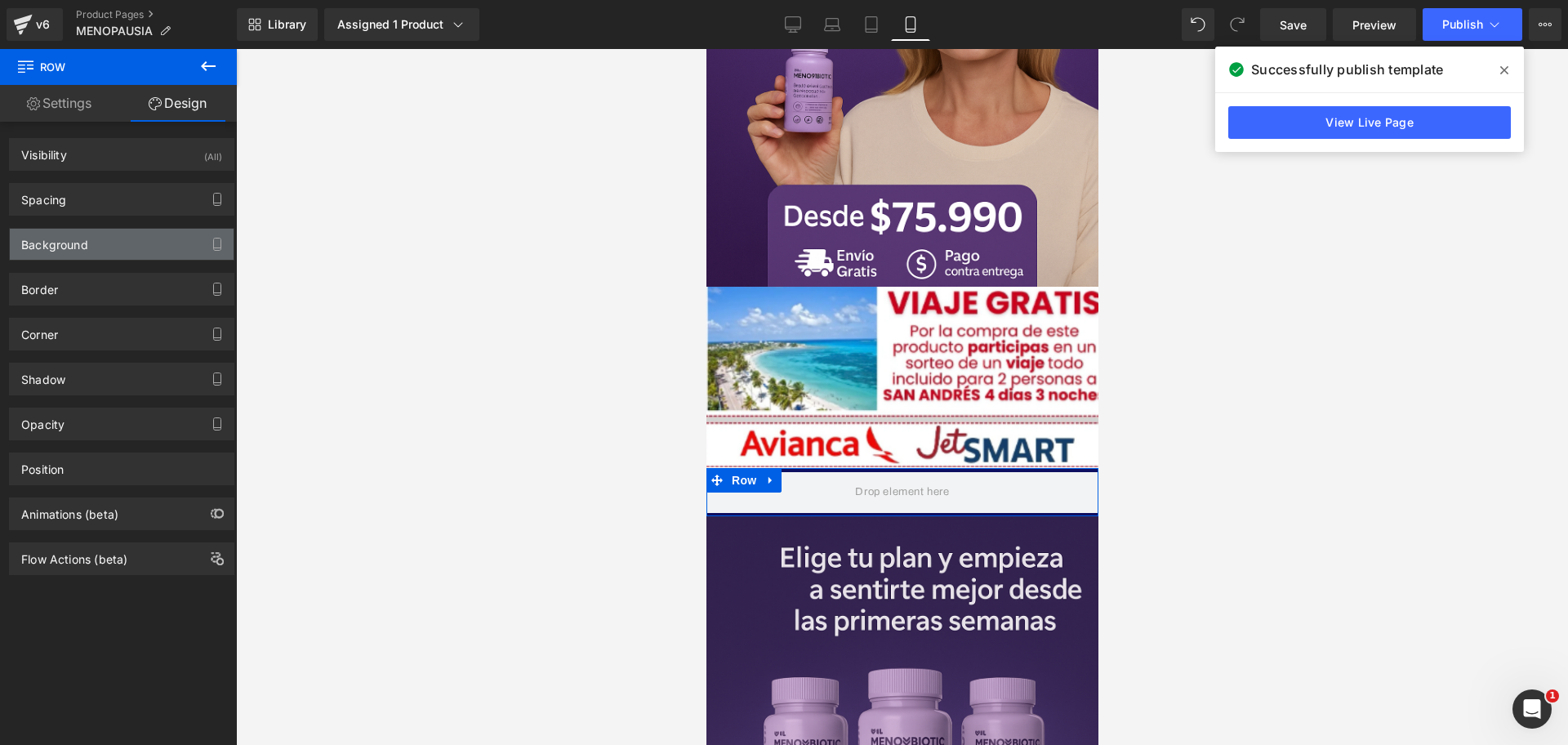
click at [35, 239] on div "Background" at bounding box center [54, 240] width 67 height 23
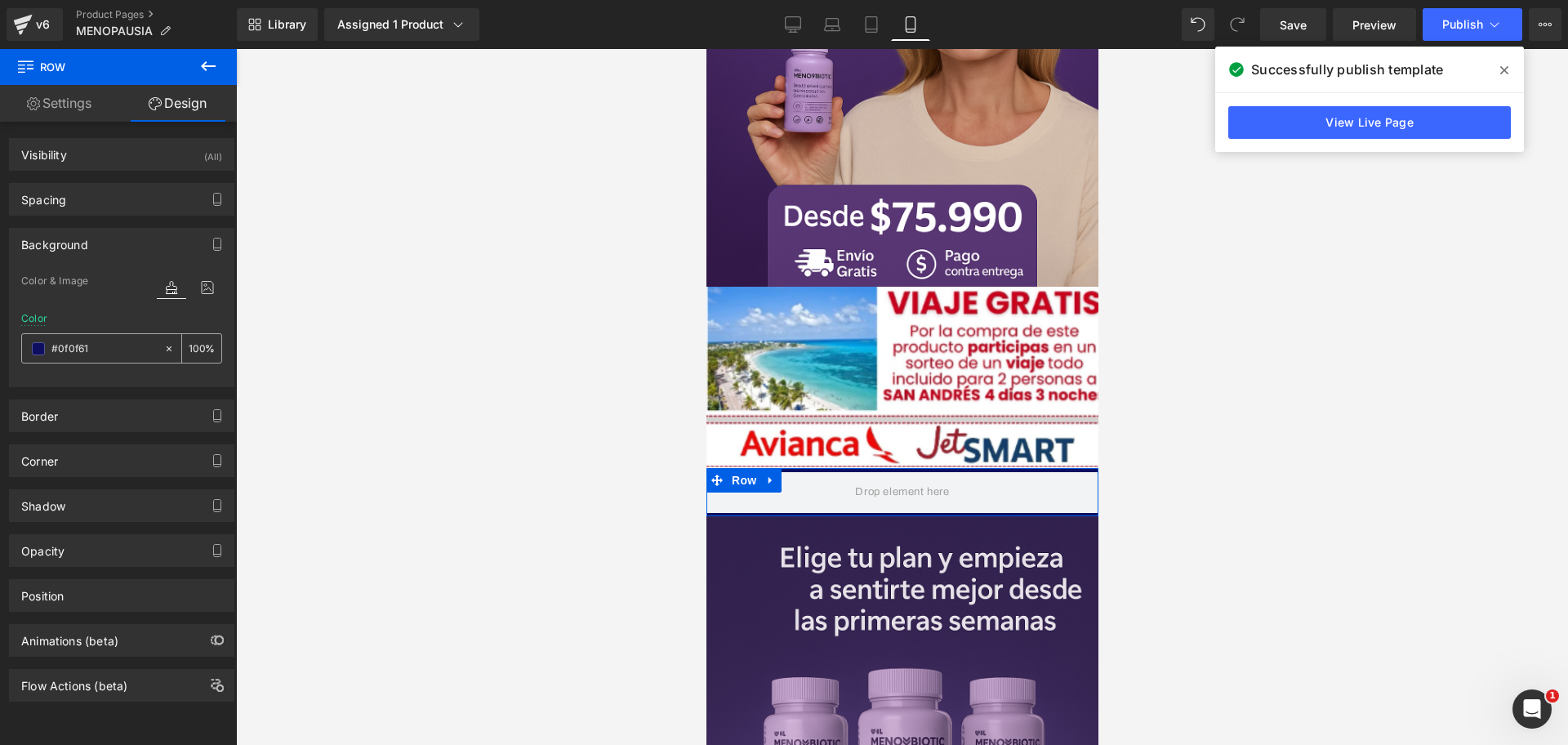
click at [41, 338] on div "#0f0f61" at bounding box center [92, 348] width 141 height 29
click at [41, 342] on span at bounding box center [38, 348] width 13 height 13
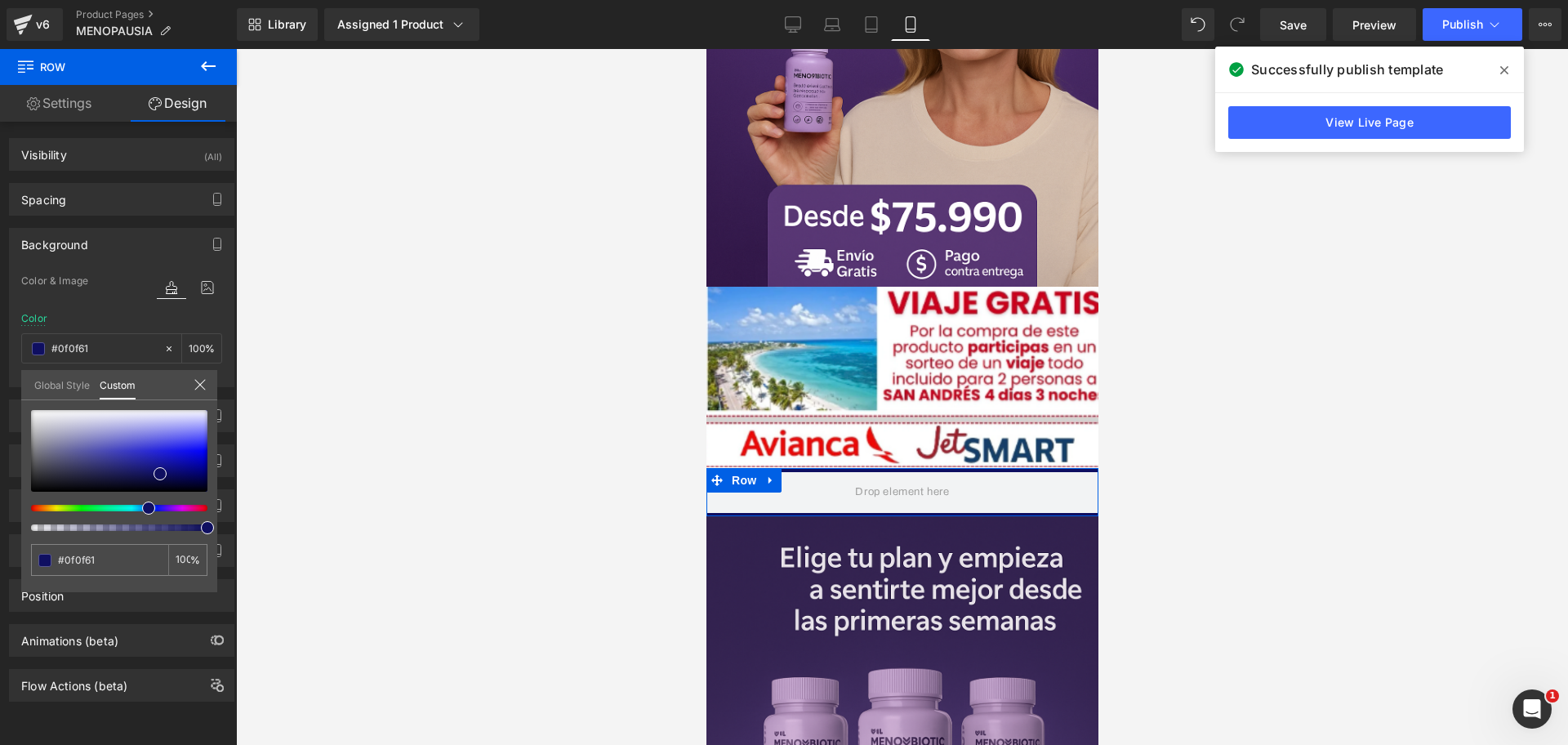
scroll to position [0, 282]
click at [154, 503] on div at bounding box center [118, 470] width 176 height 121
click at [157, 505] on div at bounding box center [118, 470] width 176 height 121
type input "#260f61"
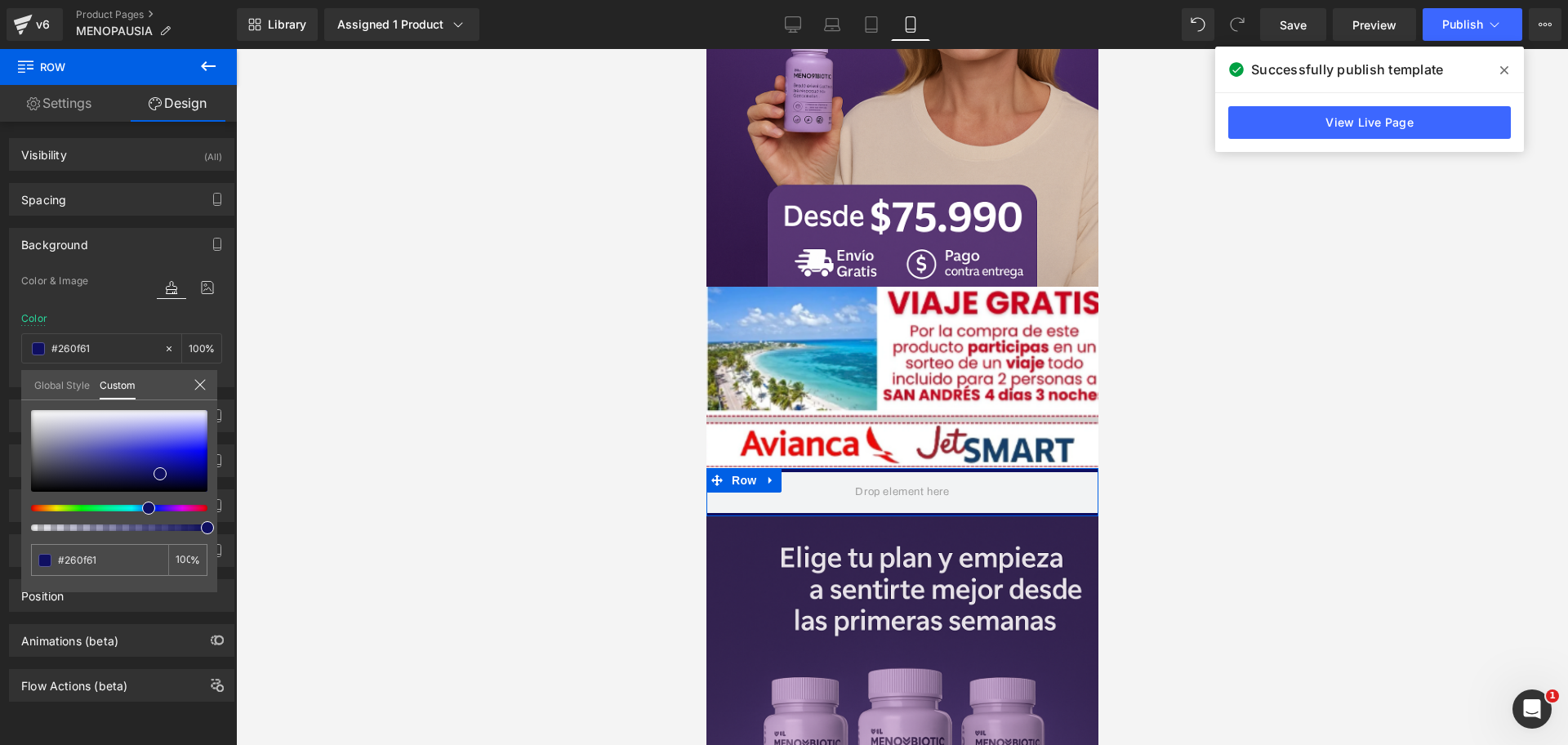
type input "#270f61"
type input "#2e0f61"
type input "#310f61"
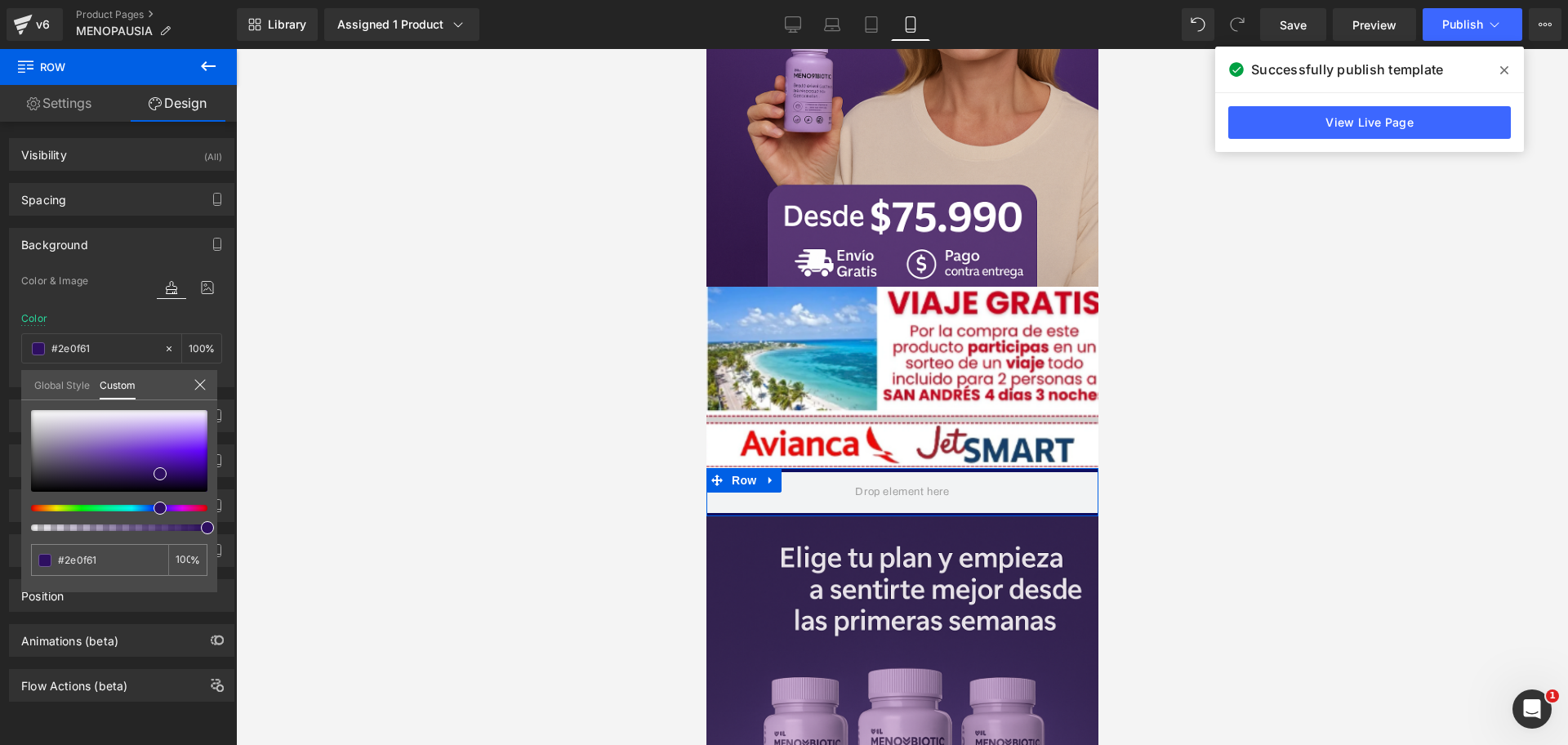
type input "#310f61"
click at [157, 506] on span at bounding box center [161, 508] width 13 height 13
type input "#37116e"
type input "#3a1172"
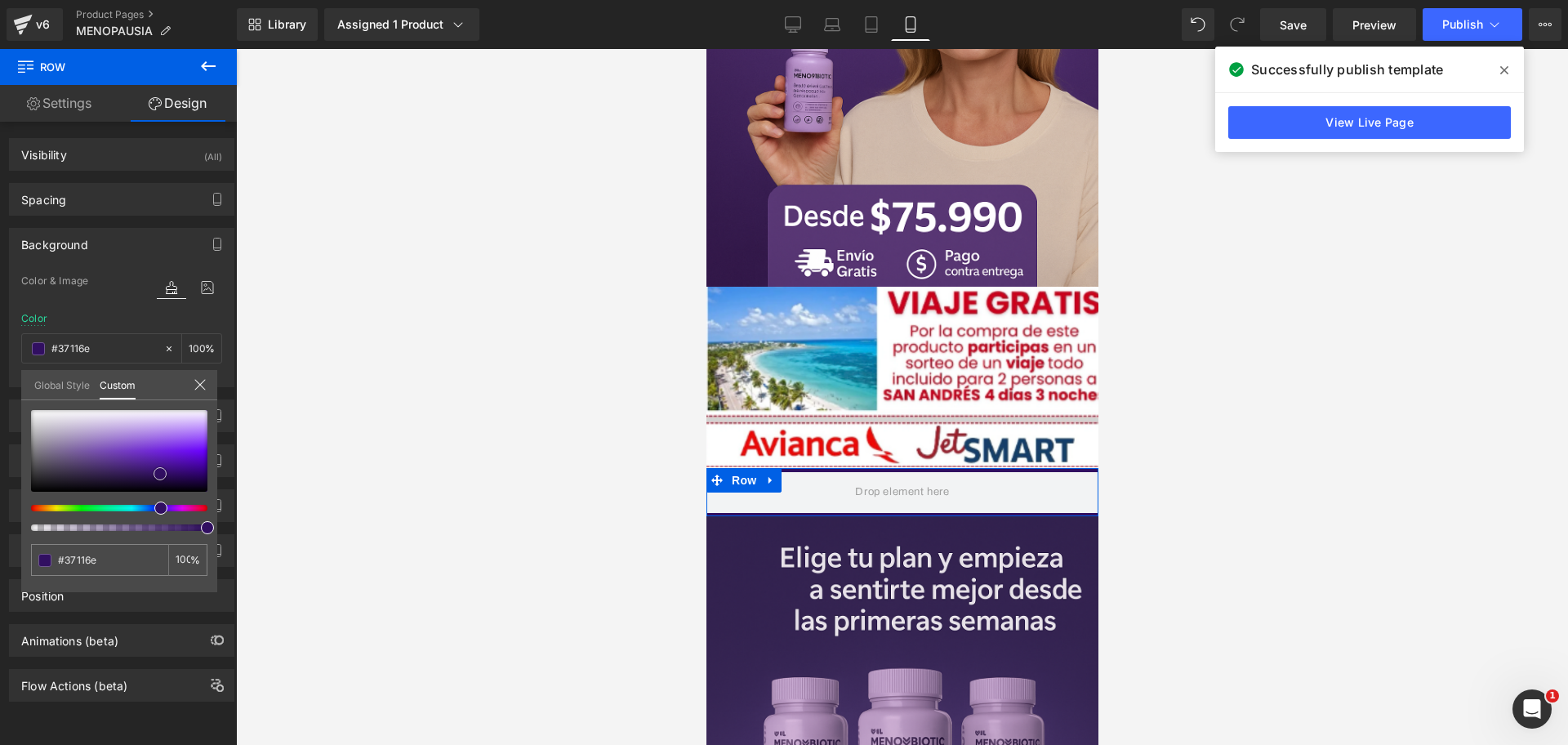
type input "#3a1172"
type input "#4c1795"
type input "#4e189a"
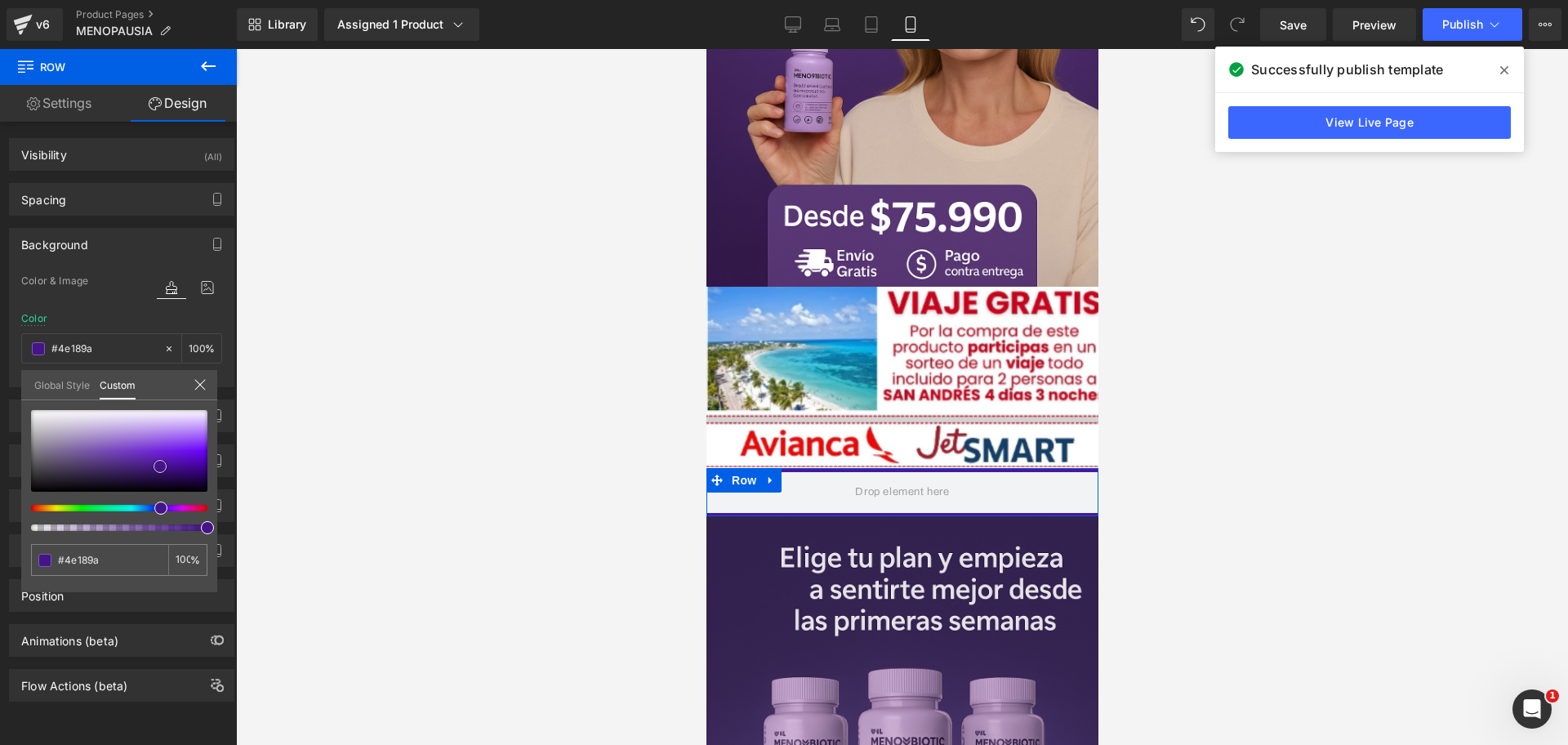
scroll to position [0, 563]
type input "#591bb0"
type input "#591ab1"
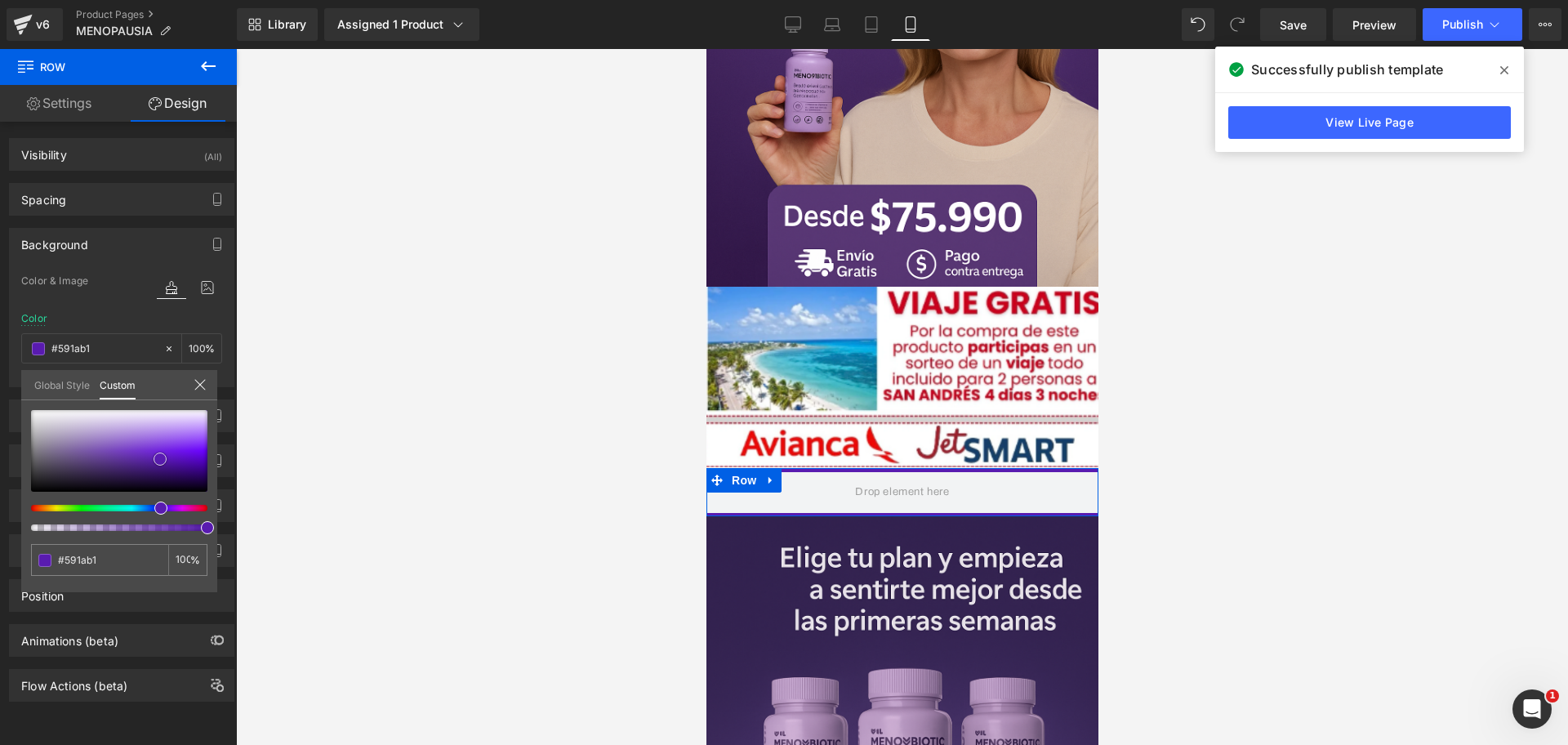
type input "#5919b2"
type input "#5f19c2"
type input "#5b18b9"
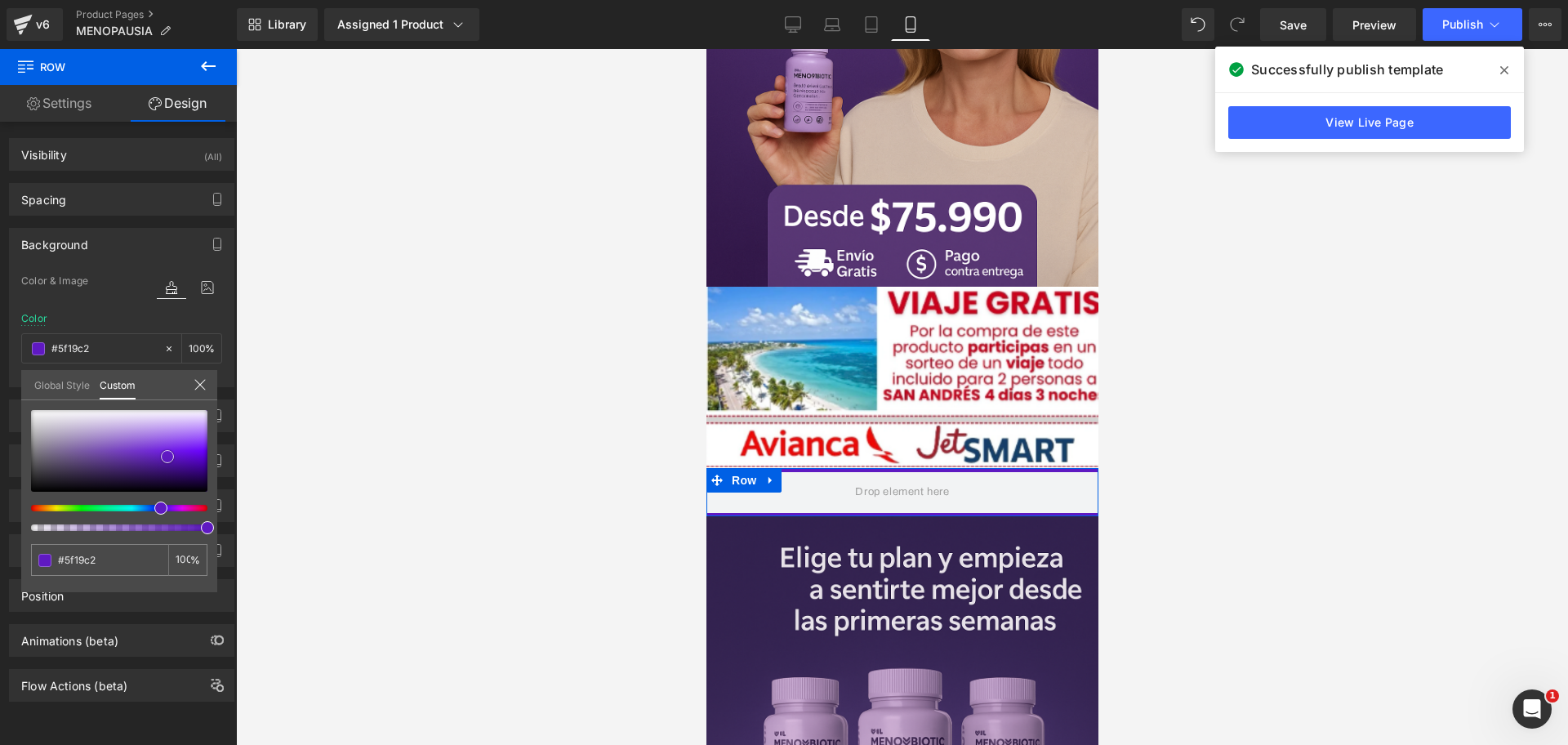
type input "#5b18b9"
type input "#5015a2"
type input "#4d149d"
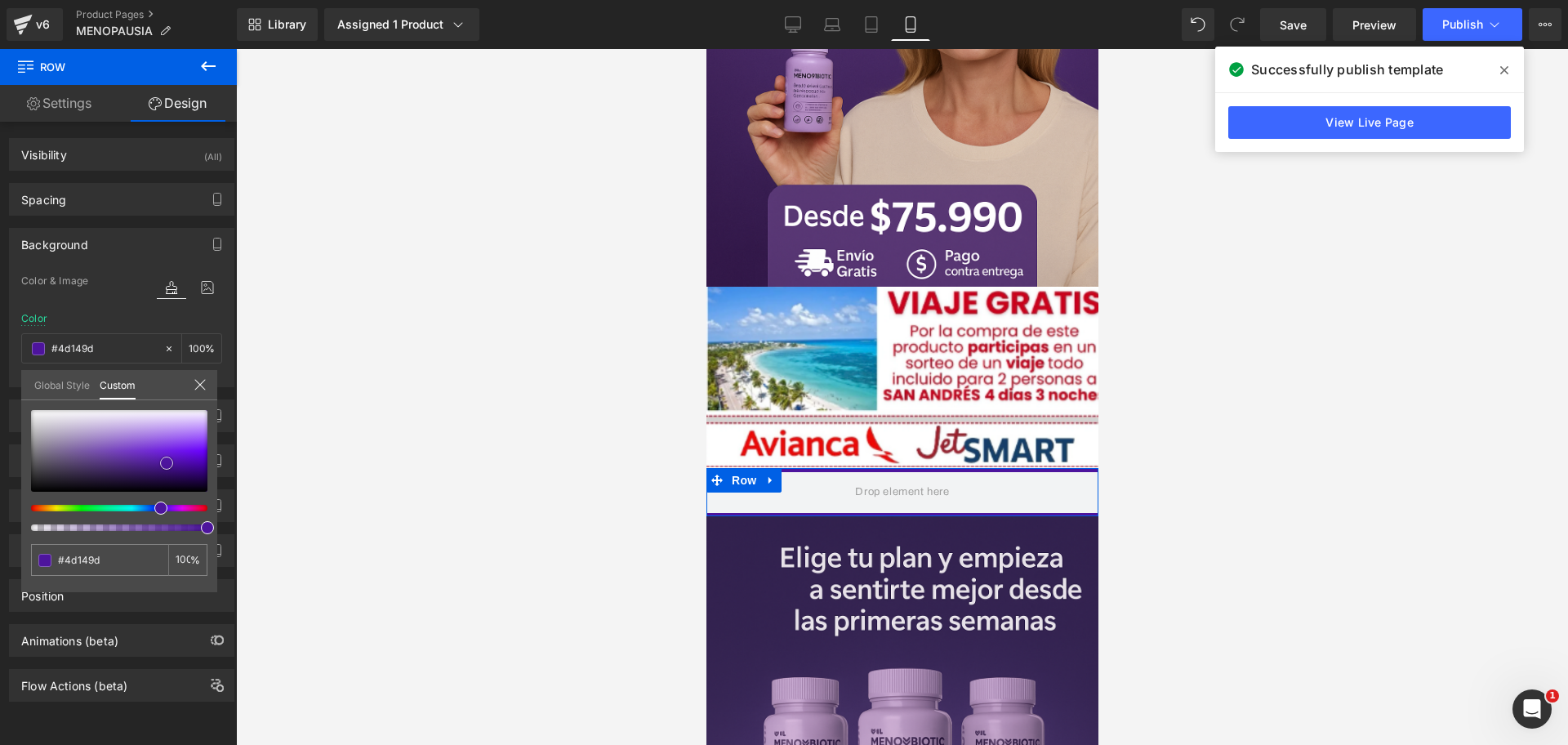
drag, startPoint x: 157, startPoint y: 471, endPoint x: 167, endPoint y: 460, distance: 14.9
click at [165, 460] on span at bounding box center [166, 463] width 13 height 13
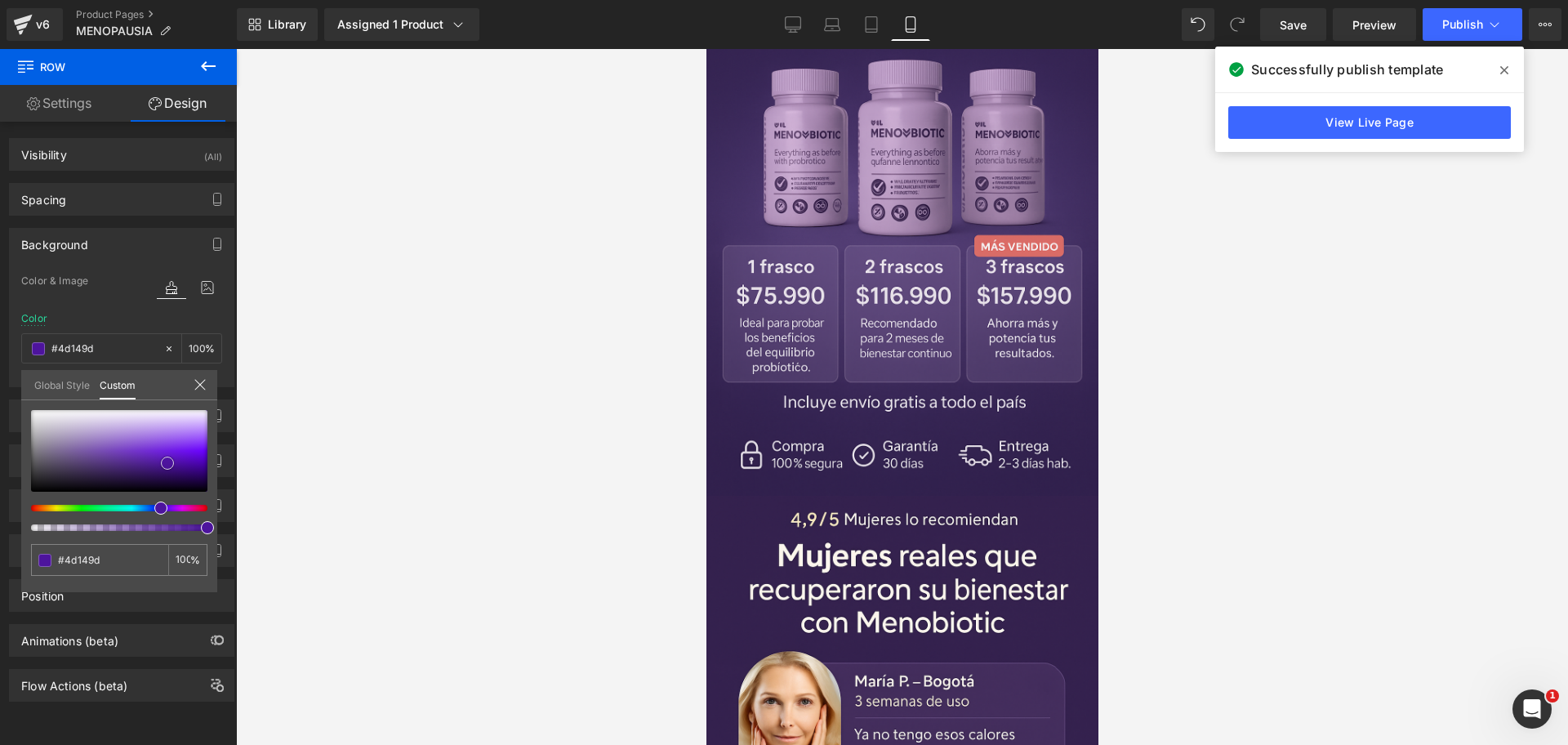
drag, startPoint x: 1096, startPoint y: 456, endPoint x: 1805, endPoint y: 505, distance: 710.7
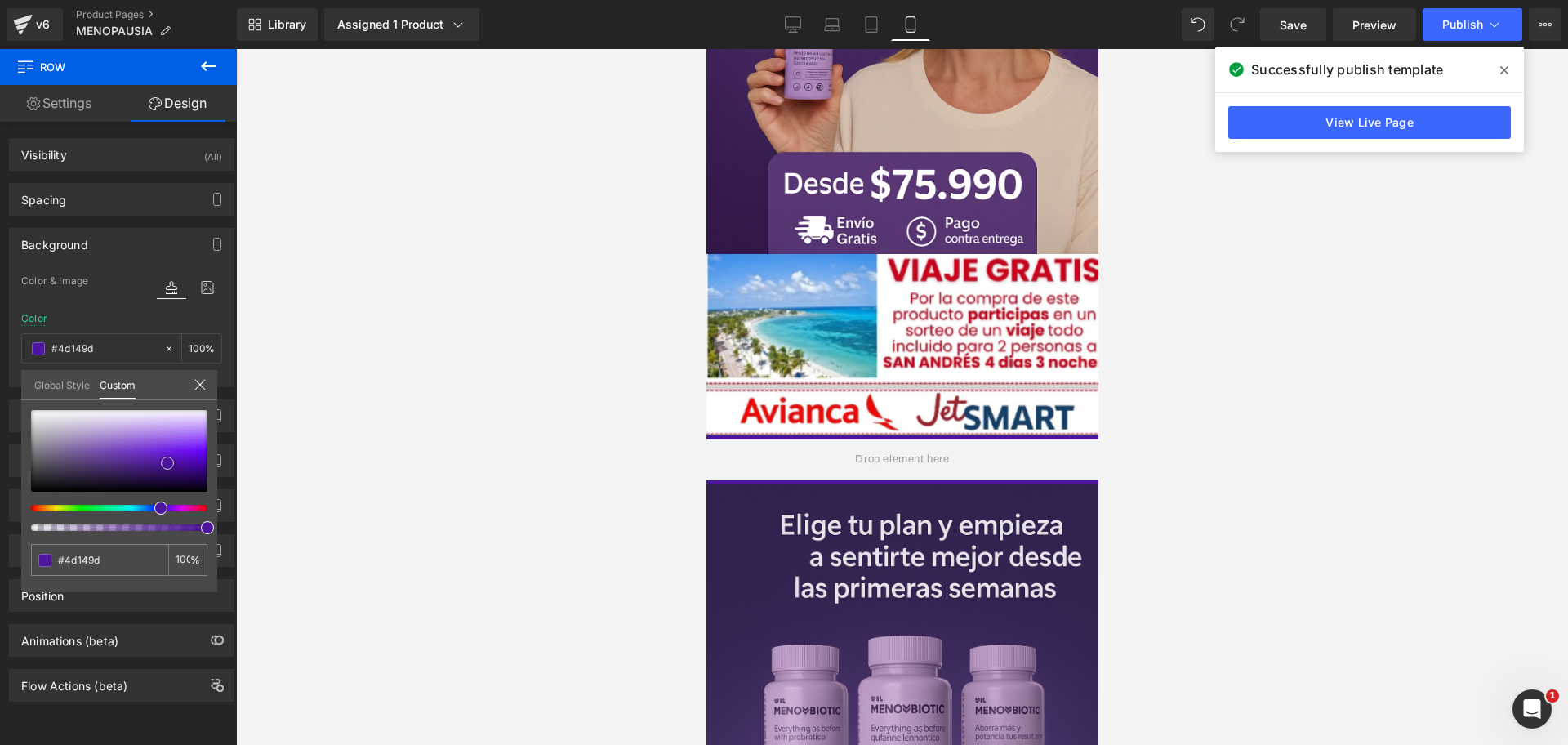
scroll to position [200, 0]
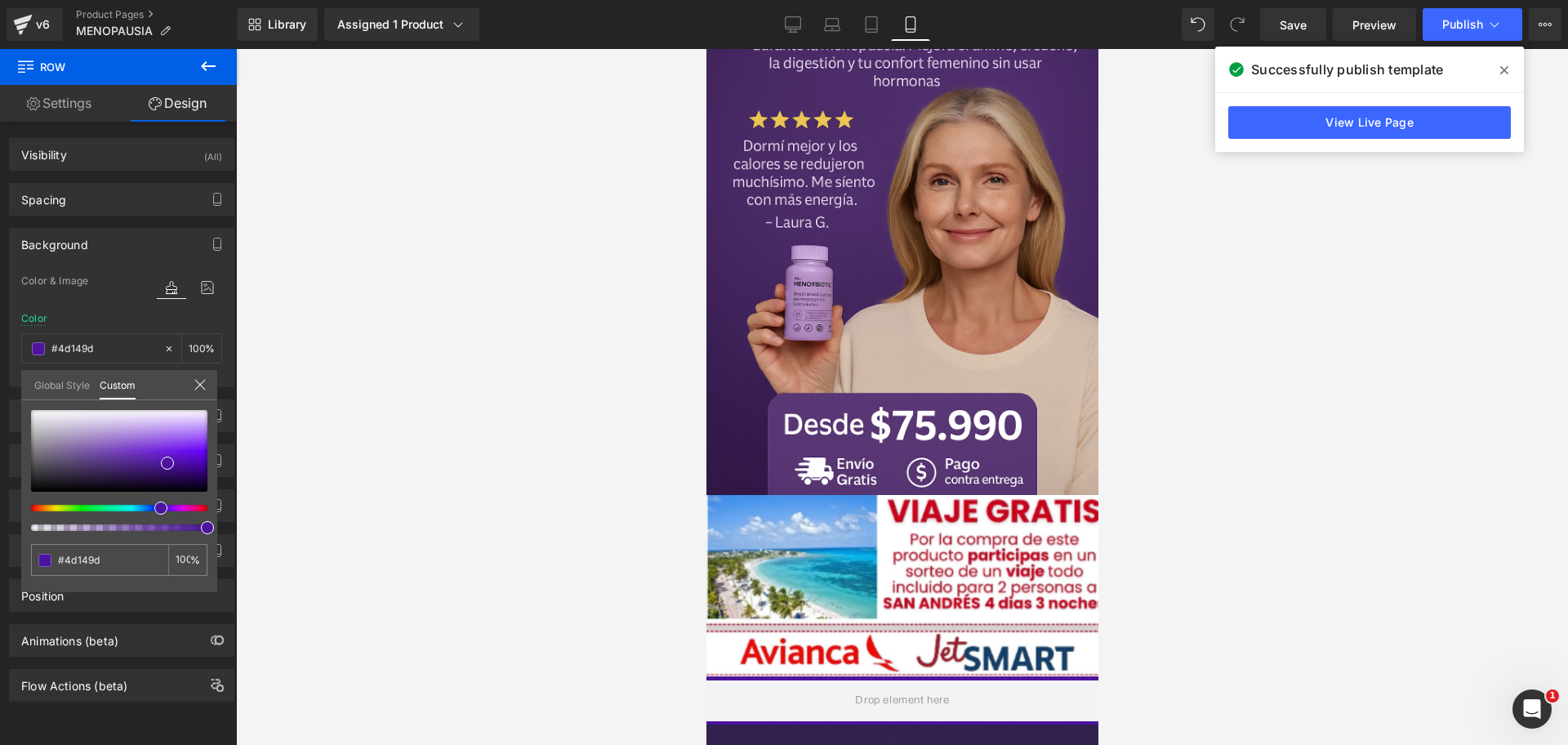
click at [1310, 5] on div "Library Assigned 1 Product Product Preview MenoBiotic+ Probióticos clínicos par…" at bounding box center [902, 24] width 1331 height 49
click at [1310, 18] on link "Save" at bounding box center [1293, 24] width 66 height 33
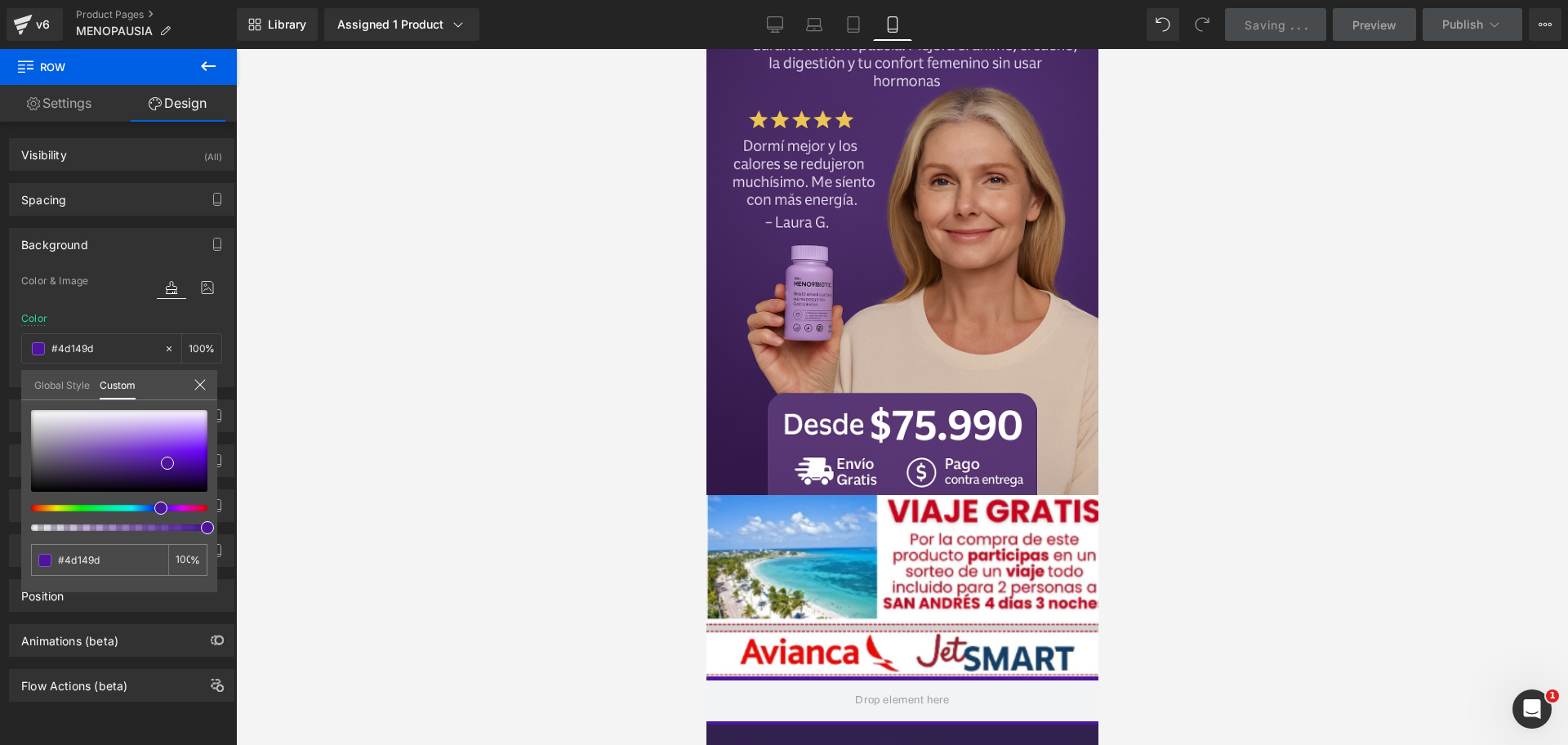
scroll to position [0, 0]
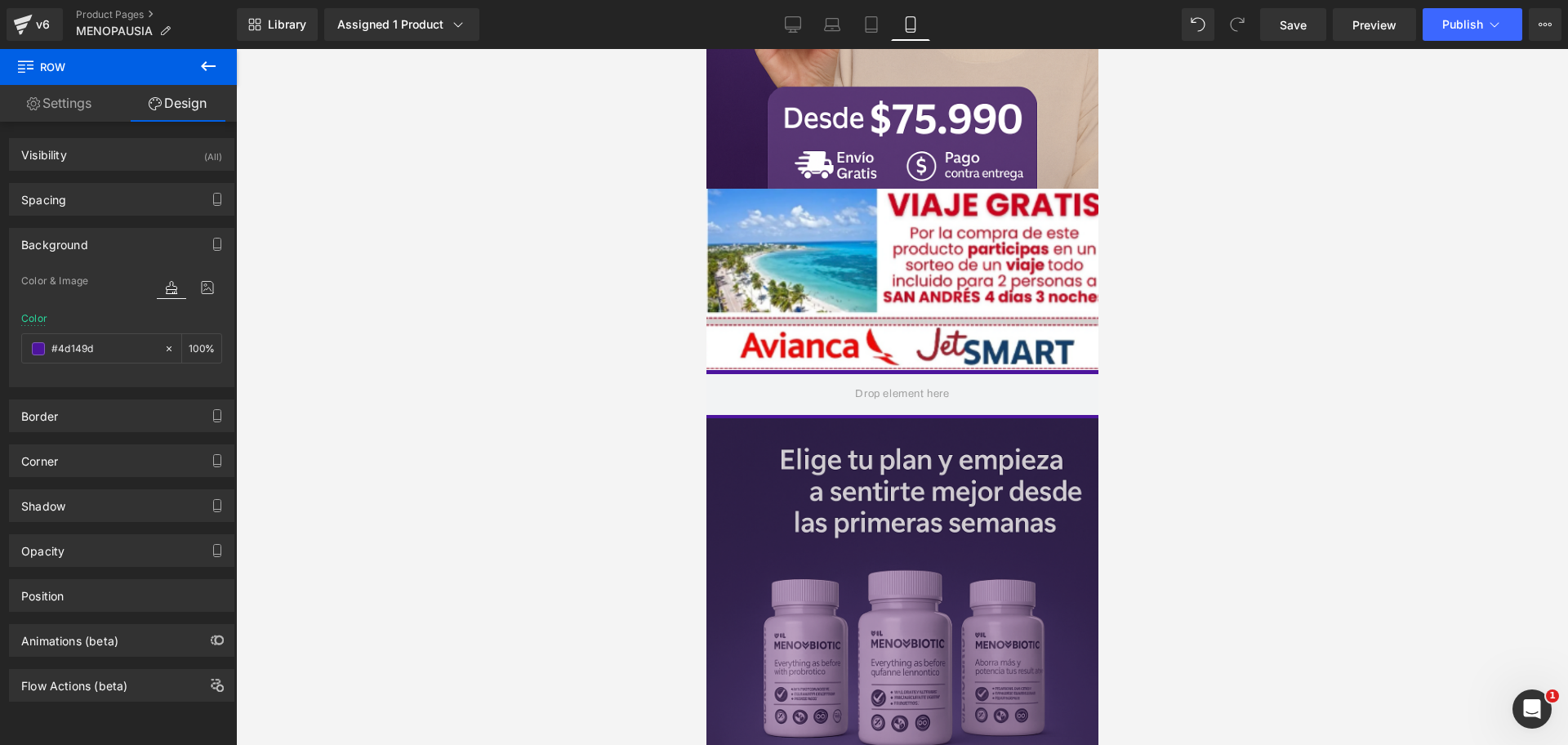
scroll to position [0, 563]
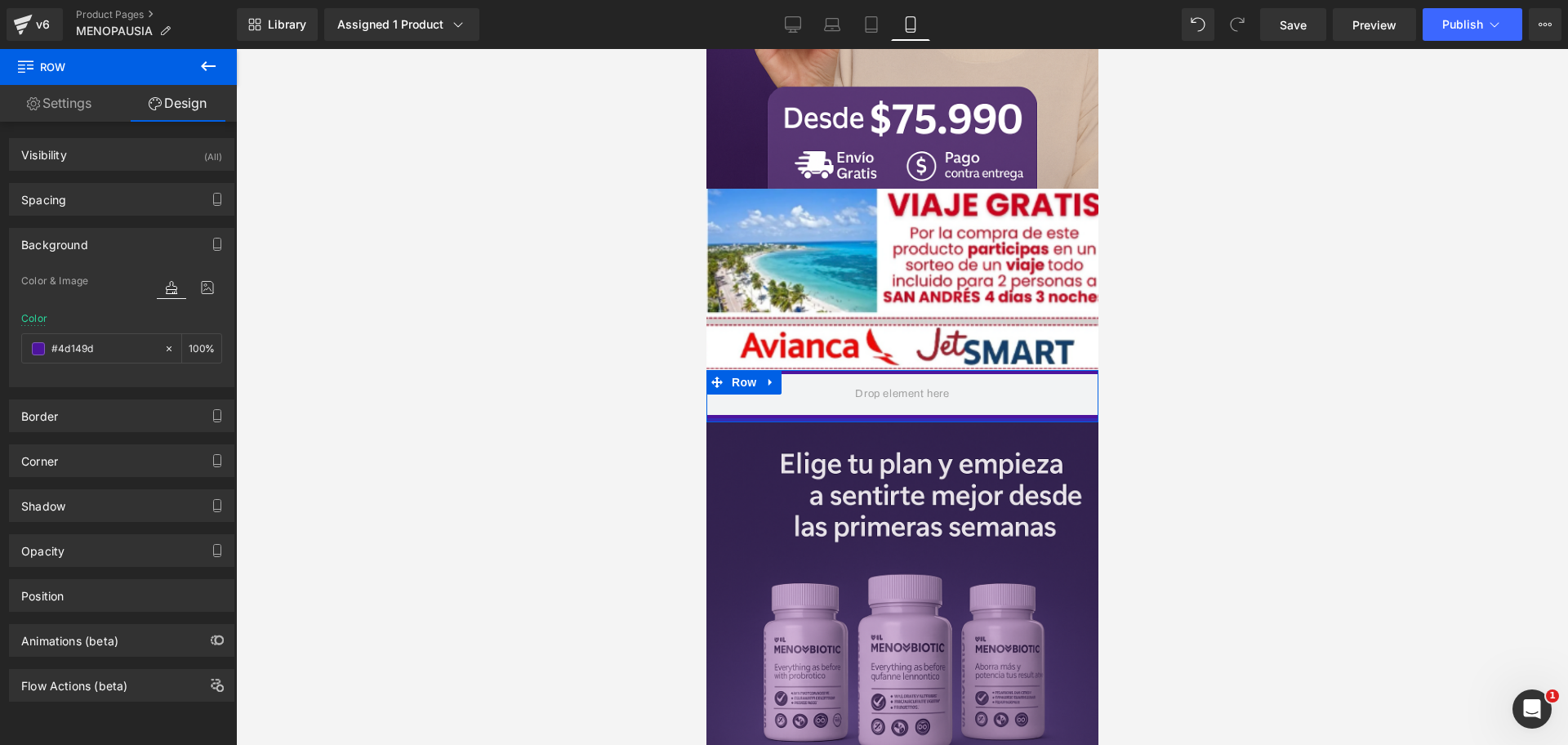
click at [907, 418] on div at bounding box center [902, 420] width 392 height 5
click at [1212, 424] on div at bounding box center [902, 397] width 1332 height 696
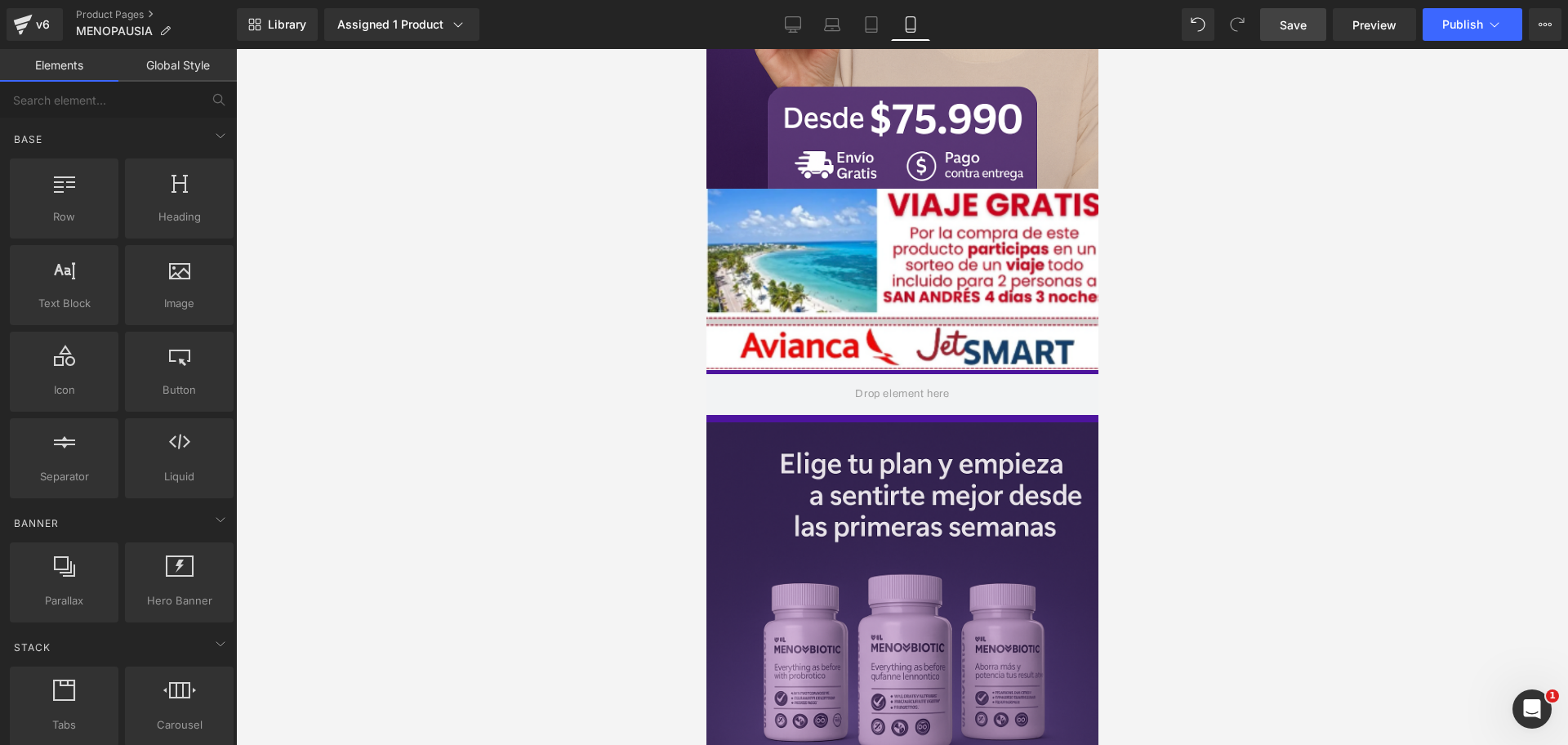
click at [1308, 28] on link "Save" at bounding box center [1293, 24] width 66 height 33
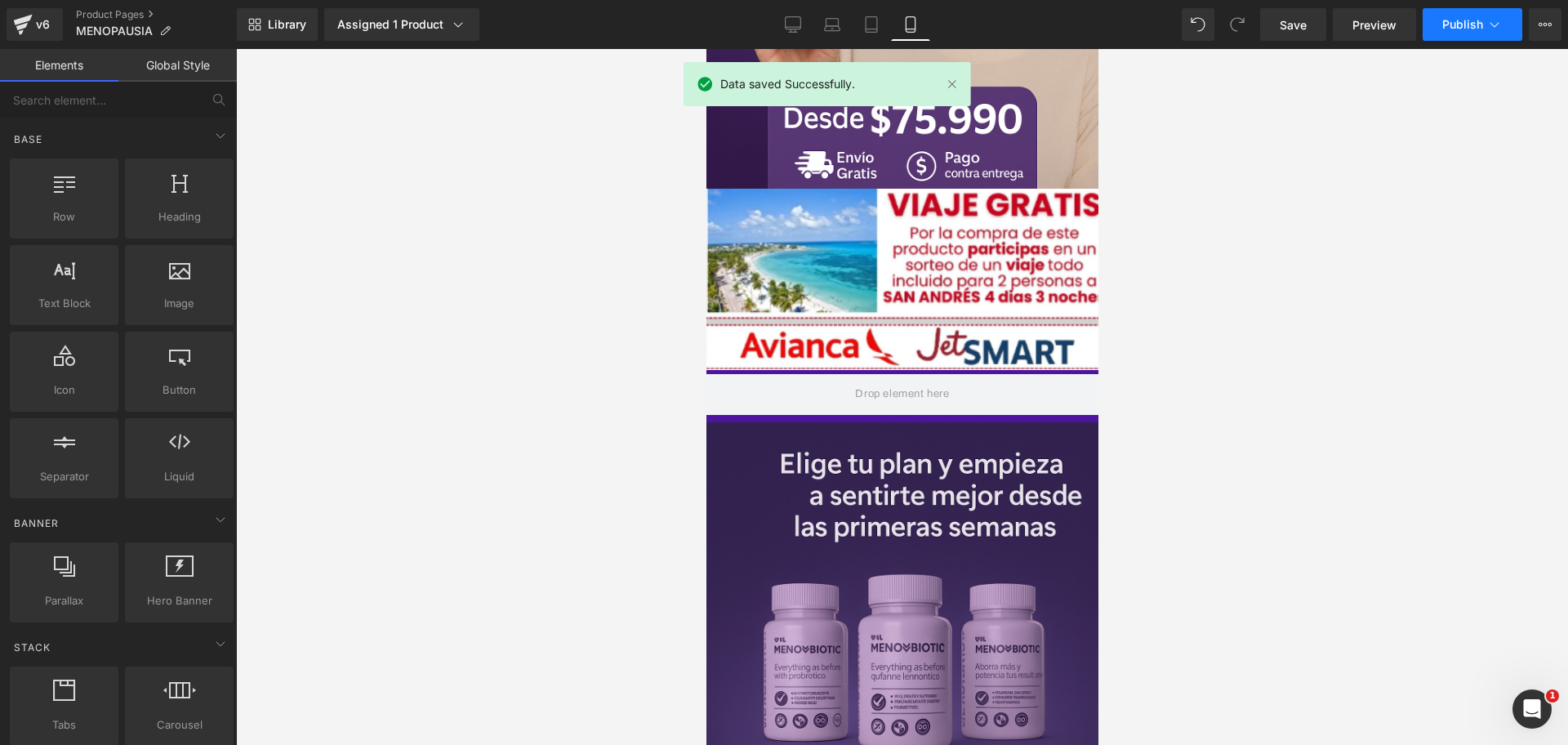
click at [1458, 24] on span "Publish" at bounding box center [1462, 24] width 41 height 13
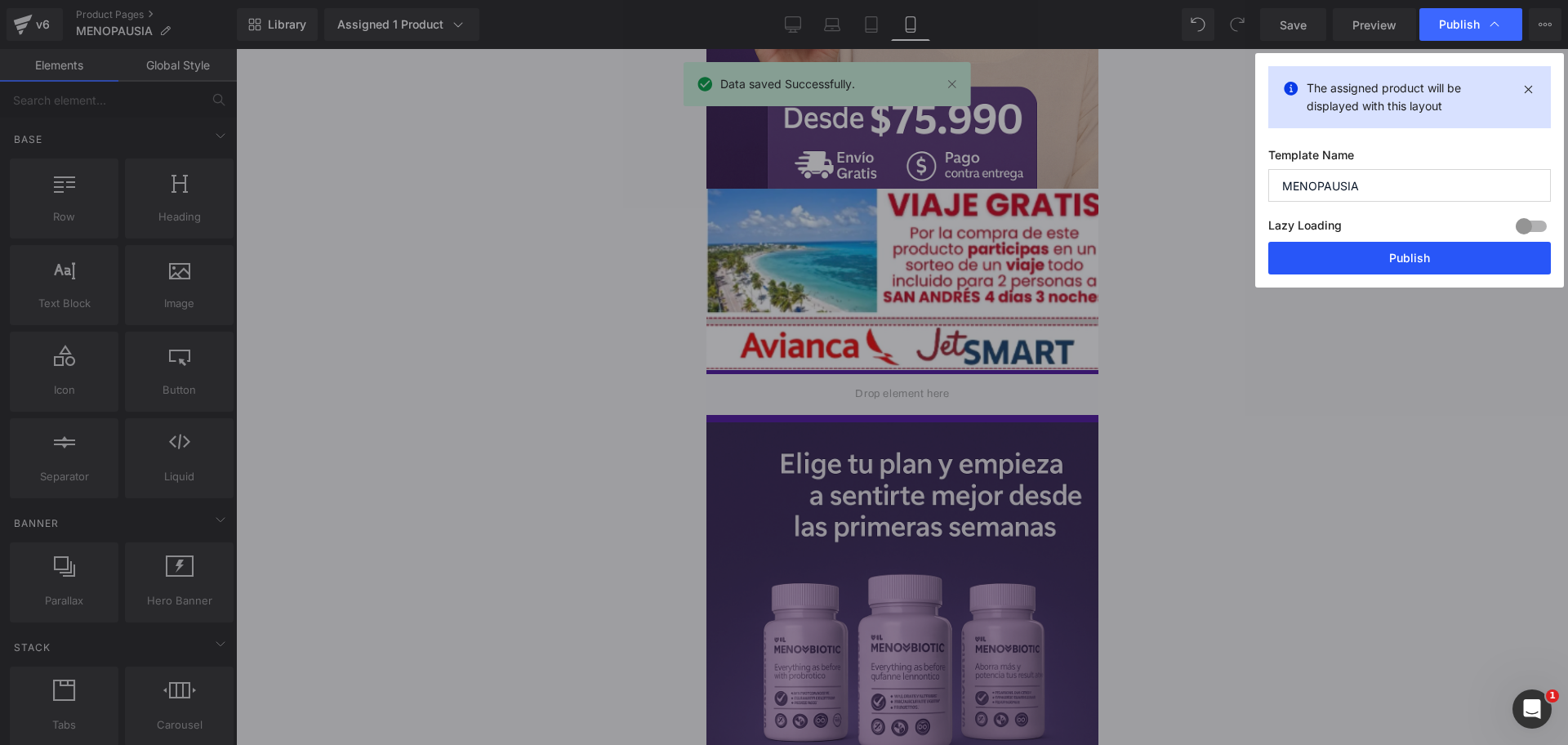
scroll to position [0, 0]
click at [1307, 271] on button "Publish" at bounding box center [1410, 258] width 283 height 33
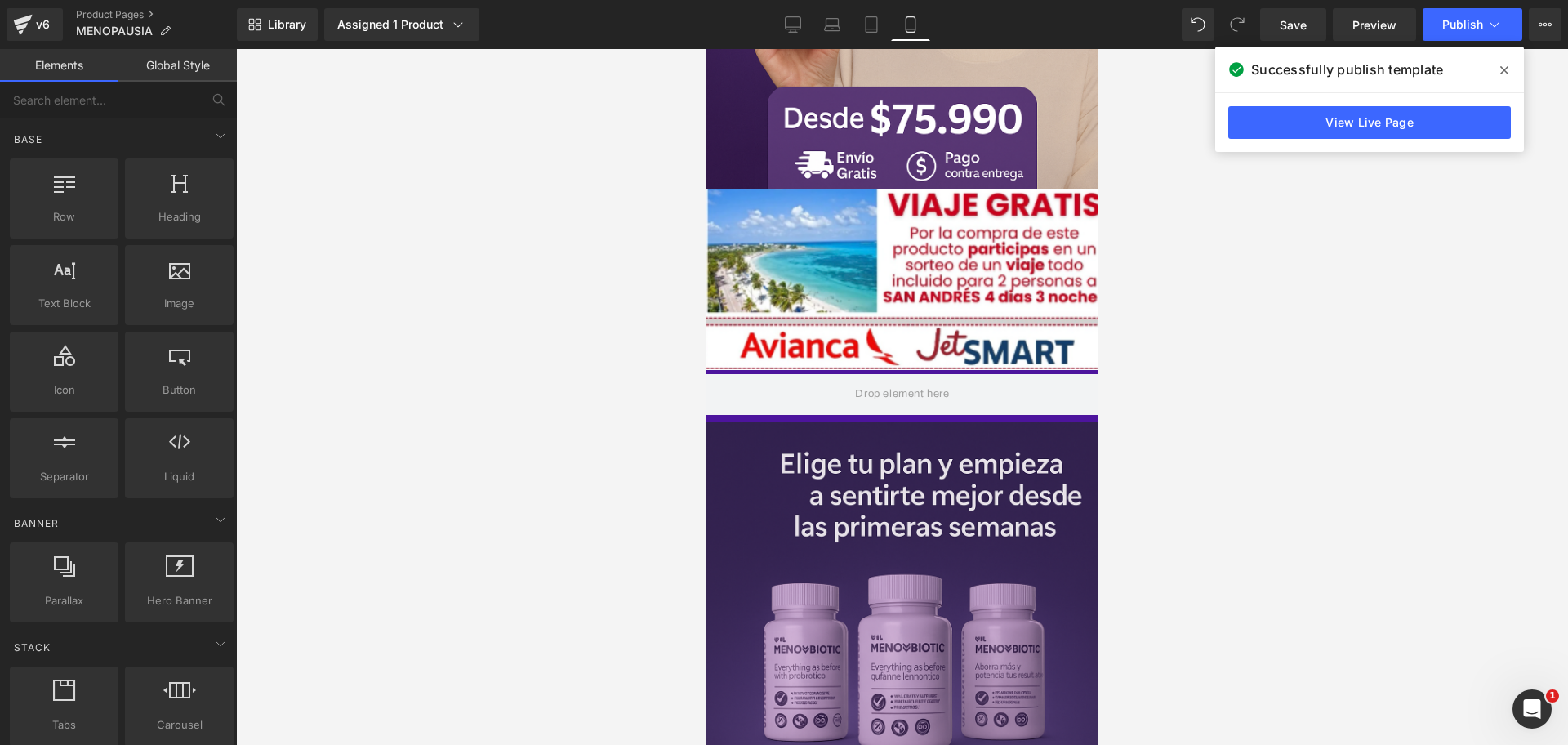
scroll to position [0, 282]
click at [789, 33] on link "Desktop" at bounding box center [792, 24] width 39 height 33
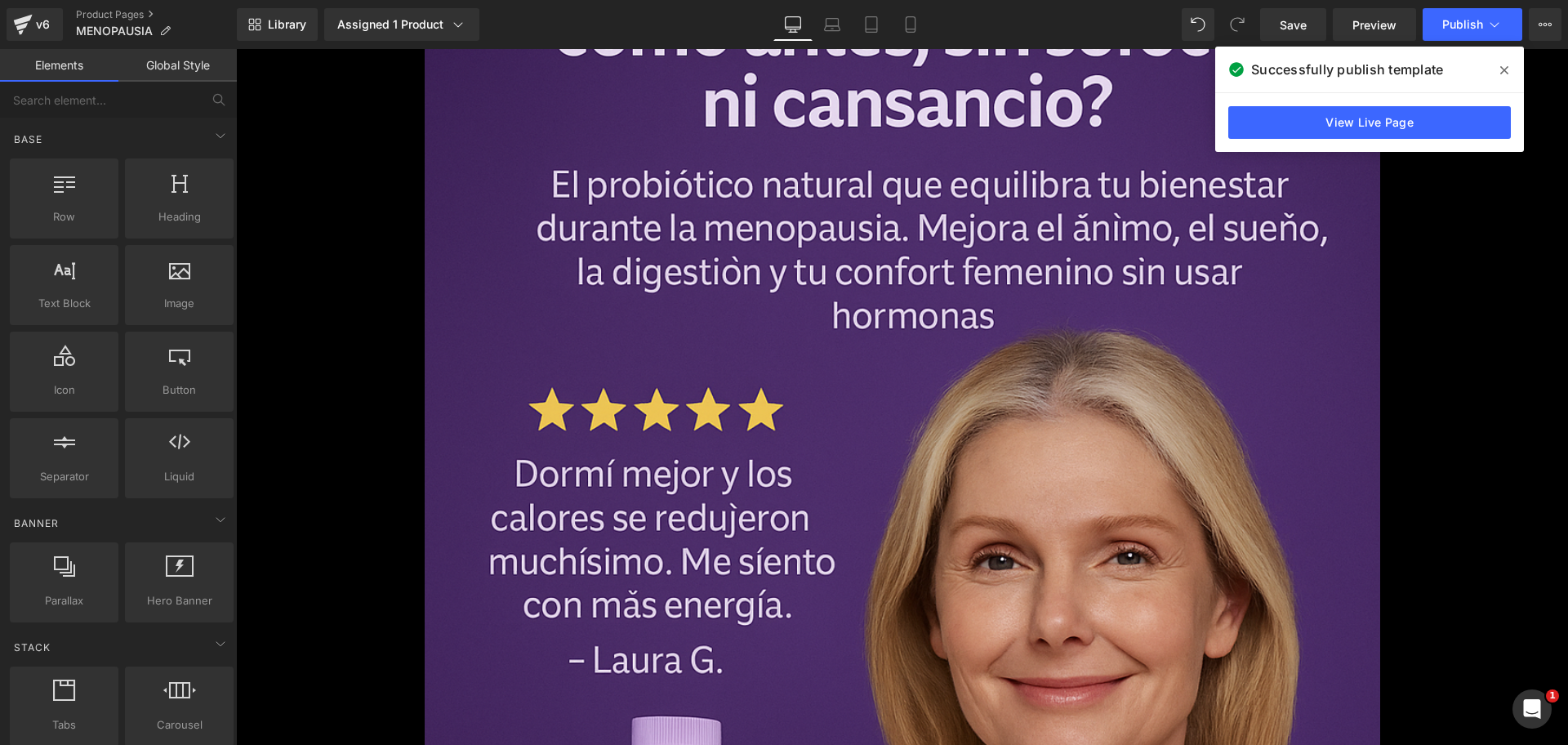
scroll to position [0, 0]
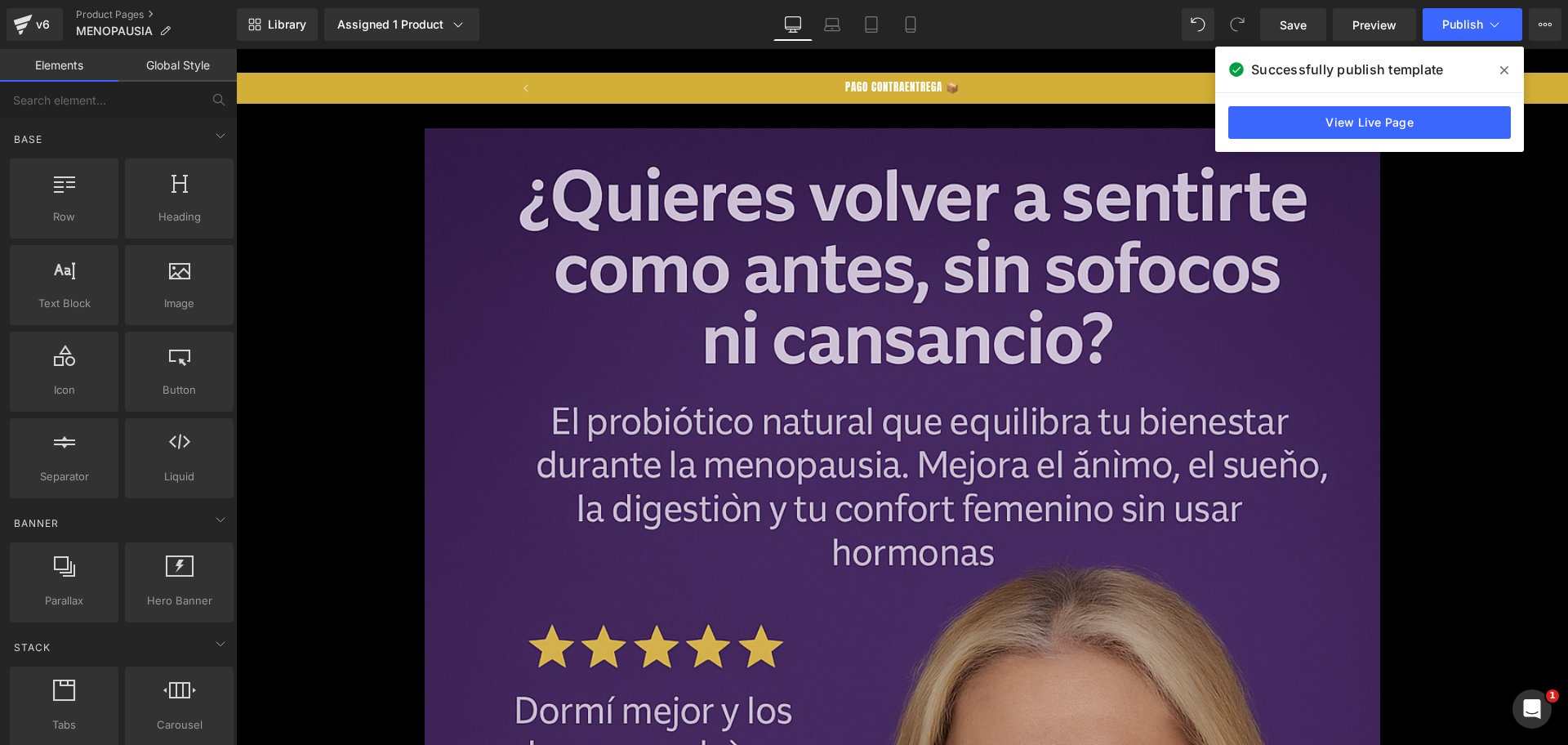
click at [236, 49] on div "47px" at bounding box center [236, 49] width 0 height 0
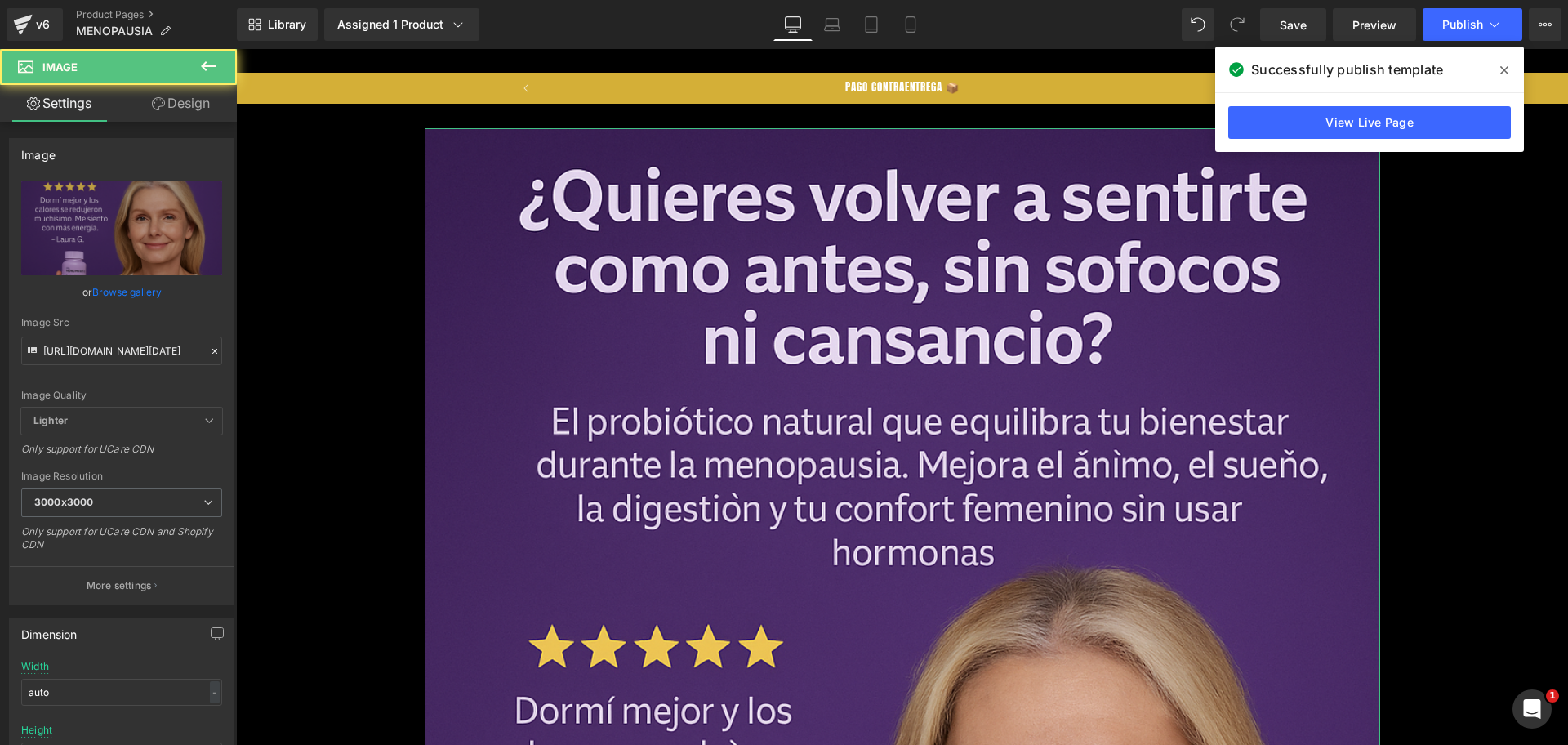
click at [136, 102] on link "Design" at bounding box center [181, 103] width 118 height 37
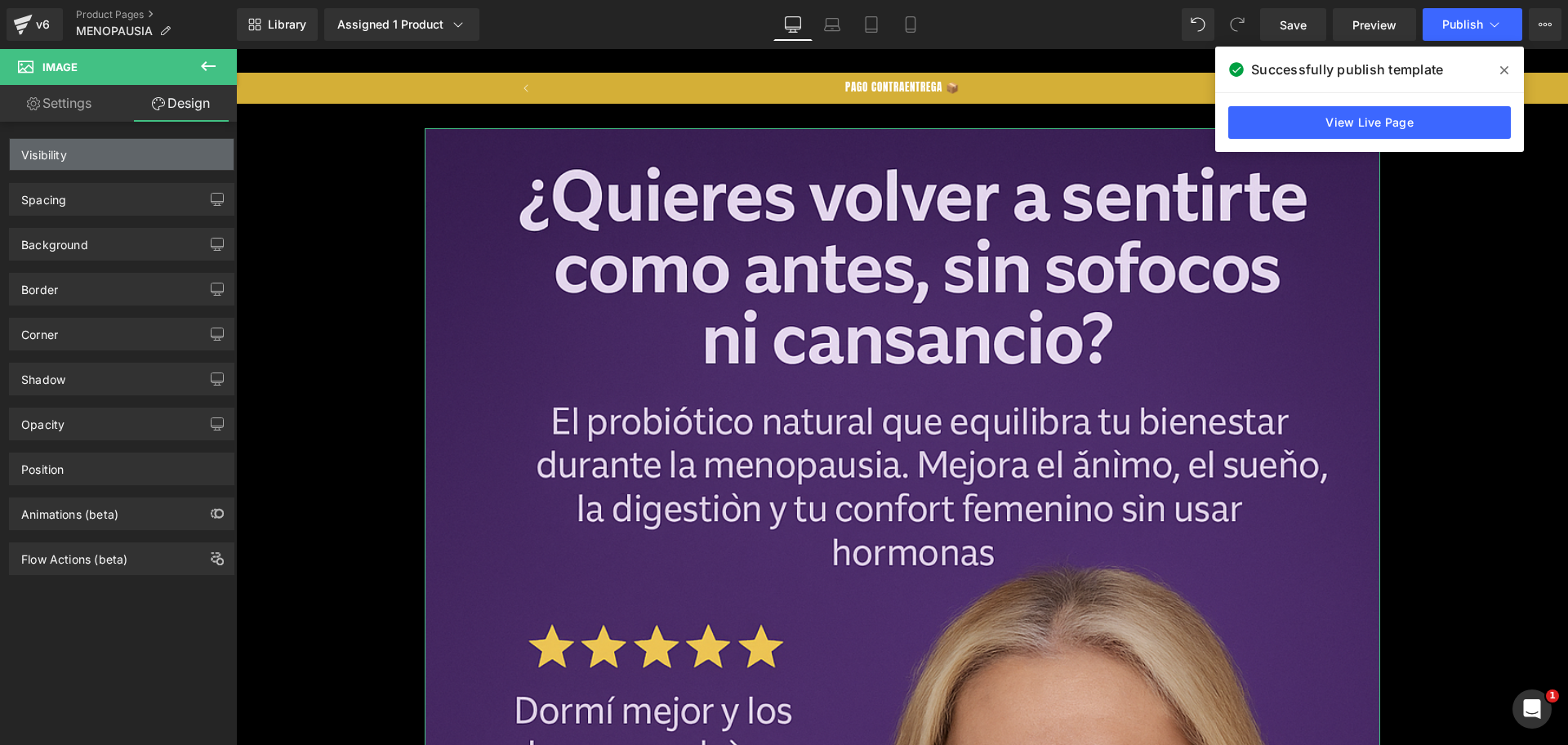
click at [140, 185] on div "Spacing" at bounding box center [121, 199] width 223 height 31
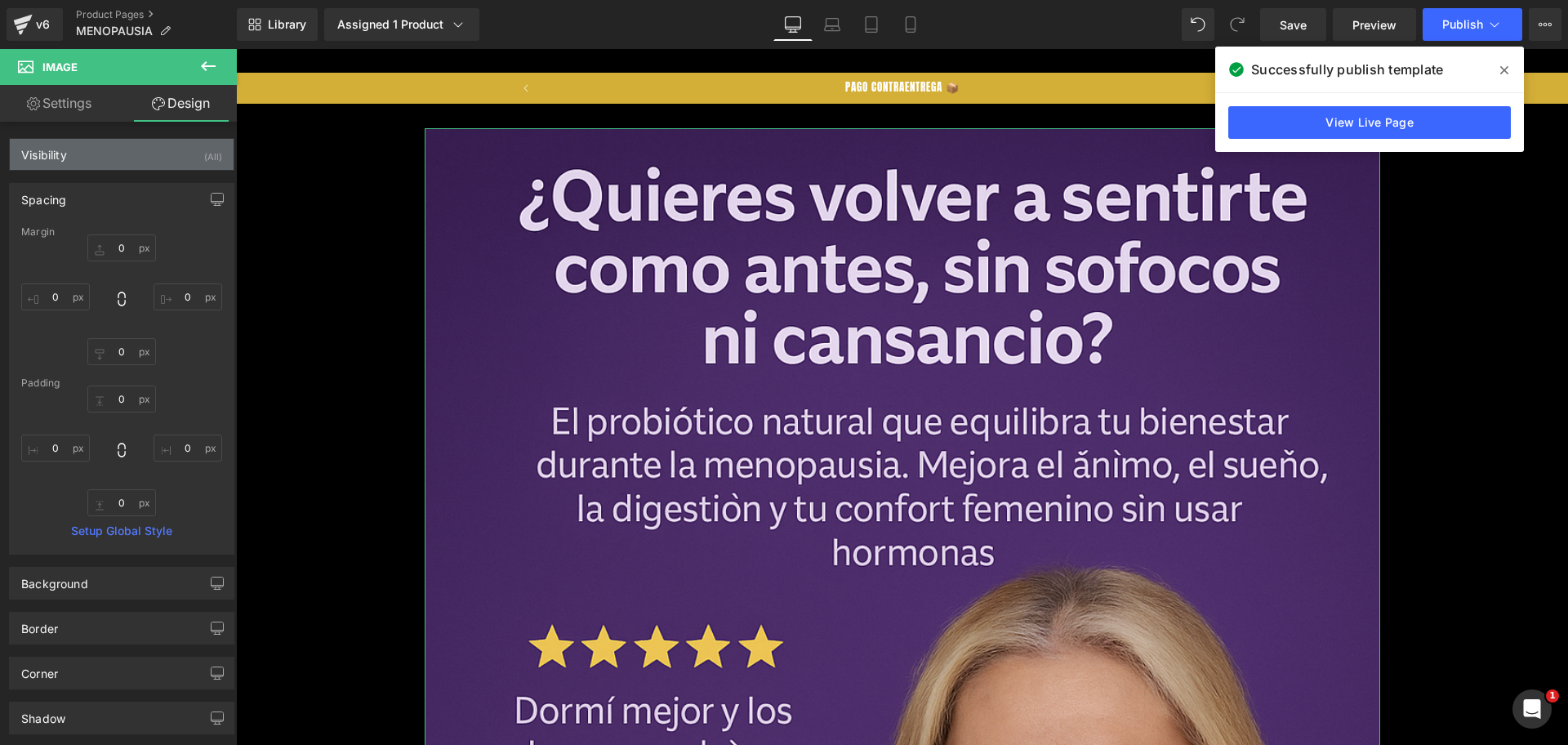
type input "0"
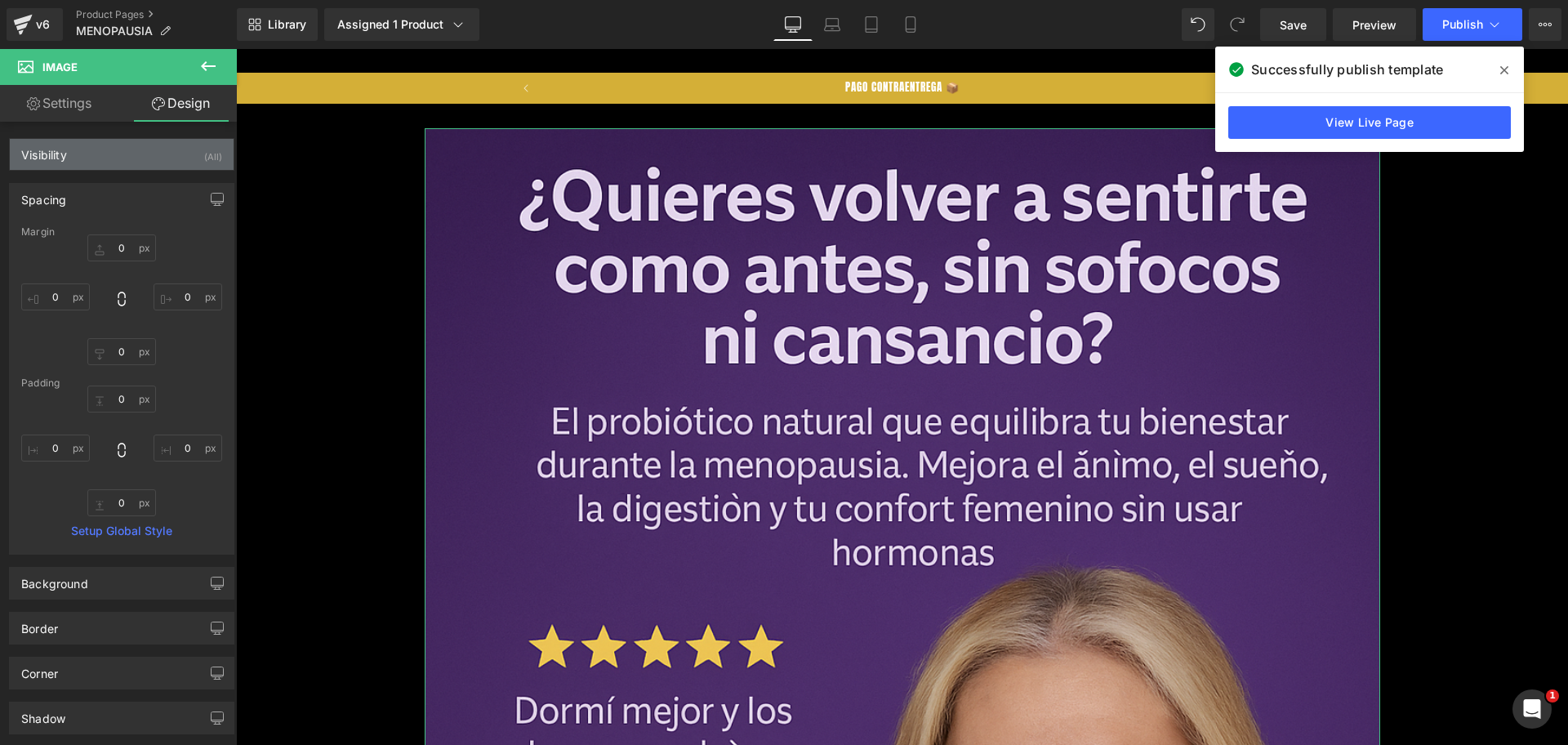
type input "0"
click at [132, 159] on div "Visibility (All)" at bounding box center [121, 155] width 223 height 31
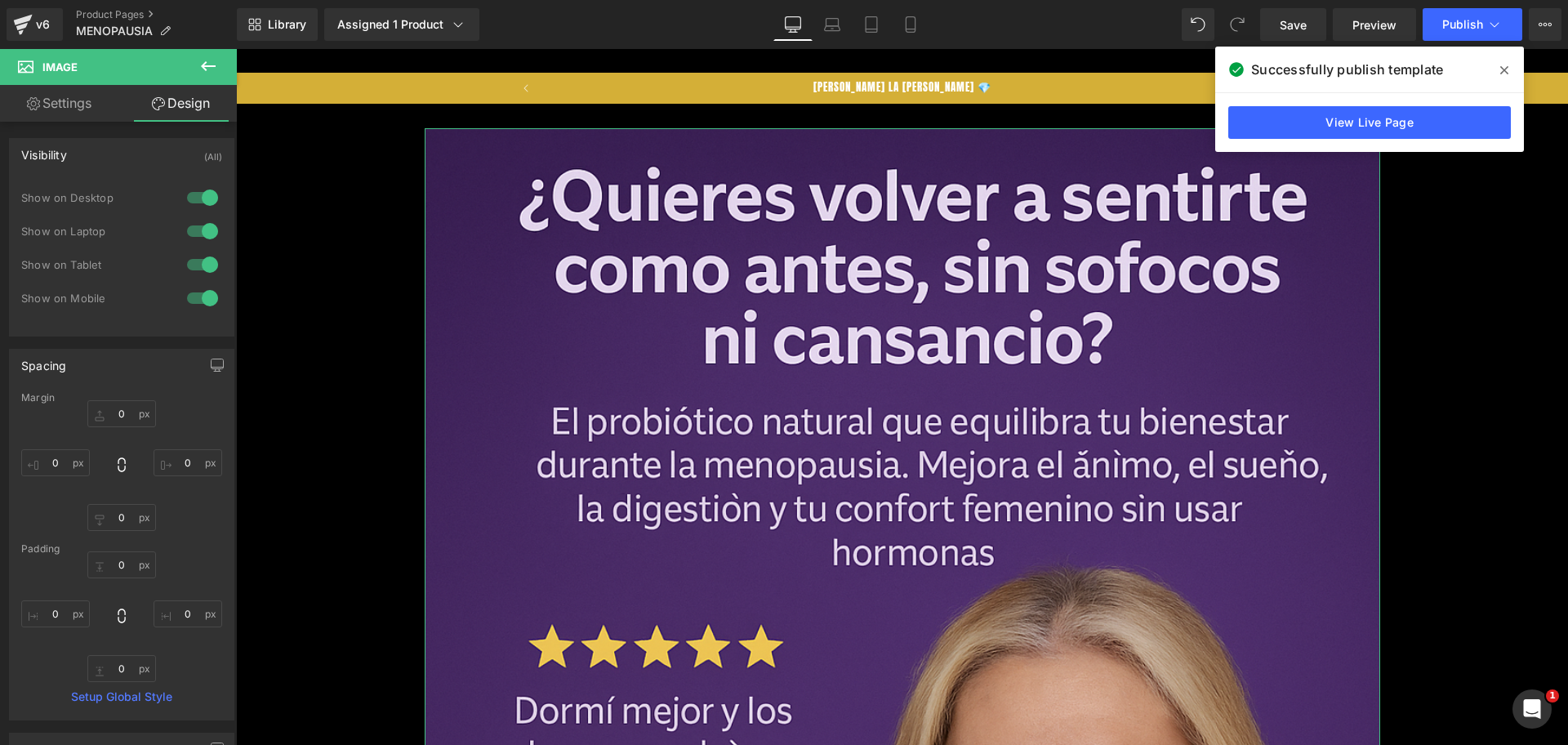
click at [198, 224] on div at bounding box center [202, 231] width 39 height 26
click at [200, 204] on div at bounding box center [202, 197] width 39 height 26
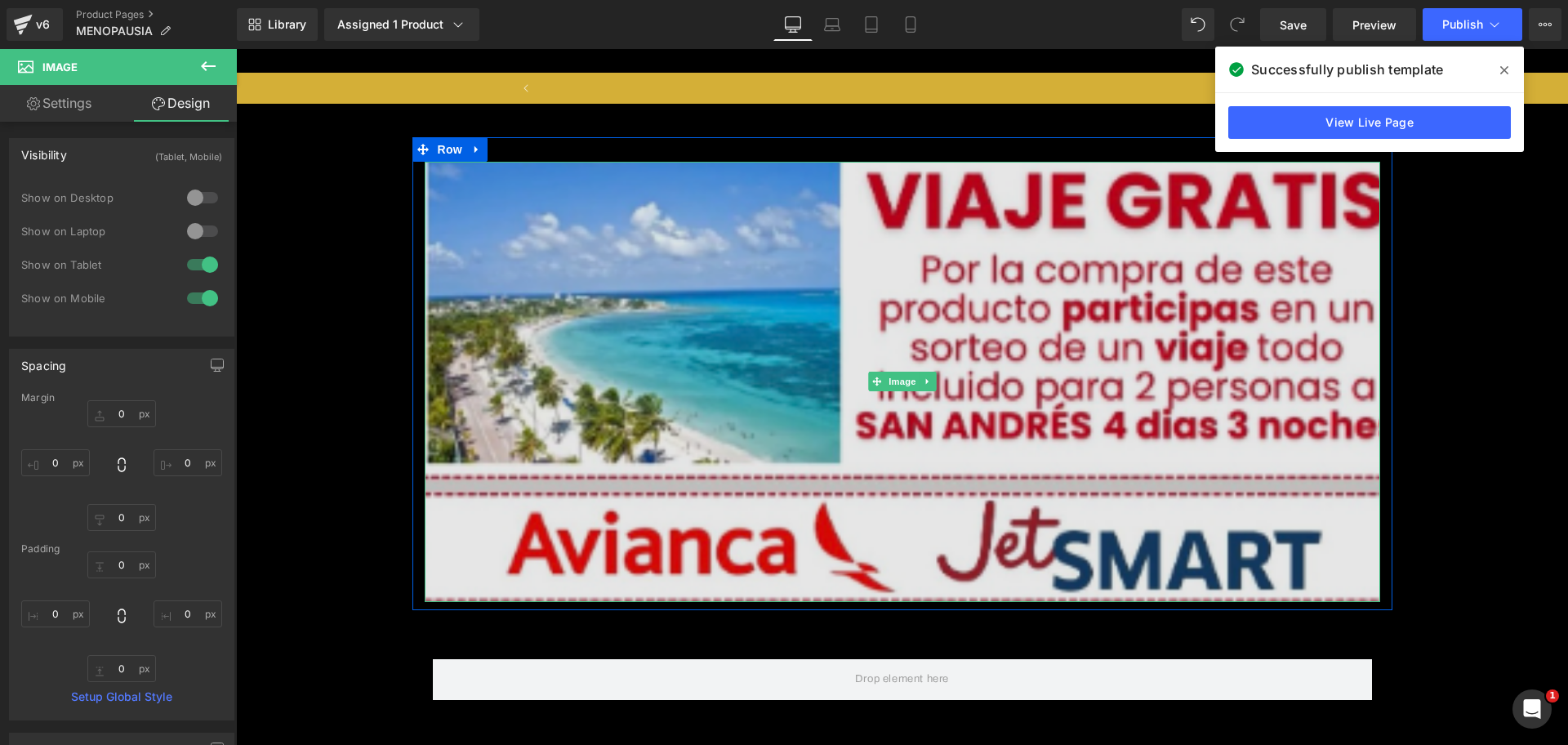
scroll to position [0, 721]
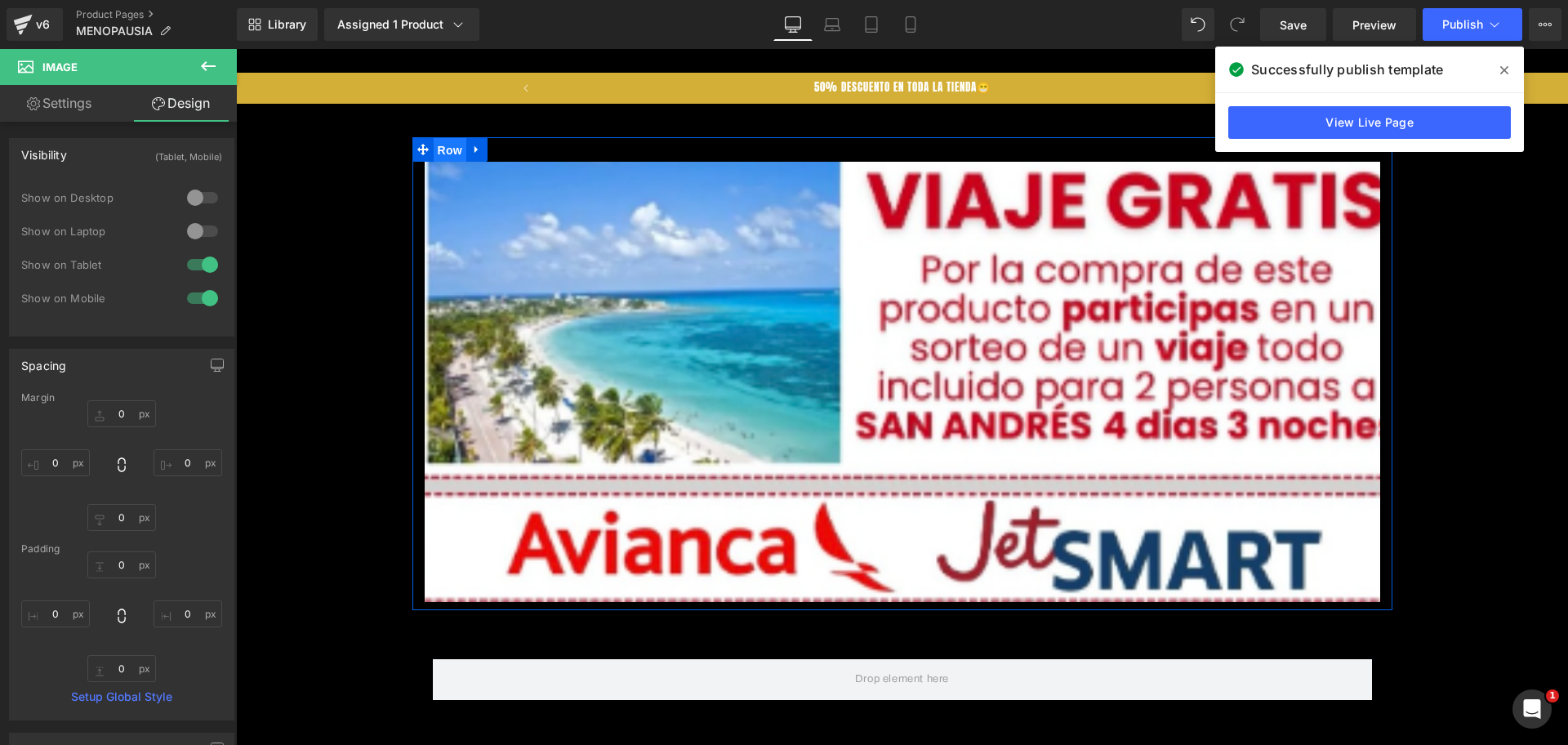
click at [434, 149] on span "Row" at bounding box center [450, 150] width 33 height 24
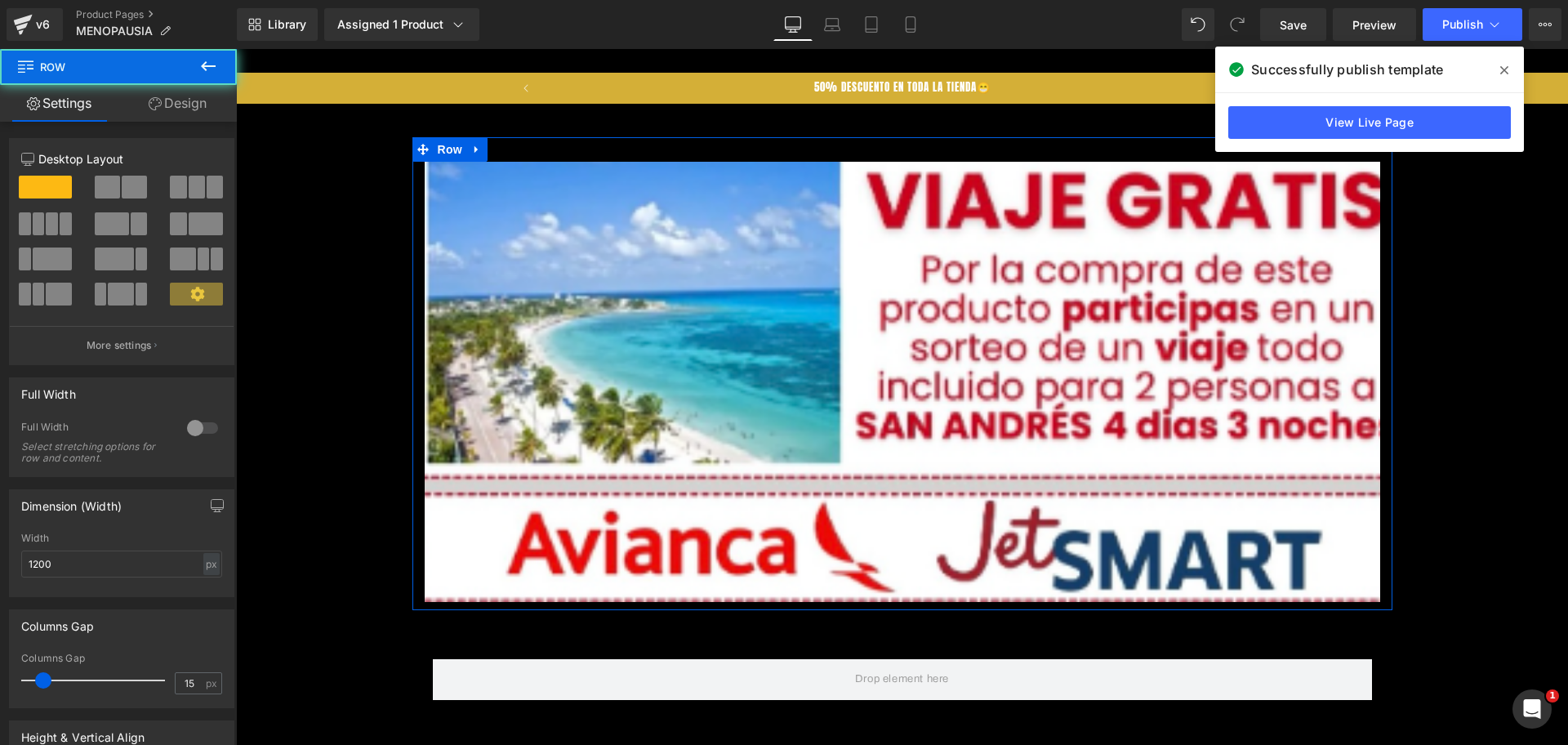
click at [175, 110] on link "Design" at bounding box center [177, 103] width 118 height 37
click at [0, 0] on div "Visibility" at bounding box center [0, 0] width 0 height 0
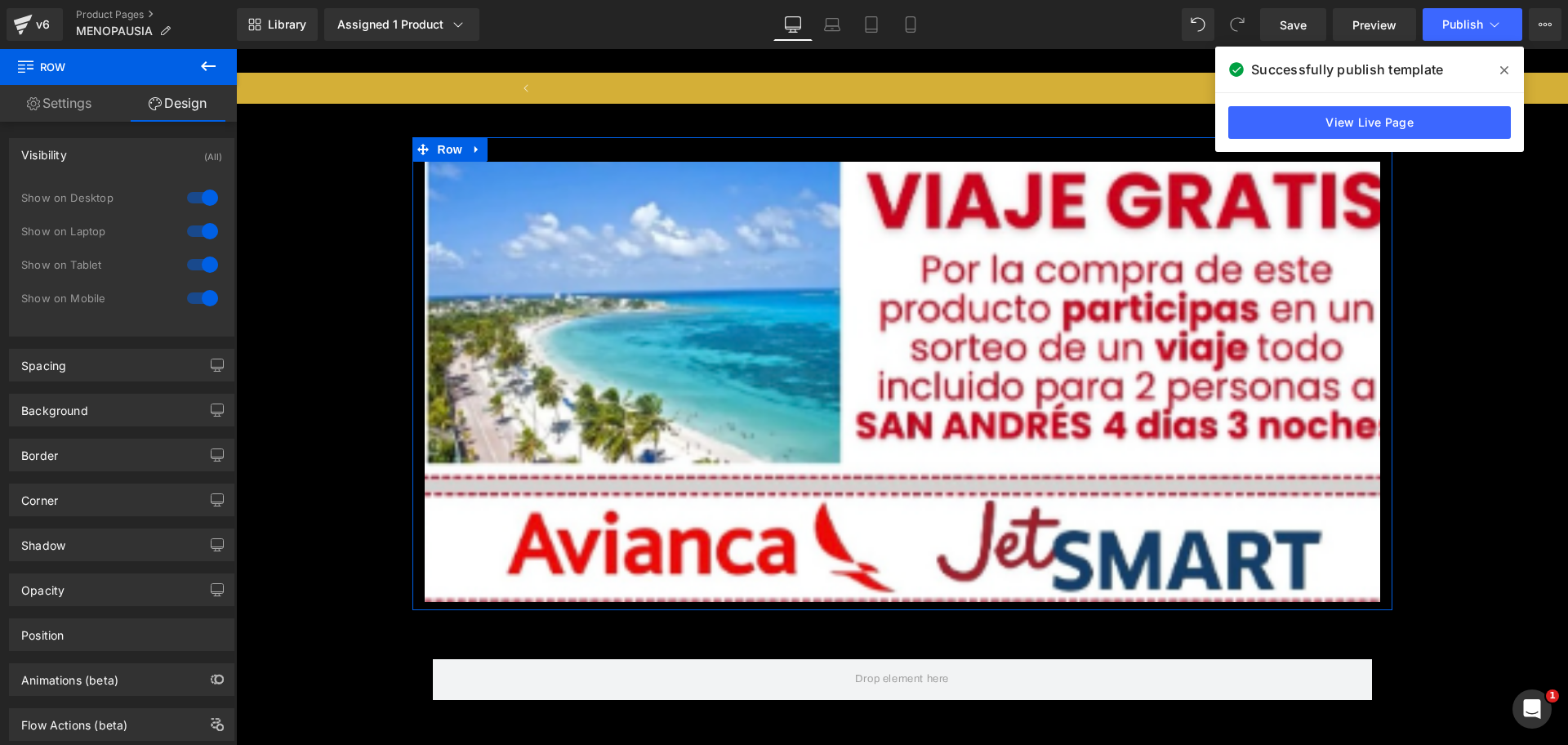
scroll to position [0, 1440]
click at [202, 195] on div at bounding box center [202, 197] width 39 height 26
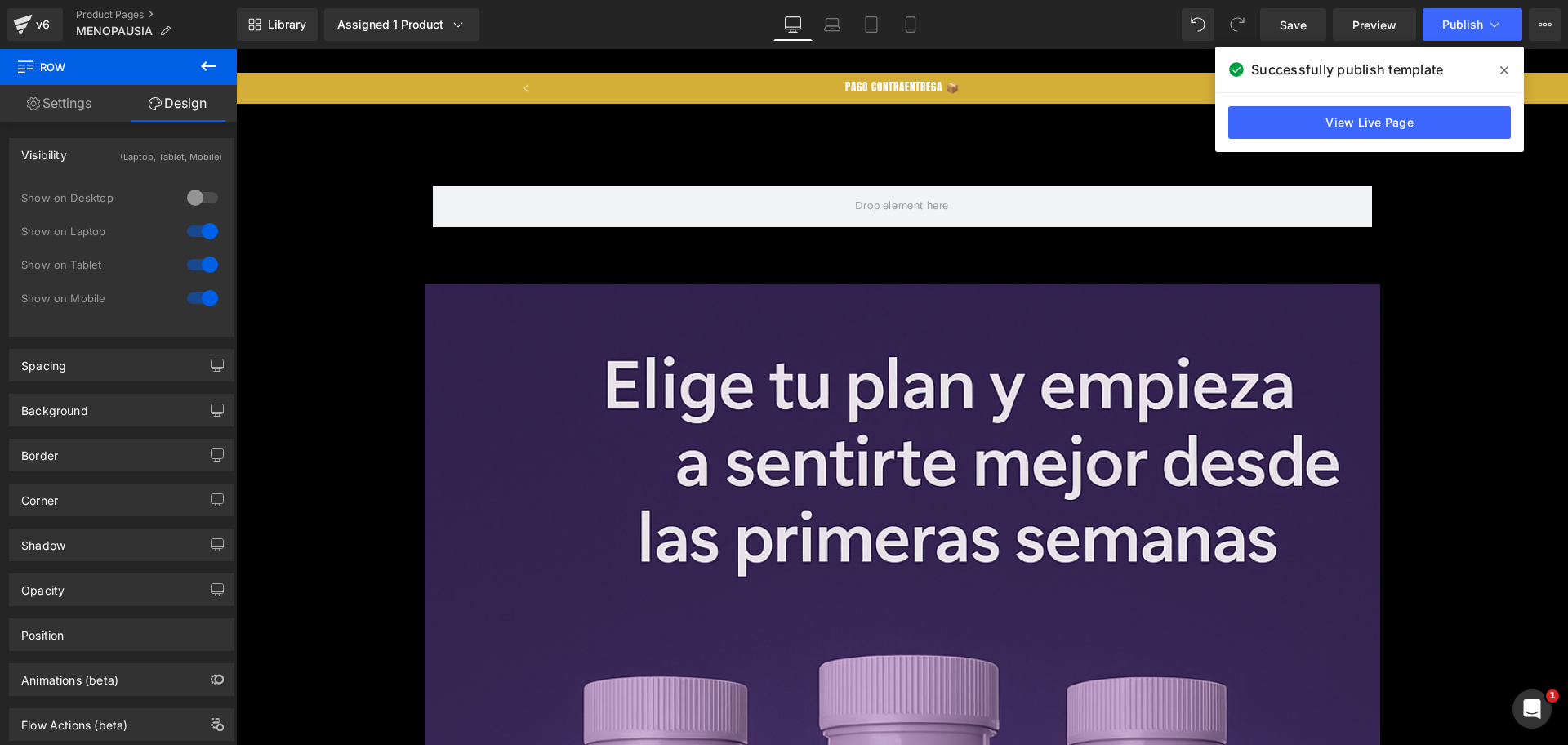
click at [208, 228] on div at bounding box center [202, 231] width 39 height 26
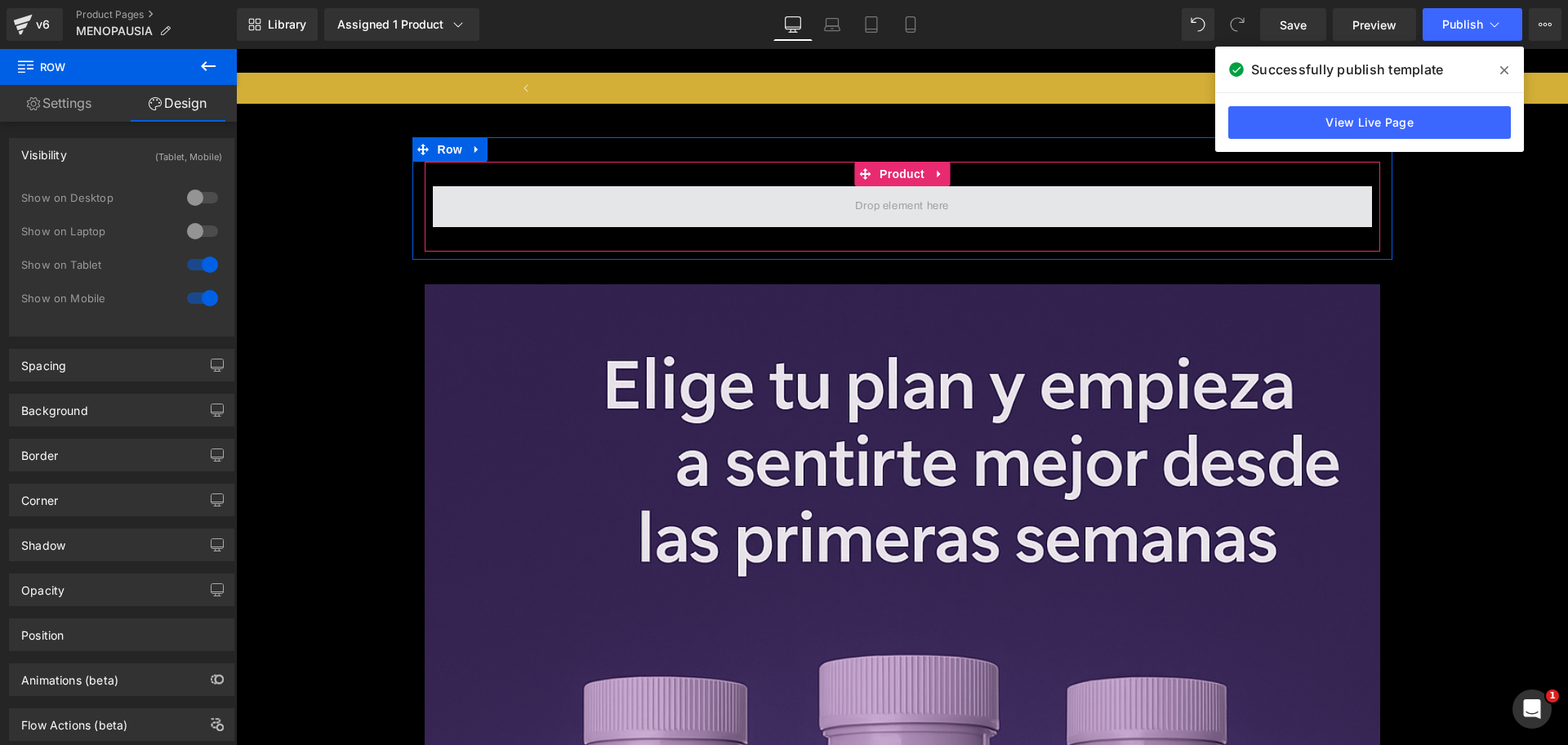
click at [477, 222] on span at bounding box center [902, 206] width 940 height 41
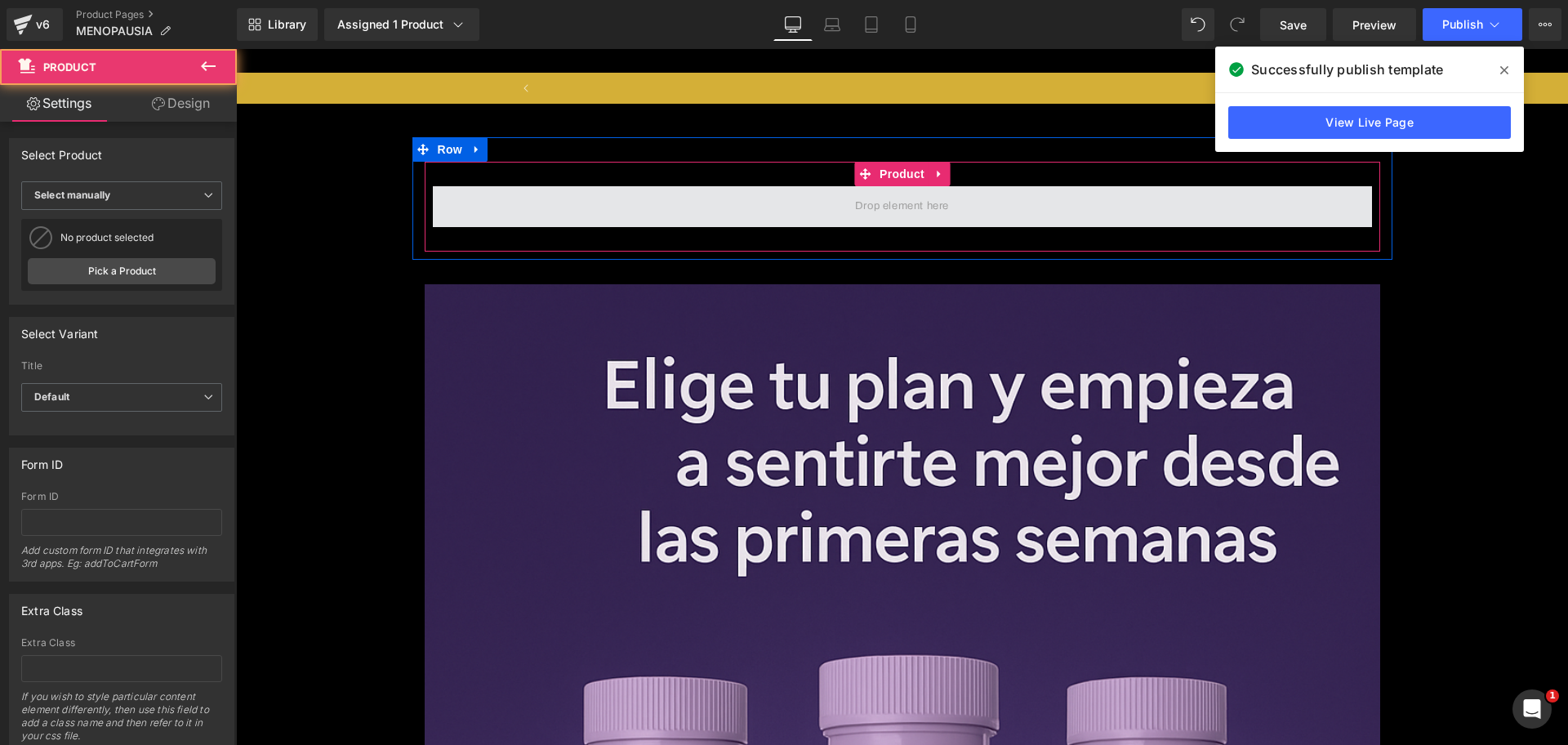
scroll to position [0, 2161]
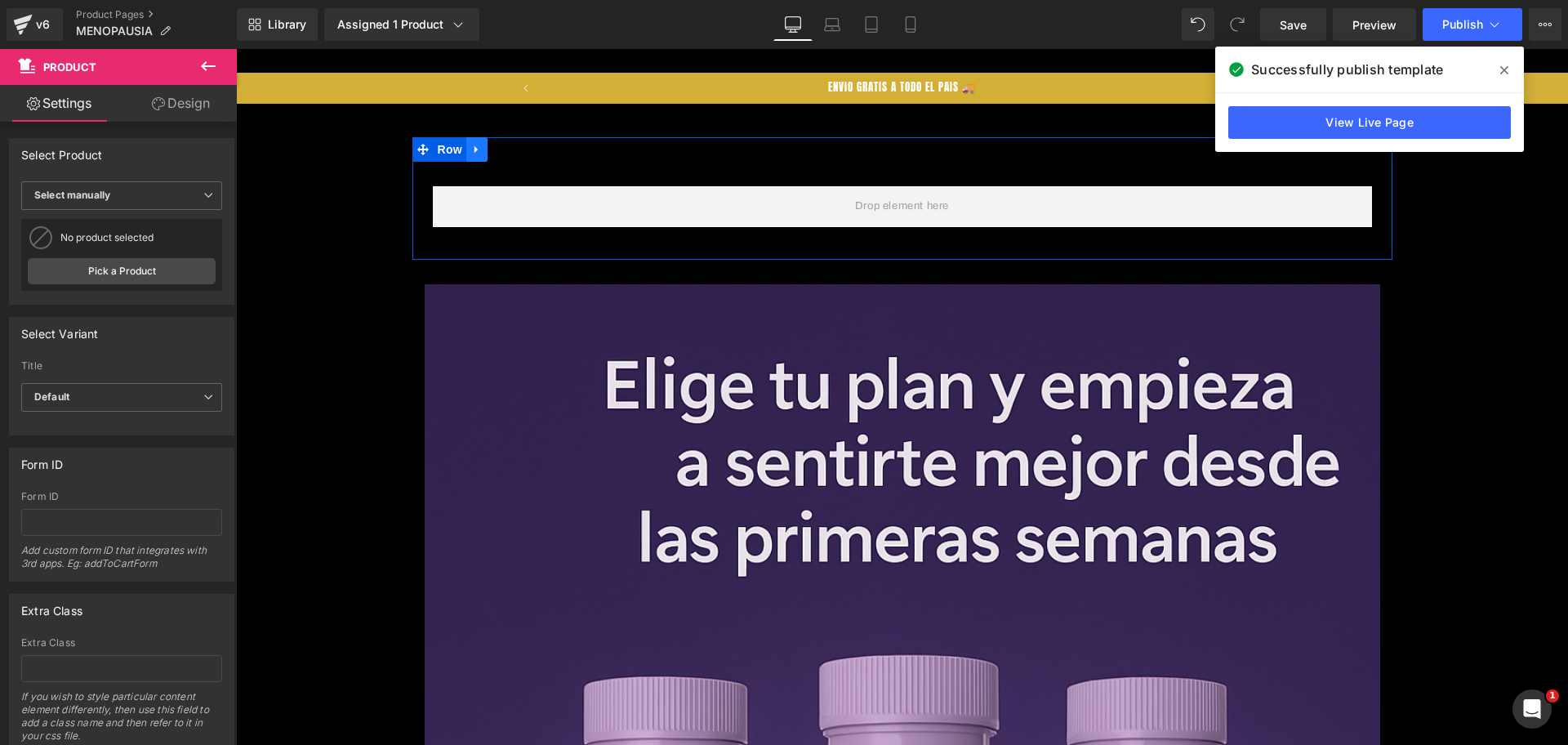
click at [476, 148] on link at bounding box center [477, 149] width 21 height 24
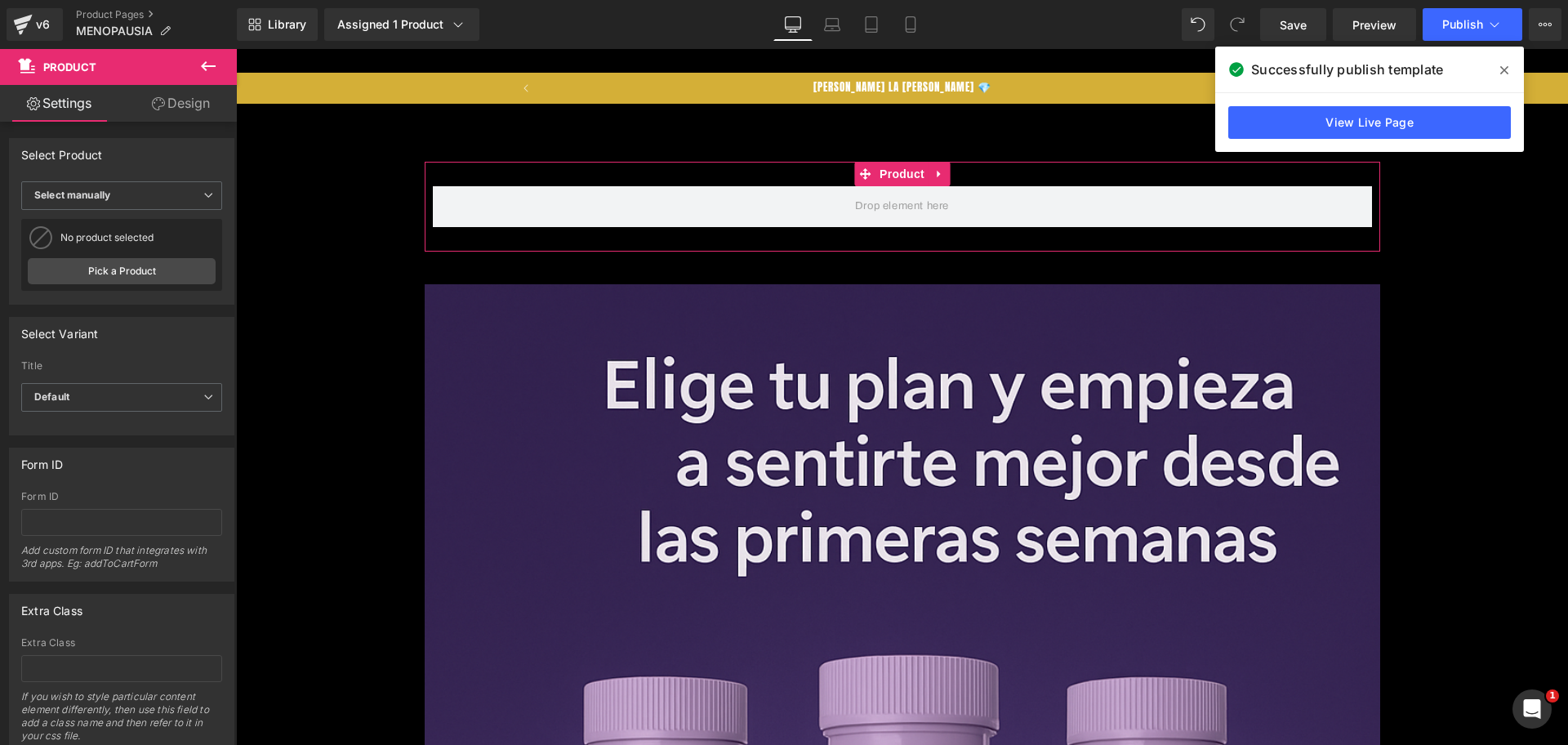
click at [183, 117] on link "Design" at bounding box center [181, 103] width 118 height 37
click at [0, 0] on div "Visibility" at bounding box center [0, 0] width 0 height 0
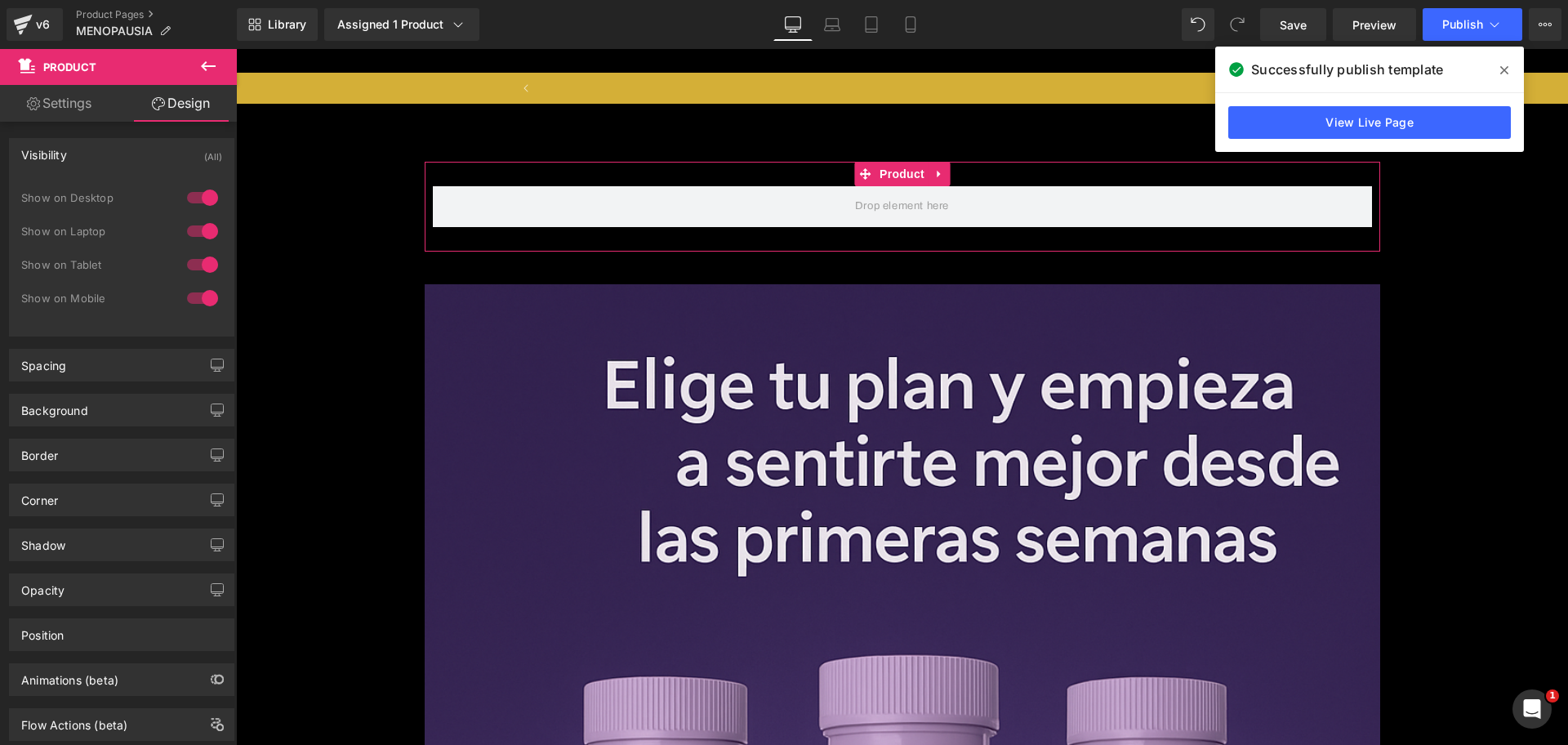
scroll to position [0, 721]
click at [203, 197] on div at bounding box center [202, 197] width 39 height 26
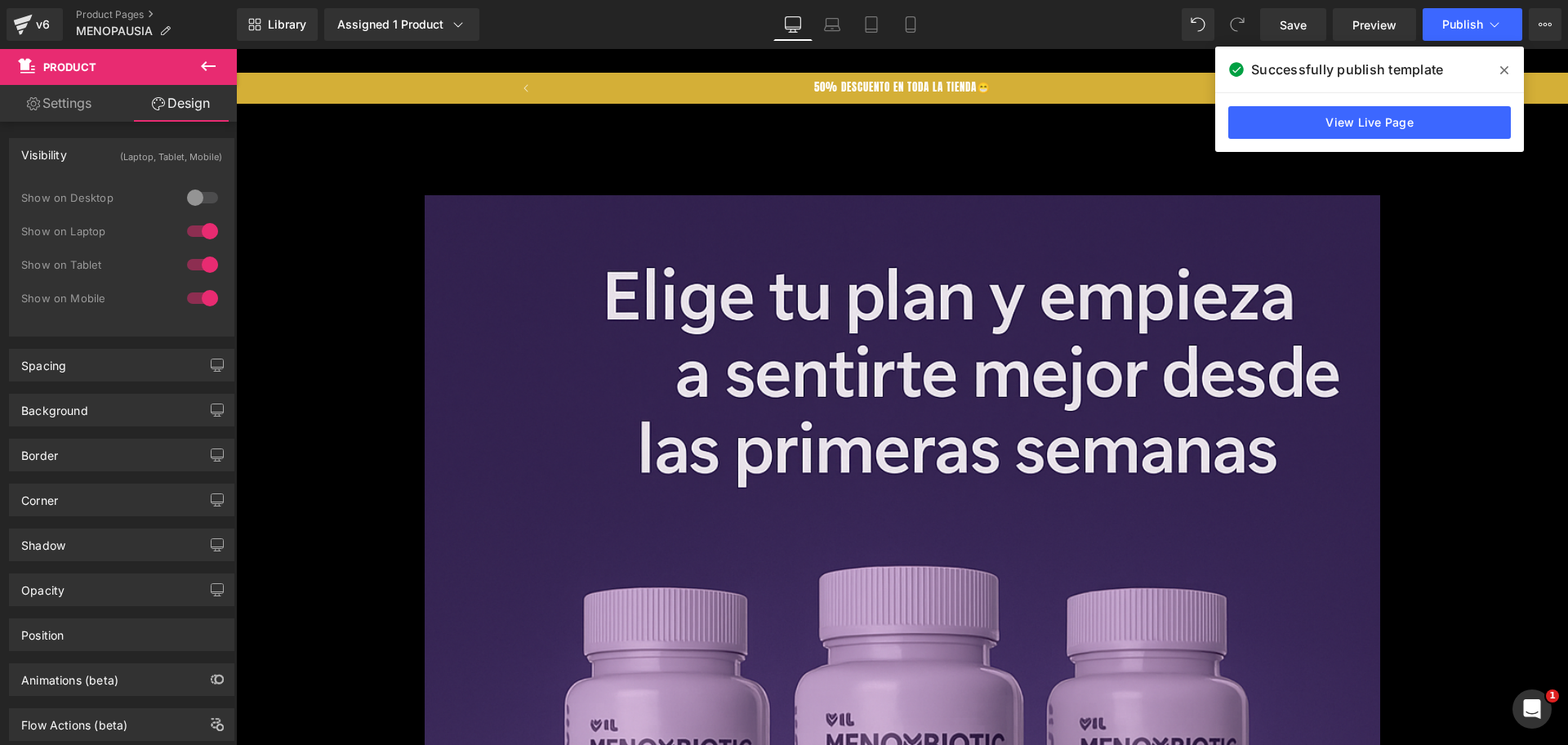
click at [200, 223] on div at bounding box center [202, 231] width 39 height 26
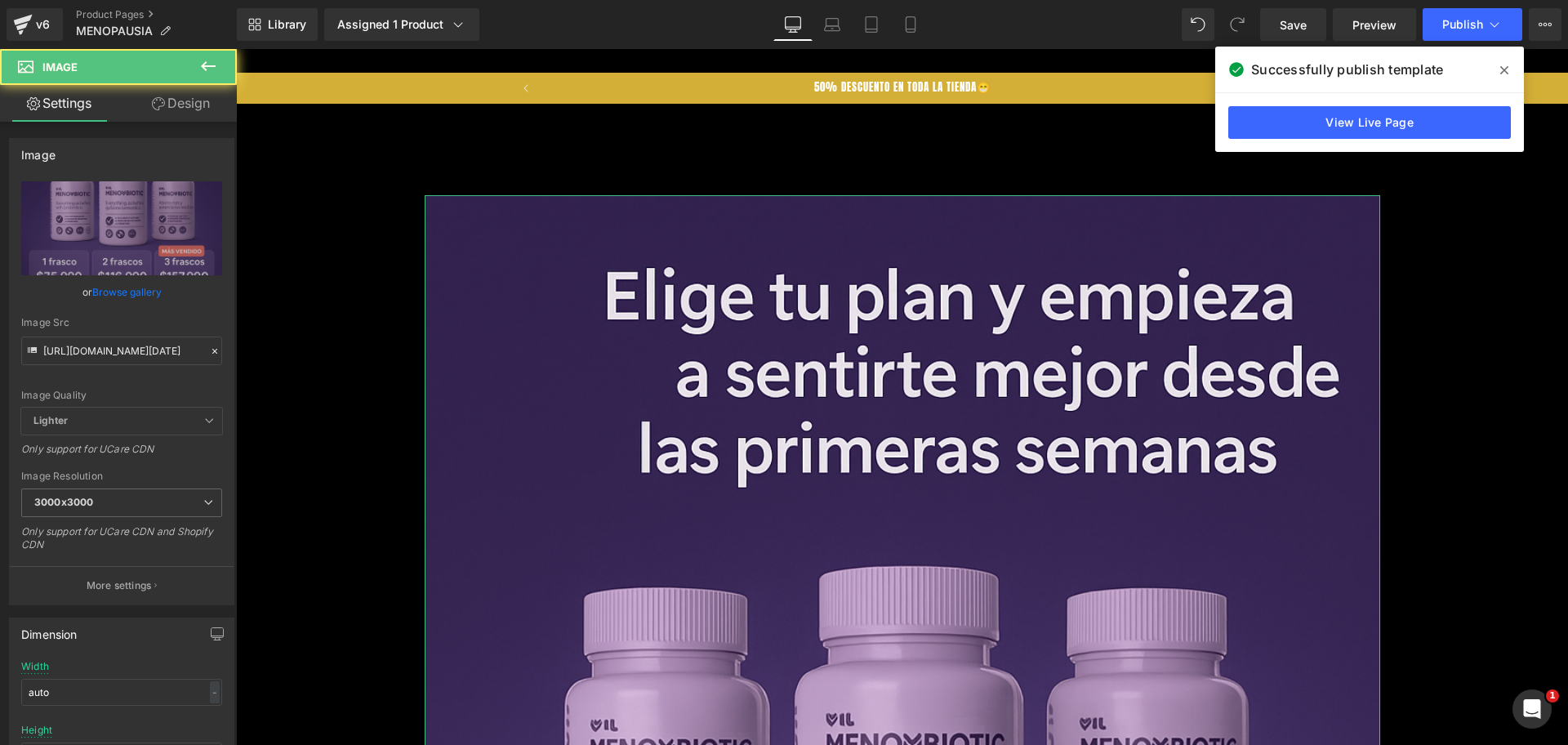
click at [184, 111] on link "Design" at bounding box center [181, 103] width 118 height 37
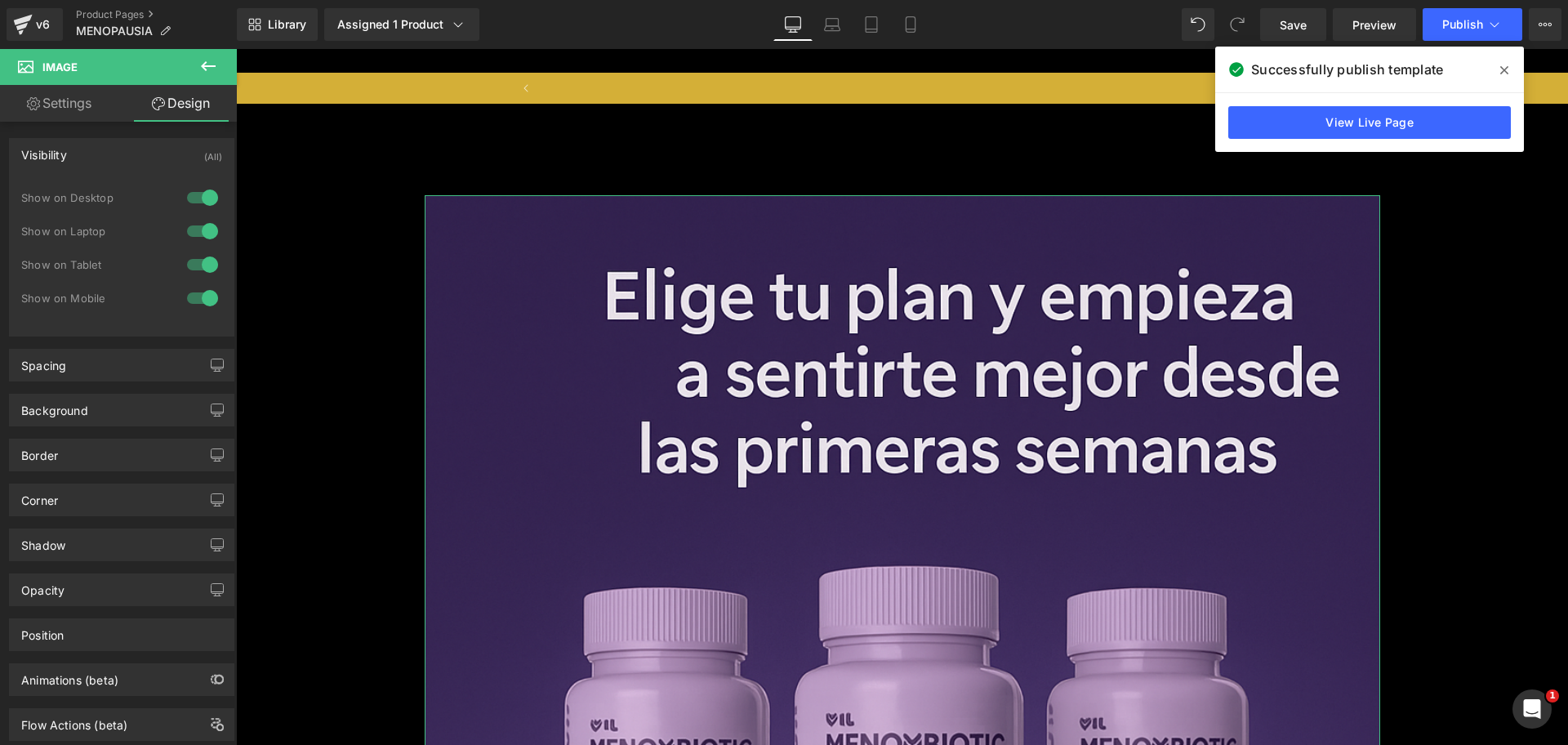
click at [205, 197] on div at bounding box center [202, 197] width 39 height 26
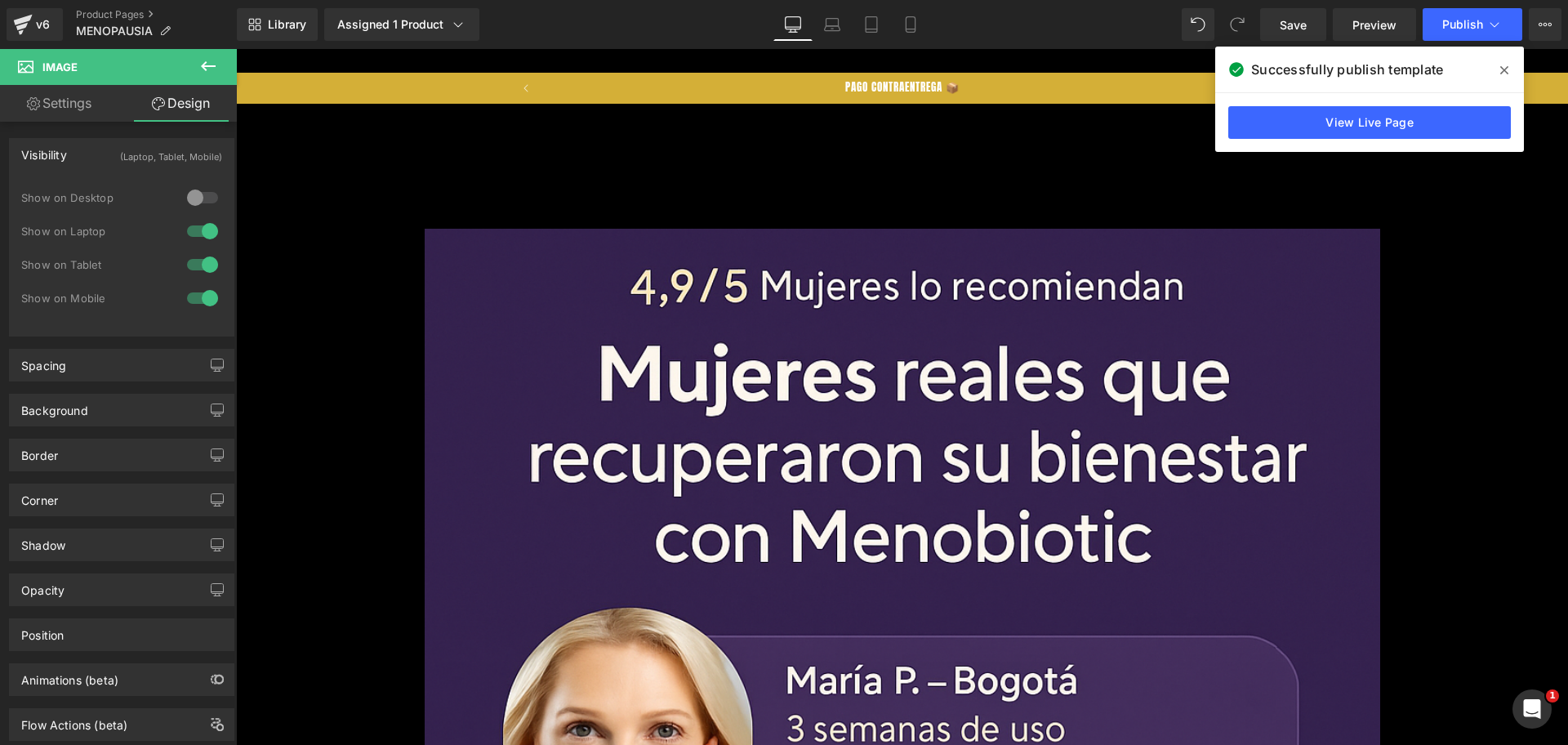
click at [208, 222] on div at bounding box center [202, 231] width 39 height 26
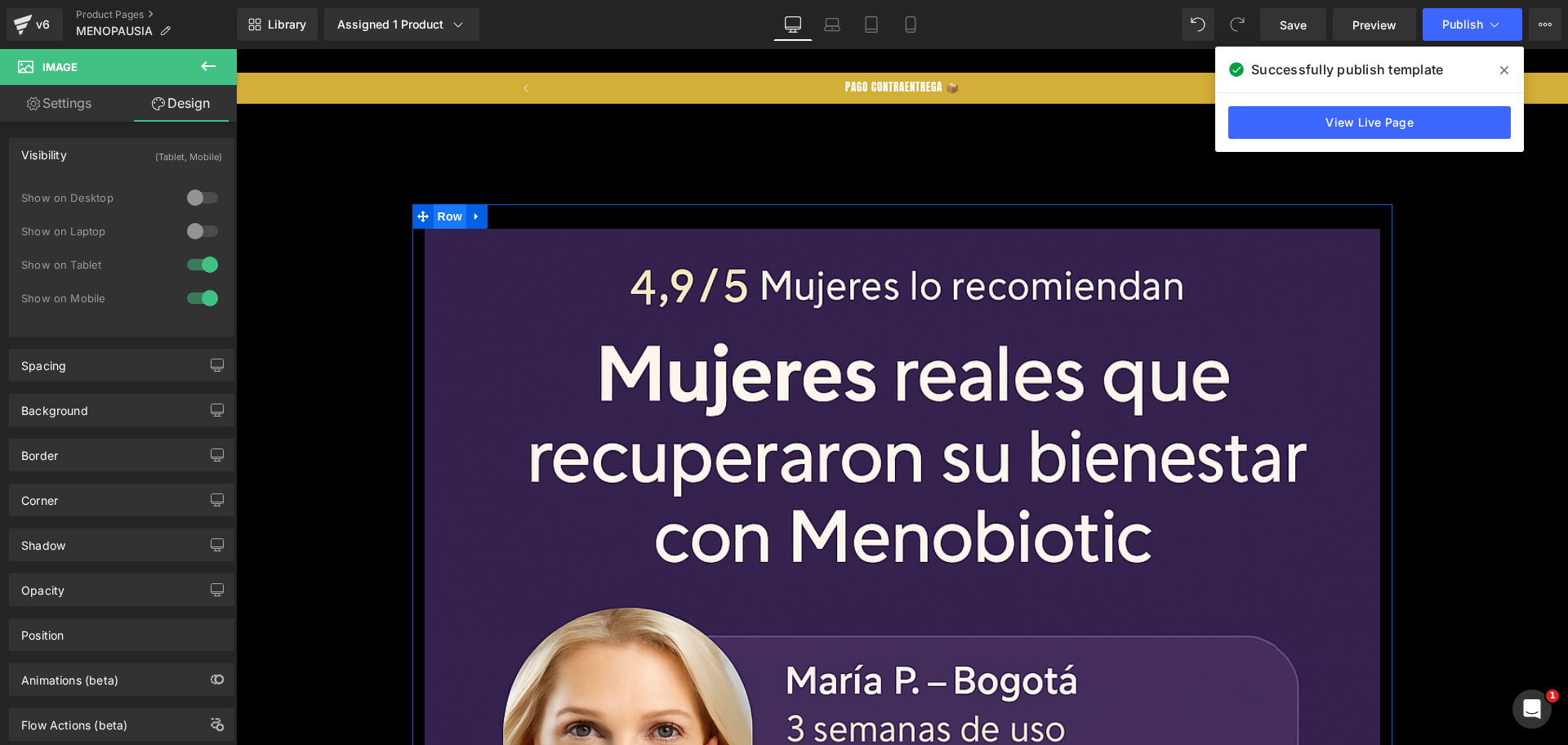
click at [441, 216] on span "Row" at bounding box center [450, 216] width 33 height 24
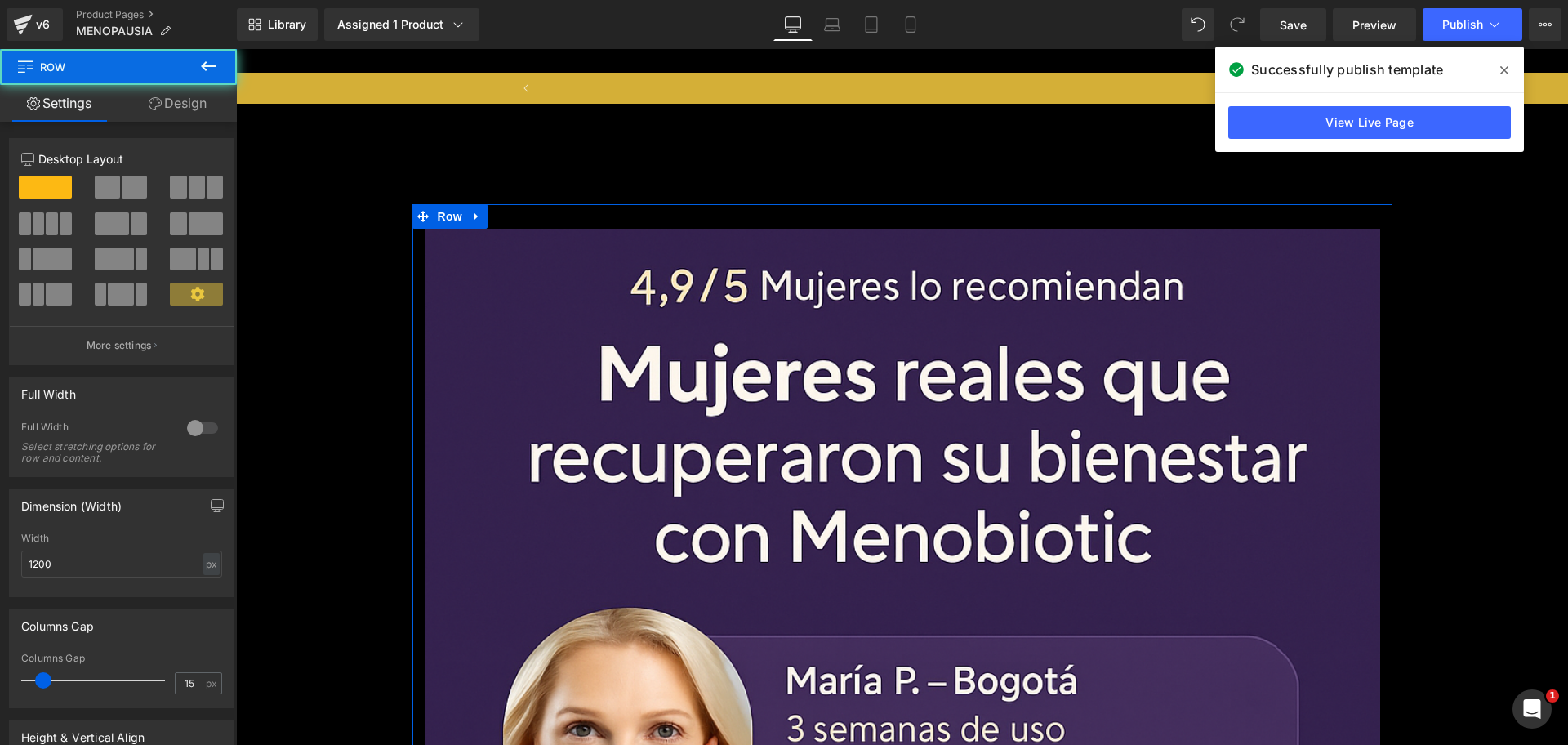
scroll to position [0, 2161]
click at [189, 101] on link "Design" at bounding box center [177, 103] width 118 height 37
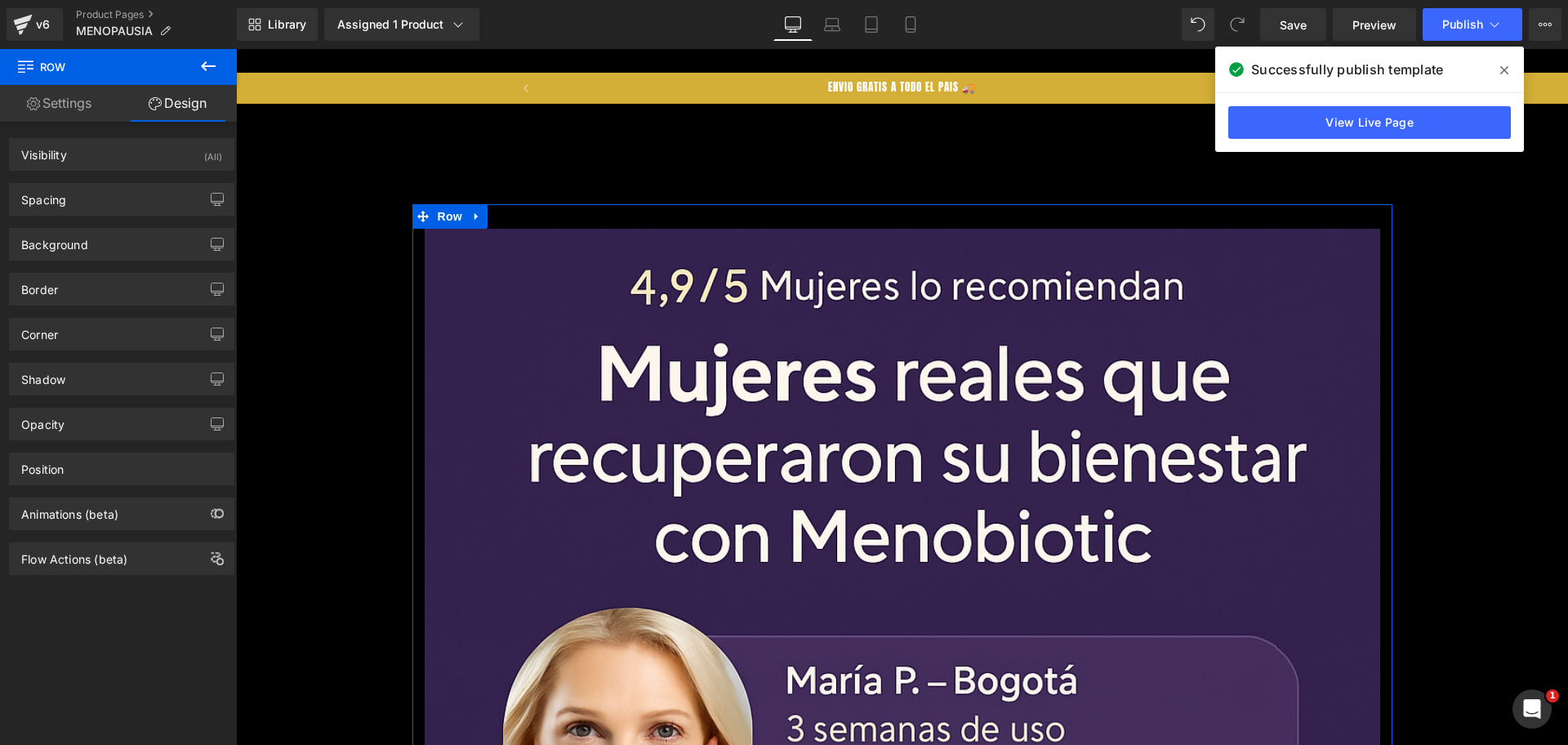
click at [204, 147] on div "(All)" at bounding box center [213, 153] width 18 height 27
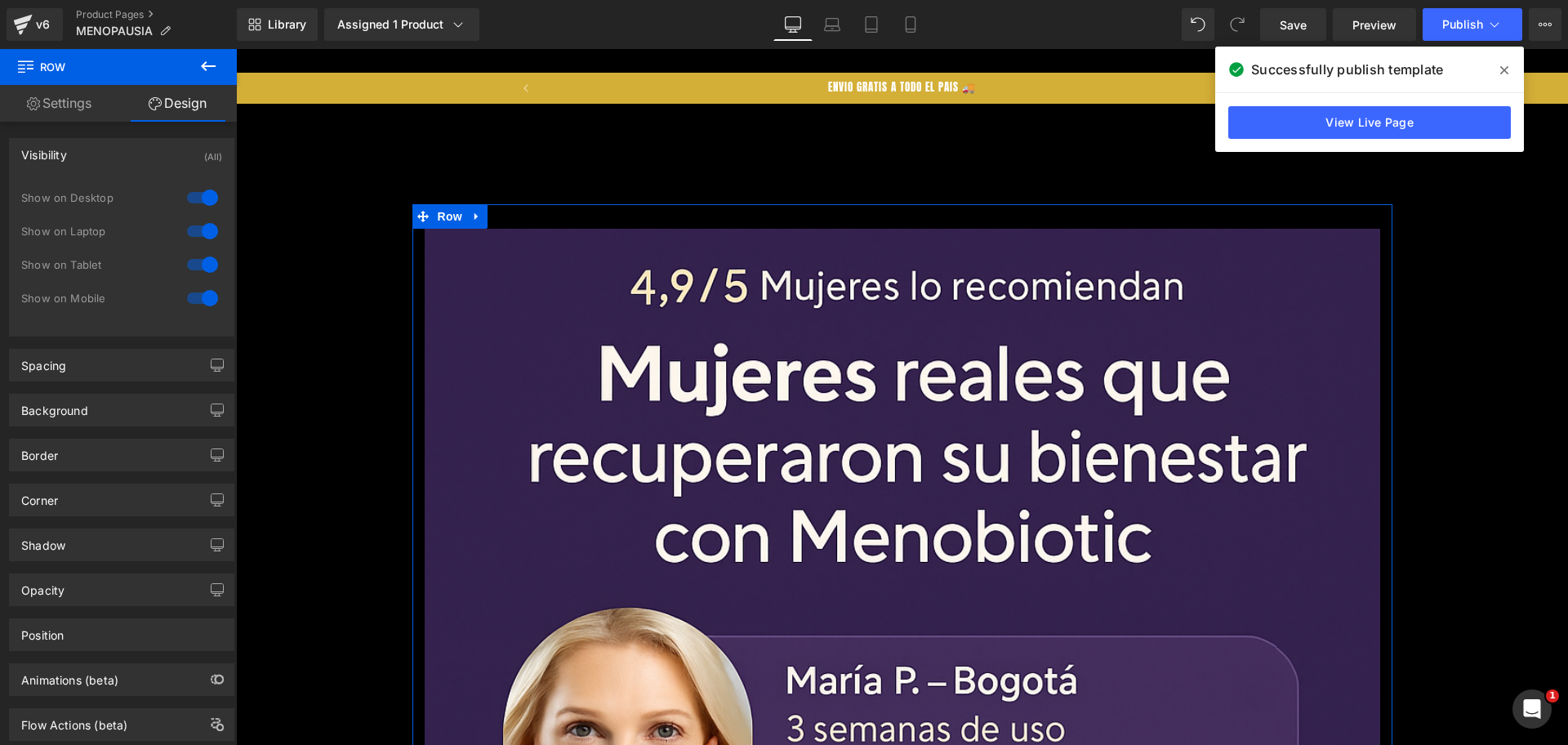
click at [208, 197] on div at bounding box center [202, 197] width 39 height 26
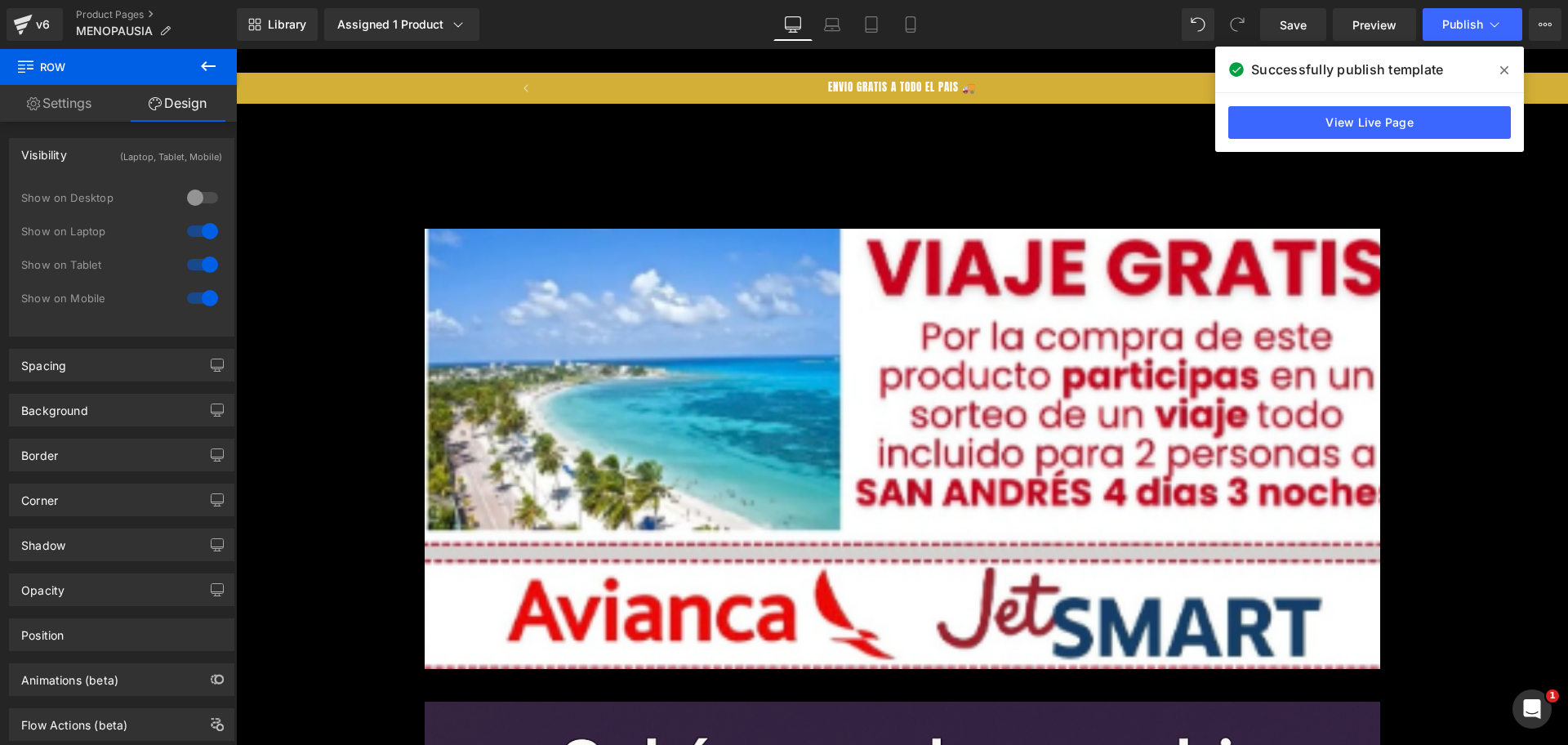
click at [207, 223] on div at bounding box center [202, 231] width 39 height 26
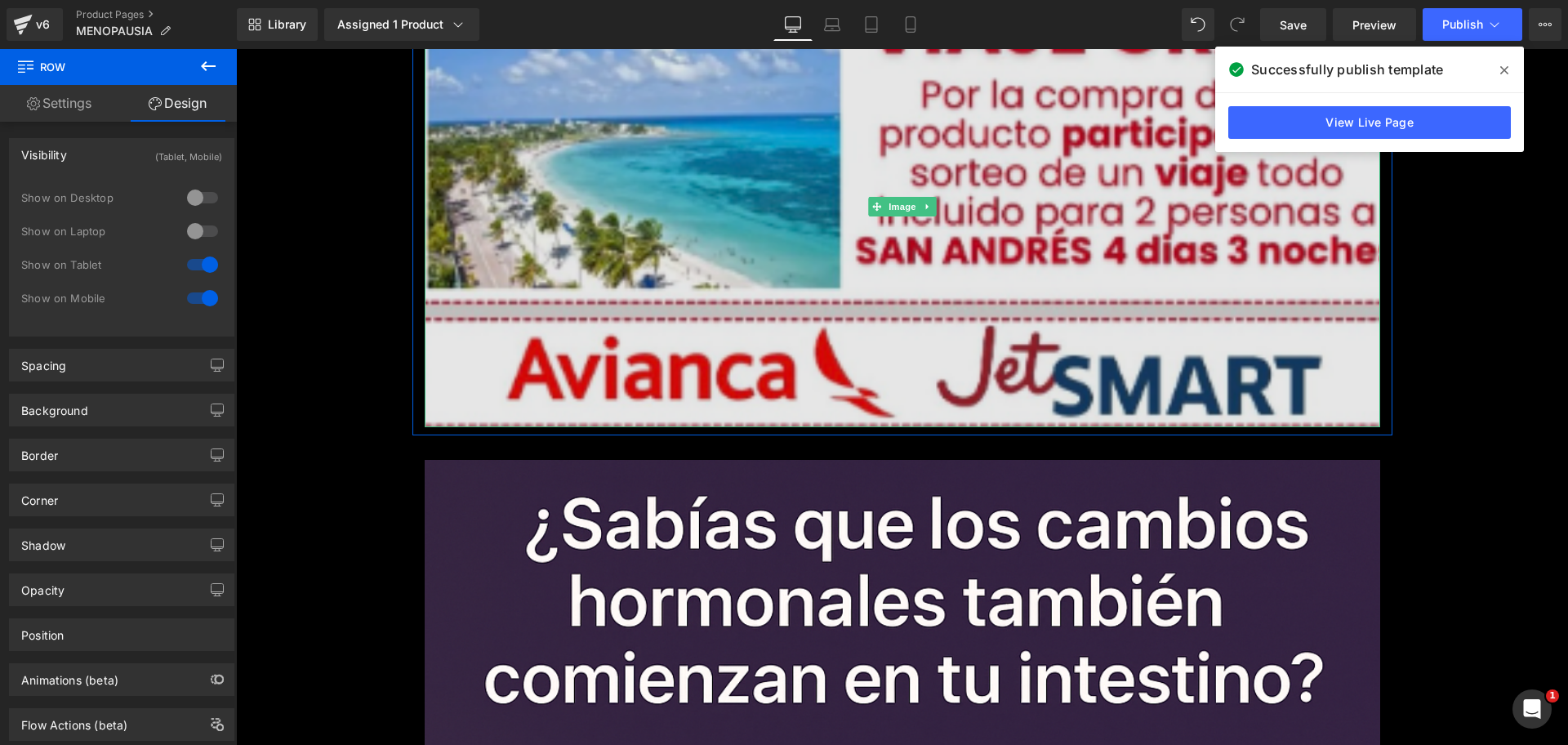
scroll to position [511, 0]
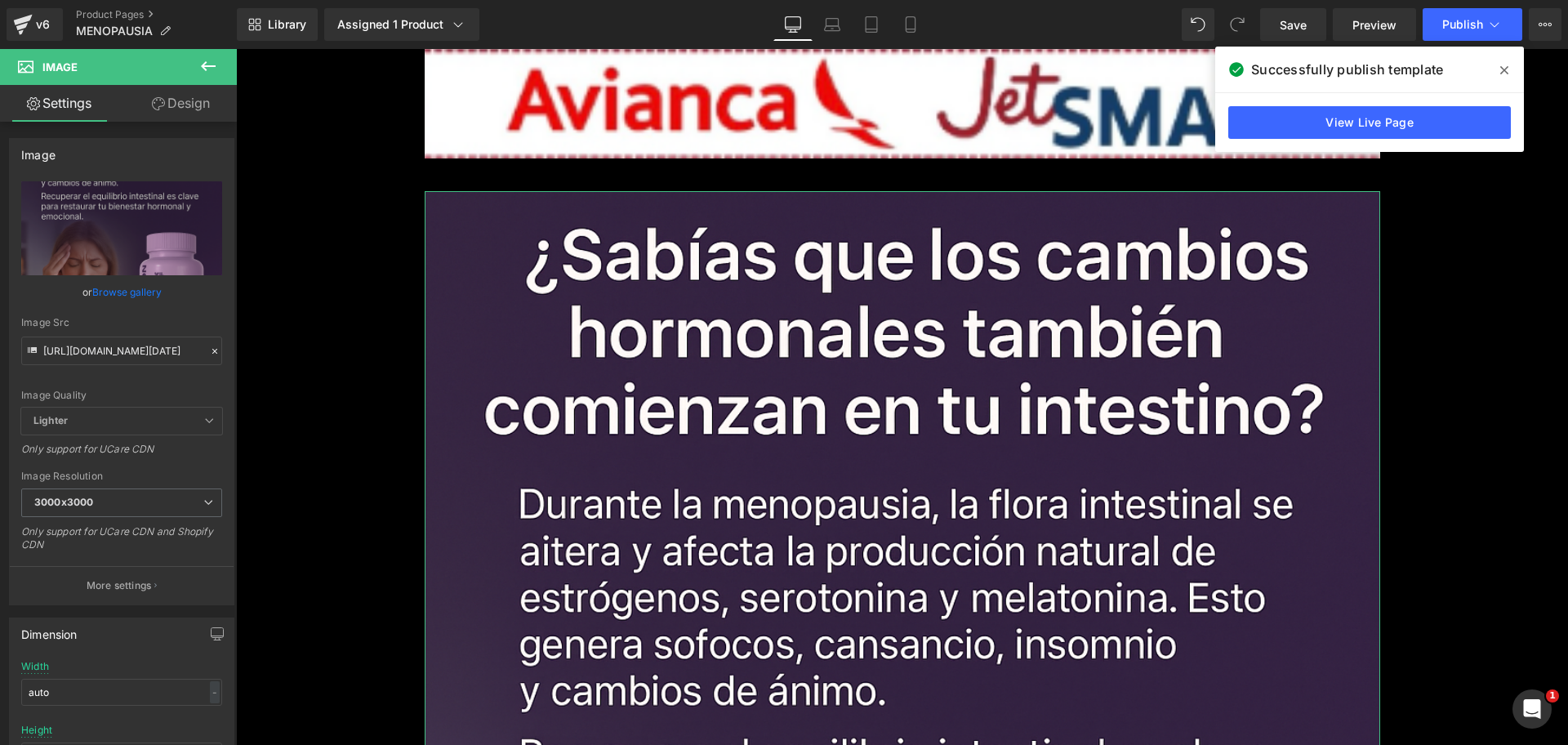
click at [196, 96] on link "Design" at bounding box center [181, 103] width 118 height 37
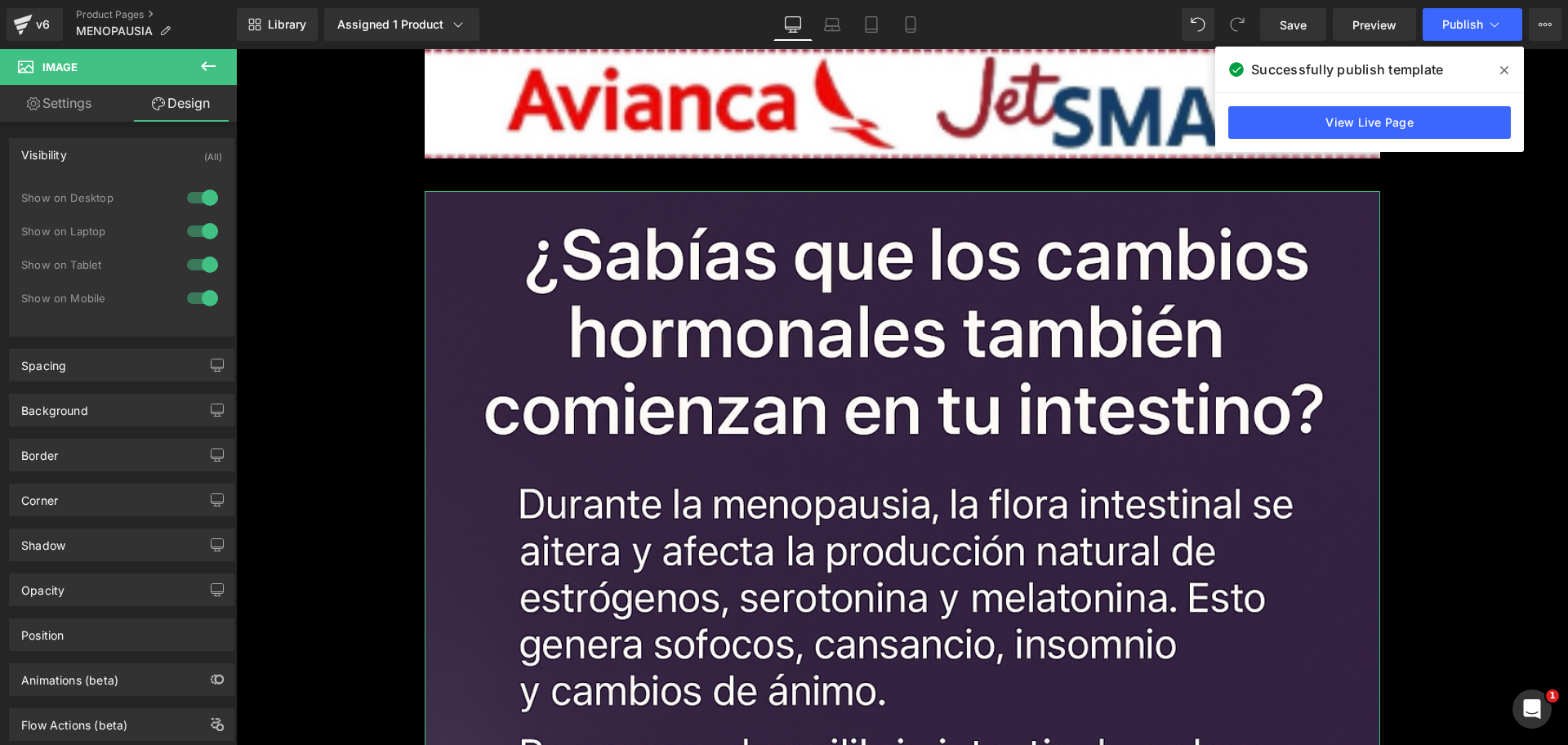
scroll to position [0, 1440]
click at [206, 203] on div at bounding box center [202, 197] width 39 height 26
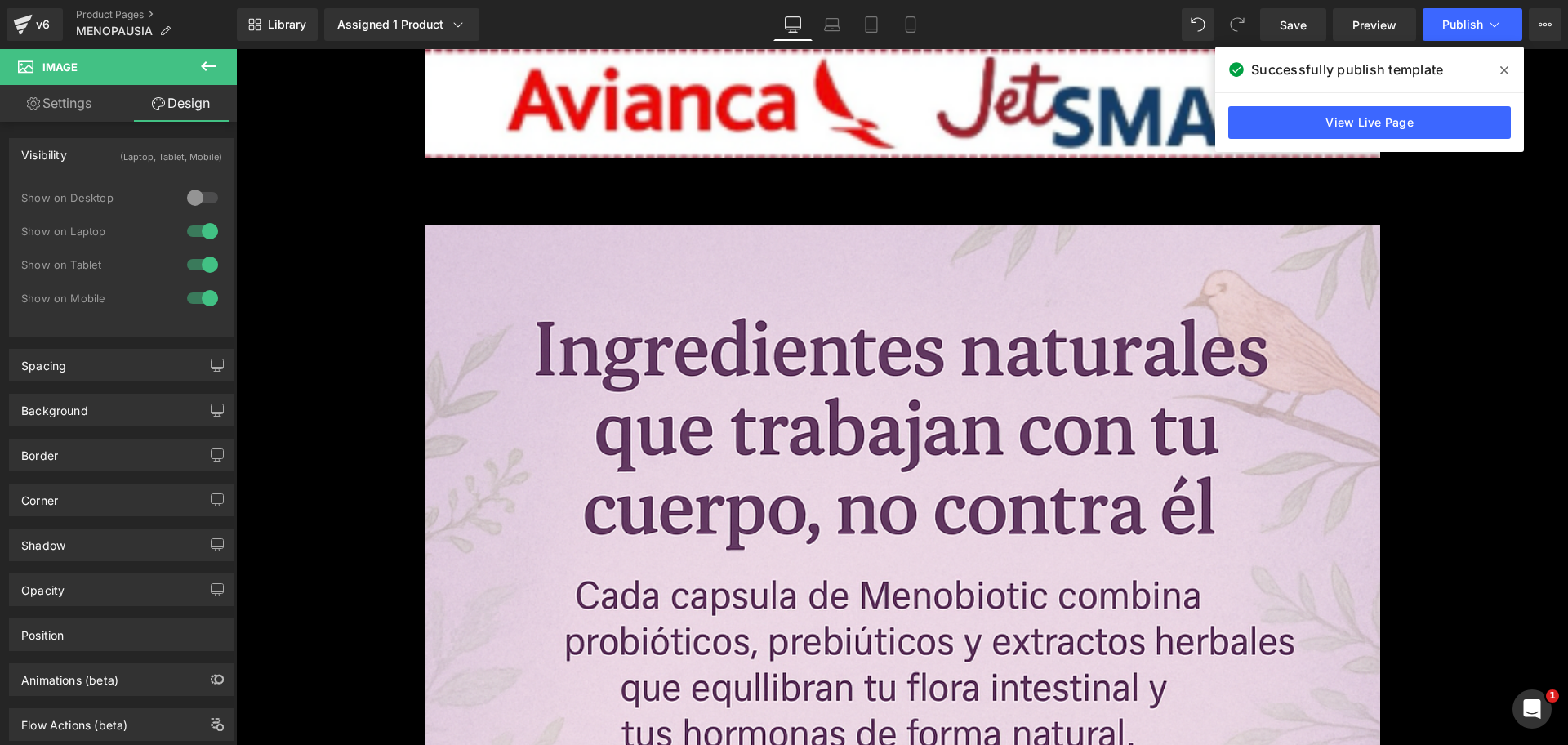
click at [206, 225] on div at bounding box center [202, 231] width 39 height 26
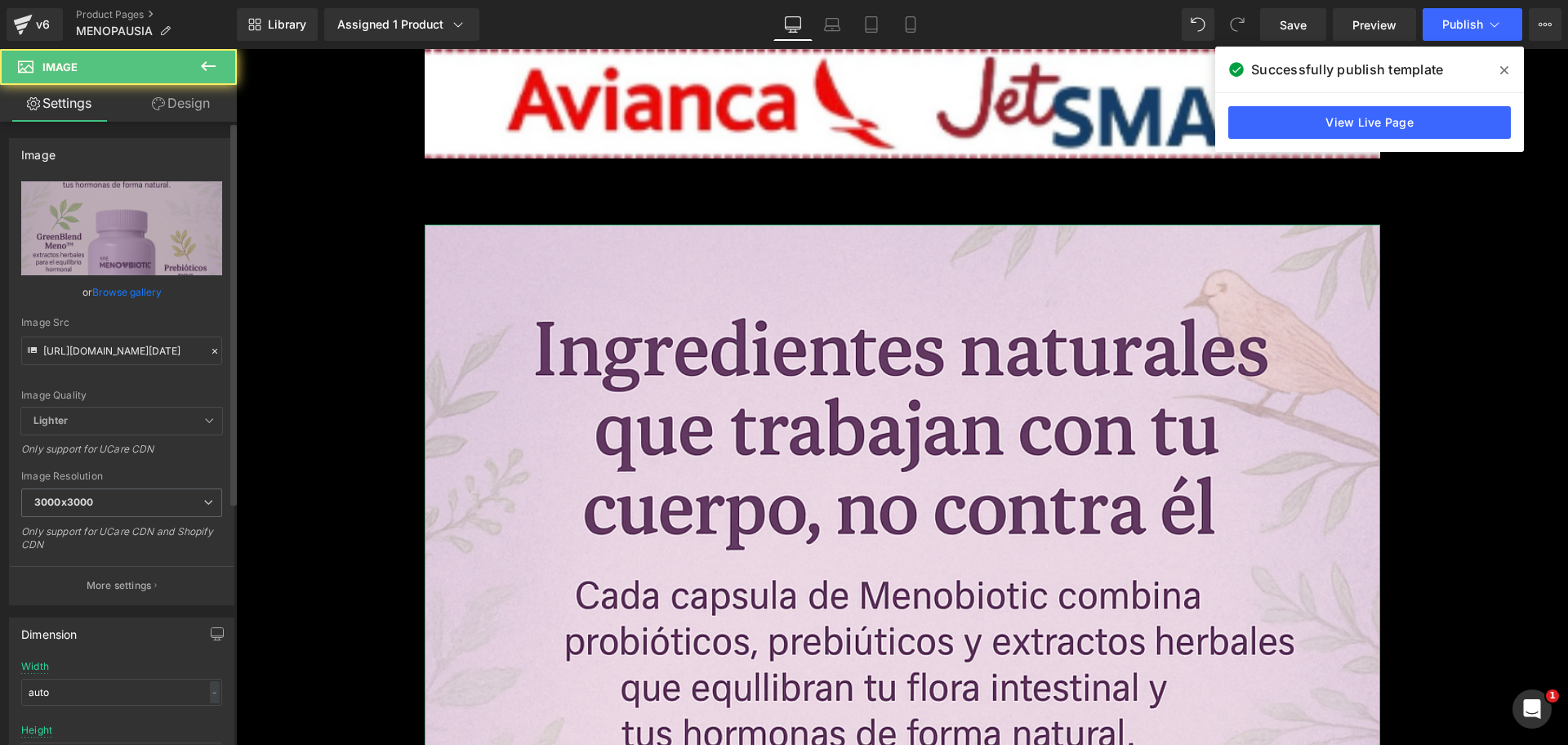
scroll to position [0, 2161]
click at [172, 99] on link "Design" at bounding box center [181, 103] width 118 height 37
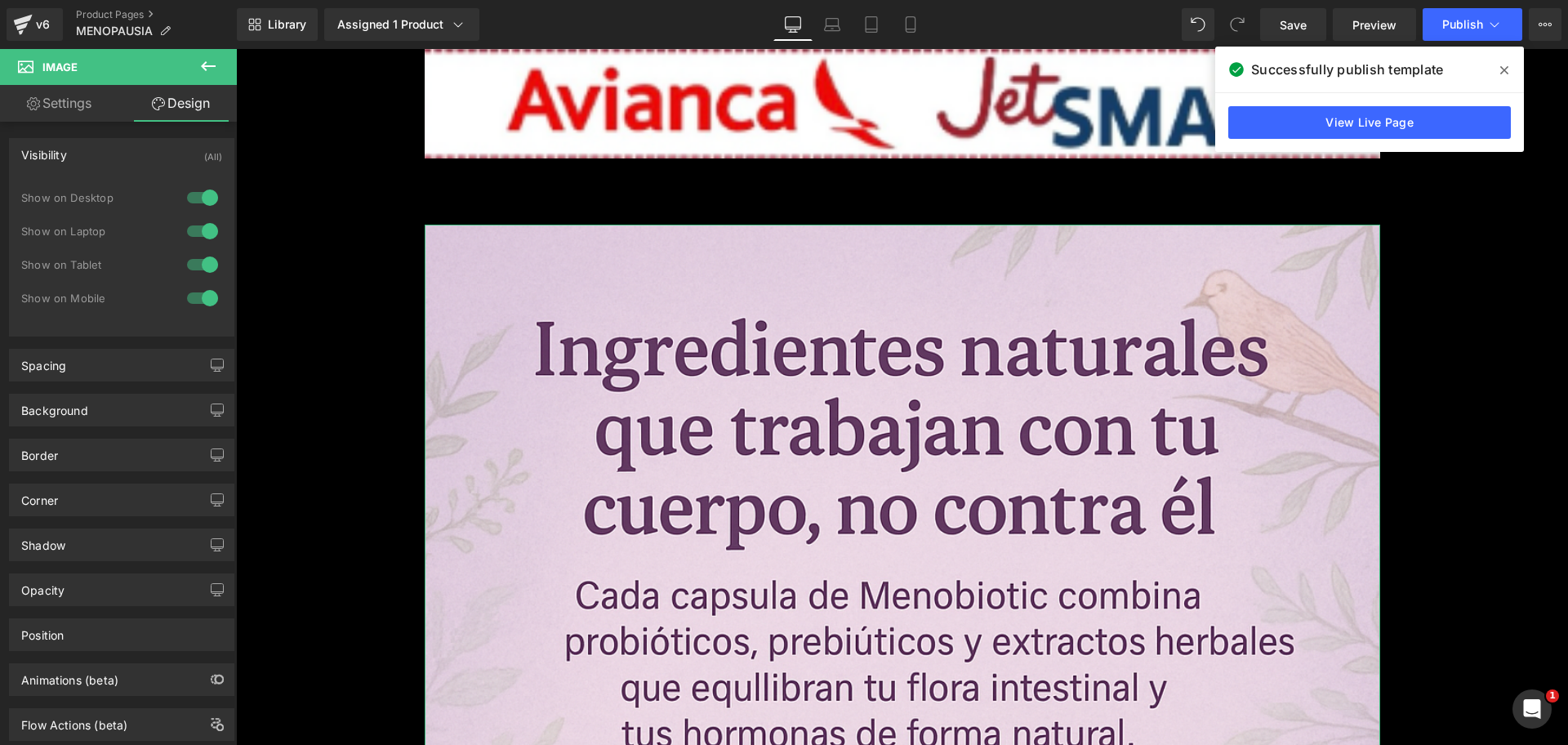
click at [203, 205] on div at bounding box center [202, 197] width 39 height 26
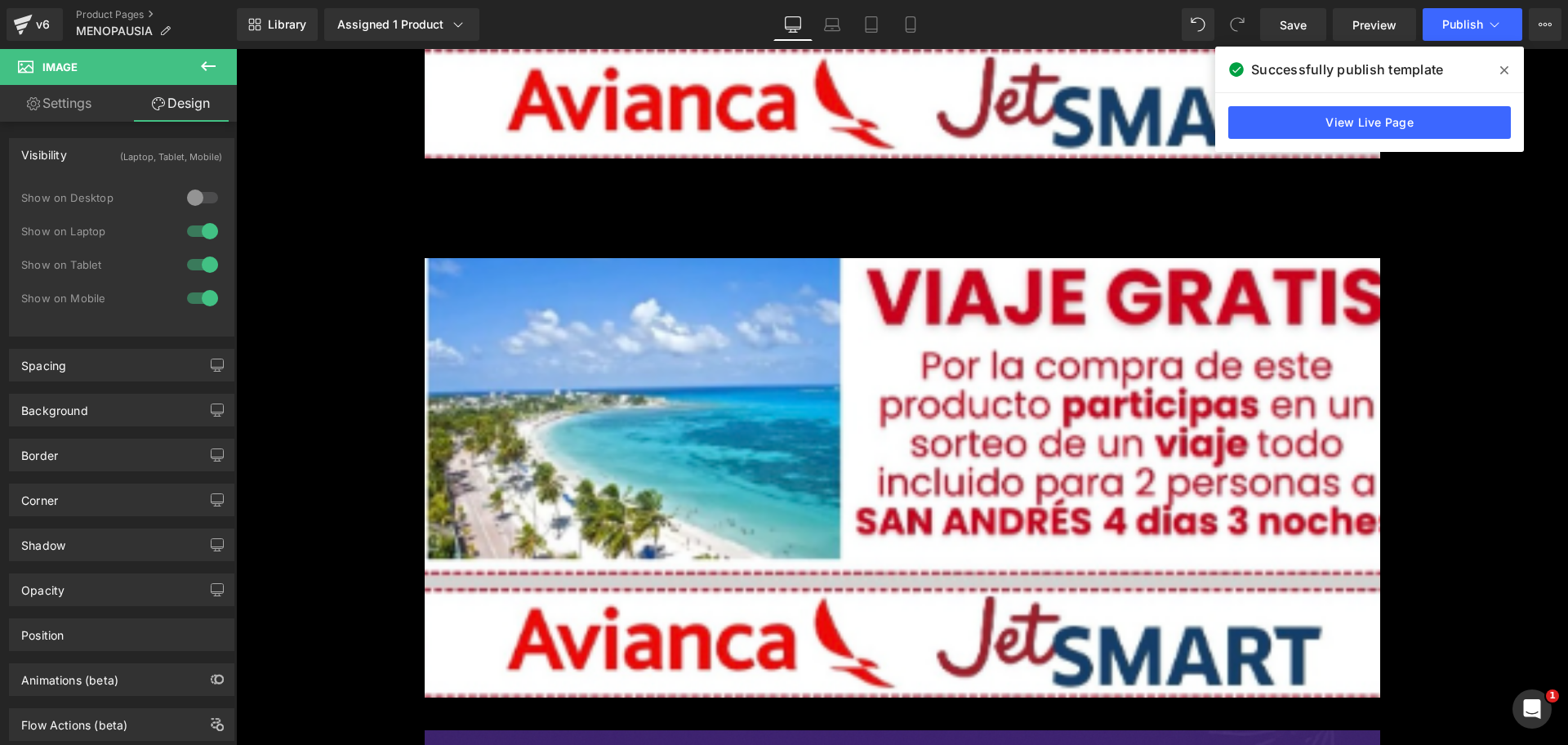
click at [207, 229] on div at bounding box center [202, 231] width 39 height 26
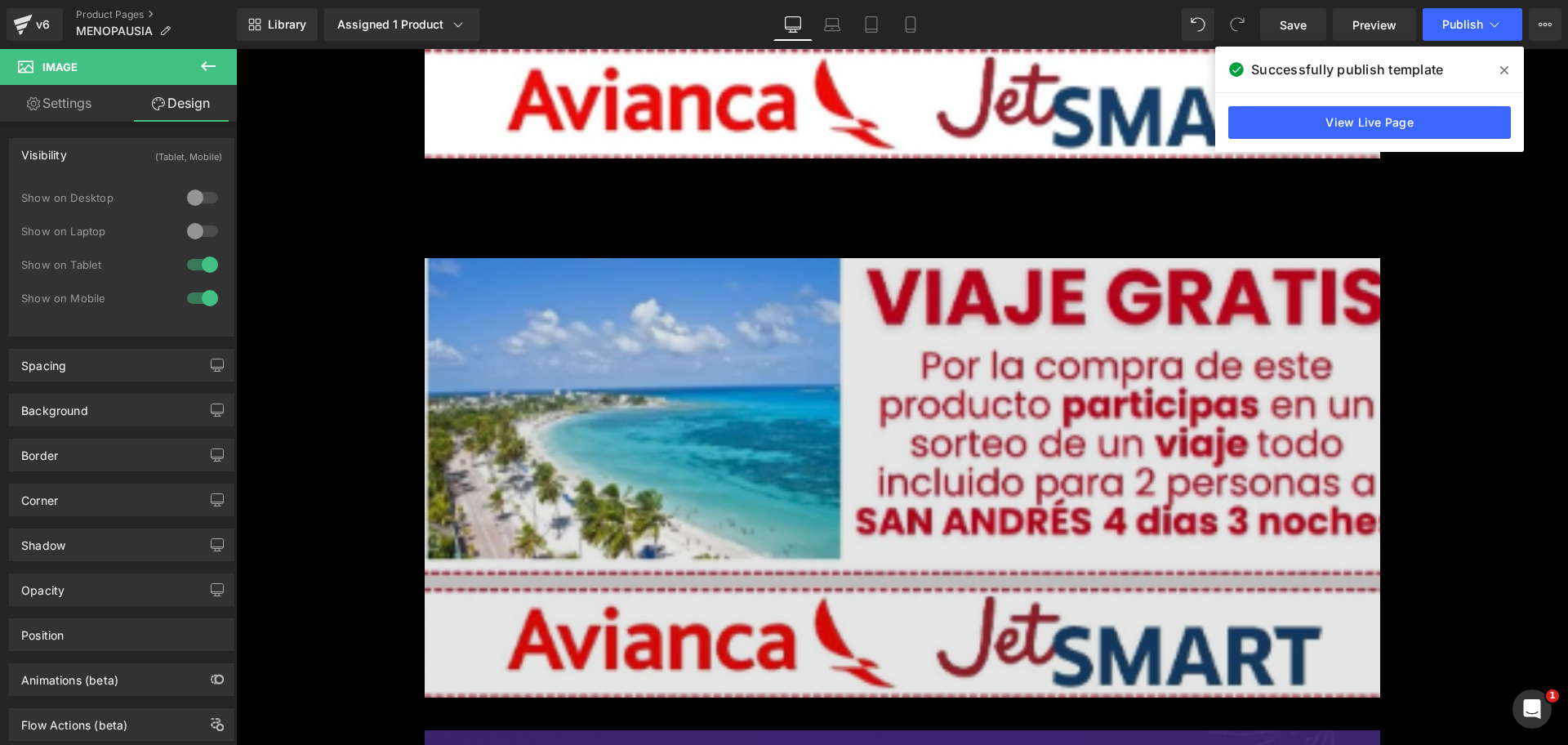
click at [485, 282] on img at bounding box center [902, 477] width 956 height 440
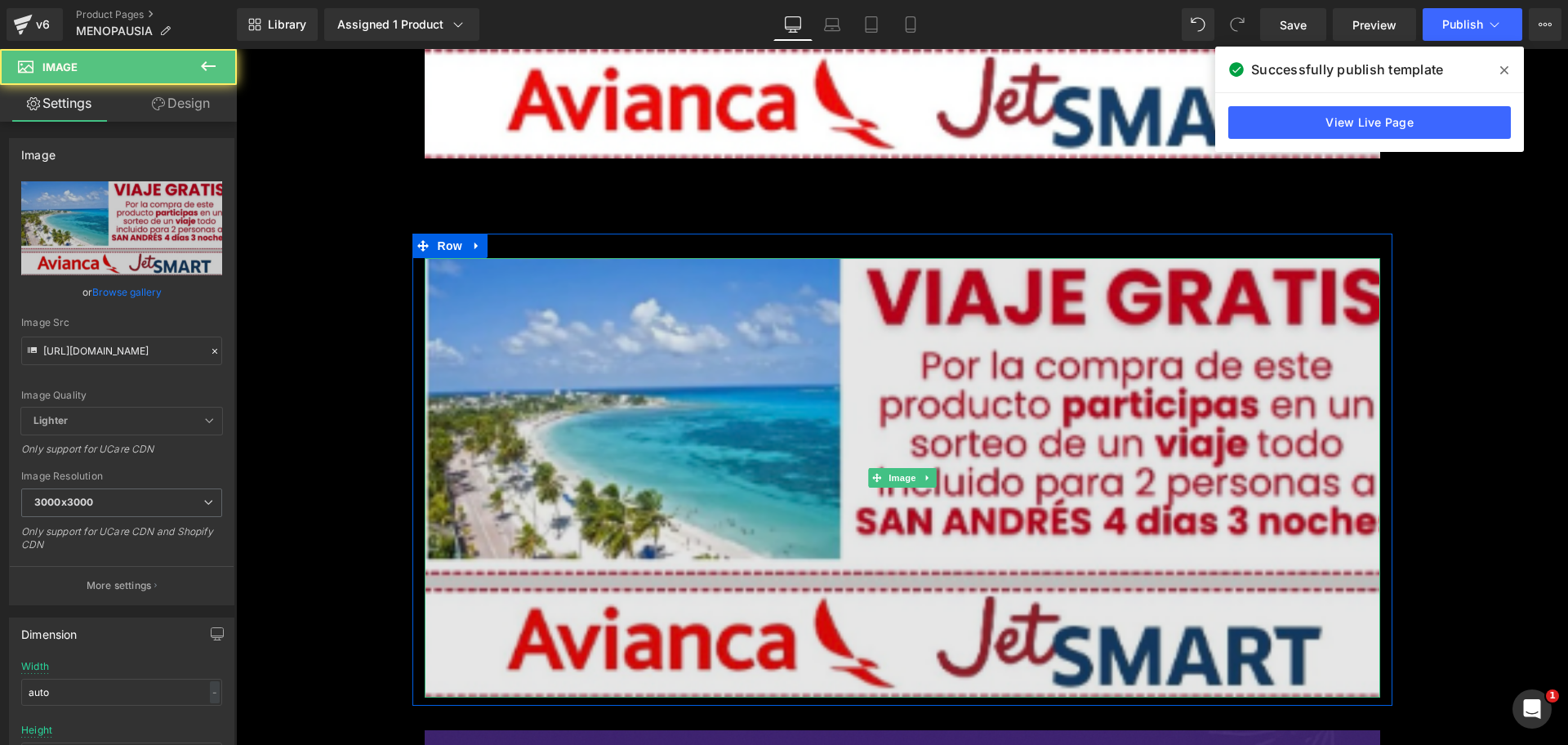
scroll to position [0, 0]
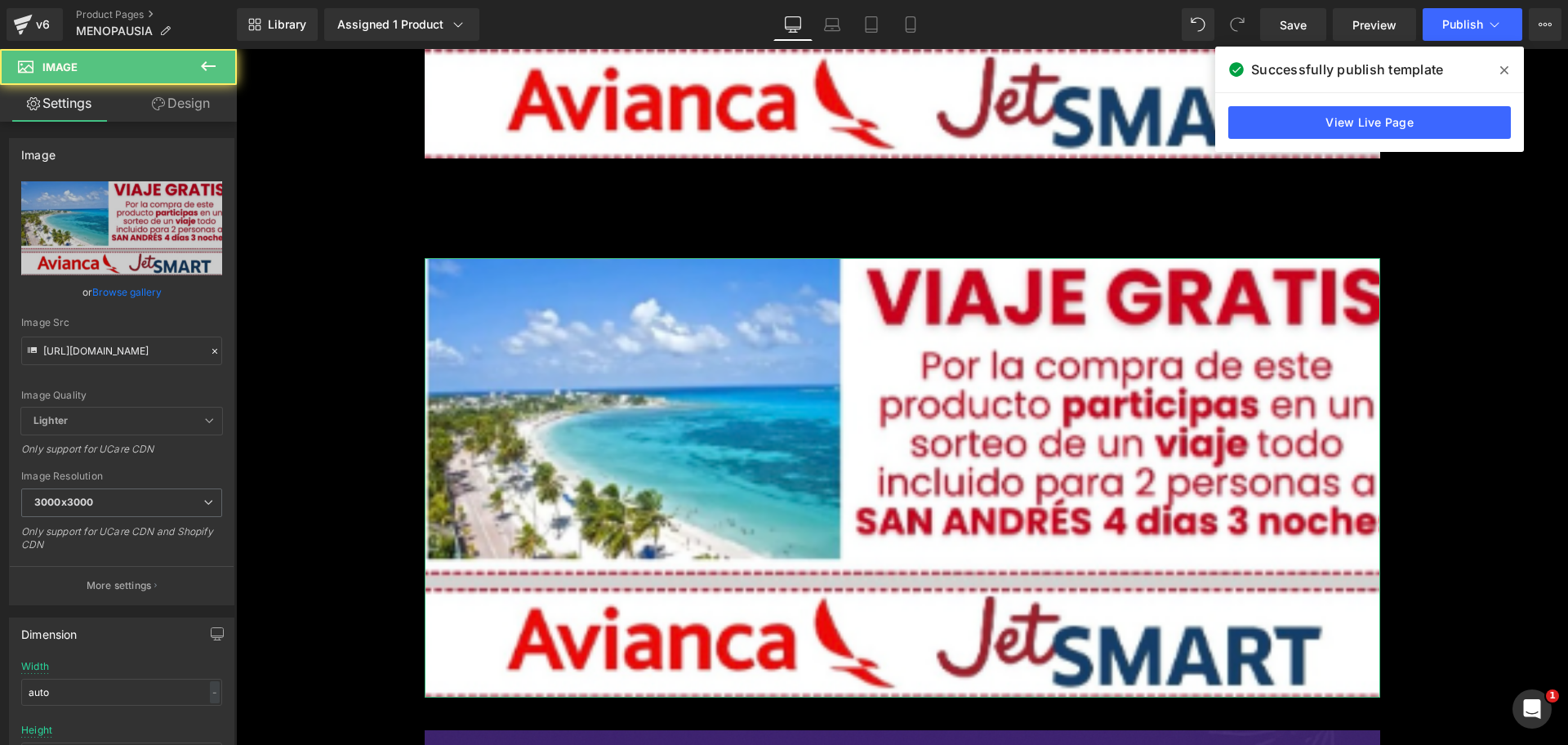
click at [189, 106] on link "Design" at bounding box center [181, 103] width 118 height 37
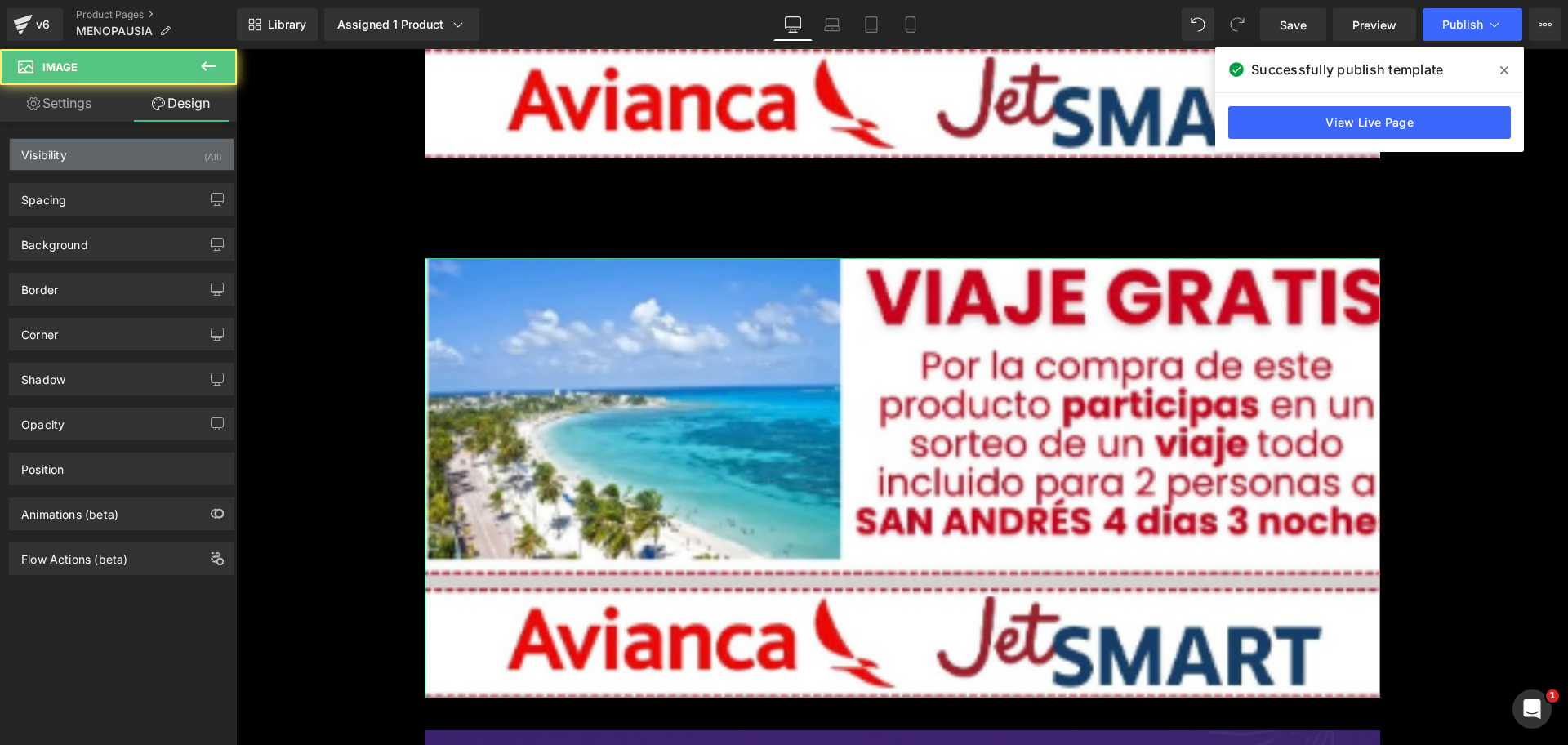
click at [189, 158] on div "Visibility (All)" at bounding box center [121, 155] width 223 height 31
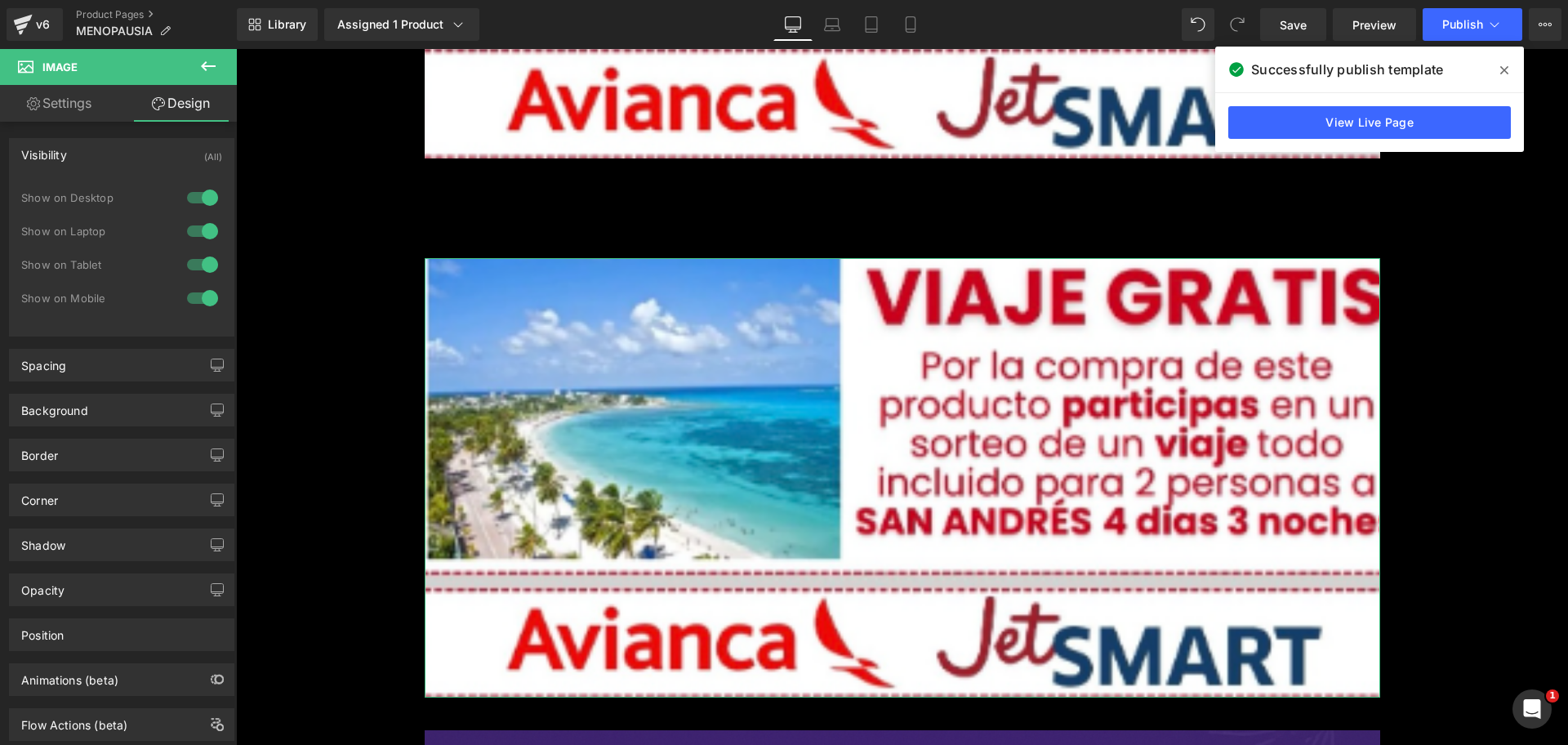
click at [210, 193] on div at bounding box center [202, 197] width 39 height 26
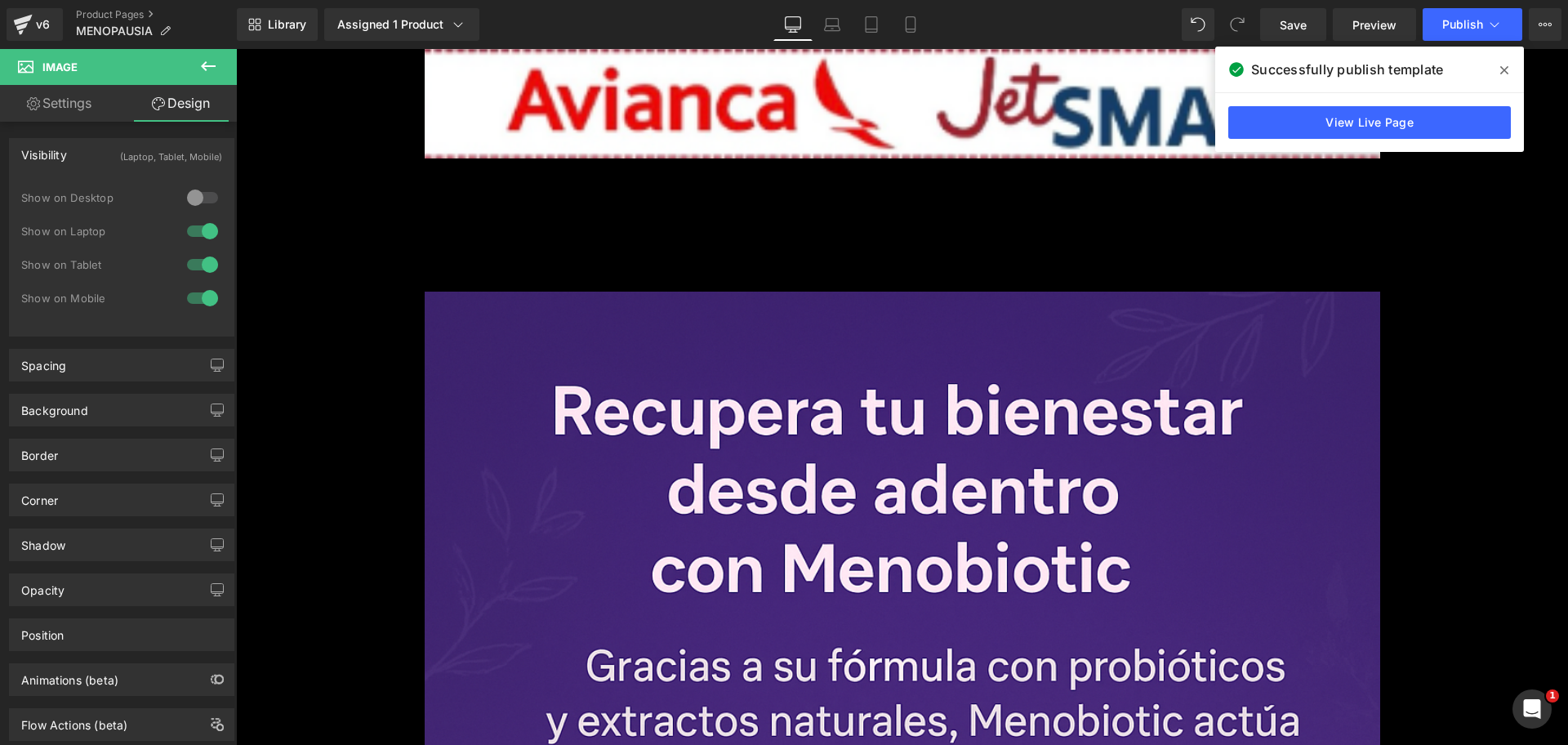
click at [202, 223] on div at bounding box center [202, 231] width 39 height 26
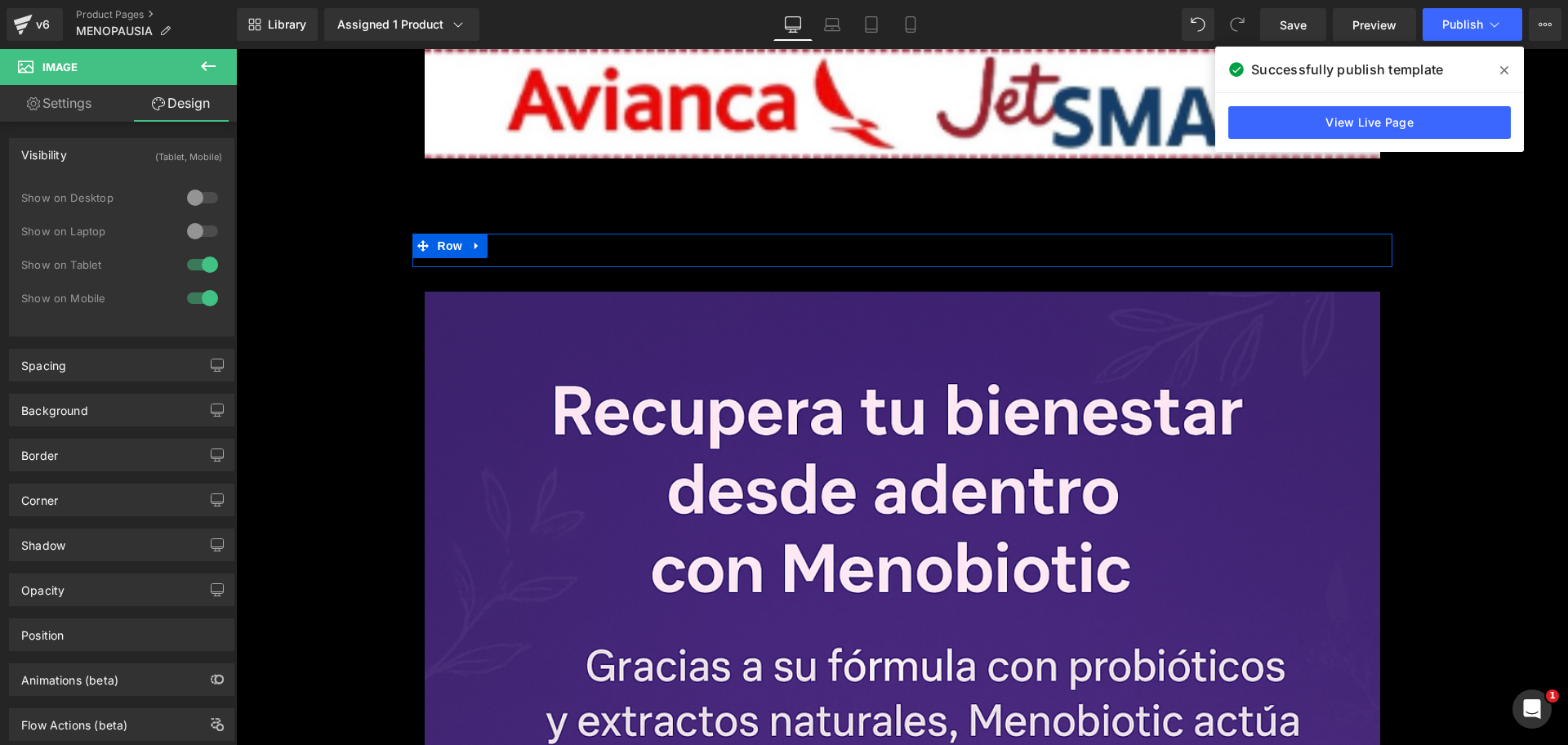
scroll to position [0, 721]
click at [439, 241] on span "Row" at bounding box center [450, 245] width 33 height 24
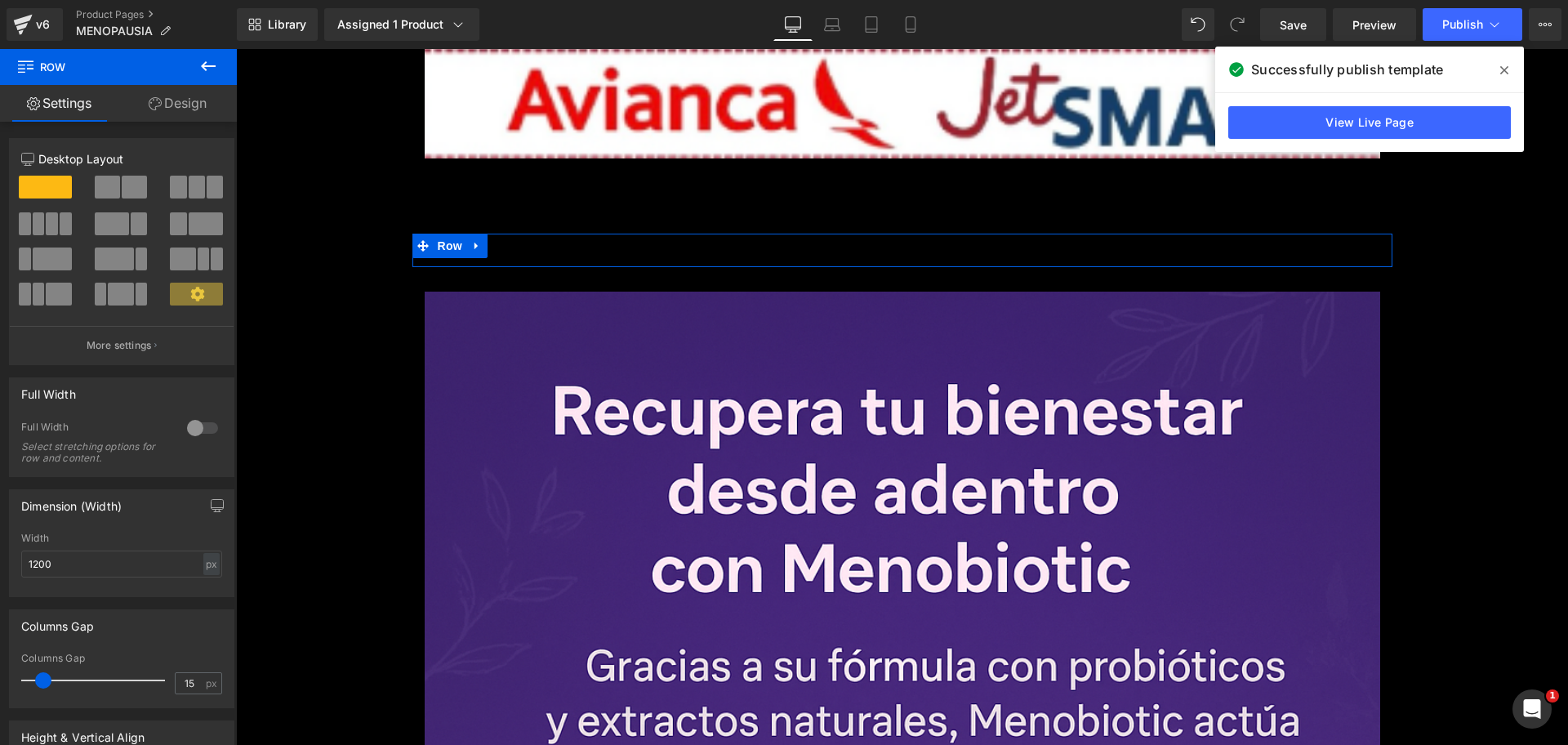
scroll to position [0, 2161]
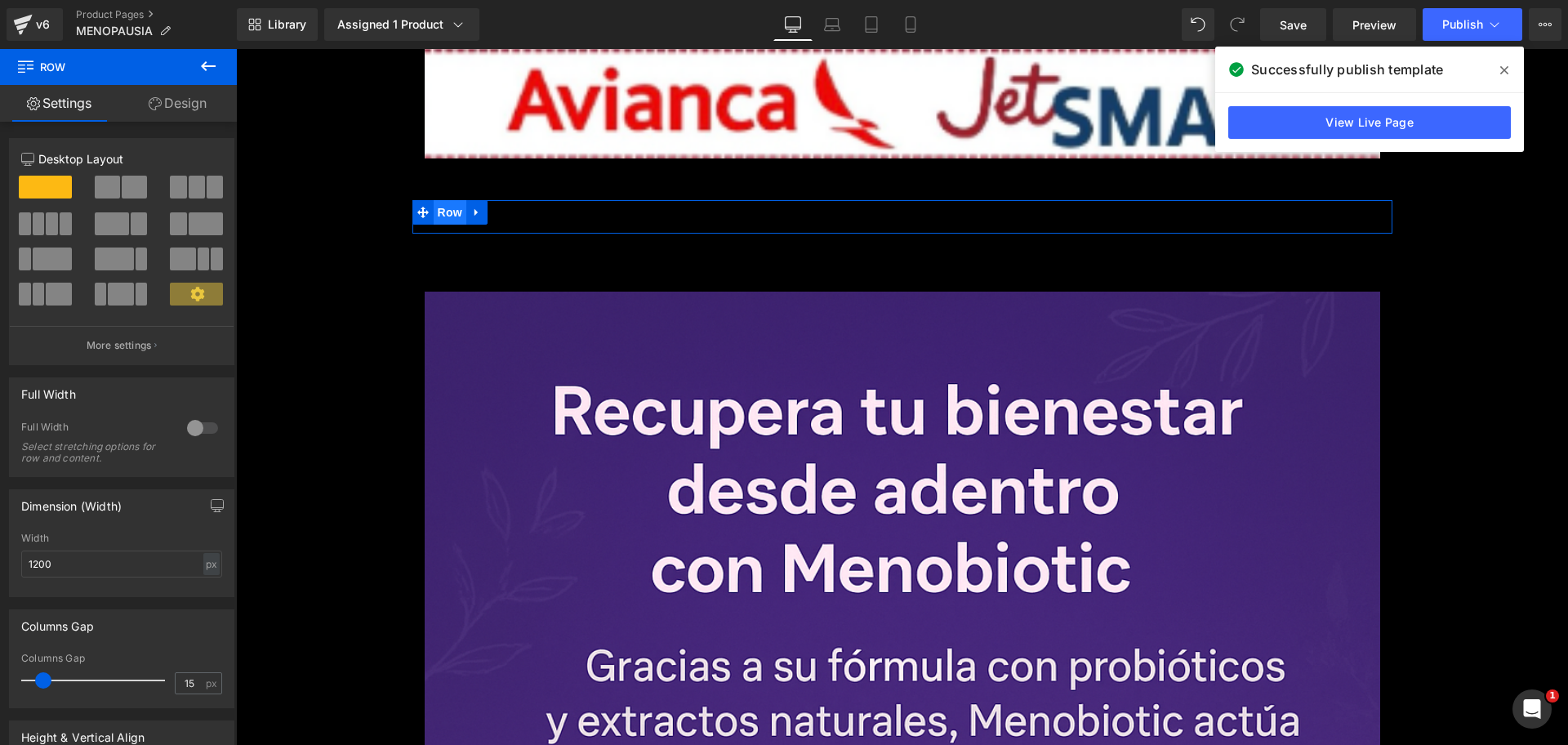
click at [434, 207] on span "Row" at bounding box center [450, 212] width 33 height 24
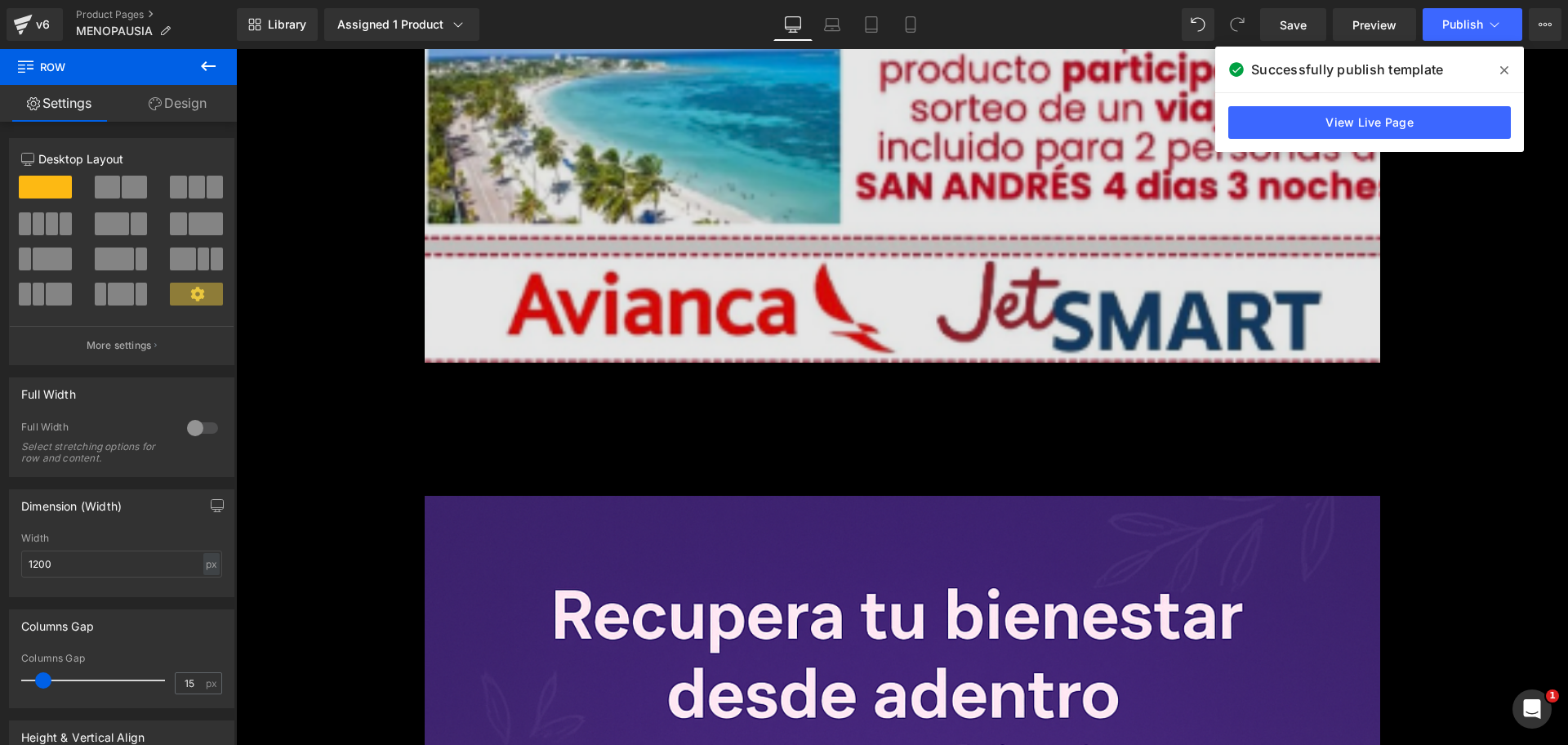
scroll to position [0, 721]
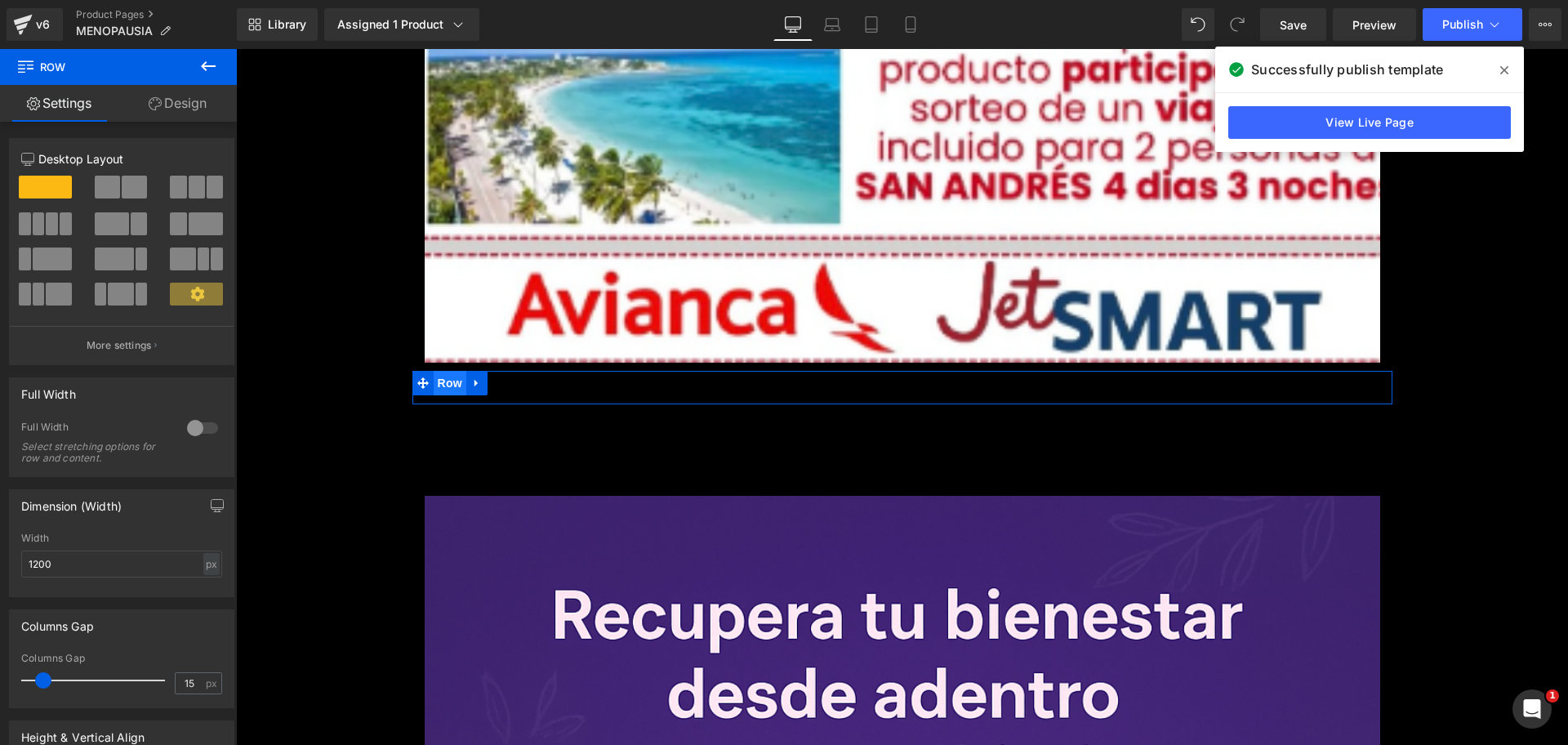
click at [444, 391] on span "Row" at bounding box center [450, 382] width 33 height 24
click at [169, 108] on link "Design" at bounding box center [177, 103] width 118 height 37
click at [0, 0] on div "Visibility" at bounding box center [0, 0] width 0 height 0
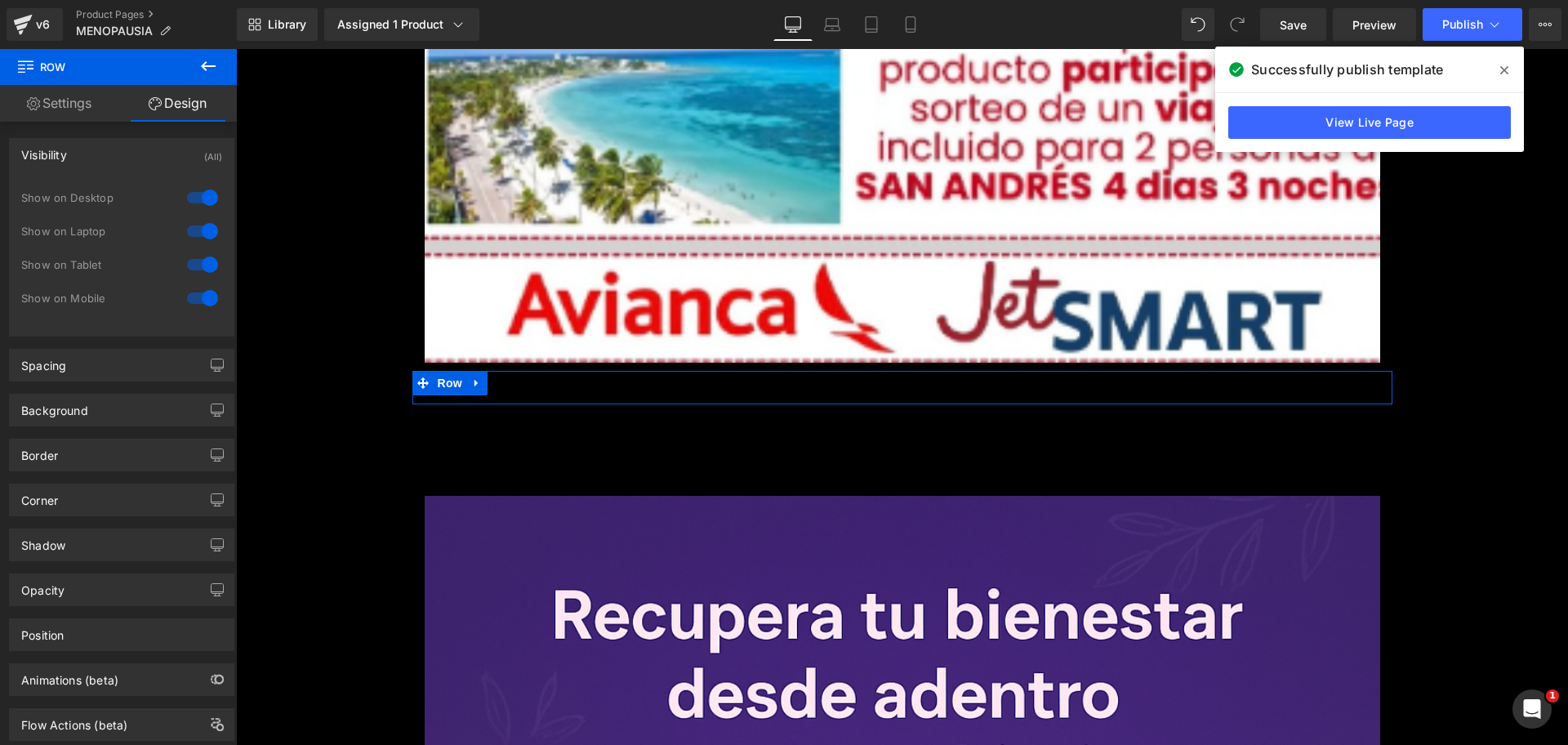
click at [201, 203] on div at bounding box center [202, 197] width 39 height 26
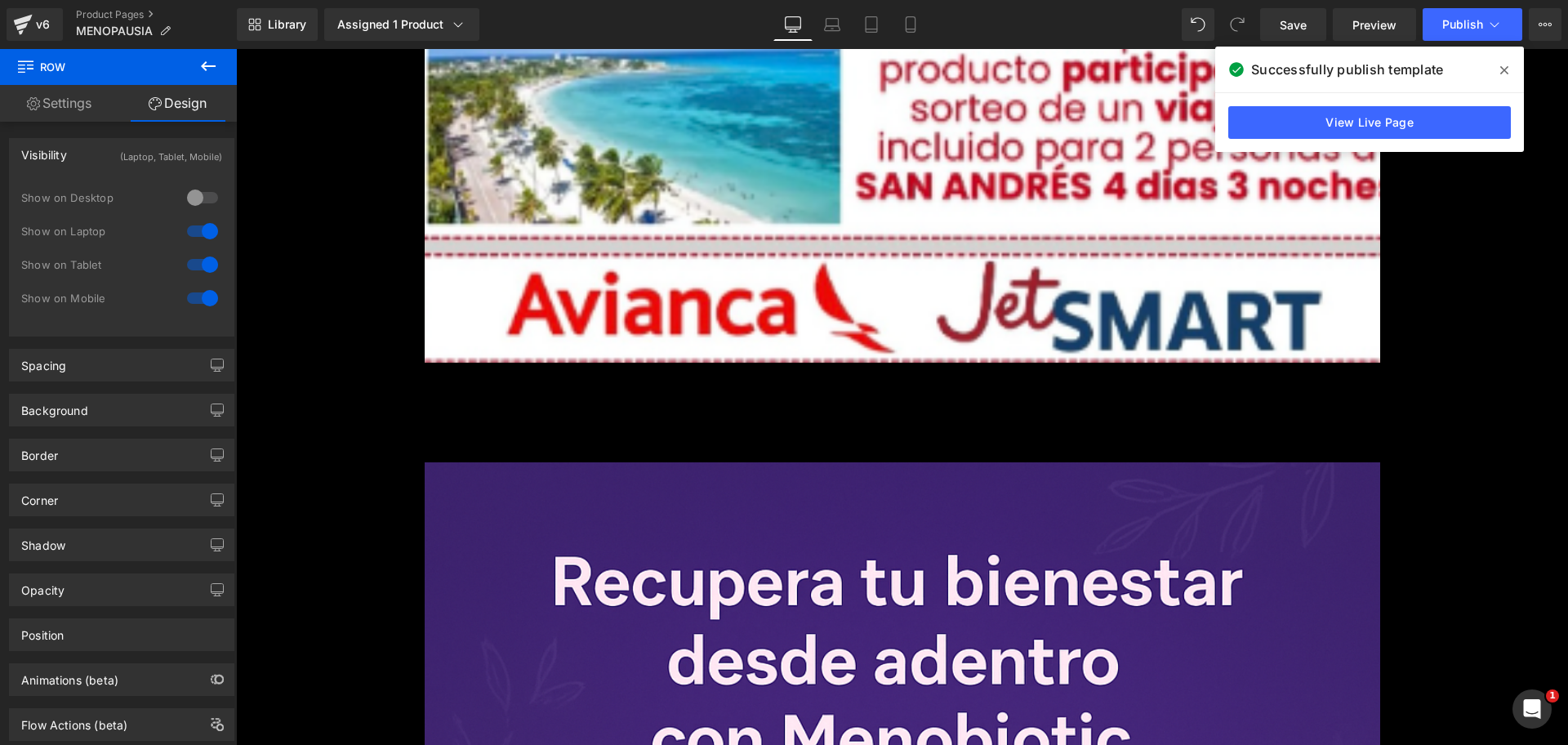
click at [206, 222] on div at bounding box center [202, 231] width 39 height 26
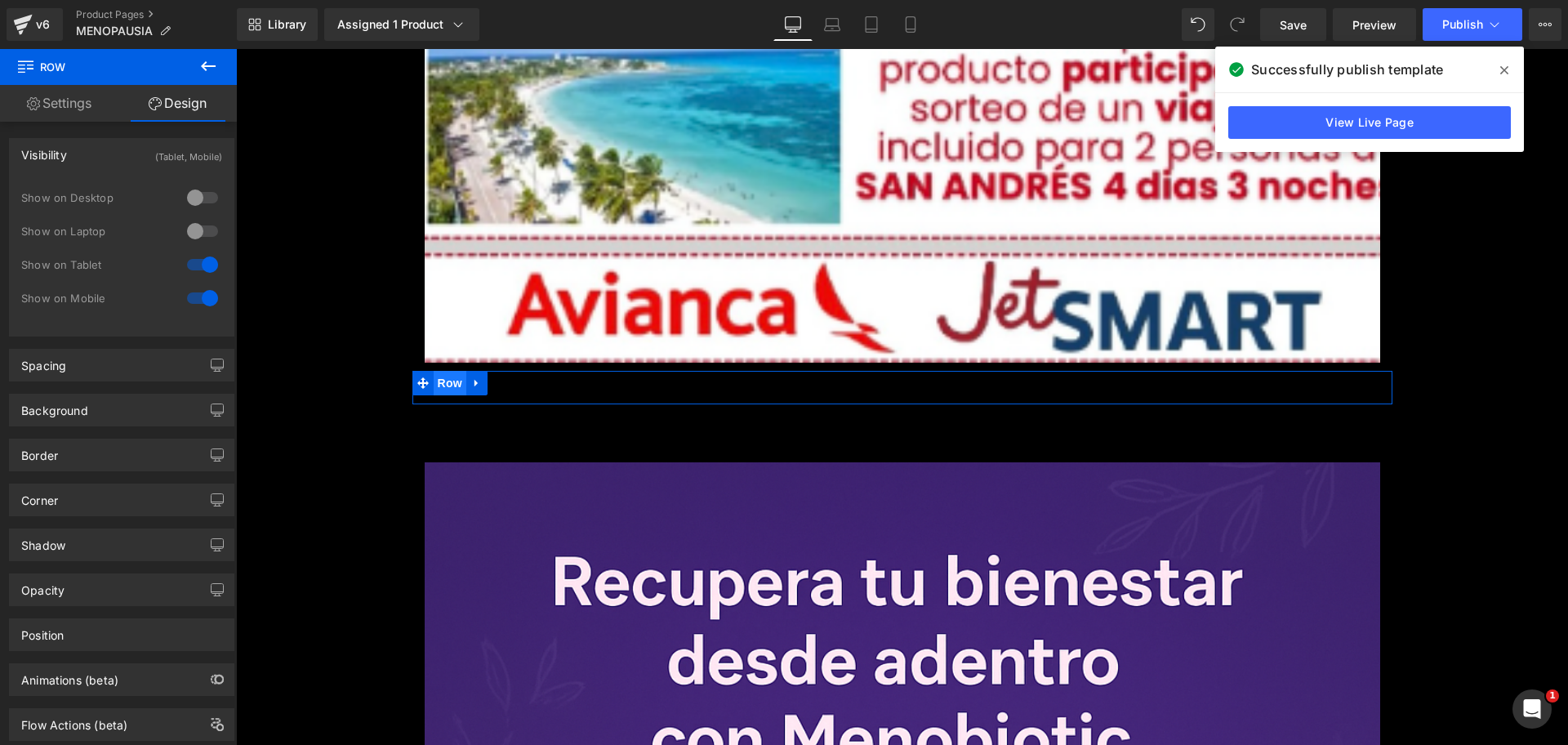
click at [457, 378] on span "Row" at bounding box center [450, 382] width 33 height 24
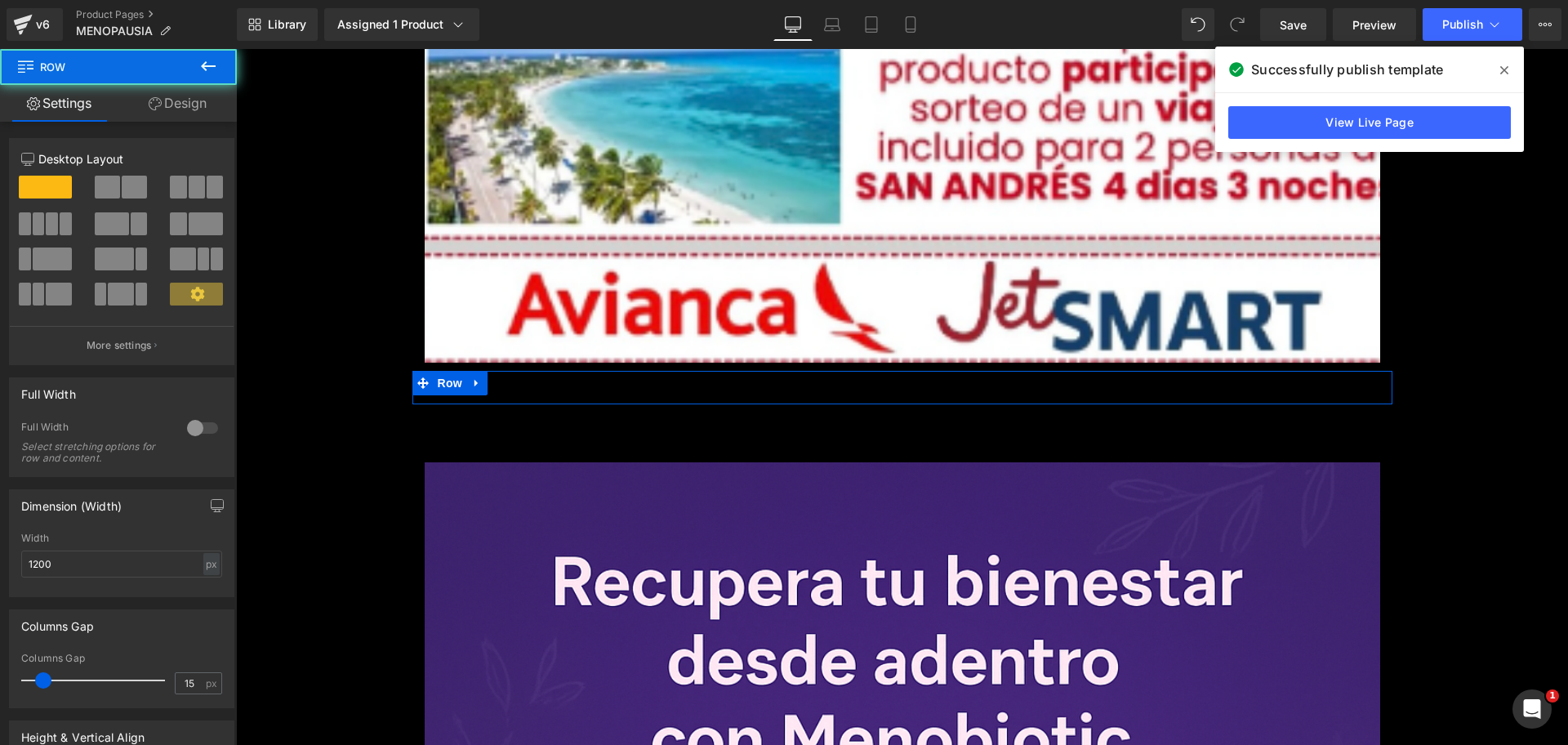
click at [158, 108] on icon at bounding box center [155, 103] width 13 height 13
click at [0, 0] on div "Visibility" at bounding box center [0, 0] width 0 height 0
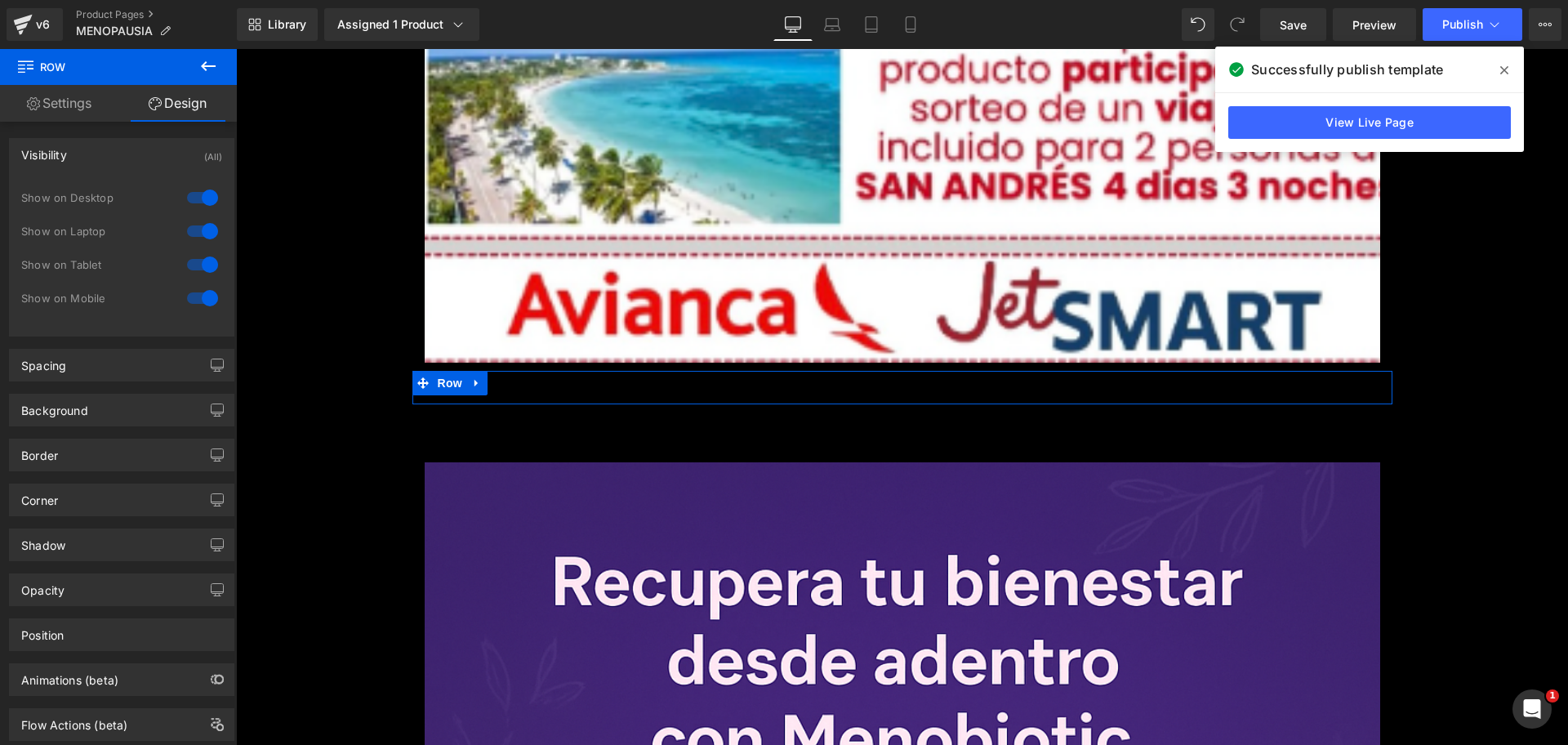
scroll to position [0, 2161]
click at [200, 194] on div at bounding box center [202, 197] width 39 height 26
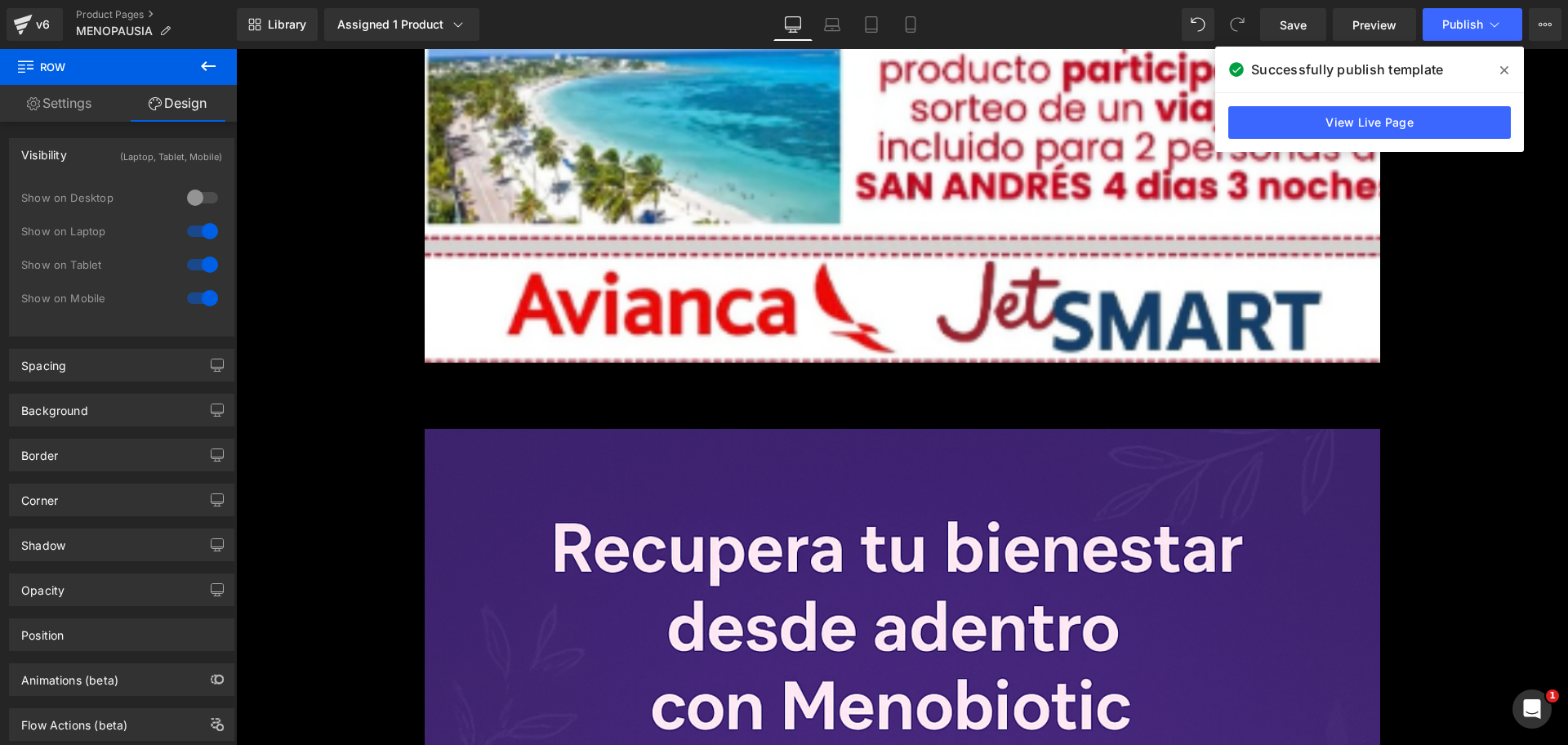
click at [200, 227] on div at bounding box center [202, 231] width 39 height 26
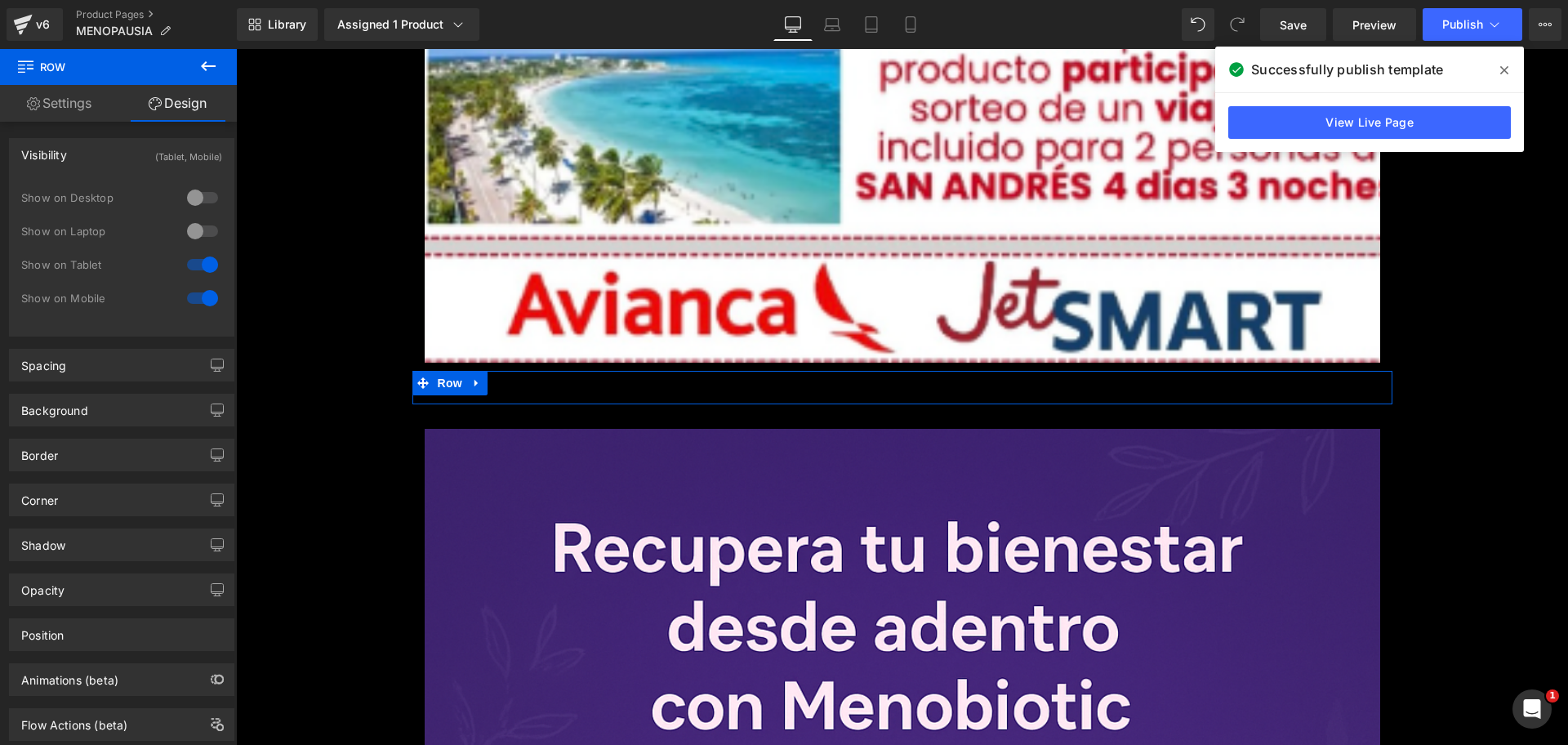
click at [439, 391] on span "Row" at bounding box center [450, 382] width 33 height 24
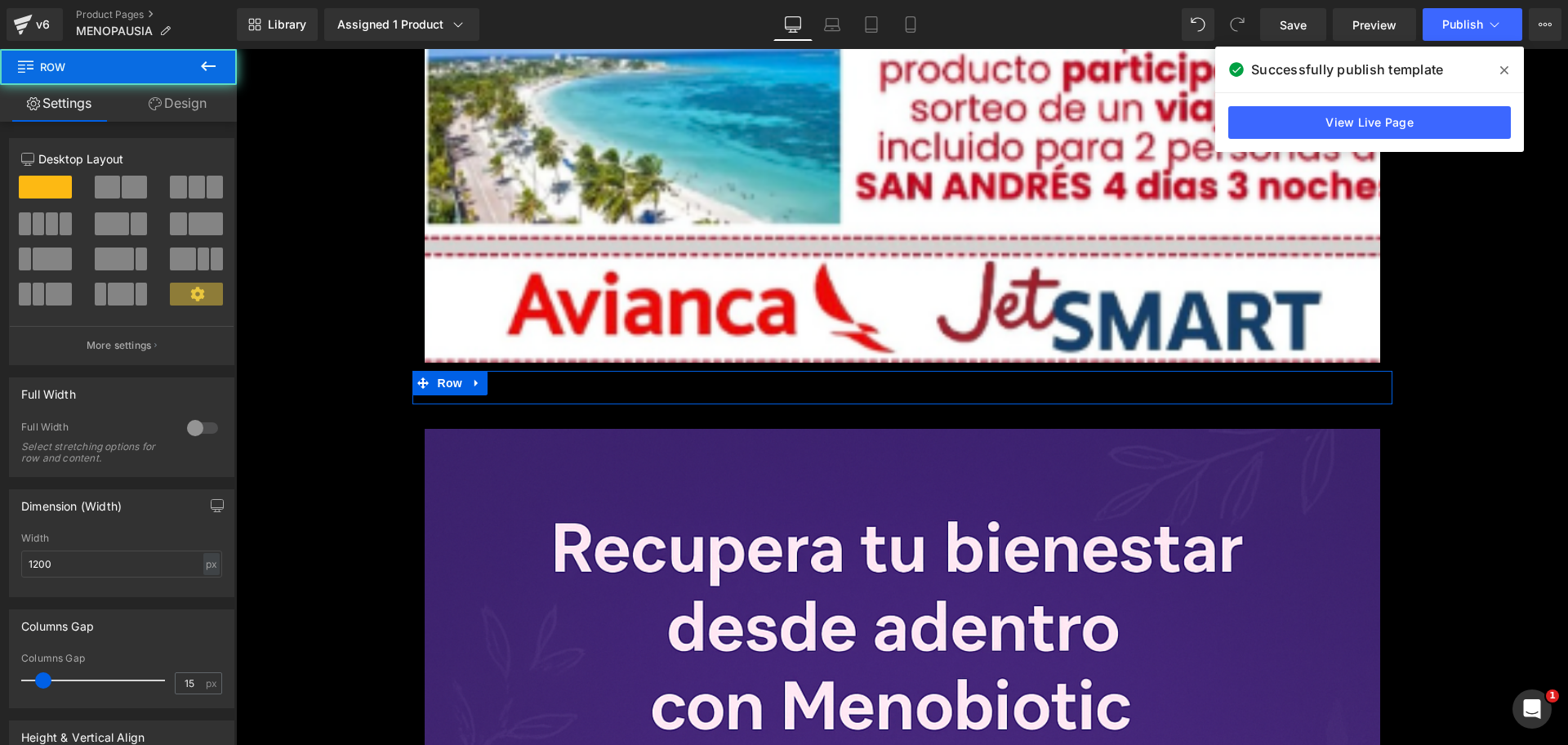
click at [172, 112] on link "Design" at bounding box center [177, 103] width 118 height 37
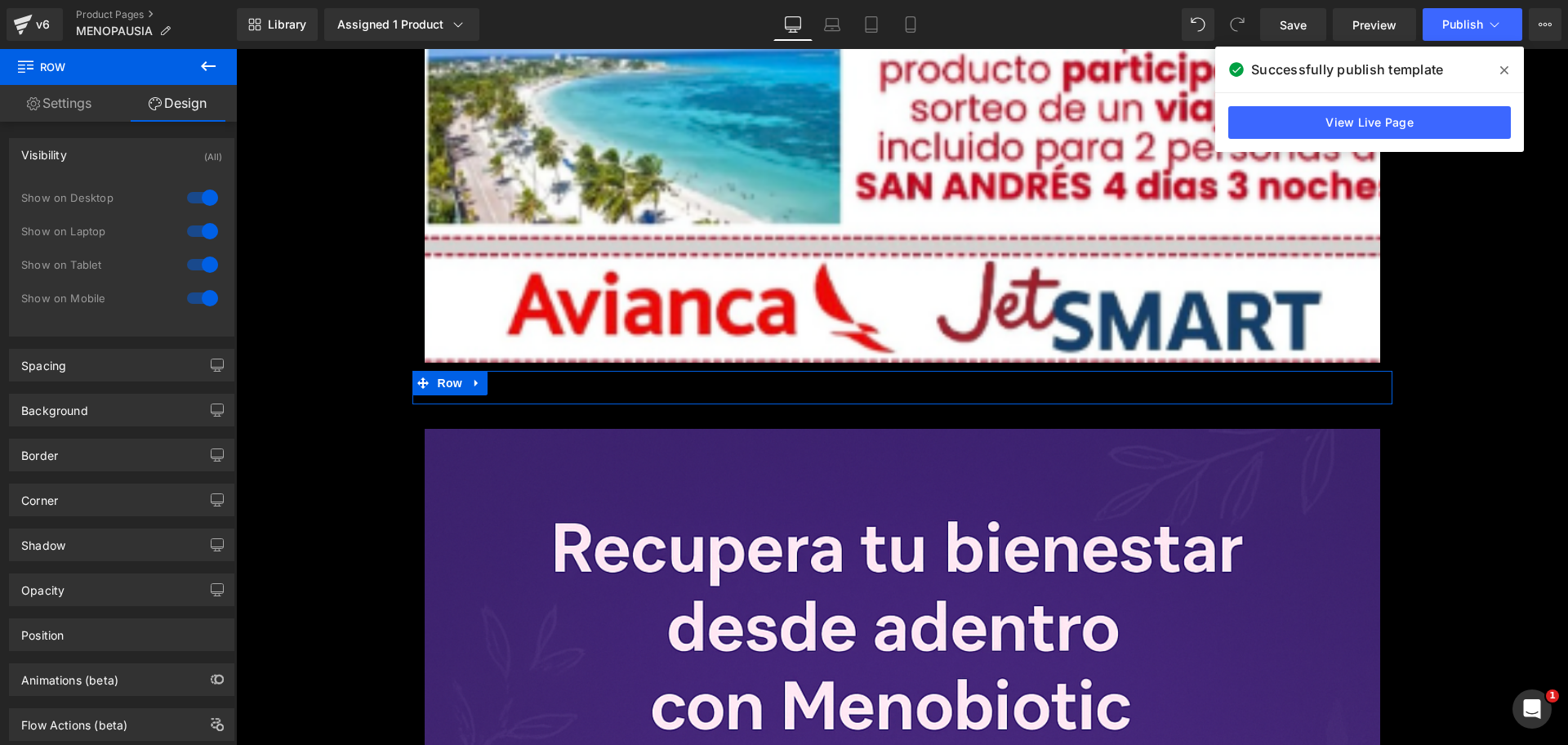
scroll to position [0, 0]
click at [211, 200] on div at bounding box center [202, 197] width 39 height 26
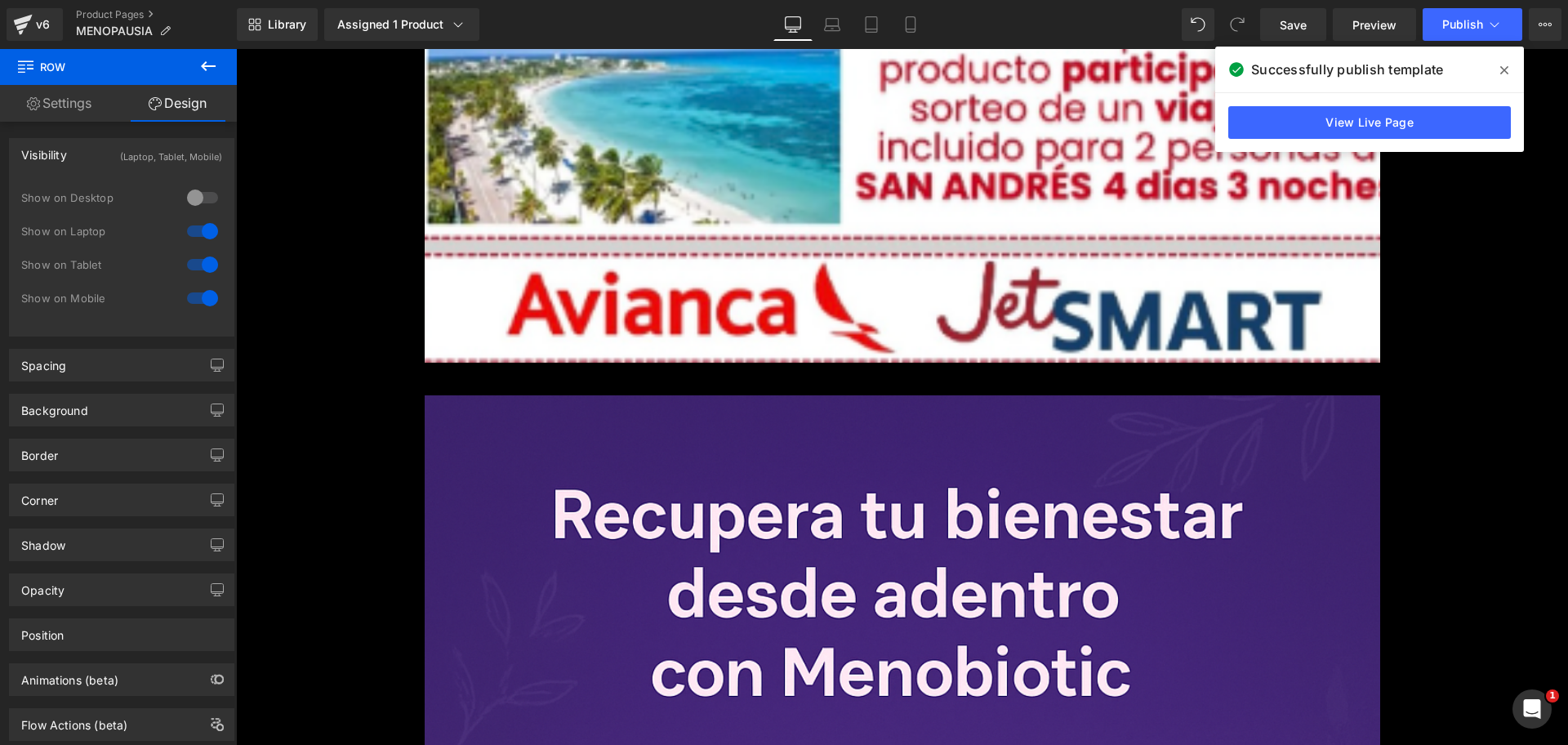
click at [210, 215] on div "Show on Desktop" at bounding box center [121, 206] width 201 height 33
click at [203, 229] on div at bounding box center [202, 231] width 39 height 26
click at [447, 387] on span "Row" at bounding box center [450, 382] width 33 height 24
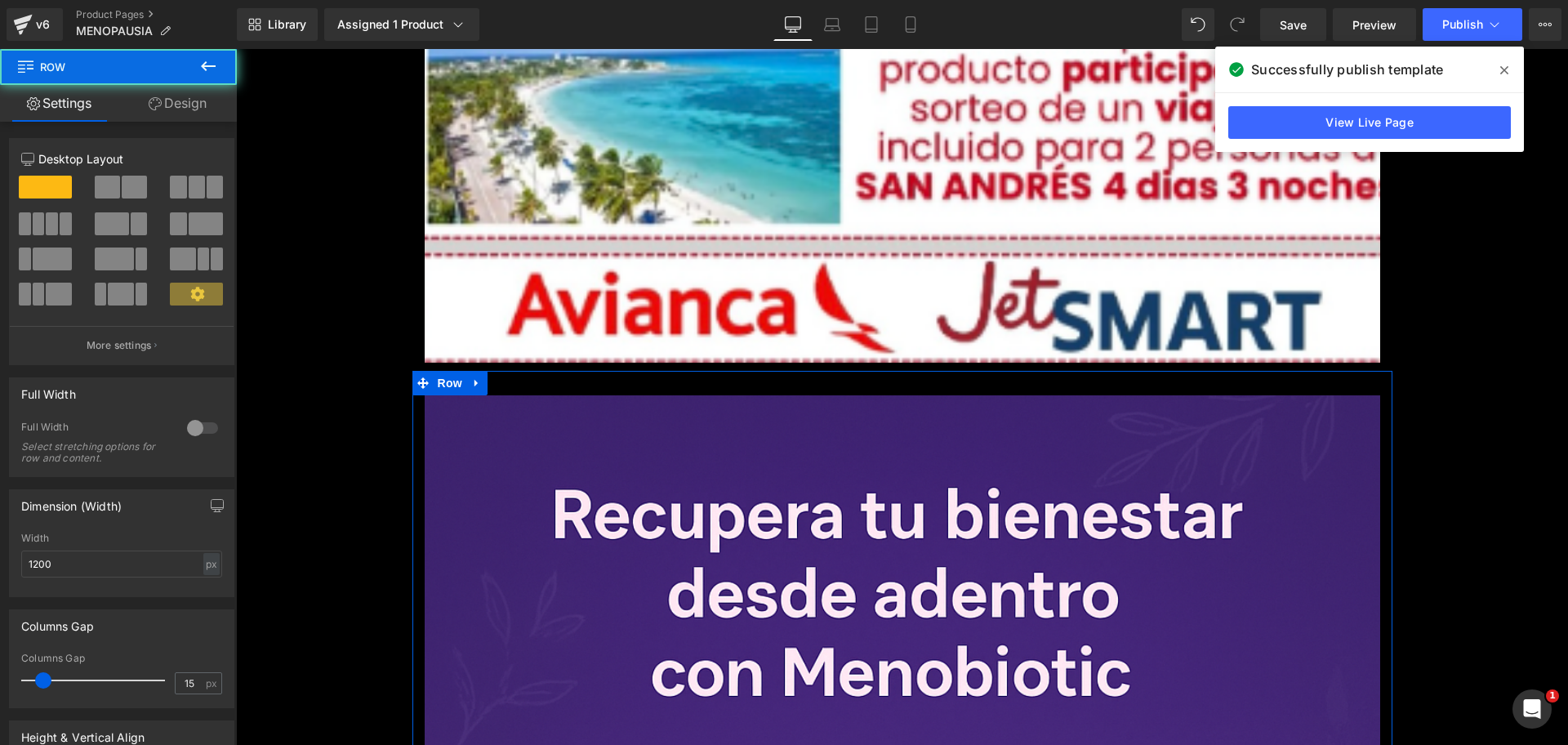
scroll to position [0, 721]
click at [178, 91] on link "Design" at bounding box center [177, 103] width 118 height 37
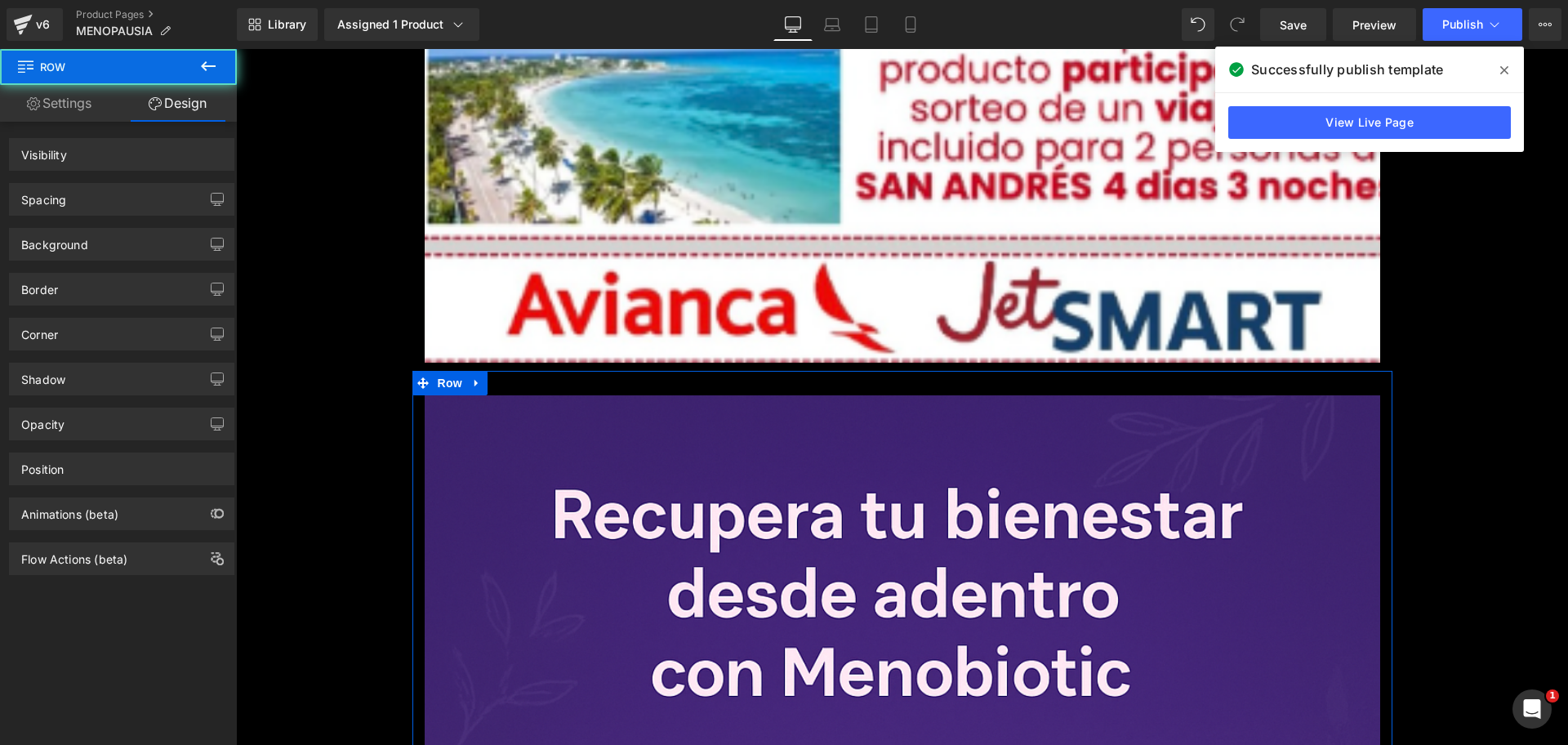
click at [182, 171] on div "Spacing Margin Padding" at bounding box center [122, 193] width 244 height 45
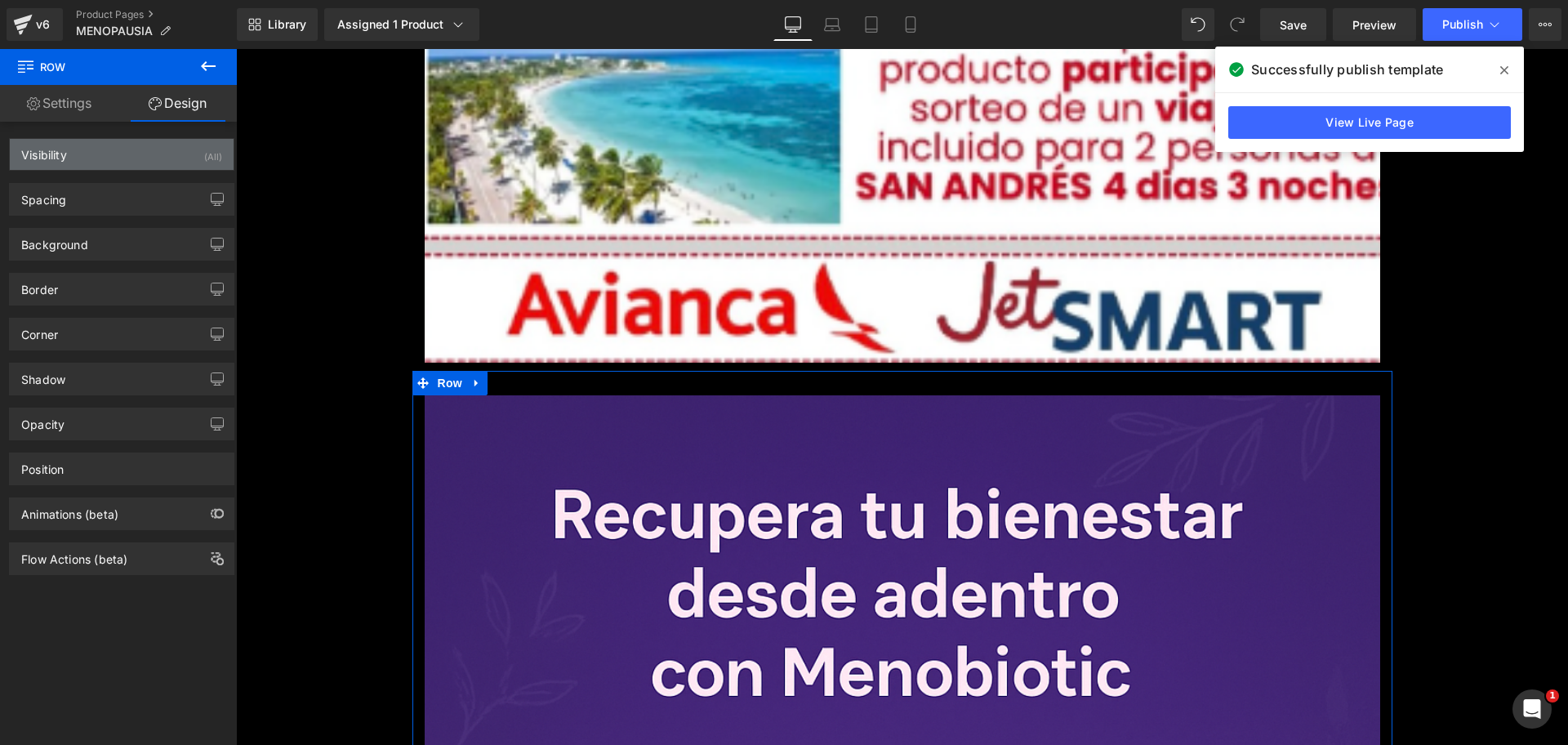
click at [197, 156] on div "Visibility (All)" at bounding box center [121, 155] width 223 height 31
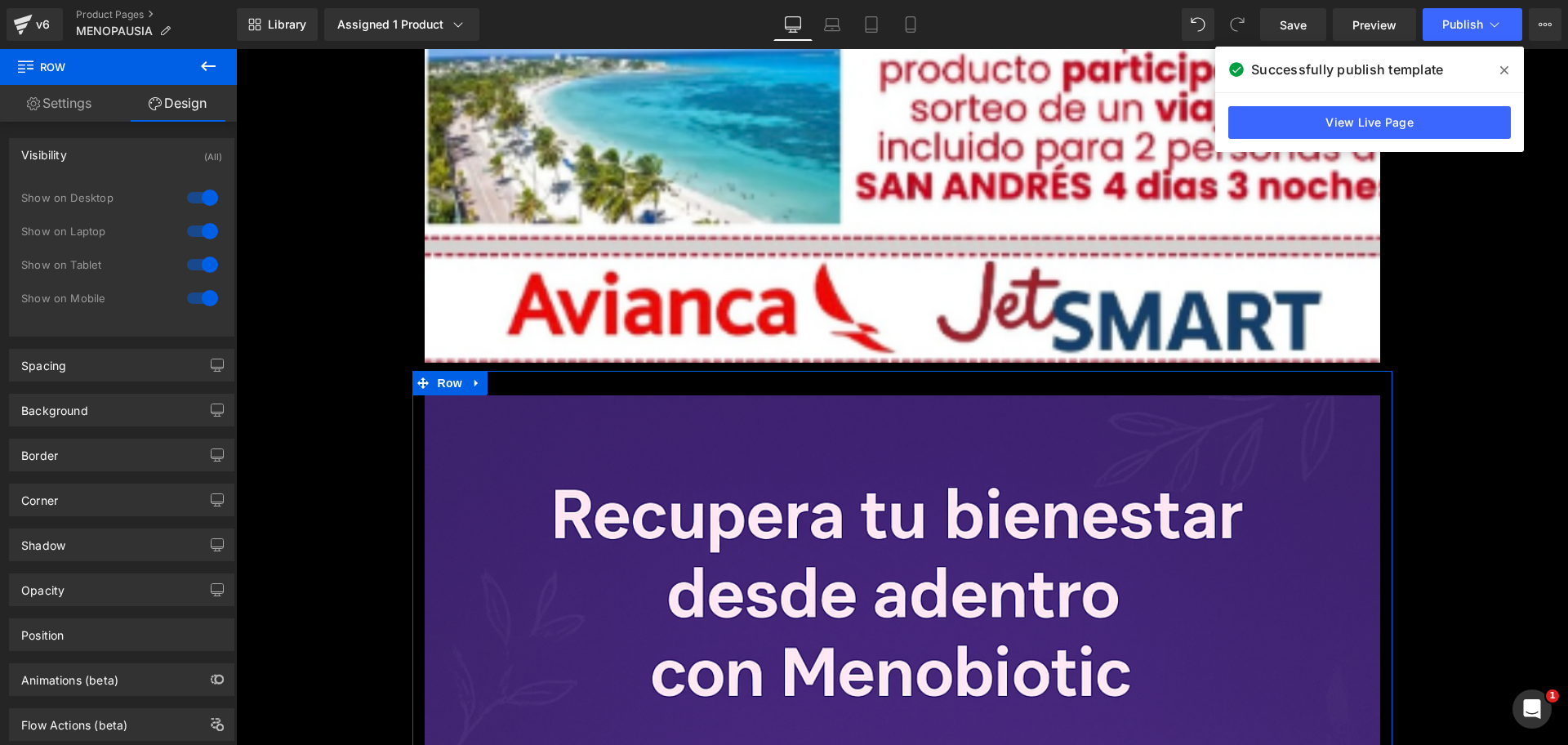
click at [205, 200] on div at bounding box center [202, 197] width 39 height 26
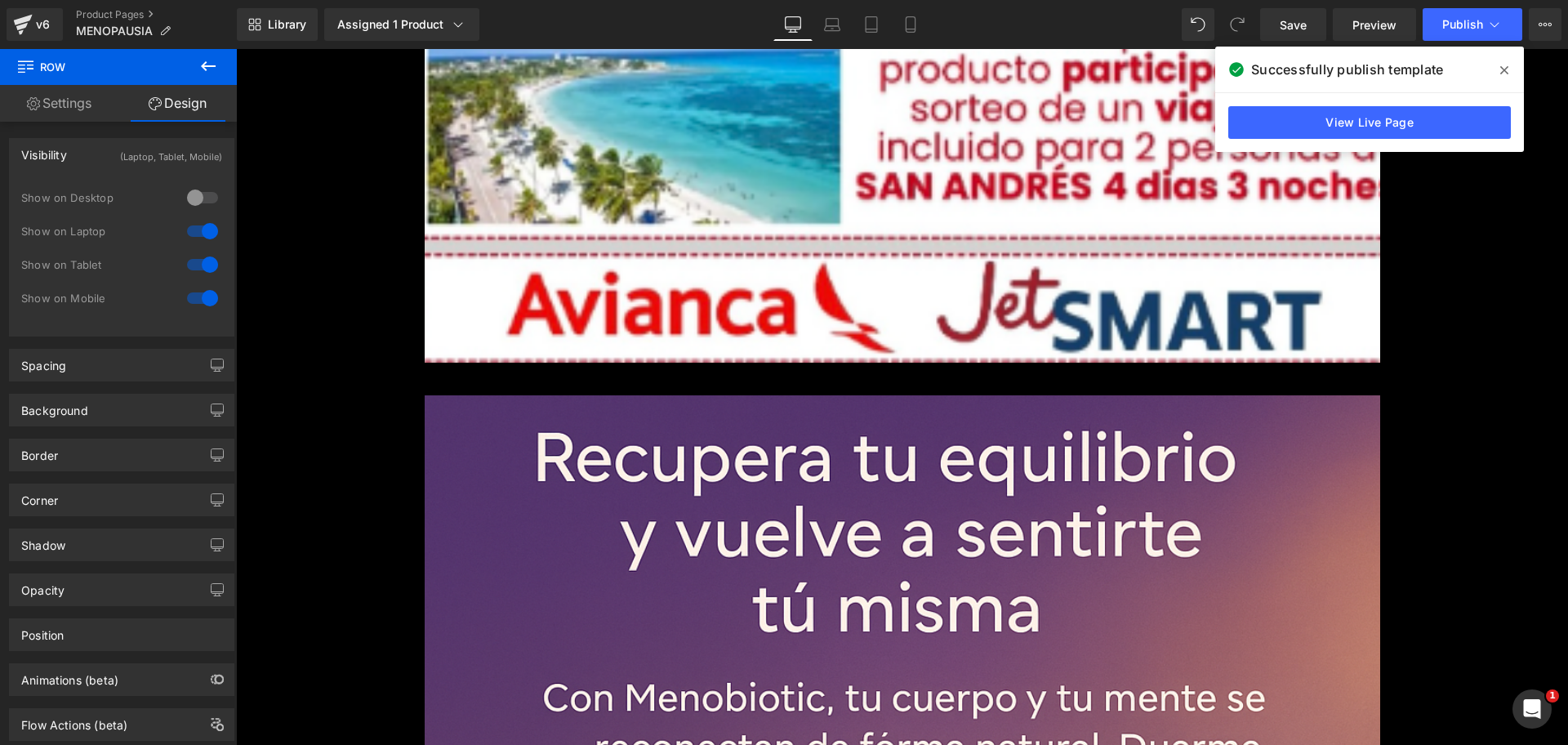
click at [203, 222] on div at bounding box center [202, 231] width 39 height 26
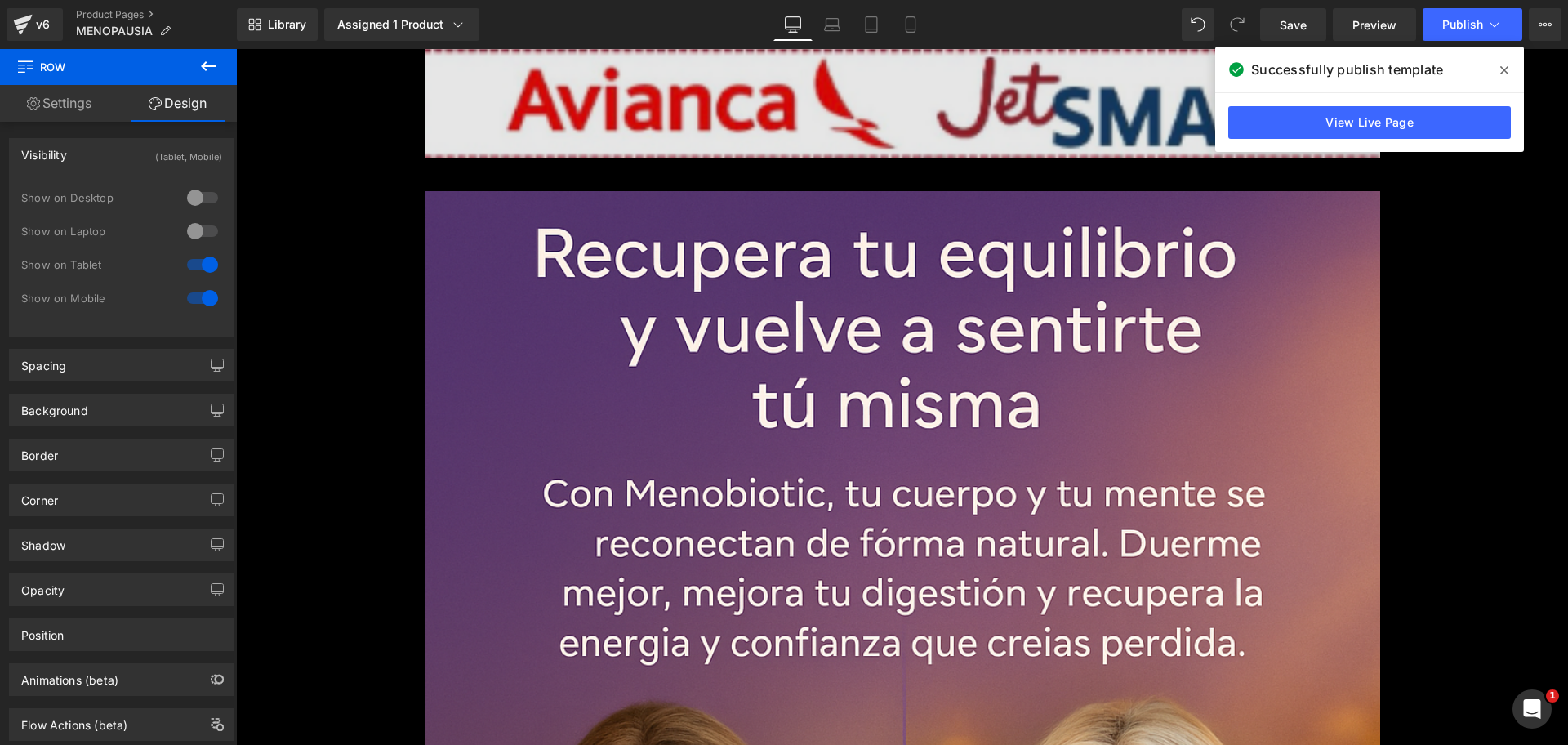
scroll to position [0, 1440]
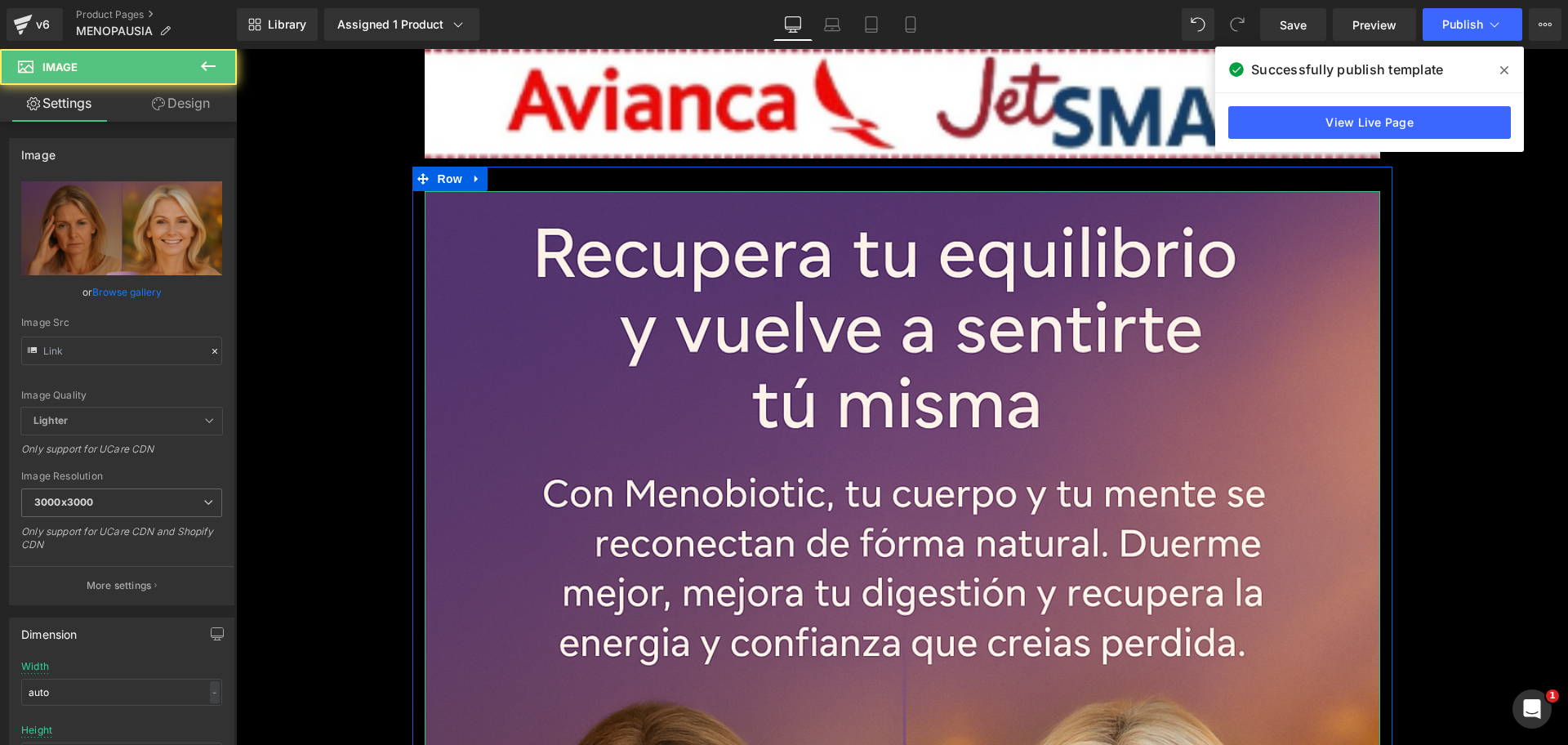
type input "https://i.ibb.co/HfSPyHS6/Chat-GPT-Image-5-oct-2025-05-30-34-p-m.png00"
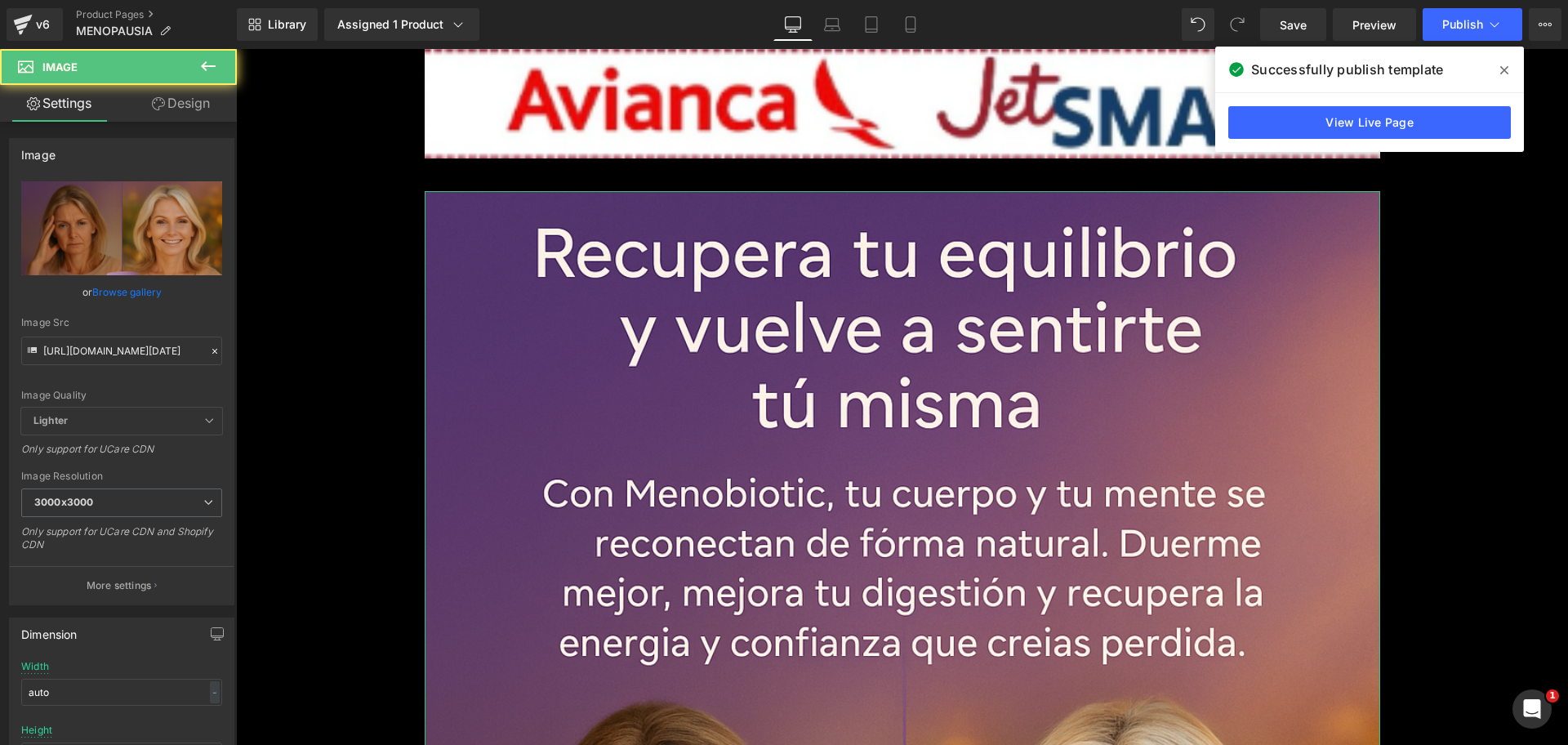
click at [218, 100] on link "Design" at bounding box center [181, 103] width 118 height 37
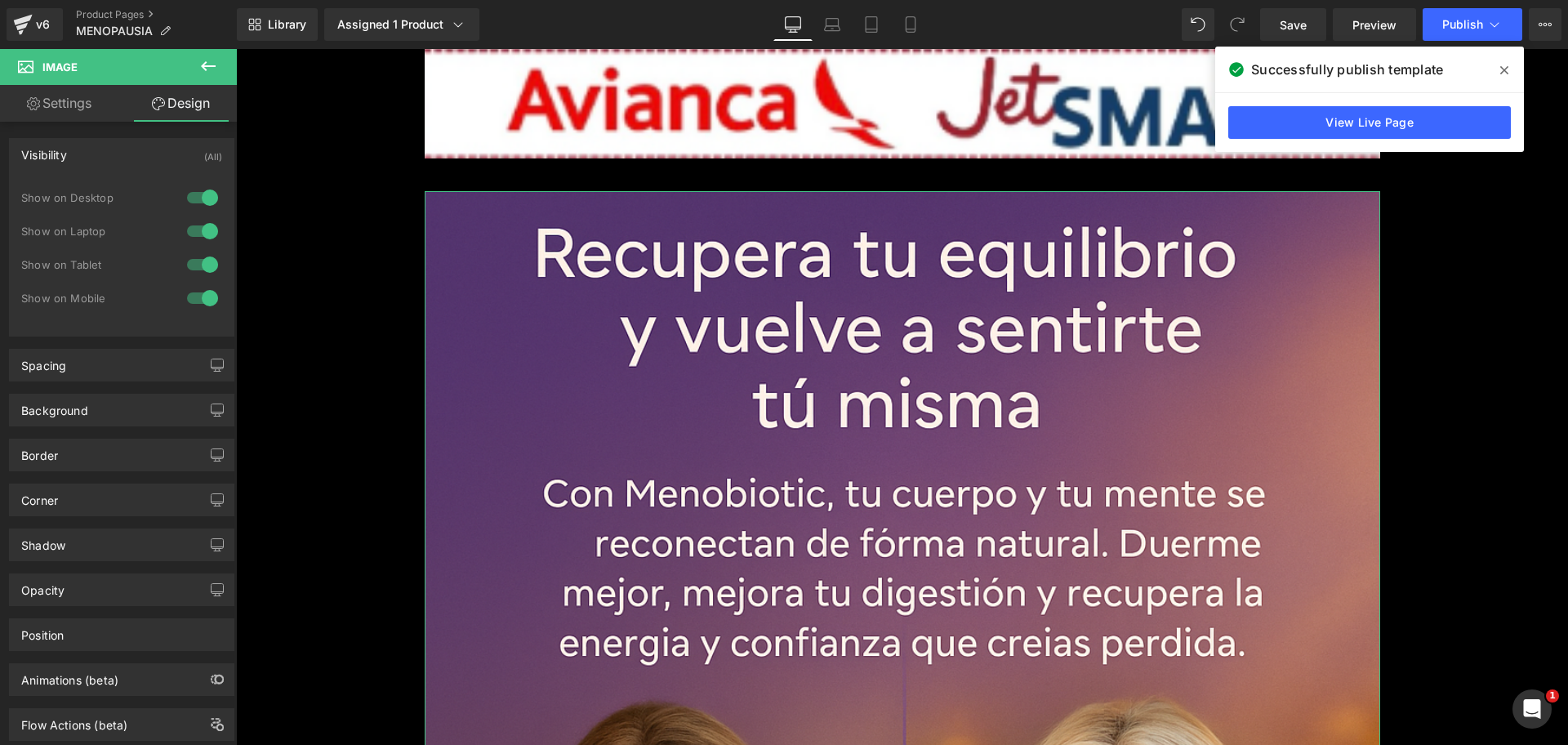
click at [205, 194] on div at bounding box center [202, 197] width 39 height 26
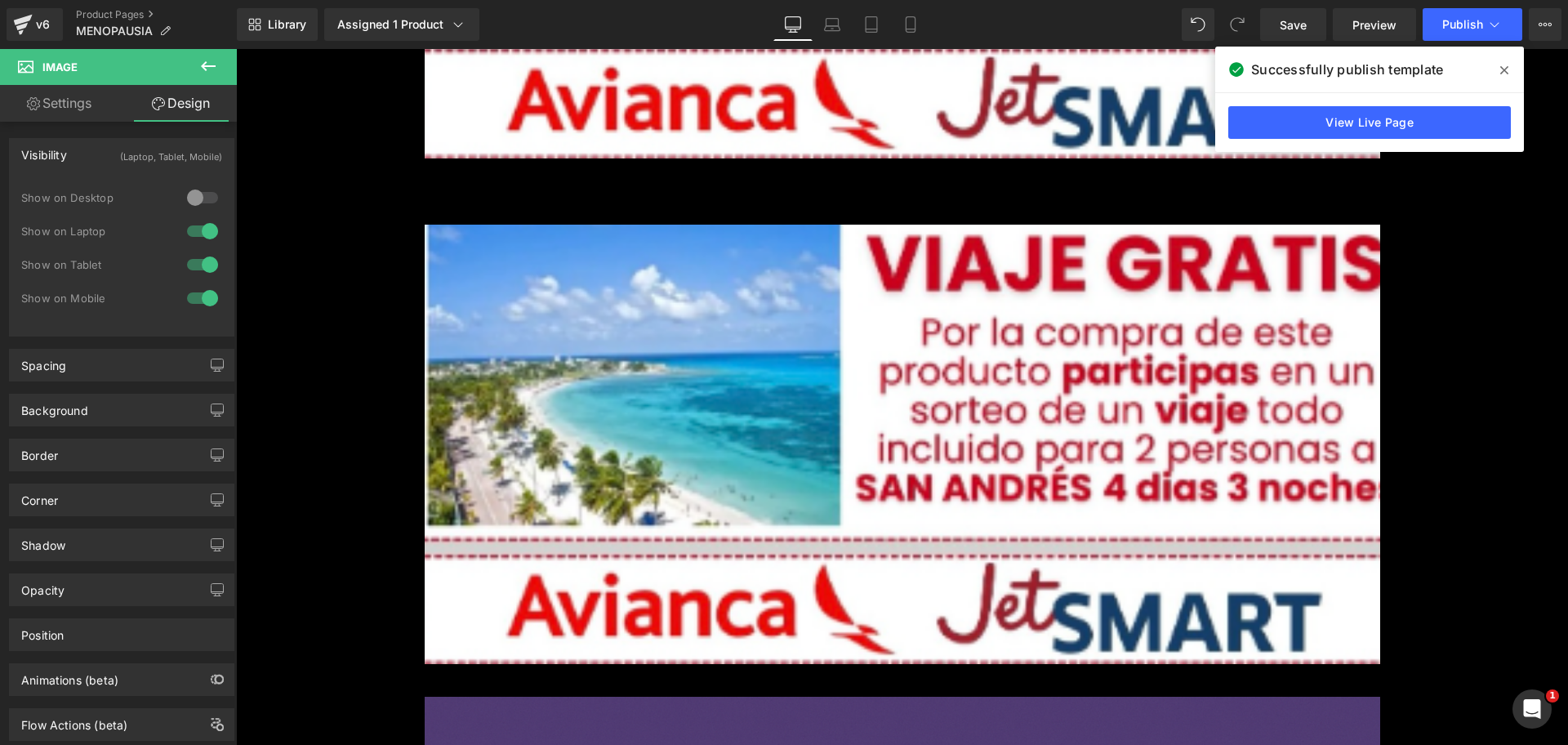
click at [205, 220] on div at bounding box center [202, 231] width 39 height 26
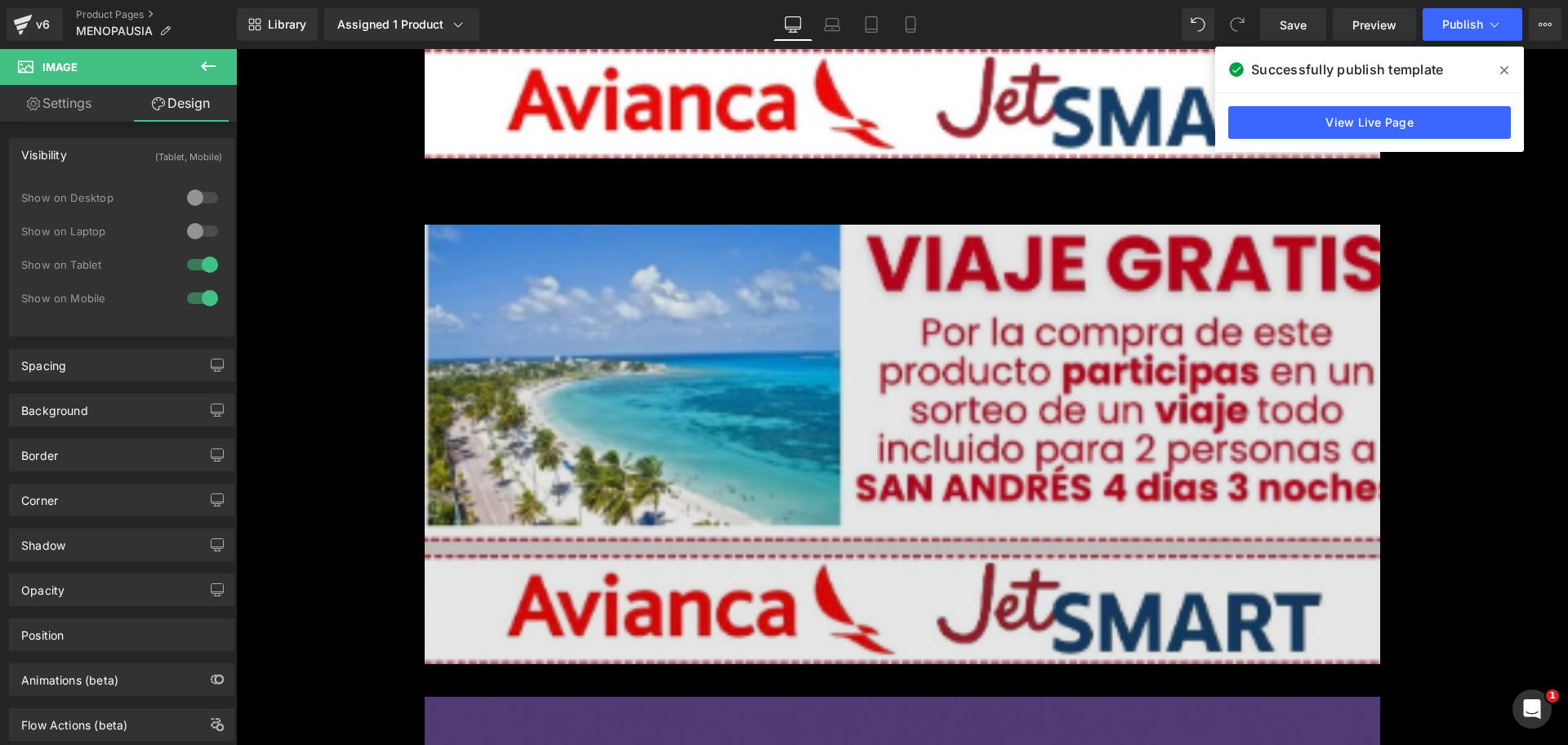
scroll to position [0, 2161]
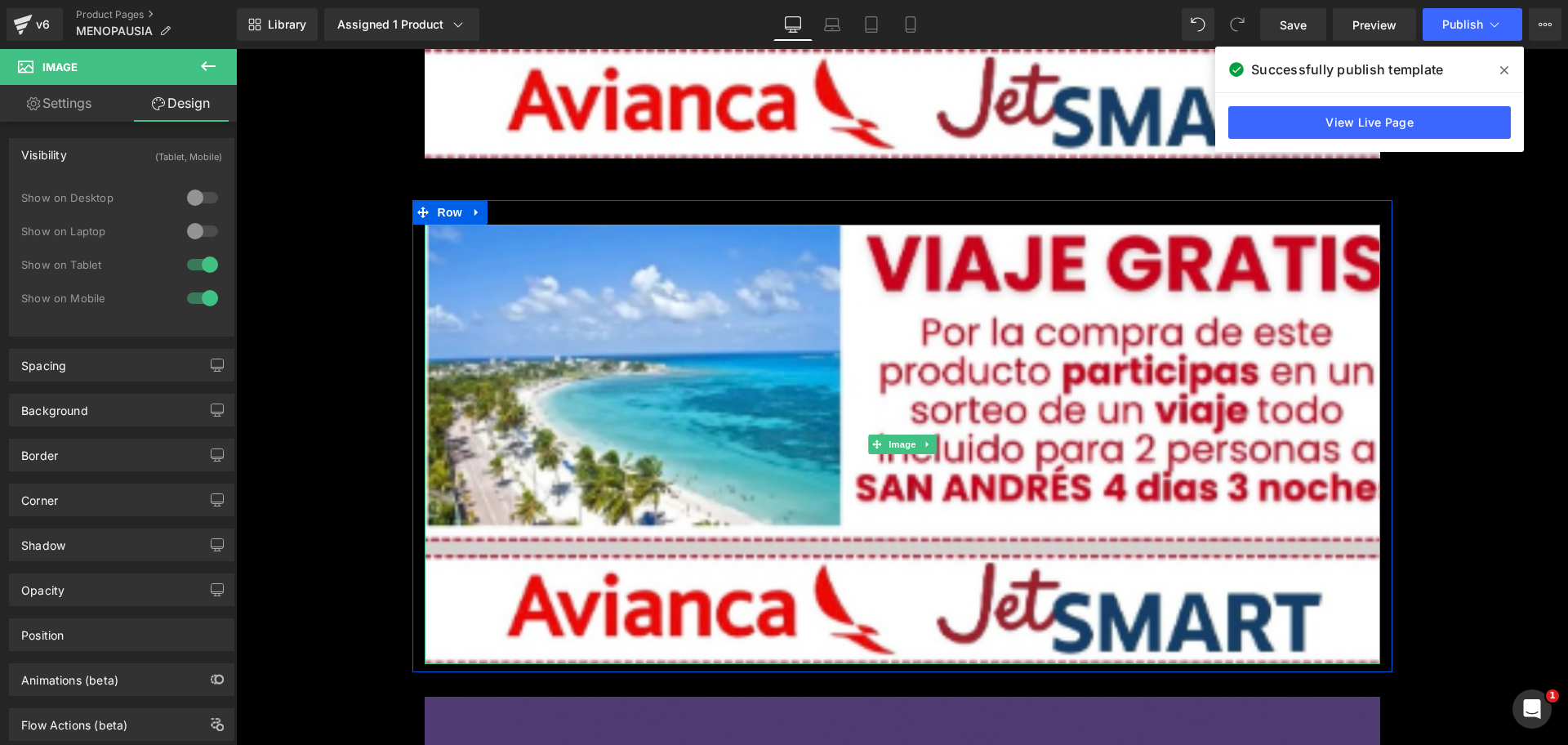
drag, startPoint x: 452, startPoint y: 264, endPoint x: 276, endPoint y: 201, distance: 186.9
click at [450, 264] on img at bounding box center [902, 444] width 956 height 440
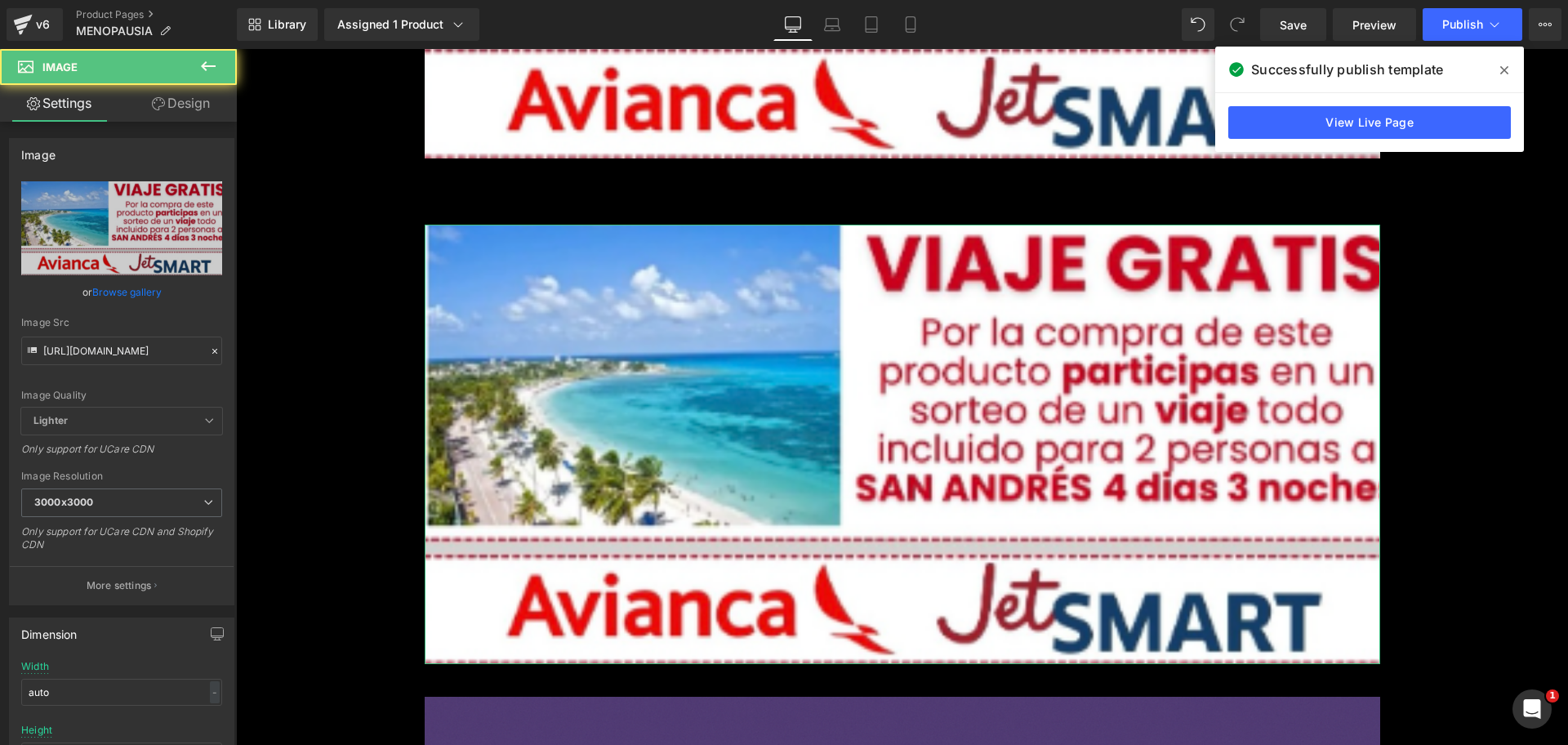
click at [162, 111] on link "Design" at bounding box center [181, 103] width 118 height 37
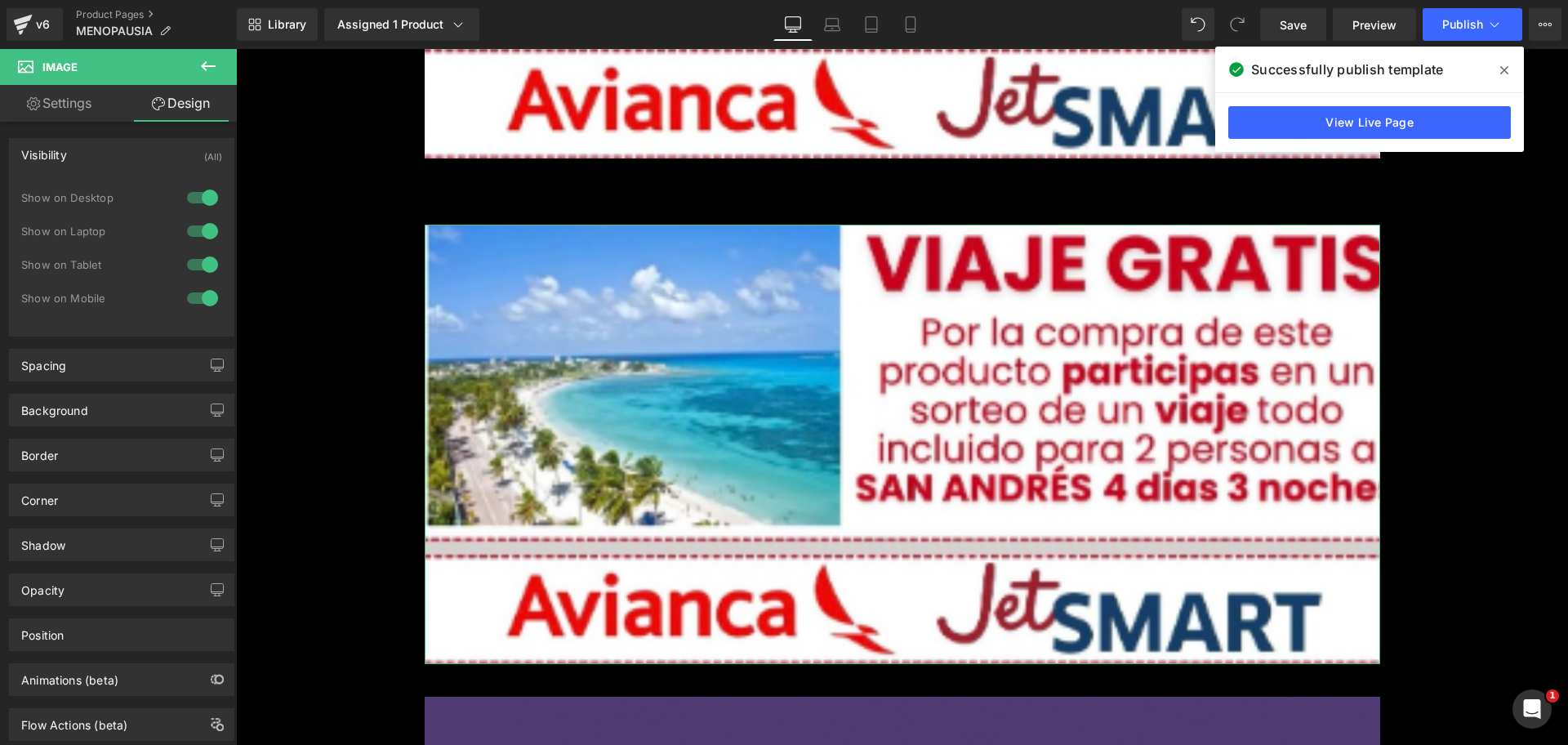
click at [212, 196] on div at bounding box center [202, 197] width 39 height 26
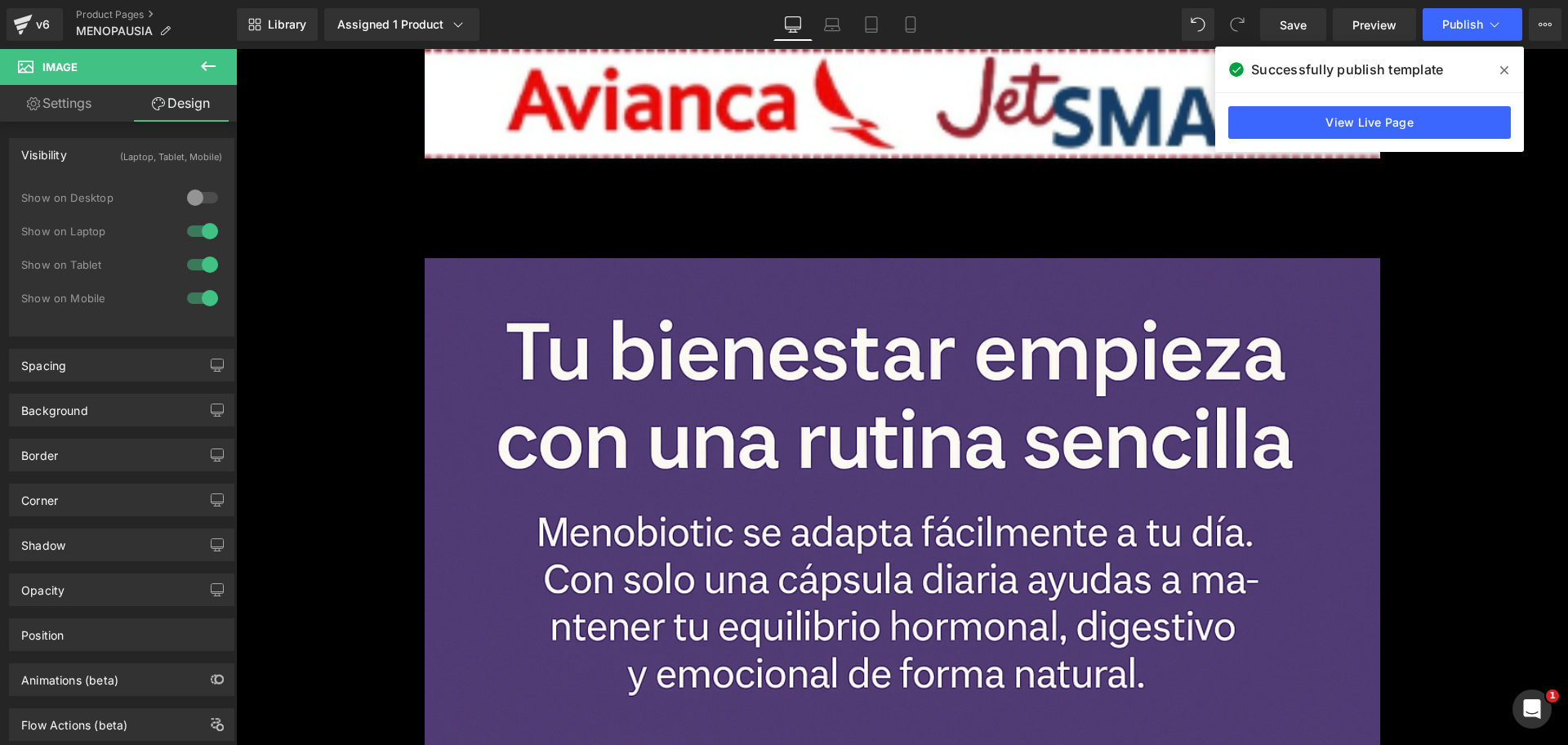
scroll to position [0, 0]
click at [198, 239] on div at bounding box center [202, 231] width 39 height 26
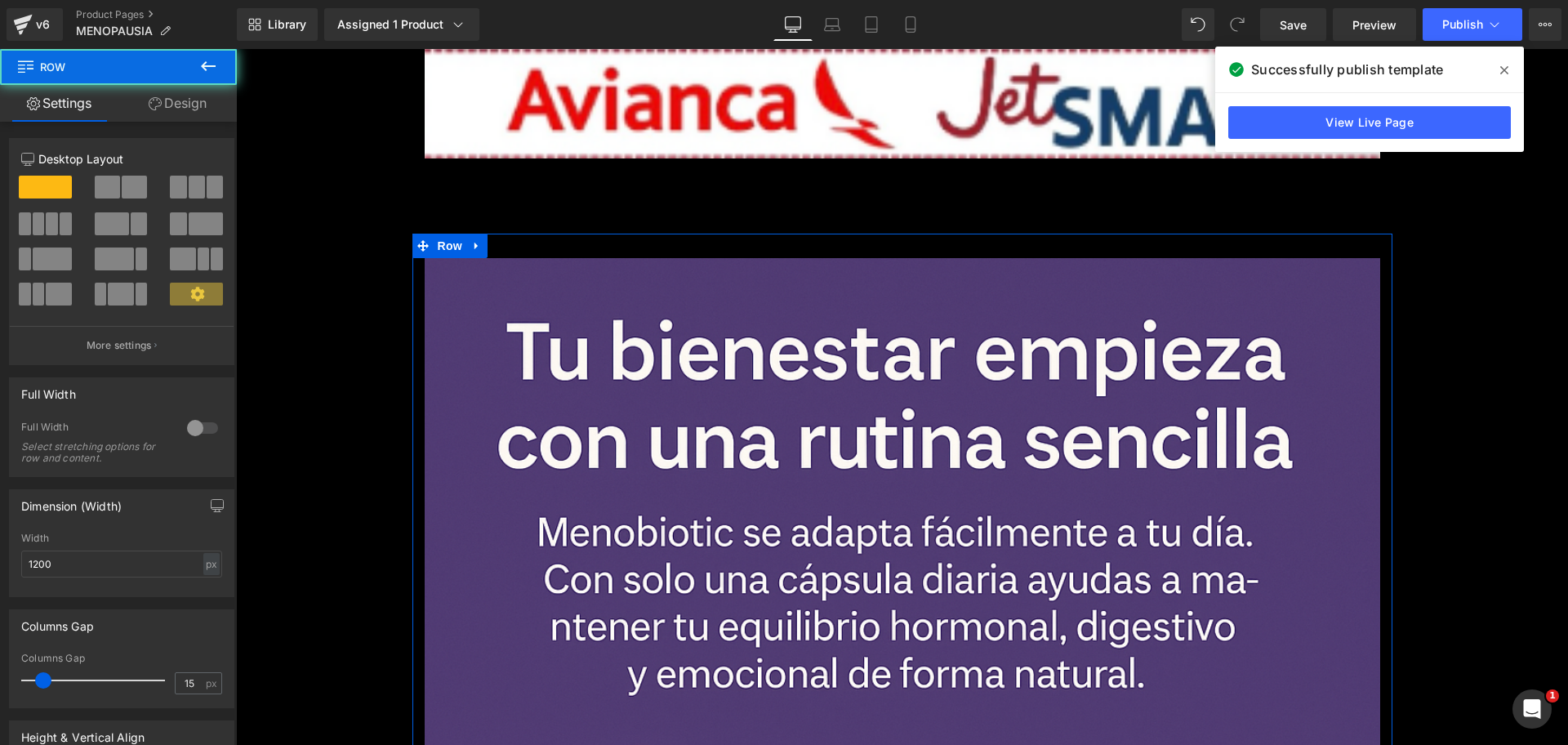
click at [190, 97] on link "Design" at bounding box center [177, 103] width 118 height 37
click at [0, 0] on div "Visibility" at bounding box center [0, 0] width 0 height 0
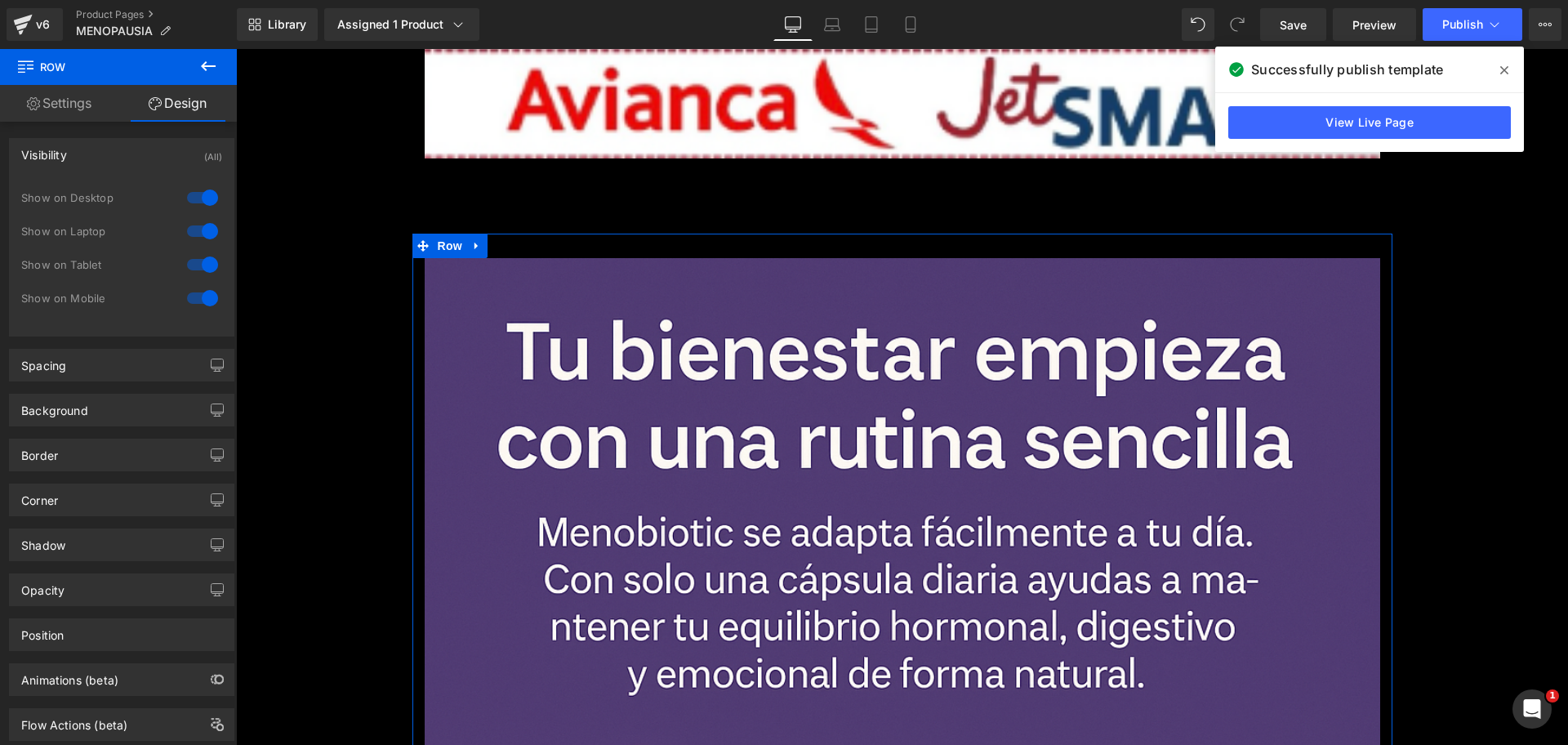
click at [203, 184] on div at bounding box center [202, 197] width 39 height 26
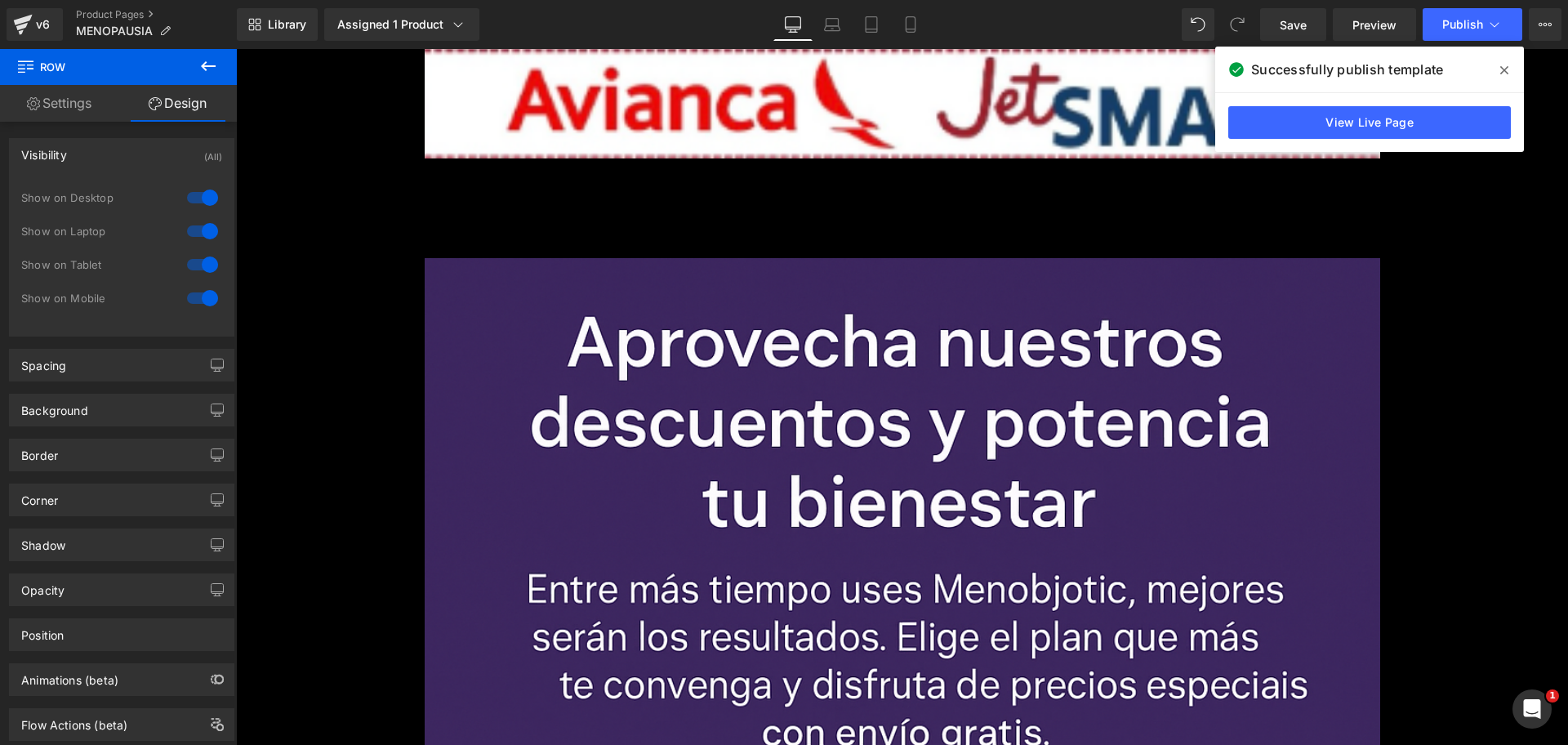
scroll to position [0, 721]
click at [200, 229] on div at bounding box center [202, 231] width 39 height 26
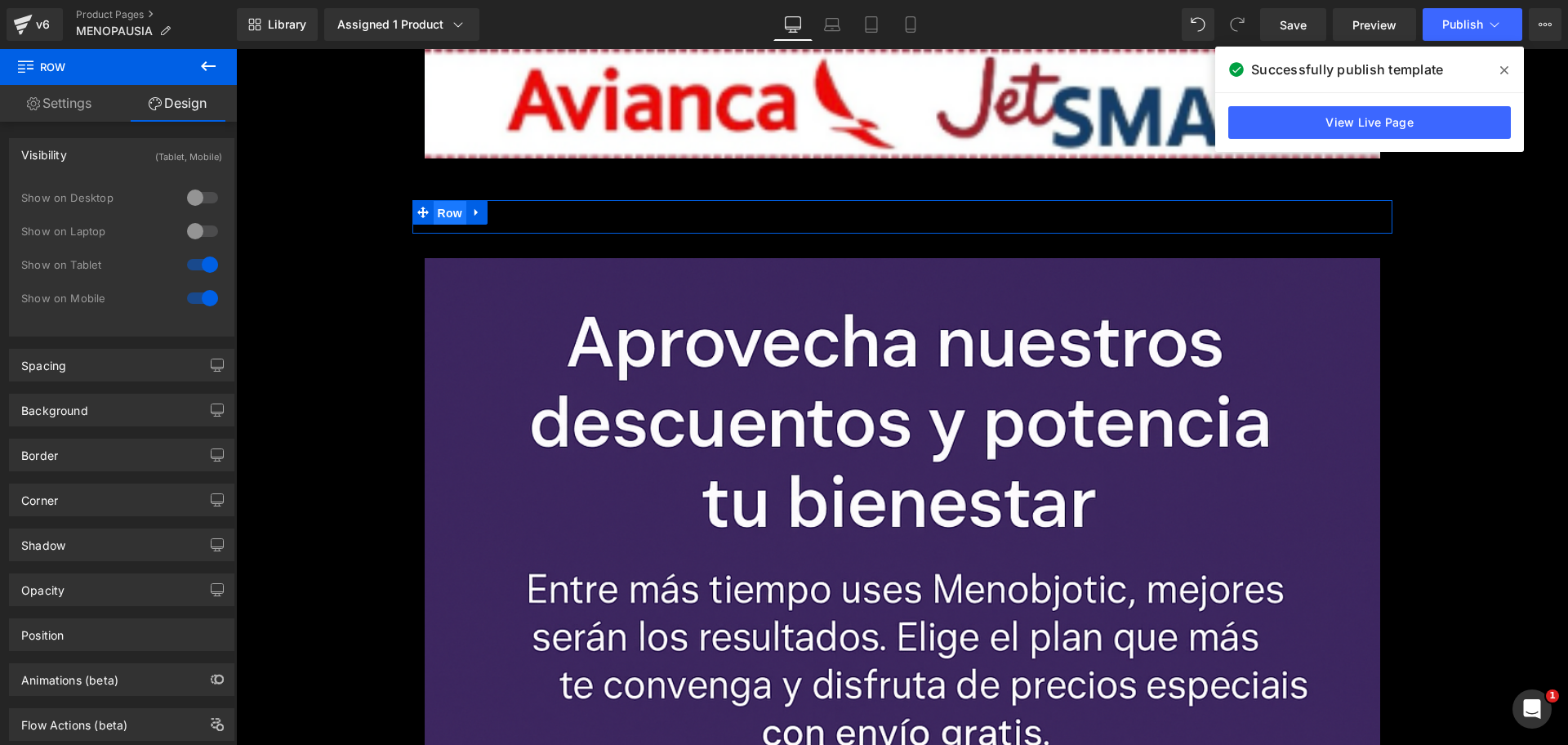
click at [434, 222] on span "Row" at bounding box center [450, 212] width 33 height 24
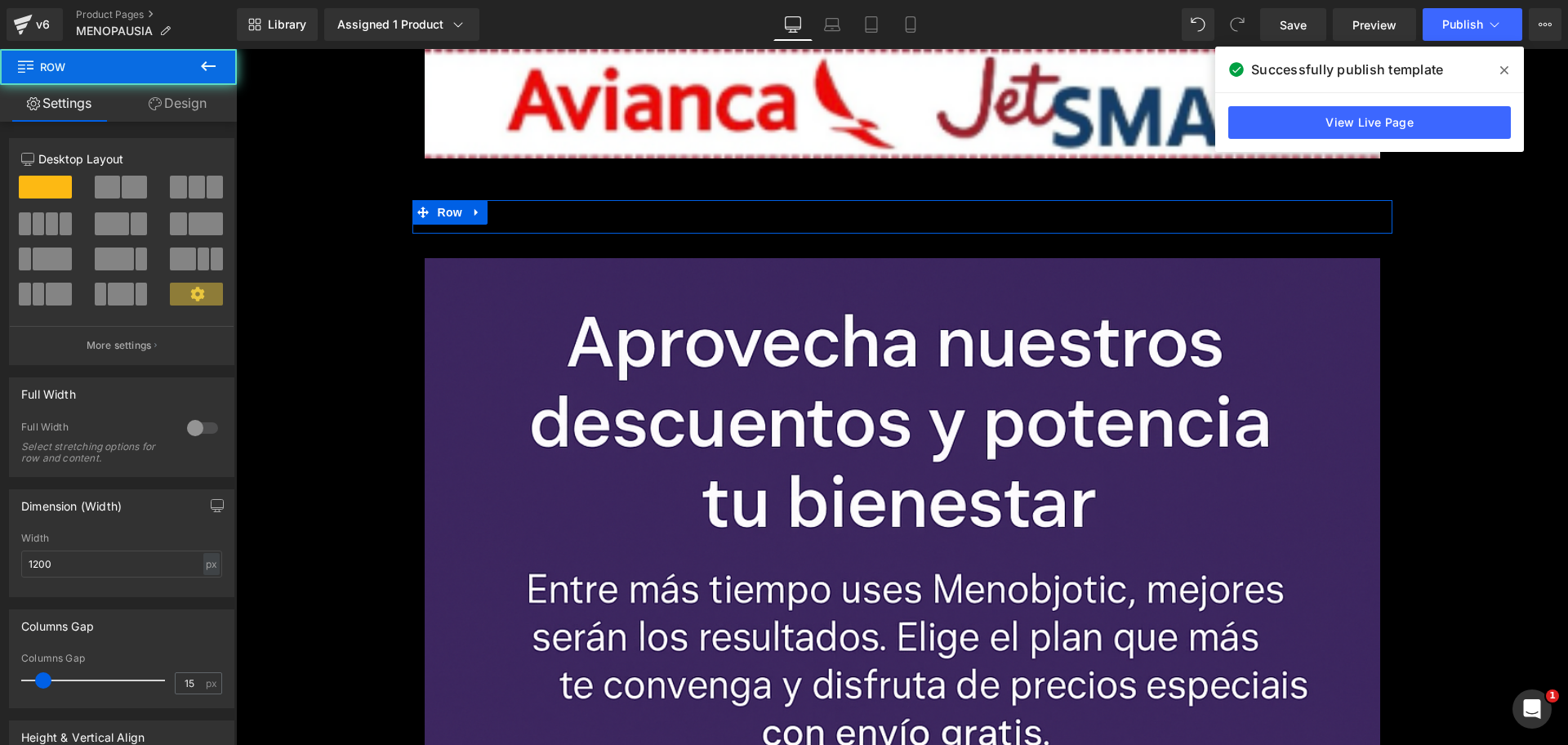
click at [180, 104] on link "Design" at bounding box center [177, 103] width 118 height 37
click at [0, 0] on div "Visibility" at bounding box center [0, 0] width 0 height 0
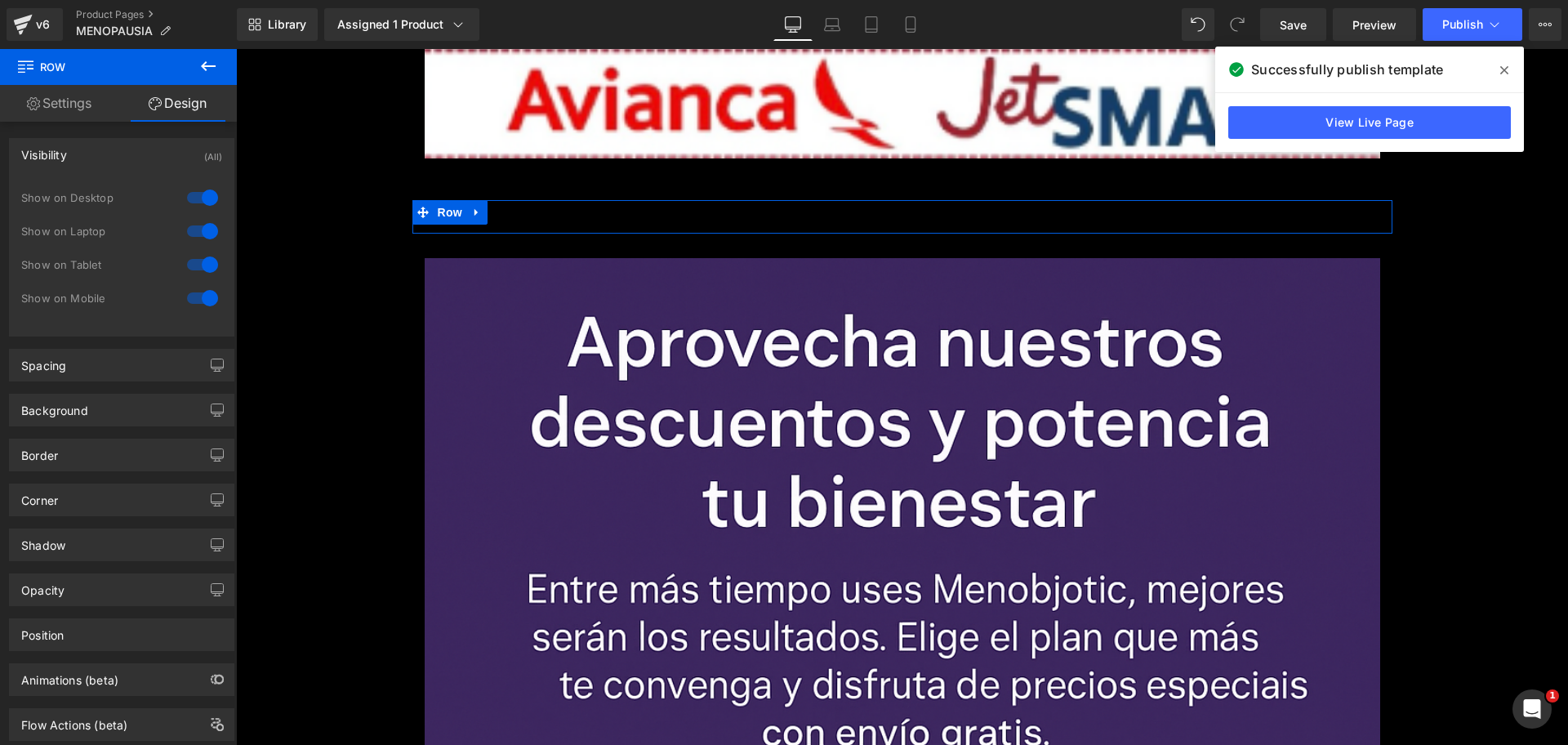
scroll to position [0, 1440]
click at [209, 196] on div at bounding box center [202, 197] width 39 height 26
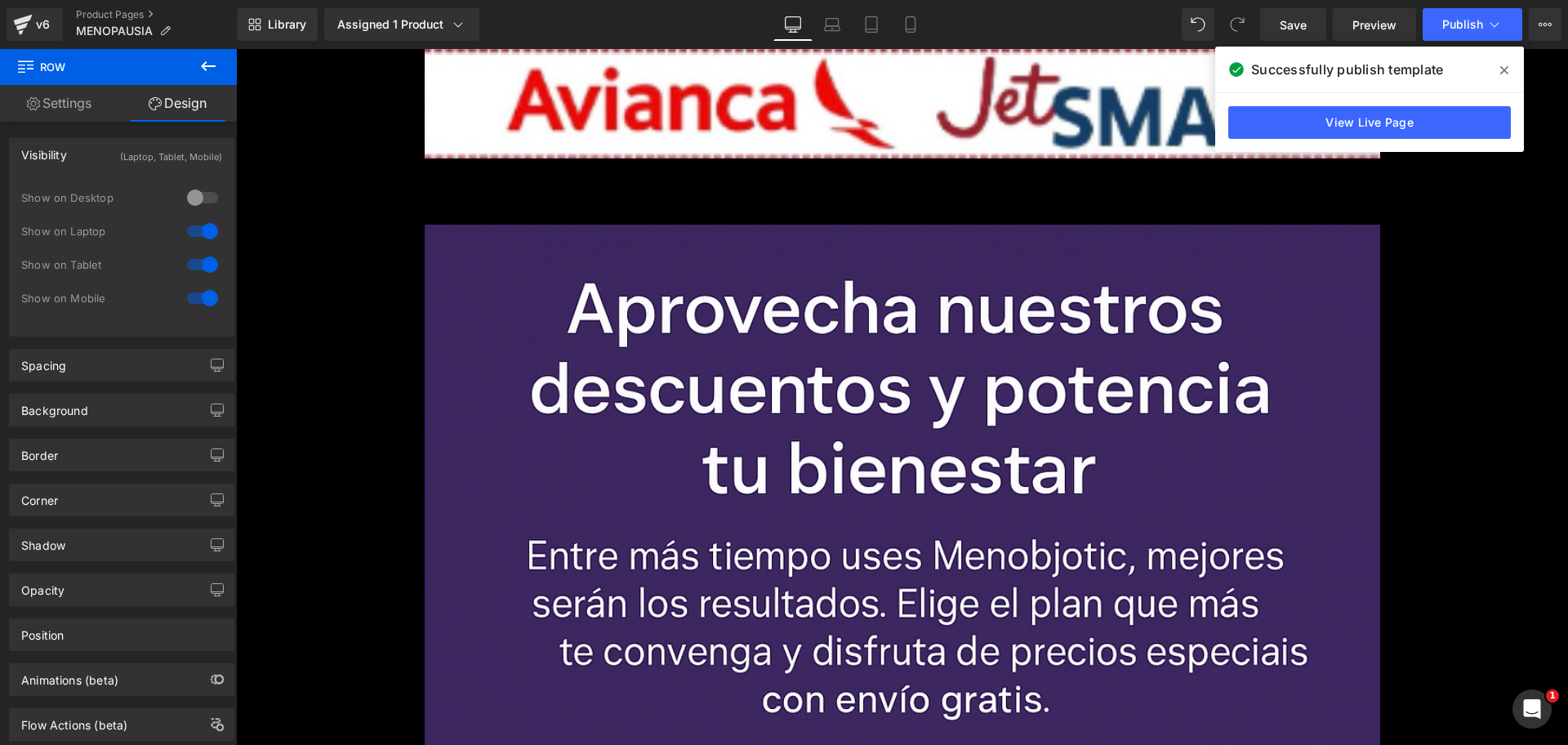
drag, startPoint x: 205, startPoint y: 215, endPoint x: 203, endPoint y: 223, distance: 8.2
click at [203, 215] on div "Show on Desktop" at bounding box center [121, 206] width 201 height 33
click at [203, 229] on div at bounding box center [202, 231] width 39 height 26
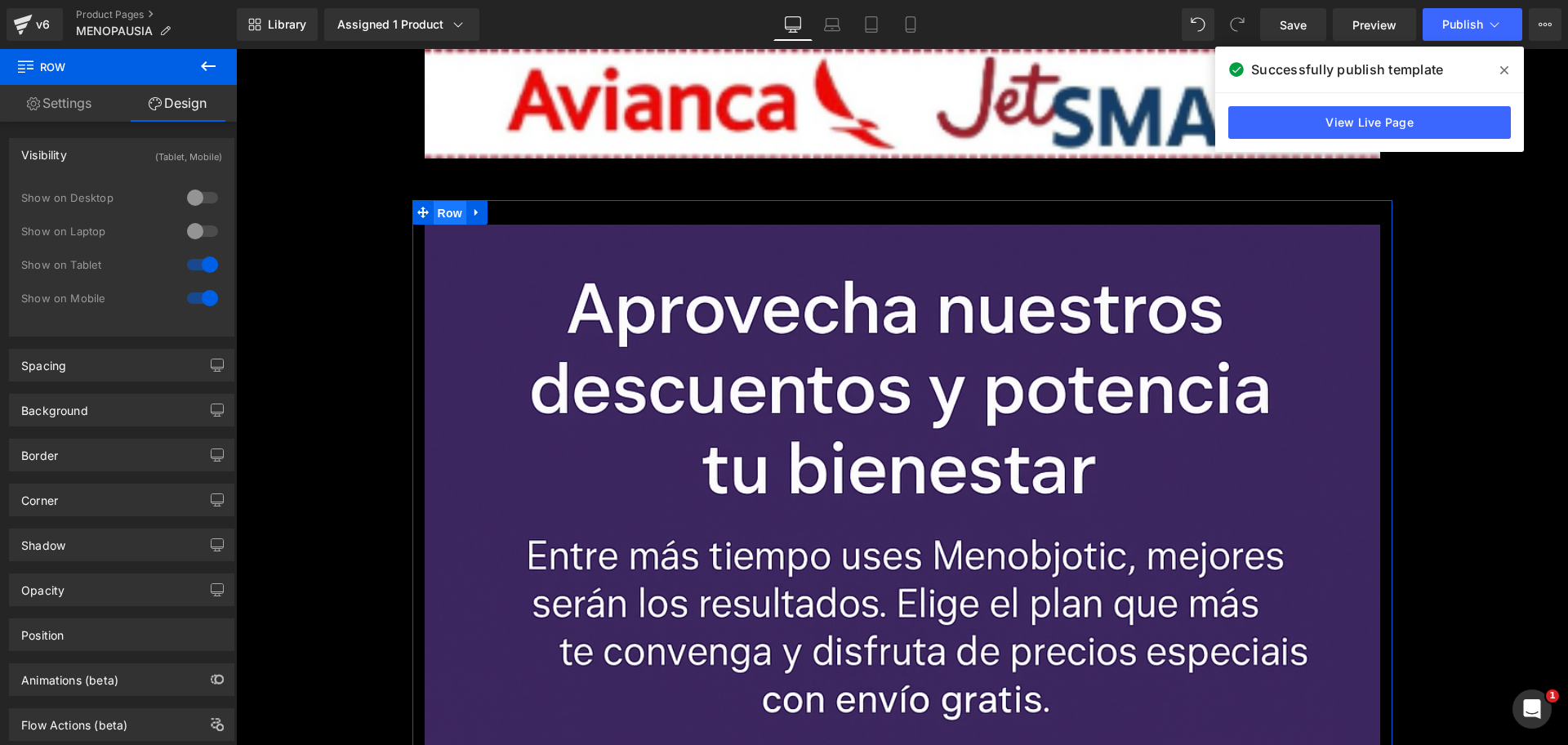
click at [434, 217] on span "Row" at bounding box center [450, 212] width 33 height 24
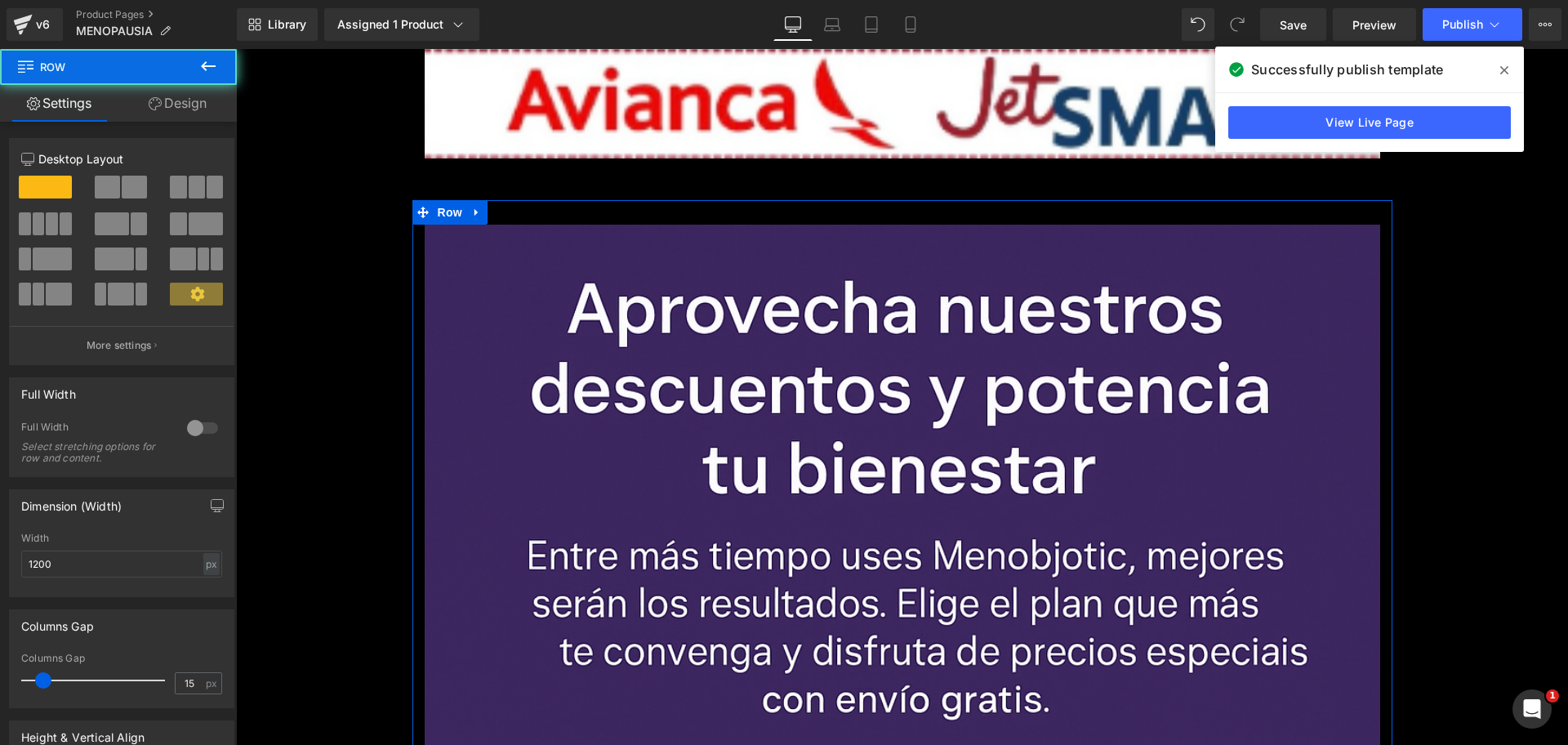
scroll to position [0, 2161]
drag, startPoint x: 207, startPoint y: 99, endPoint x: 220, endPoint y: 191, distance: 92.9
click at [207, 99] on link "Design" at bounding box center [177, 103] width 118 height 37
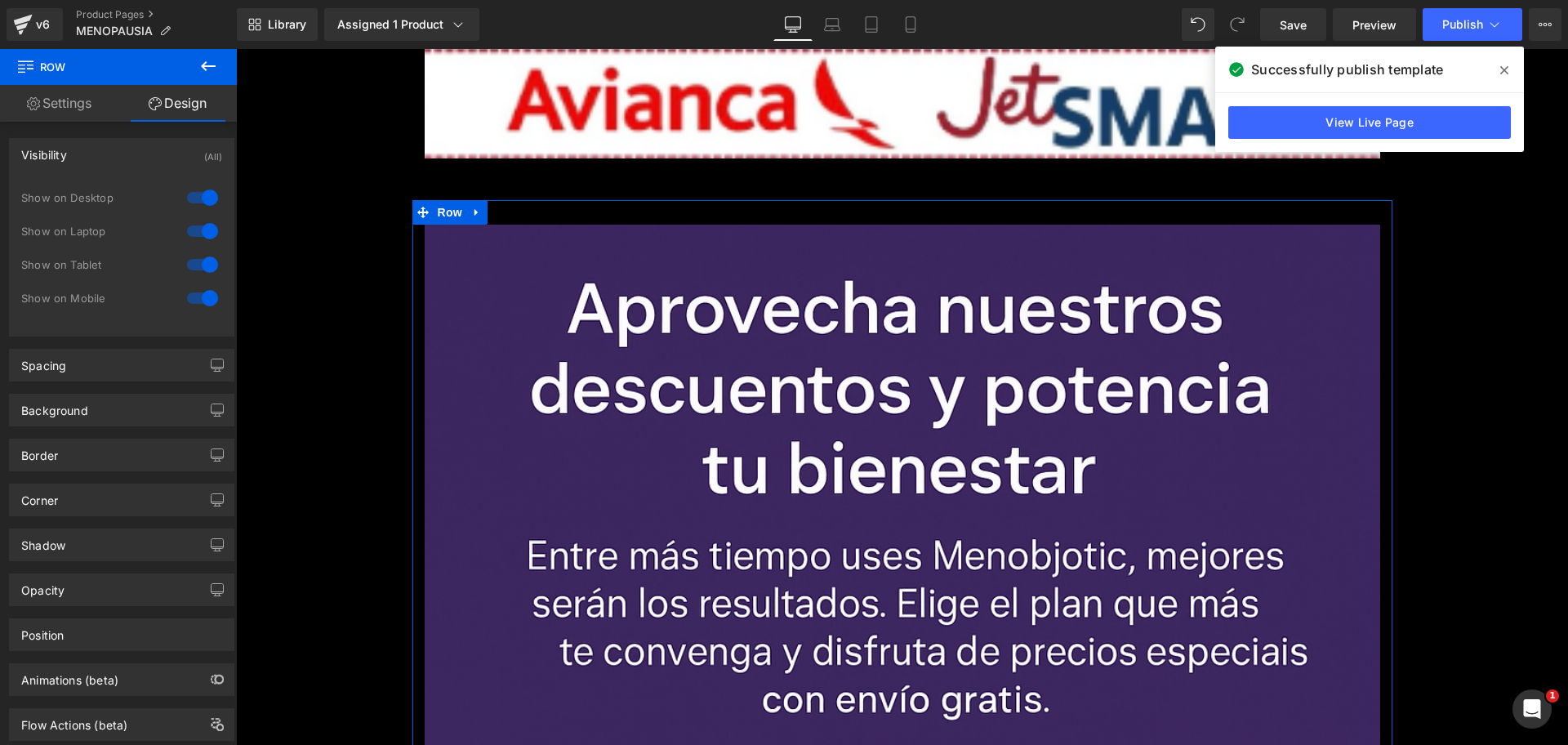
drag, startPoint x: 206, startPoint y: 175, endPoint x: 202, endPoint y: 197, distance: 22.4
click at [206, 175] on div "Visibility (All) 0|0|0|0 1 Show on Desktop 1 Show on Laptop 1 Show on Tablet 1 …" at bounding box center [121, 237] width 225 height 198
click at [202, 198] on div at bounding box center [202, 197] width 39 height 26
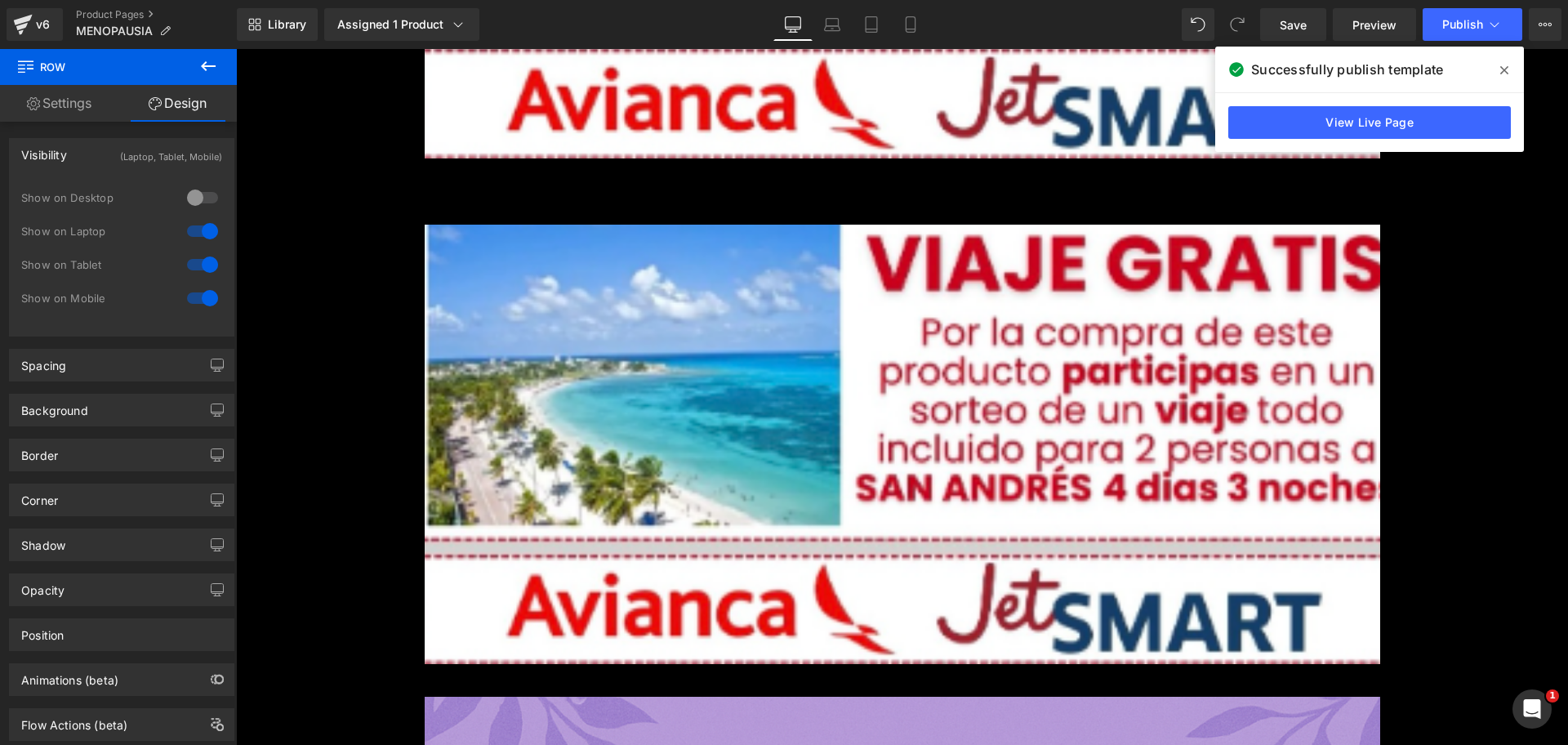
click at [202, 240] on div at bounding box center [202, 231] width 39 height 26
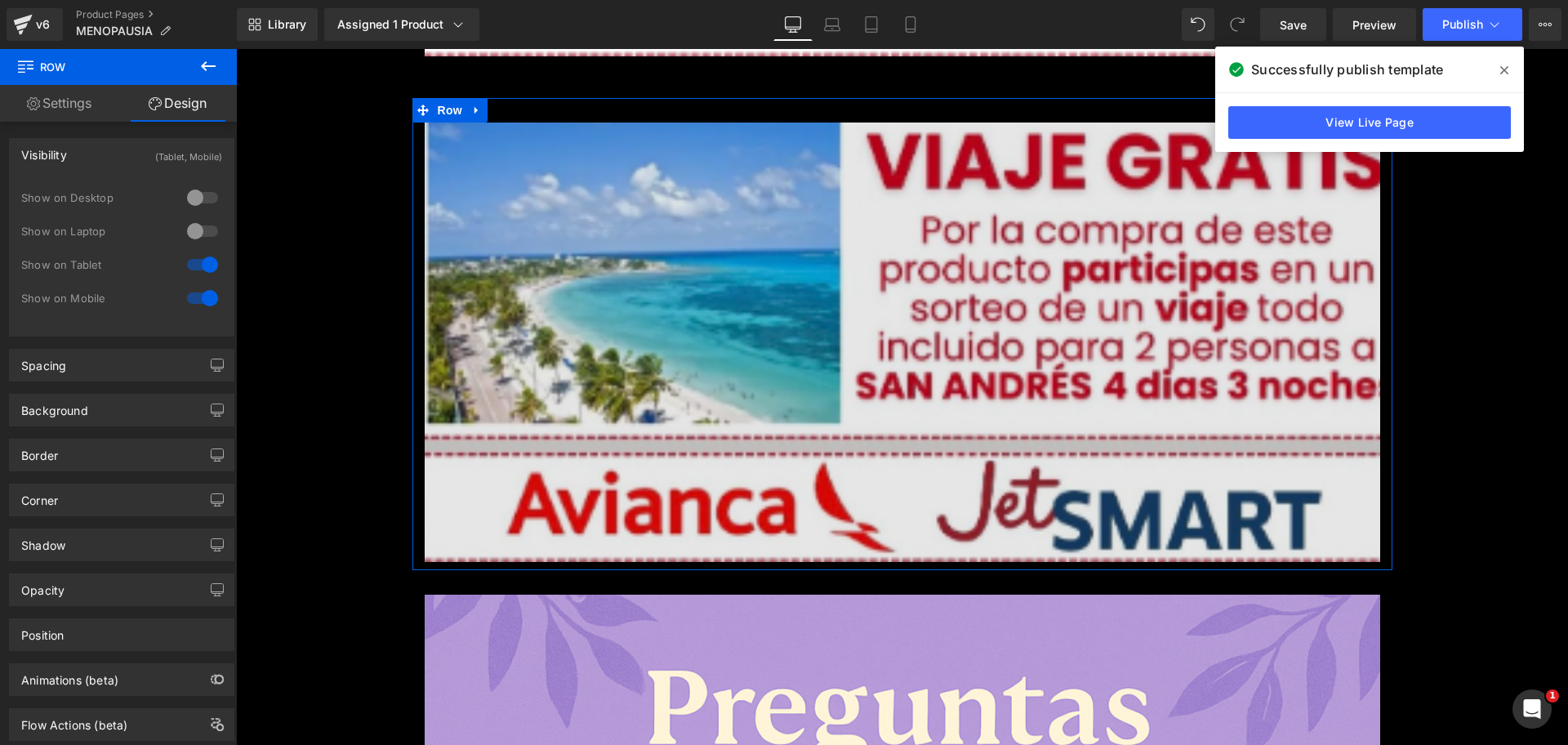
scroll to position [0, 0]
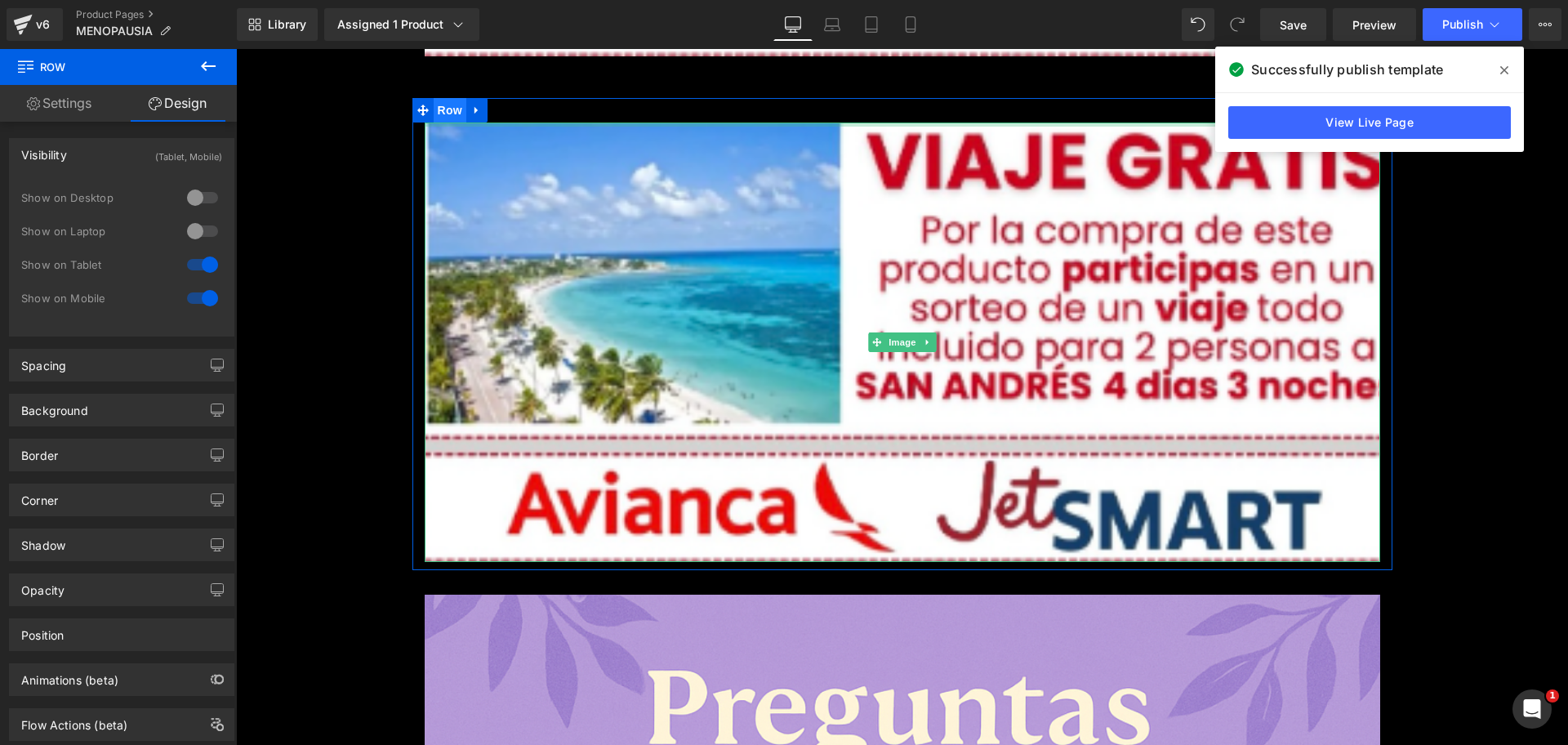
click at [434, 120] on span "Row" at bounding box center [450, 109] width 33 height 24
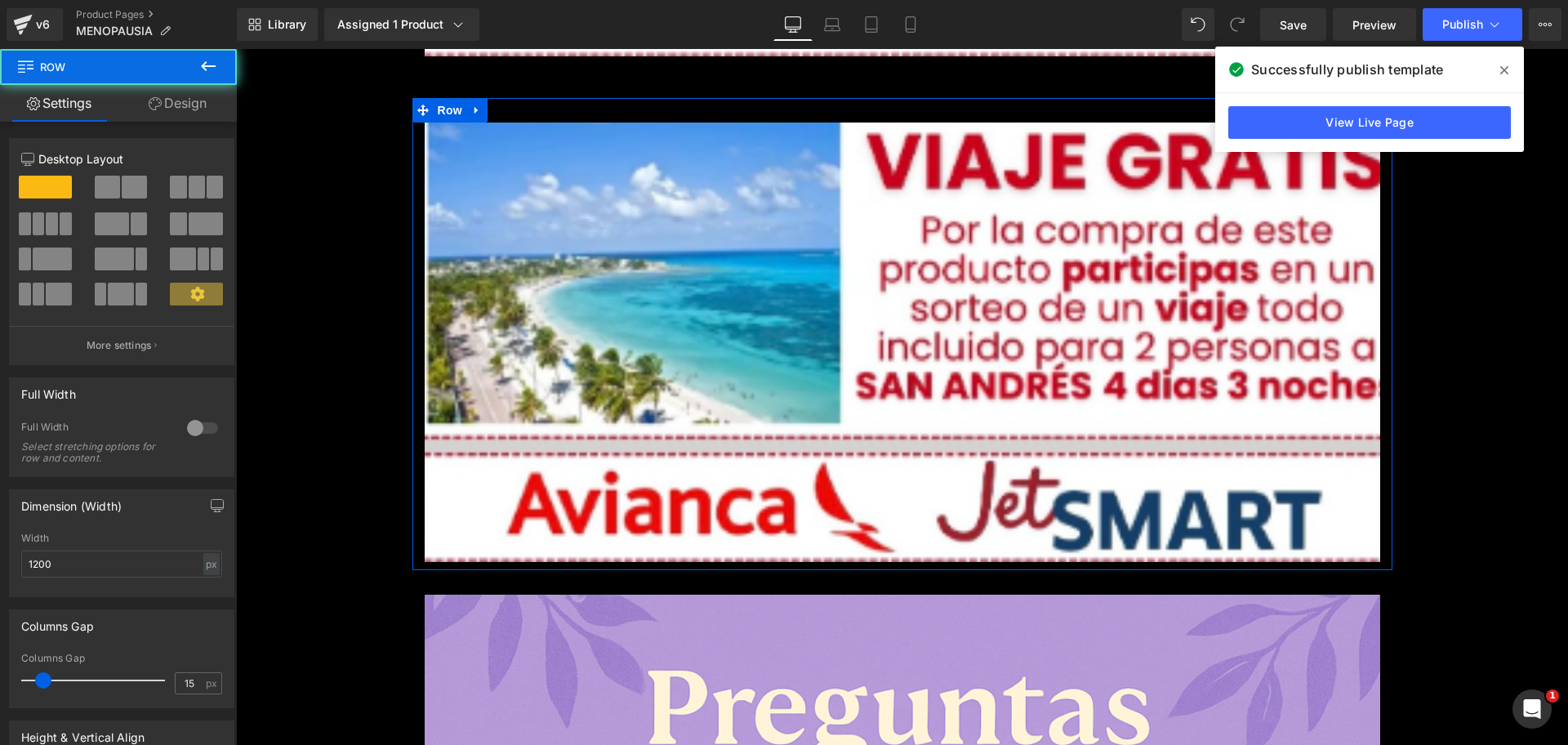
click at [206, 92] on link "Design" at bounding box center [177, 103] width 118 height 37
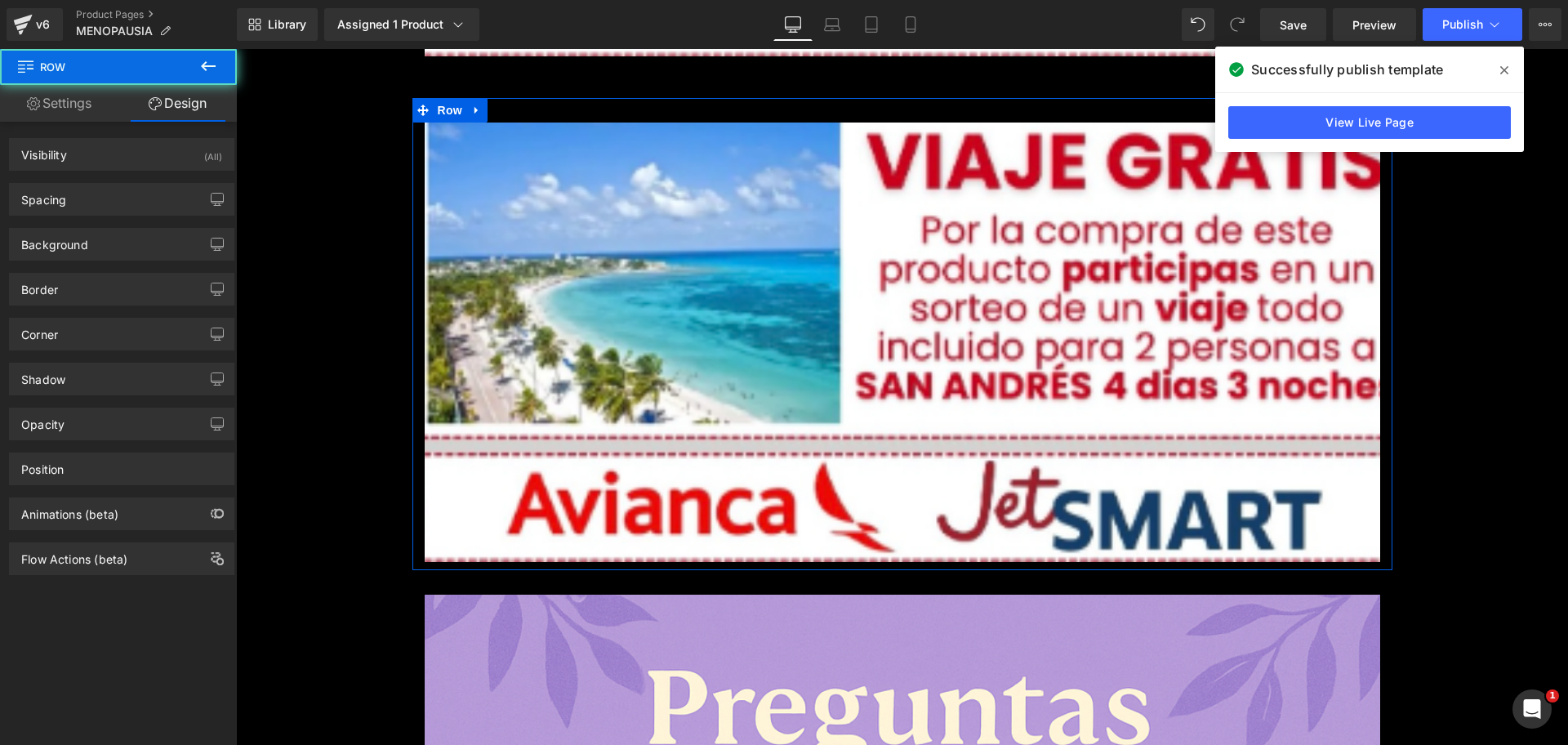
click at [206, 152] on div "(All)" at bounding box center [213, 153] width 18 height 27
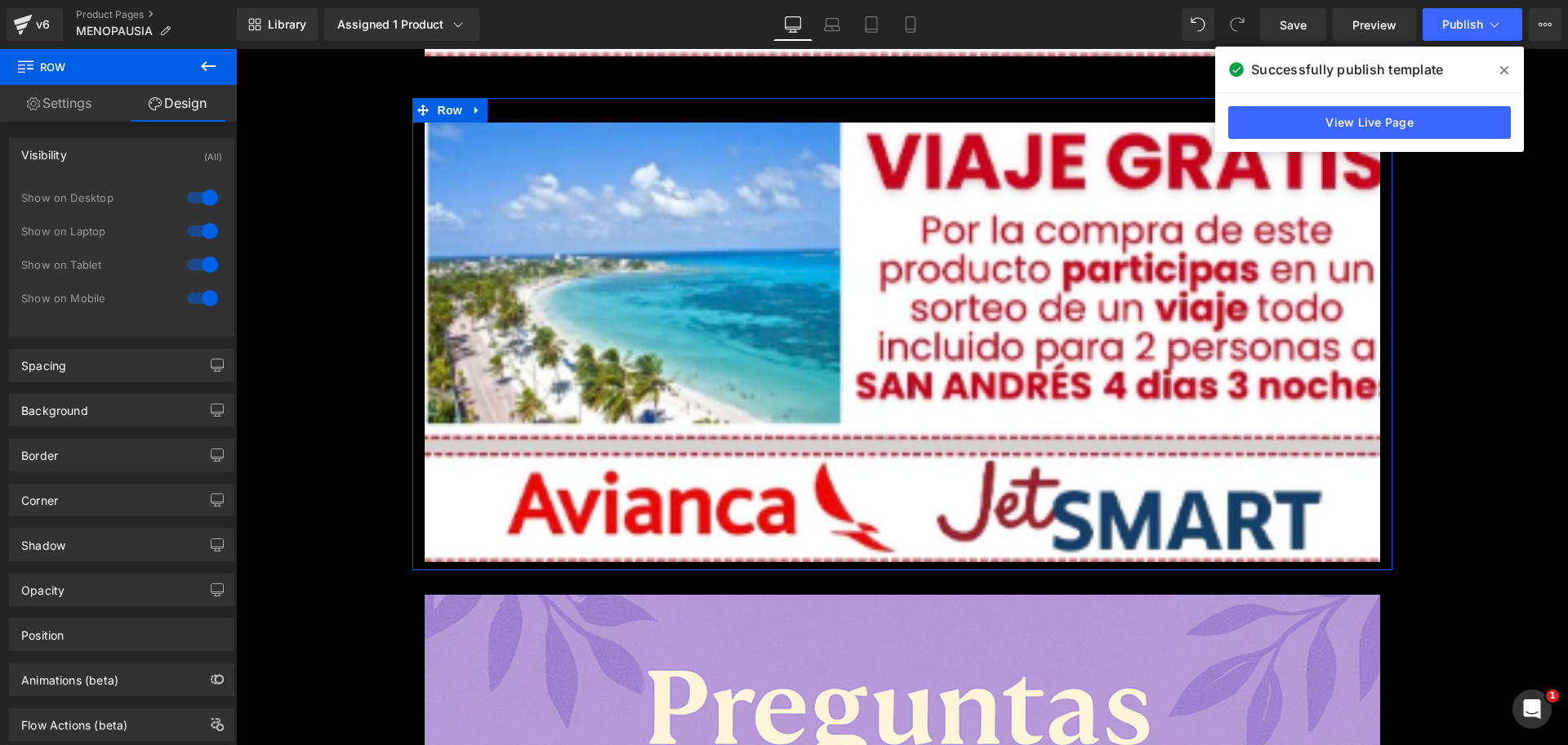
click at [197, 206] on div at bounding box center [202, 197] width 39 height 26
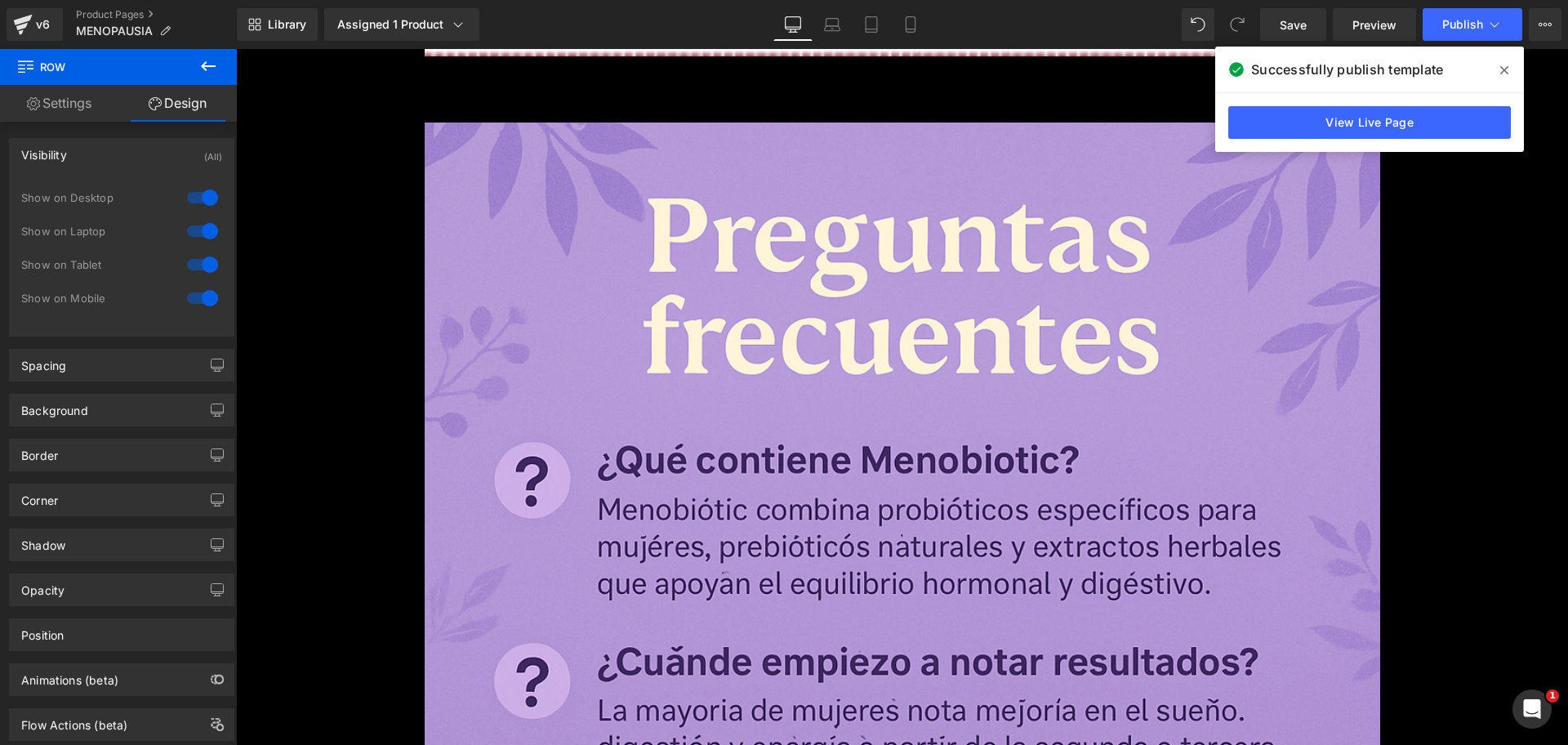
scroll to position [0, 721]
click at [203, 212] on div "Show on Desktop" at bounding box center [121, 206] width 201 height 33
click at [210, 216] on div "Show on Desktop" at bounding box center [121, 206] width 201 height 33
click at [203, 219] on div "0 Show on Desktop 1 Show on Laptop 1 Show on Tablet 1 Show on Mobile" at bounding box center [121, 252] width 201 height 142
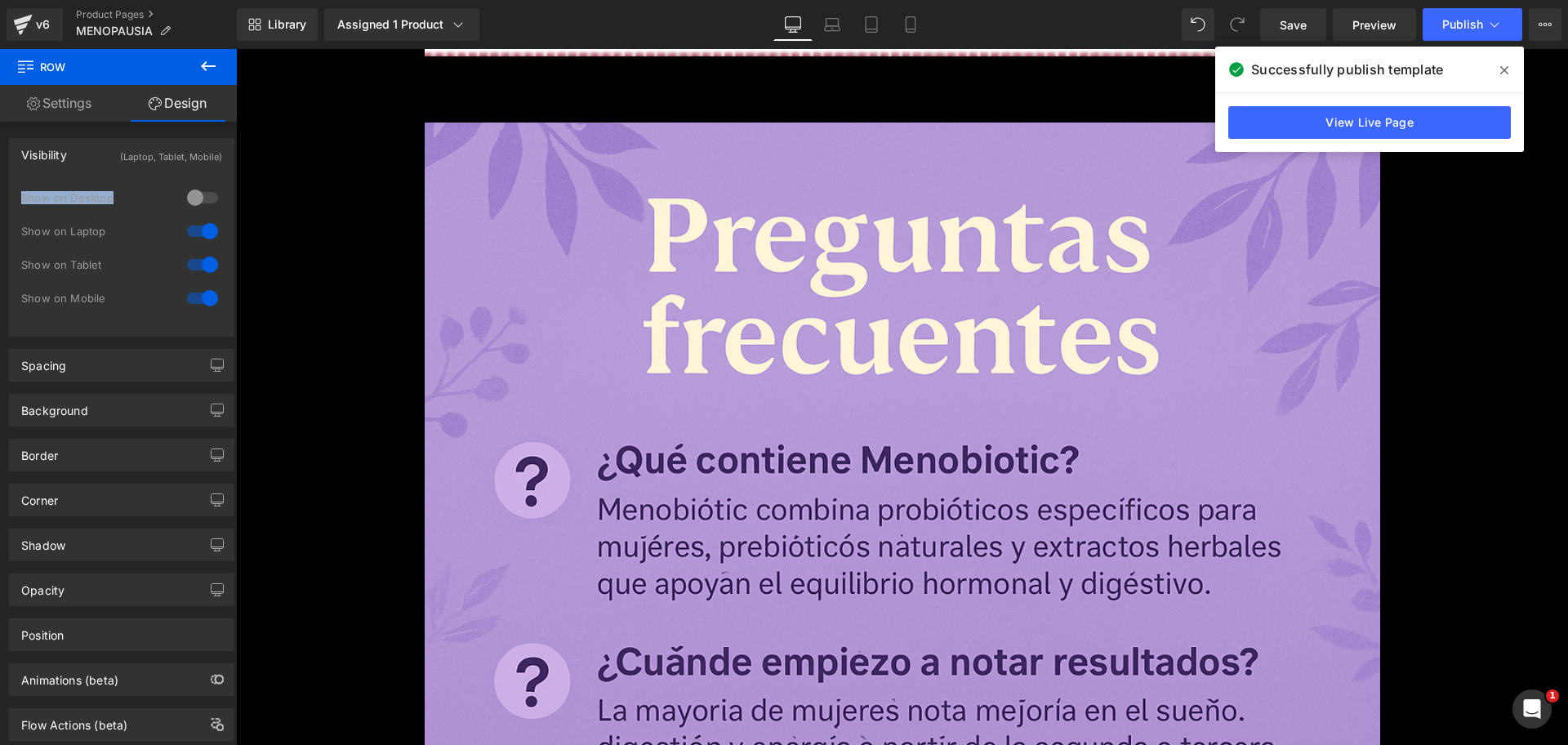
click at [203, 221] on div at bounding box center [202, 231] width 39 height 26
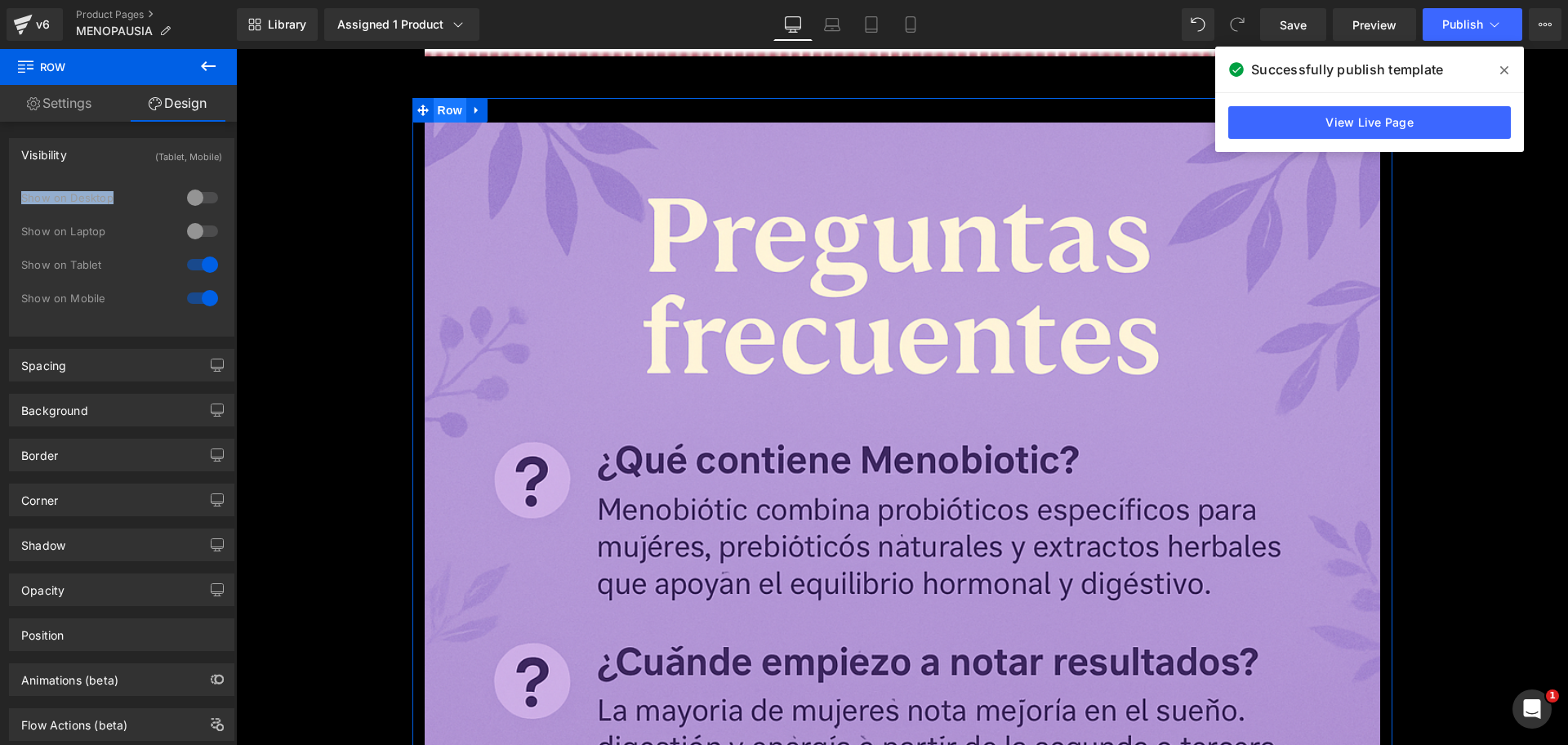
click at [449, 115] on span "Row" at bounding box center [450, 109] width 33 height 24
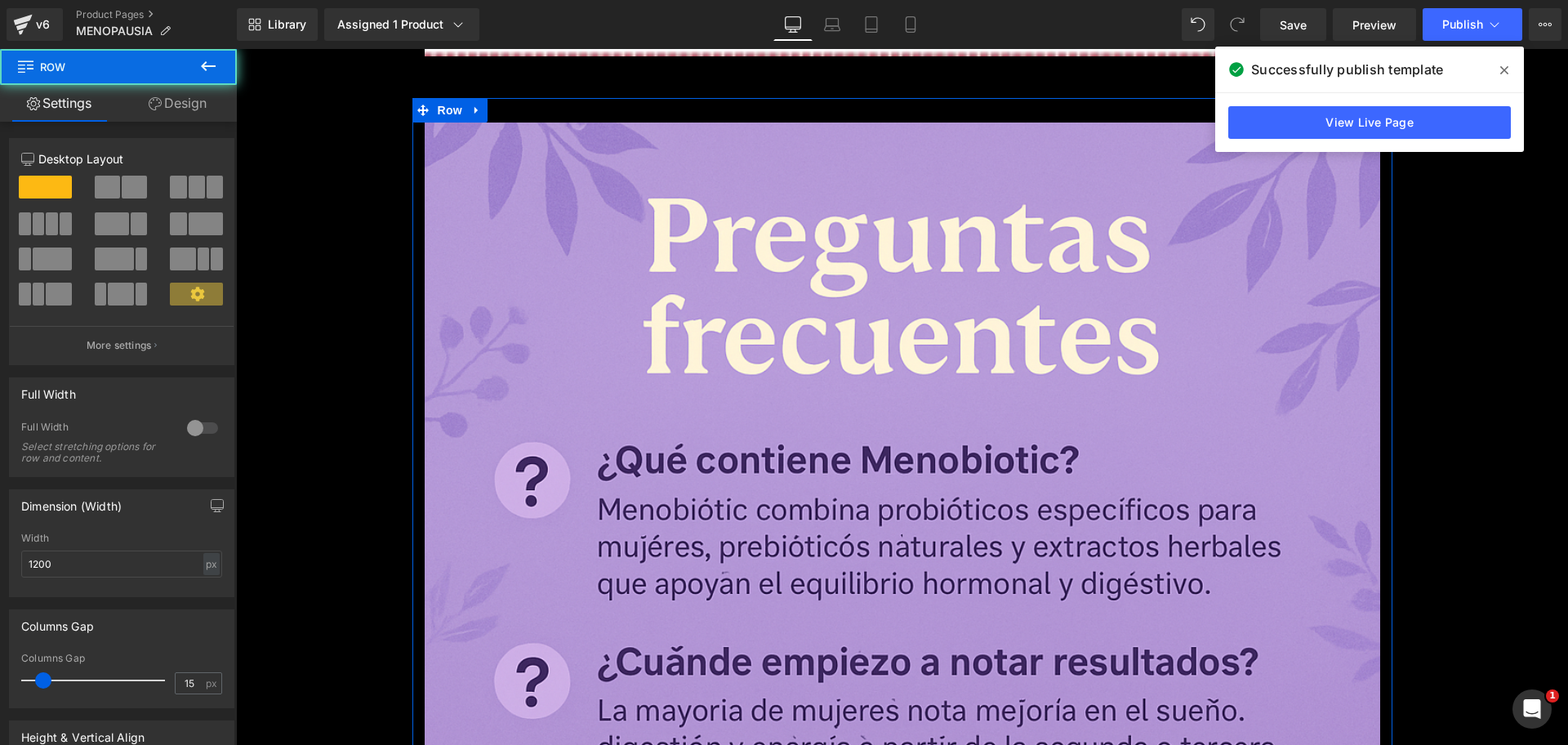
scroll to position [0, 1440]
click at [190, 107] on link "Design" at bounding box center [177, 103] width 118 height 37
click at [0, 0] on div "Visibility" at bounding box center [0, 0] width 0 height 0
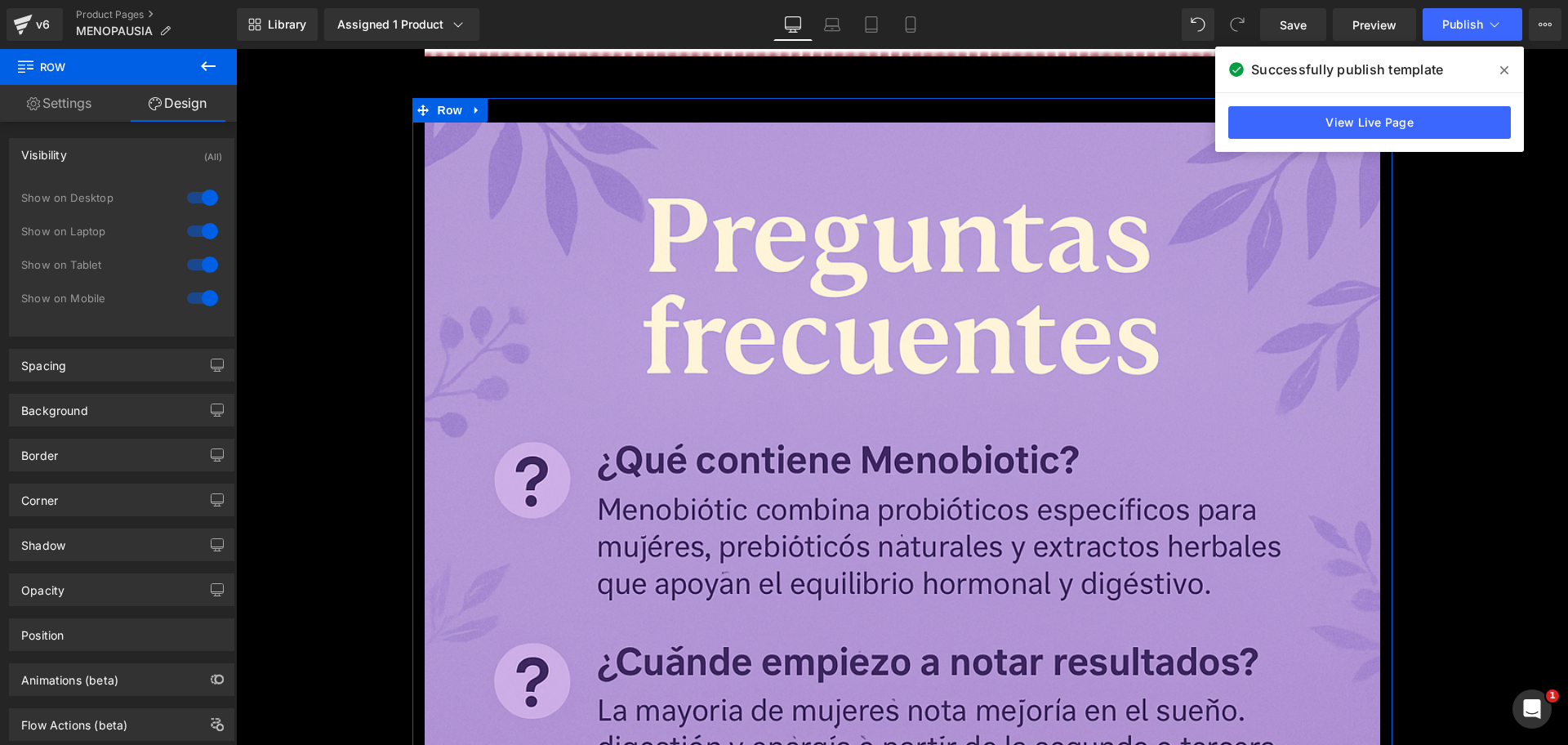
click at [203, 203] on div at bounding box center [202, 197] width 39 height 26
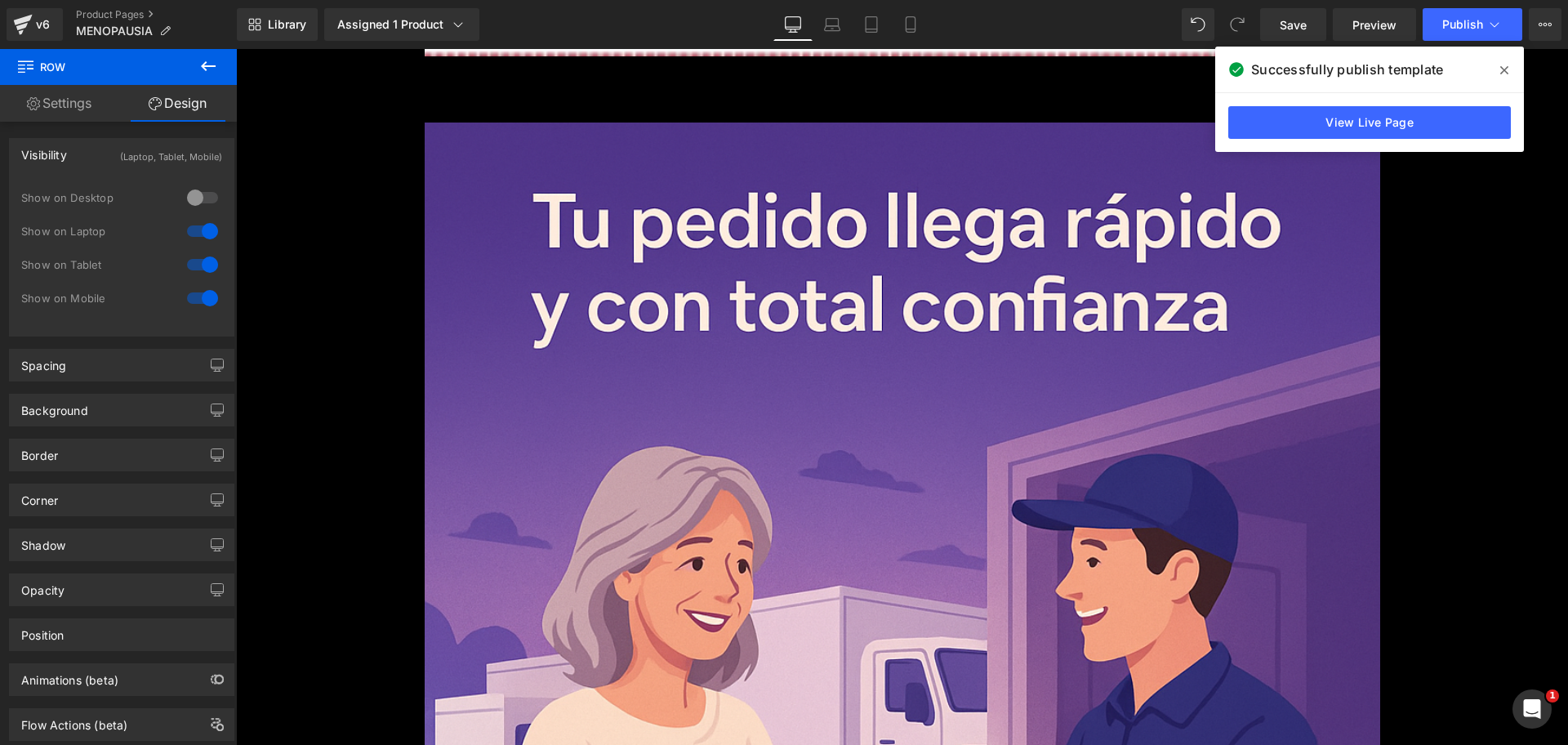
click at [203, 229] on div at bounding box center [202, 231] width 39 height 26
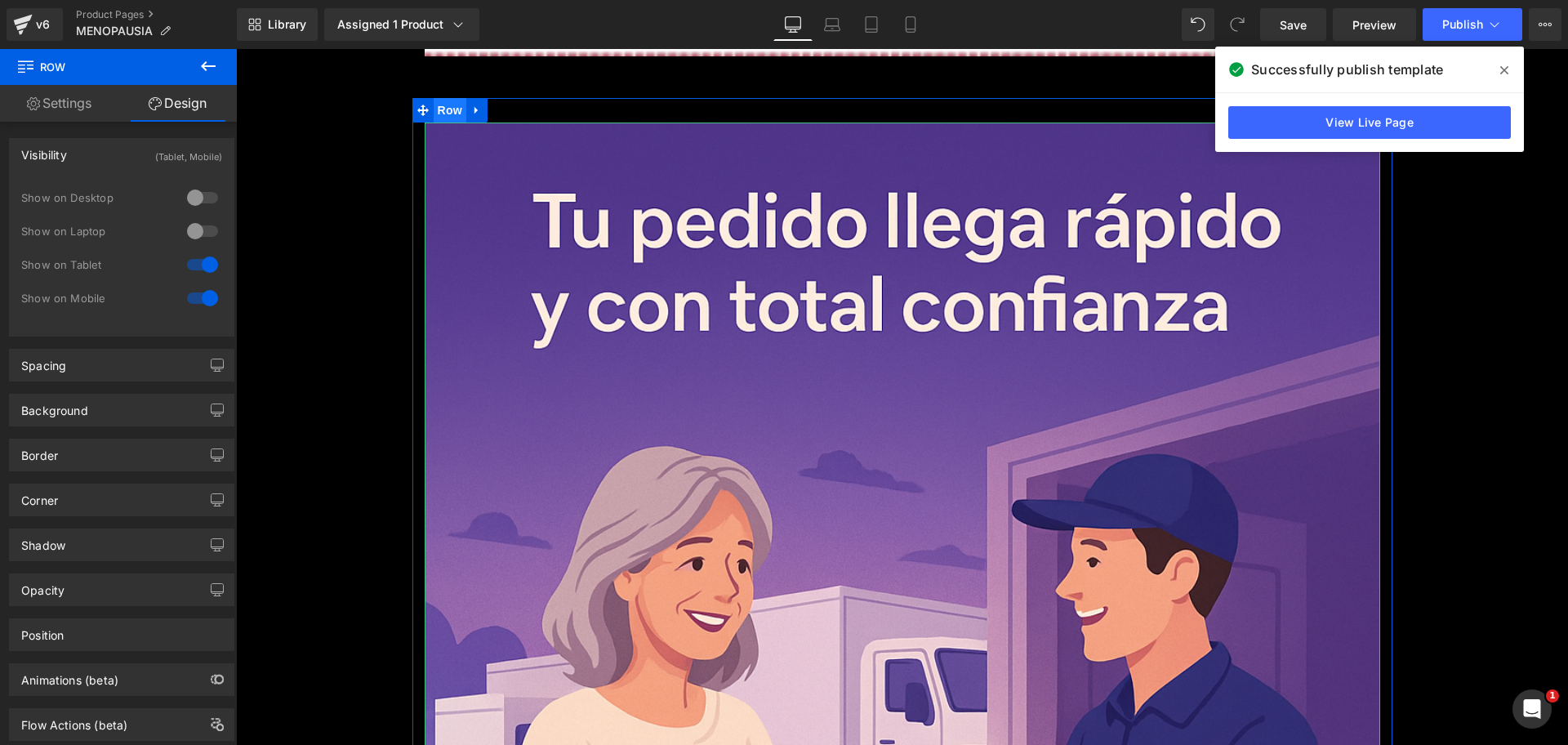
click at [434, 114] on span "Row" at bounding box center [450, 109] width 33 height 24
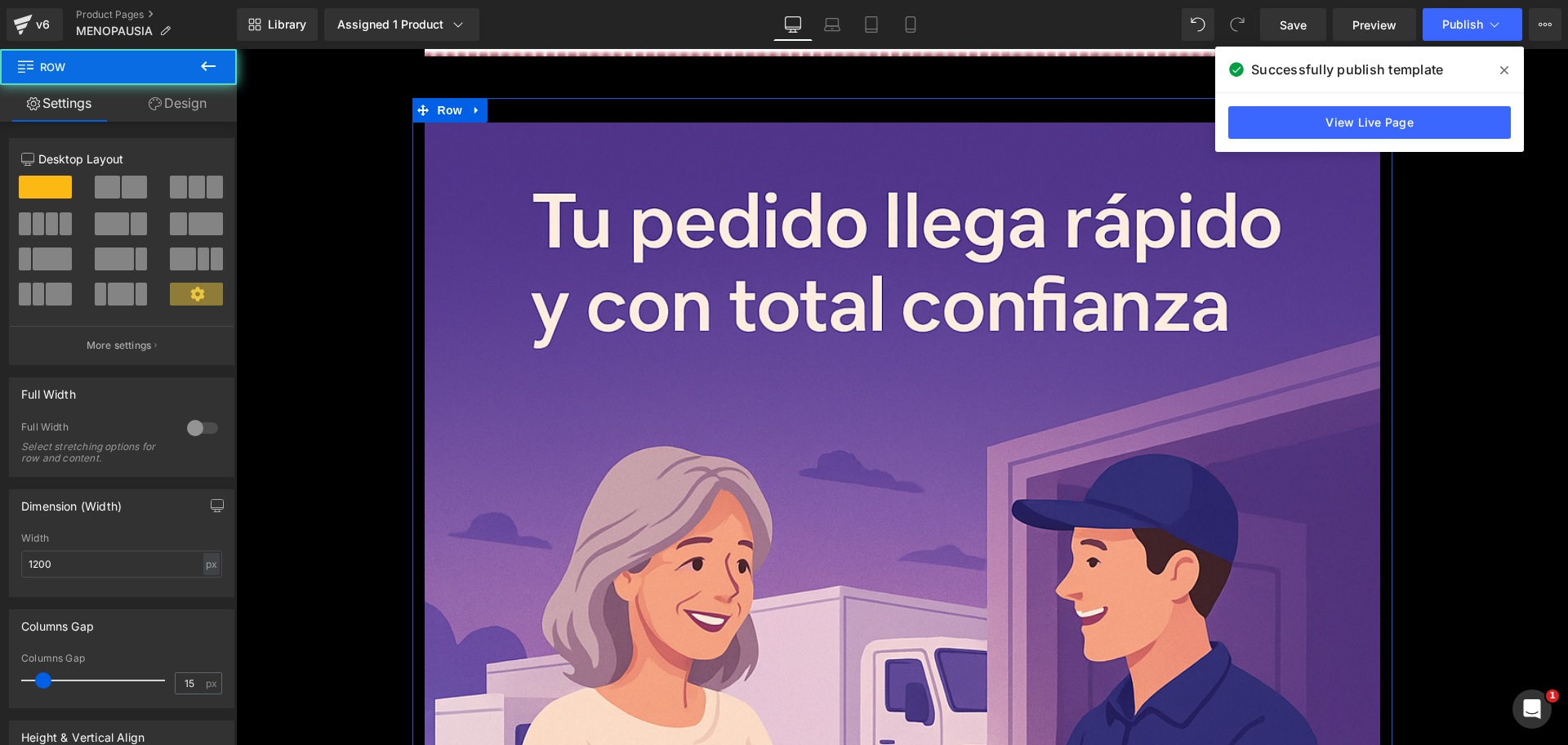
scroll to position [0, 2161]
click at [203, 111] on link "Design" at bounding box center [177, 103] width 118 height 37
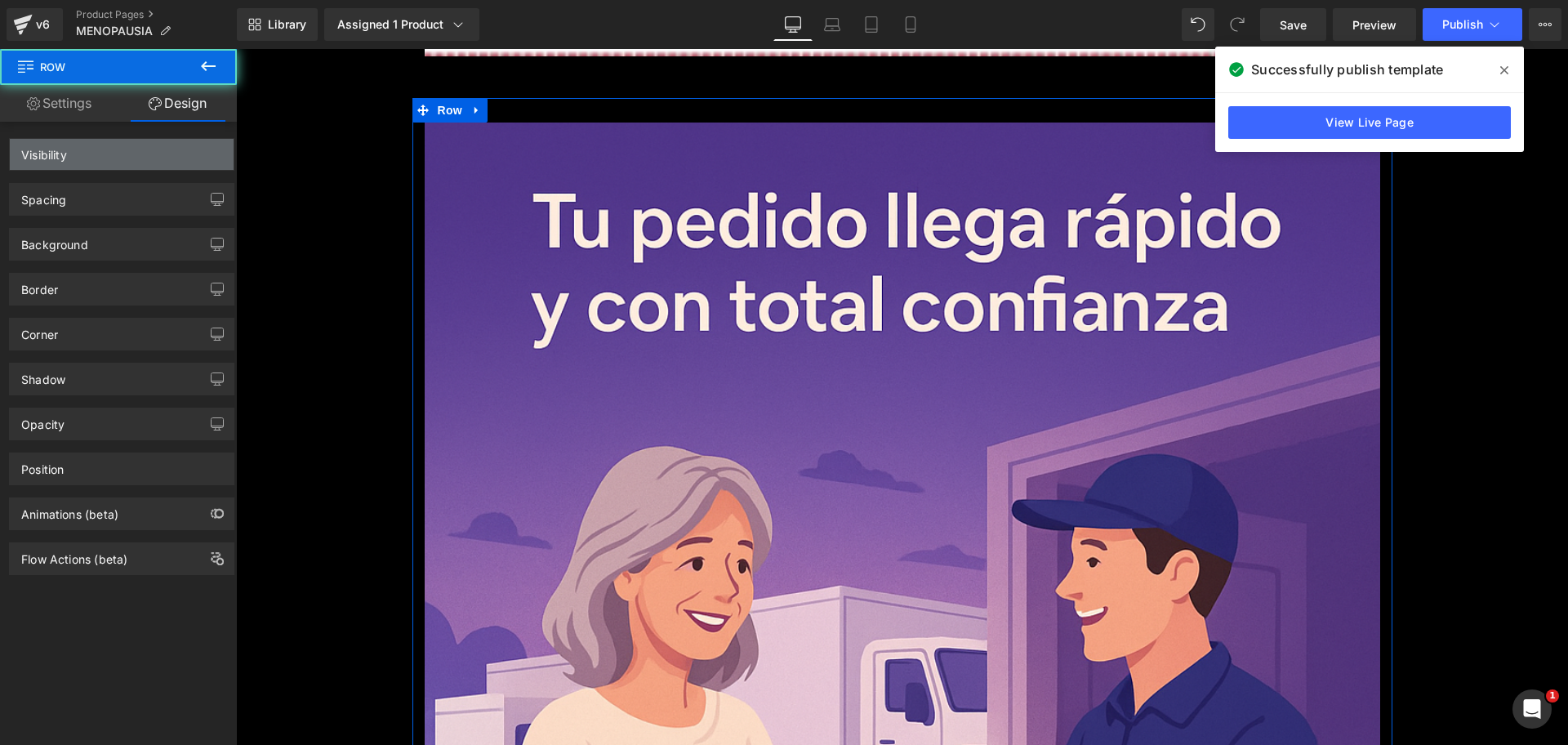
click at [174, 157] on div "Visibility" at bounding box center [121, 155] width 223 height 31
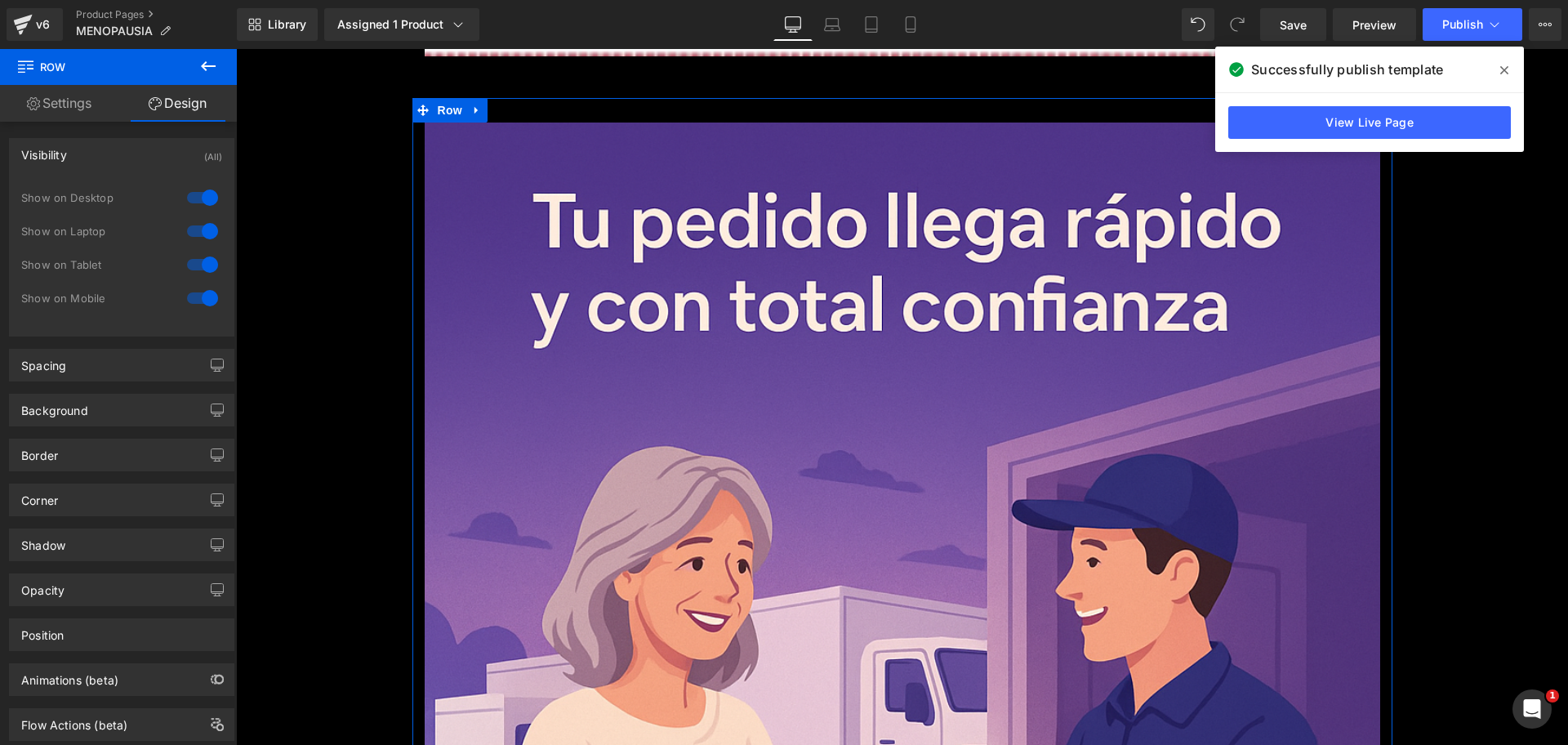
click at [195, 198] on div at bounding box center [202, 197] width 39 height 26
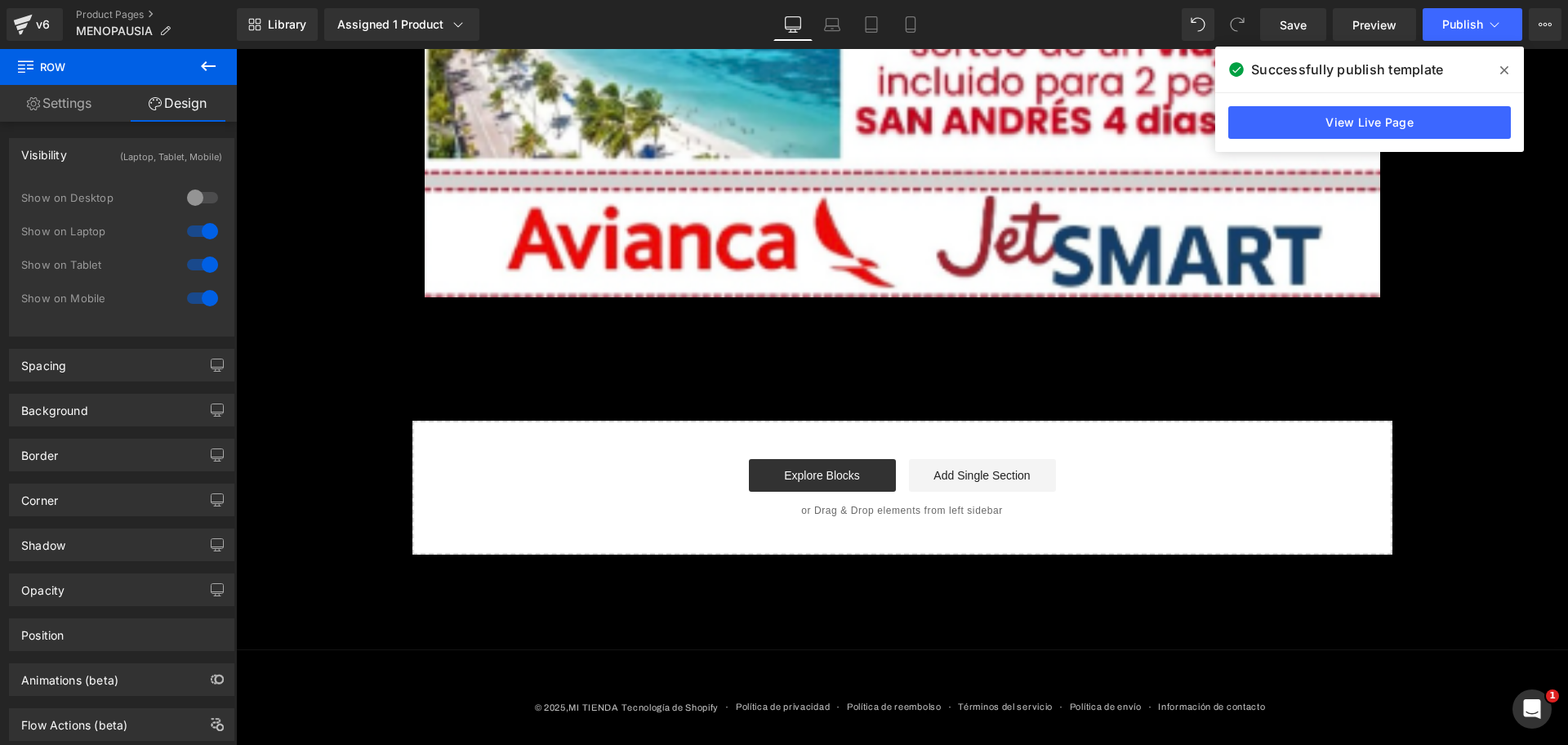
click at [195, 228] on div at bounding box center [202, 231] width 39 height 26
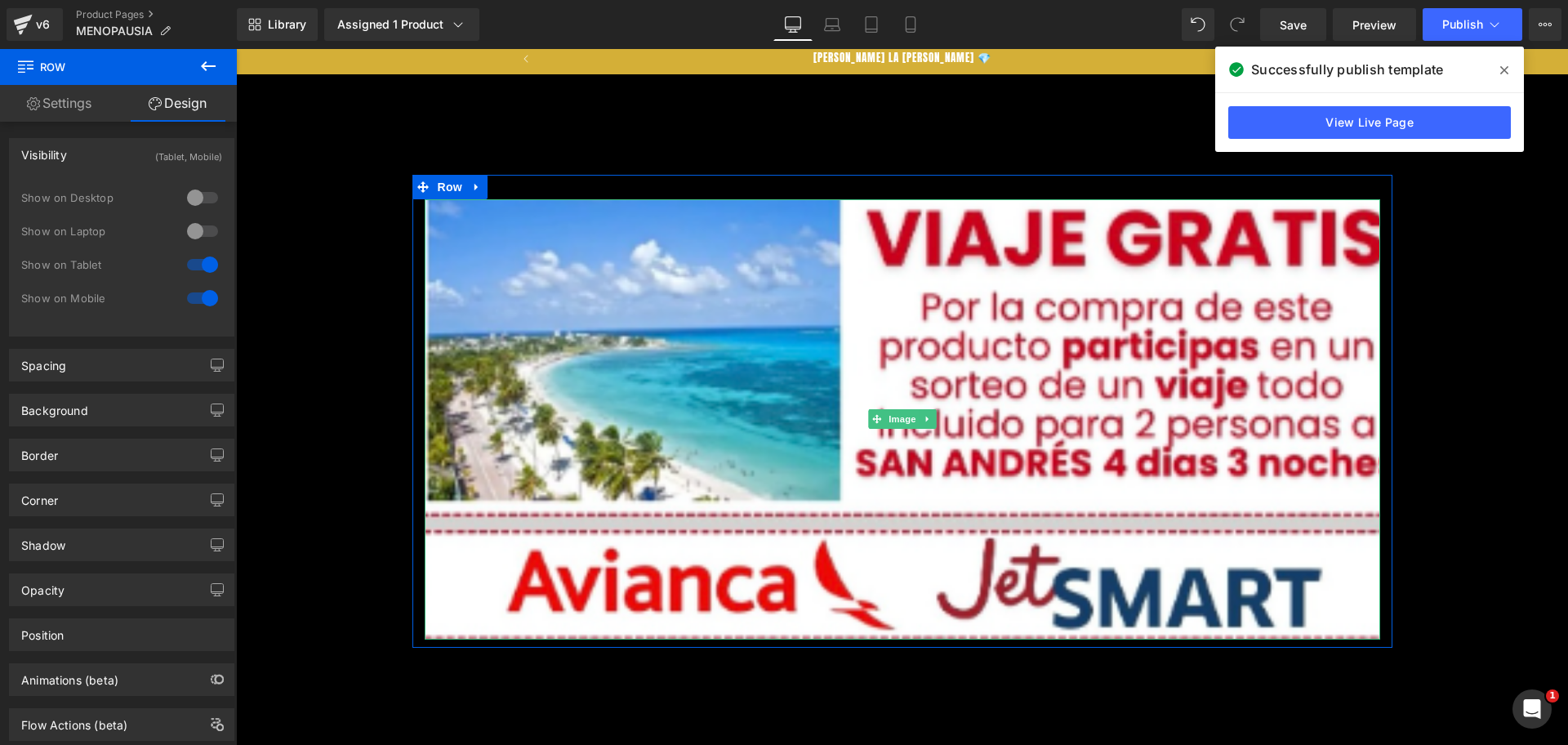
scroll to position [0, 0]
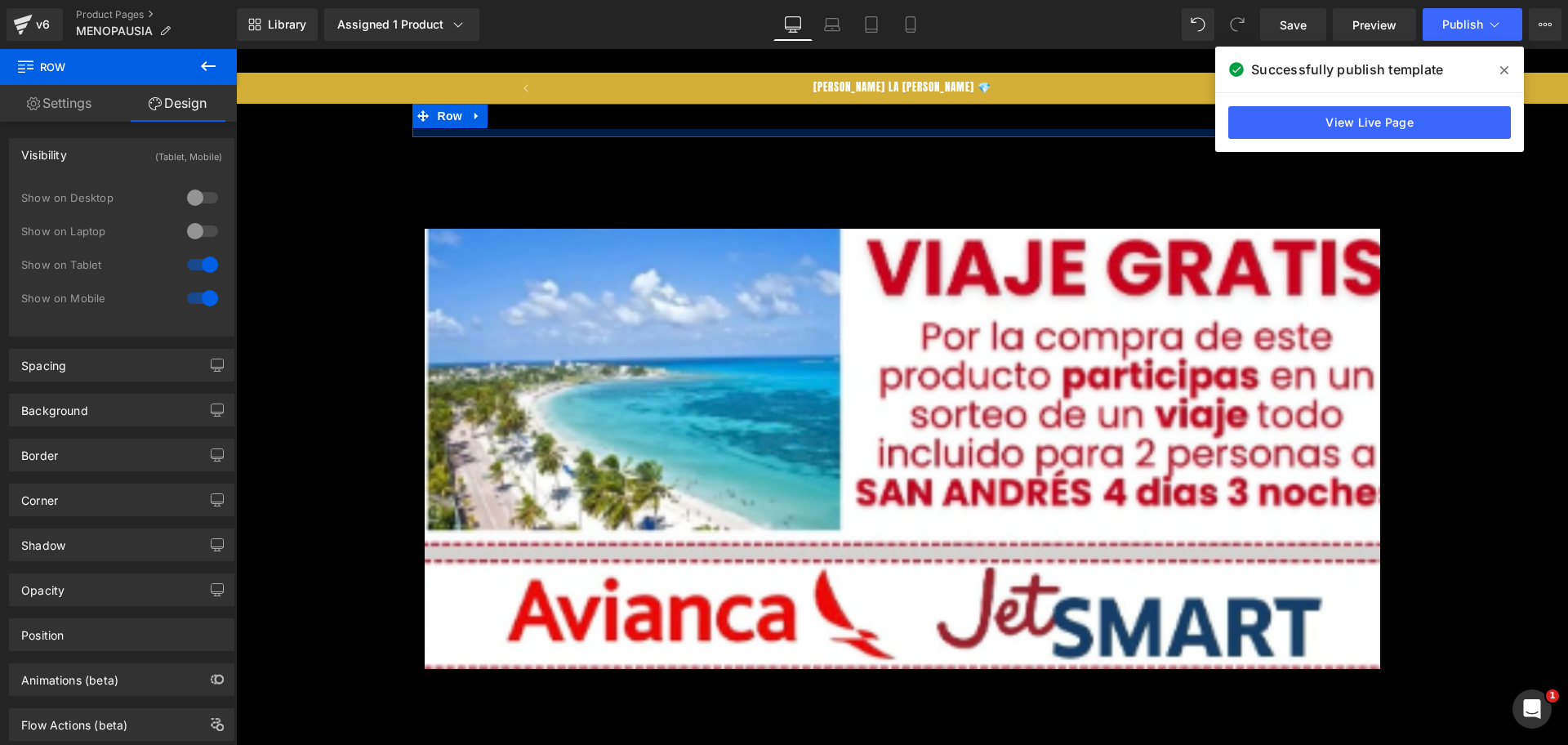
click at [946, 132] on div at bounding box center [902, 133] width 980 height 8
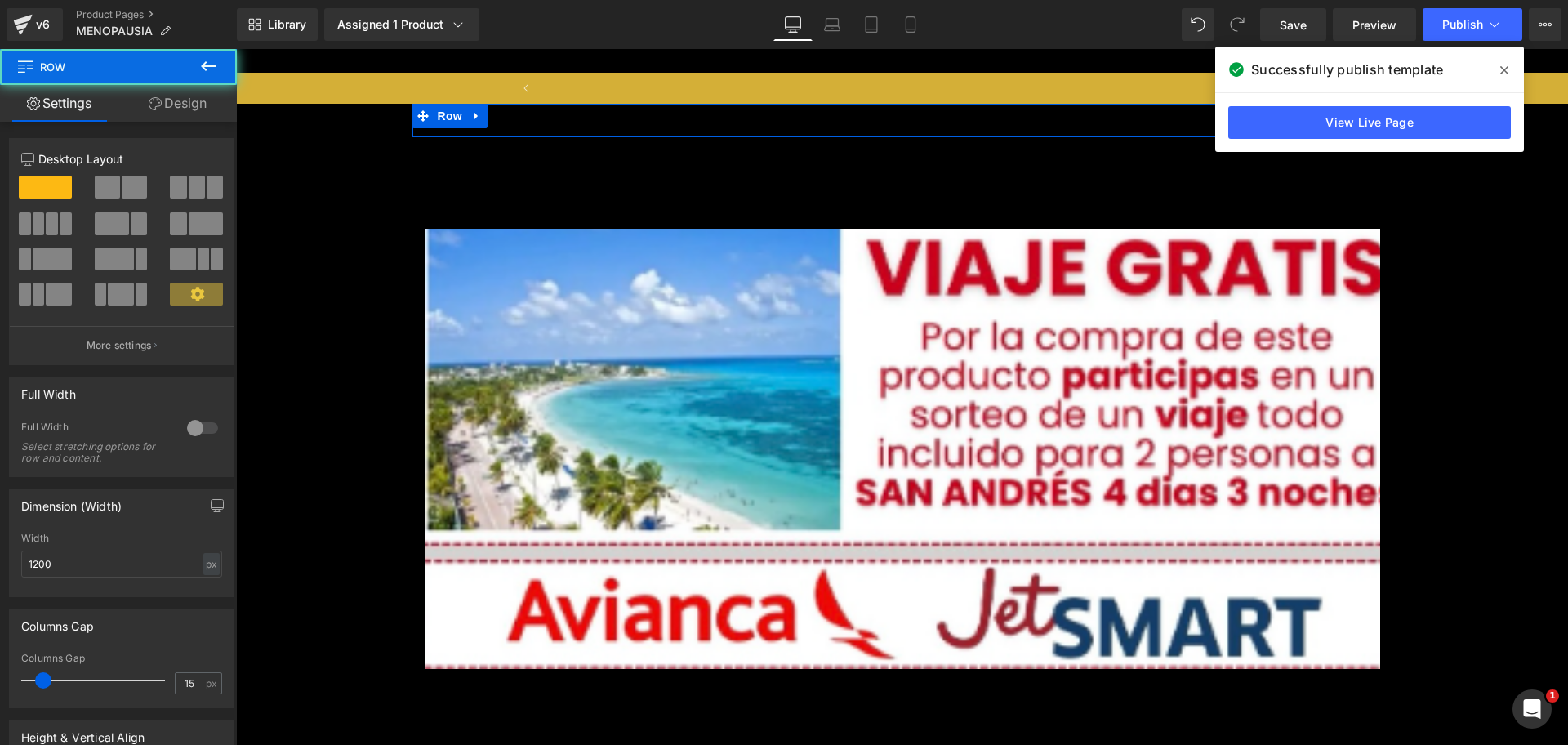
scroll to position [0, 721]
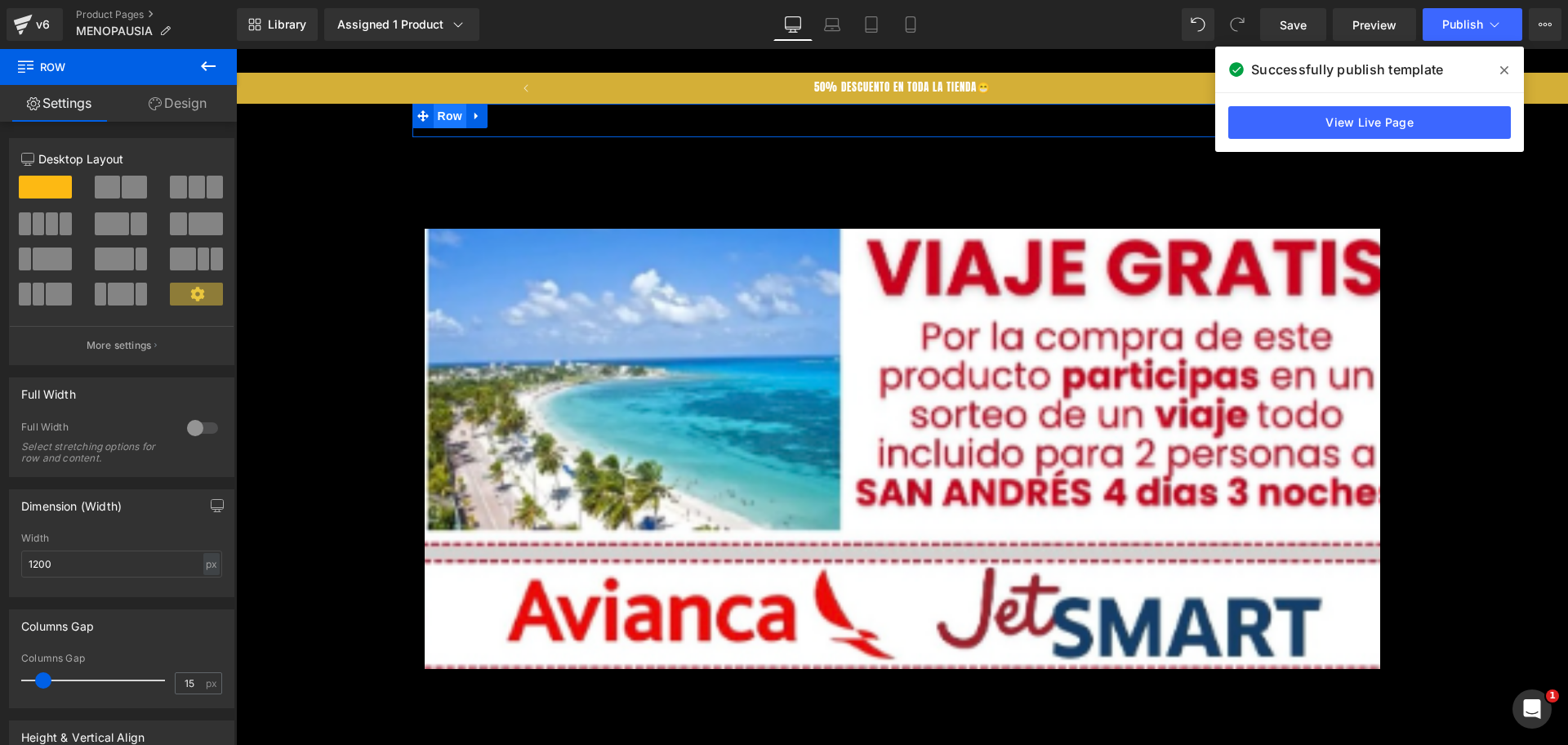
click at [443, 117] on span "Row" at bounding box center [450, 116] width 33 height 24
click at [156, 108] on icon at bounding box center [155, 103] width 13 height 13
click at [0, 0] on div "Visibility" at bounding box center [0, 0] width 0 height 0
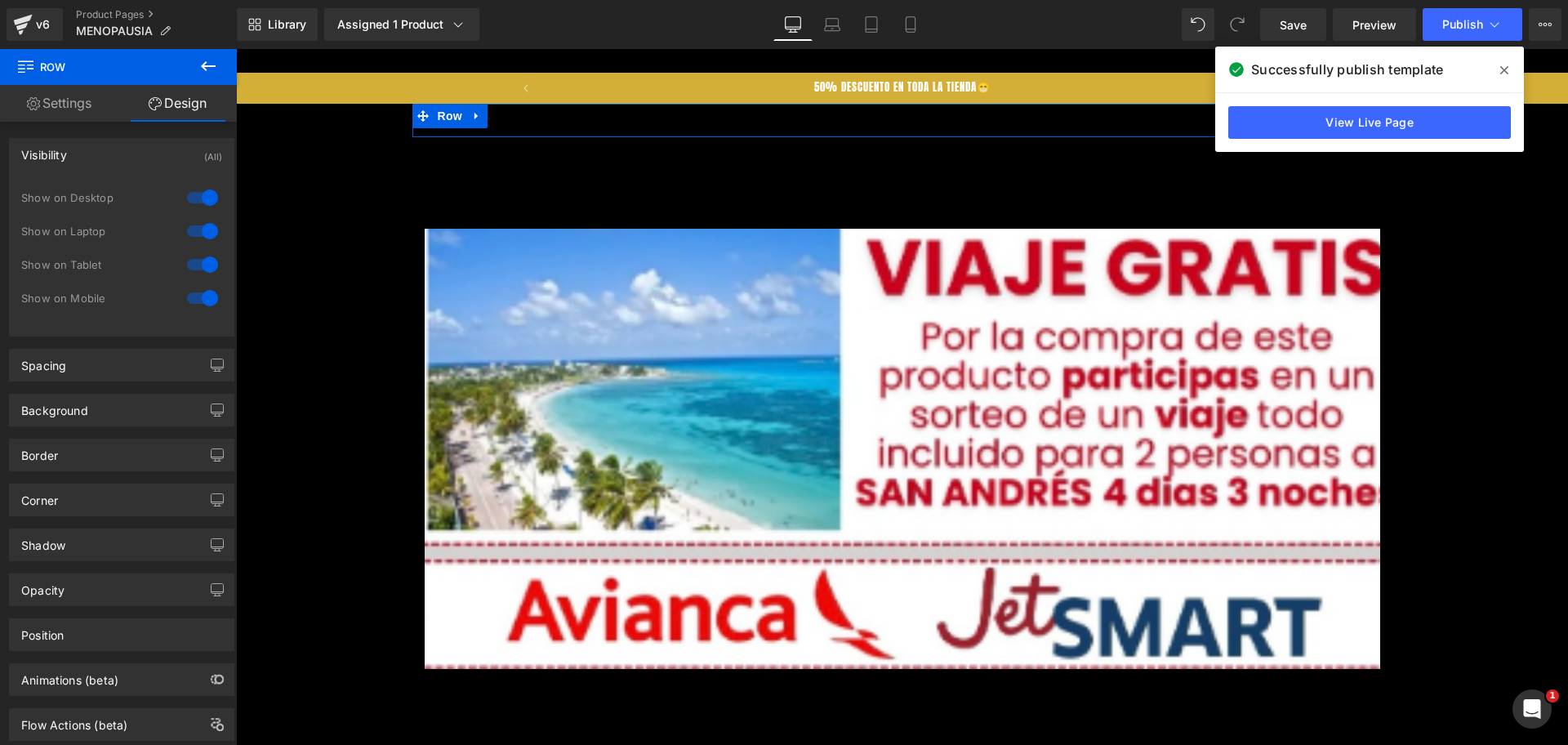
click at [205, 198] on div at bounding box center [202, 197] width 39 height 26
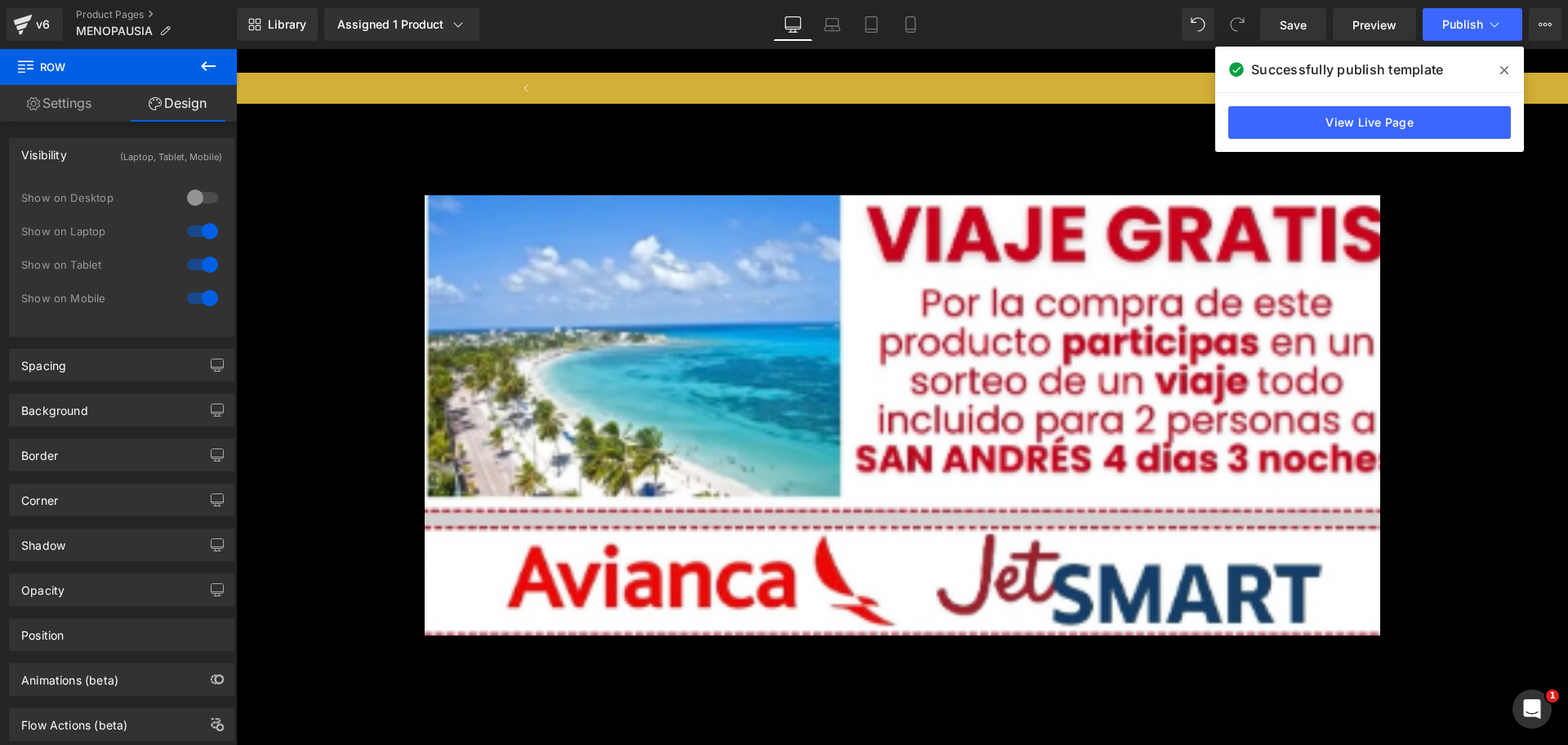
click at [205, 213] on div "Show on Desktop" at bounding box center [121, 206] width 201 height 33
click at [204, 224] on div at bounding box center [202, 231] width 39 height 26
click at [413, 98] on div "TE DAMOS LA BIENVENIDA 💎 50% DESCUENTO EN TODA LA TIENDA😁 PAGO CONTRAENTREGA 📦 …" at bounding box center [902, 88] width 1332 height 31
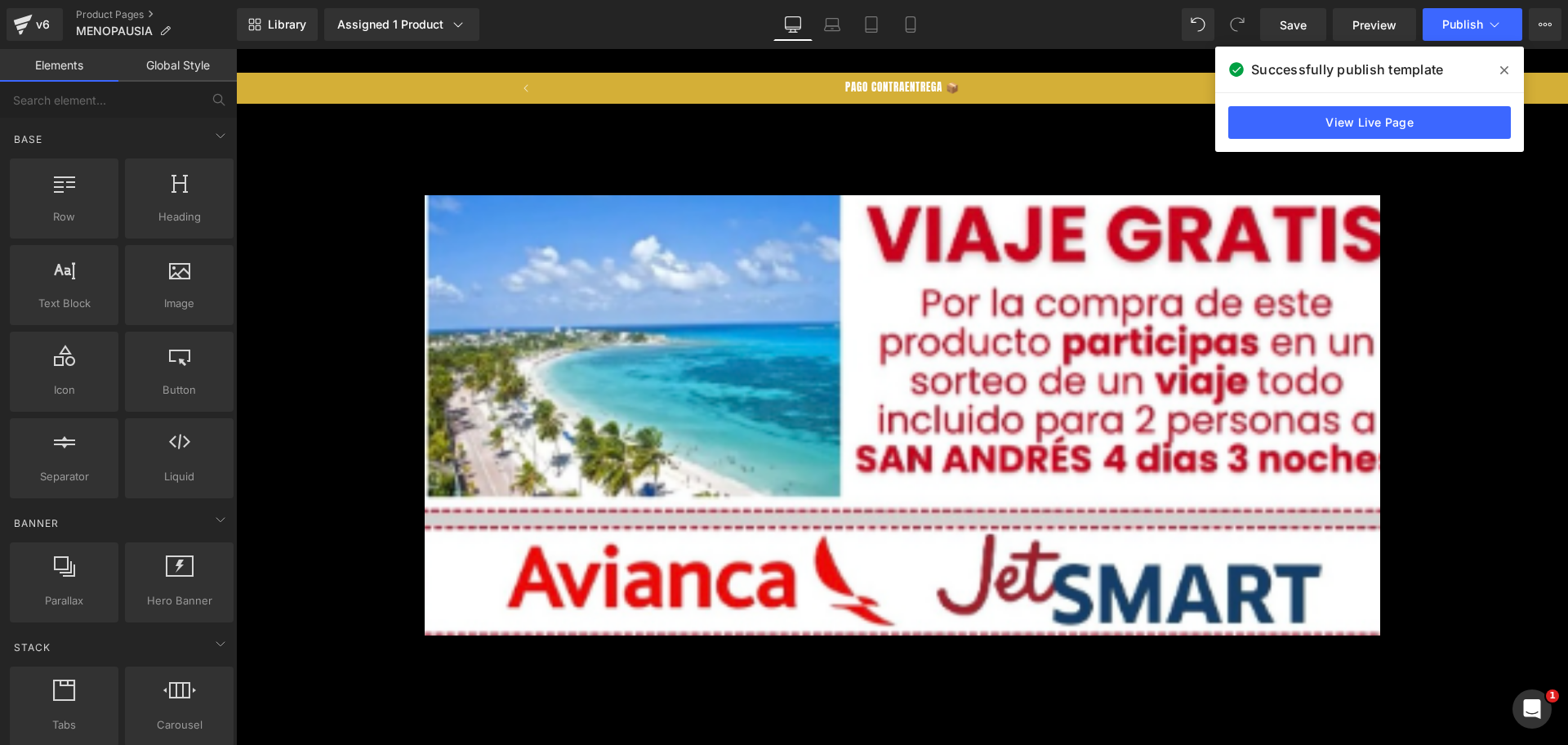
click at [418, 98] on div "TE DAMOS LA BIENVENIDA 💎 50% DESCUENTO EN TODA LA TIENDA😁 PAGO CONTRAENTREGA 📦 …" at bounding box center [902, 88] width 1332 height 31
click at [1264, 33] on link "Save" at bounding box center [1293, 24] width 66 height 33
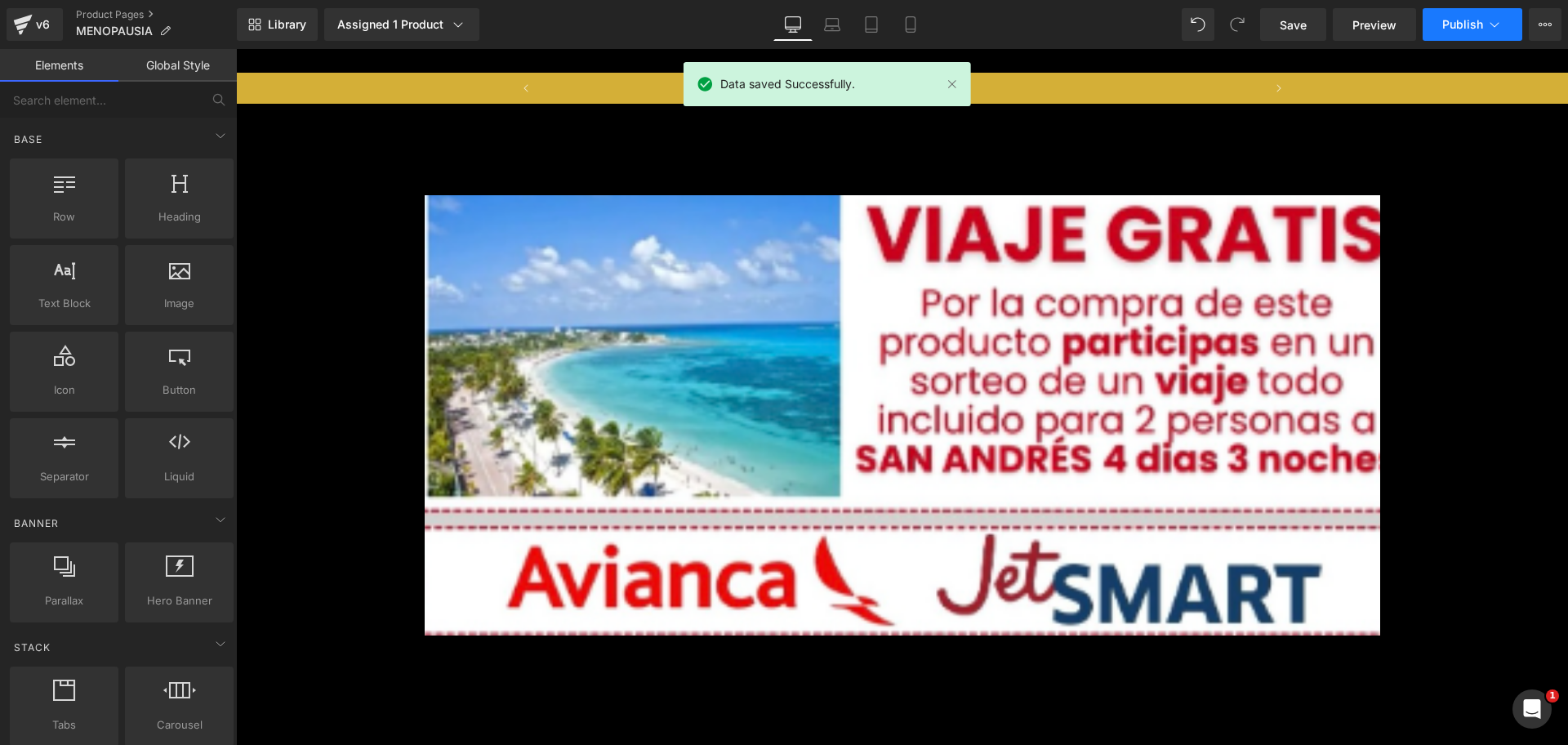
click at [1444, 28] on span "Publish" at bounding box center [1462, 24] width 41 height 13
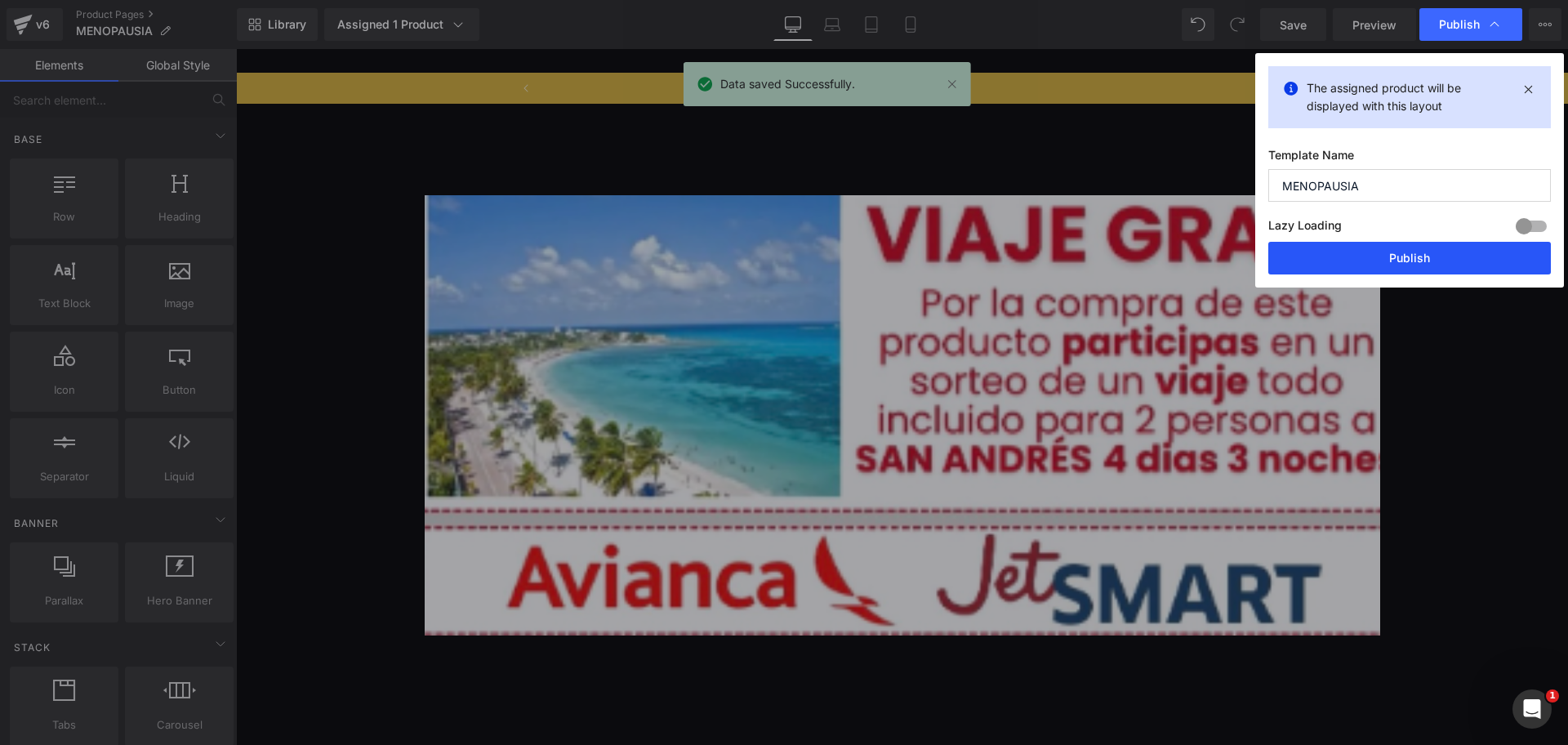
scroll to position [0, 2161]
click at [1356, 260] on button "Publish" at bounding box center [1410, 258] width 283 height 33
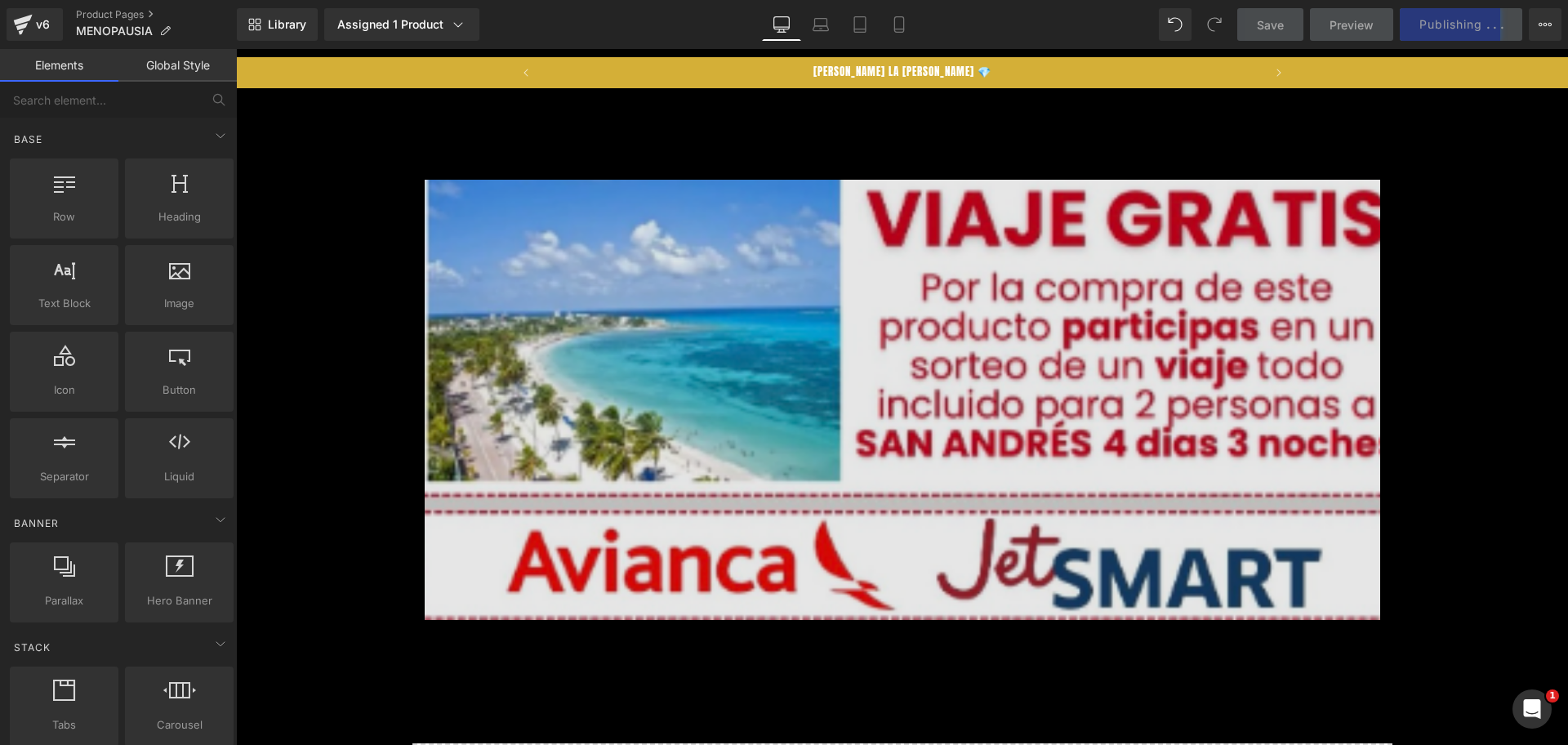
scroll to position [0, 0]
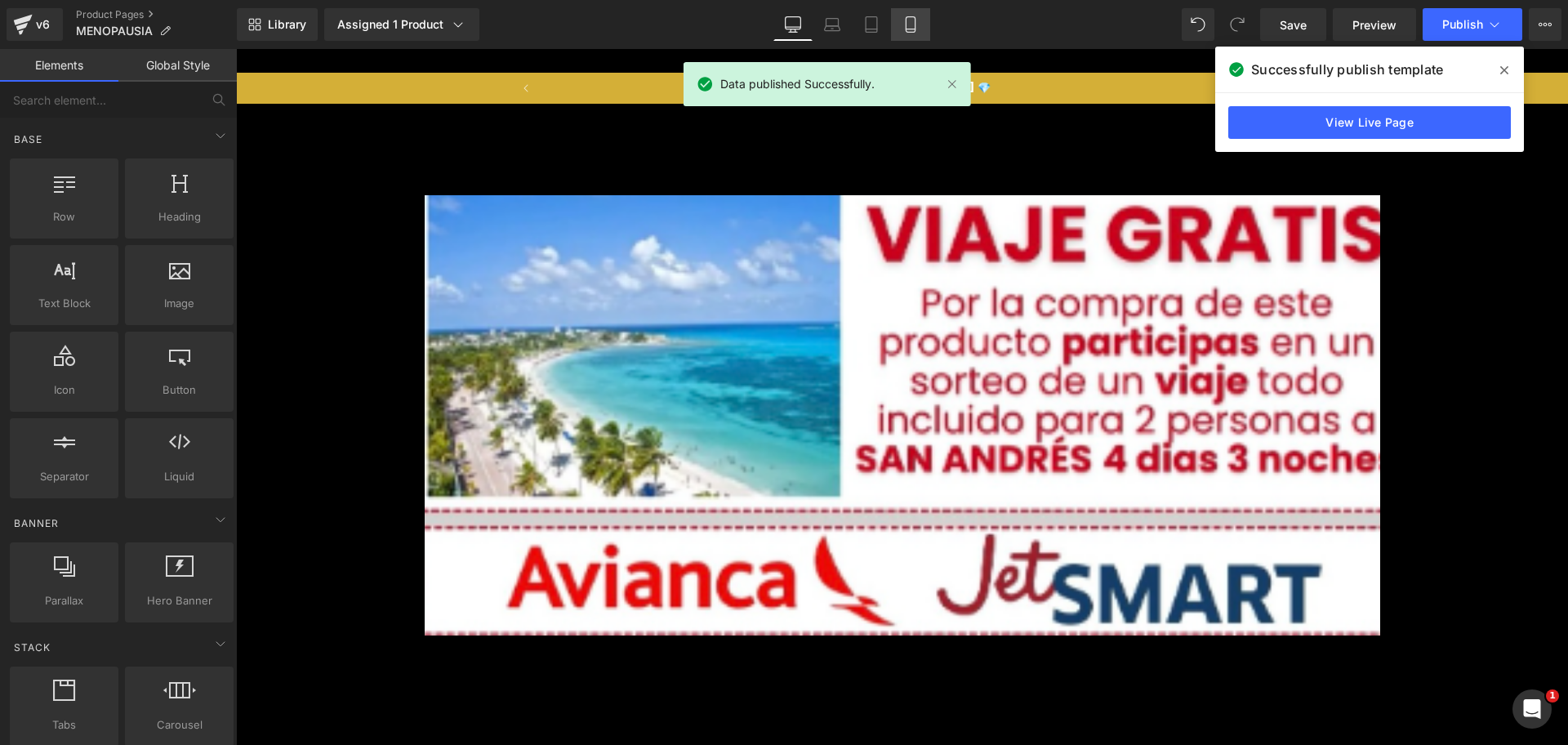
click at [908, 18] on icon at bounding box center [911, 24] width 16 height 16
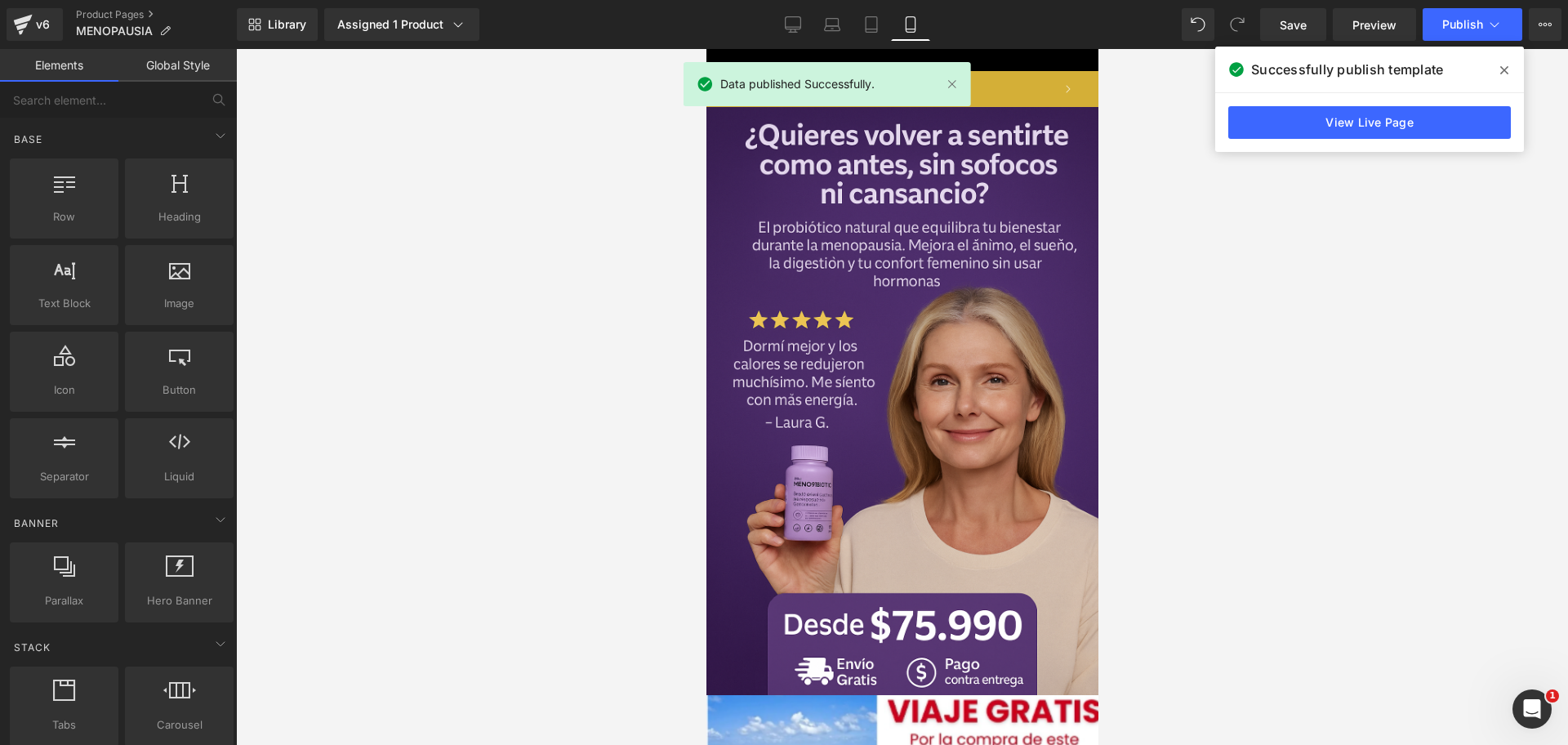
scroll to position [0, 282]
click at [793, 28] on icon at bounding box center [793, 24] width 16 height 16
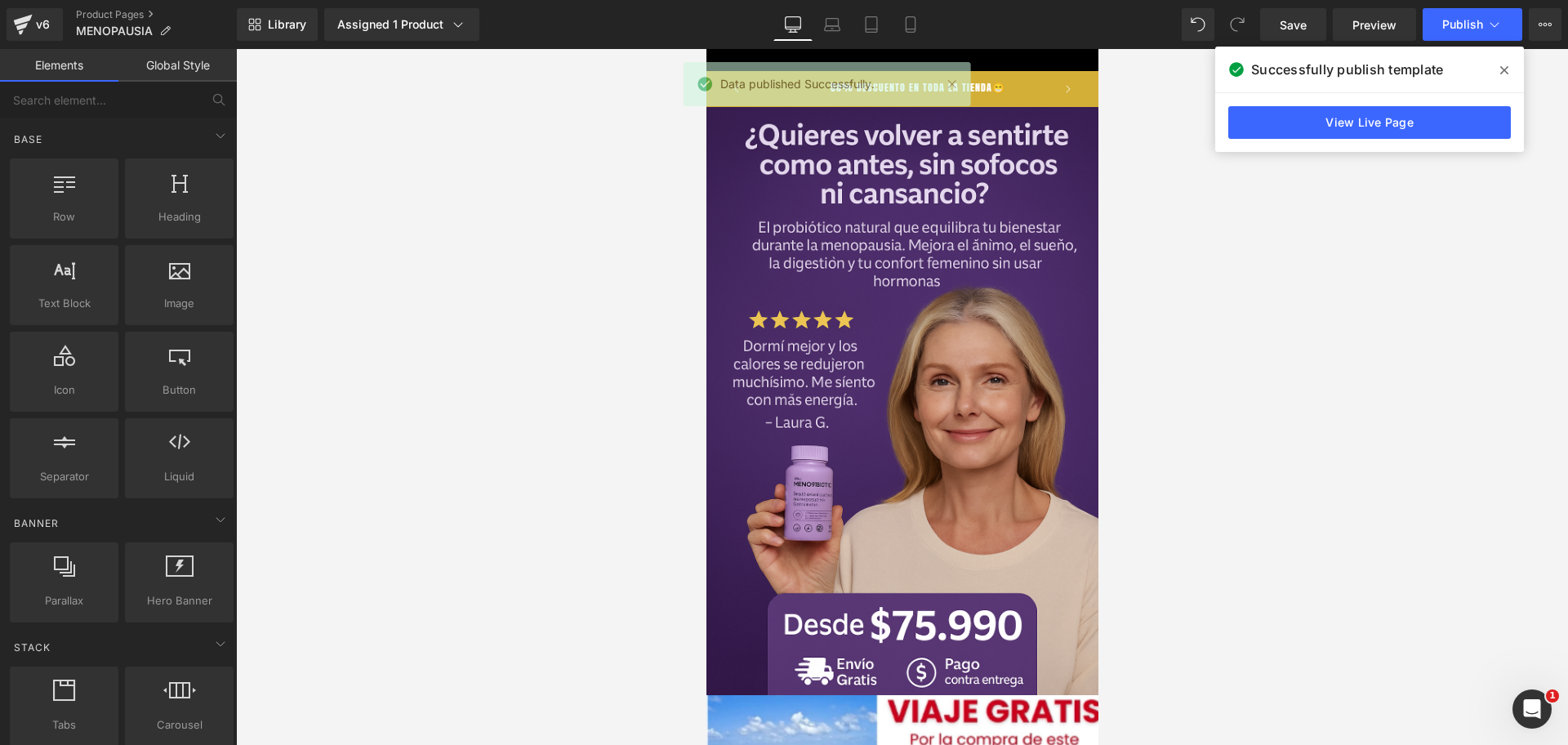
scroll to position [0, 0]
